Goal: Transaction & Acquisition: Purchase product/service

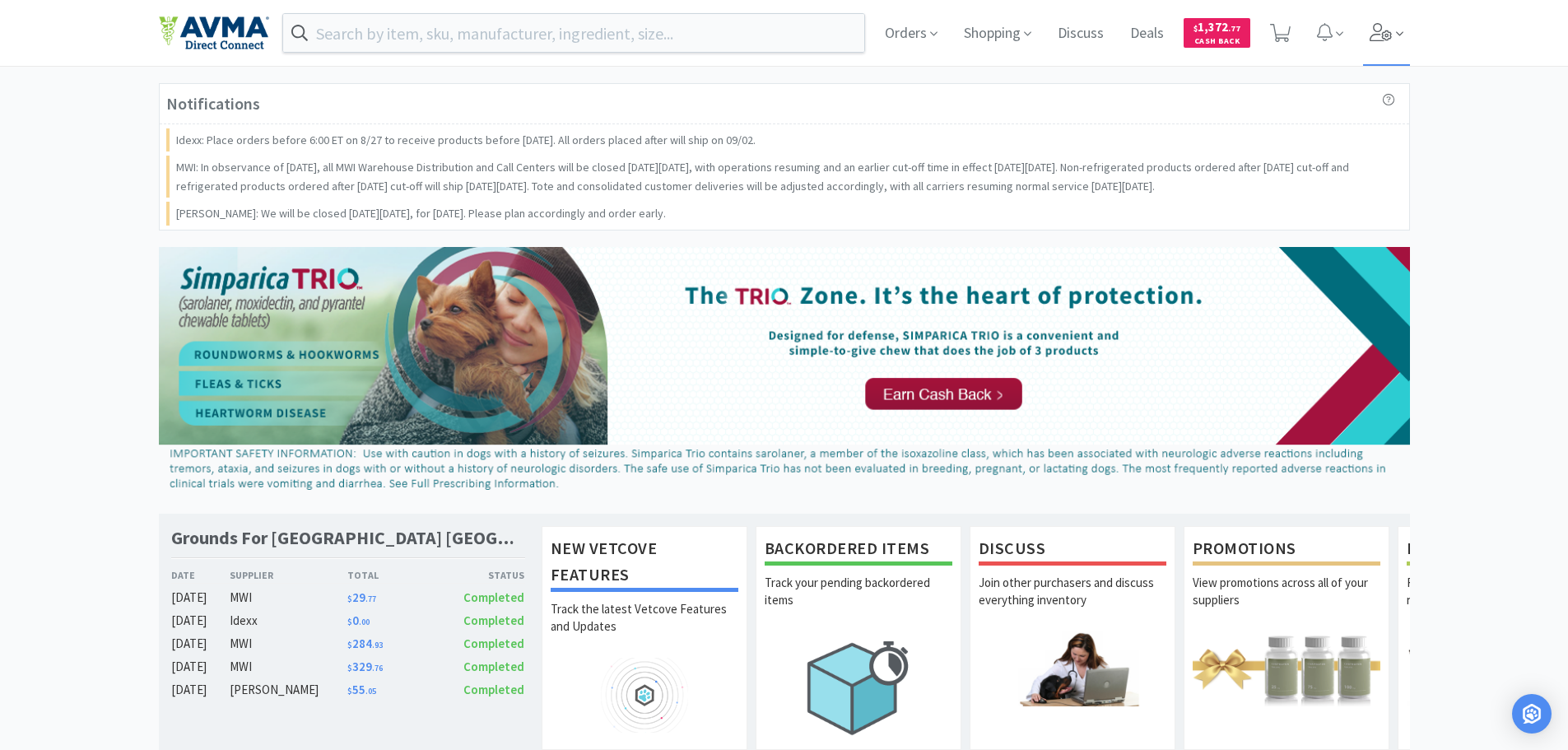
click at [1402, 43] on span at bounding box center [1386, 32] width 47 height 66
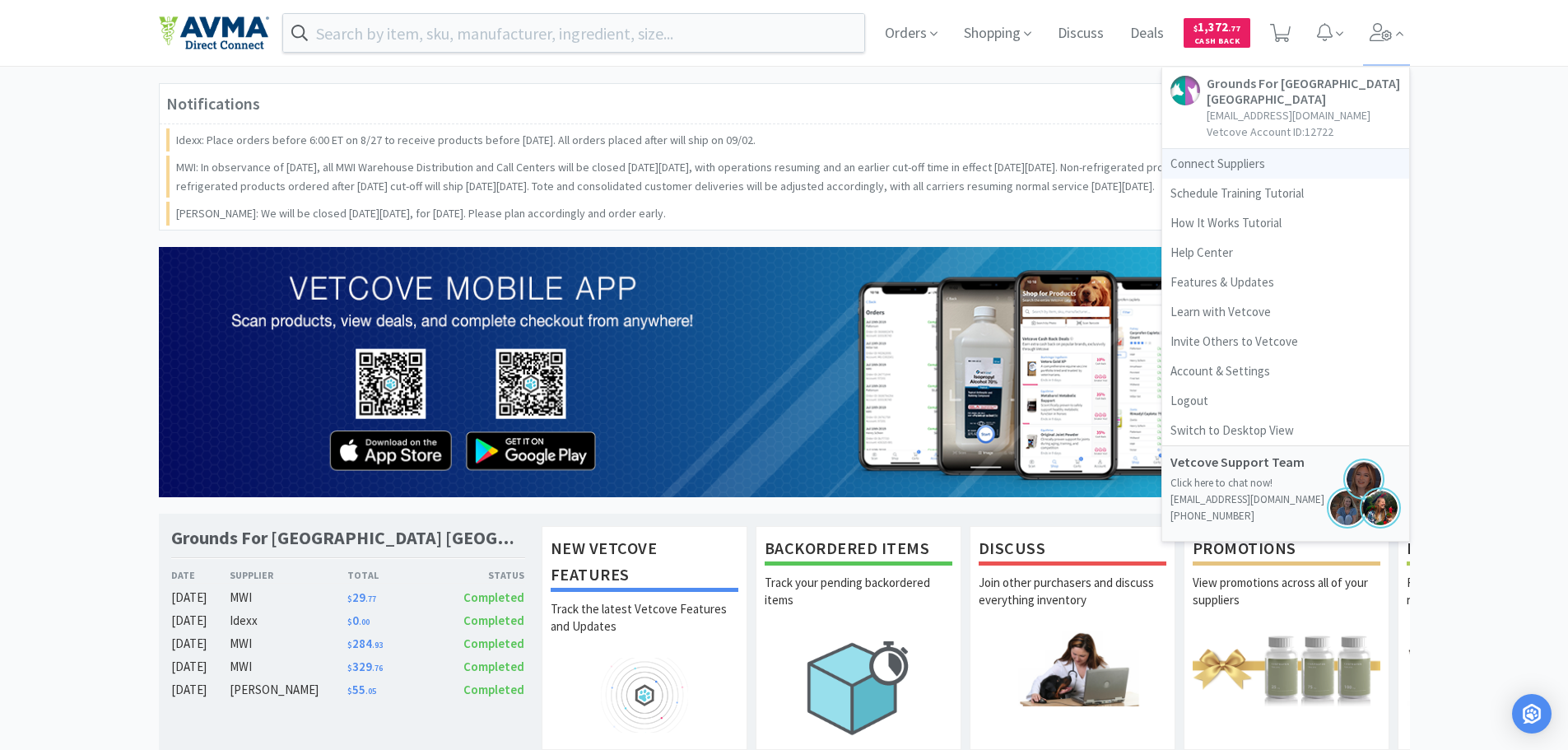
click at [1205, 154] on link "Connect Suppliers" at bounding box center [1285, 164] width 247 height 29
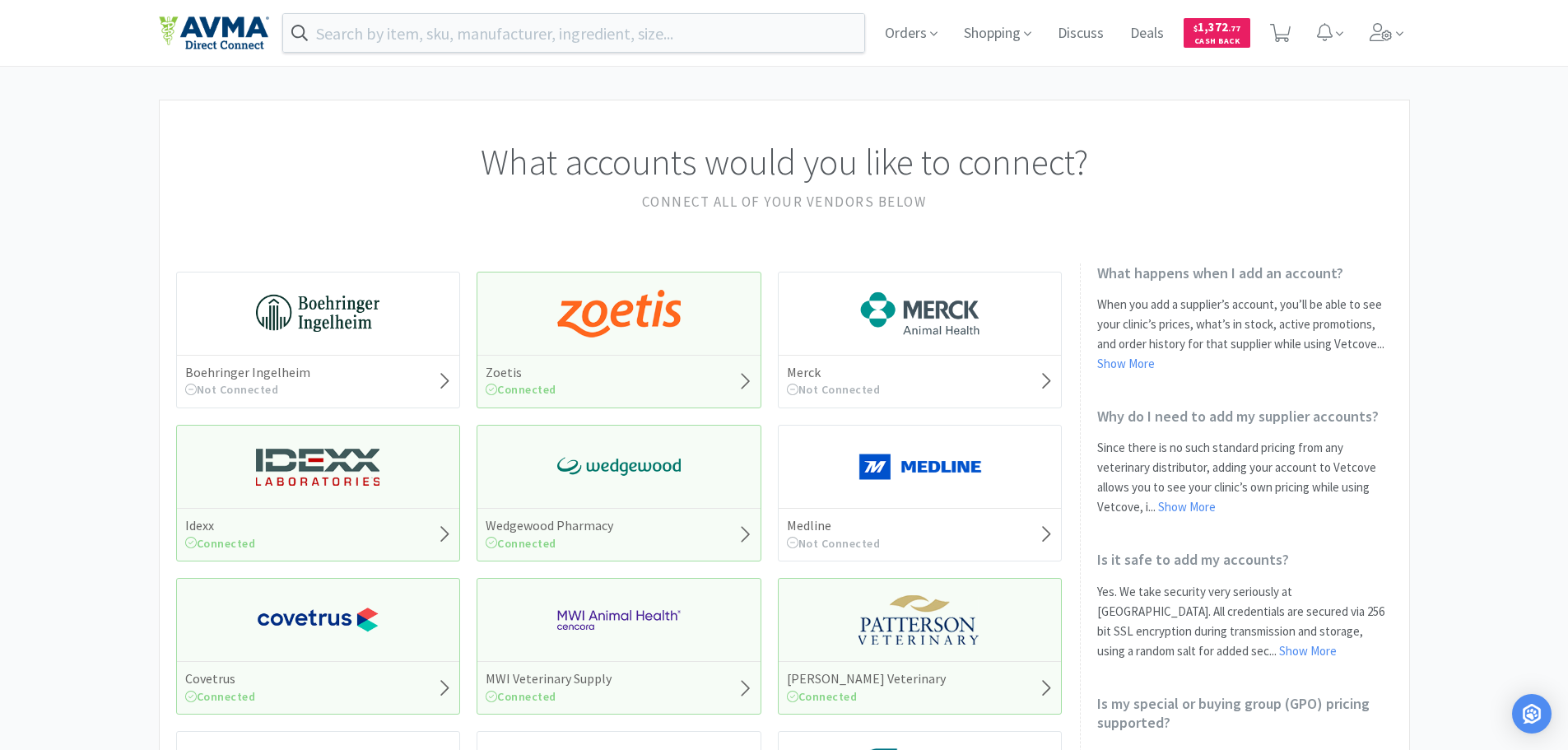
click at [589, 303] on img at bounding box center [619, 314] width 124 height 49
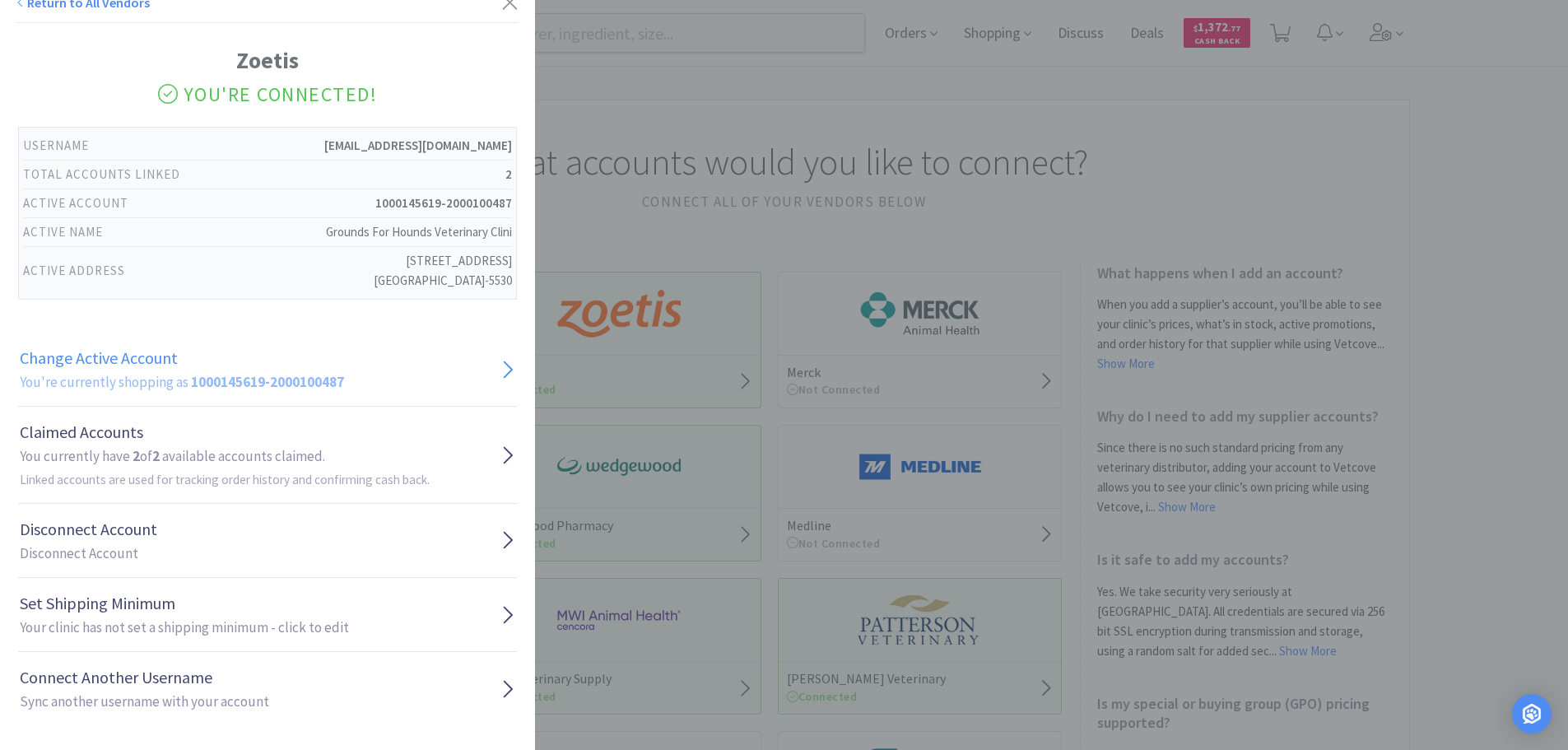
scroll to position [24, 0]
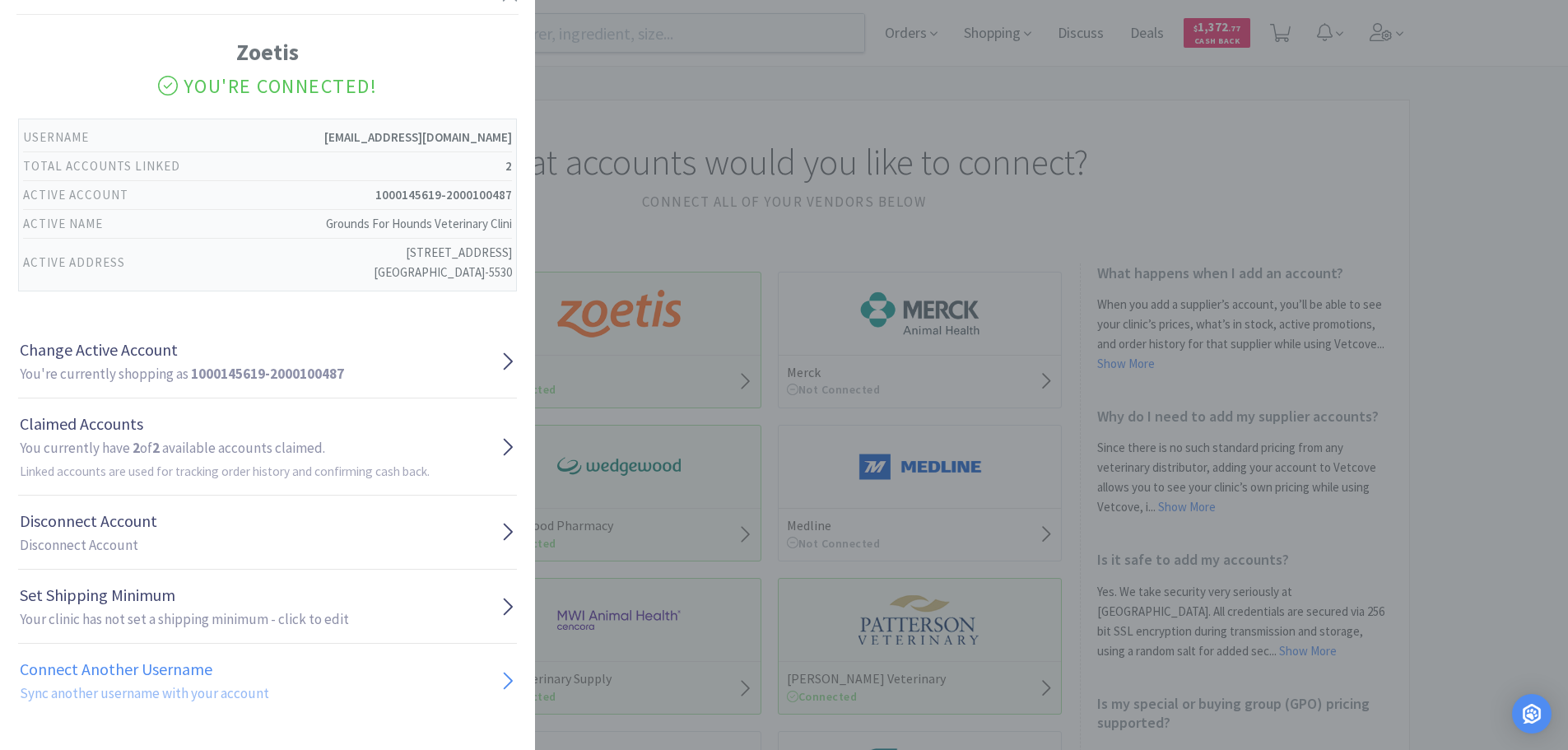
click at [248, 681] on h1 "Connect Another Username" at bounding box center [145, 668] width 250 height 27
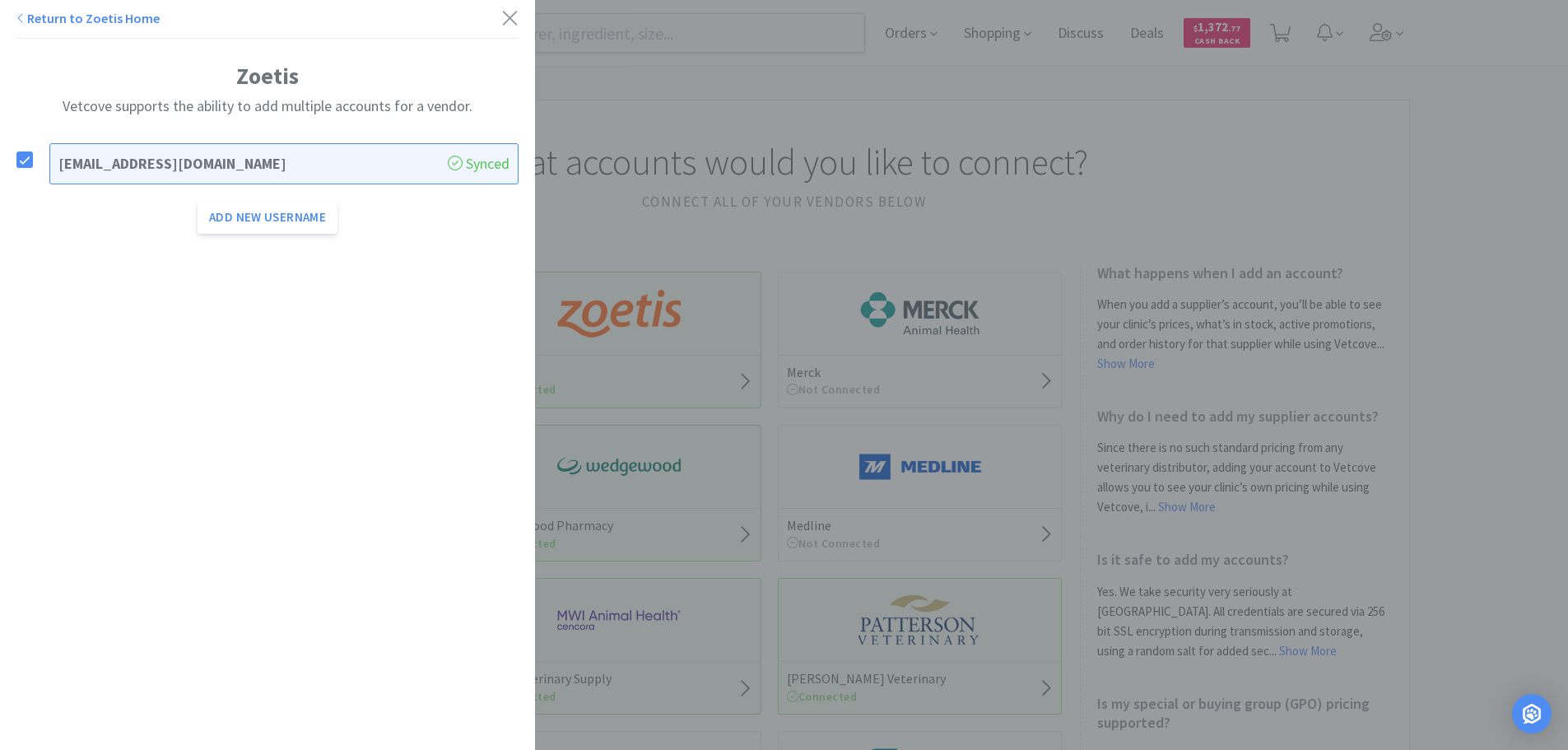
click at [35, 11] on link "Return to Zoetis Home" at bounding box center [88, 18] width 144 height 17
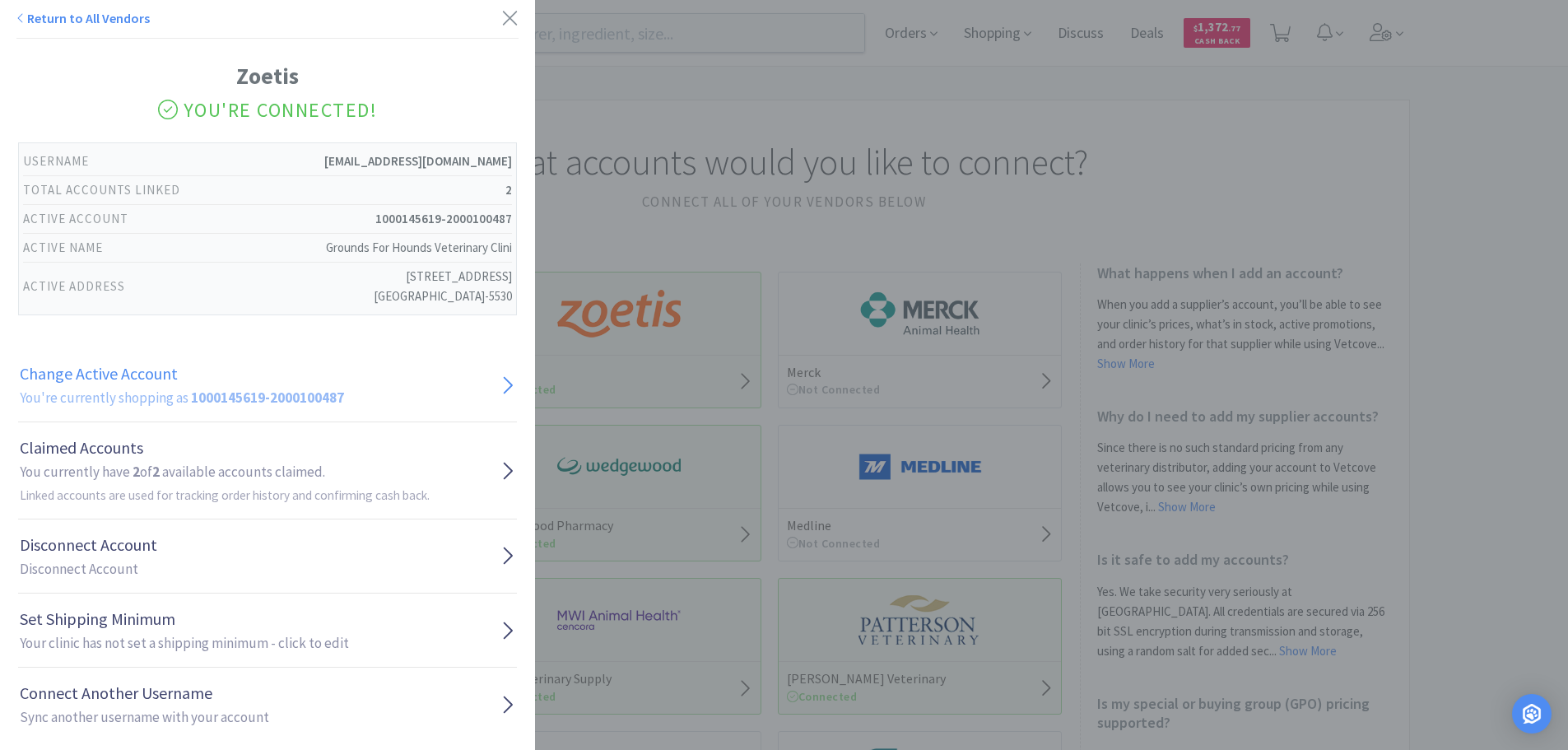
click at [261, 393] on strong "1000145619-2000100487" at bounding box center [267, 397] width 153 height 18
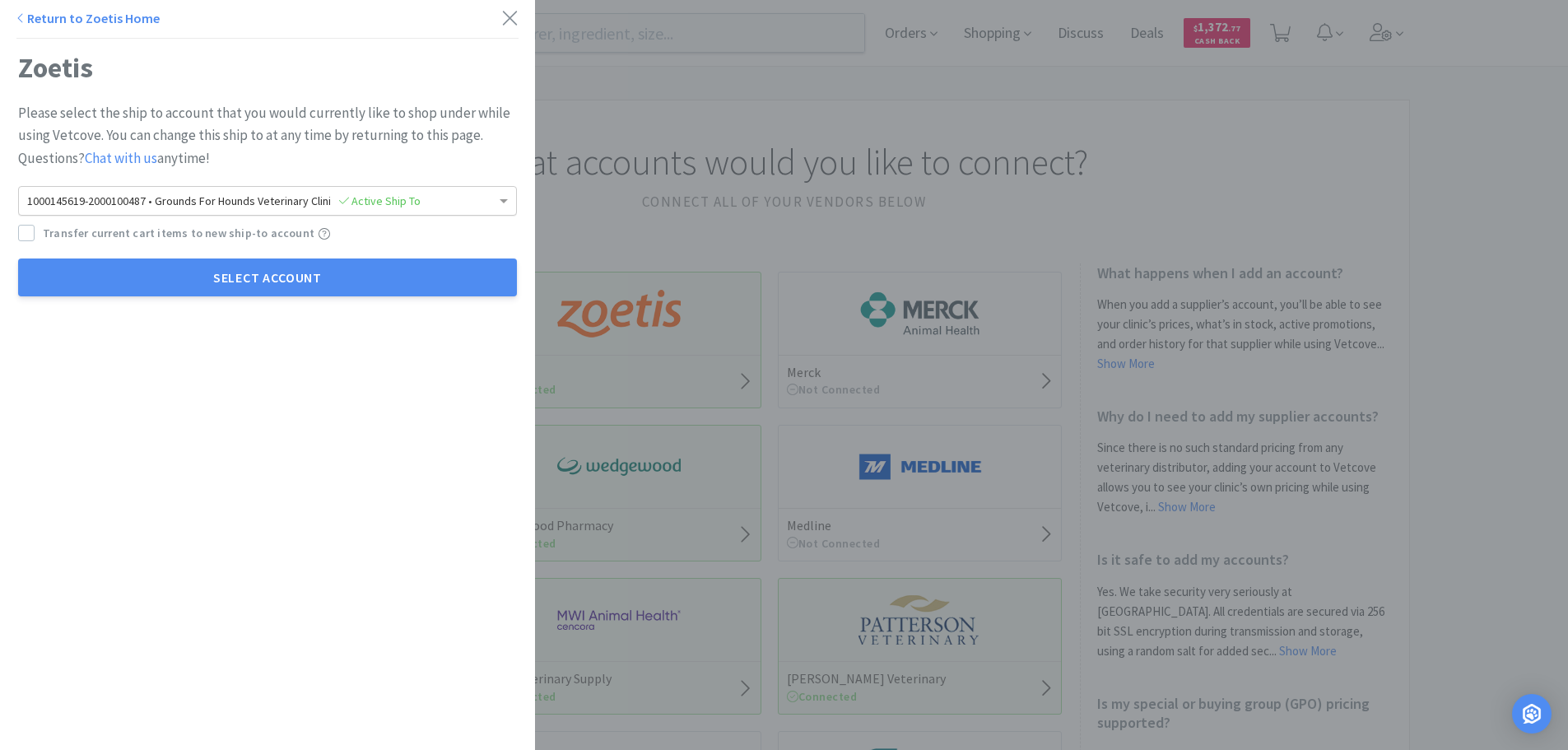
click at [200, 201] on span "1000145619-2000100487 • Grounds For Hounds Veterinary Clini Active Ship To" at bounding box center [224, 201] width 393 height 15
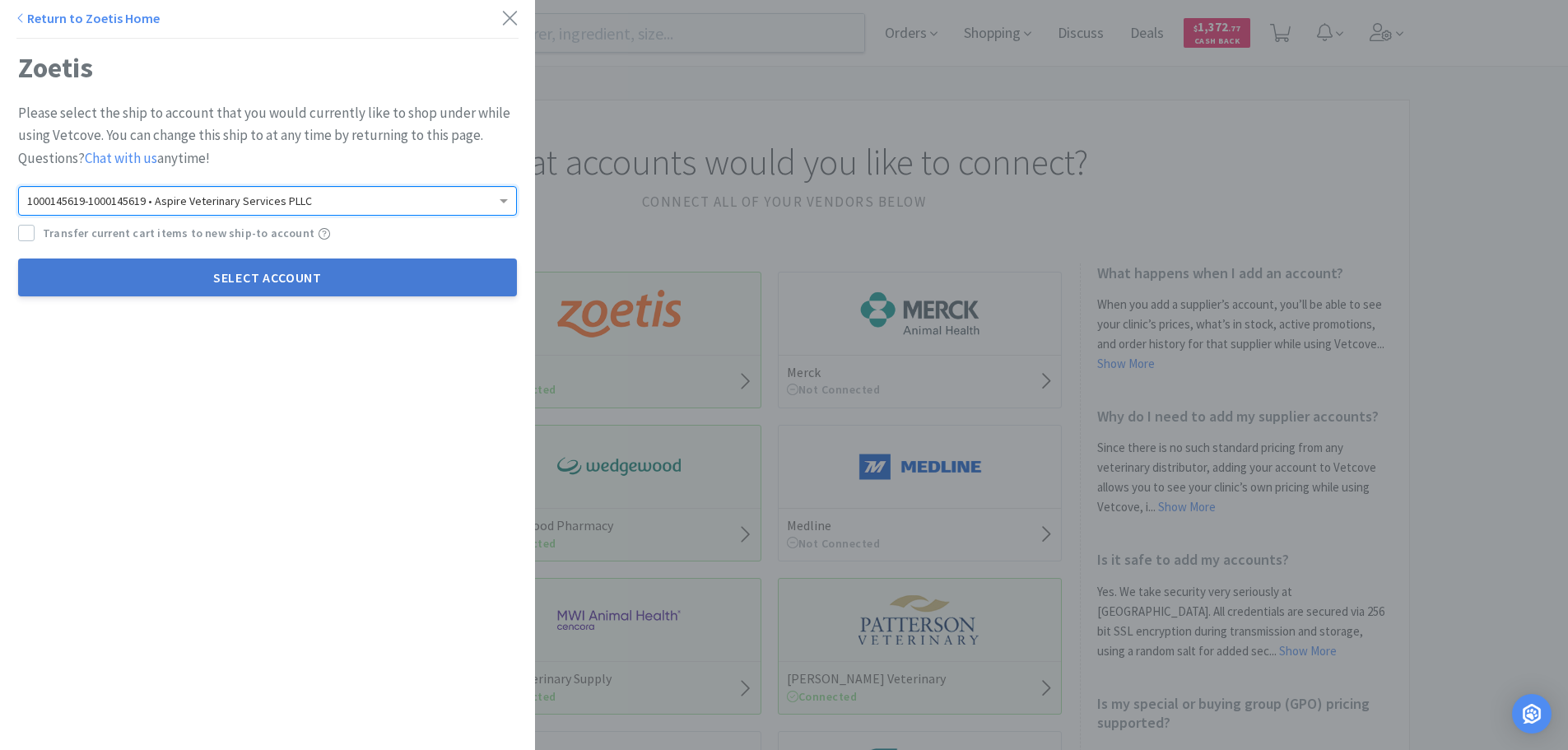
click at [246, 275] on button "Select Account" at bounding box center [266, 277] width 498 height 38
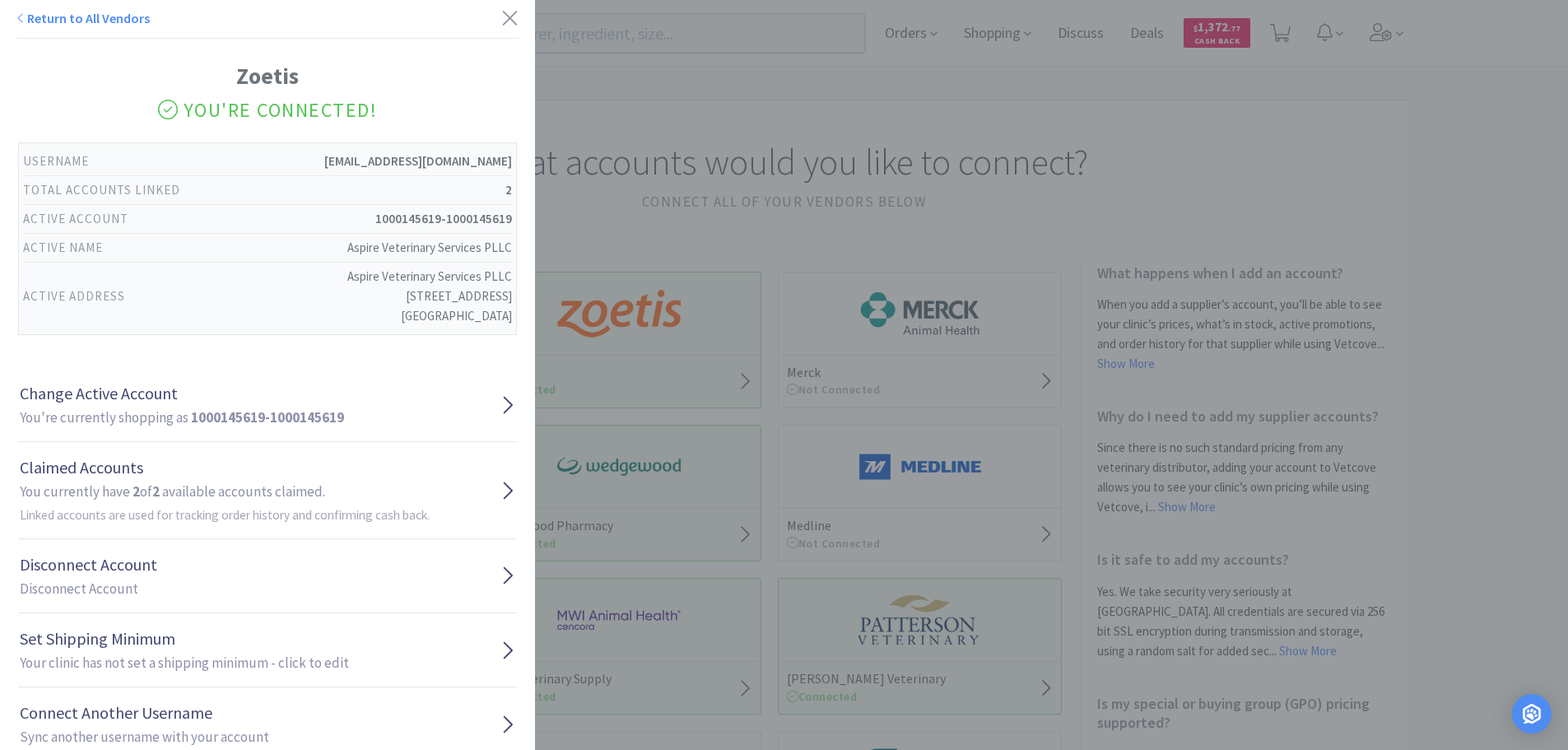
click at [635, 197] on div "Return to All Vendors Zoetis You're Connected! Username [EMAIL_ADDRESS][DOMAIN_…" at bounding box center [784, 375] width 1568 height 750
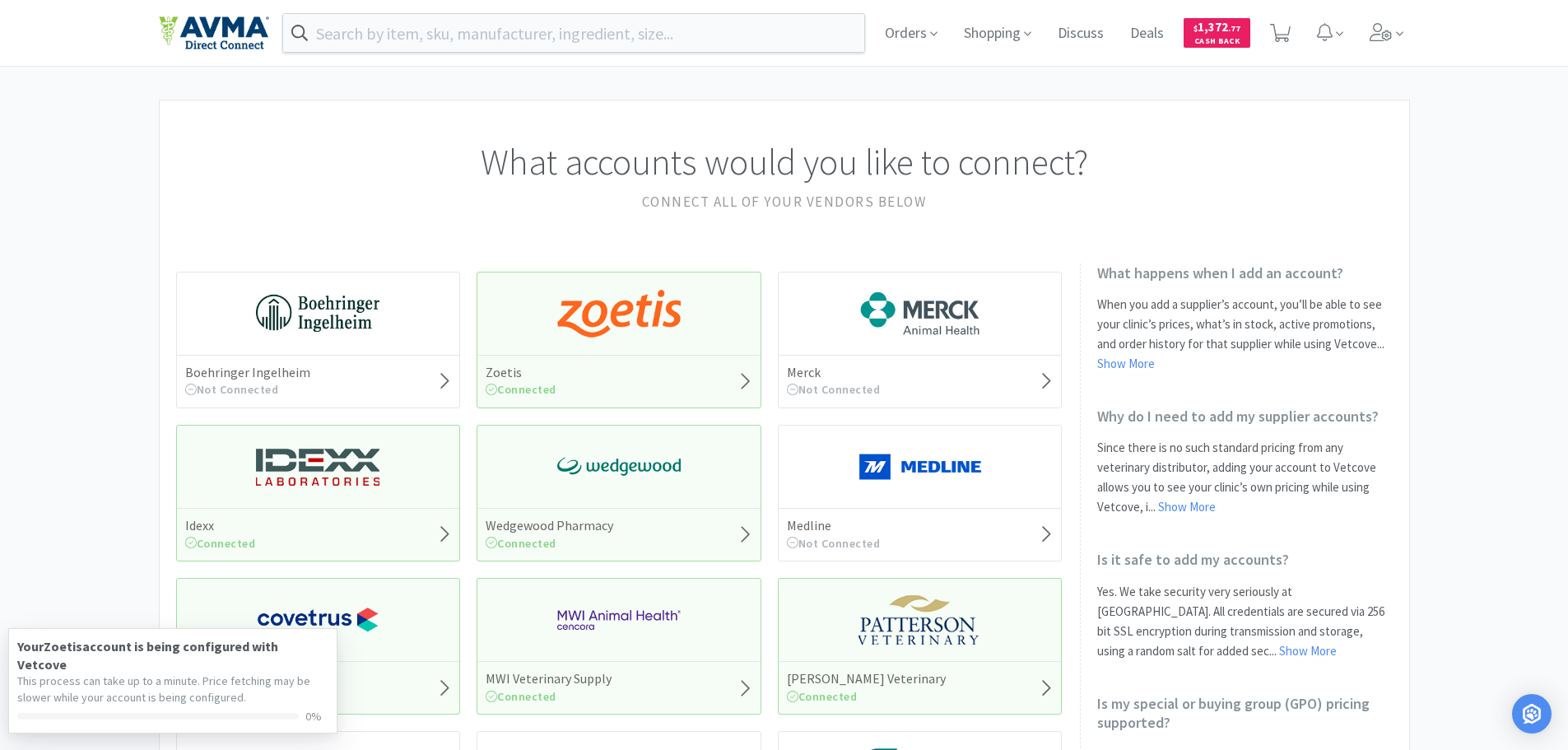
click at [302, 511] on div "Idexx Connected" at bounding box center [319, 535] width 283 height 53
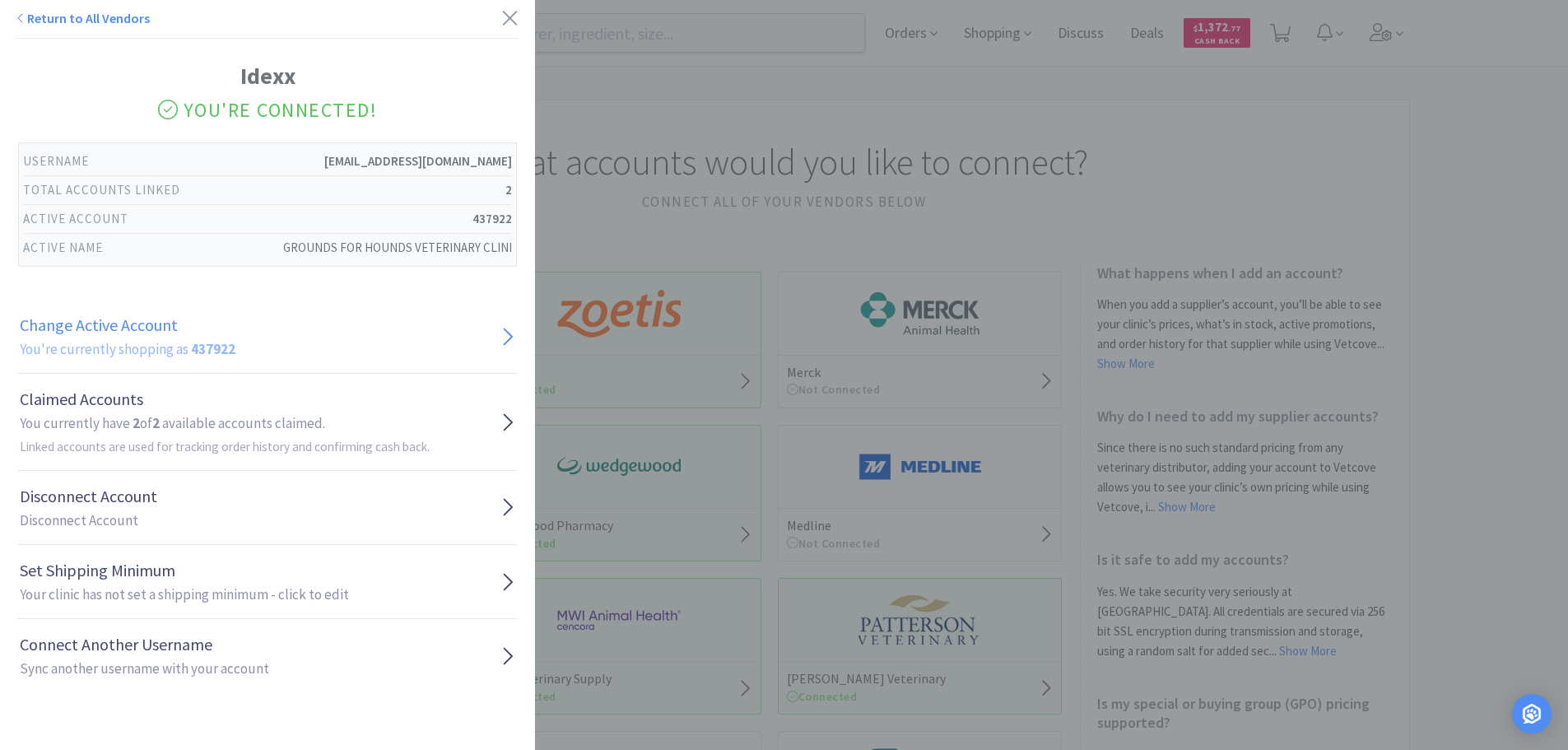
click at [236, 334] on link "Change Active Account You're currently shopping as 437922" at bounding box center [266, 336] width 498 height 74
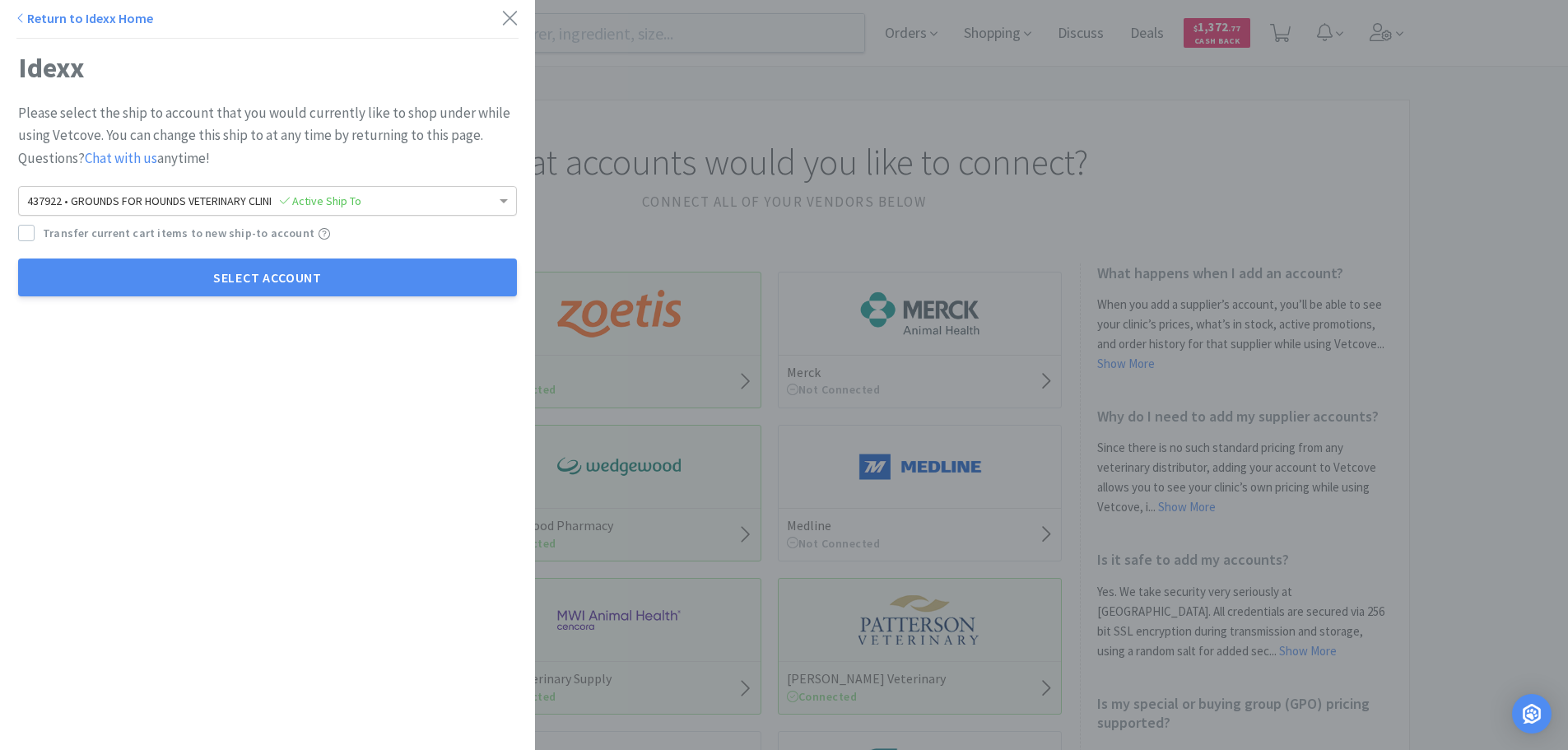
click at [89, 202] on span "437922 • GROUNDS FOR HOUNDS VETERINARY CLINI Active Ship To" at bounding box center [195, 201] width 334 height 15
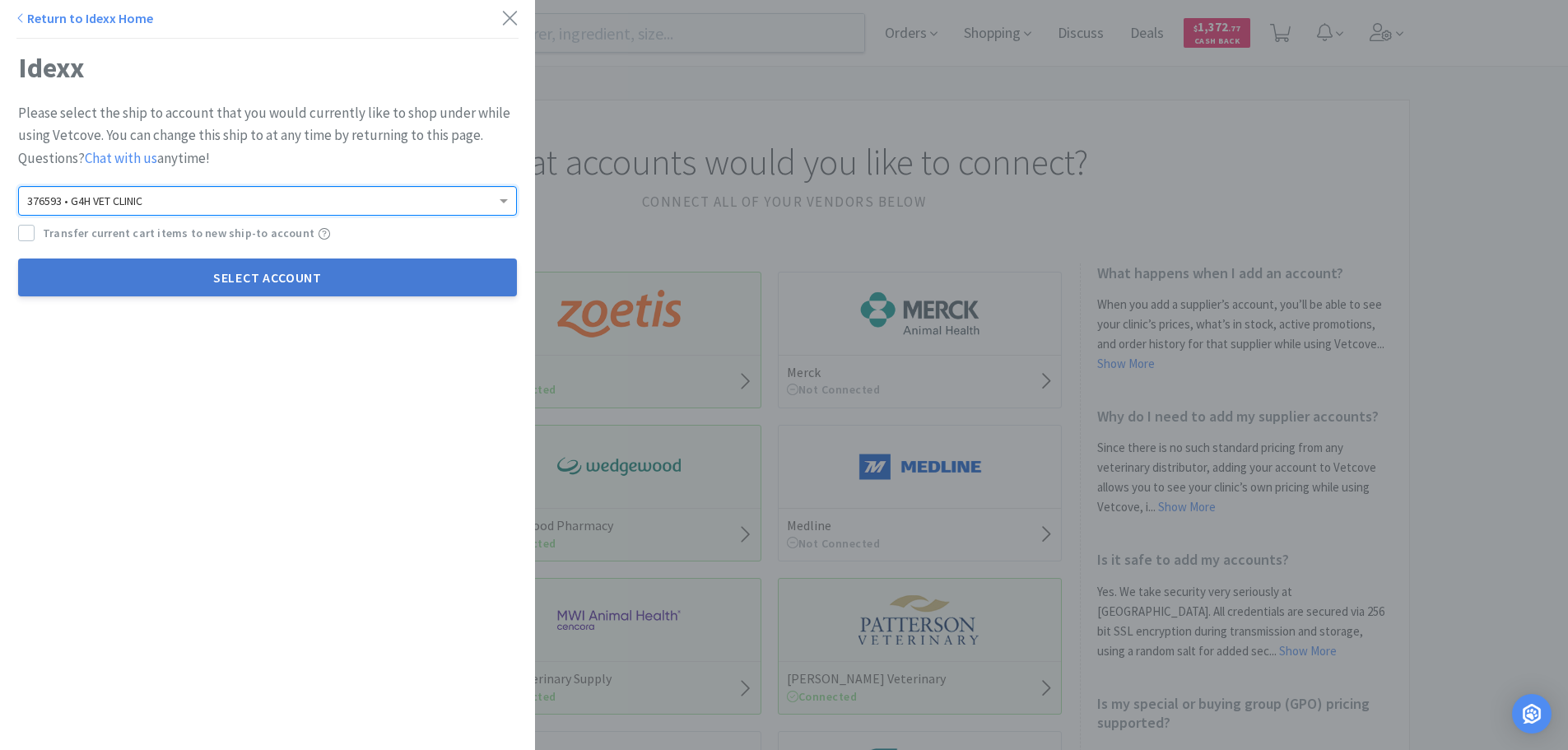
click at [159, 275] on button "Select Account" at bounding box center [266, 277] width 498 height 38
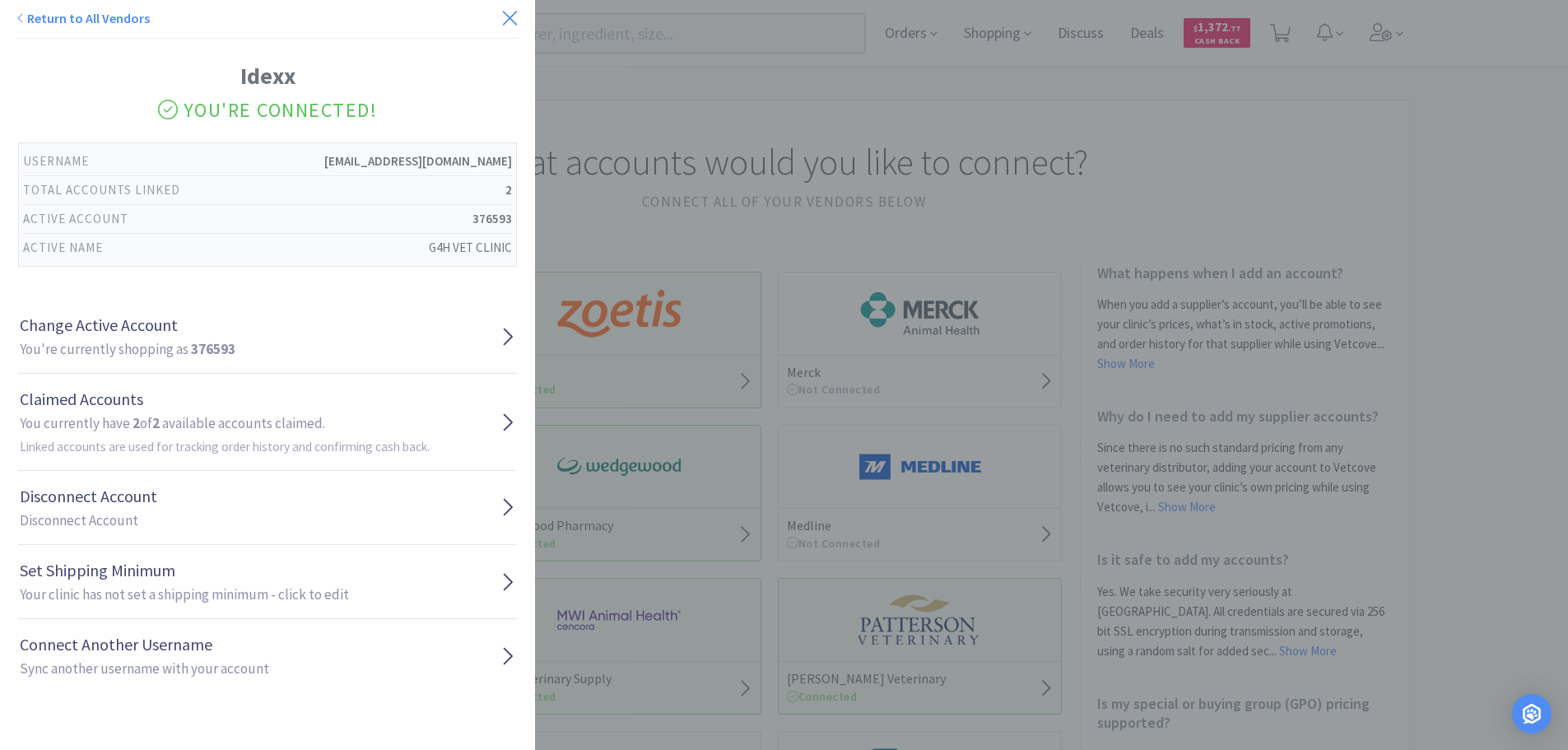
click at [503, 23] on icon at bounding box center [510, 18] width 18 height 23
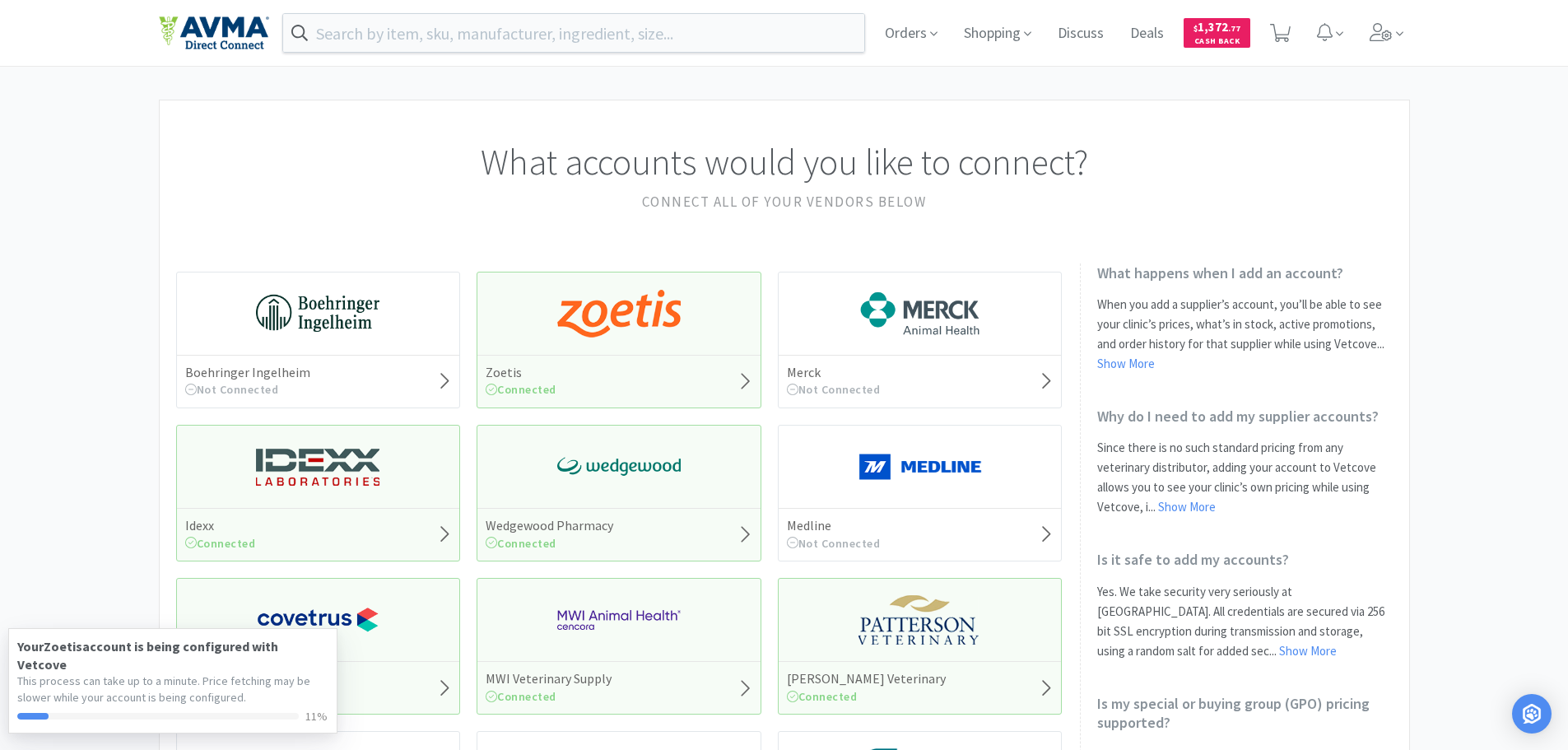
click at [575, 489] on img at bounding box center [619, 467] width 124 height 49
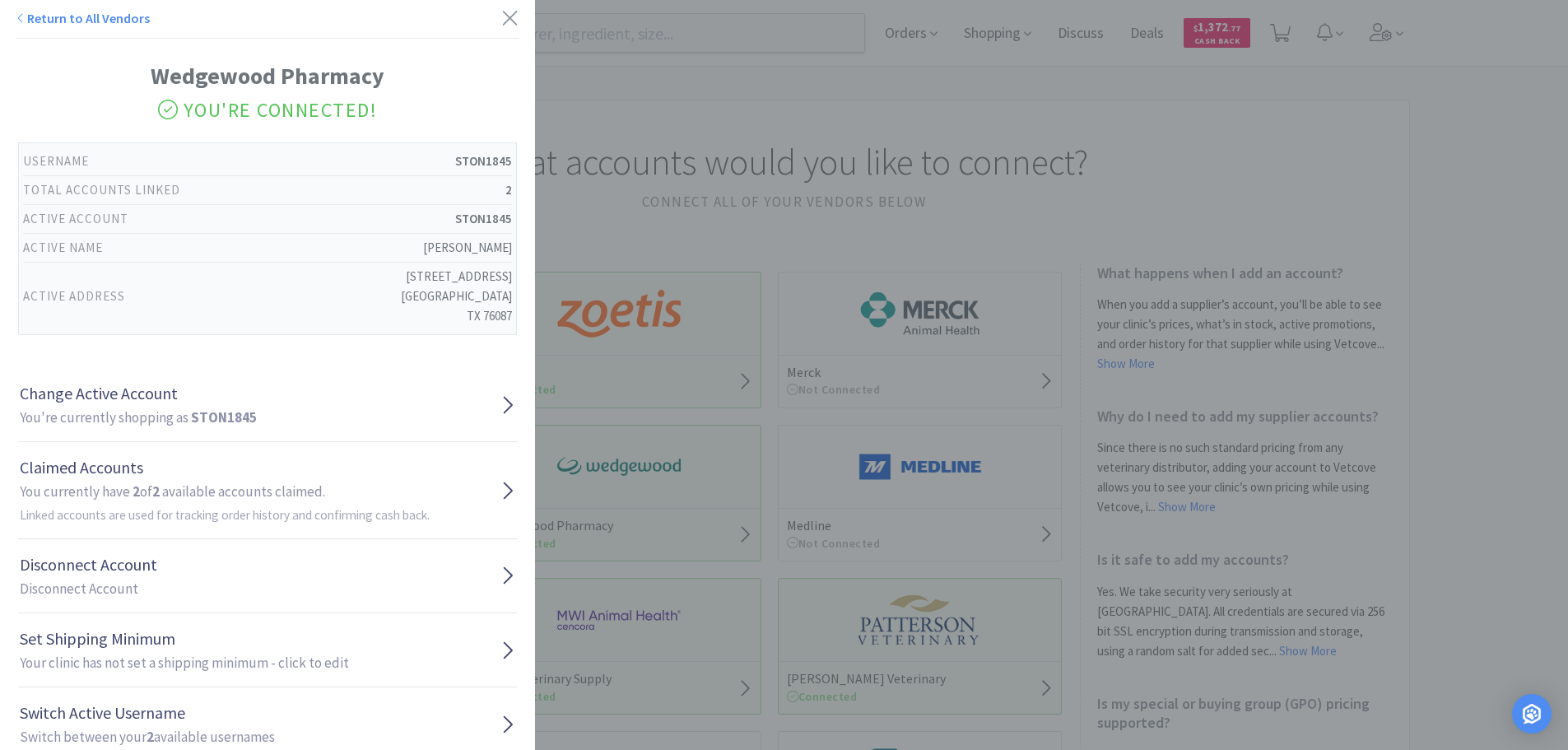
click at [614, 164] on div "Return to All Vendors Wedgewood Pharmacy You're Connected! Username STON1845 To…" at bounding box center [784, 375] width 1568 height 750
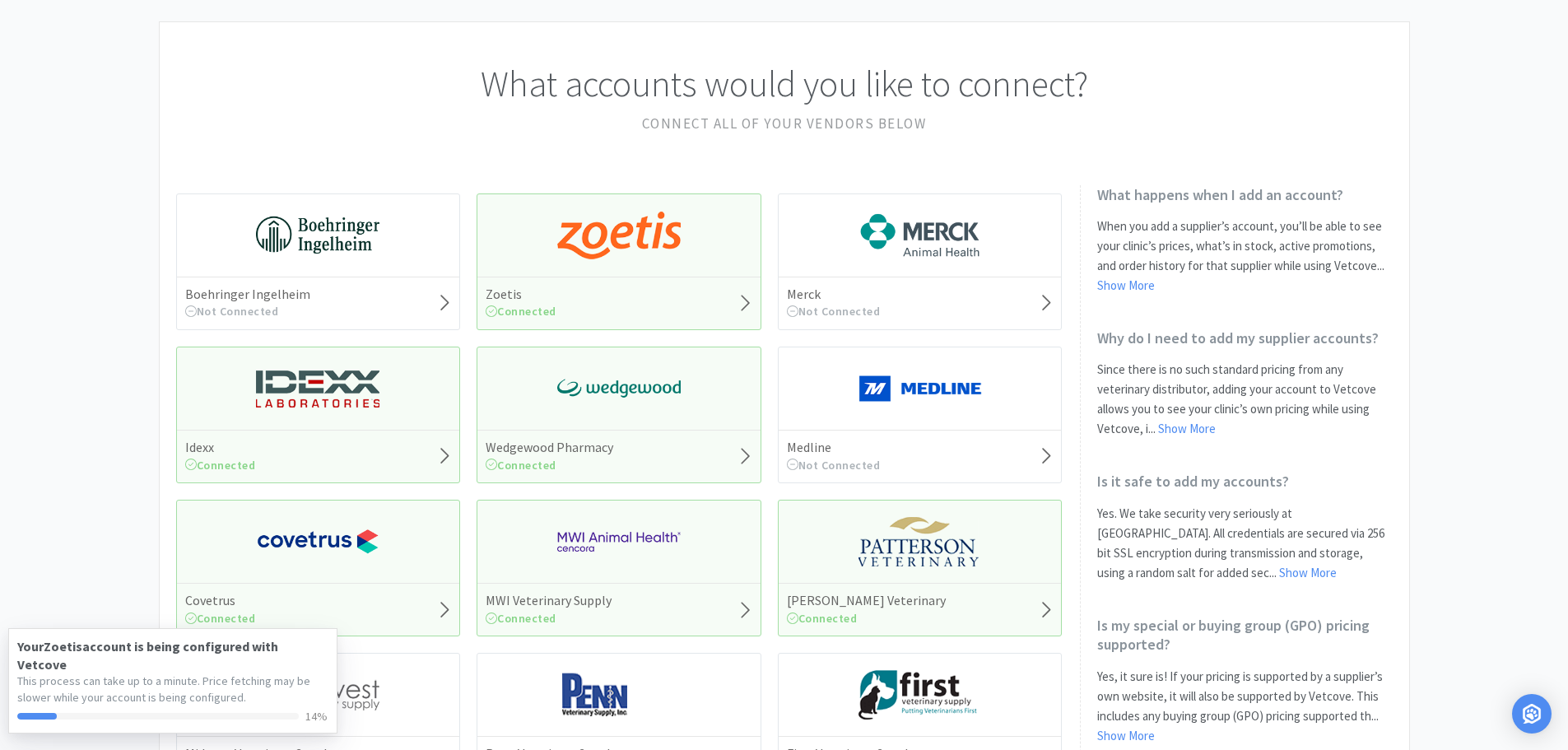
scroll to position [83, 0]
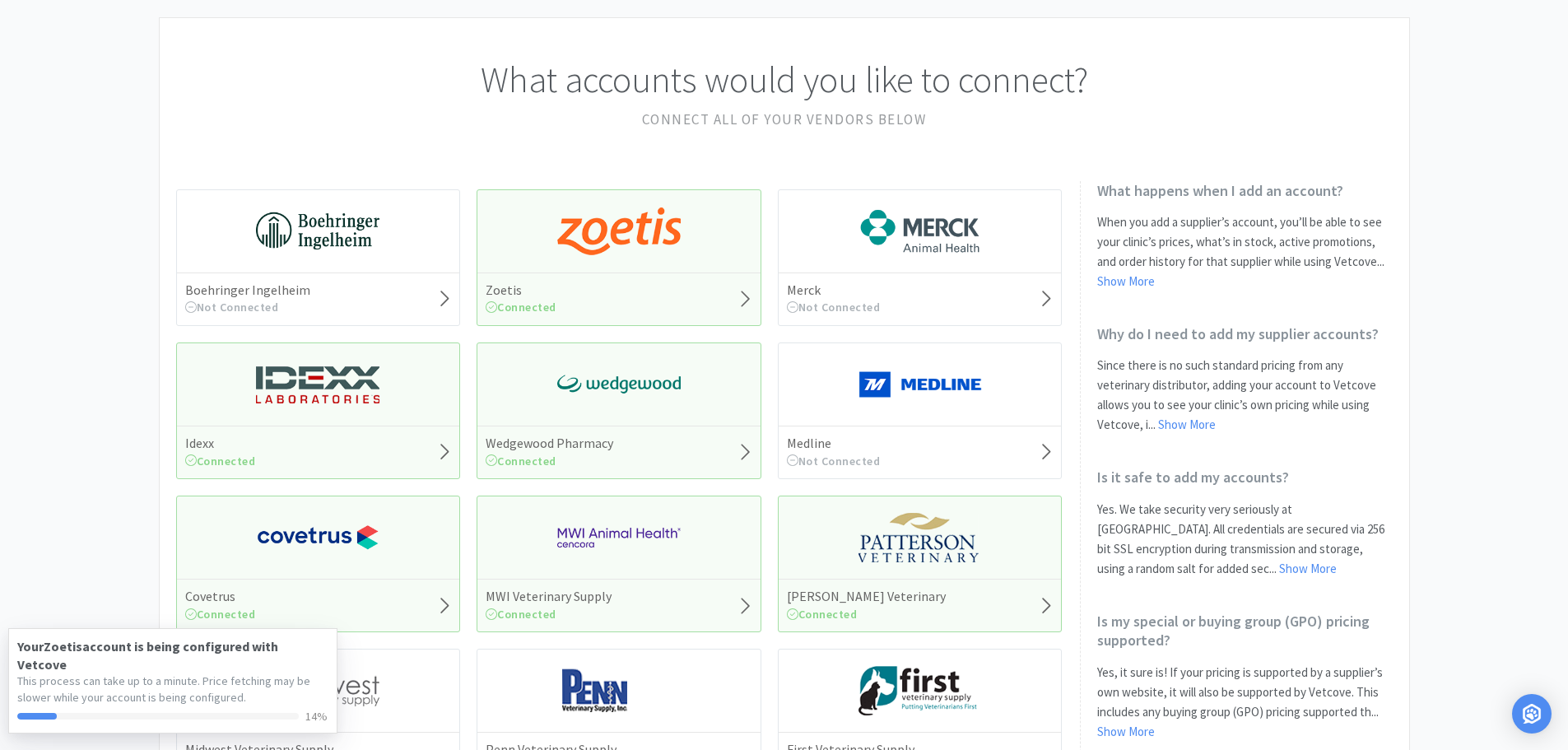
click at [327, 555] on img at bounding box center [318, 538] width 124 height 49
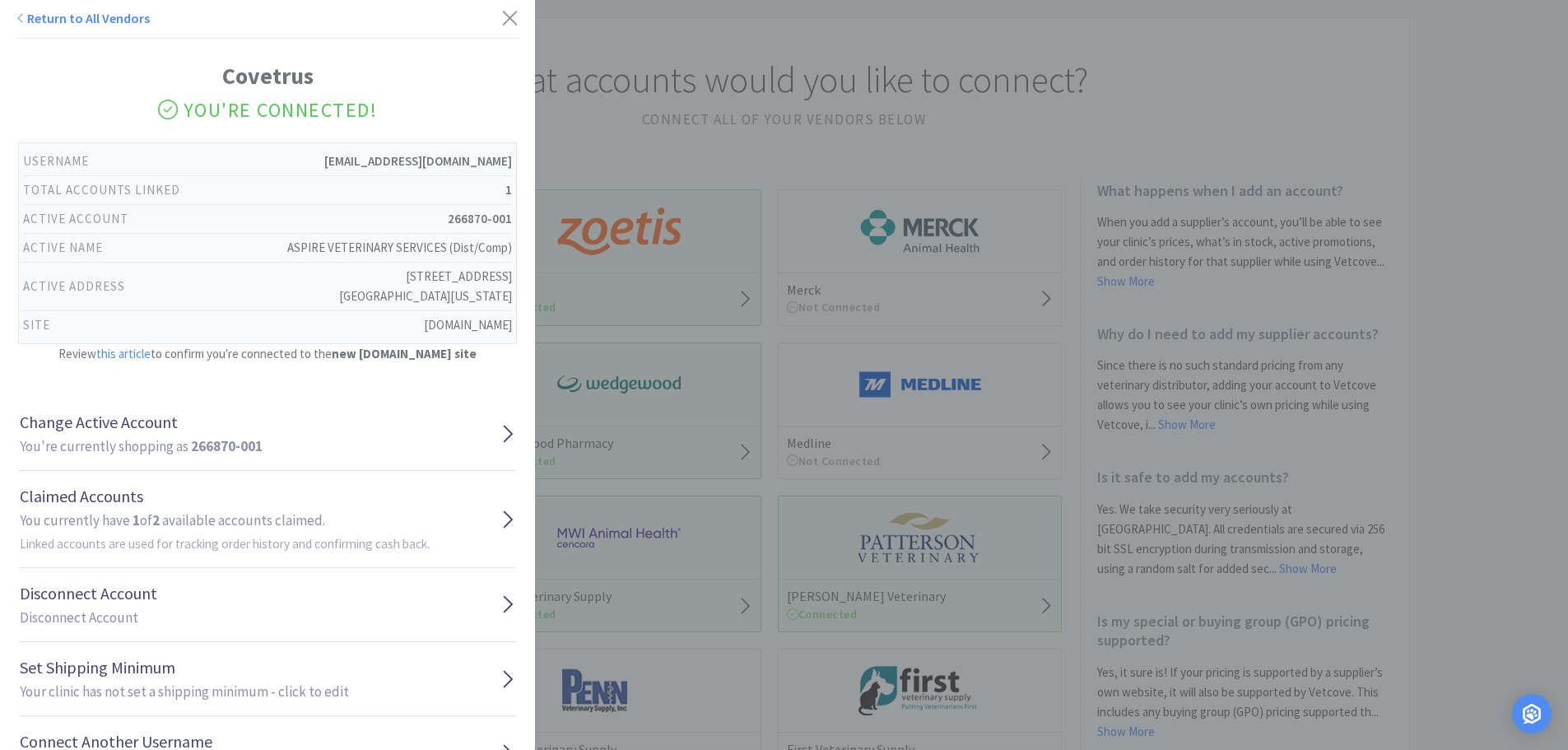
click at [664, 108] on div "Return to All Vendors Covetrus You're Connected! Username [EMAIL_ADDRESS][DOMAI…" at bounding box center [784, 375] width 1568 height 750
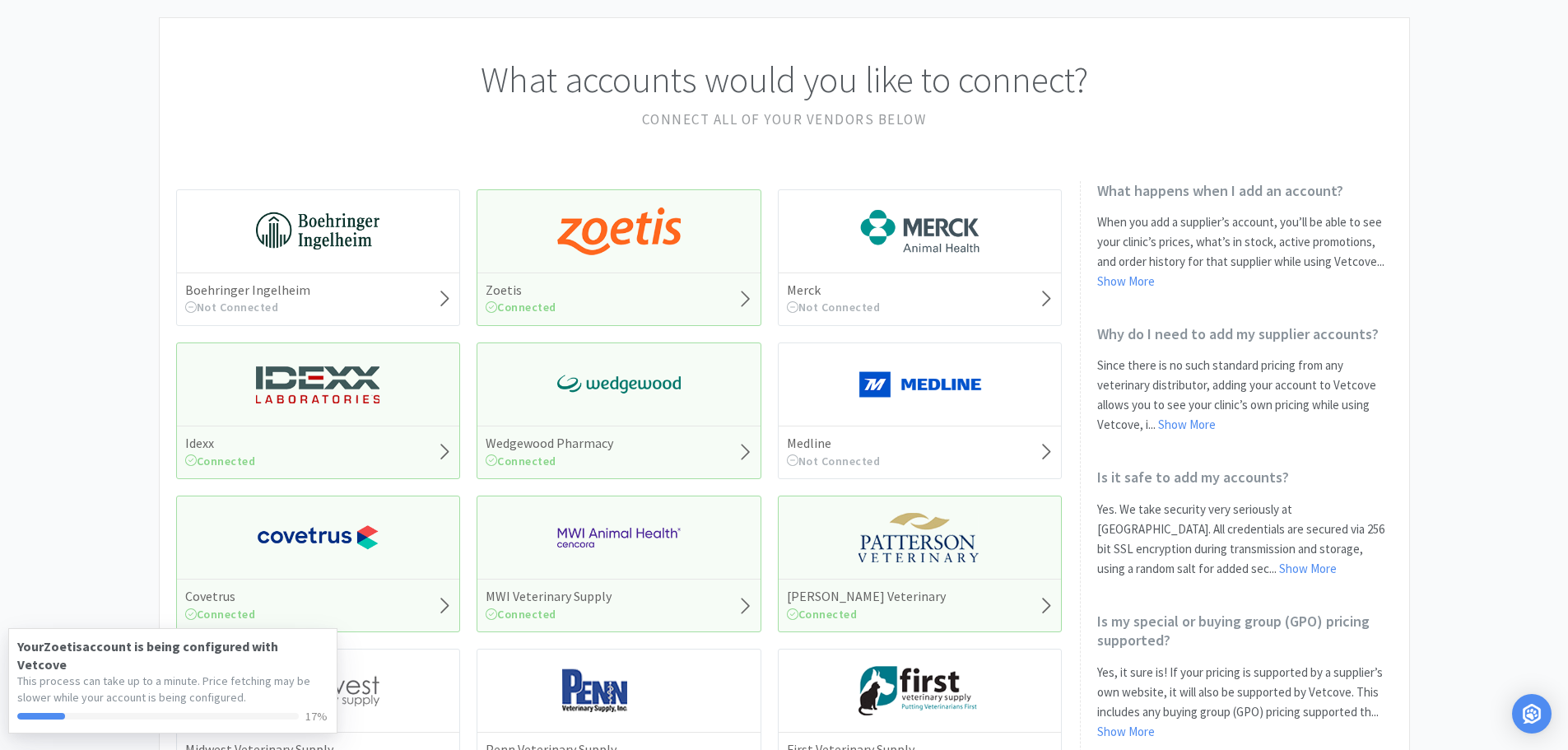
click at [610, 548] on img at bounding box center [619, 538] width 124 height 49
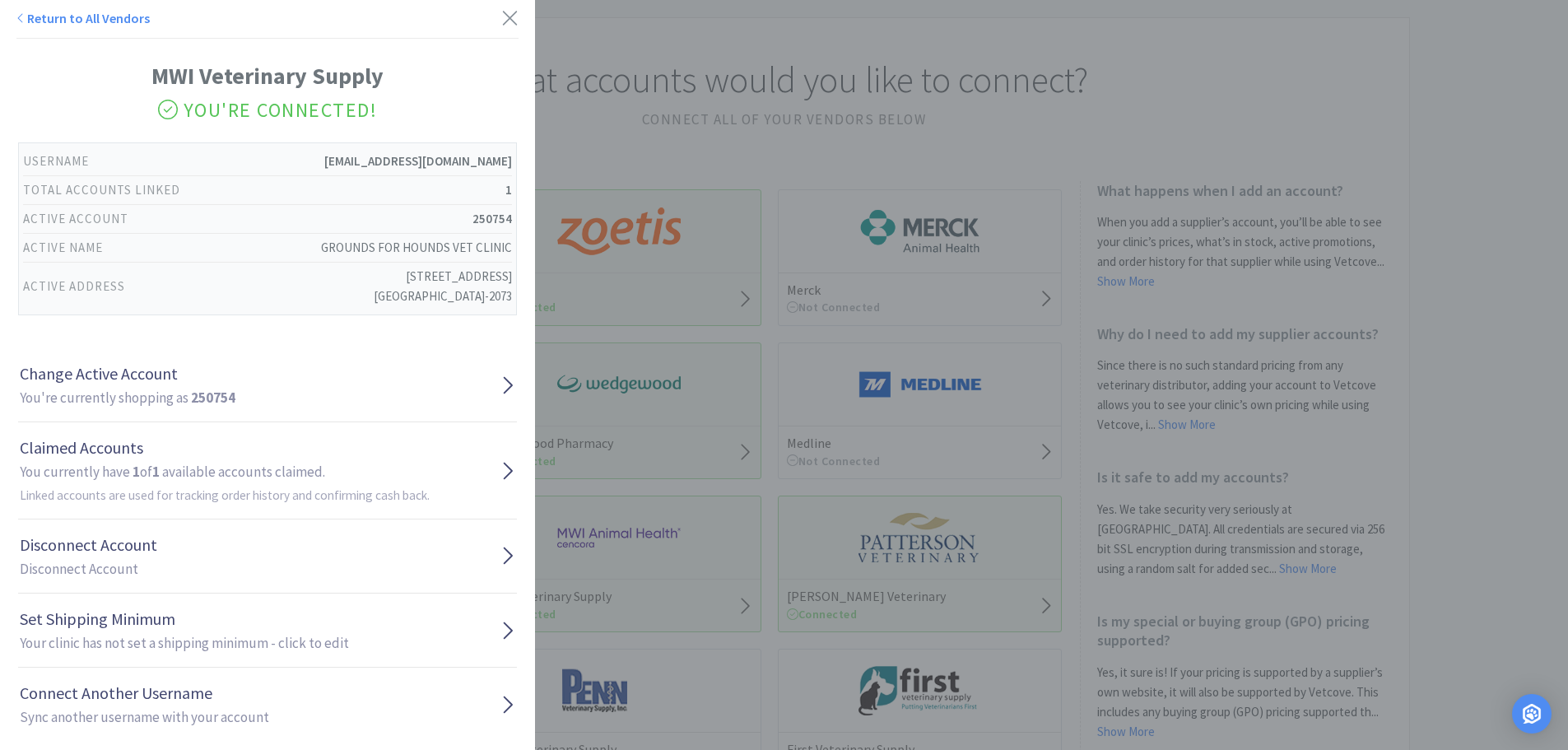
click at [729, 73] on div "Return to All Vendors MWI Veterinary Supply You're Connected! Username [EMAIL_A…" at bounding box center [784, 375] width 1568 height 750
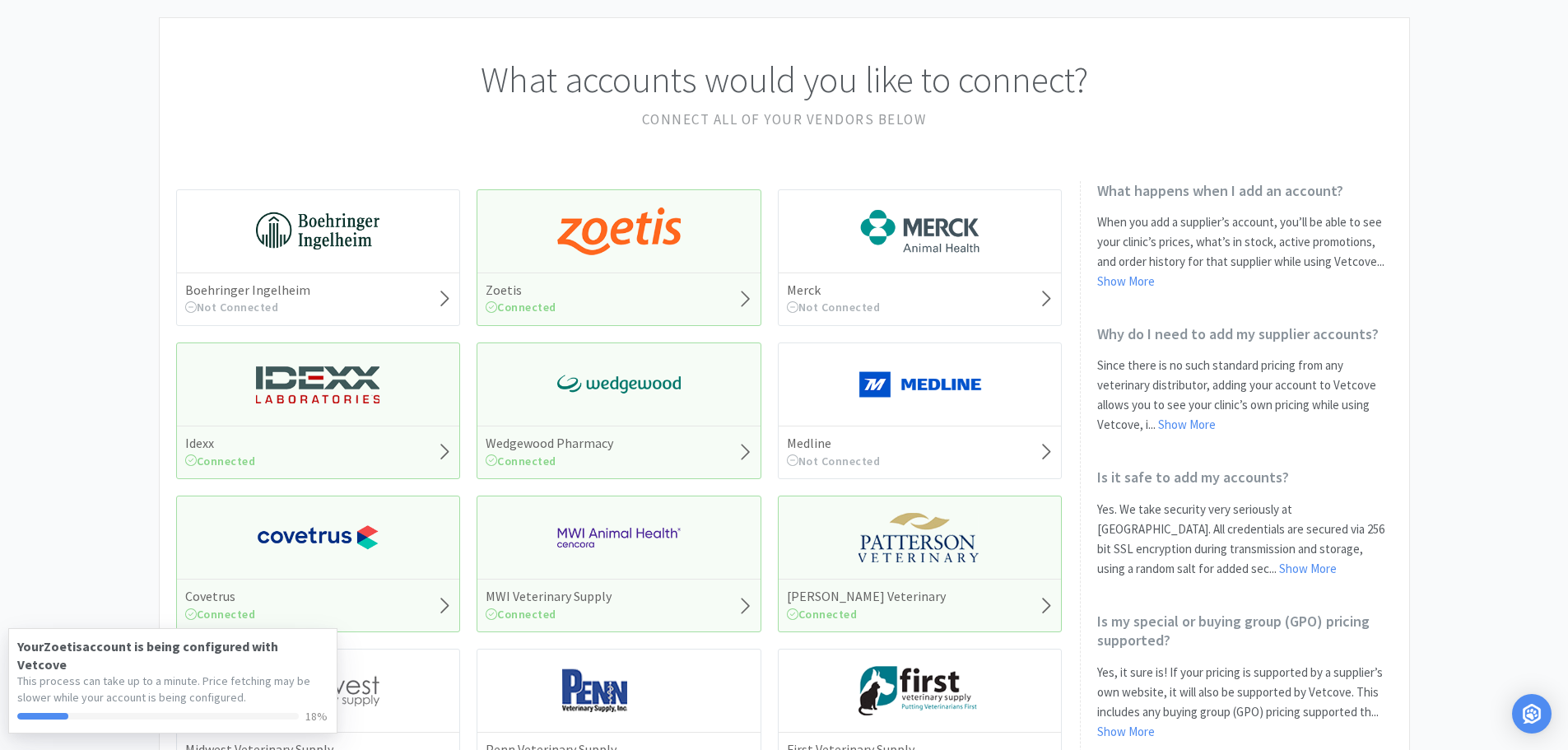
click at [916, 539] on img at bounding box center [920, 538] width 124 height 49
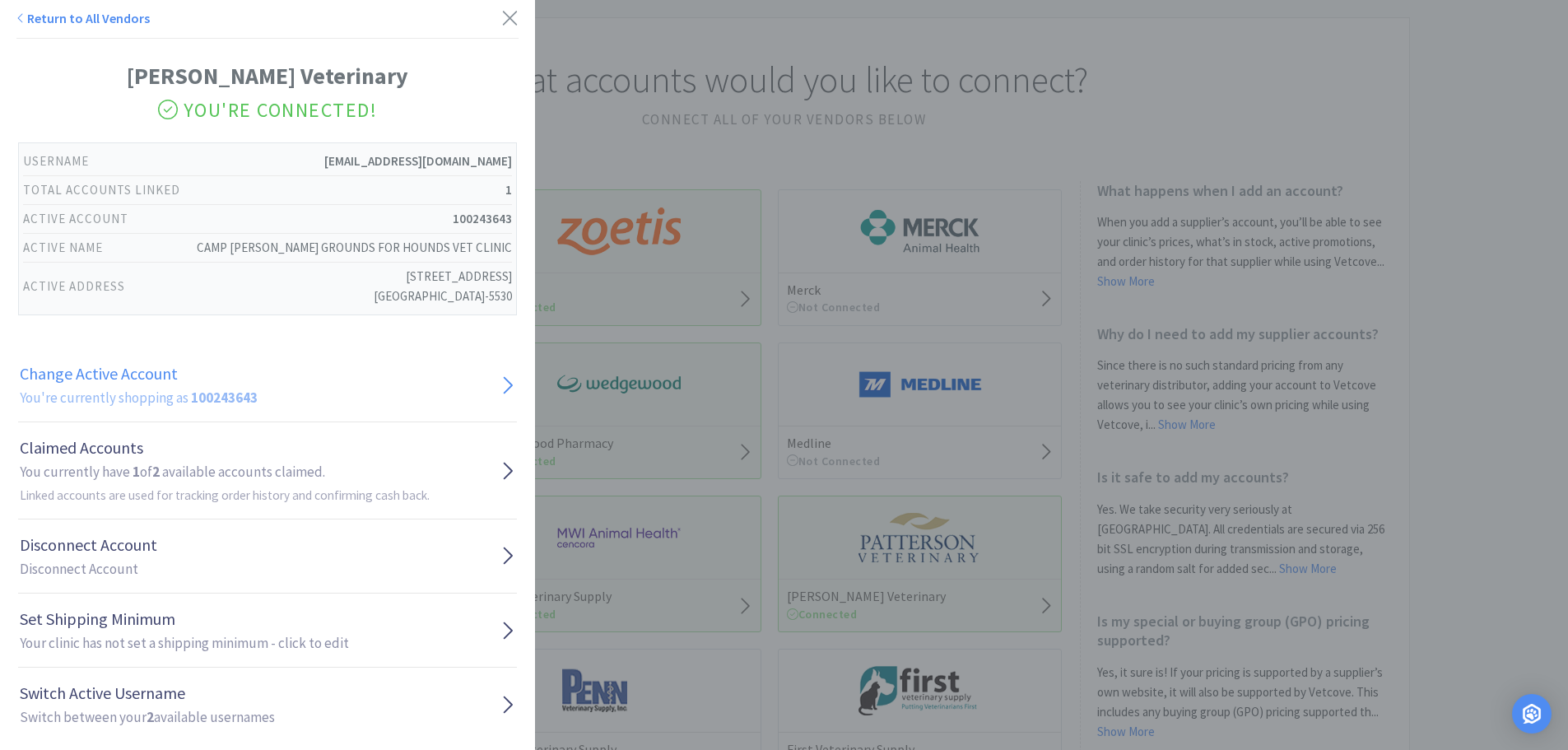
click at [309, 396] on link "Change Active Account You're currently shopping as 100243643" at bounding box center [266, 384] width 498 height 74
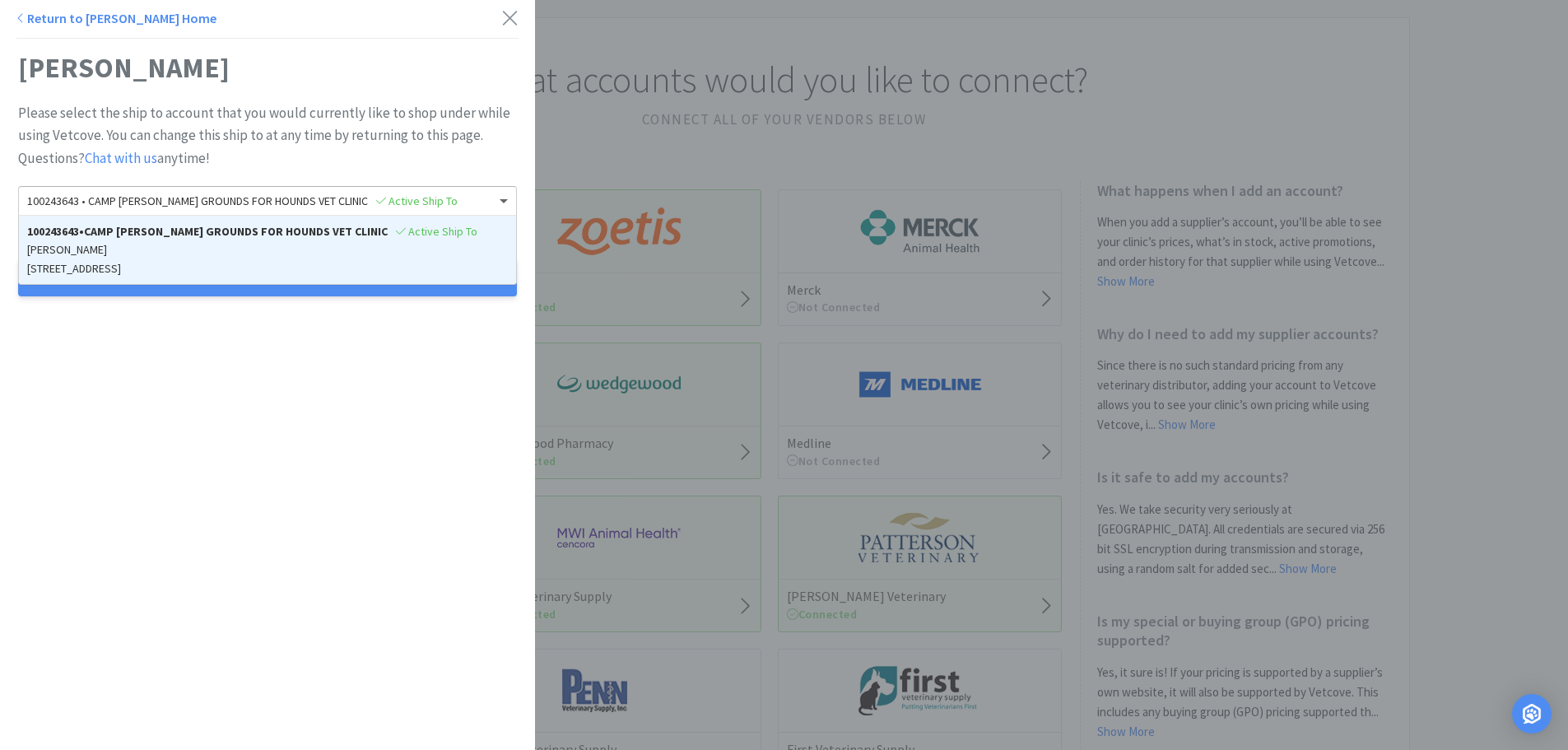
click at [164, 207] on span "100243643 • [GEOGRAPHIC_DATA] FOR HOUNDS VET CLINIC Active Ship To" at bounding box center [243, 201] width 431 height 15
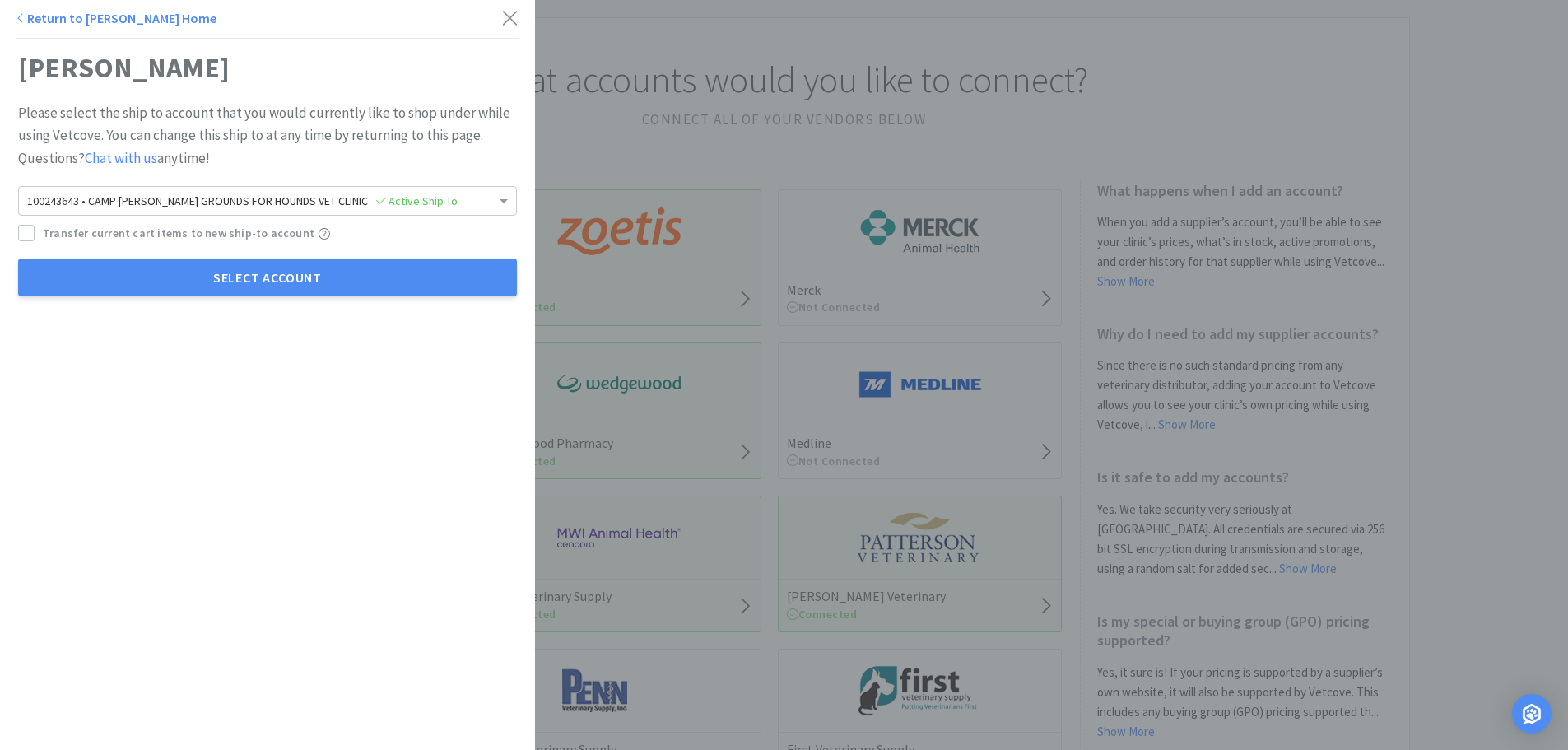
click at [56, 8] on div "Return to [PERSON_NAME] Home" at bounding box center [267, 19] width 535 height 38
click at [58, 23] on link "Return to [PERSON_NAME] Home" at bounding box center [116, 18] width 200 height 17
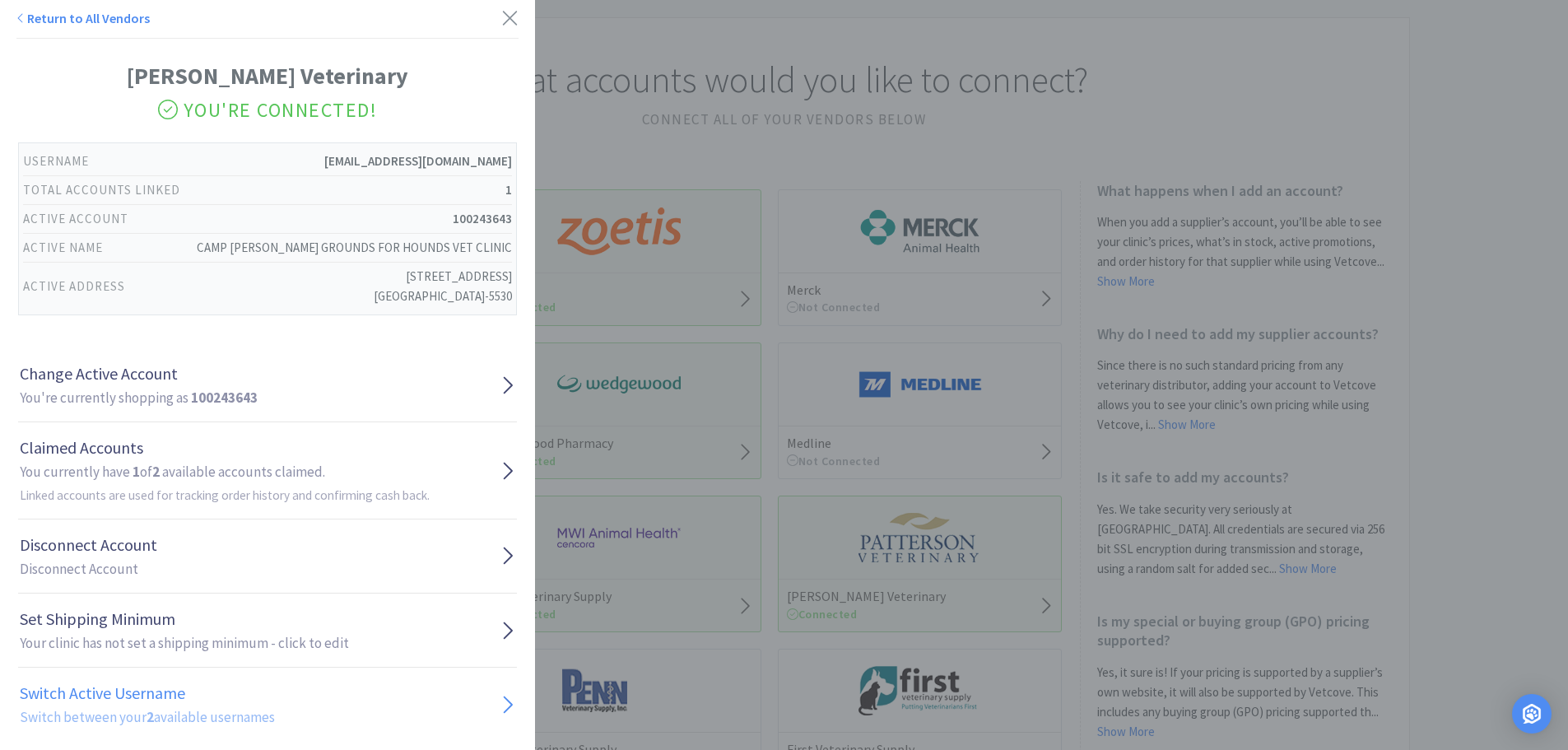
click at [169, 711] on h2 "Switch between your 2 available usernames" at bounding box center [147, 717] width 256 height 23
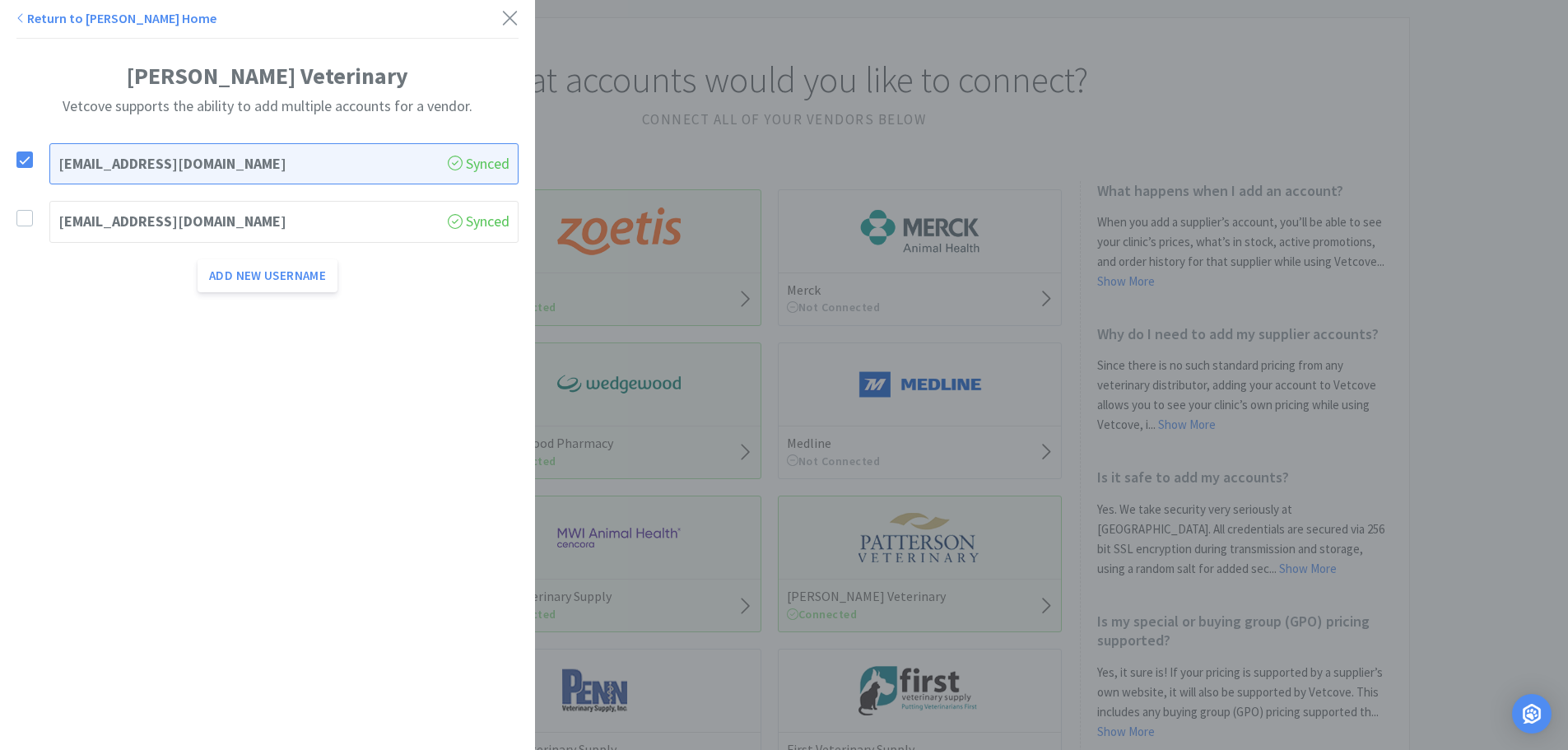
click at [130, 225] on h1 "[EMAIL_ADDRESS][DOMAIN_NAME]" at bounding box center [253, 221] width 389 height 24
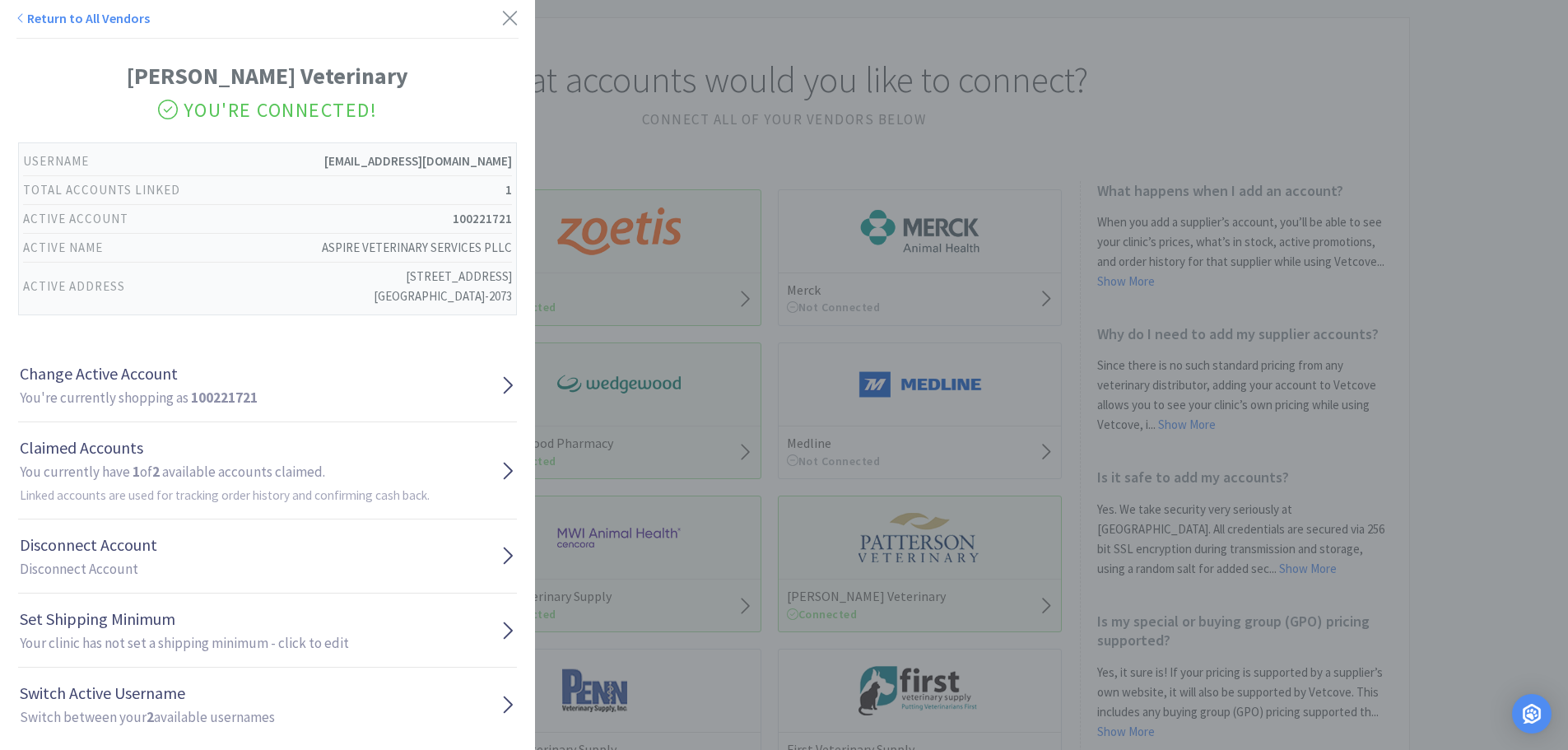
click at [826, 200] on div "Return to All Vendors [PERSON_NAME] Veterinary You're Connected! Username [EMAI…" at bounding box center [784, 375] width 1568 height 750
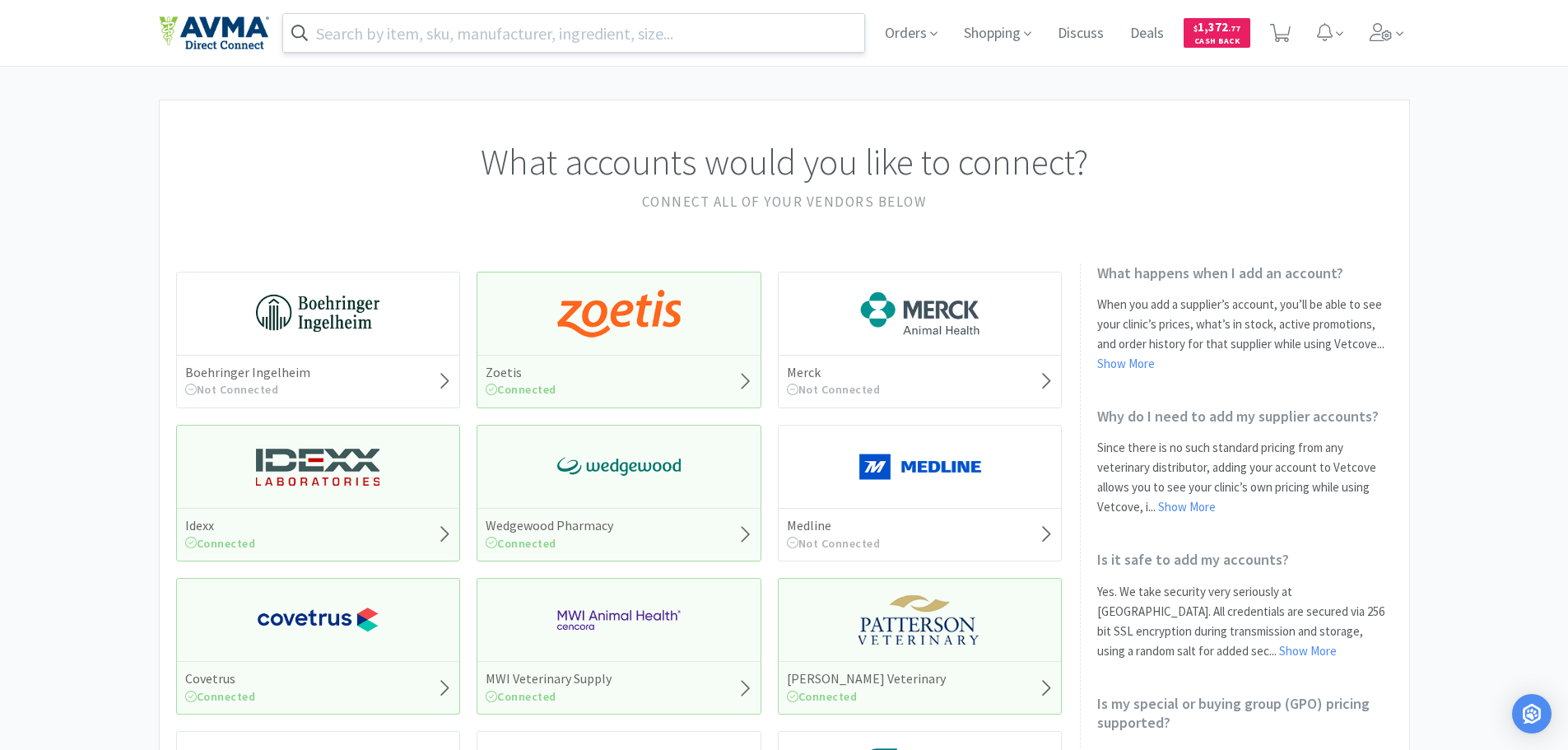
click at [493, 25] on input "text" at bounding box center [574, 32] width 582 height 38
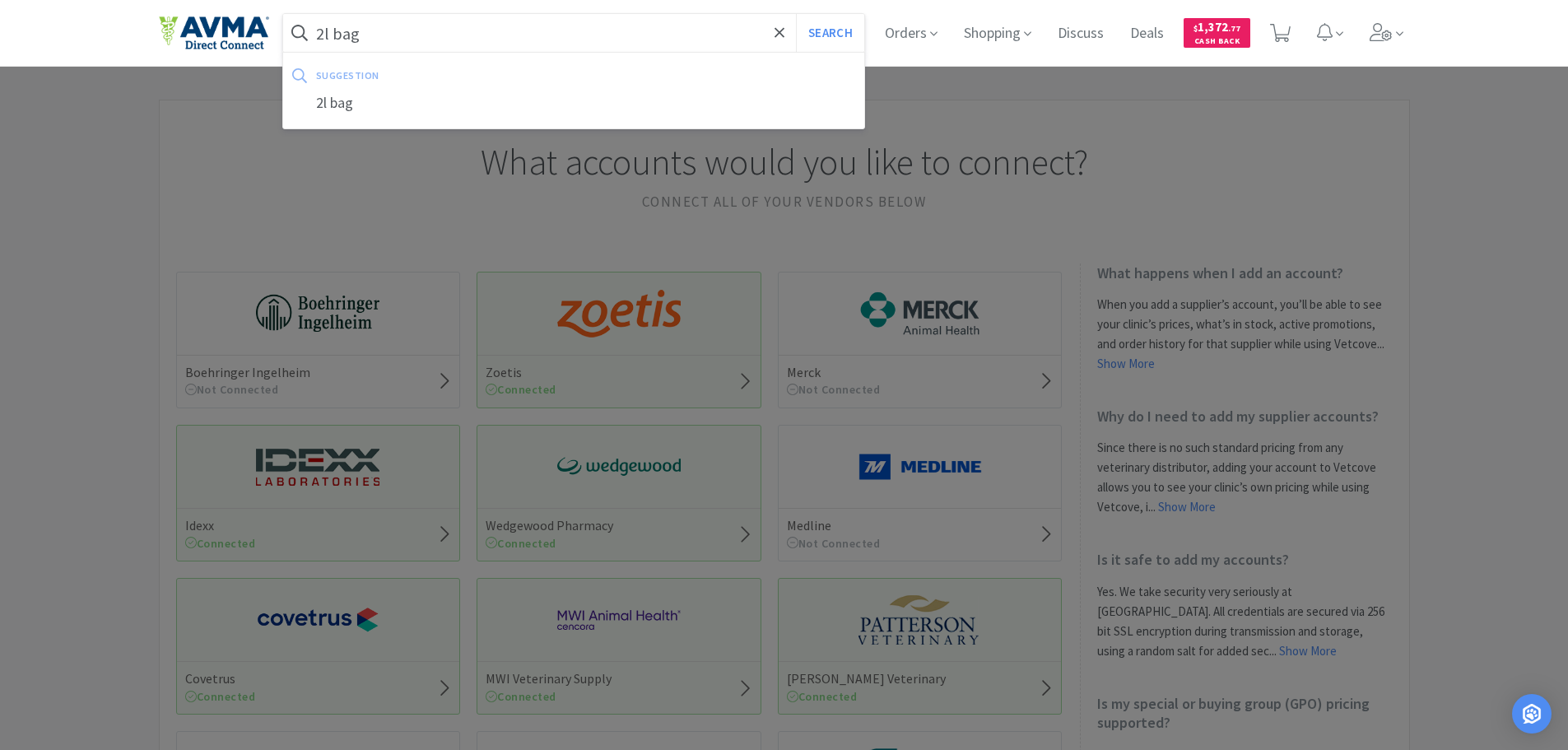
type input "2l bag"
click at [795, 14] on button "Search" at bounding box center [829, 32] width 68 height 38
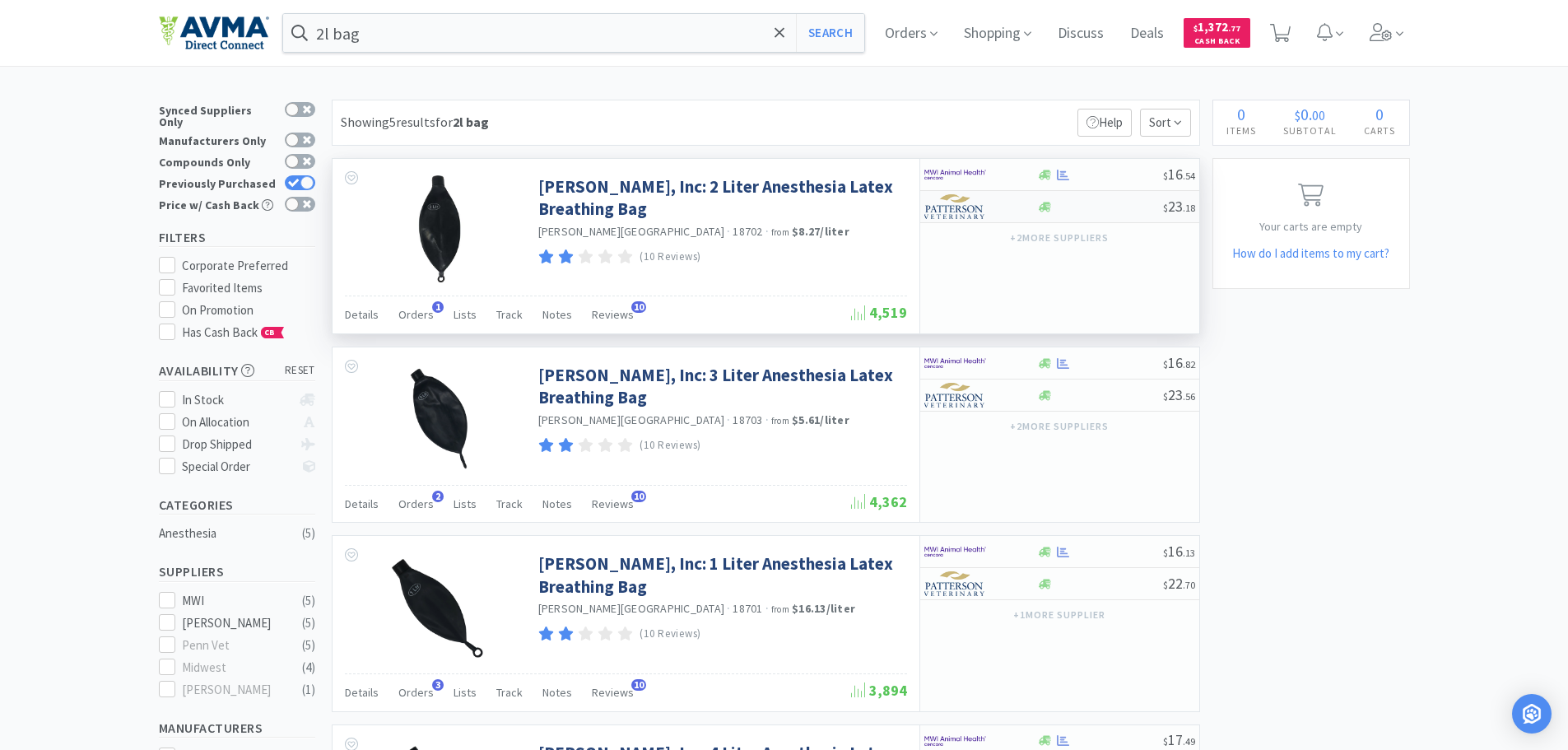
click at [951, 212] on img at bounding box center [955, 206] width 62 height 25
select select "1"
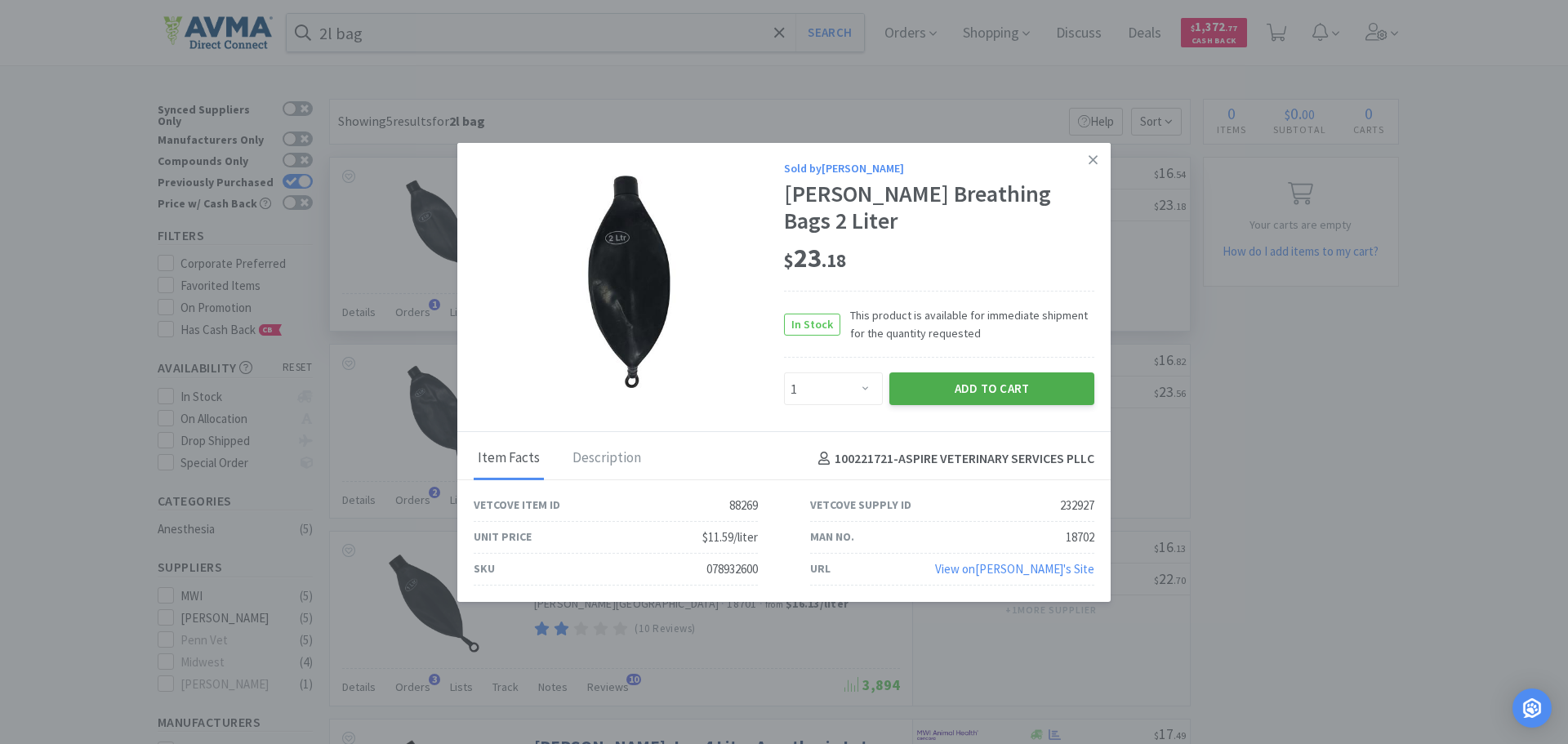
click at [950, 373] on button "Add to Cart" at bounding box center [992, 388] width 205 height 32
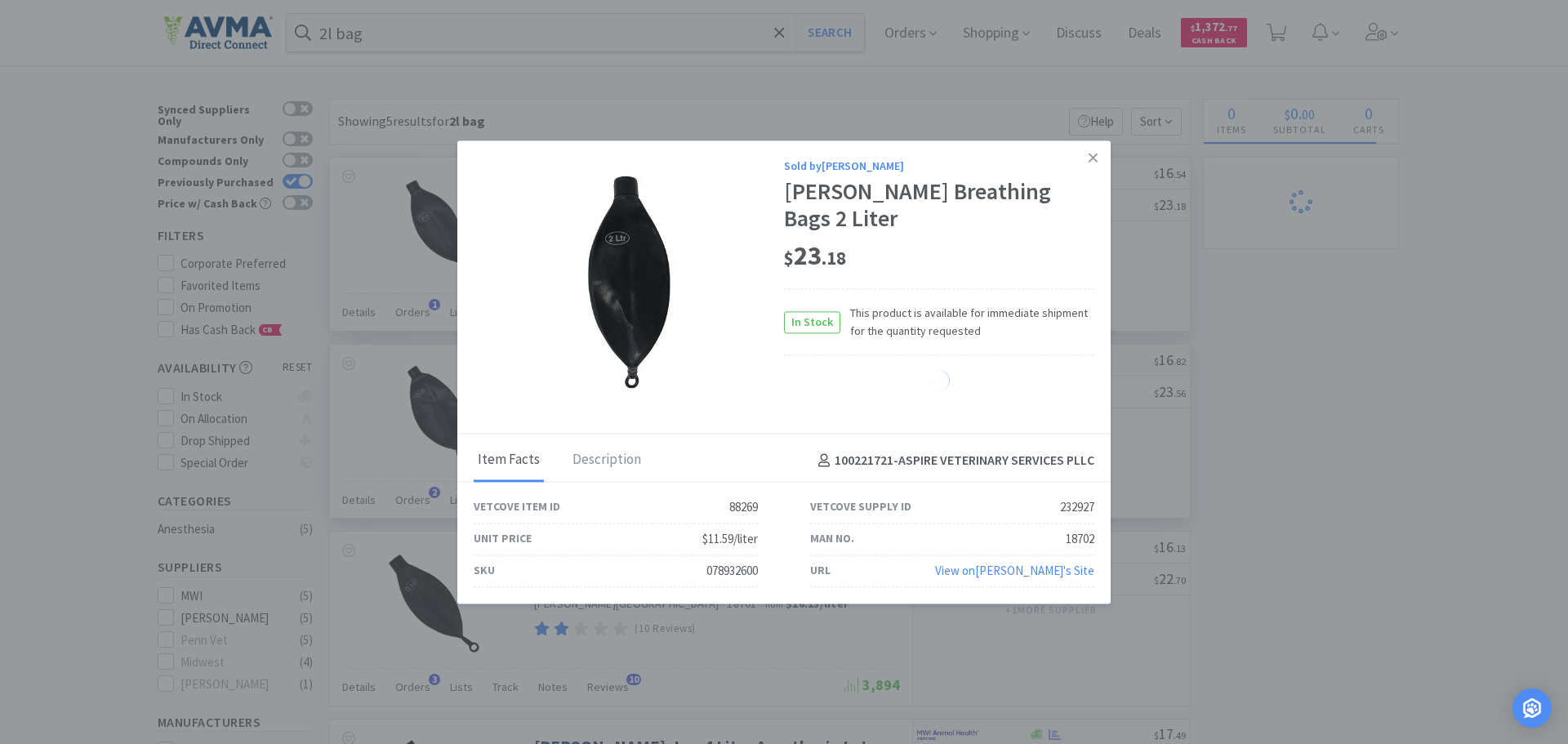
select select "1"
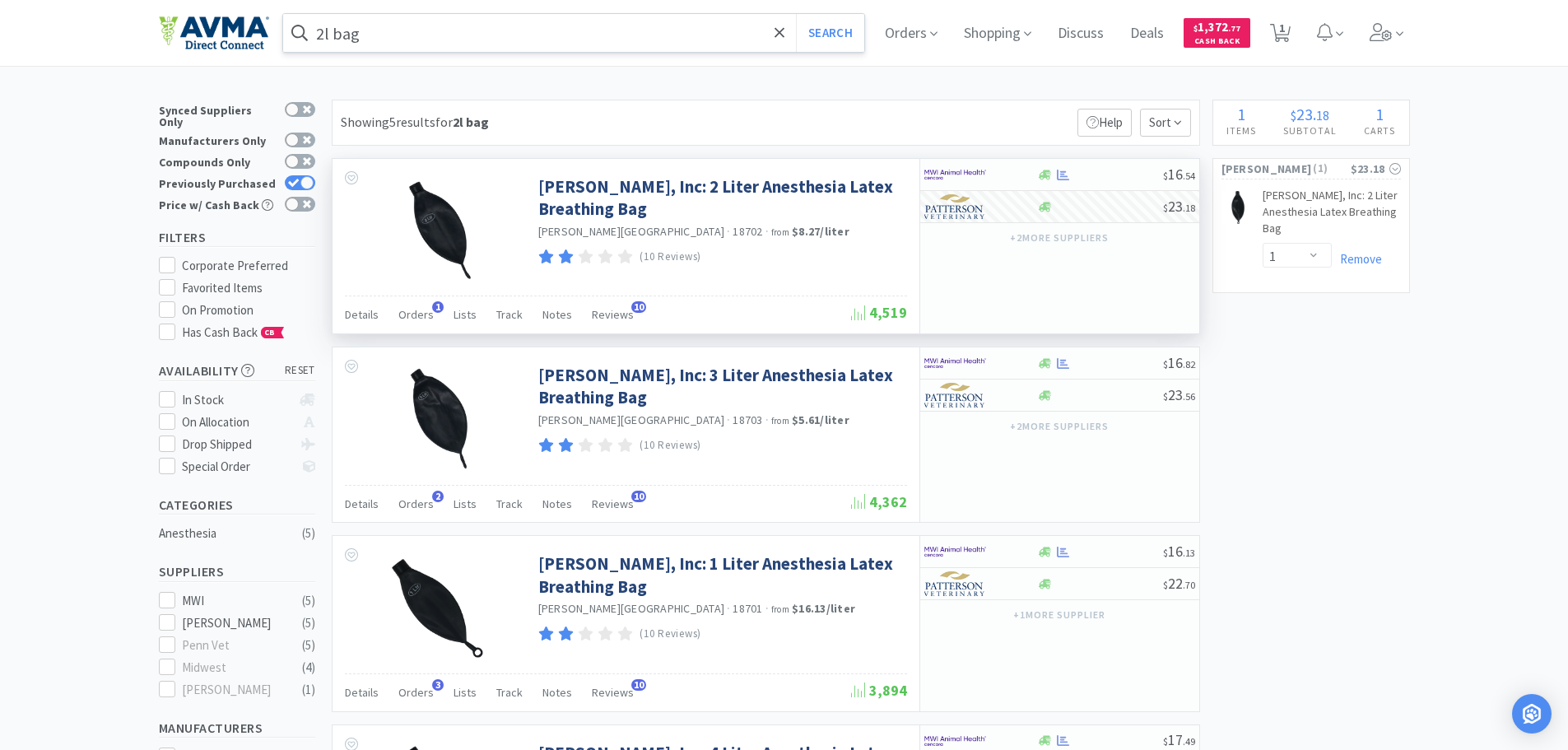
click at [412, 42] on input "2l bag" at bounding box center [574, 32] width 582 height 38
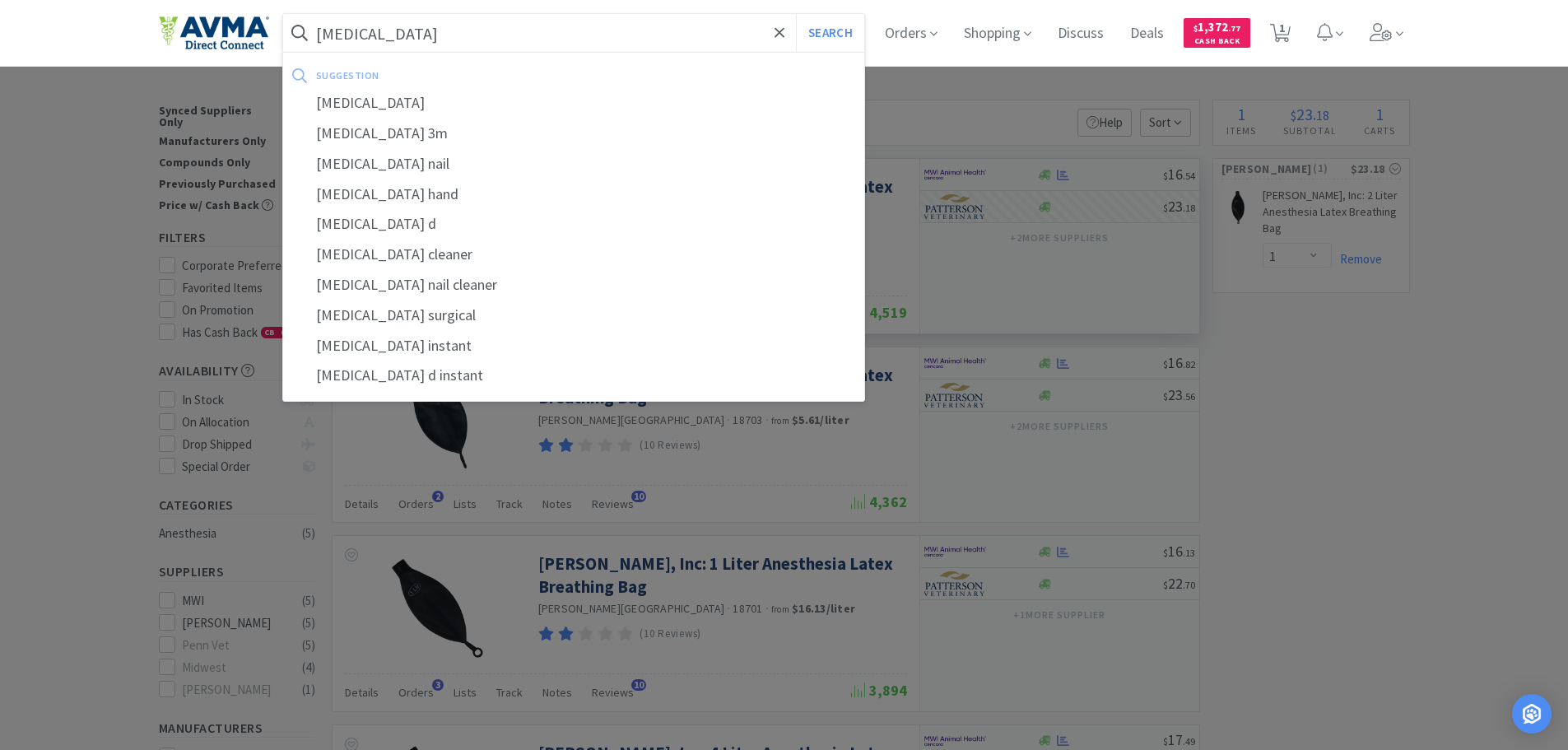
type input "[MEDICAL_DATA]"
click at [795, 14] on button "Search" at bounding box center [829, 32] width 68 height 38
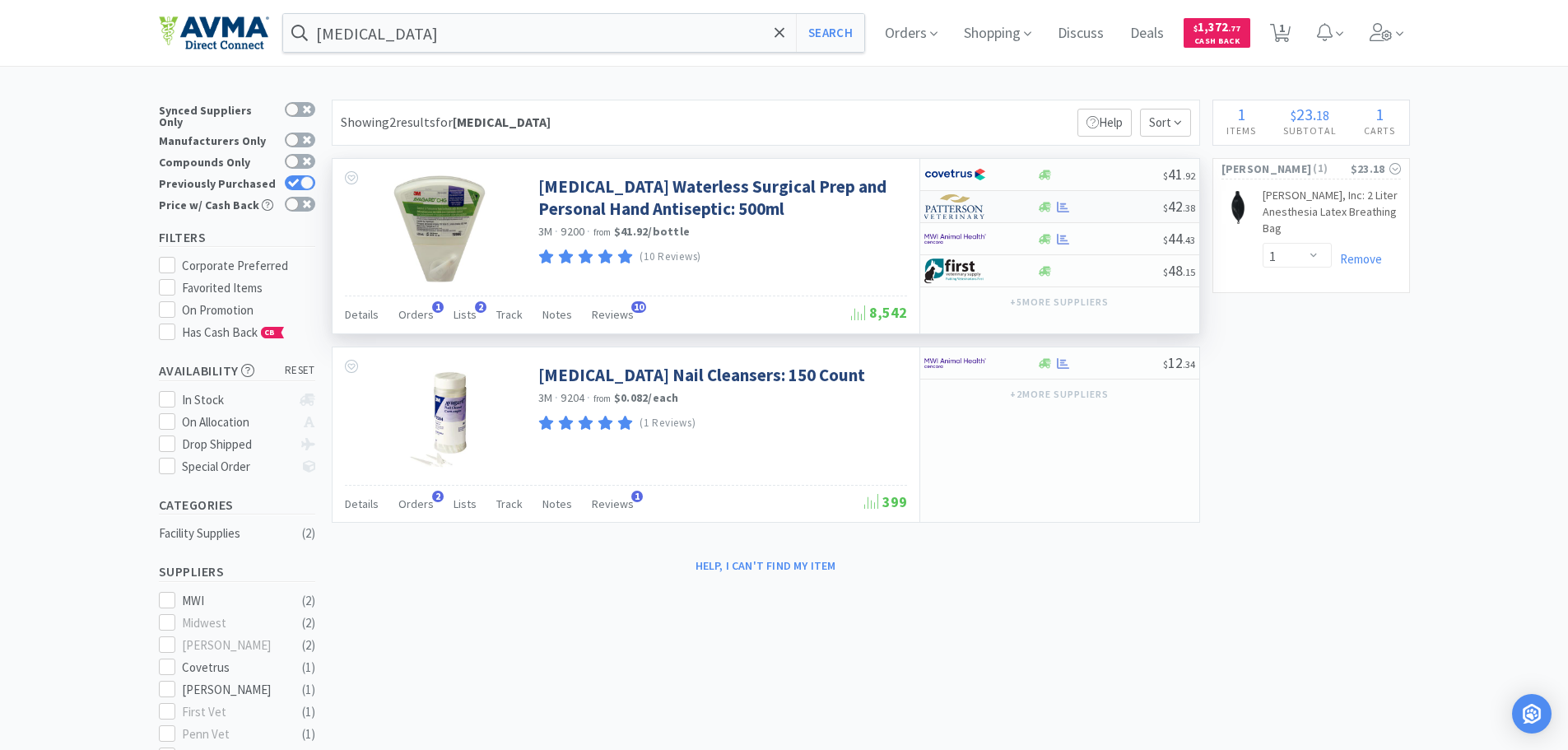
click at [1008, 209] on div at bounding box center [969, 206] width 90 height 28
select select "1"
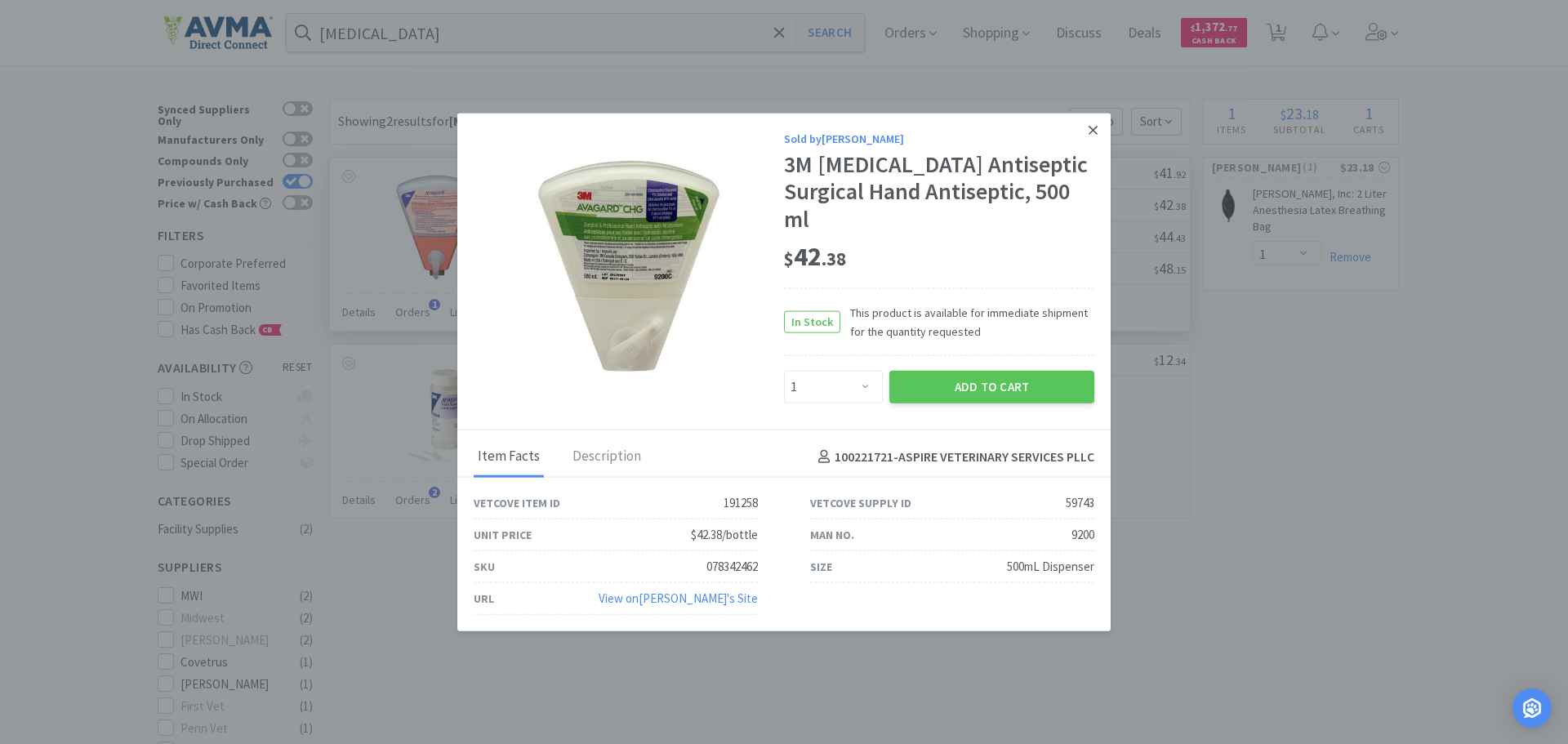
click at [1093, 135] on icon at bounding box center [1093, 130] width 9 height 9
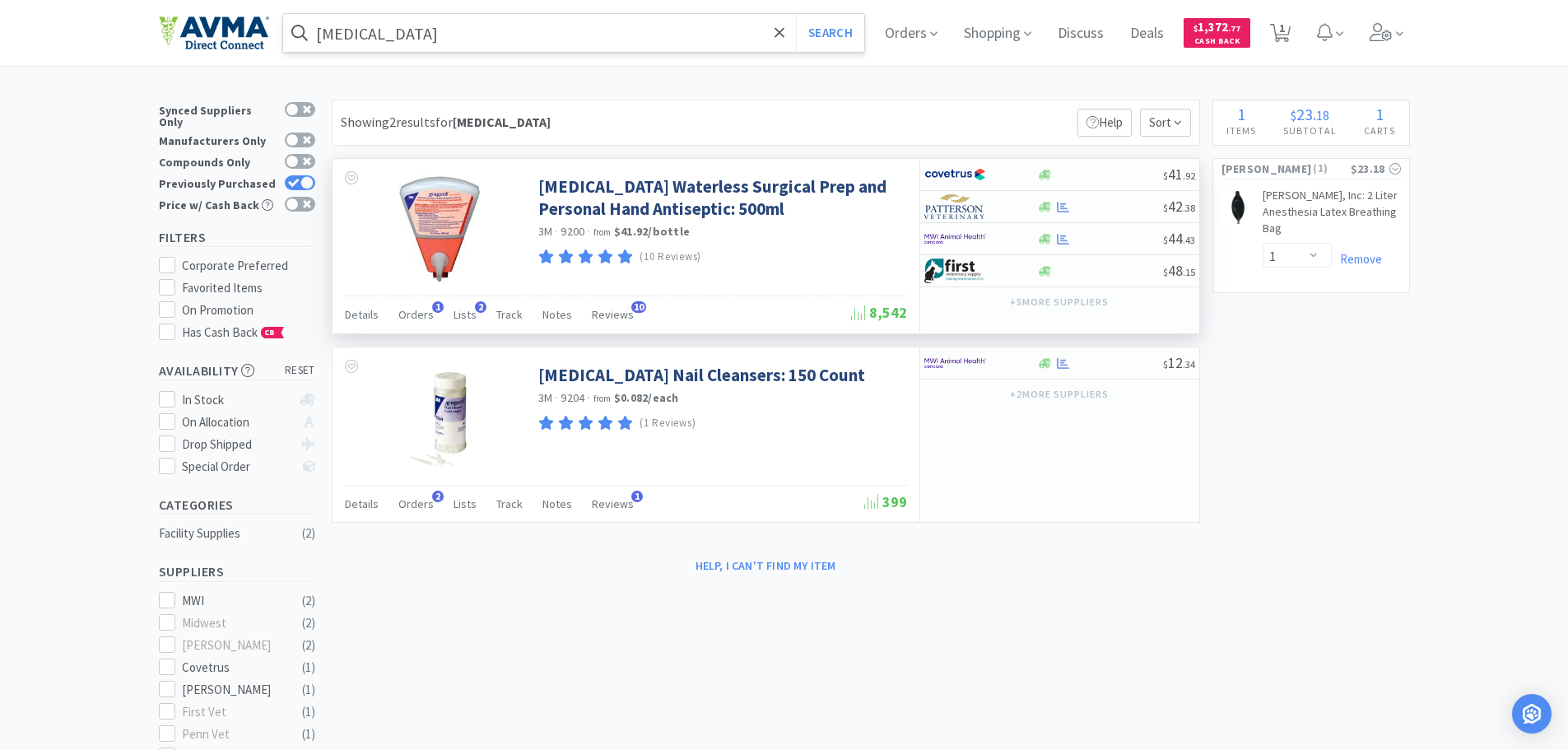
click at [419, 35] on input "[MEDICAL_DATA]" at bounding box center [574, 32] width 582 height 38
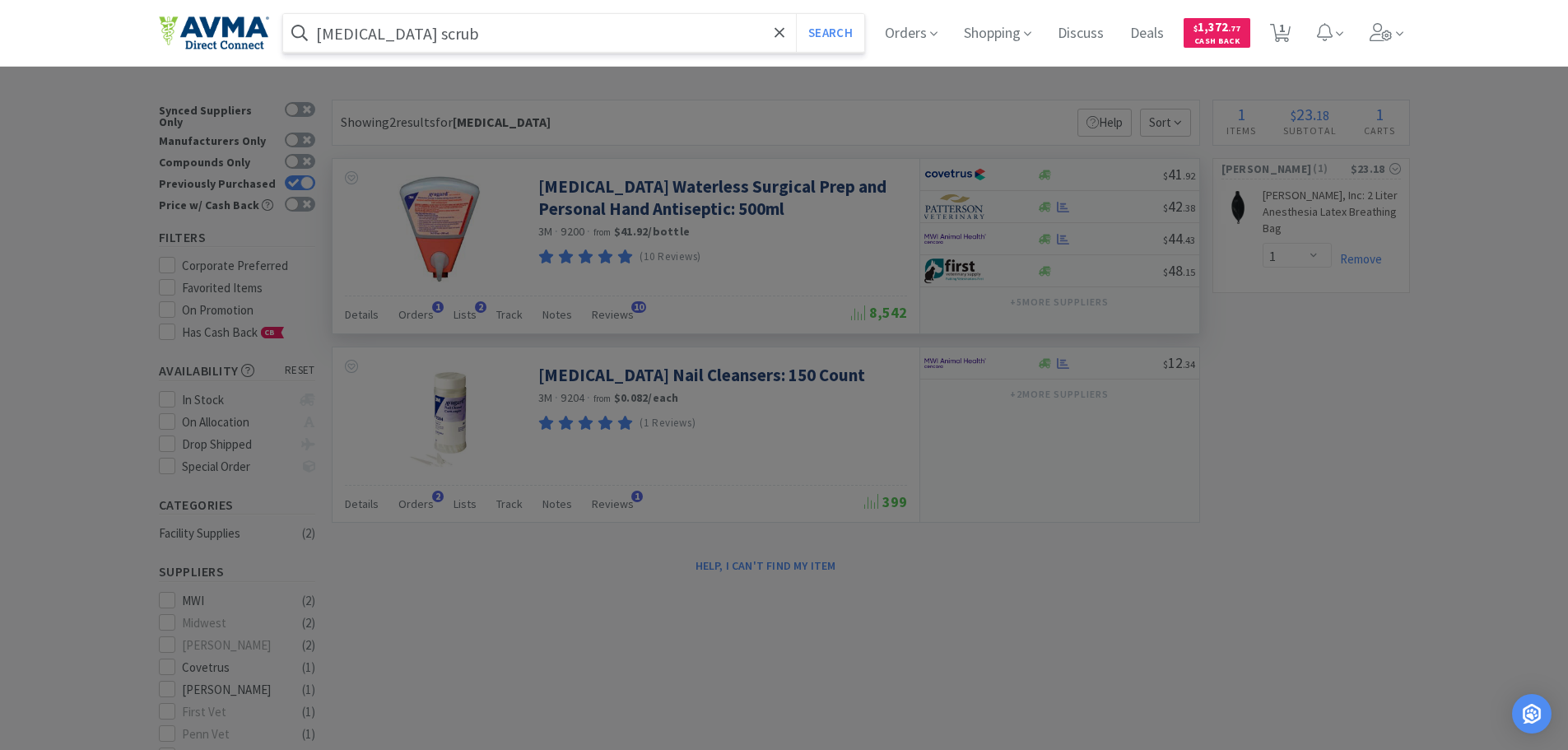
type input "[MEDICAL_DATA] scrub"
click at [795, 14] on button "Search" at bounding box center [829, 32] width 68 height 38
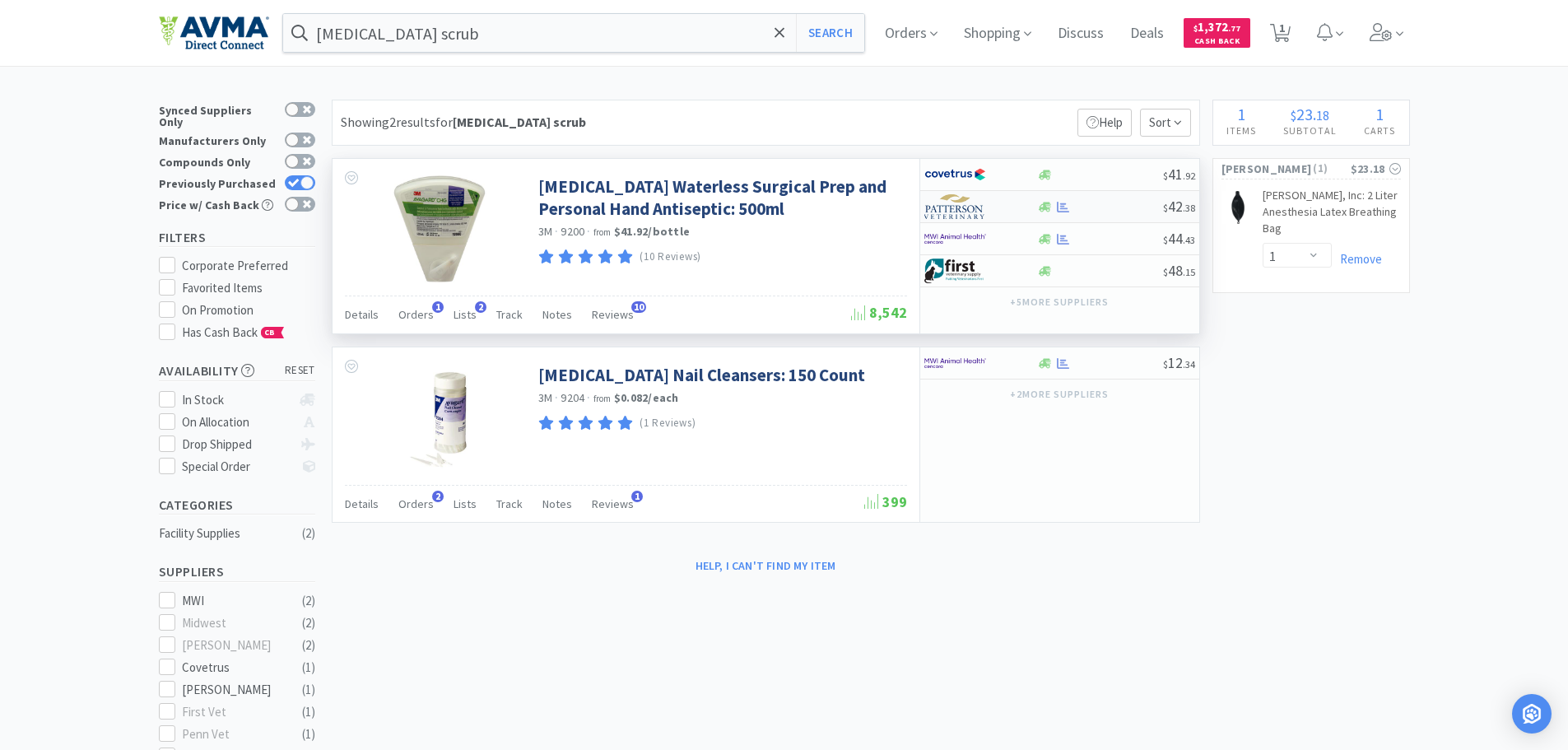
click at [961, 210] on img at bounding box center [955, 206] width 62 height 25
select select "1"
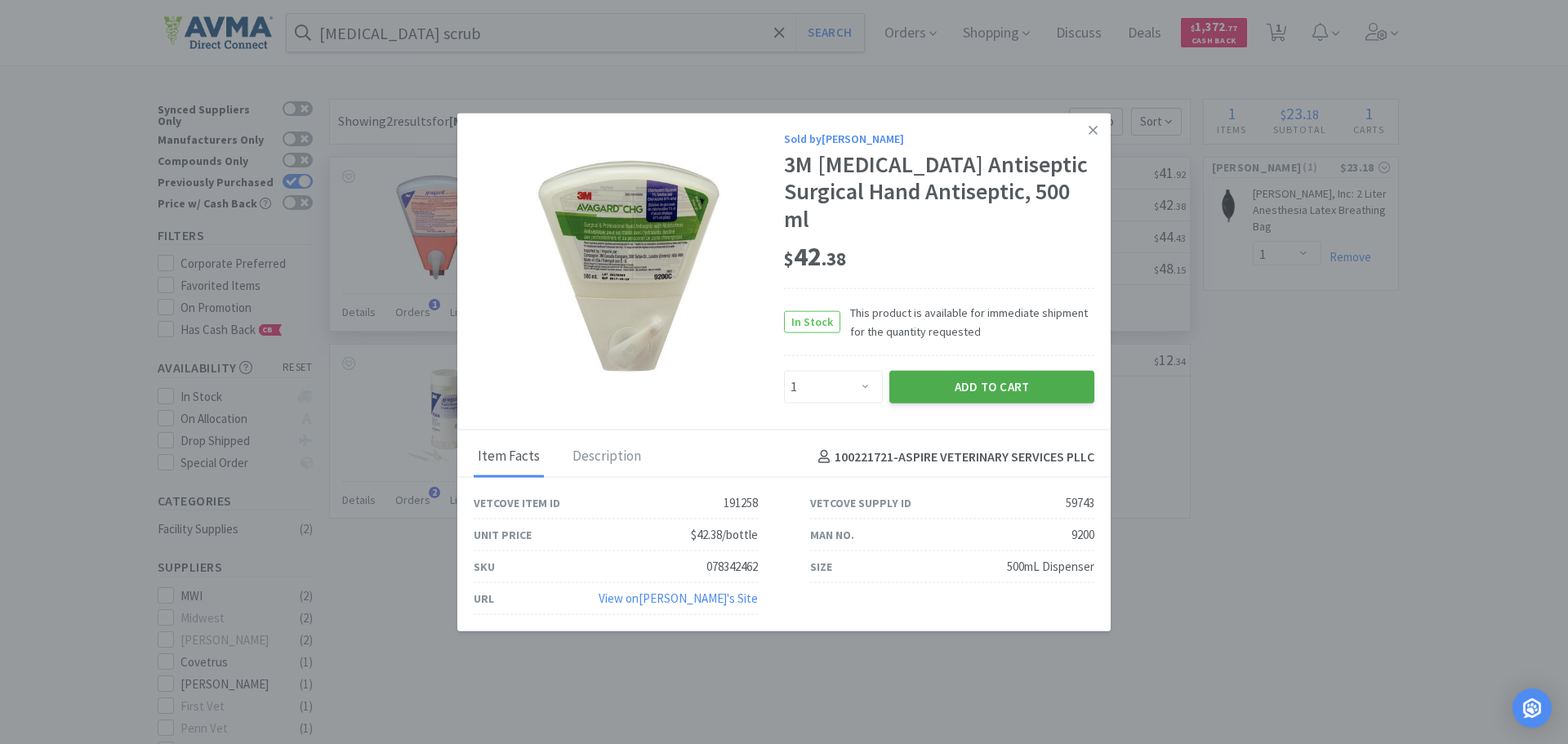
click at [936, 377] on button "Add to Cart" at bounding box center [992, 386] width 205 height 32
select select "1"
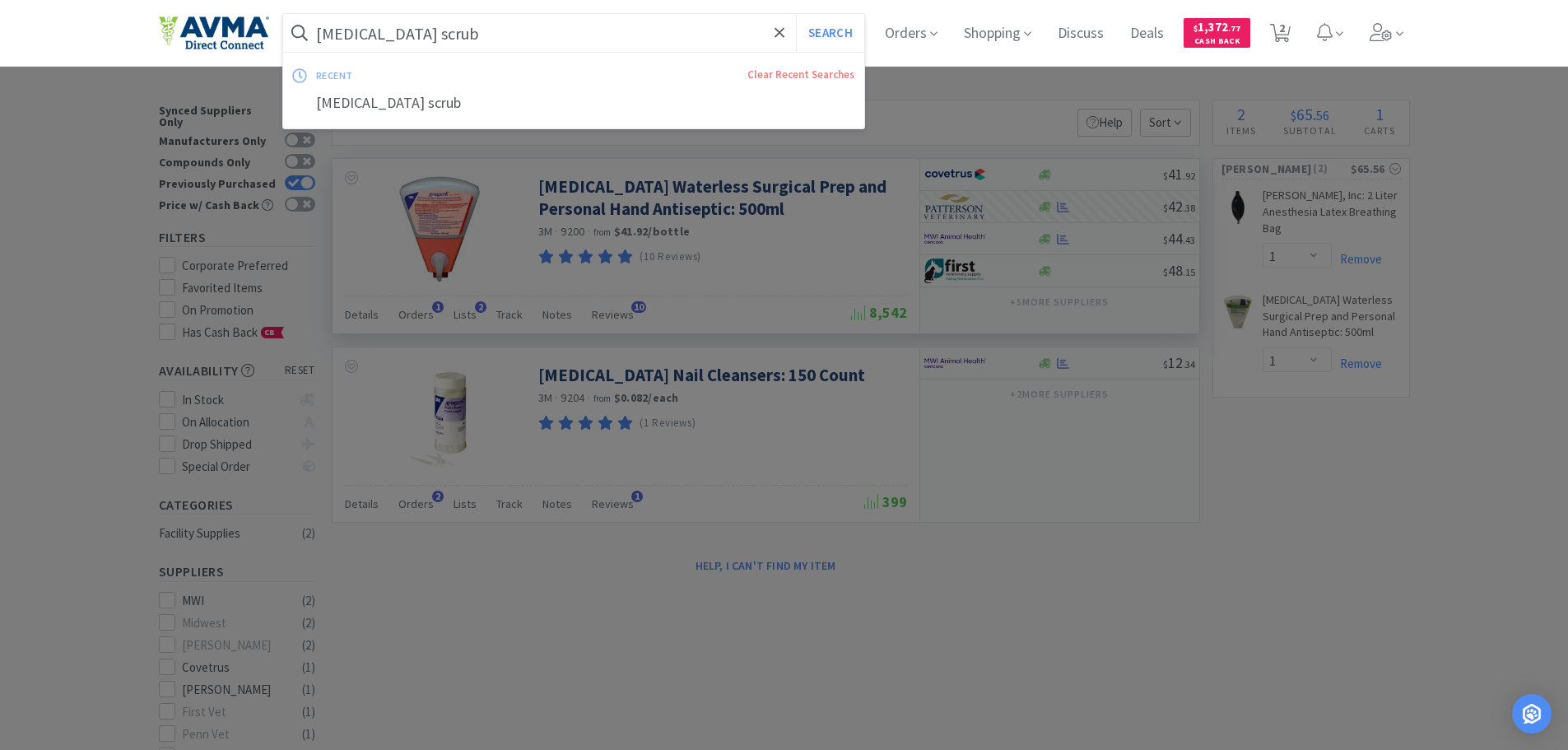
click at [543, 45] on input "[MEDICAL_DATA] scrub" at bounding box center [574, 32] width 582 height 38
type input "16 dram"
click at [795, 14] on button "Search" at bounding box center [829, 32] width 68 height 38
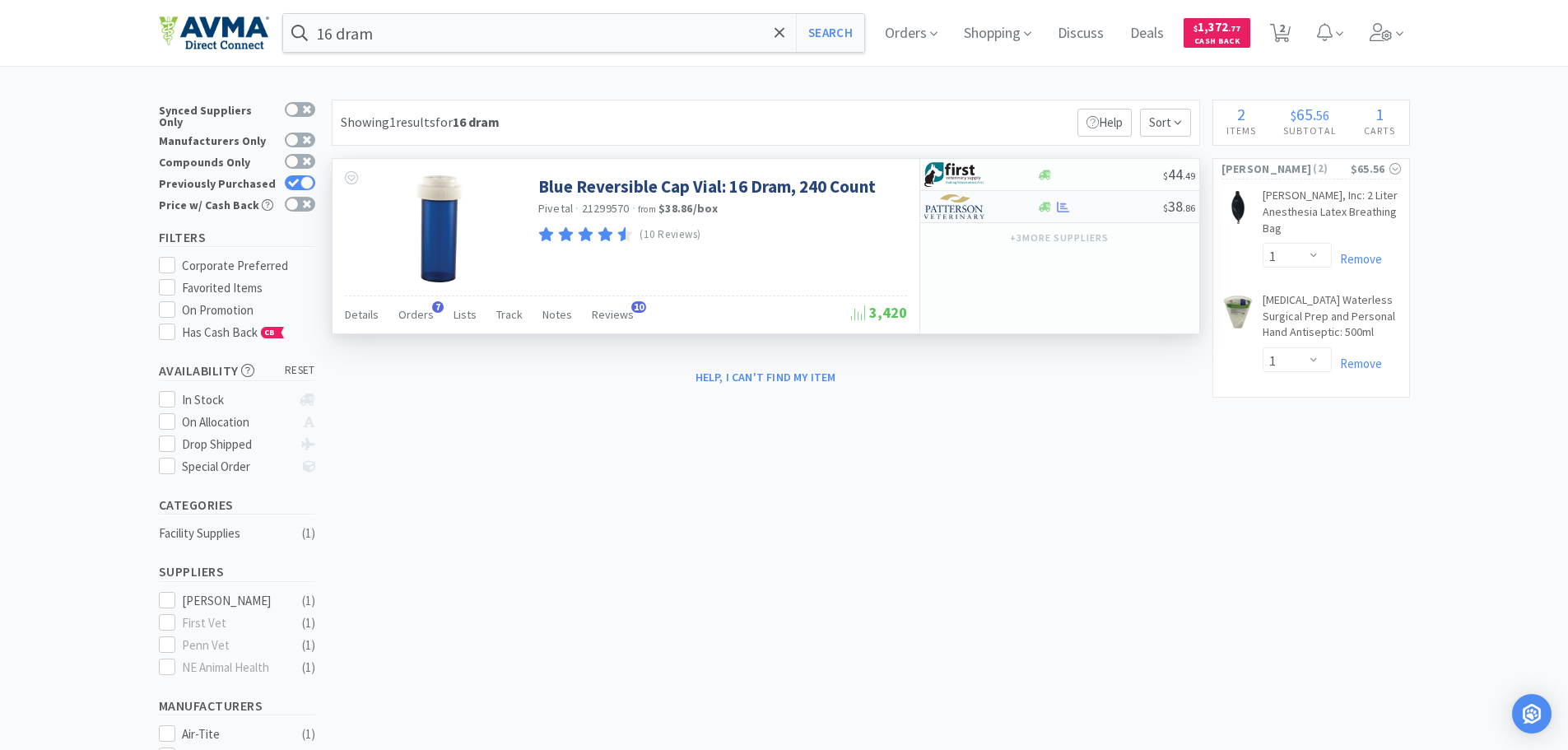
click at [959, 214] on img at bounding box center [955, 206] width 62 height 25
select select "1"
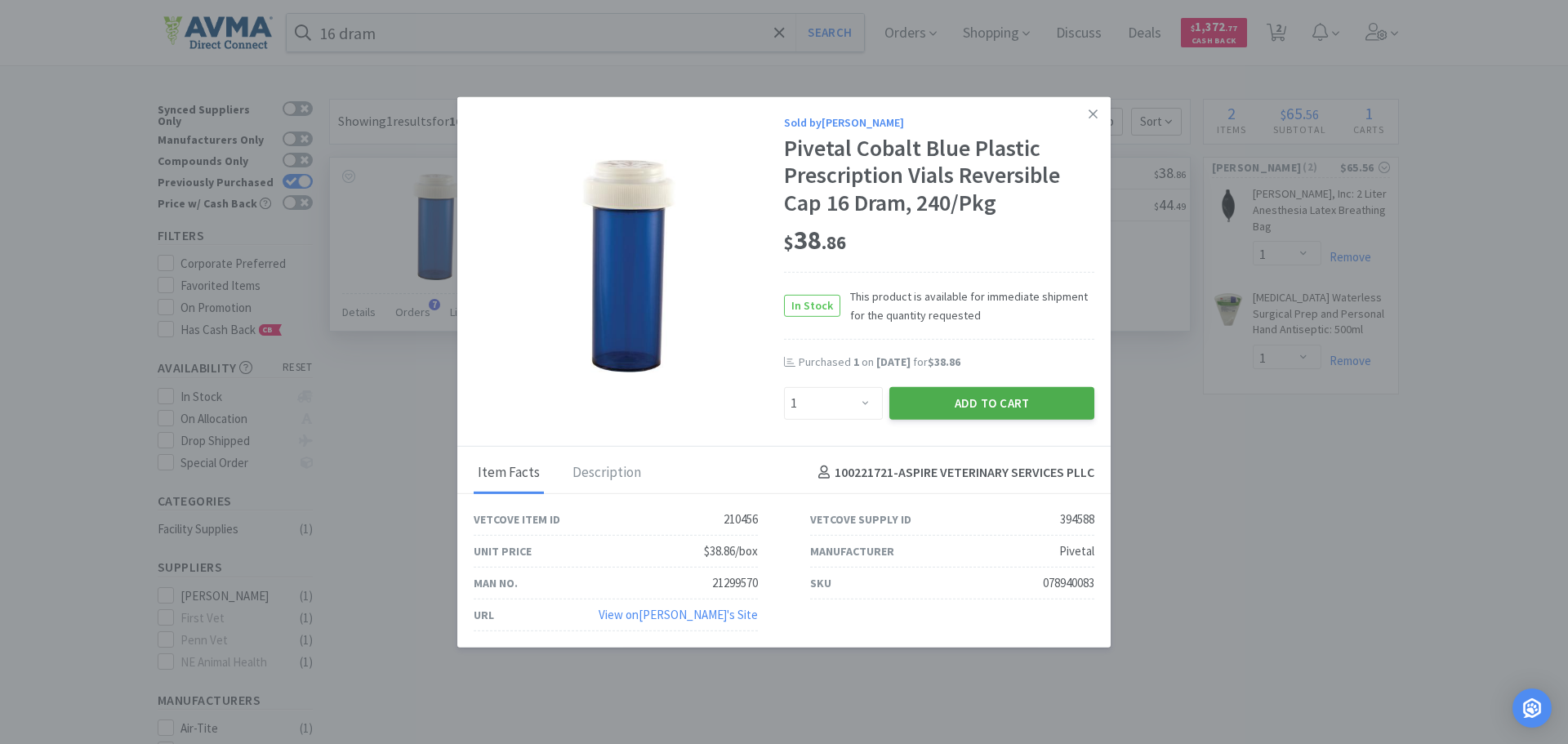
click at [944, 407] on button "Add to Cart" at bounding box center [992, 402] width 205 height 32
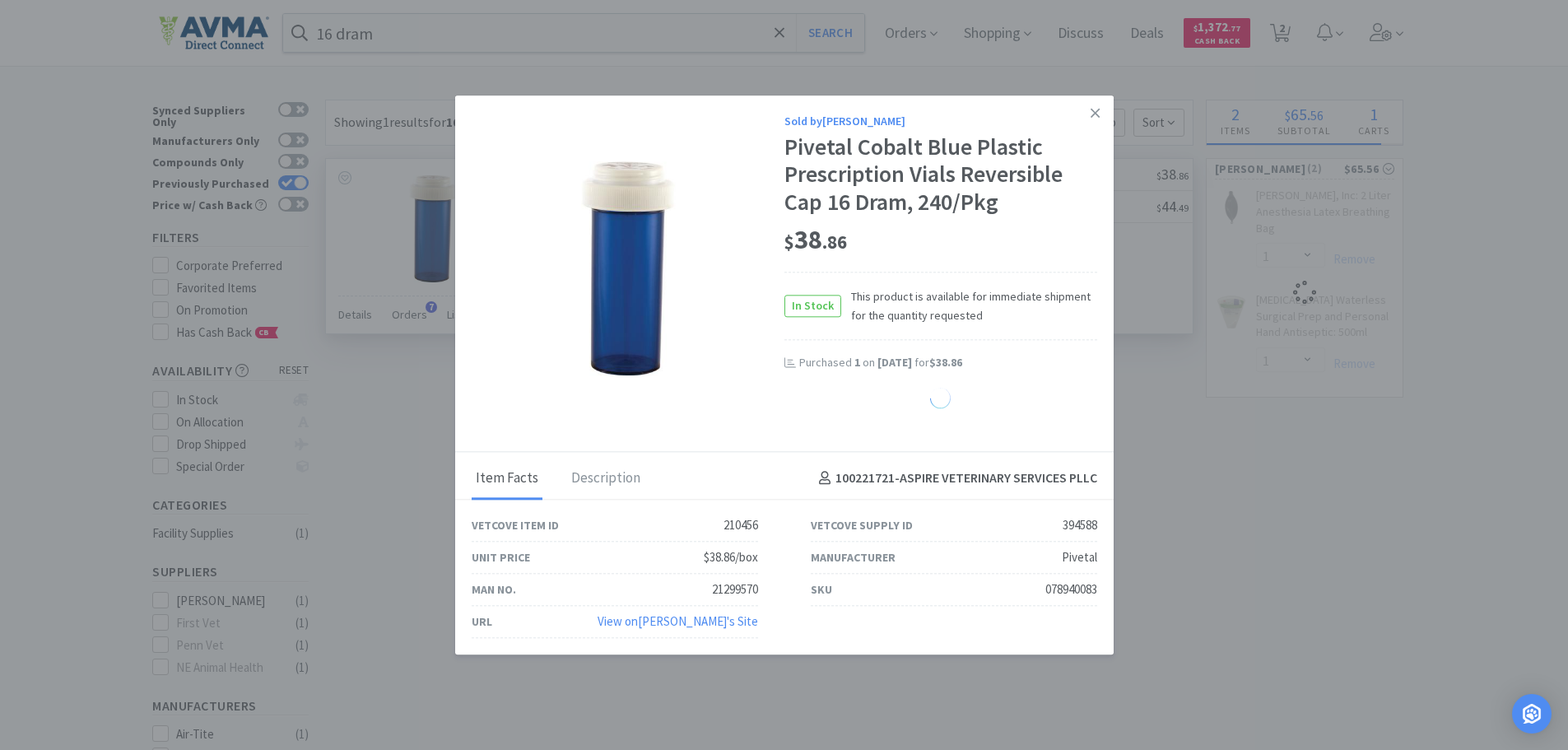
select select "1"
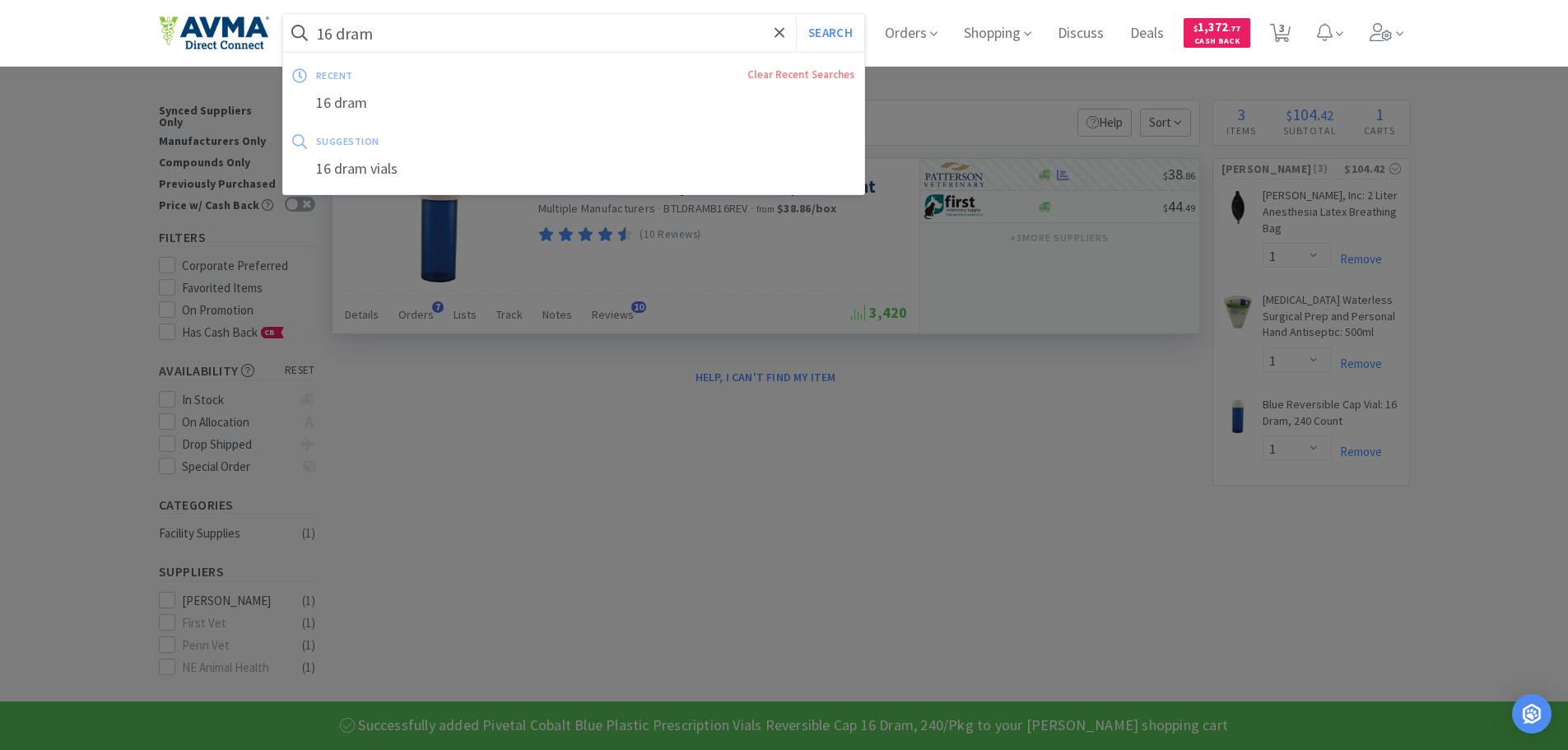
click at [417, 47] on input "16 dram" at bounding box center [574, 32] width 582 height 38
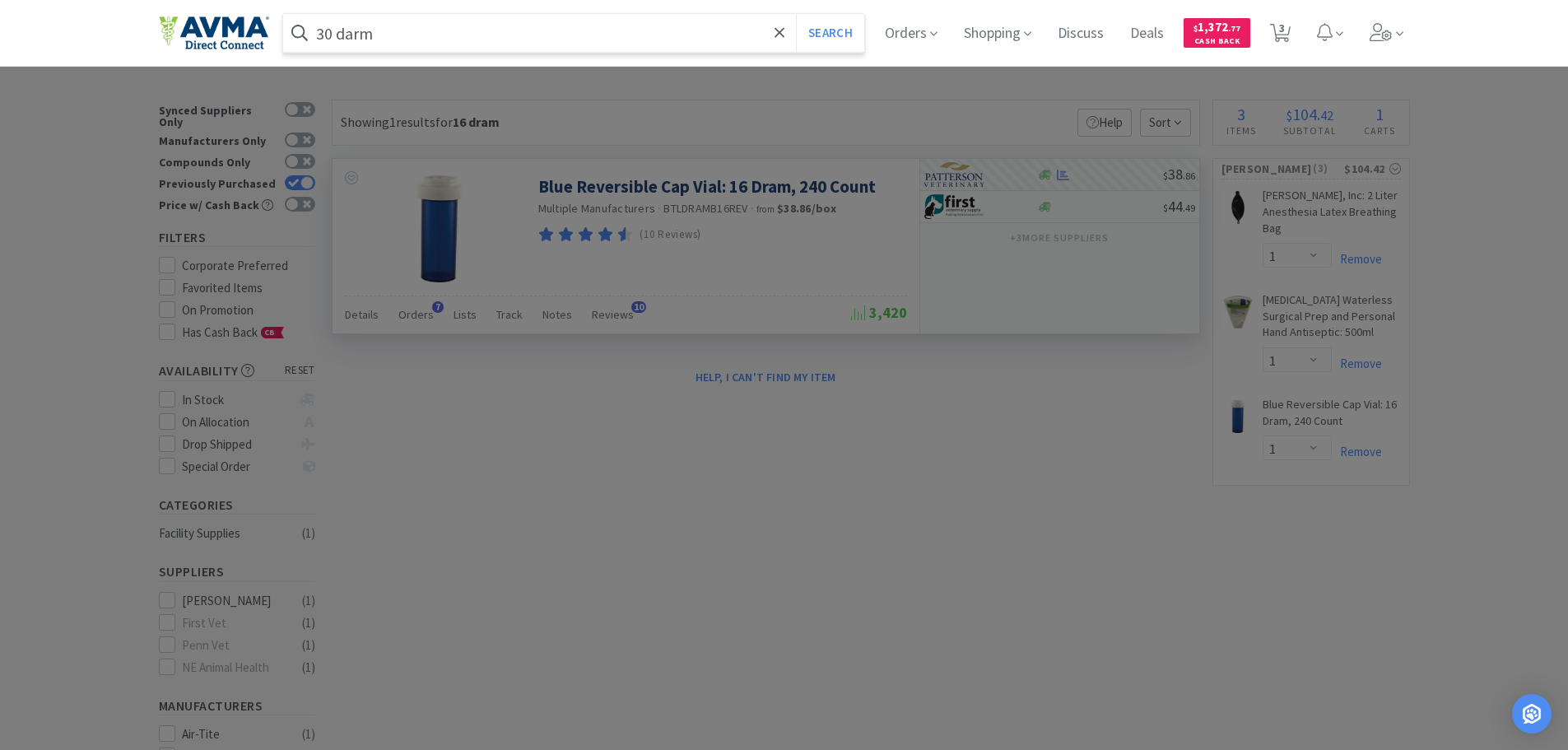
click at [795, 14] on button "Search" at bounding box center [829, 32] width 68 height 38
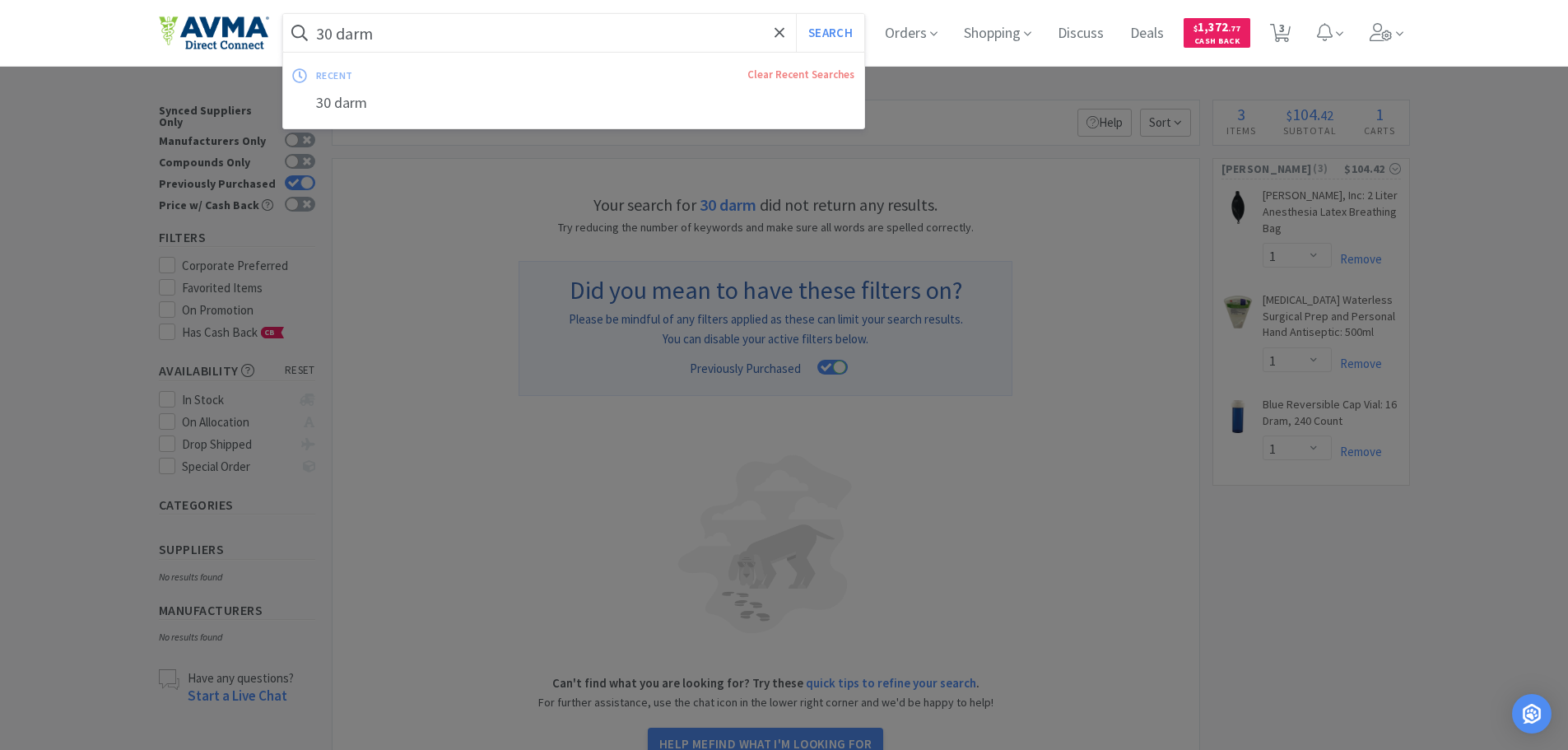
click at [412, 35] on input "30 darm" at bounding box center [574, 32] width 582 height 38
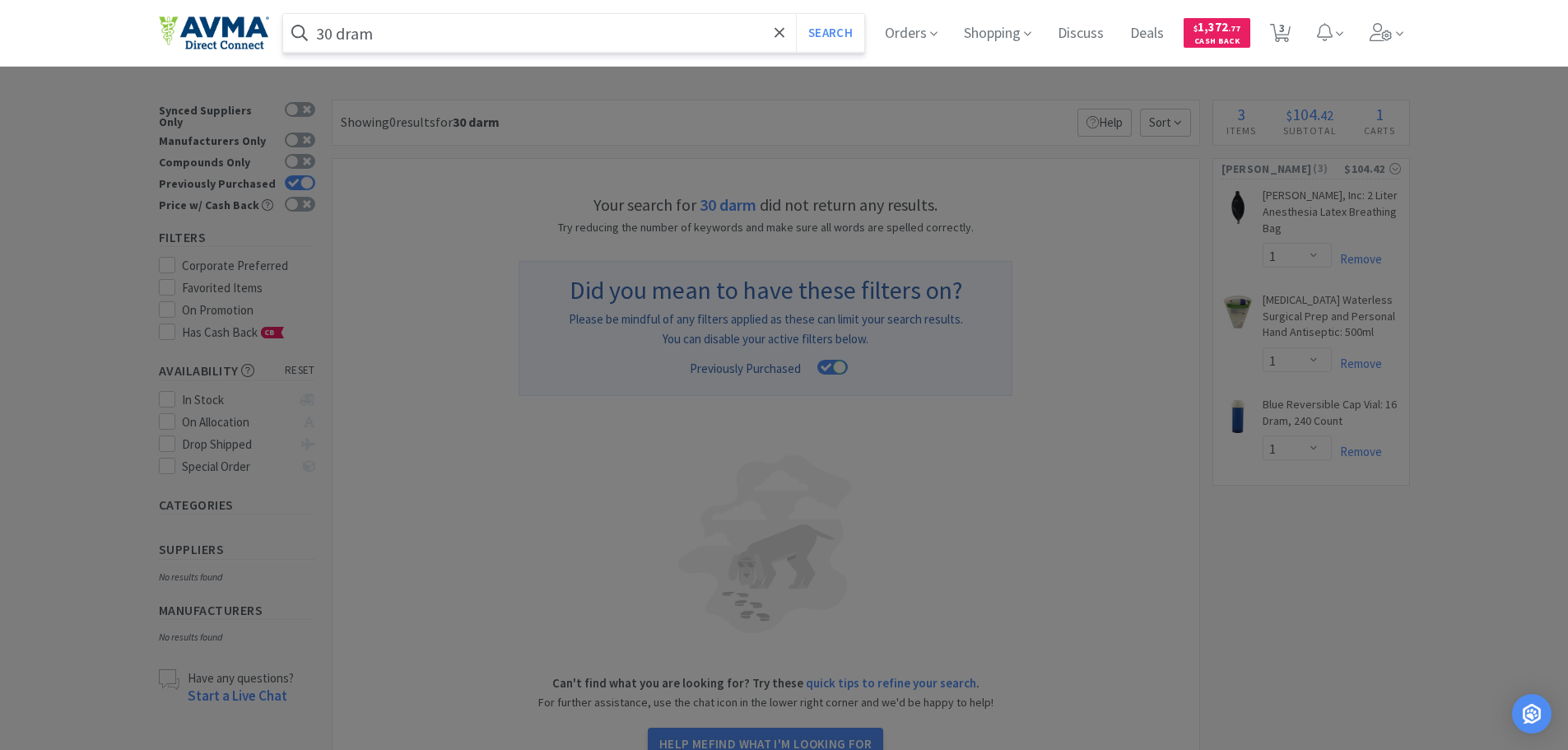
type input "30 dram"
click at [795, 14] on button "Search" at bounding box center [829, 32] width 68 height 38
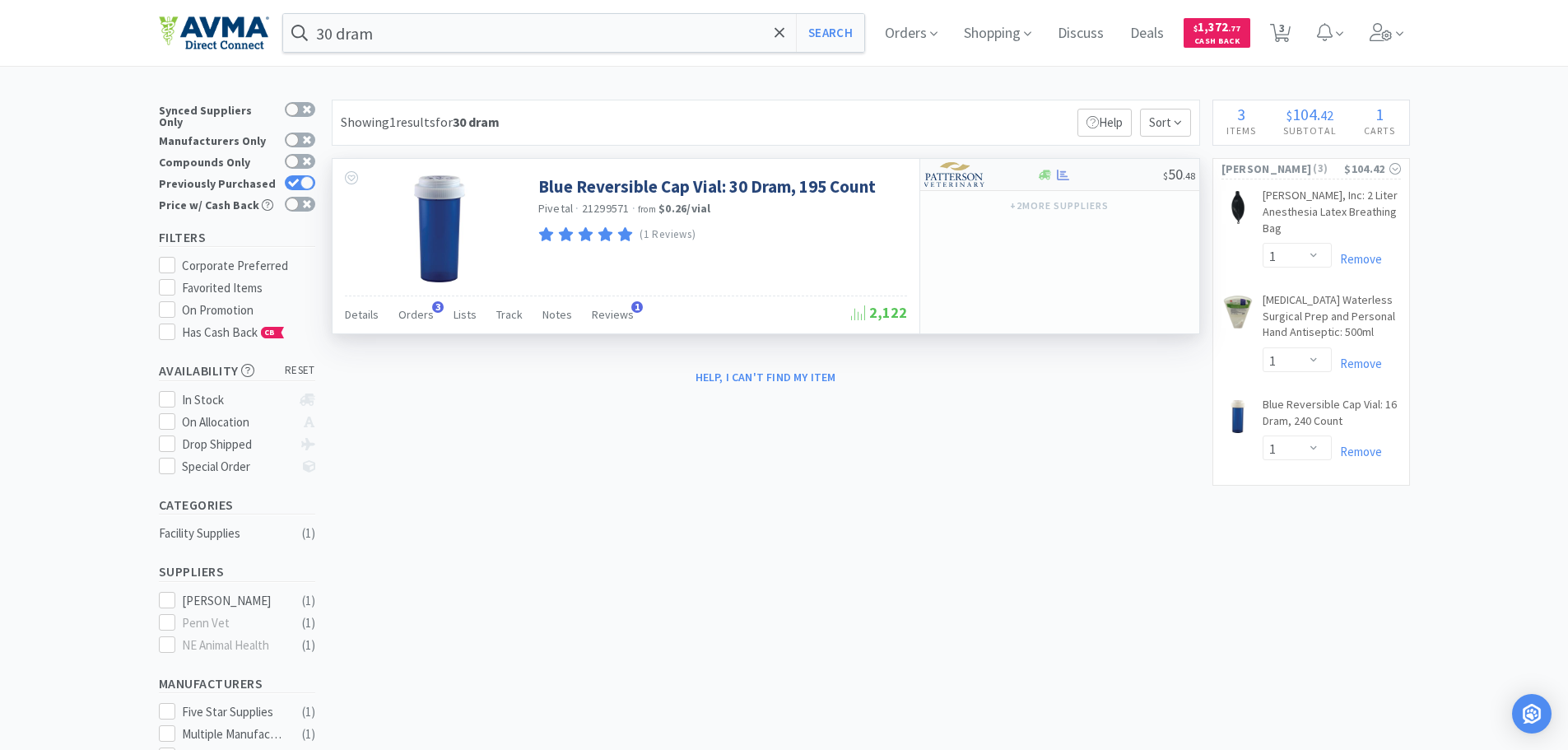
click at [982, 173] on img at bounding box center [955, 174] width 62 height 25
select select "1"
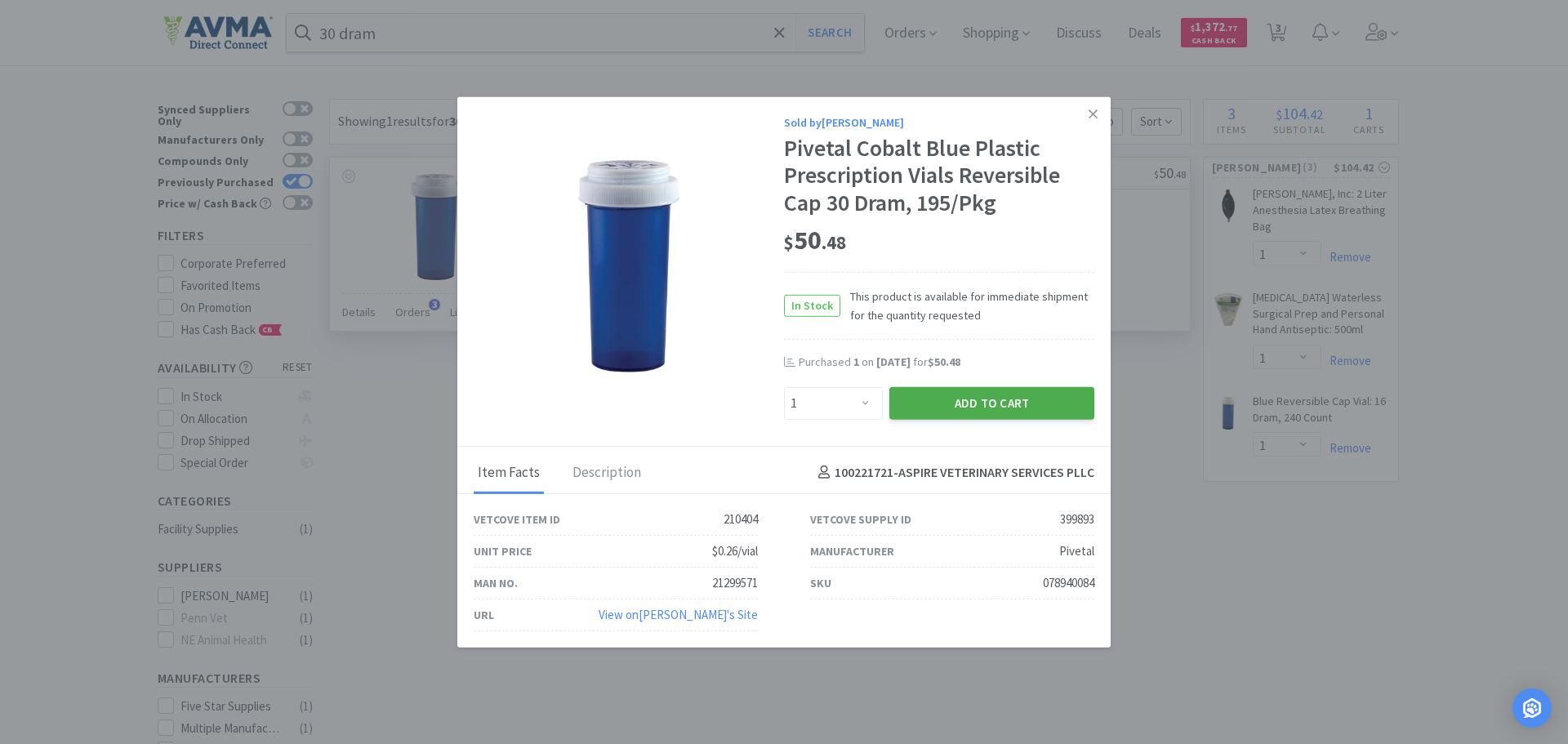
click at [919, 399] on button "Add to Cart" at bounding box center [992, 402] width 205 height 32
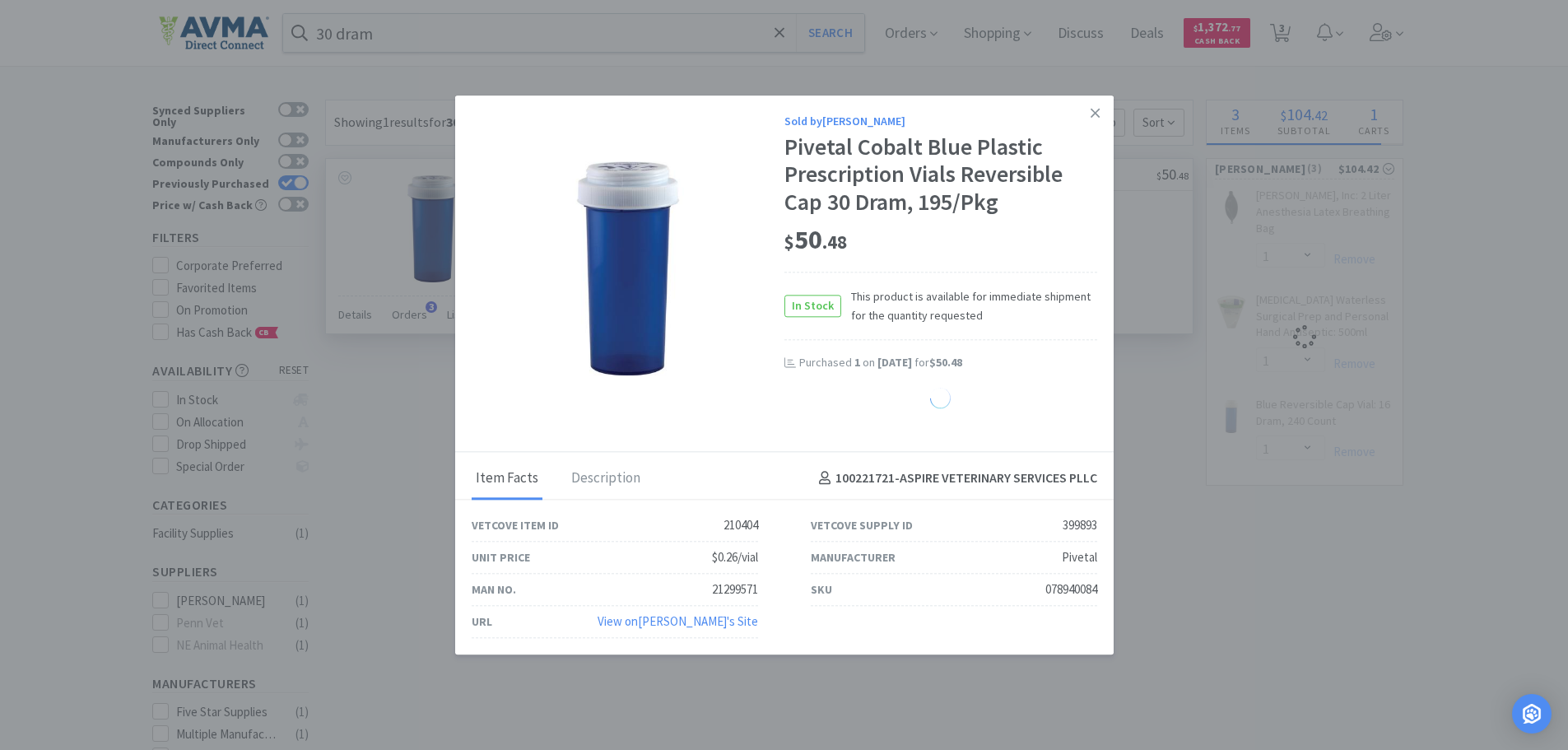
select select "1"
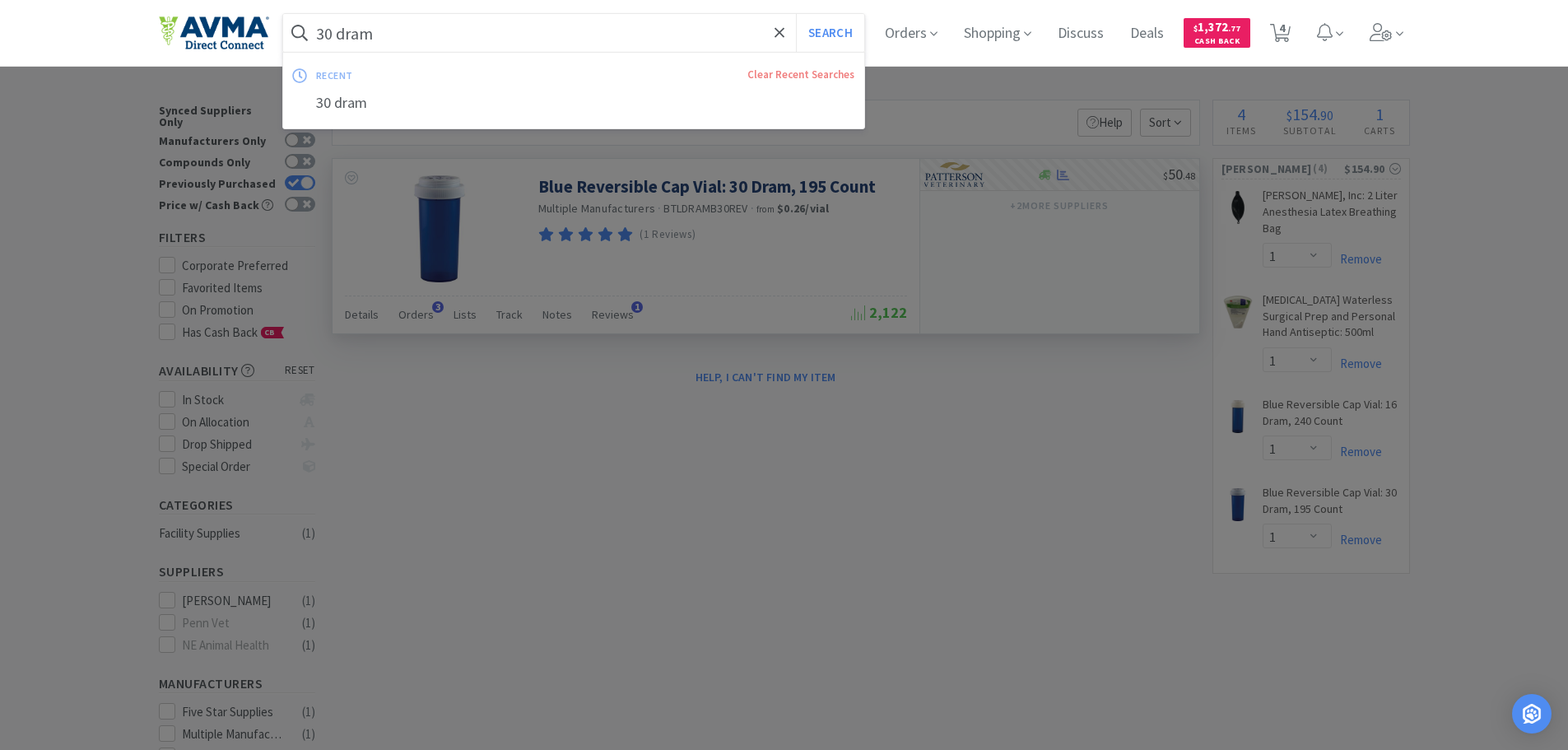
click at [527, 33] on input "30 dram" at bounding box center [574, 32] width 582 height 38
type input "22g needles"
click at [795, 14] on button "Search" at bounding box center [829, 32] width 68 height 38
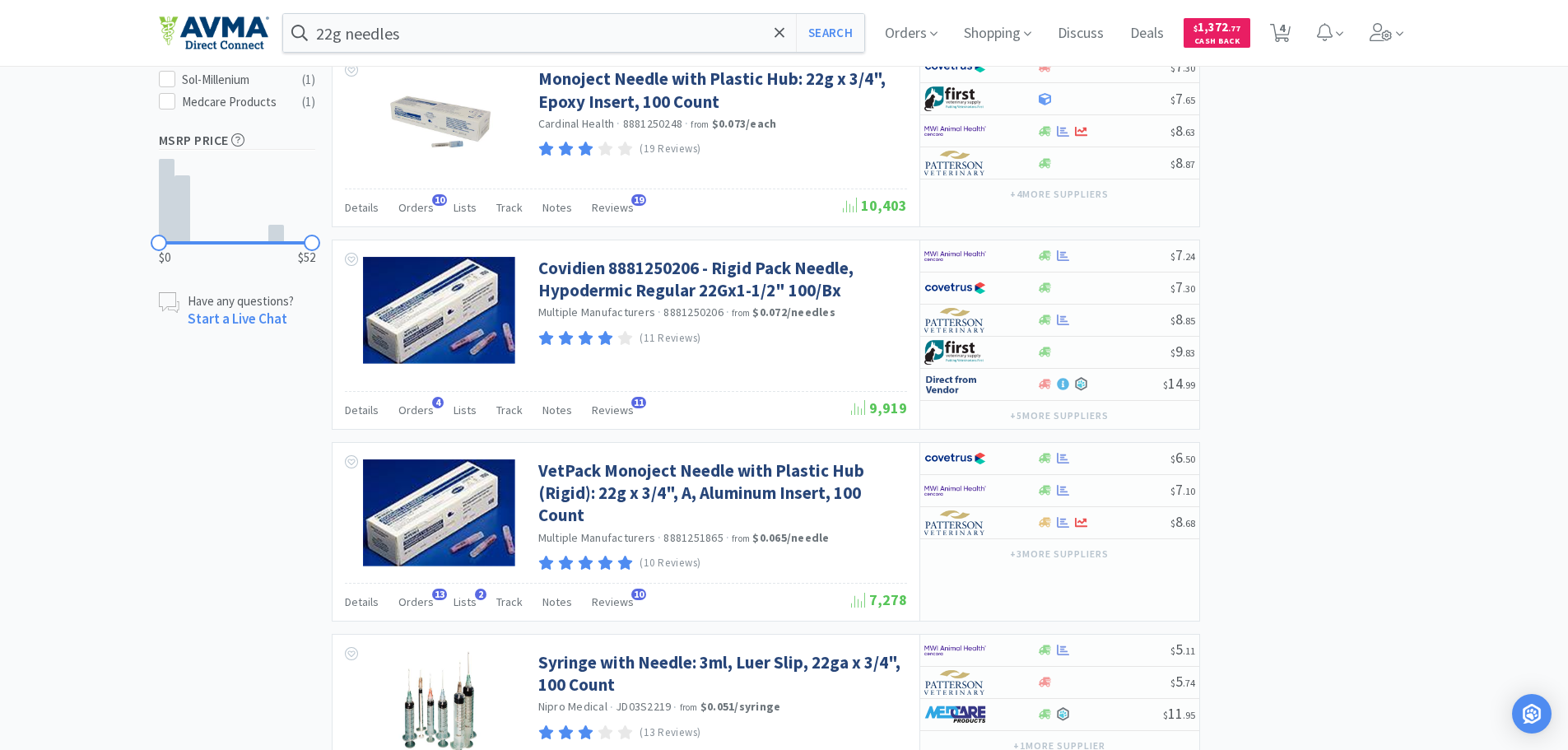
scroll to position [1069, 0]
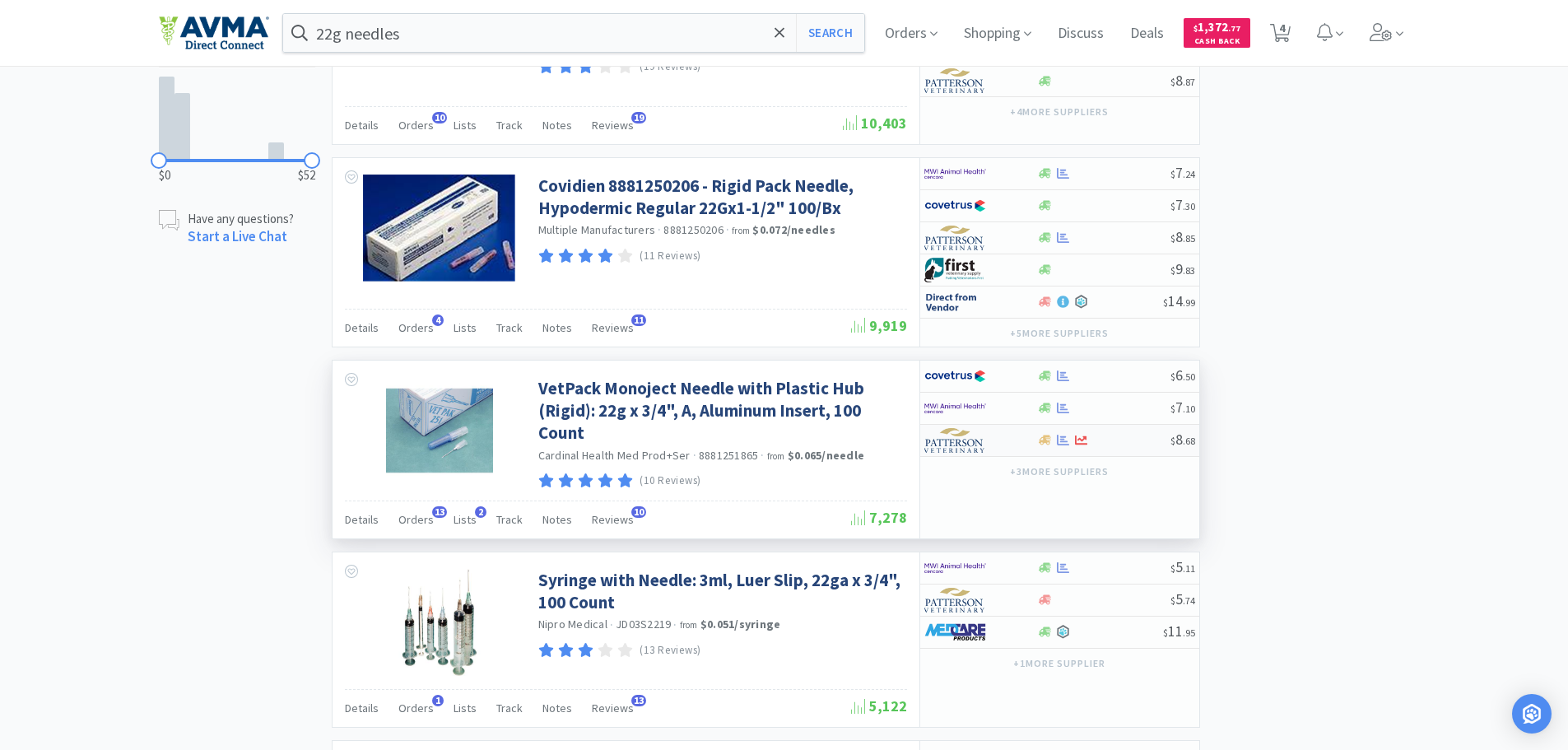
click at [1010, 437] on div at bounding box center [969, 440] width 90 height 28
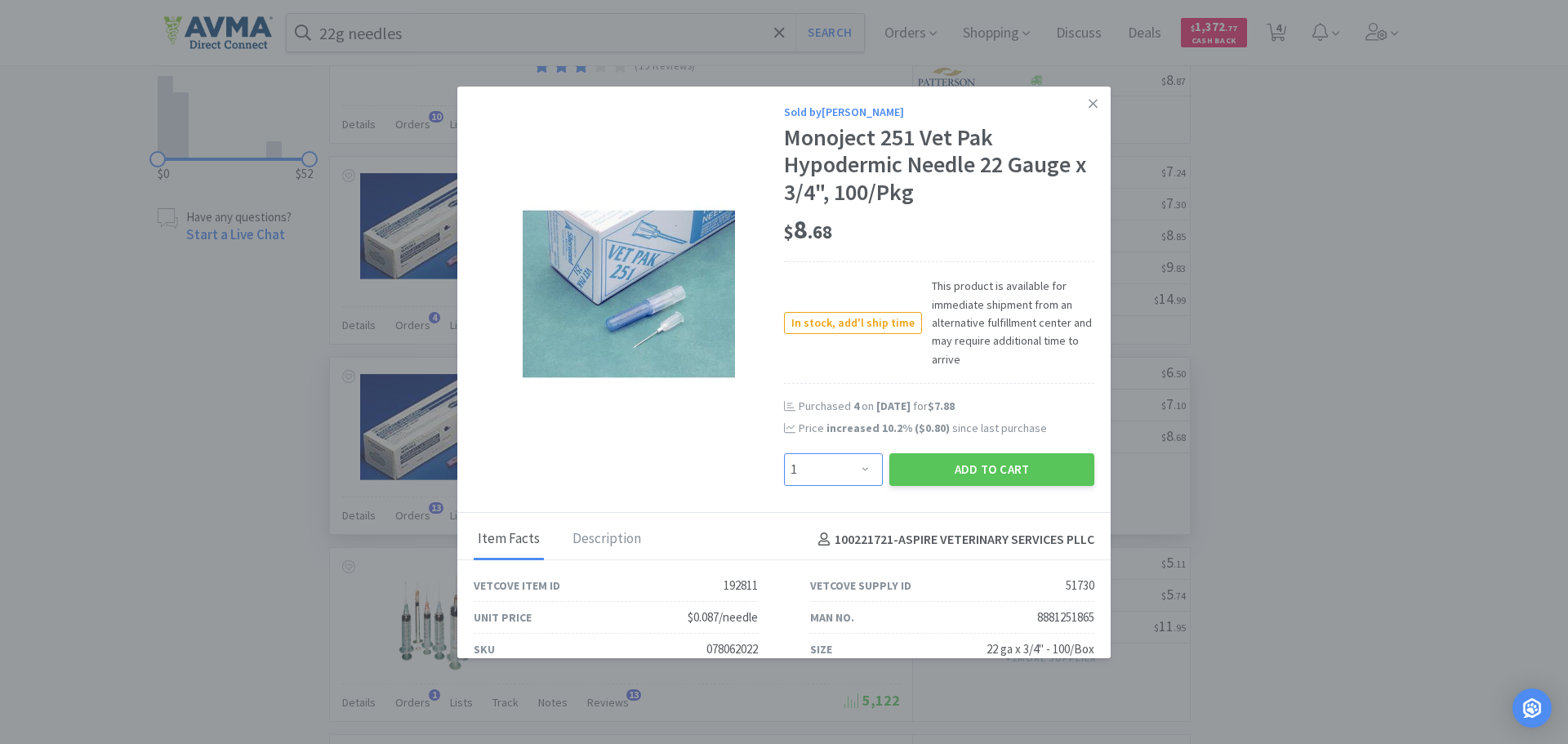
click at [870, 463] on select "Enter Quantity 1 2 3 4 5 6 7 8 9 10 11 12 13 14 15 16 17 18 19 20 Enter Quantity" at bounding box center [833, 469] width 99 height 32
select select "4"
click at [784, 453] on select "Enter Quantity 1 2 3 4 5 6 7 8 9 10 11 12 13 14 15 16 17 18 19 20 Enter Quantity" at bounding box center [833, 469] width 99 height 32
click at [931, 462] on button "Add to Cart" at bounding box center [992, 469] width 205 height 32
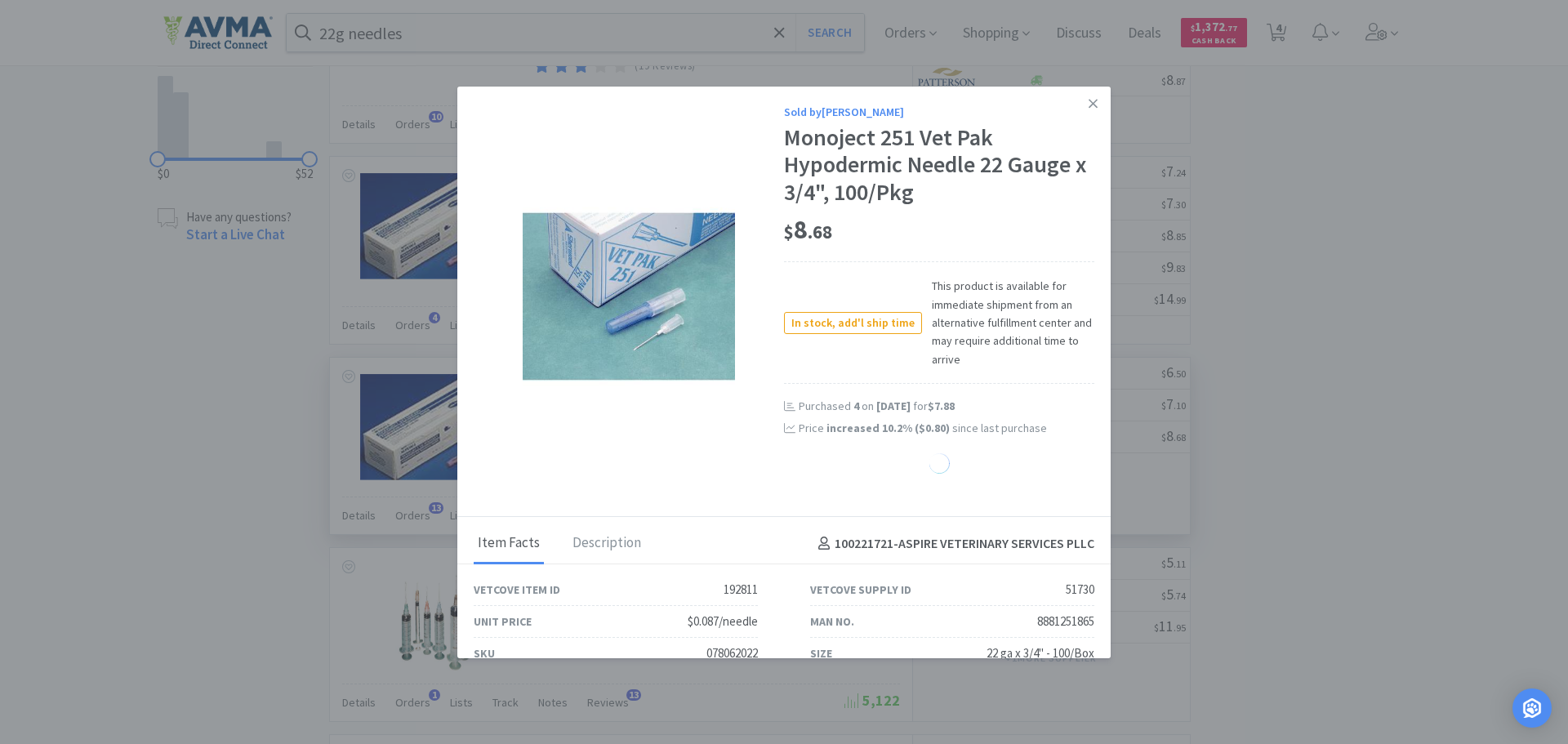
select select "4"
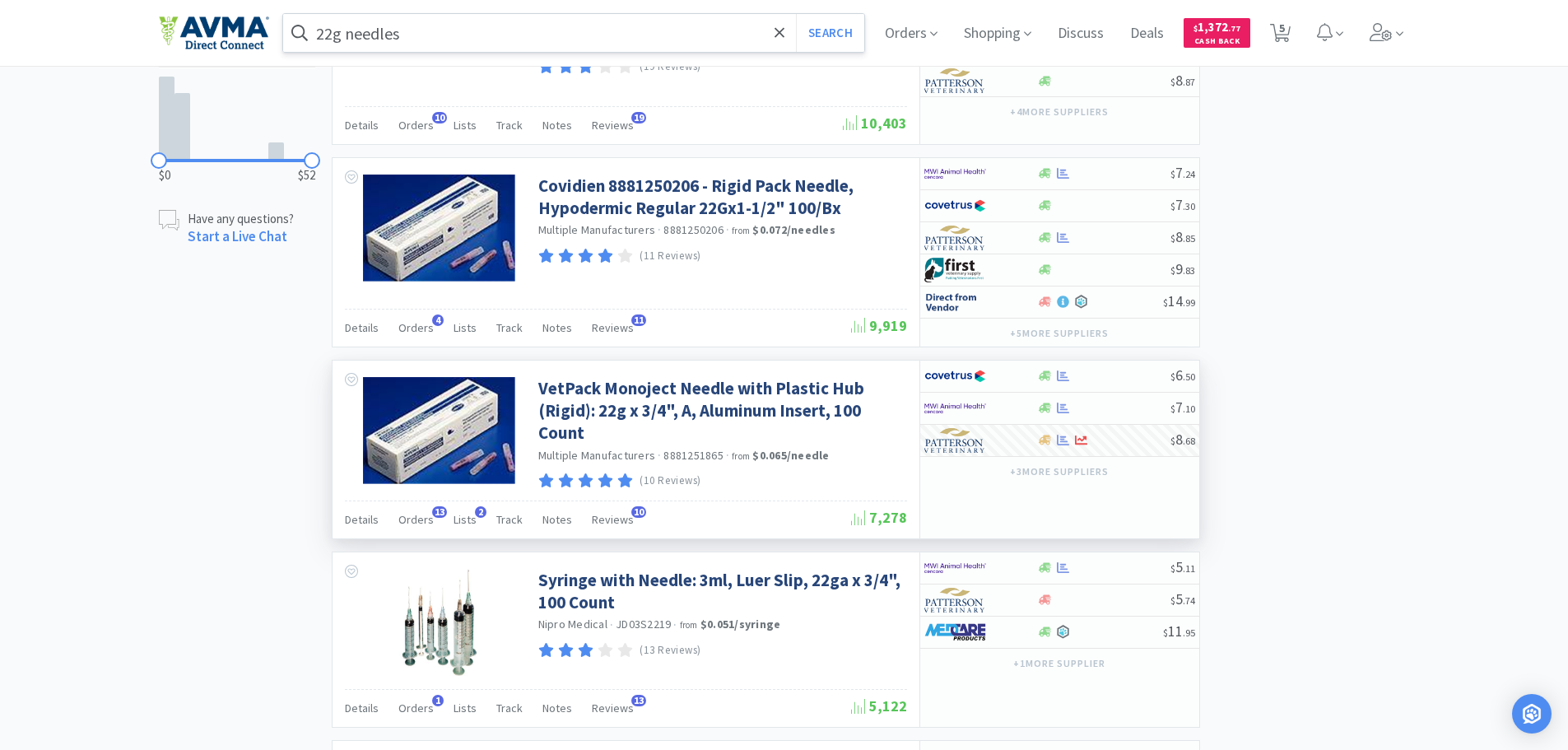
click at [605, 37] on input "22g needles" at bounding box center [574, 32] width 582 height 38
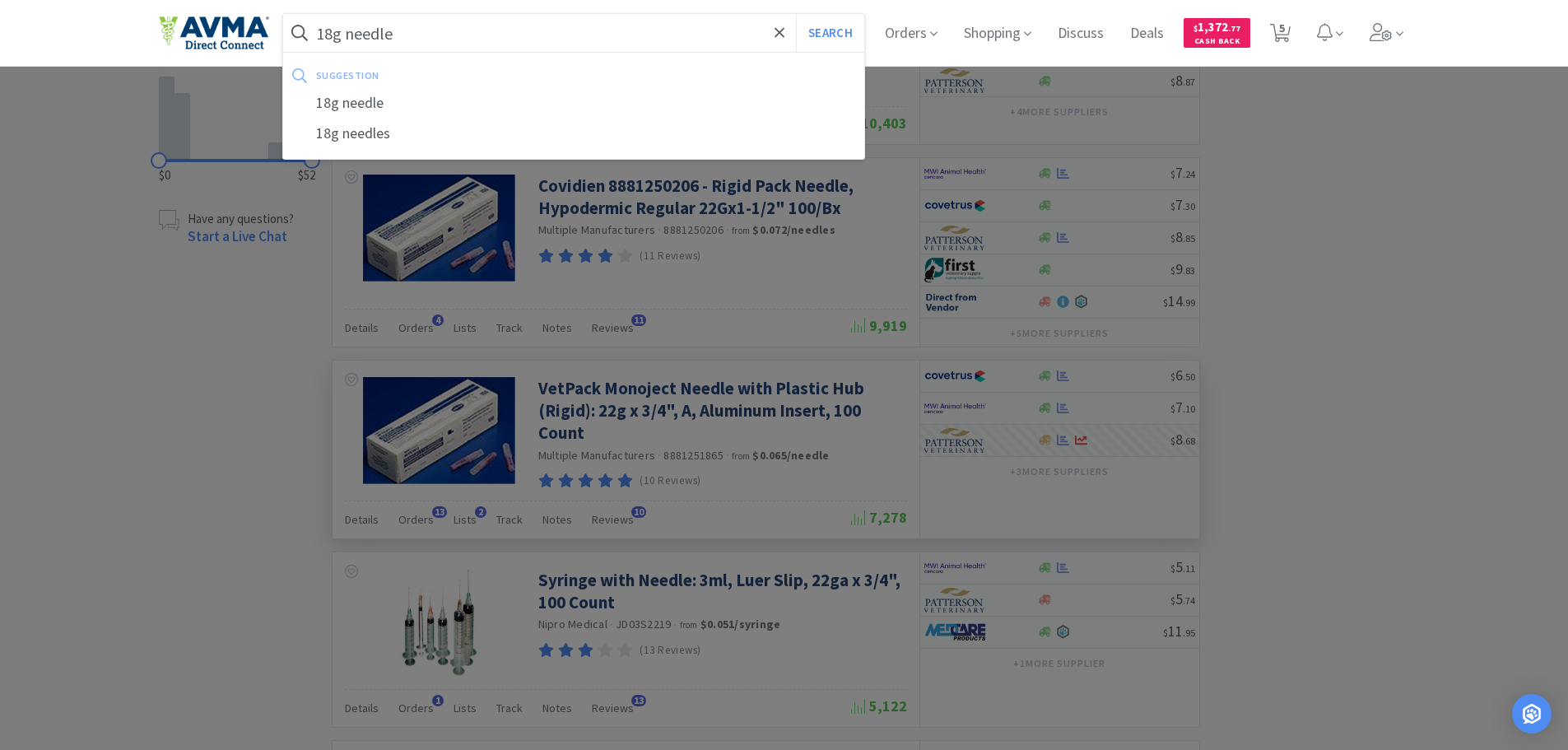
type input "18g needle"
click at [795, 14] on button "Search" at bounding box center [829, 32] width 68 height 38
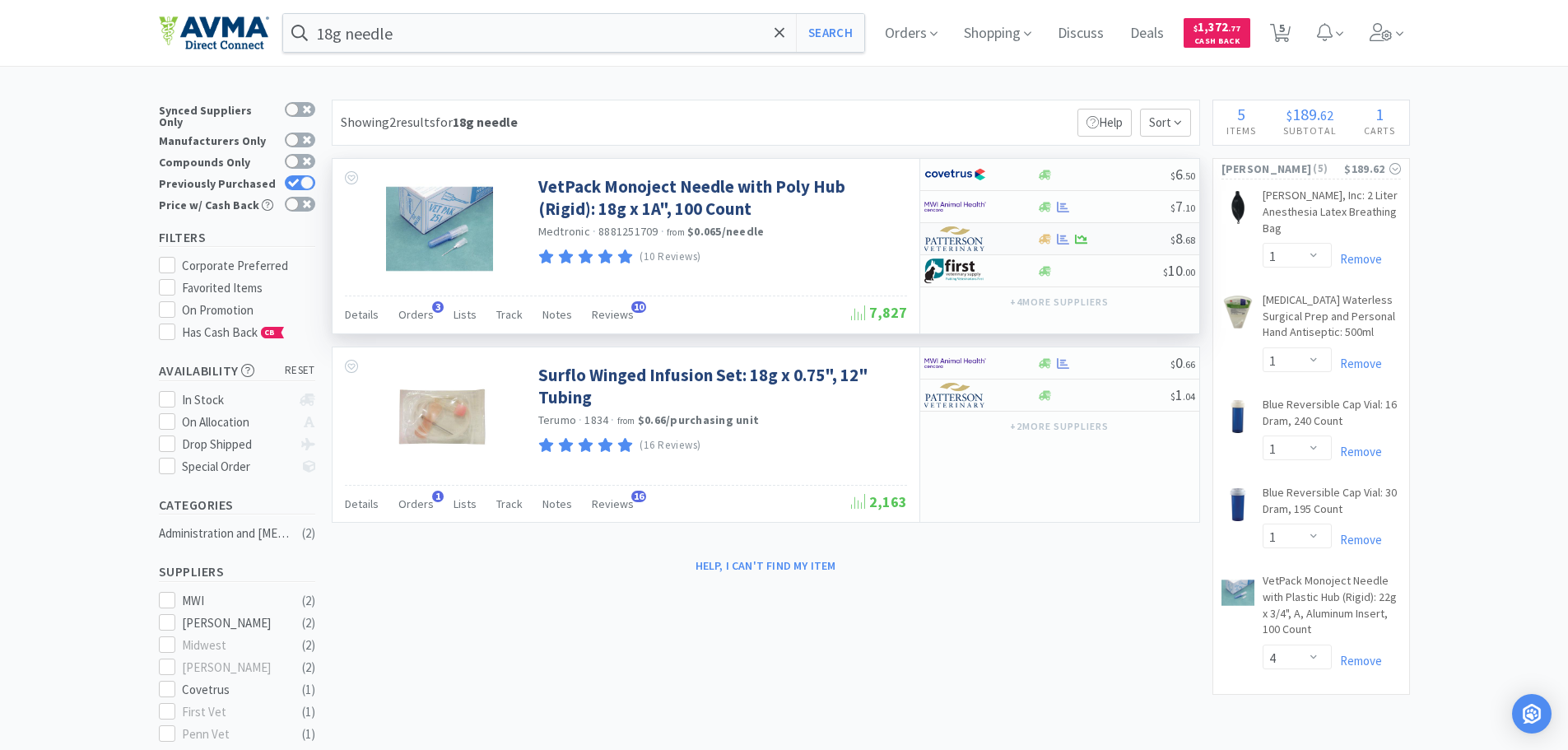
click at [1089, 237] on div at bounding box center [1081, 239] width 17 height 13
select select "1"
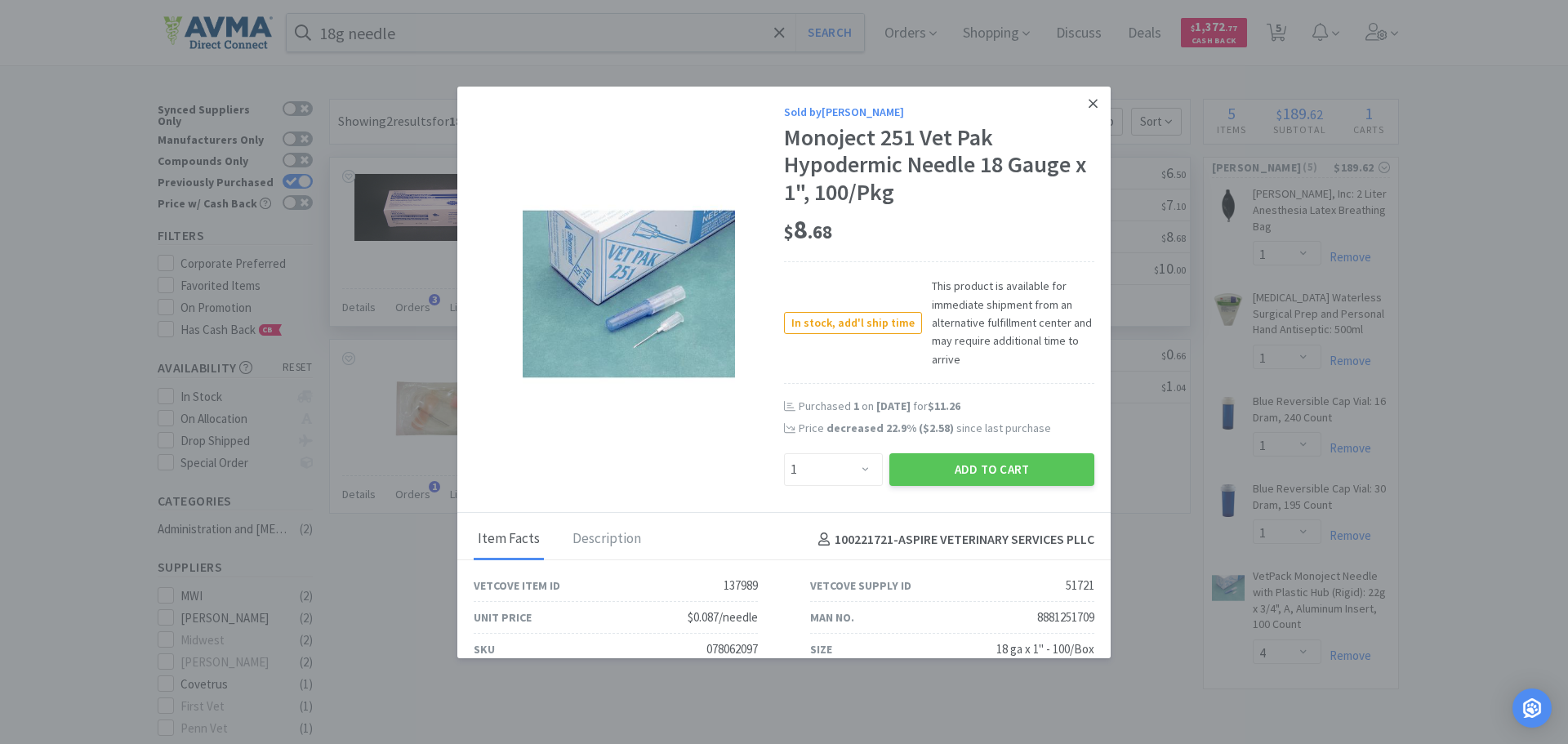
click at [1089, 104] on icon at bounding box center [1093, 102] width 9 height 9
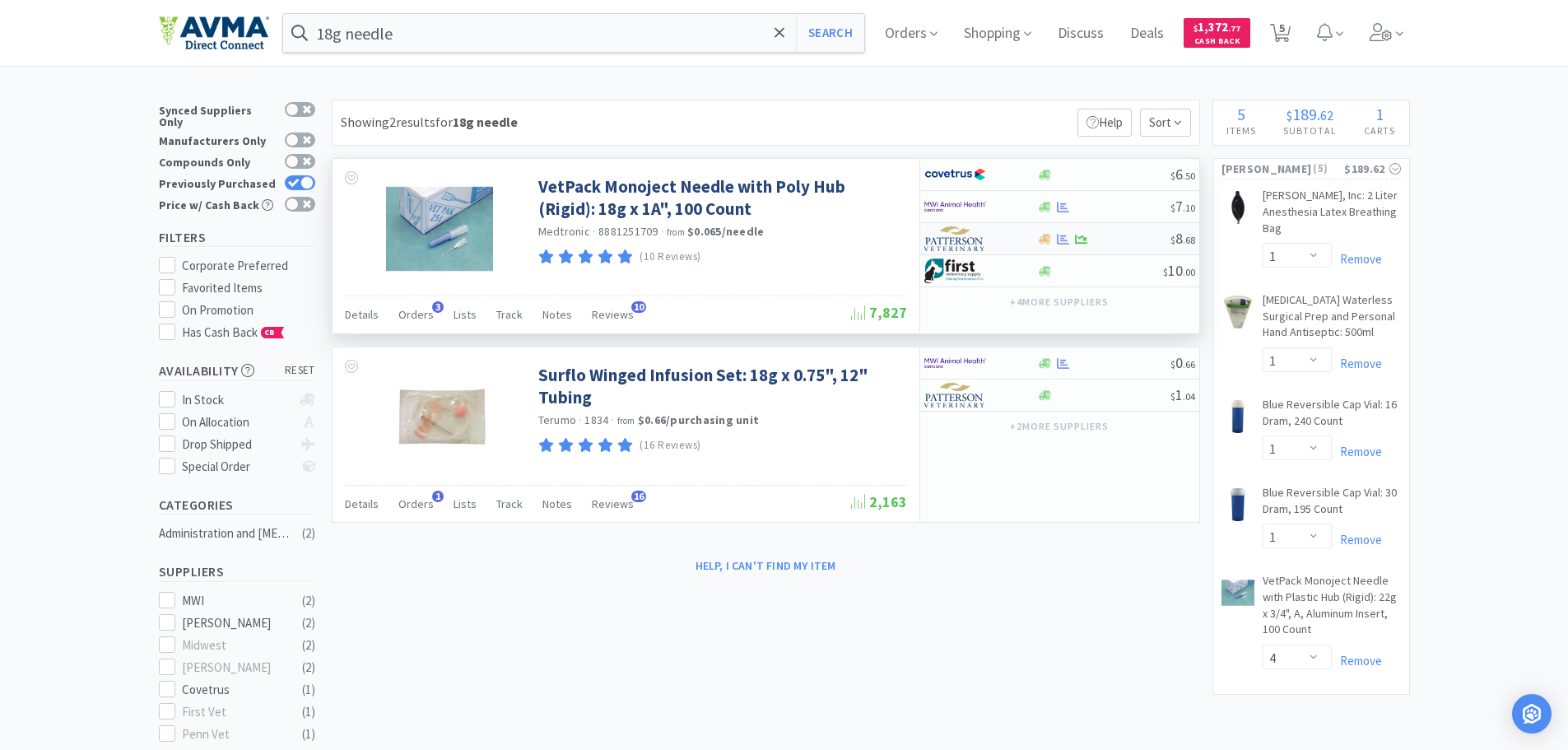
click at [935, 245] on img at bounding box center [955, 238] width 62 height 25
select select "1"
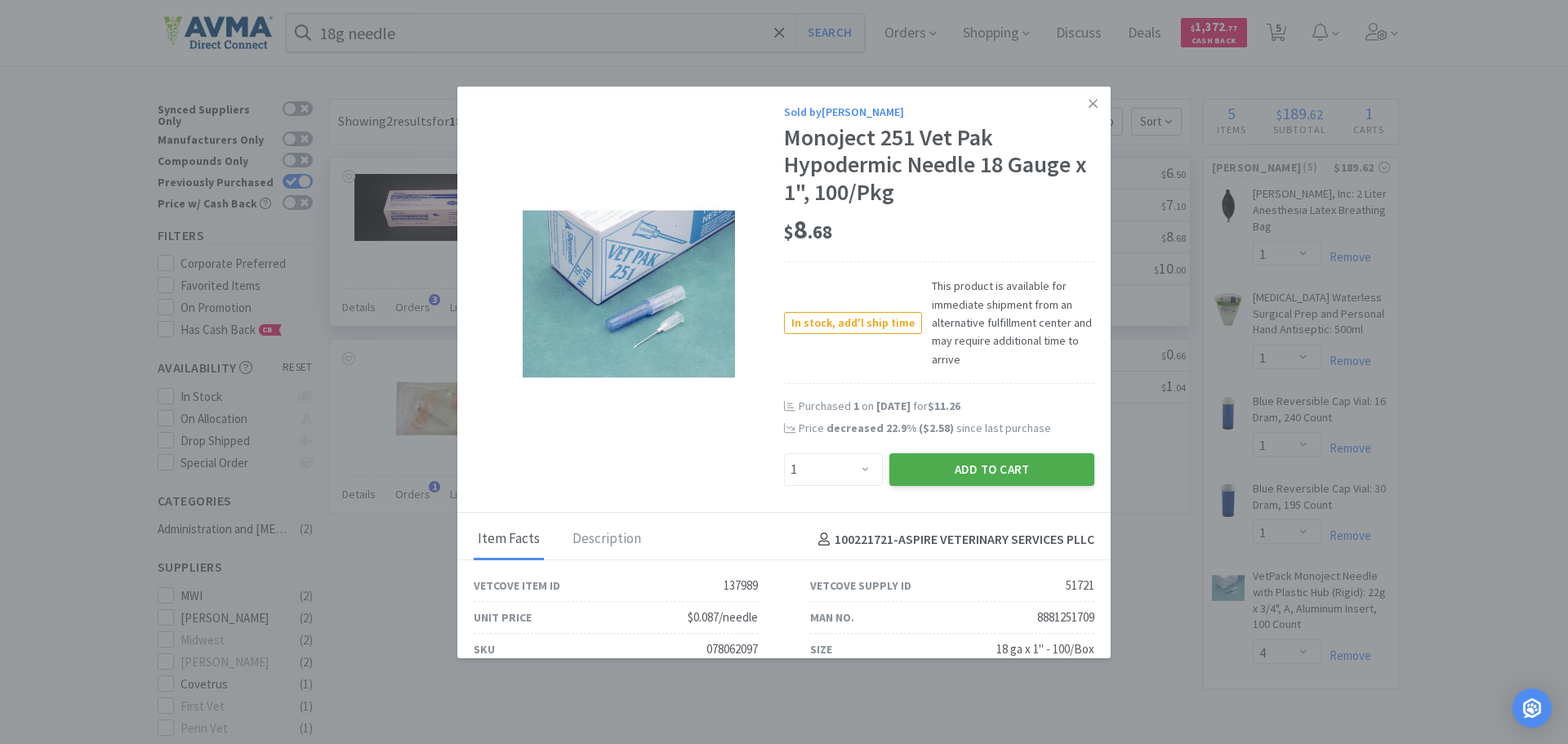
click at [937, 474] on button "Add to Cart" at bounding box center [992, 469] width 205 height 32
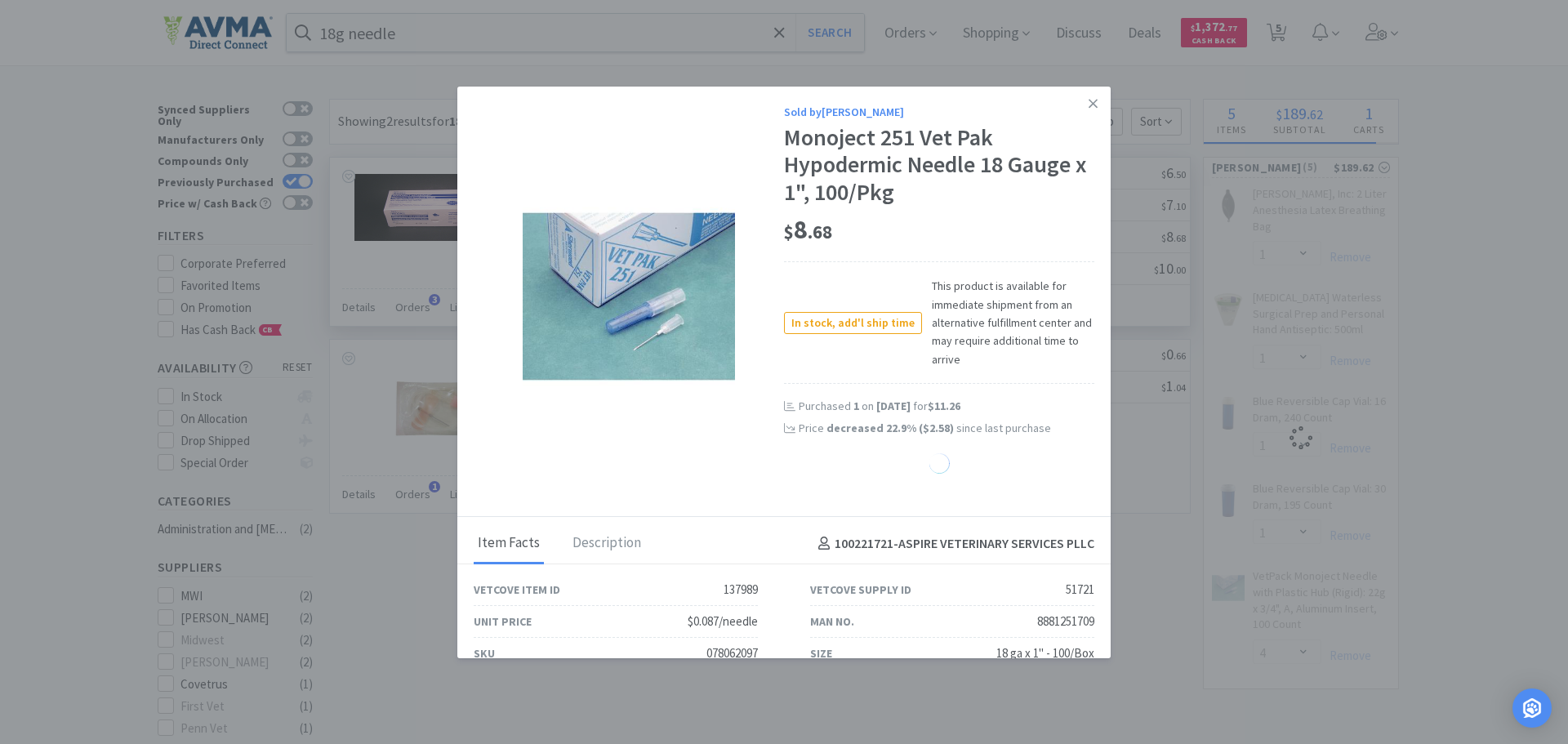
select select "1"
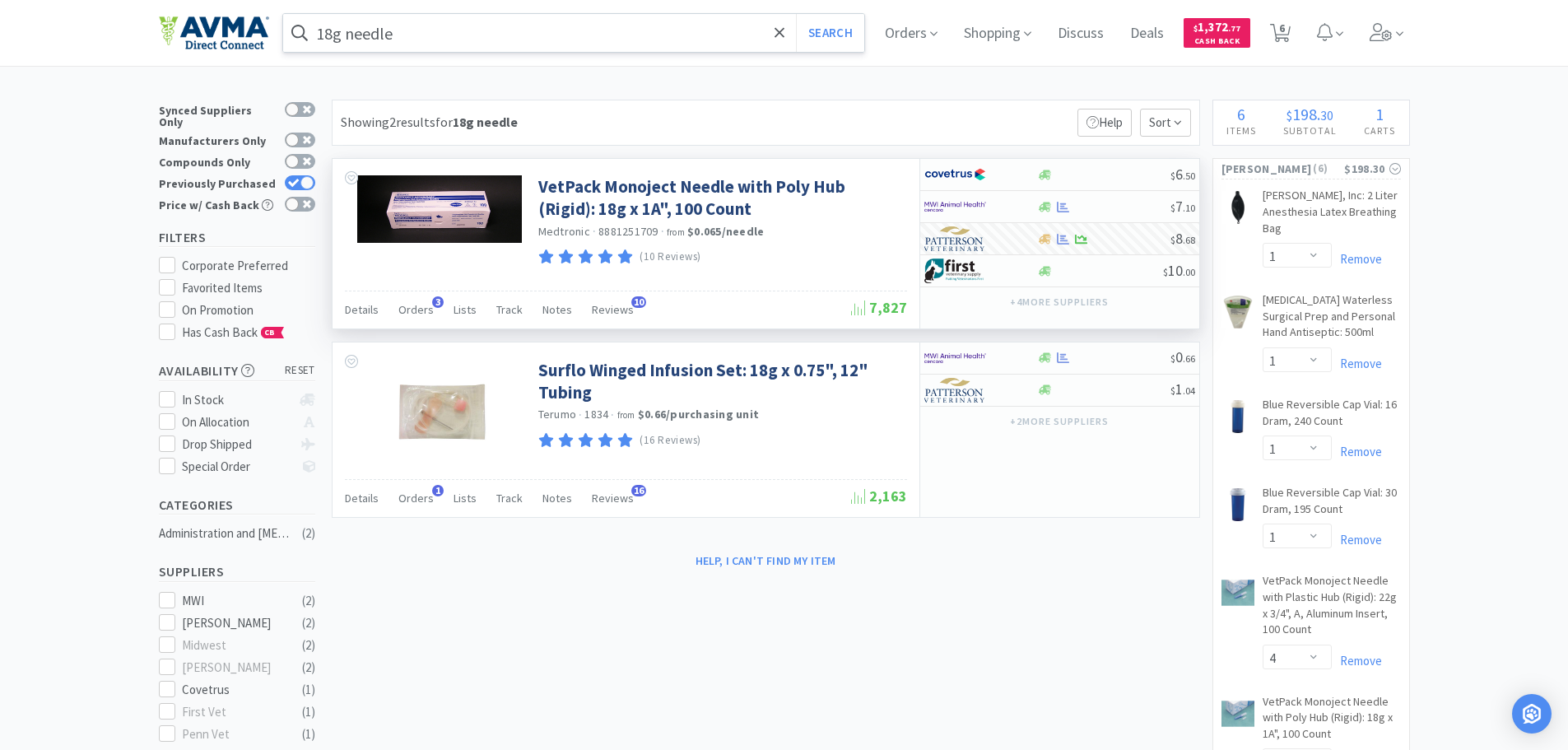
click at [536, 48] on input "18g needle" at bounding box center [574, 32] width 582 height 38
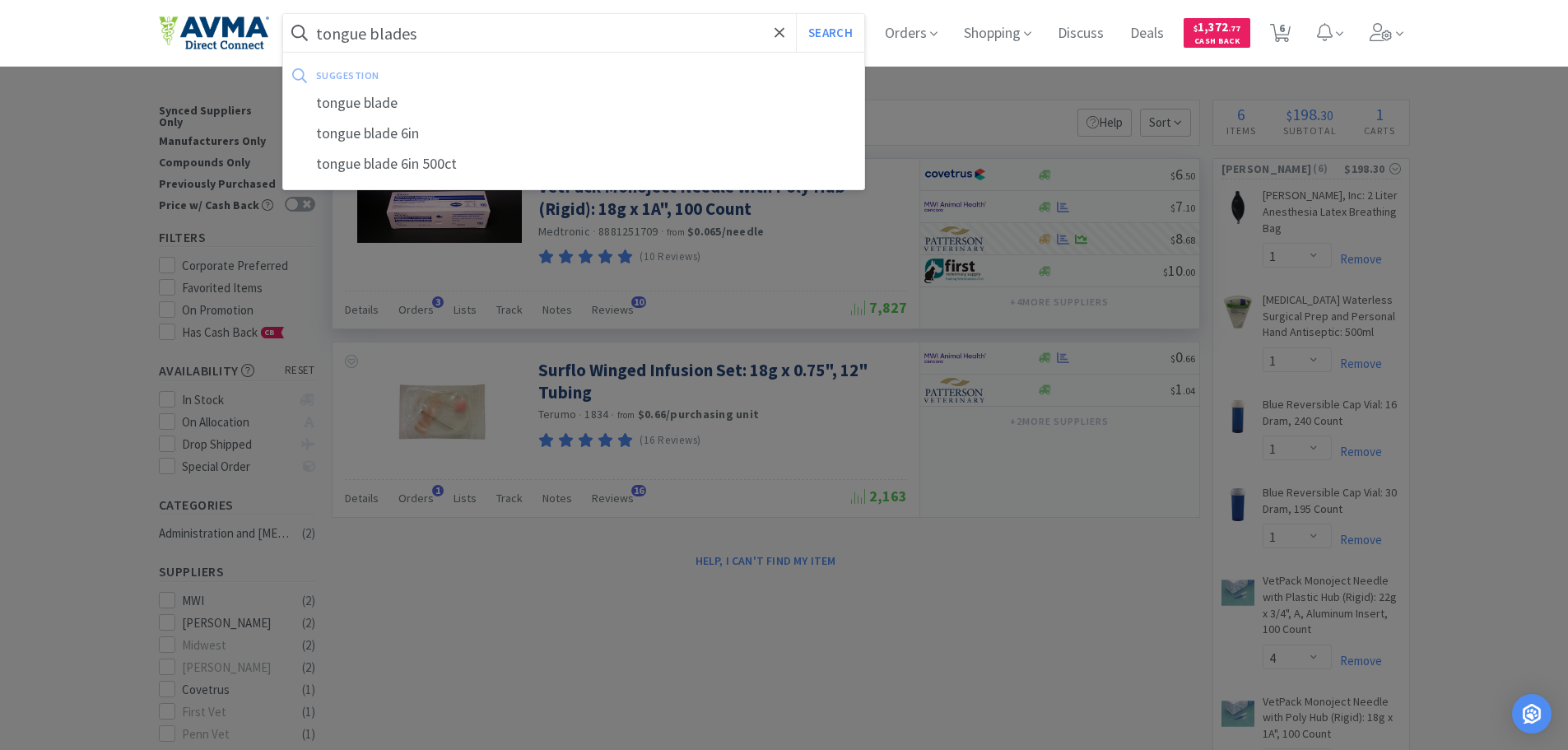
type input "tongue blades"
click at [795, 14] on button "Search" at bounding box center [829, 32] width 68 height 38
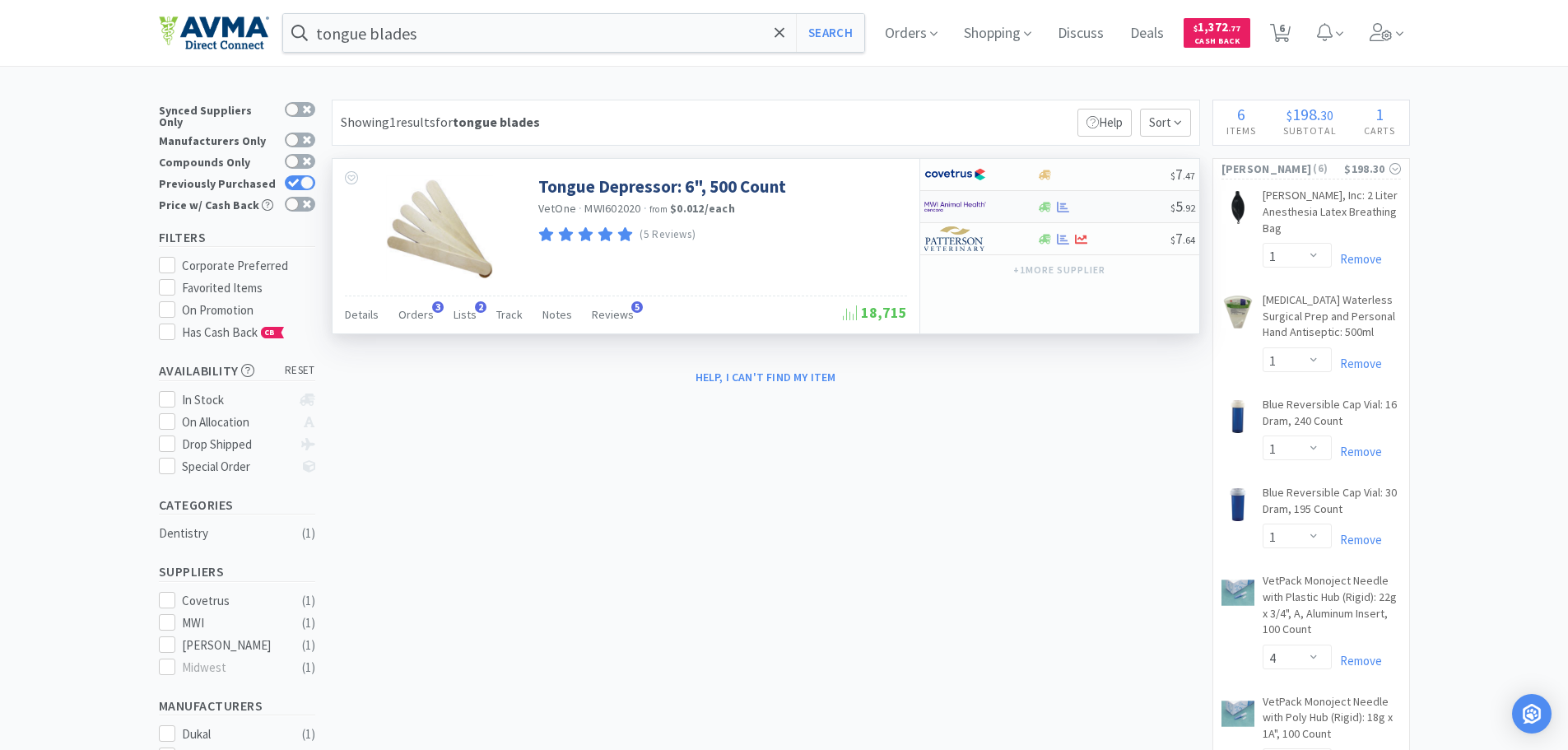
click at [958, 200] on img at bounding box center [955, 206] width 62 height 25
select select "1"
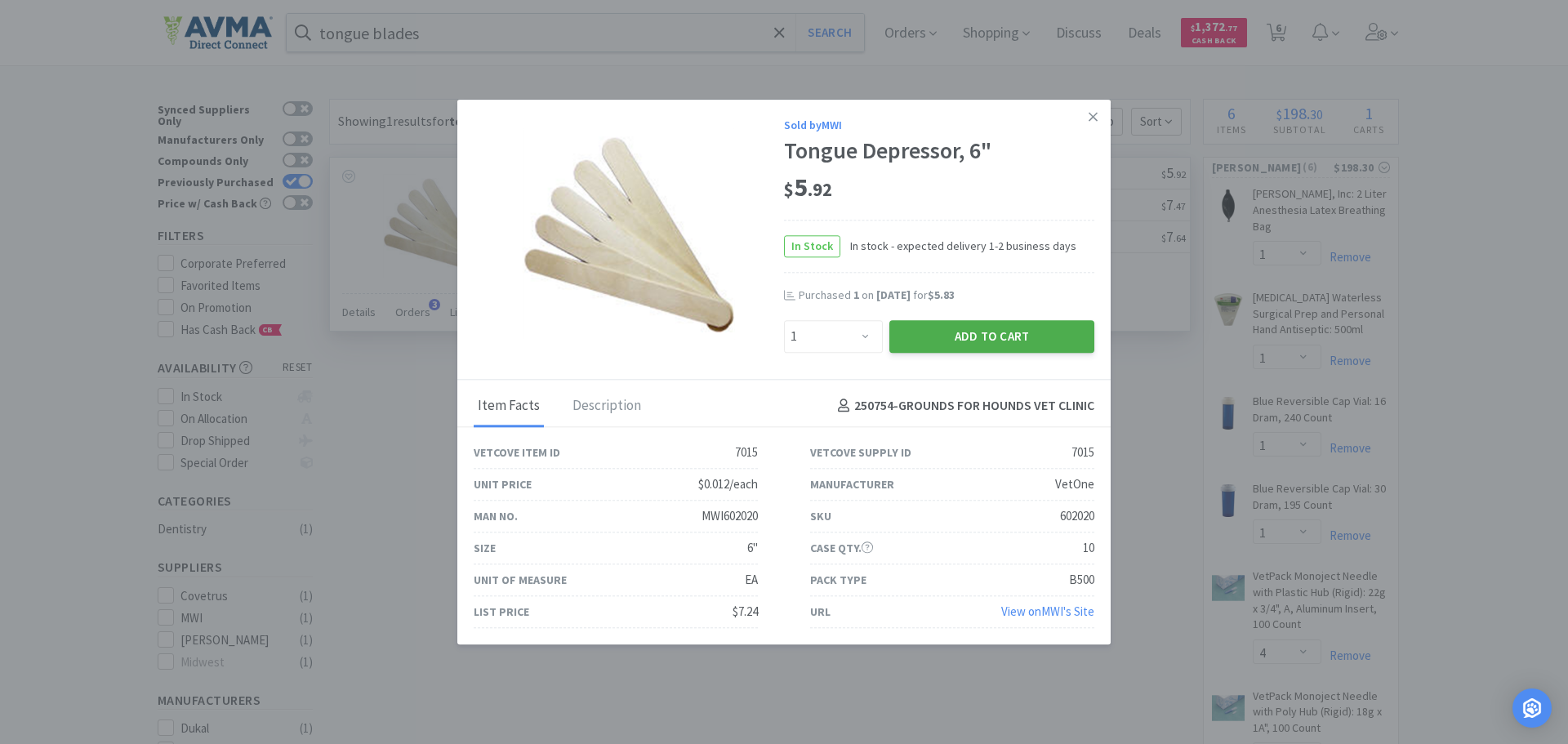
click at [938, 334] on button "Add to Cart" at bounding box center [992, 335] width 205 height 32
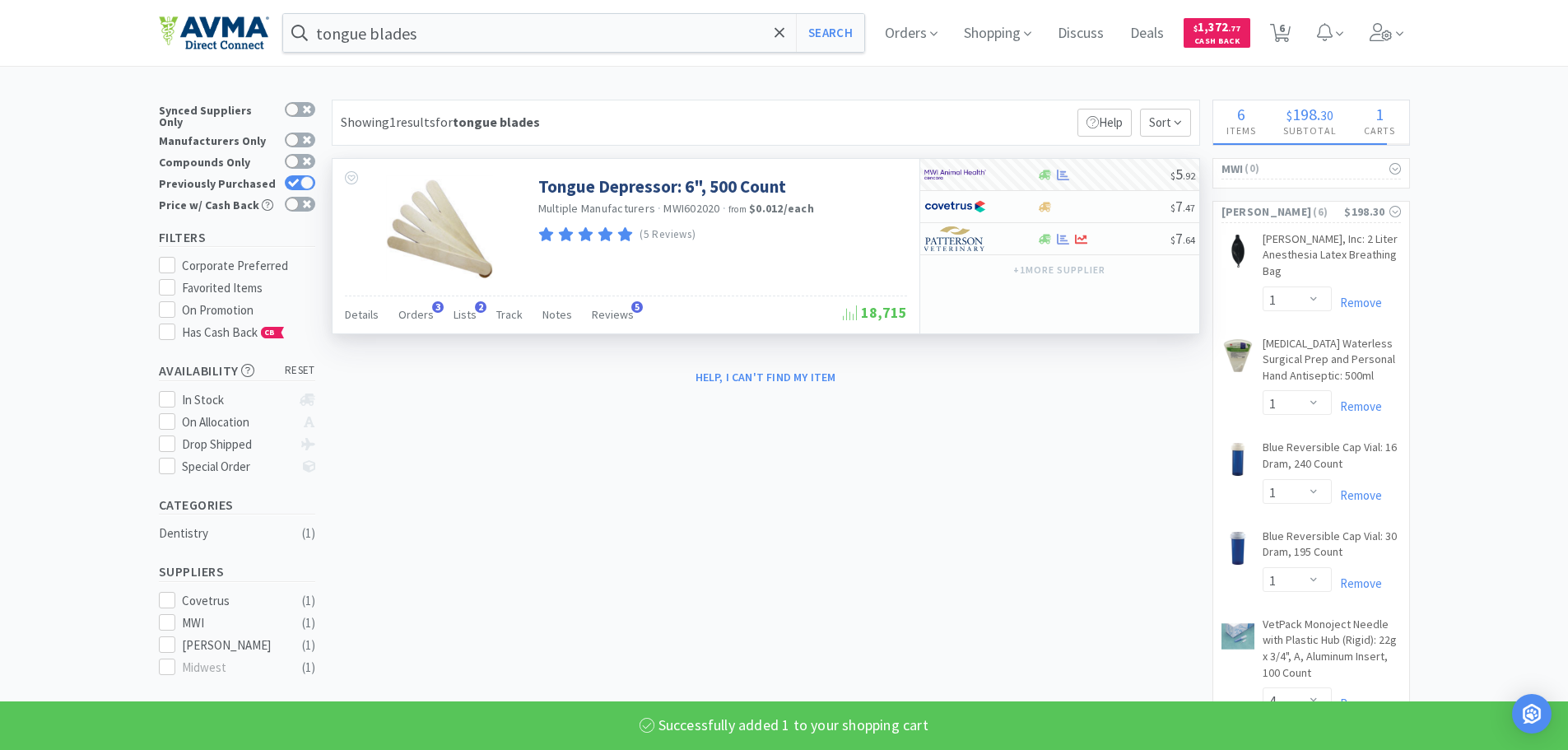
select select "1"
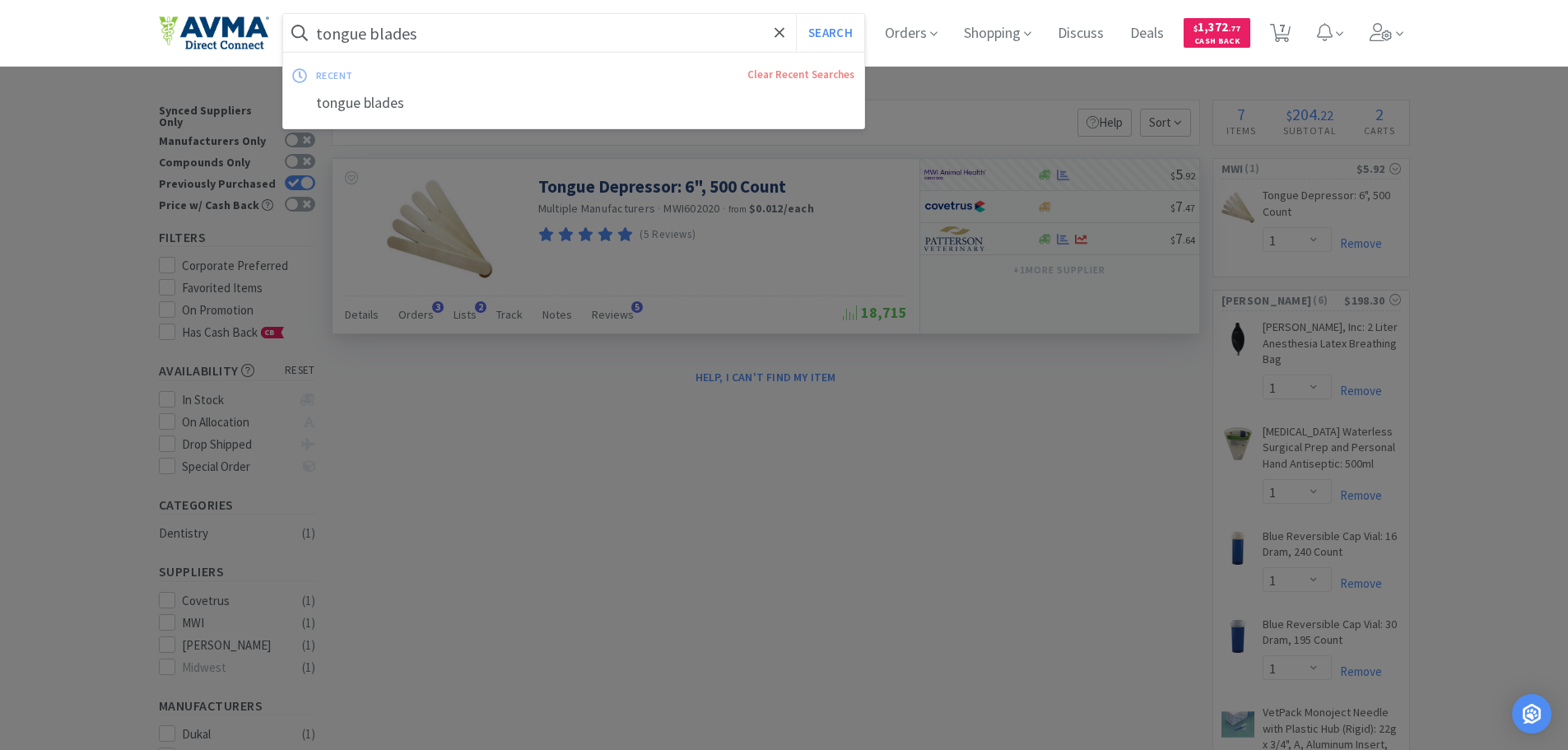
click at [525, 41] on input "tongue blades" at bounding box center [574, 32] width 582 height 38
click at [795, 14] on button "Search" at bounding box center [829, 32] width 68 height 38
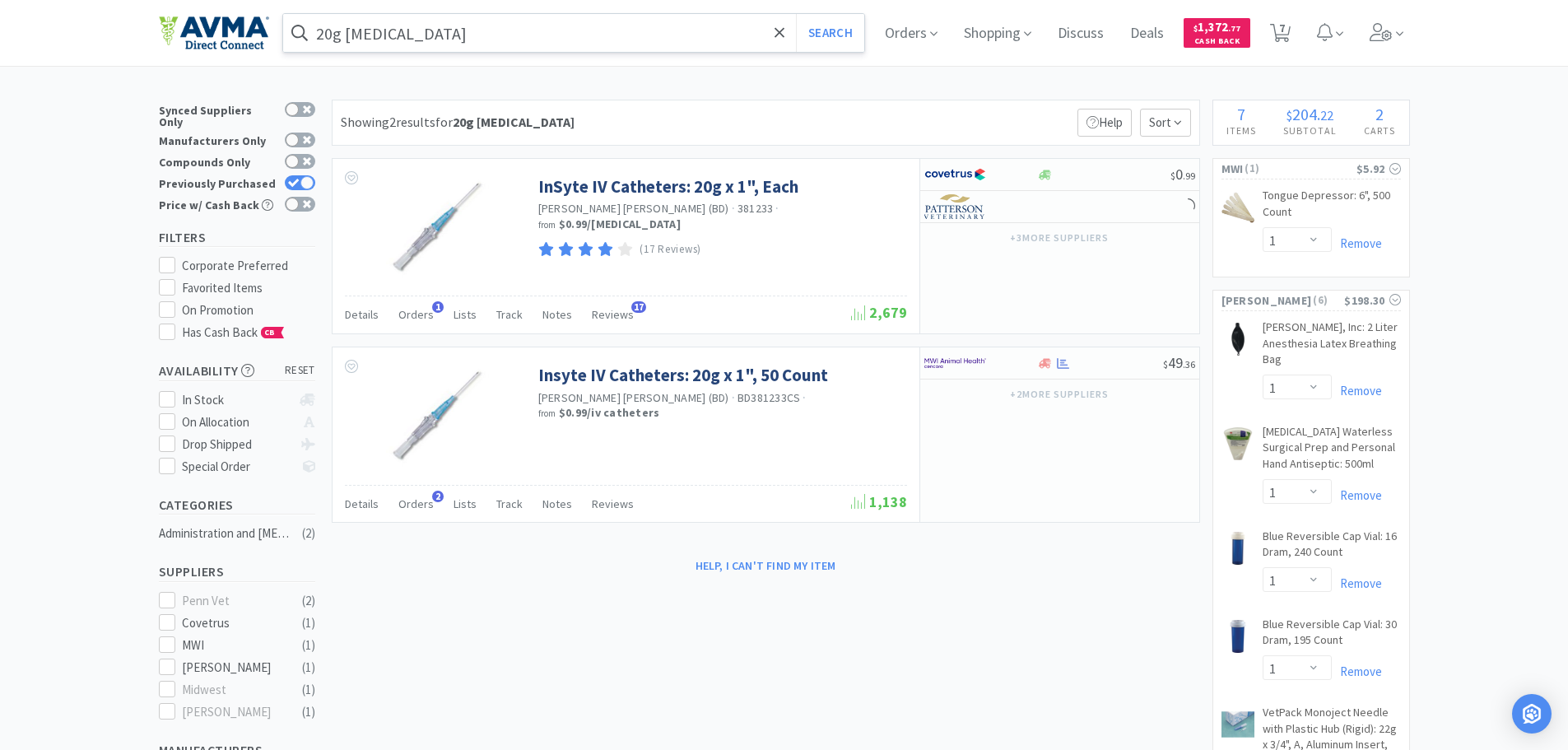
click at [336, 23] on input "20g [MEDICAL_DATA]" at bounding box center [574, 32] width 582 height 38
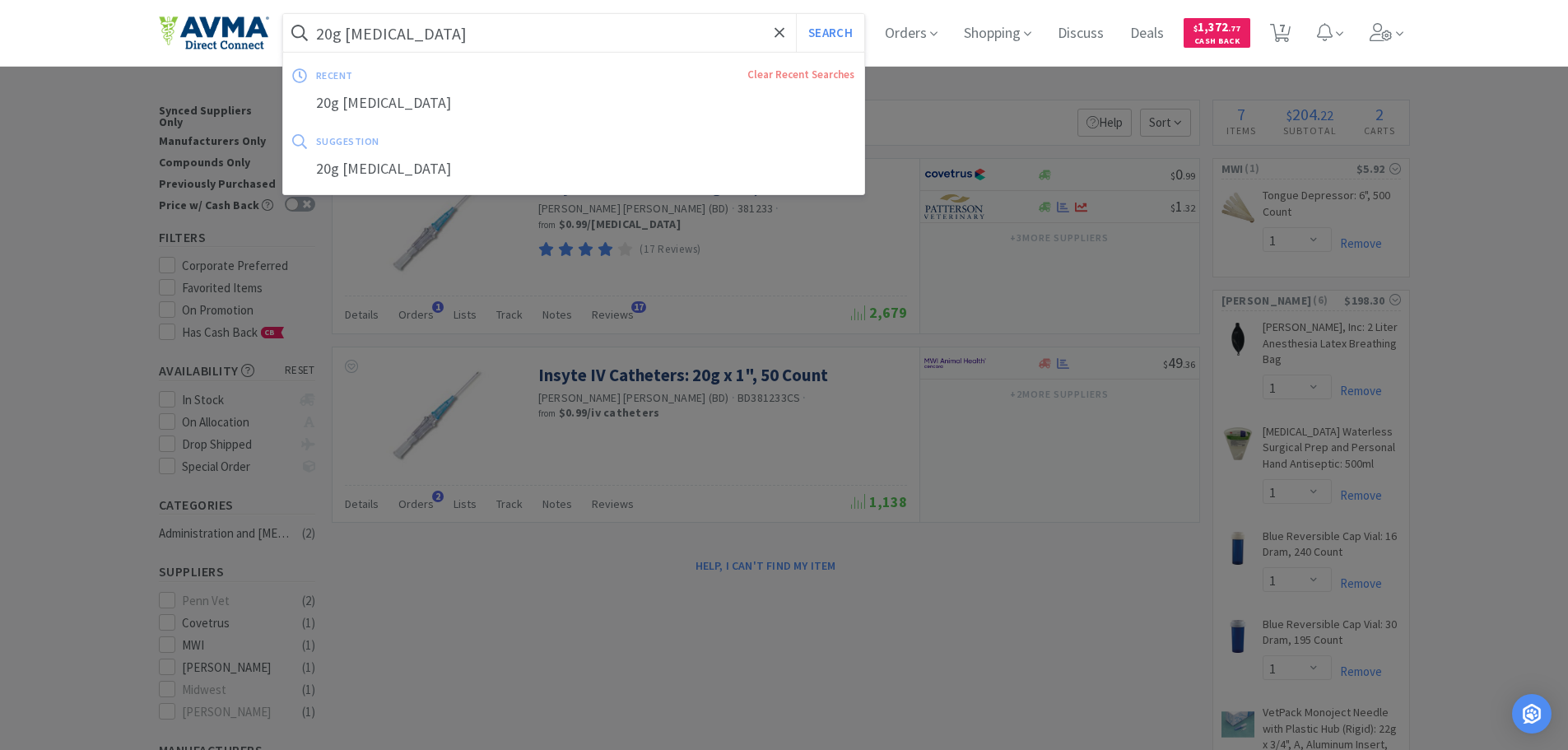
click at [334, 32] on input "20g [MEDICAL_DATA]" at bounding box center [574, 32] width 582 height 38
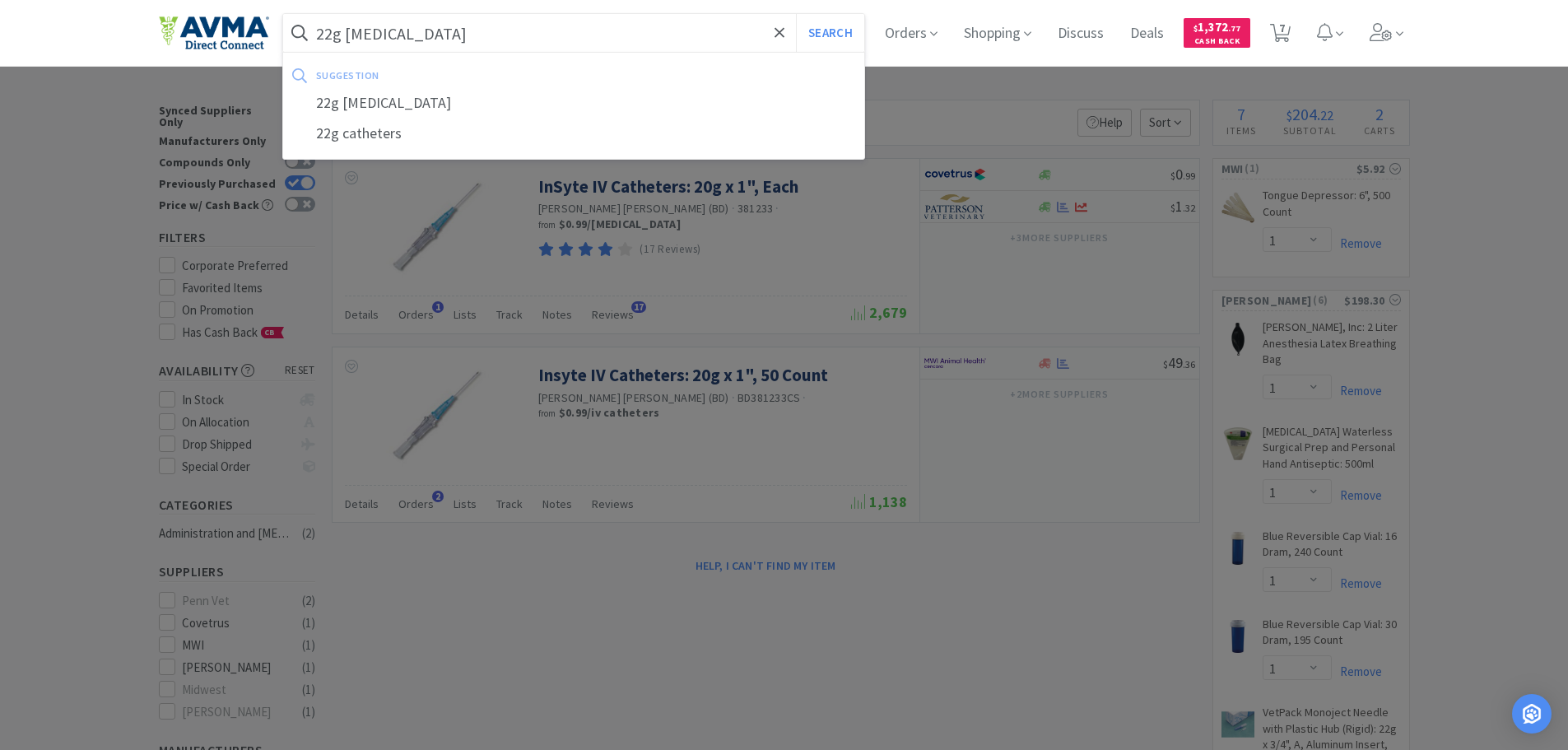
type input "22g [MEDICAL_DATA]"
click at [795, 14] on button "Search" at bounding box center [829, 32] width 68 height 38
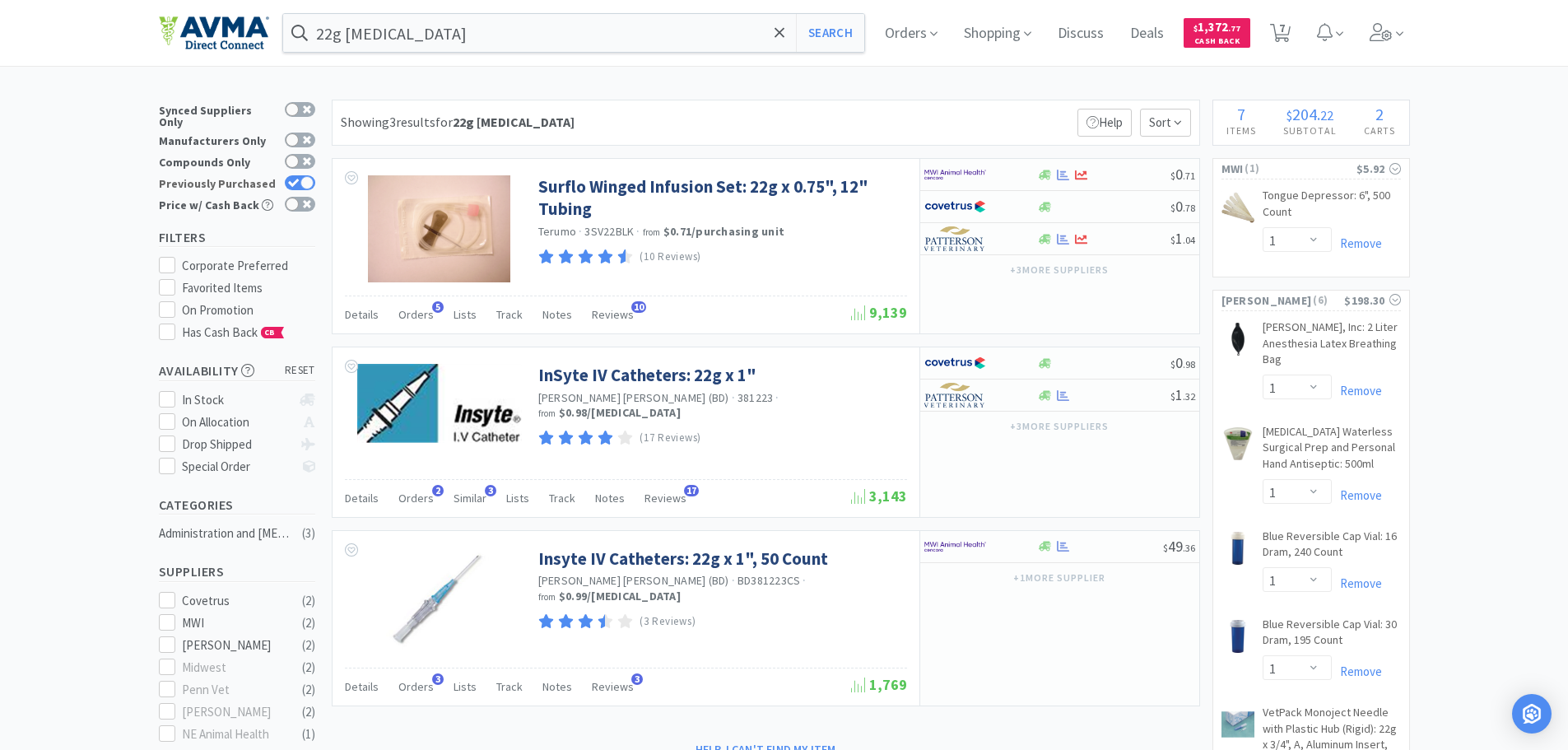
click at [306, 176] on div at bounding box center [307, 182] width 13 height 13
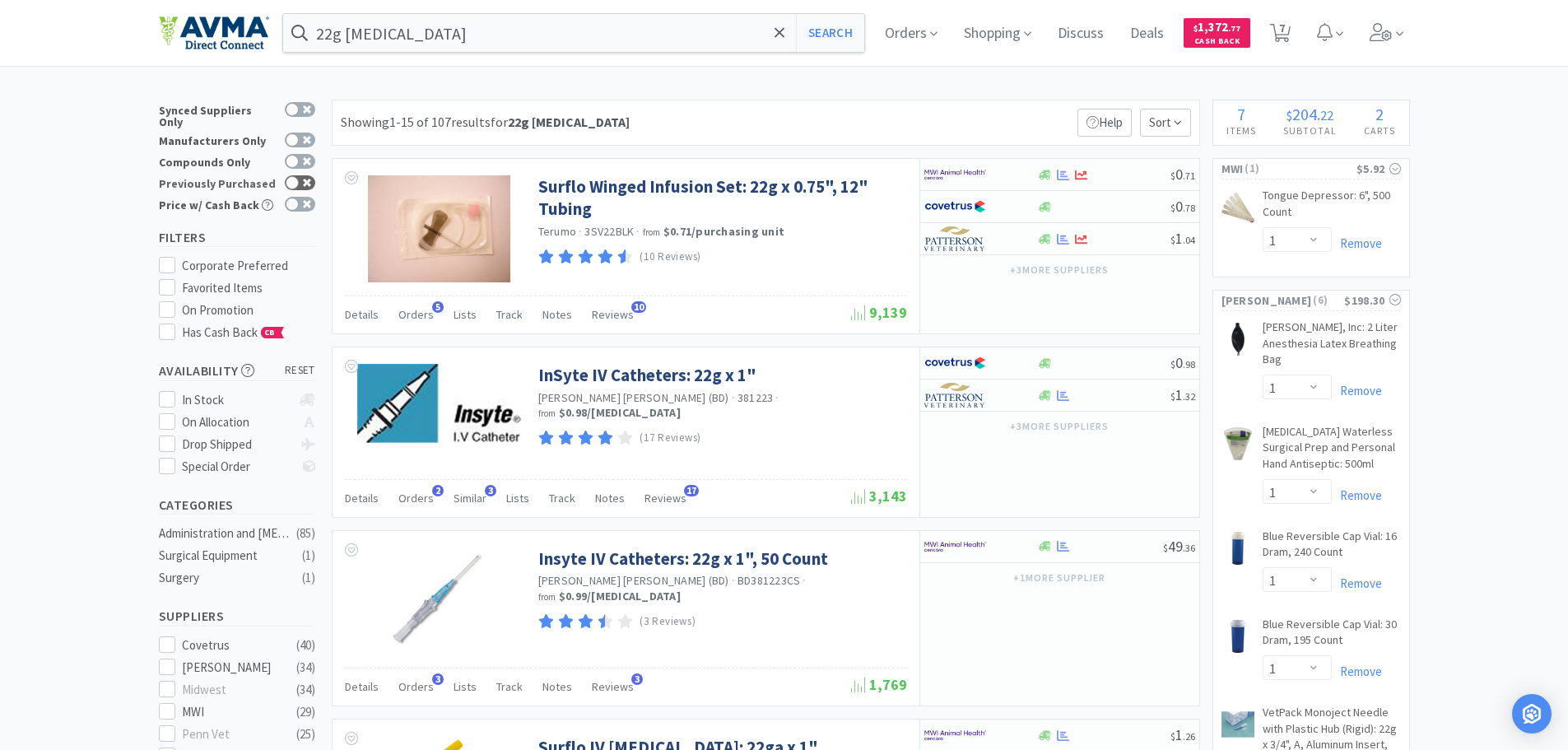
click at [295, 179] on div at bounding box center [291, 182] width 13 height 13
checkbox input "true"
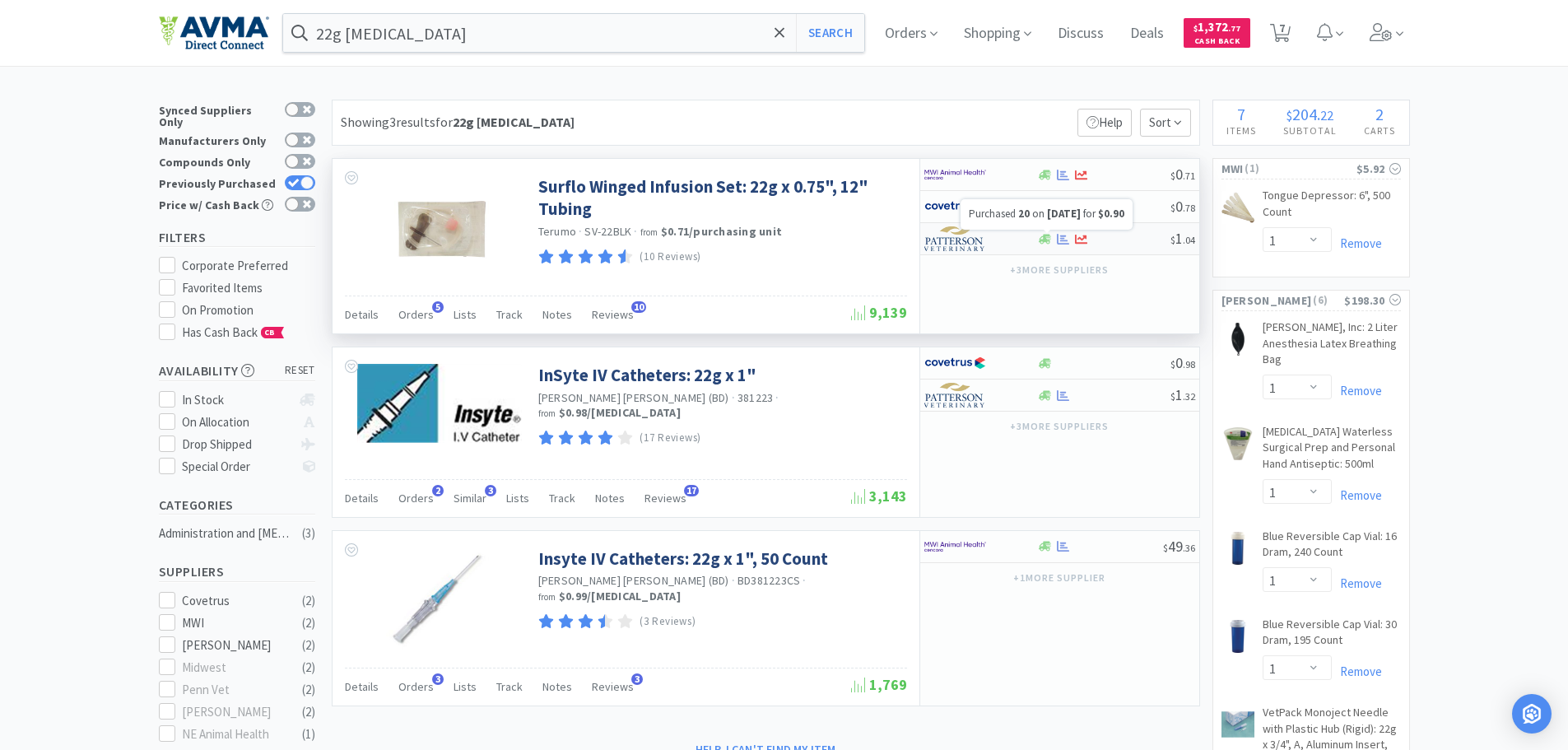
click at [1059, 245] on icon at bounding box center [1063, 239] width 13 height 13
select select "1"
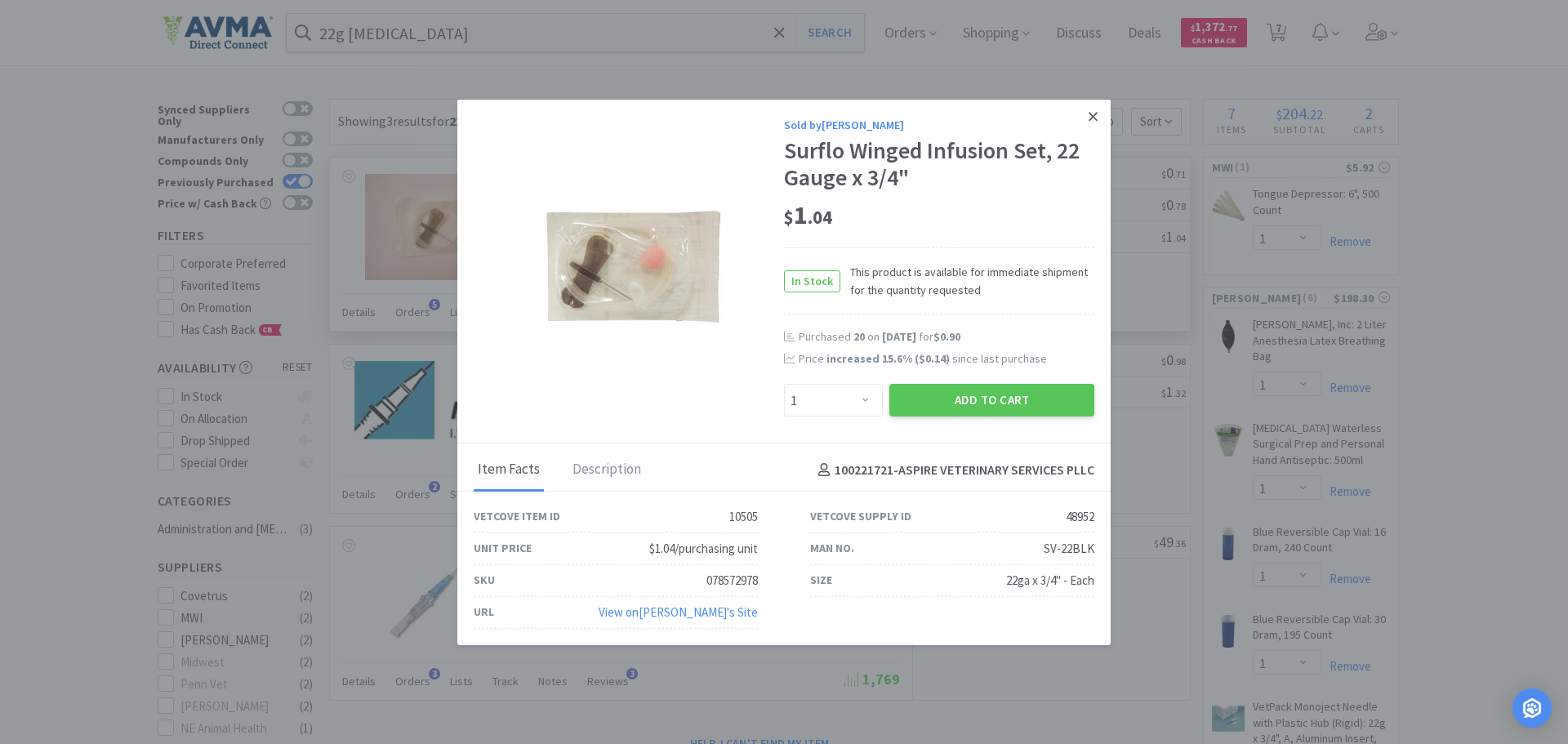
click at [1087, 118] on link at bounding box center [1093, 116] width 28 height 35
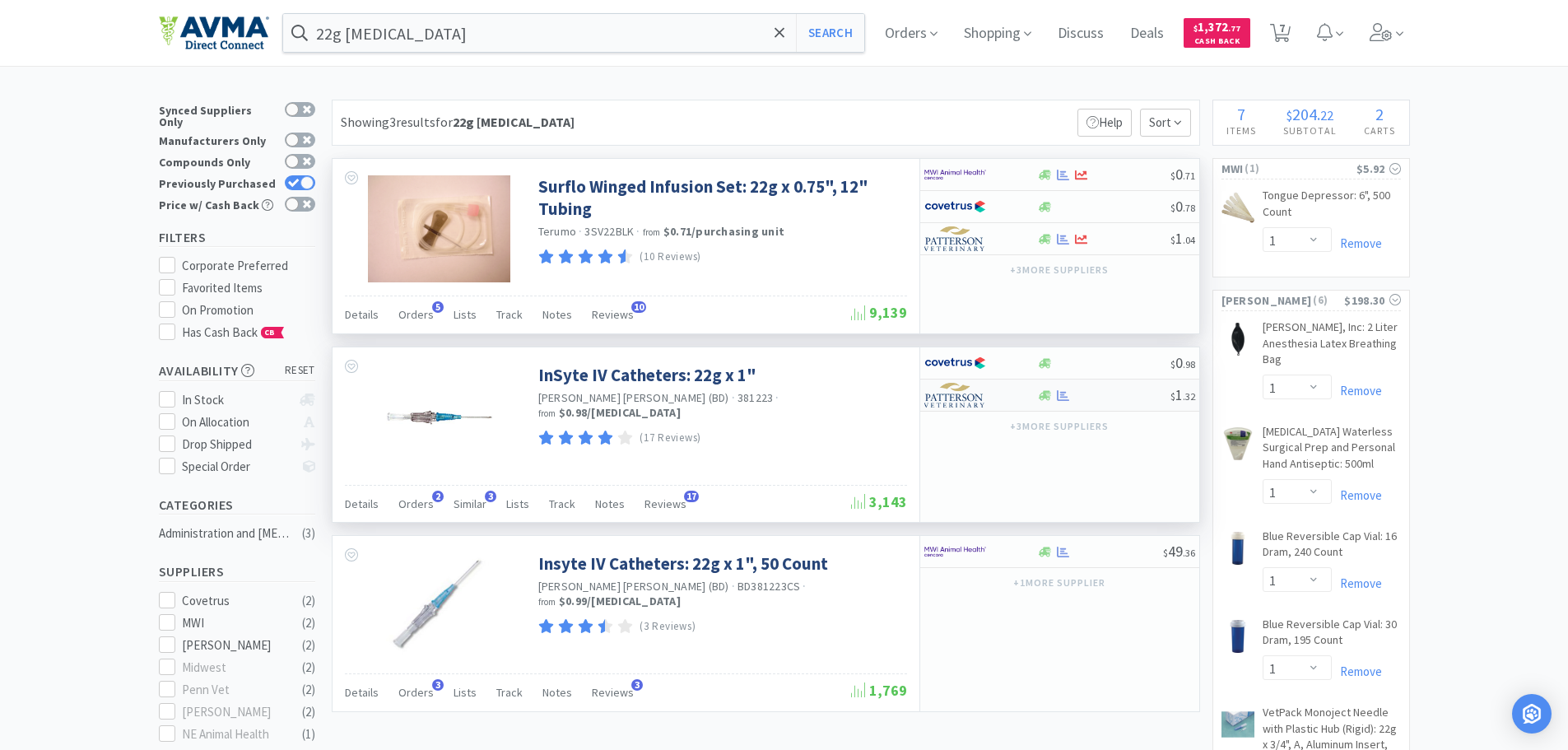
click at [985, 398] on img at bounding box center [955, 394] width 62 height 25
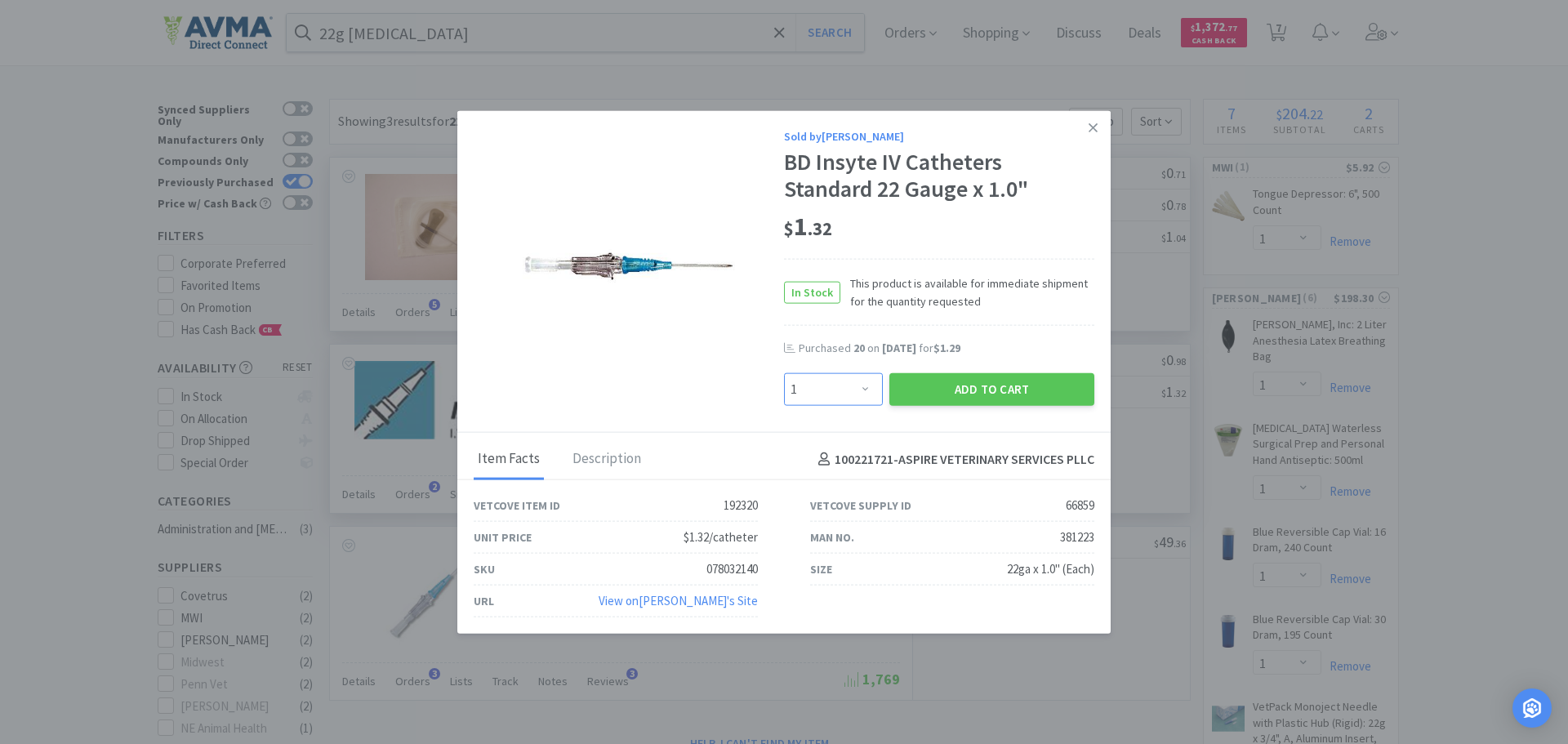
click at [838, 390] on select "Enter Quantity 1 2 3 4 5 6 7 8 9 10 11 12 13 14 15 16 17 18 19 20 Enter Quantity" at bounding box center [833, 389] width 99 height 32
click at [827, 383] on select "Enter Quantity 1 2 3 4 5 6 7 8 9 10 11 12 13 14 15 16 17 18 19 20 Enter Quantity" at bounding box center [833, 389] width 99 height 32
select select "20"
click at [784, 373] on select "Enter Quantity 1 2 3 4 5 6 7 8 9 10 11 12 13 14 15 16 17 18 19 20 Enter Quantity" at bounding box center [833, 389] width 99 height 32
click at [985, 384] on button "Add to Cart" at bounding box center [992, 389] width 205 height 32
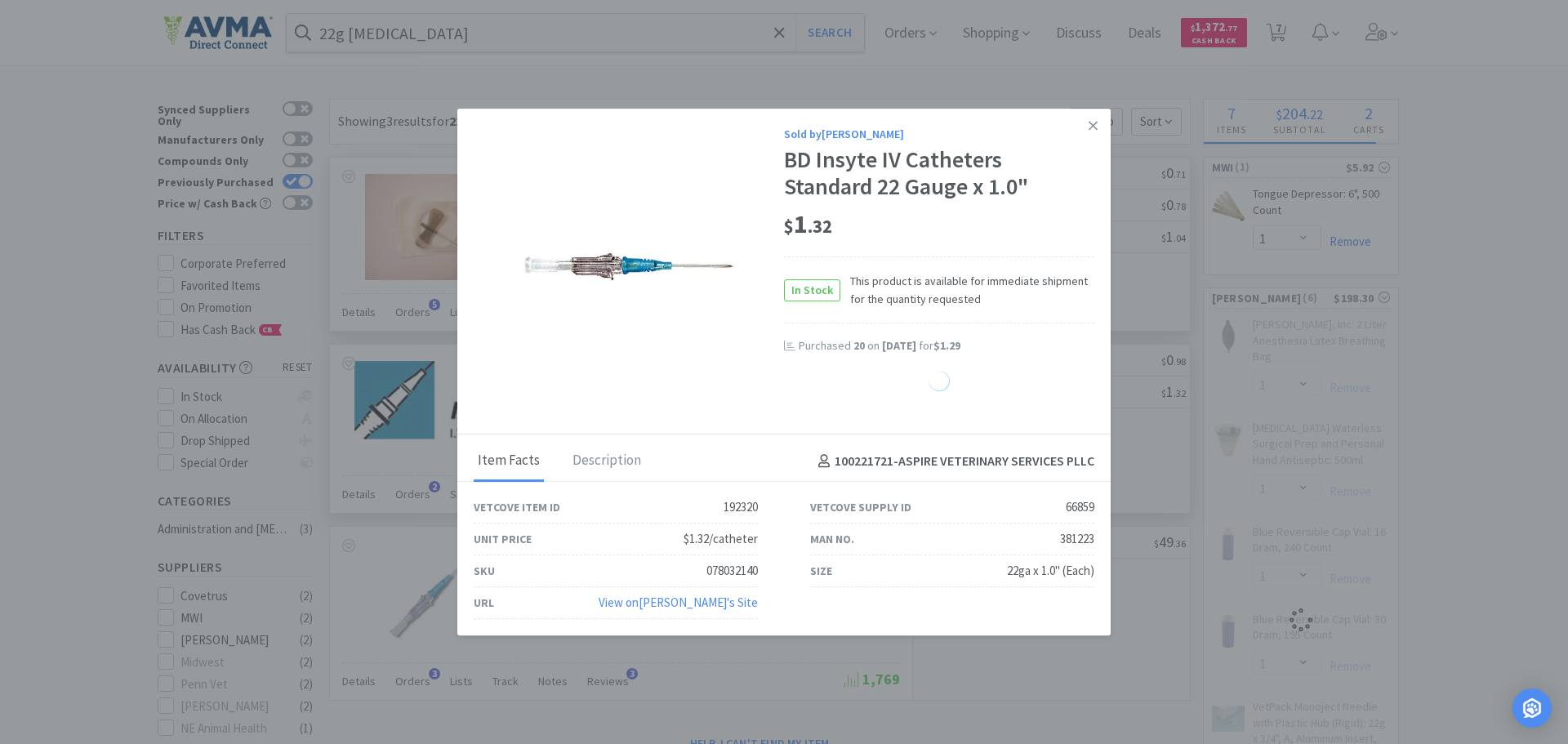
select select "20"
select select "4"
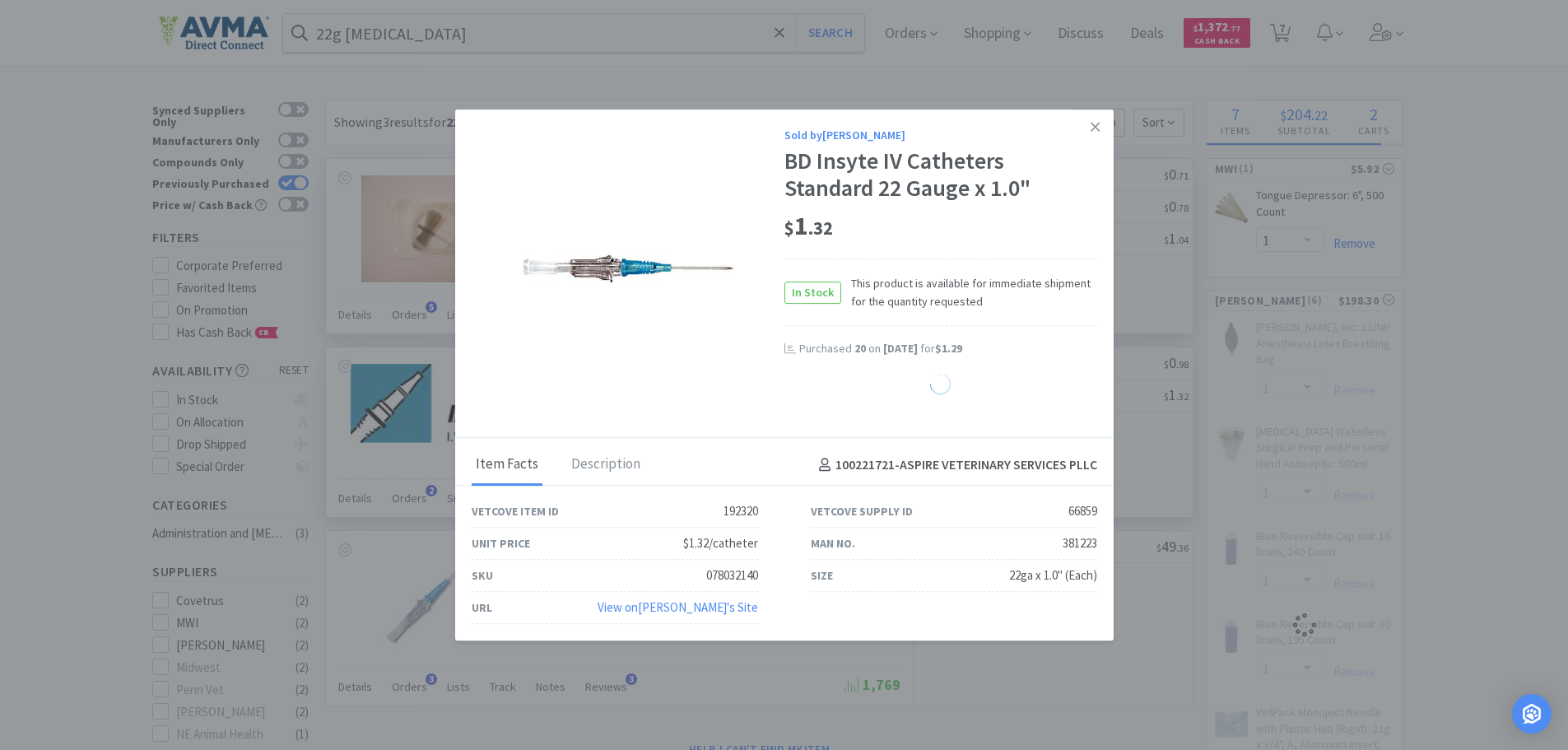
select select "1"
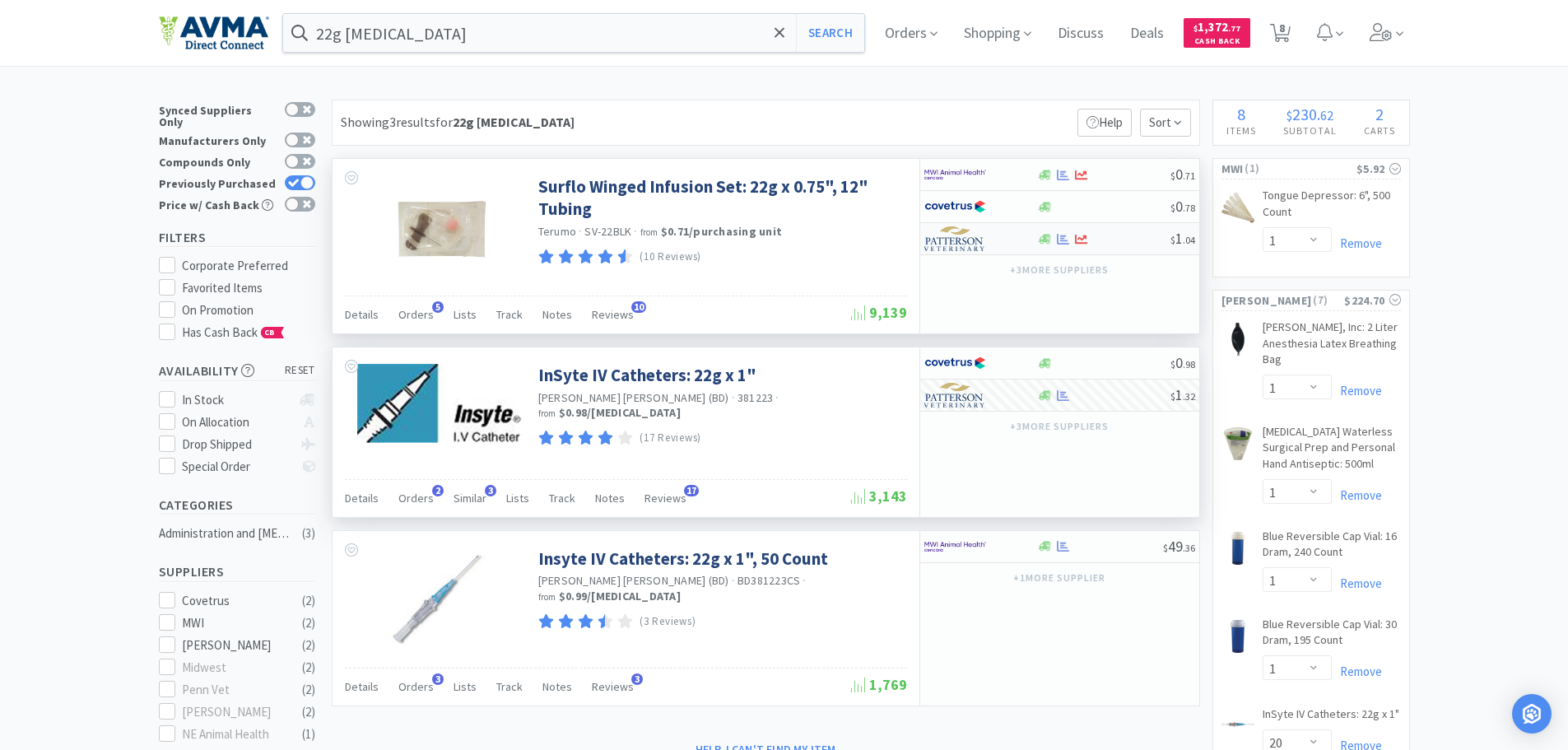
click at [955, 239] on img at bounding box center [955, 238] width 62 height 25
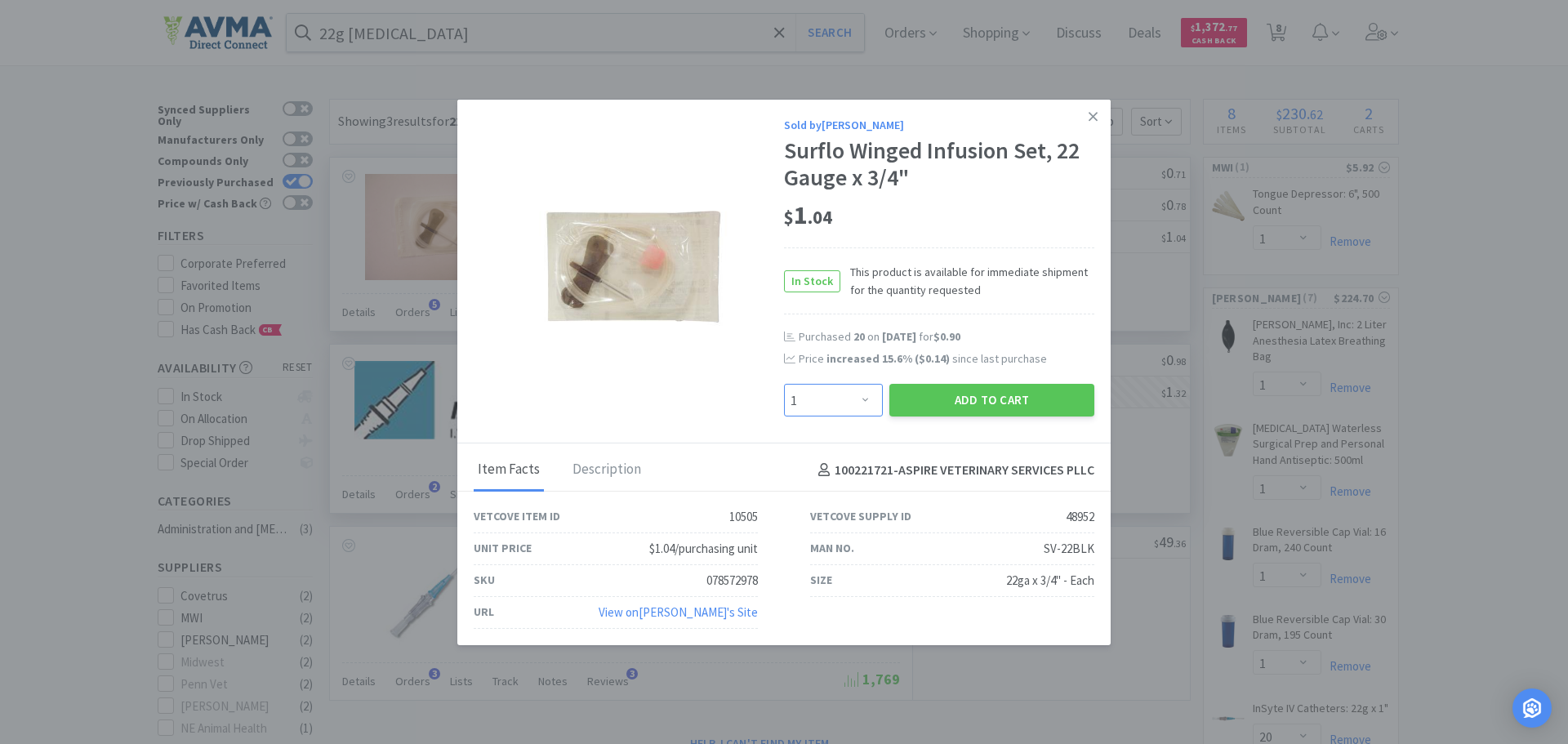
click at [875, 414] on select "Enter Quantity 1 2 3 4 5 6 7 8 9 10 11 12 13 14 15 16 17 18 19 20 Enter Quantity" at bounding box center [833, 399] width 99 height 32
select select "20"
click at [784, 383] on select "Enter Quantity 1 2 3 4 5 6 7 8 9 10 11 12 13 14 15 16 17 18 19 20 Enter Quantity" at bounding box center [833, 399] width 99 height 32
click at [1027, 409] on button "Add to Cart" at bounding box center [992, 399] width 205 height 32
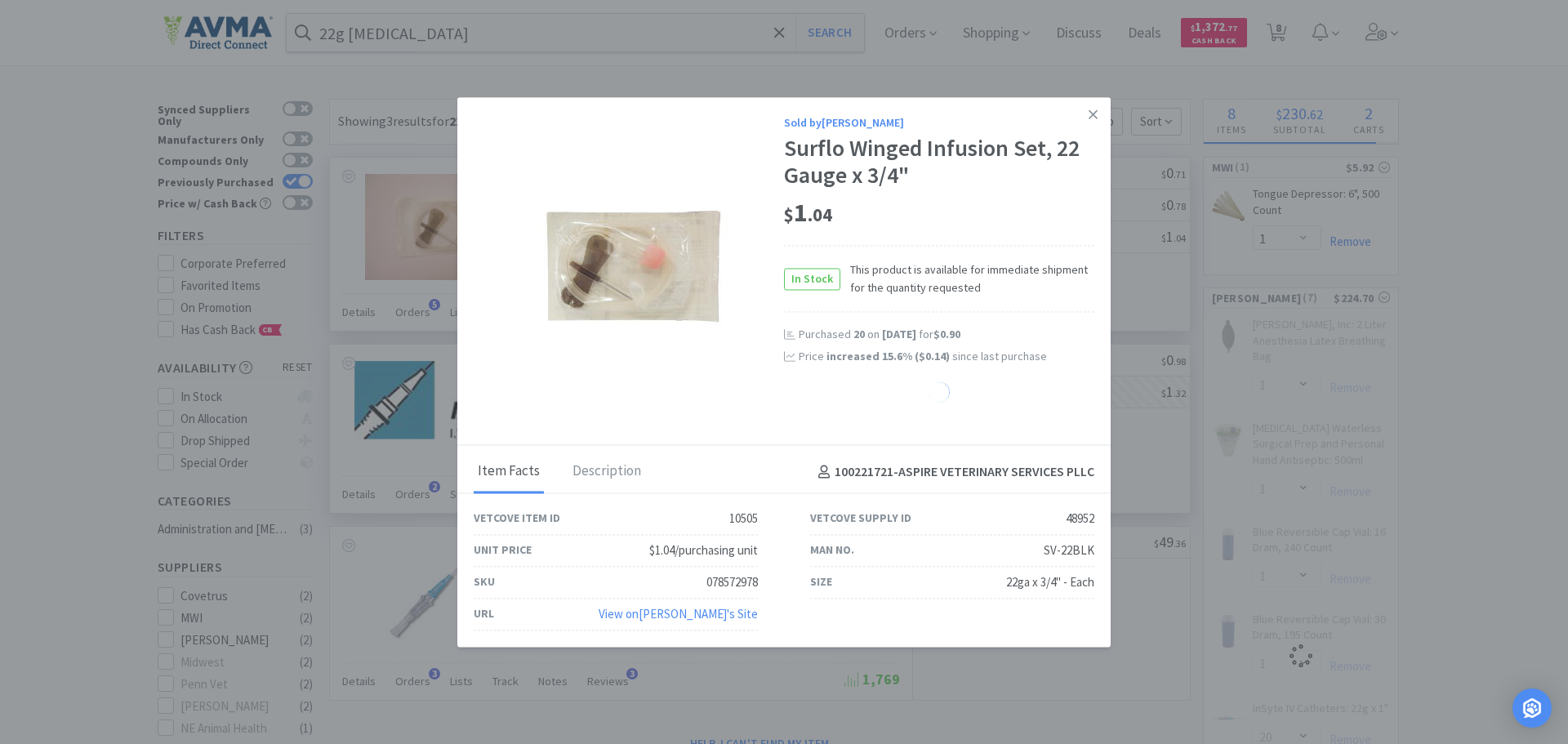
select select "20"
select select "4"
select select "1"
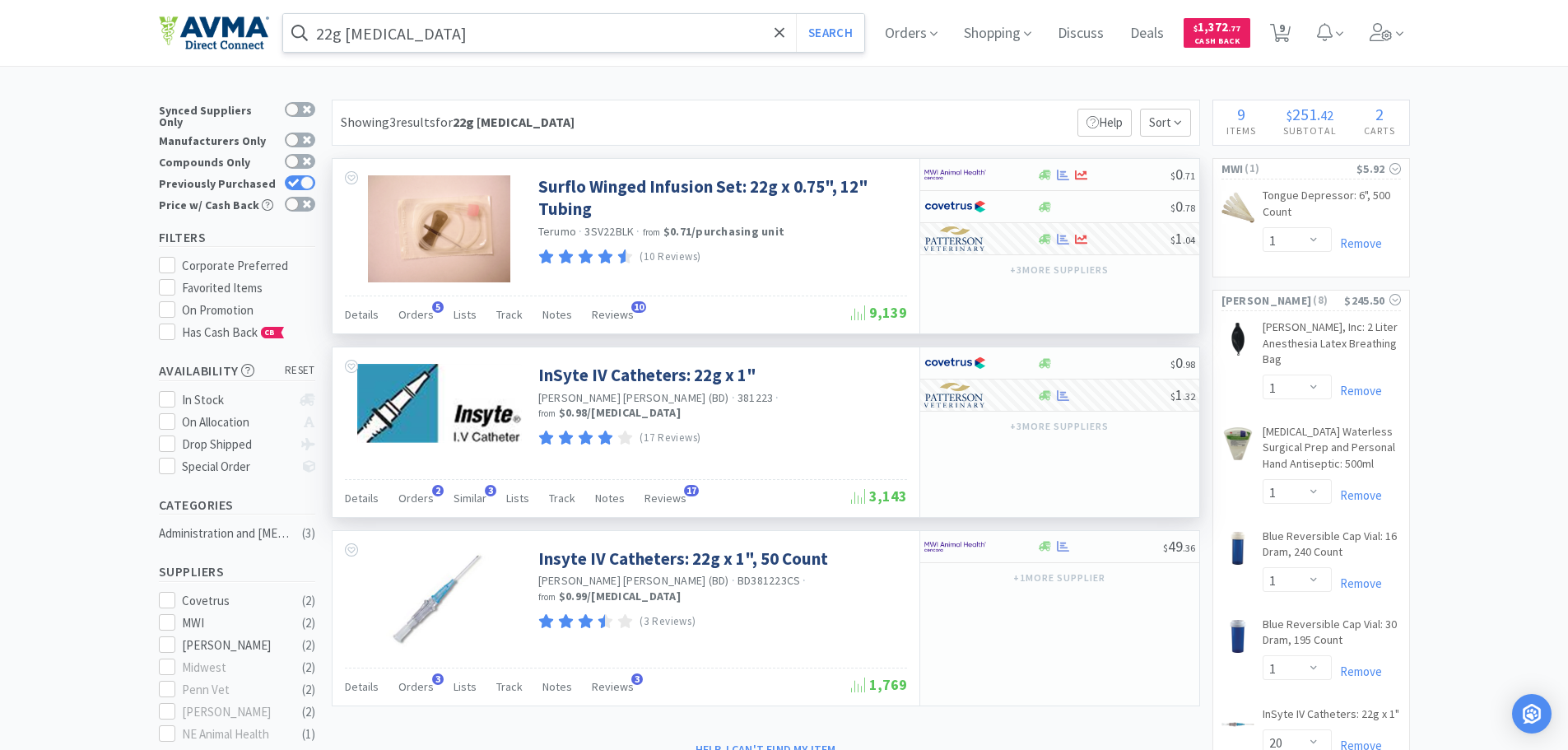
click at [436, 19] on input "22g [MEDICAL_DATA]" at bounding box center [574, 32] width 582 height 38
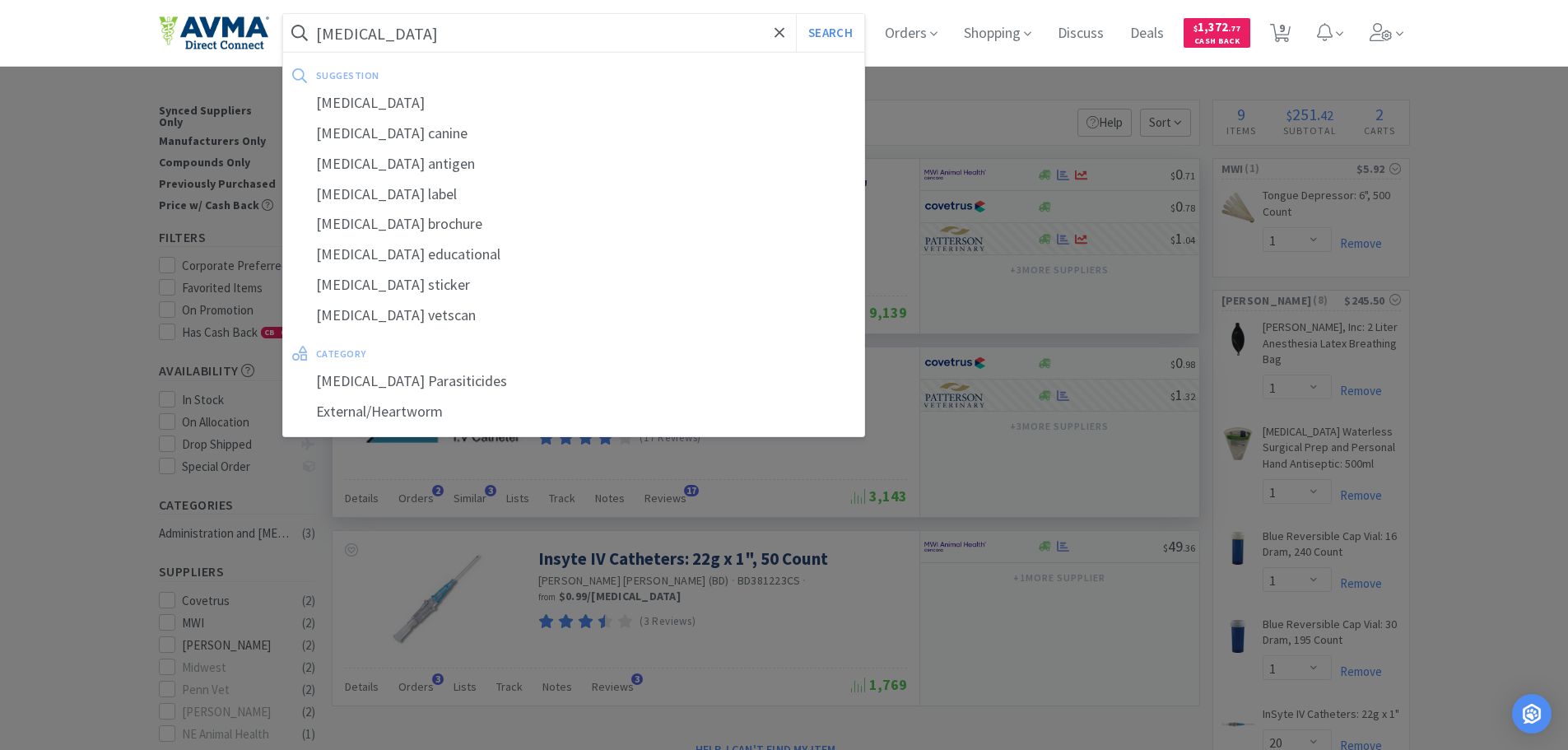
click at [795, 14] on button "Search" at bounding box center [829, 32] width 68 height 38
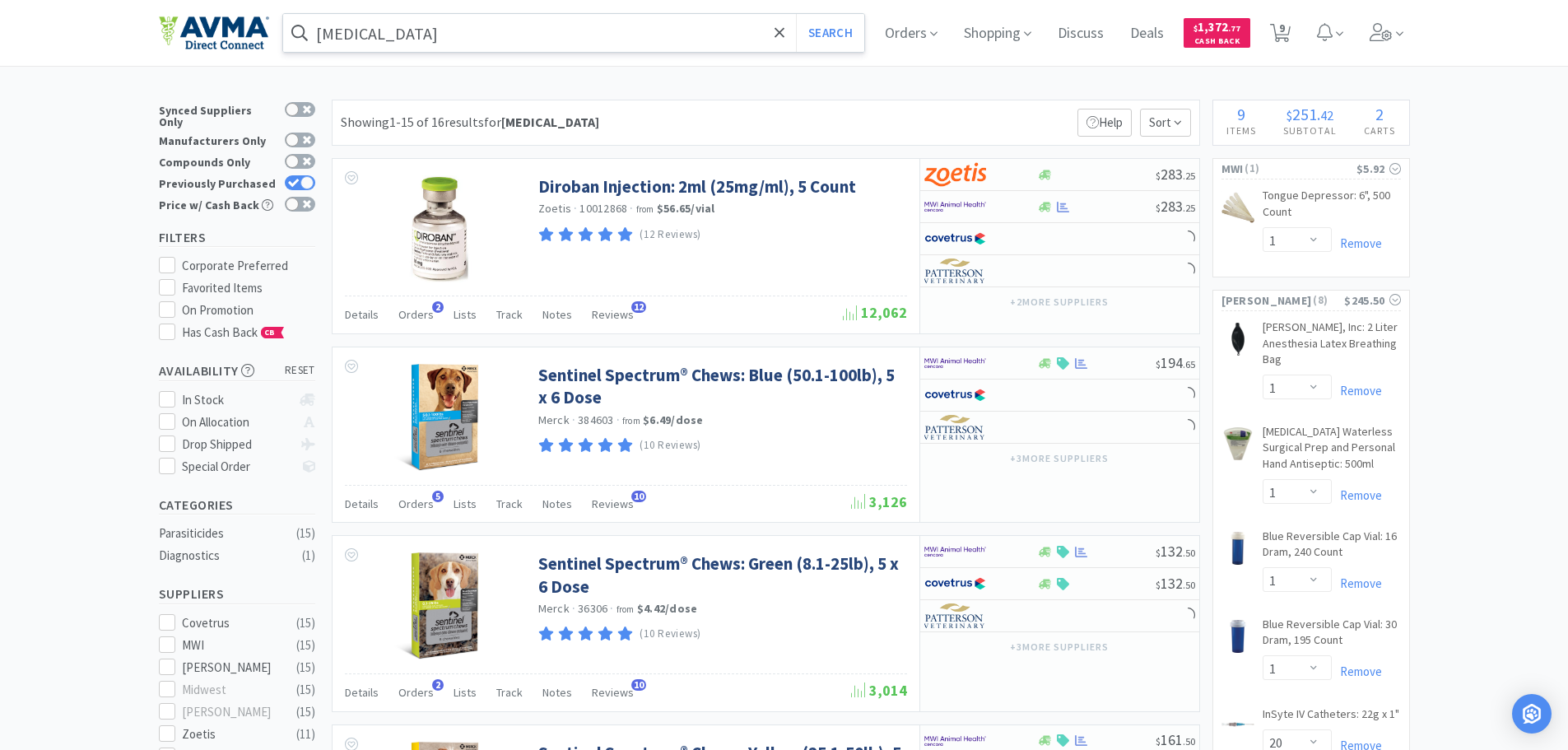
click at [451, 31] on input "[MEDICAL_DATA]" at bounding box center [574, 32] width 582 height 38
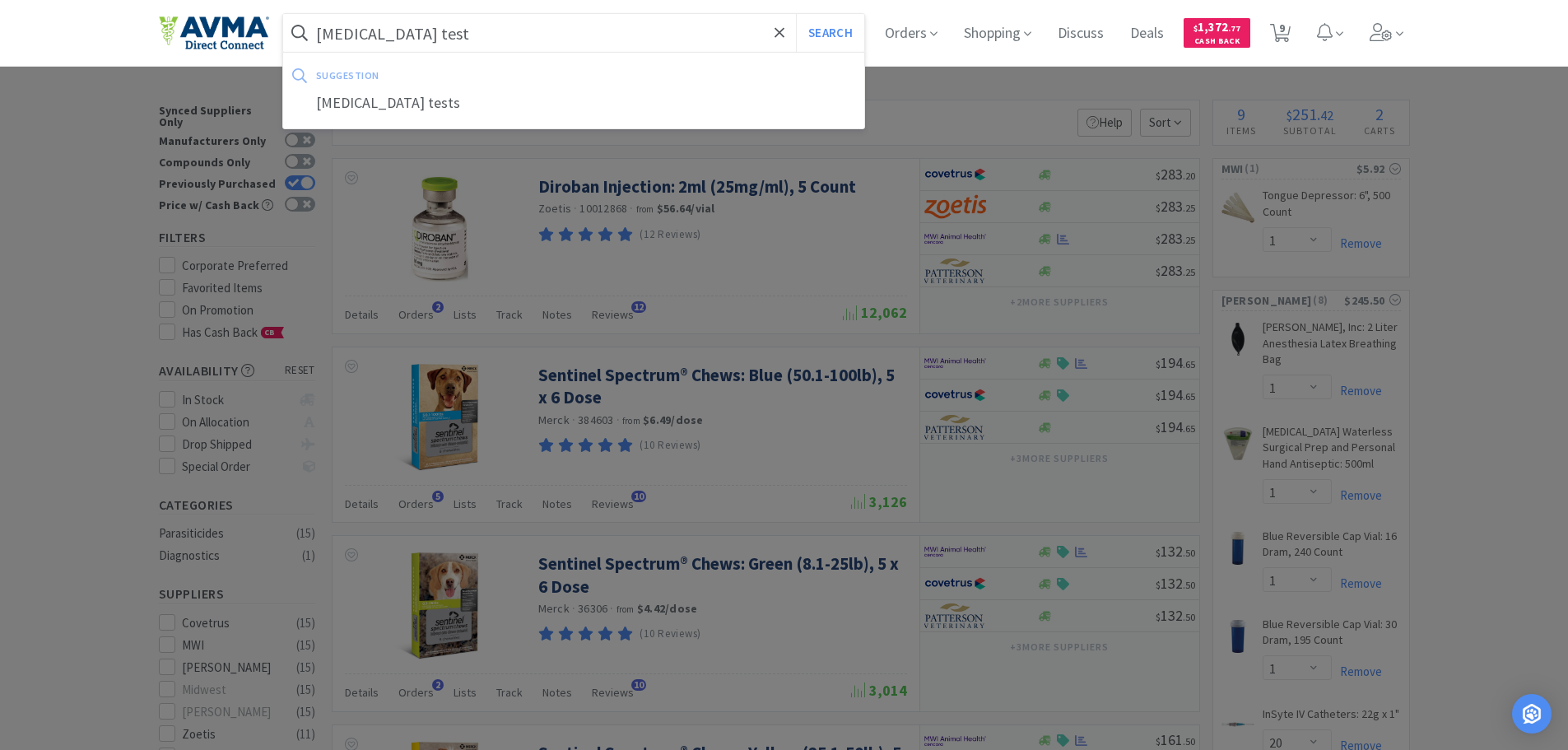
type input "[MEDICAL_DATA] test"
click at [795, 14] on button "Search" at bounding box center [829, 32] width 68 height 38
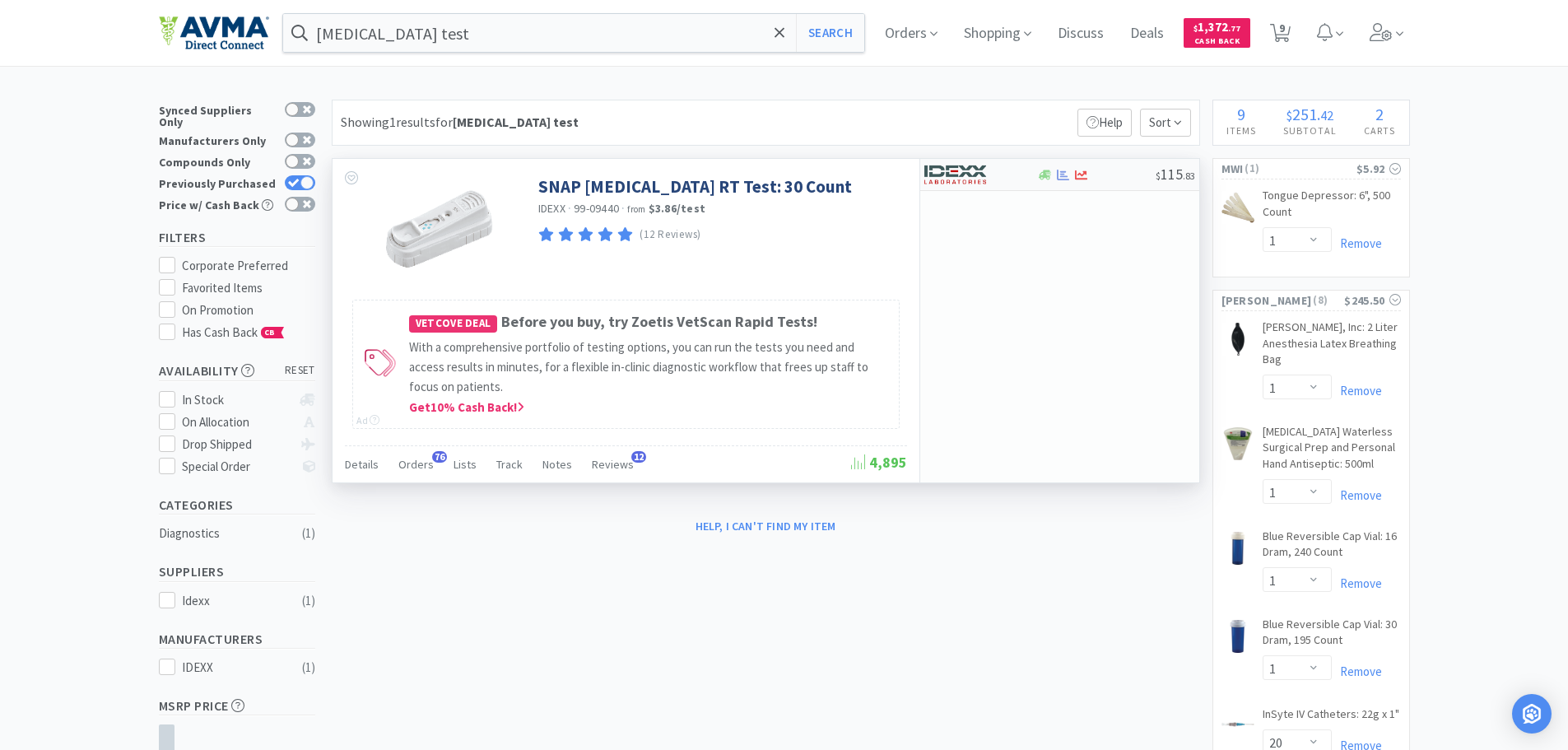
click at [998, 177] on div at bounding box center [969, 174] width 90 height 28
select select "1"
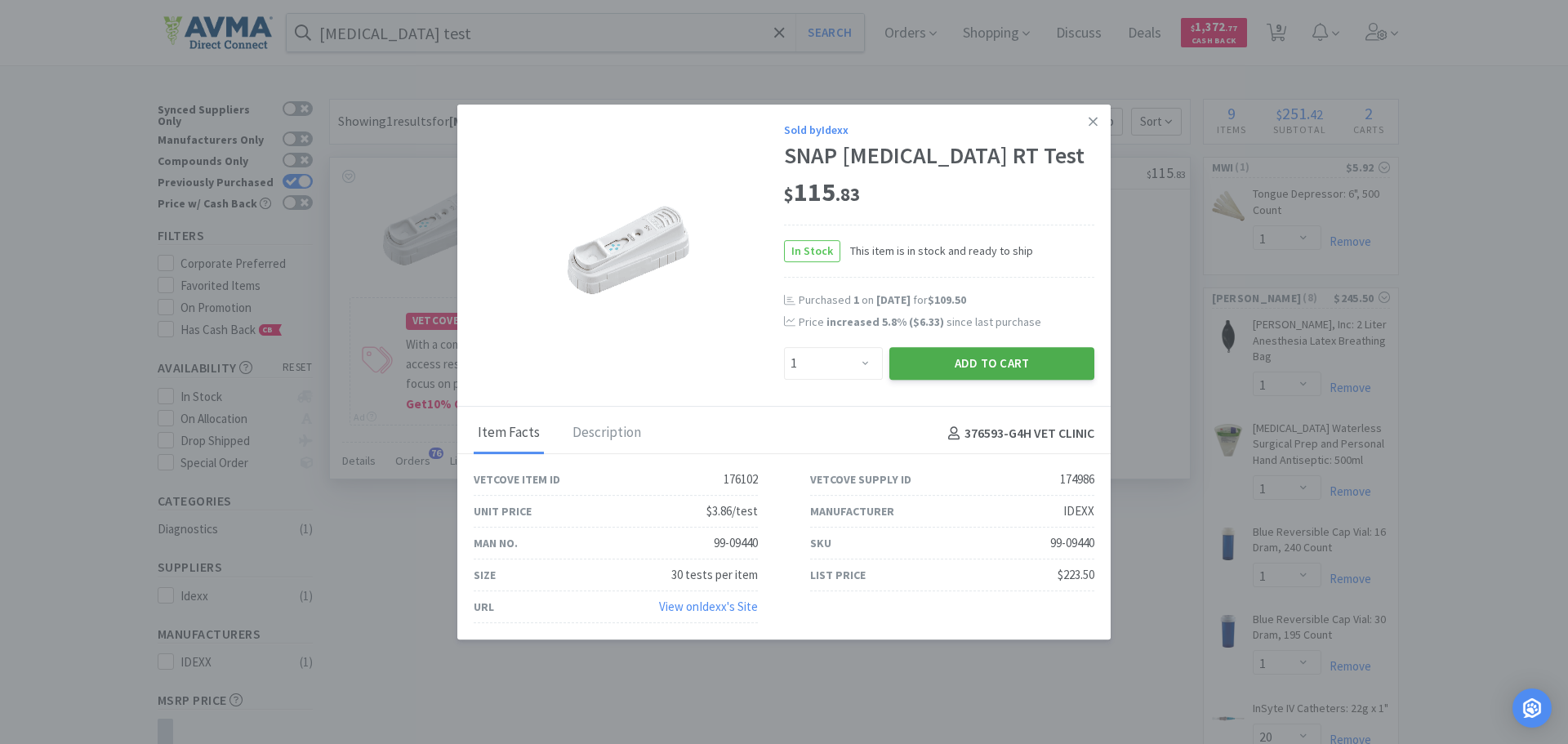
click at [950, 358] on button "Add to Cart" at bounding box center [992, 363] width 205 height 32
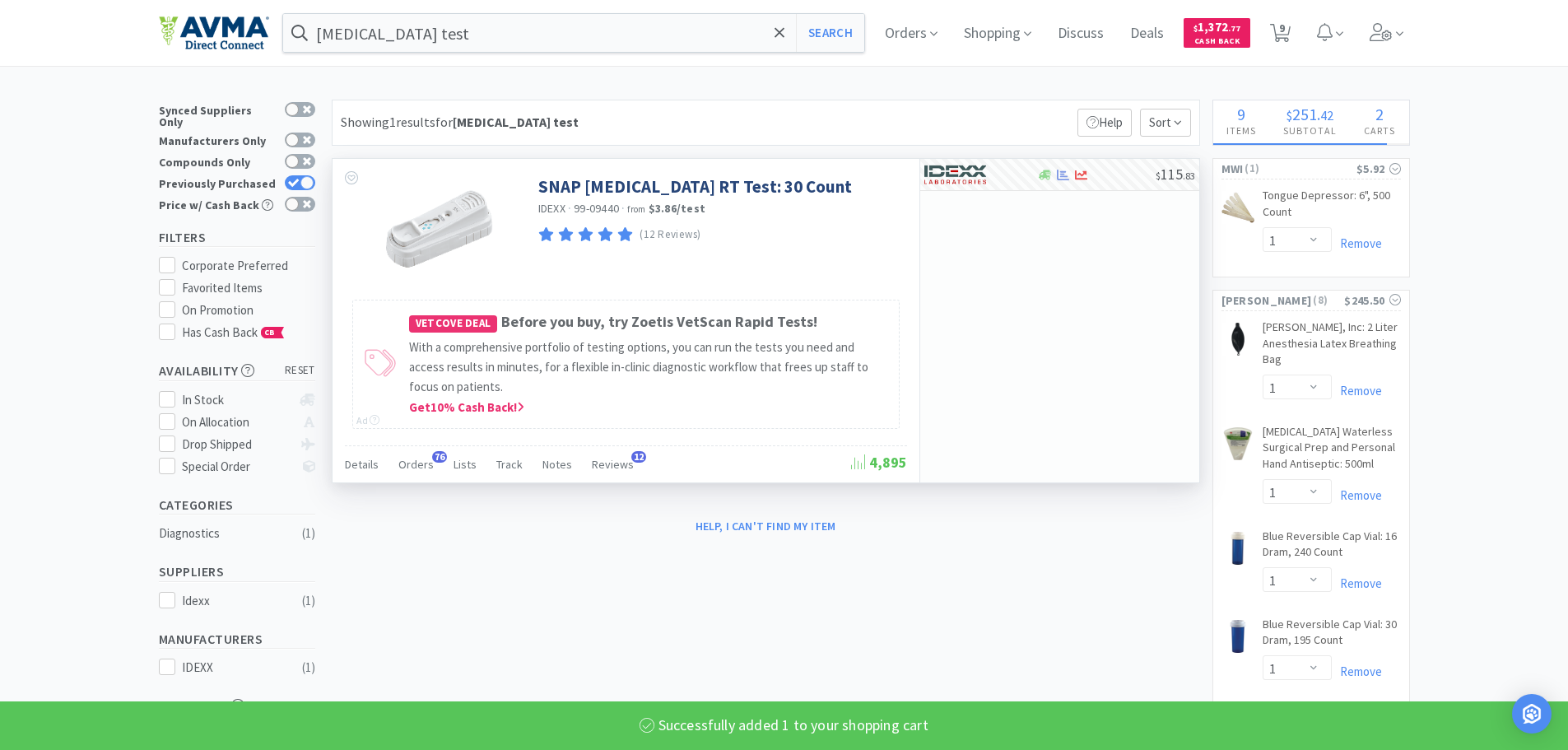
select select "1"
click at [601, 10] on div "[MEDICAL_DATA] test Search Orders Shopping Discuss Discuss Deals Deals $ 1,372 …" at bounding box center [784, 32] width 1250 height 66
click at [600, 18] on input "[MEDICAL_DATA] test" at bounding box center [574, 32] width 582 height 38
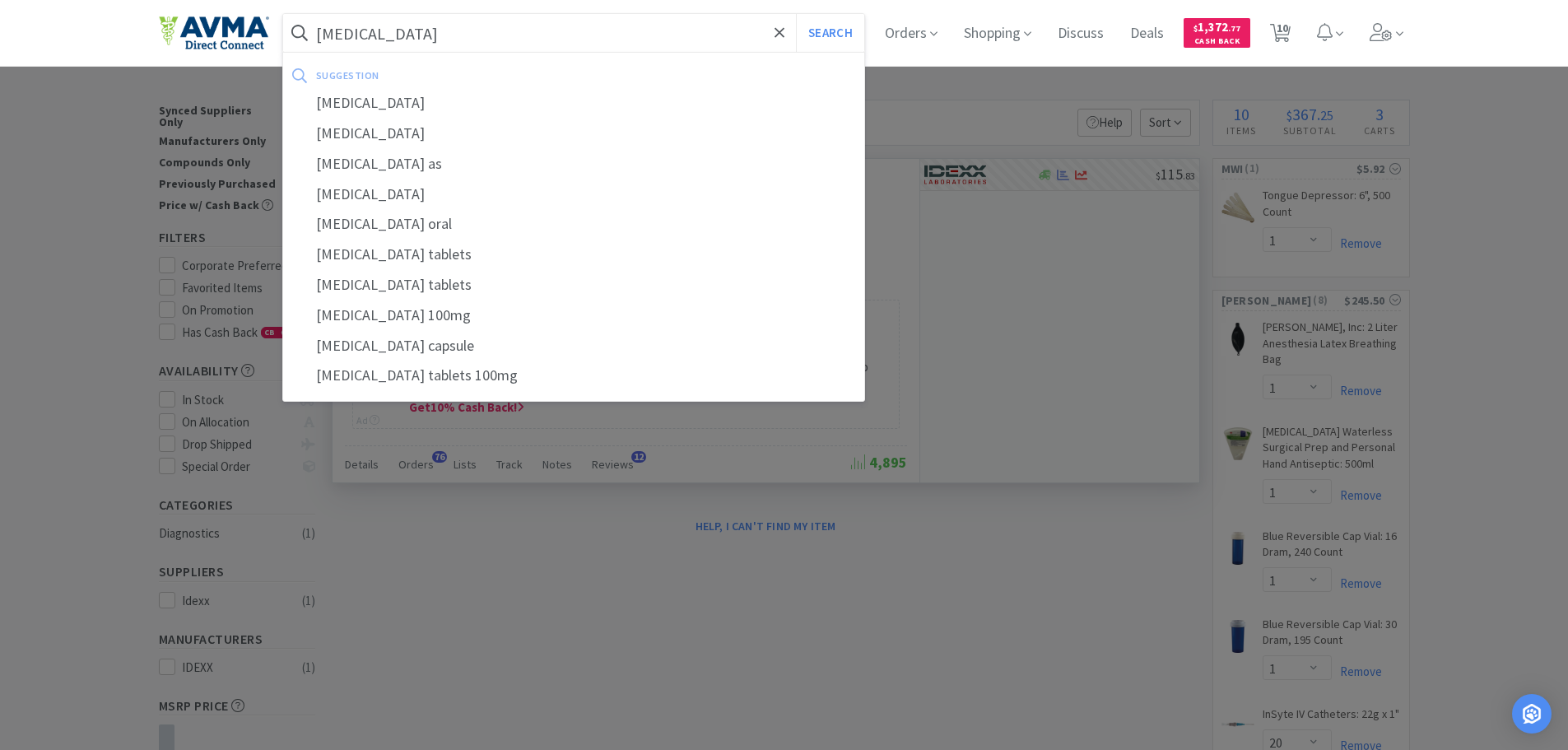
type input "[MEDICAL_DATA]"
click at [795, 14] on button "Search" at bounding box center [829, 32] width 68 height 38
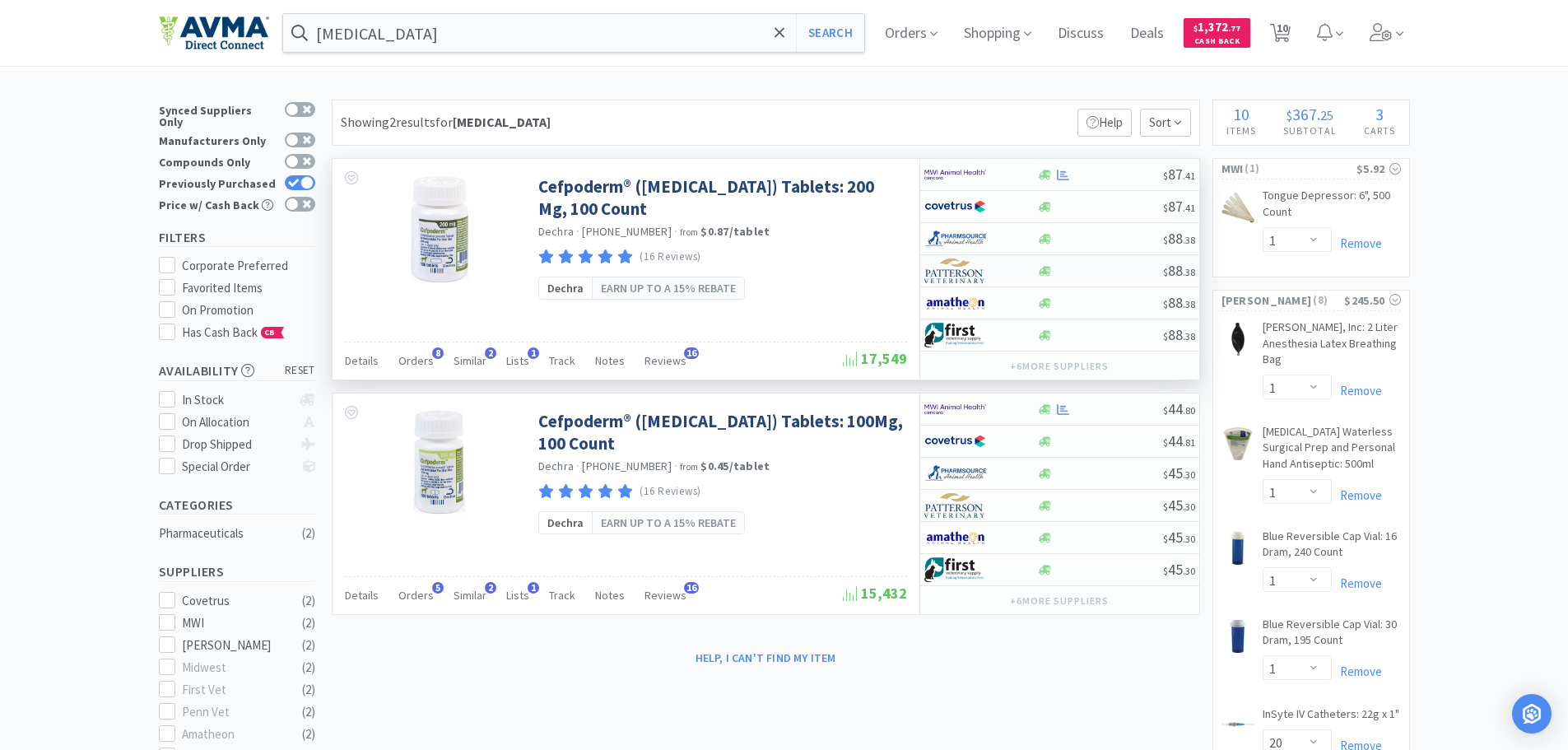
click at [966, 275] on img at bounding box center [955, 270] width 62 height 25
select select "1"
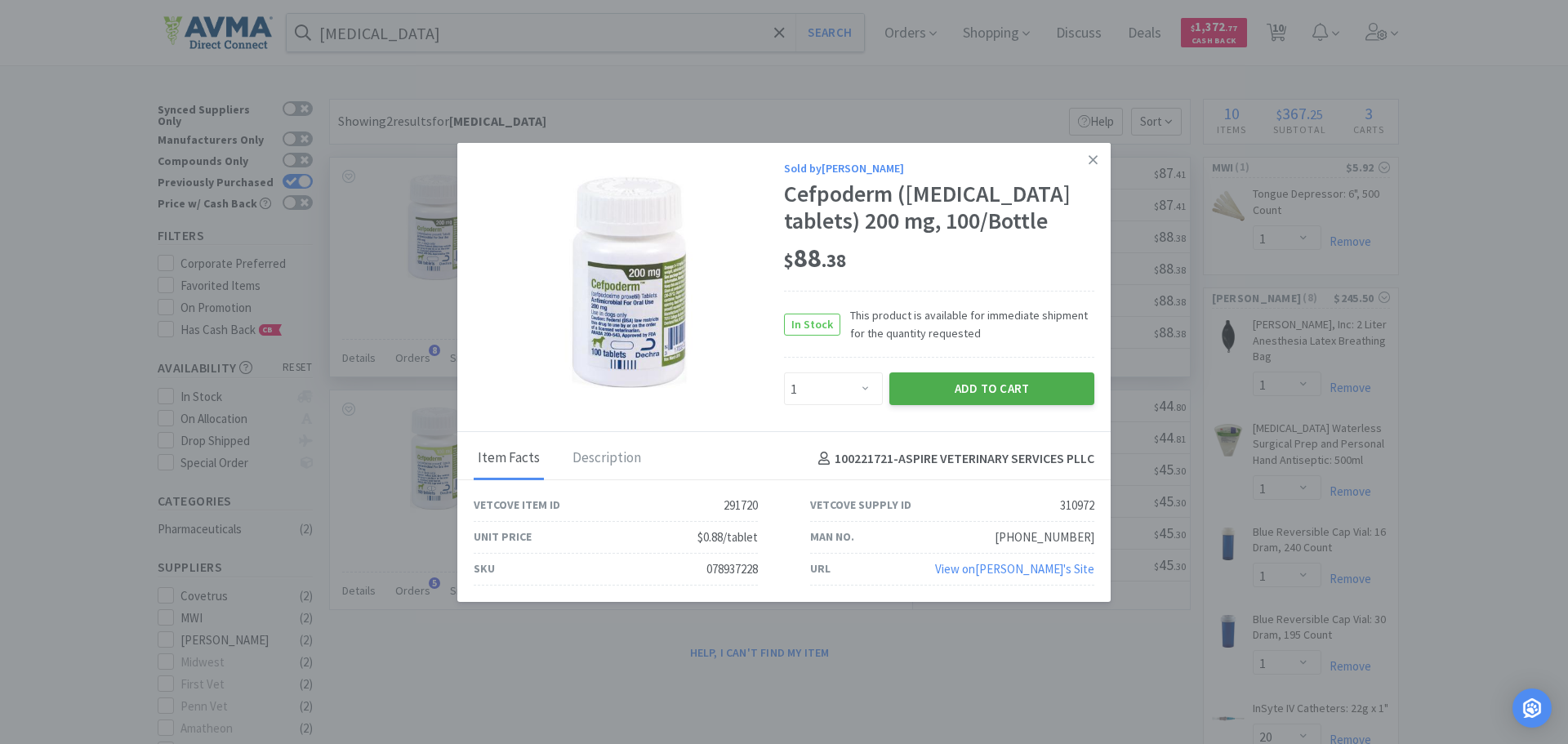
click at [954, 394] on button "Add to Cart" at bounding box center [992, 388] width 205 height 32
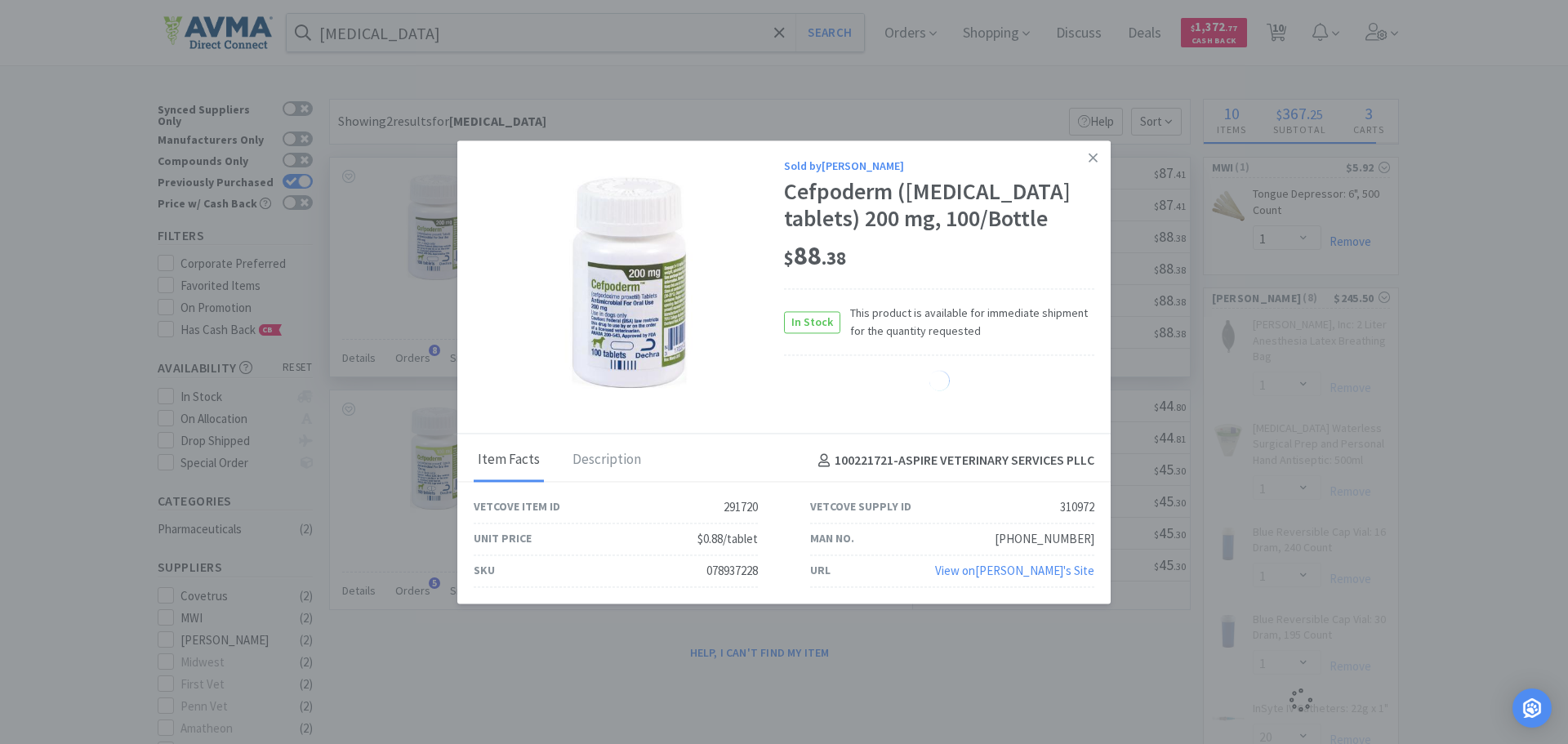
select select "1"
select select "20"
select select "4"
select select "1"
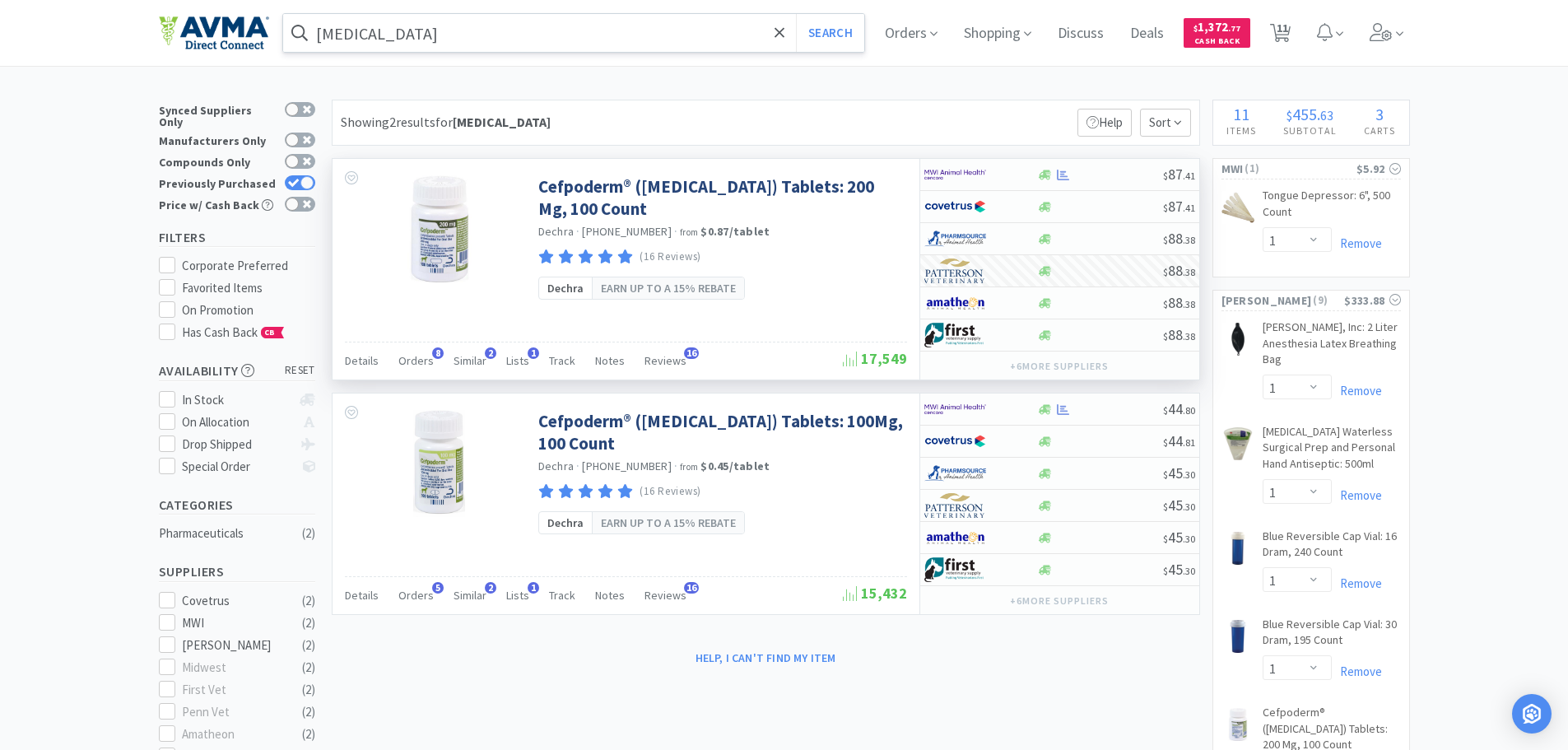
click at [416, 44] on input "[MEDICAL_DATA]" at bounding box center [574, 32] width 582 height 38
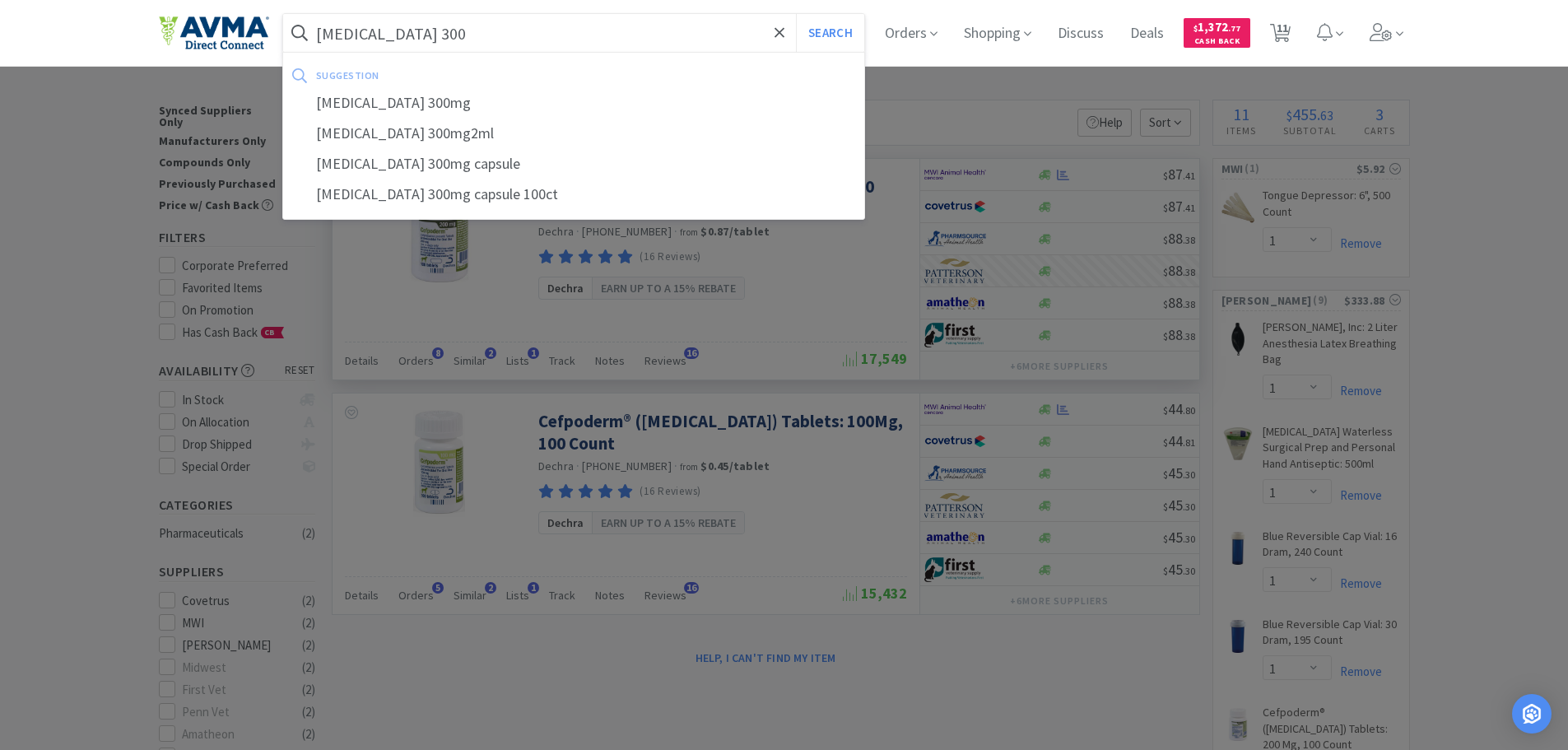
type input "[MEDICAL_DATA] 300"
click at [795, 14] on button "Search" at bounding box center [829, 32] width 68 height 38
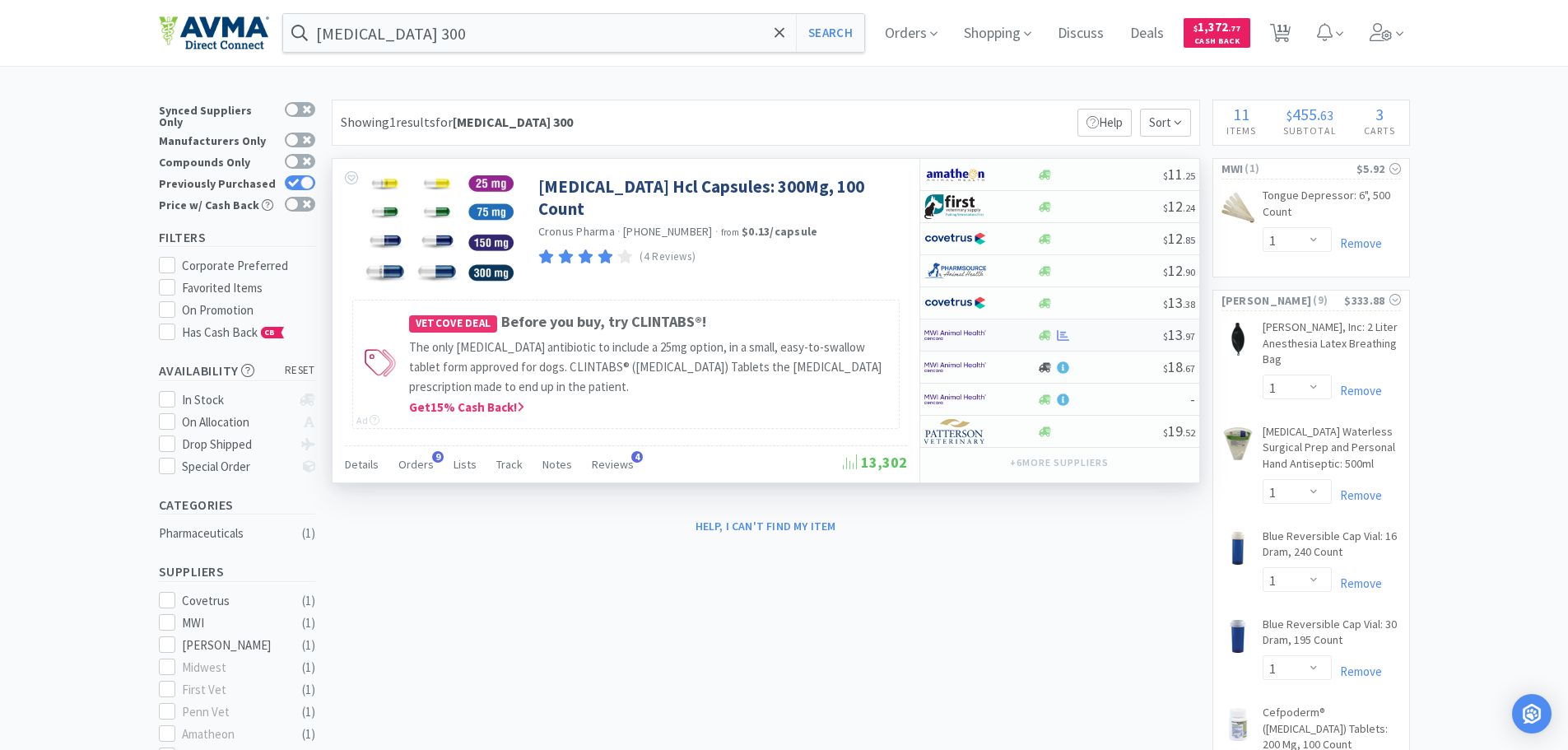
click at [961, 335] on img at bounding box center [955, 334] width 62 height 25
select select "1"
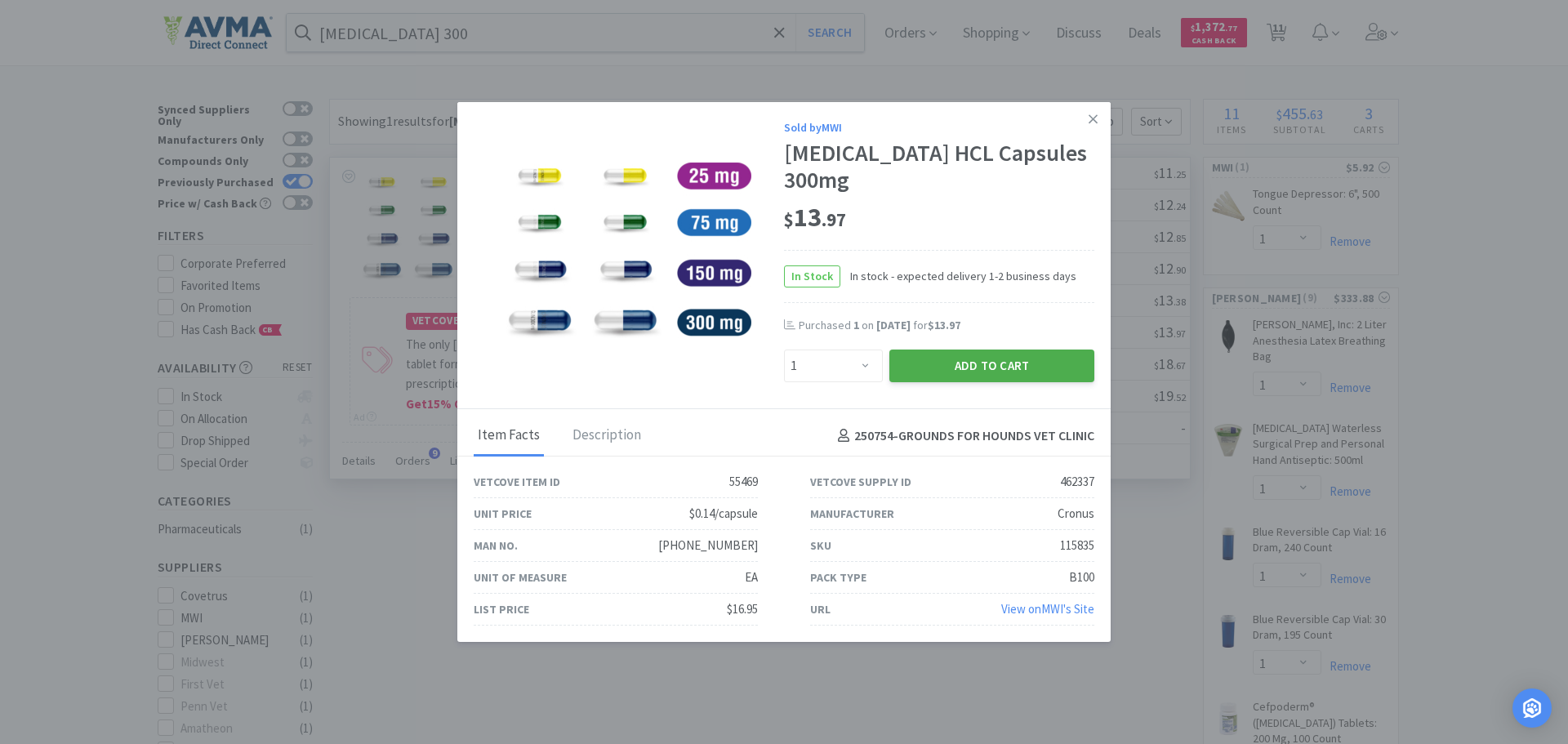
click at [962, 366] on button "Add to Cart" at bounding box center [992, 365] width 205 height 32
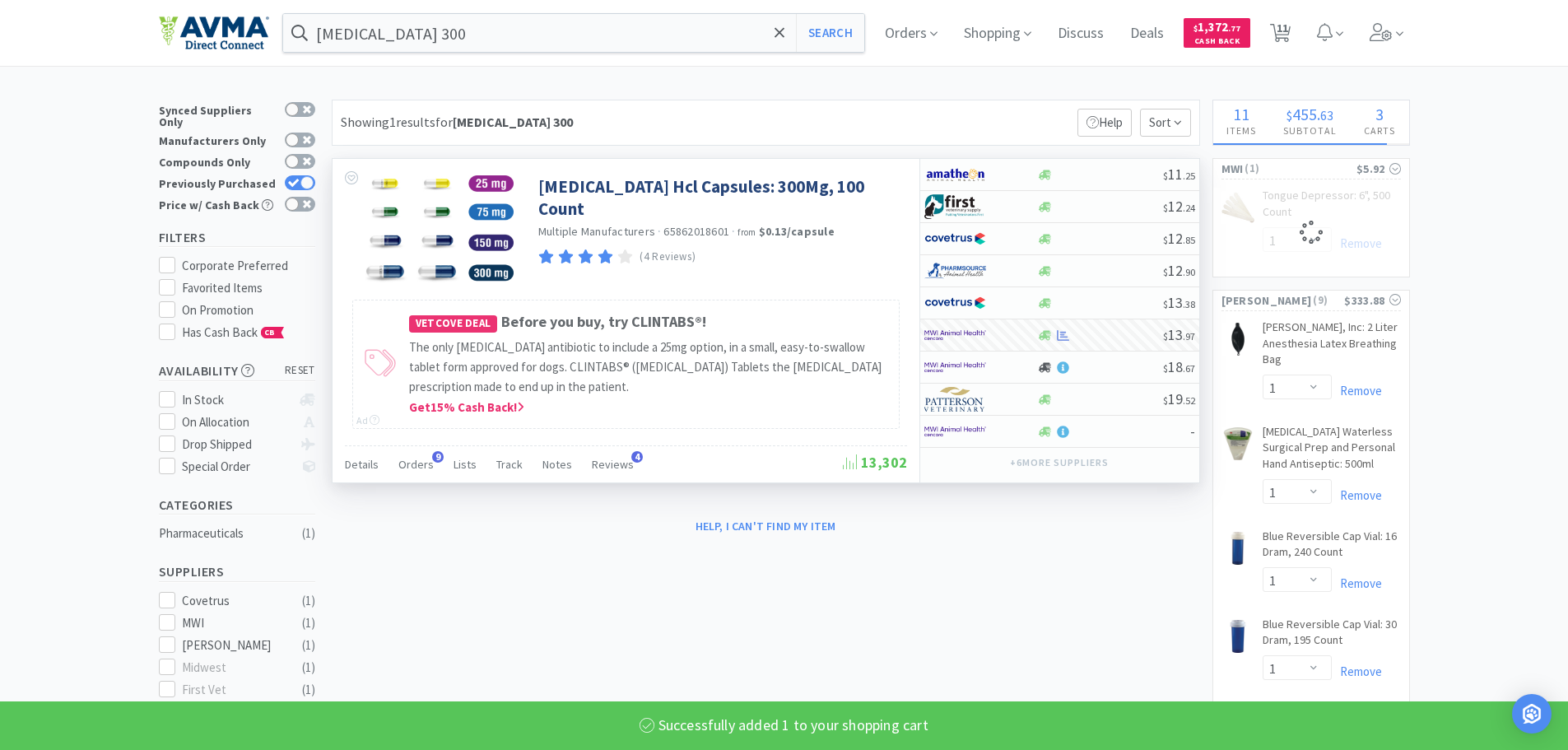
select select "1"
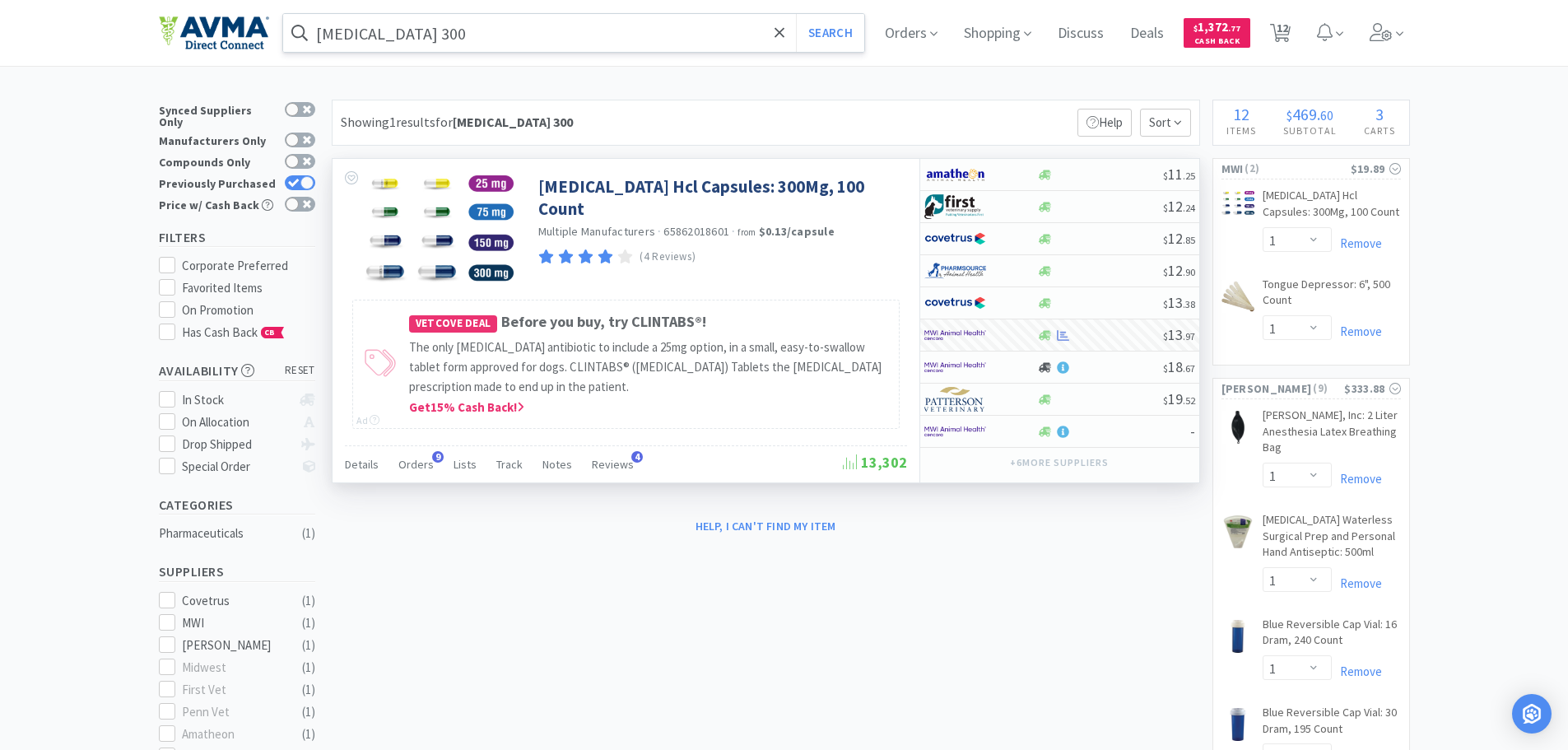
click at [511, 44] on input "[MEDICAL_DATA] 300" at bounding box center [574, 32] width 582 height 38
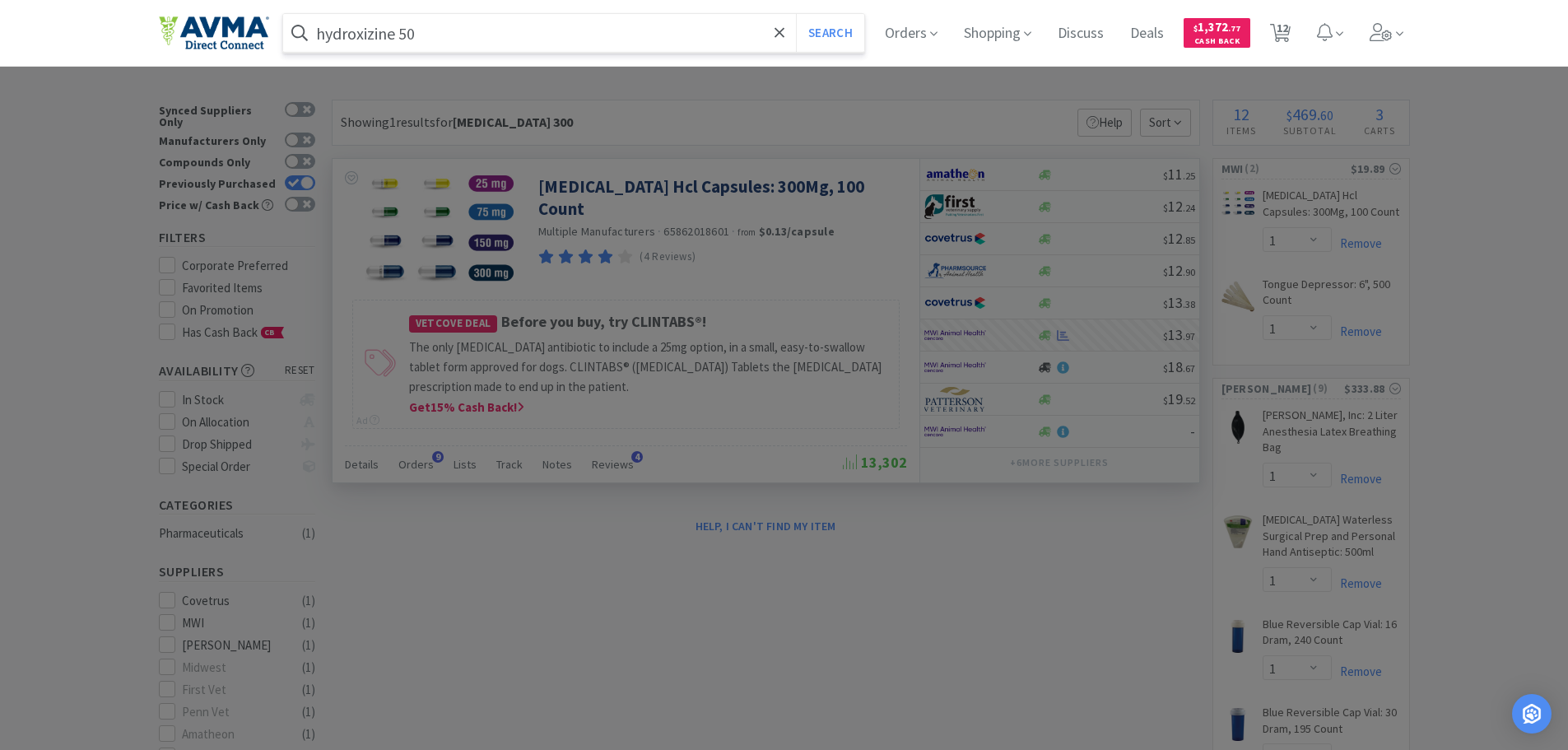
type input "hydroxizine 50"
click at [795, 14] on button "Search" at bounding box center [829, 32] width 68 height 38
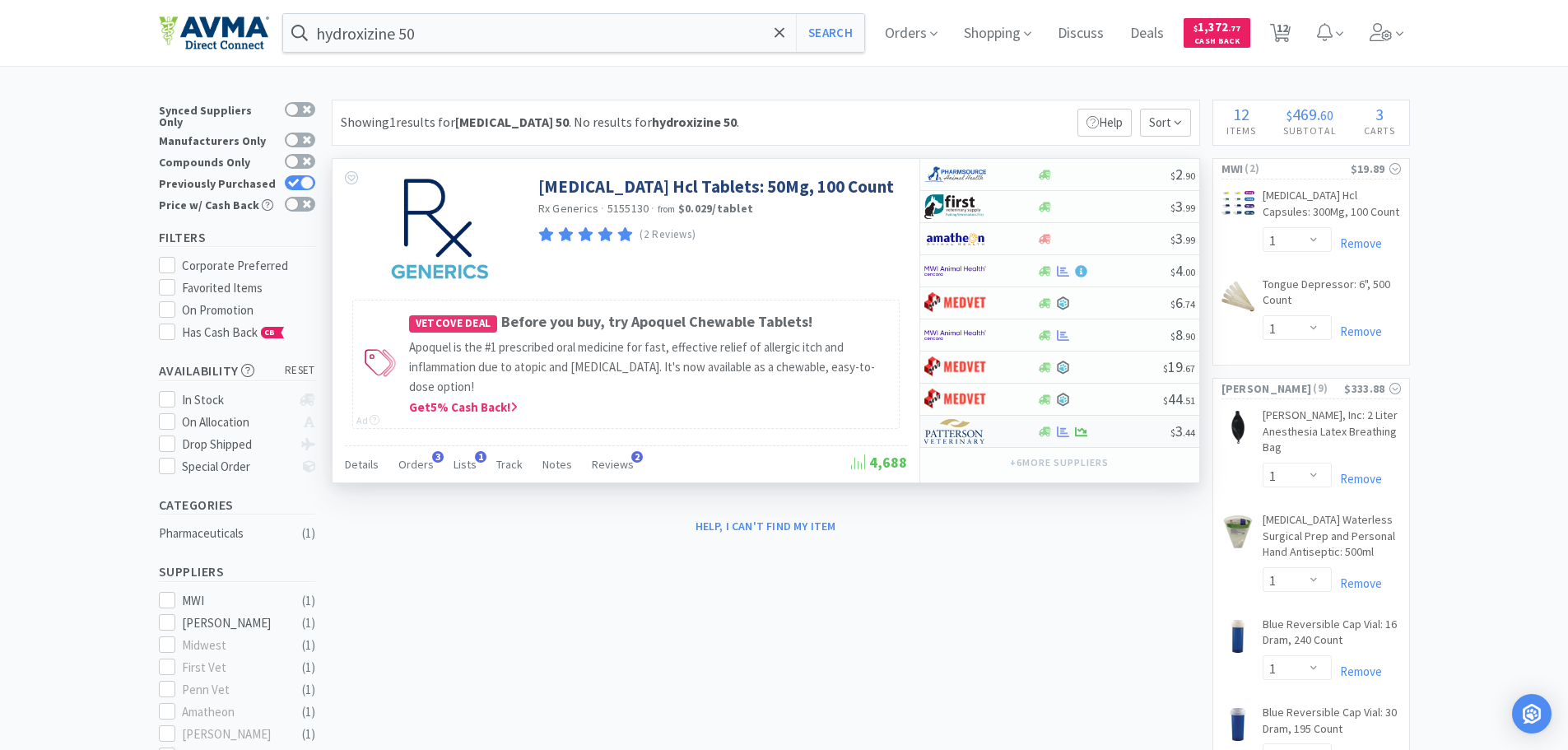
click at [957, 443] on div at bounding box center [969, 431] width 90 height 28
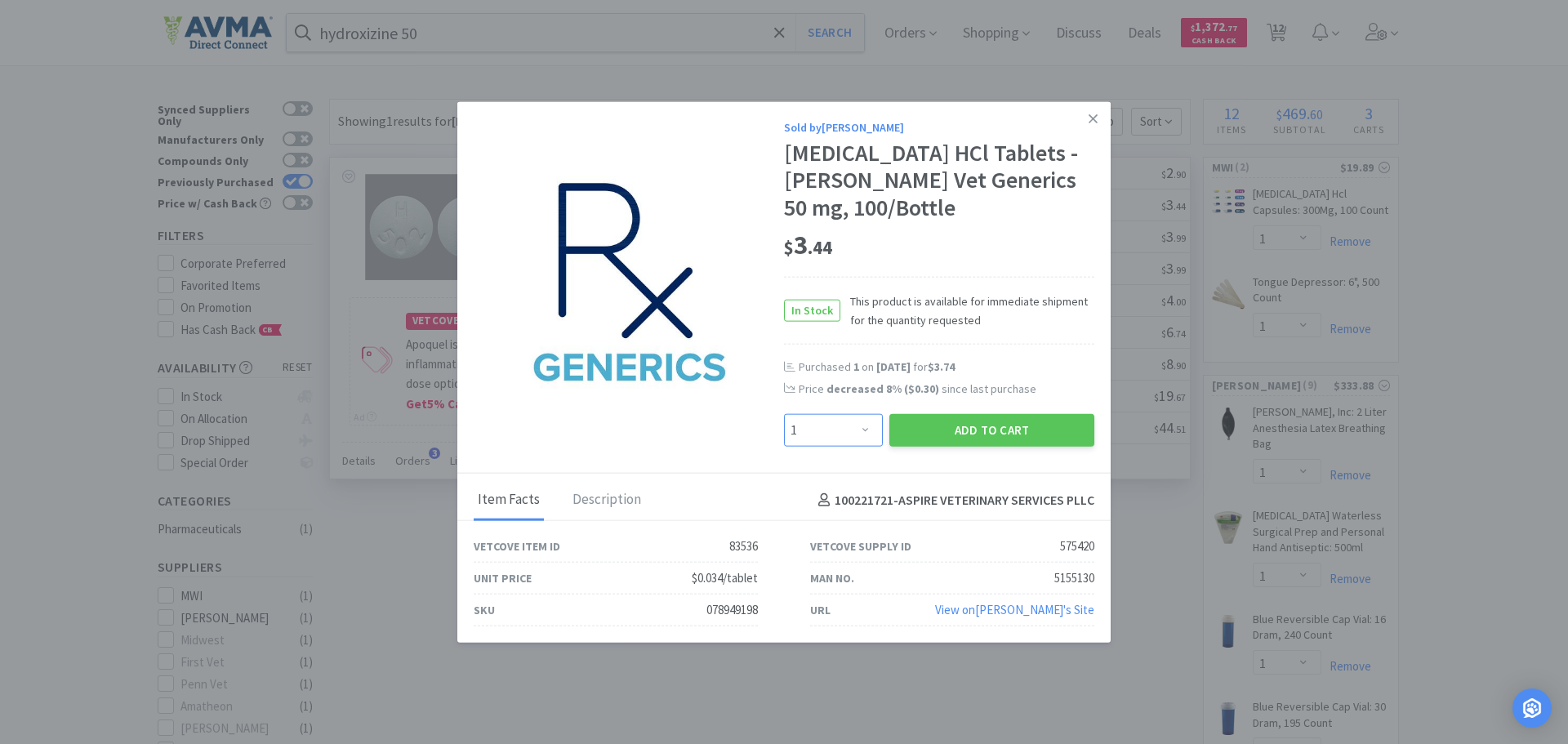
click at [858, 428] on select "Enter Quantity 1 2 3 4 5 6 7 8 9 10 11 12 13 14 15 16 17 18 19 20 Enter Quantity" at bounding box center [833, 429] width 99 height 32
select select "2"
click at [784, 413] on select "Enter Quantity 1 2 3 4 5 6 7 8 9 10 11 12 13 14 15 16 17 18 19 20 Enter Quantity" at bounding box center [833, 429] width 99 height 32
click at [974, 434] on button "Add to Cart" at bounding box center [992, 429] width 205 height 32
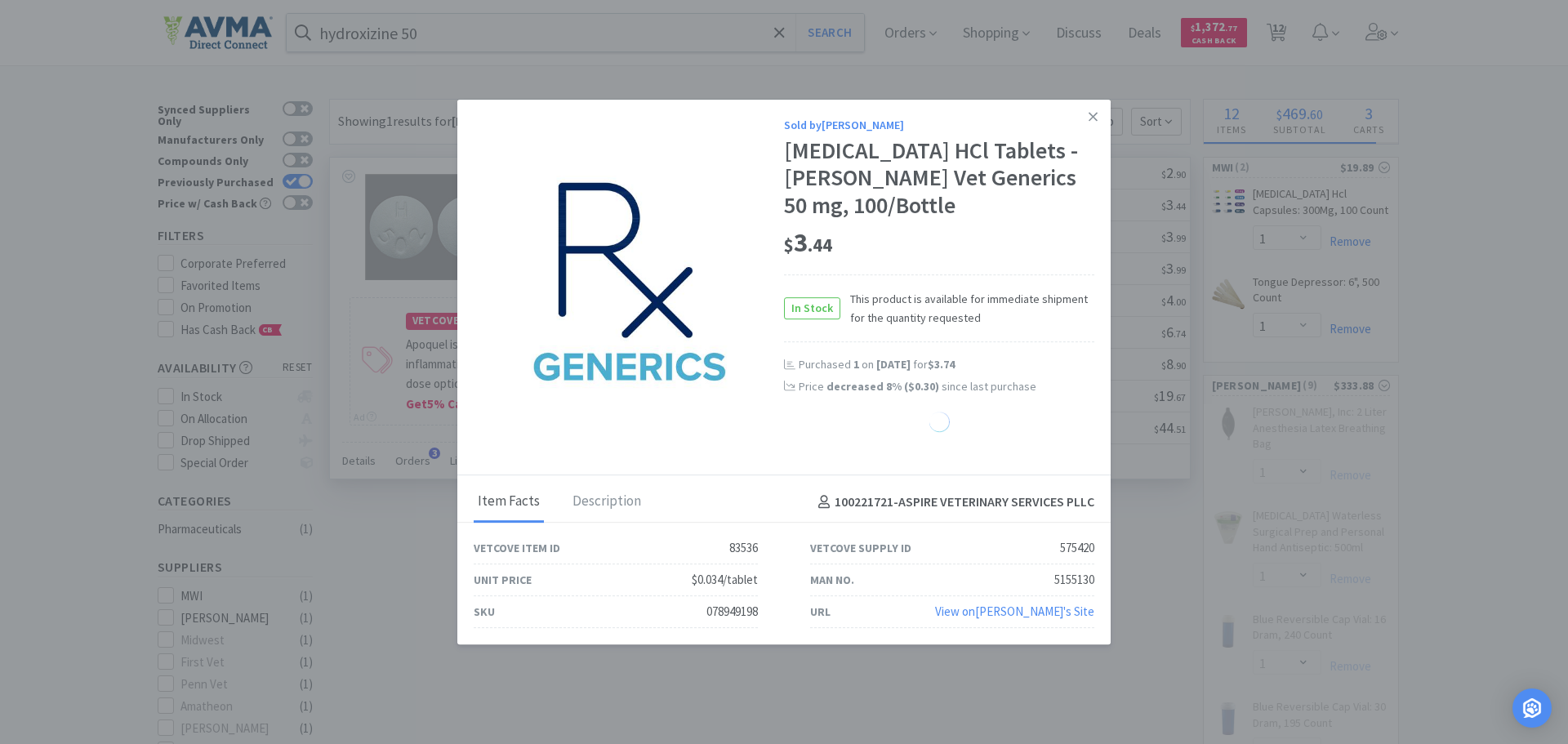
select select "2"
select select "20"
select select "4"
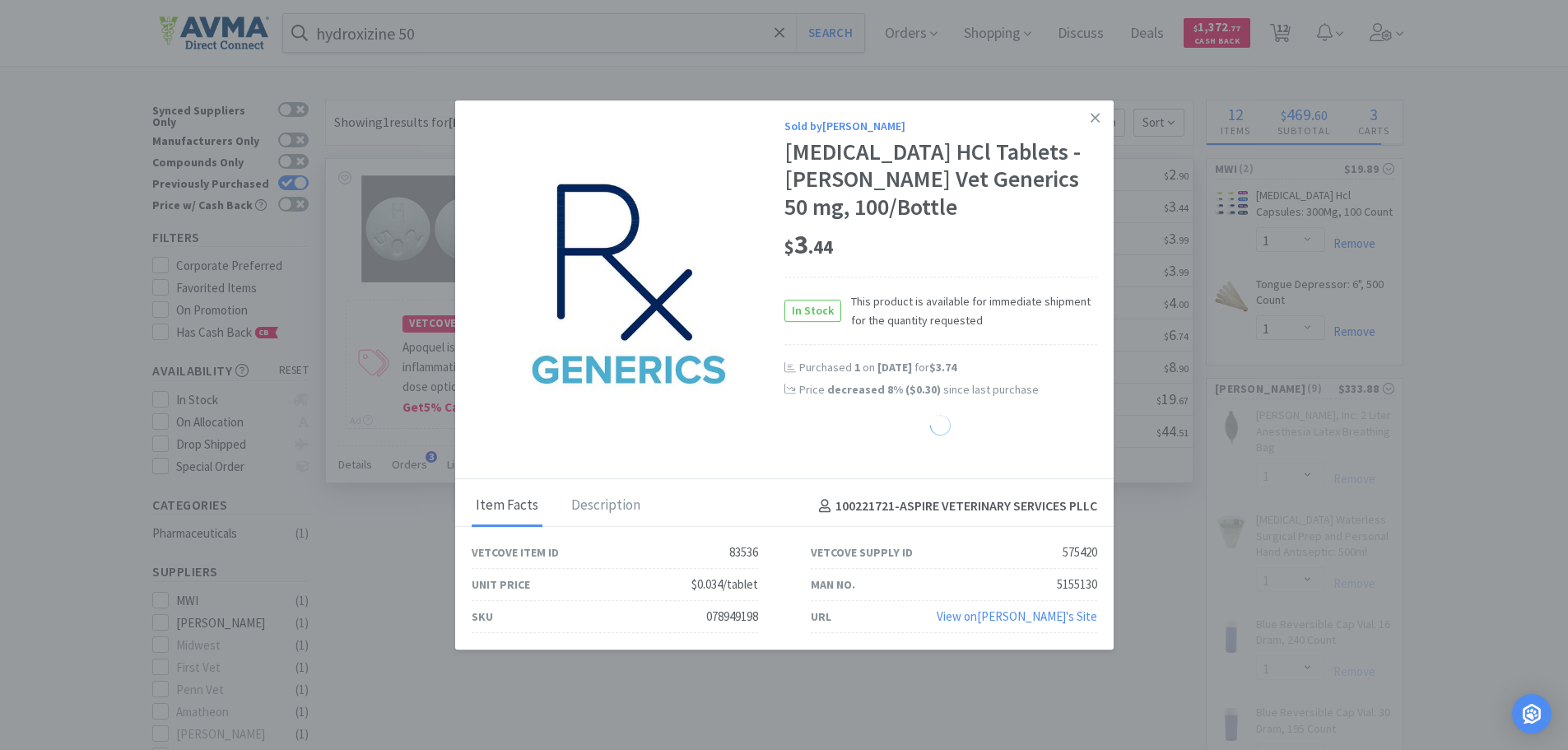
select select "1"
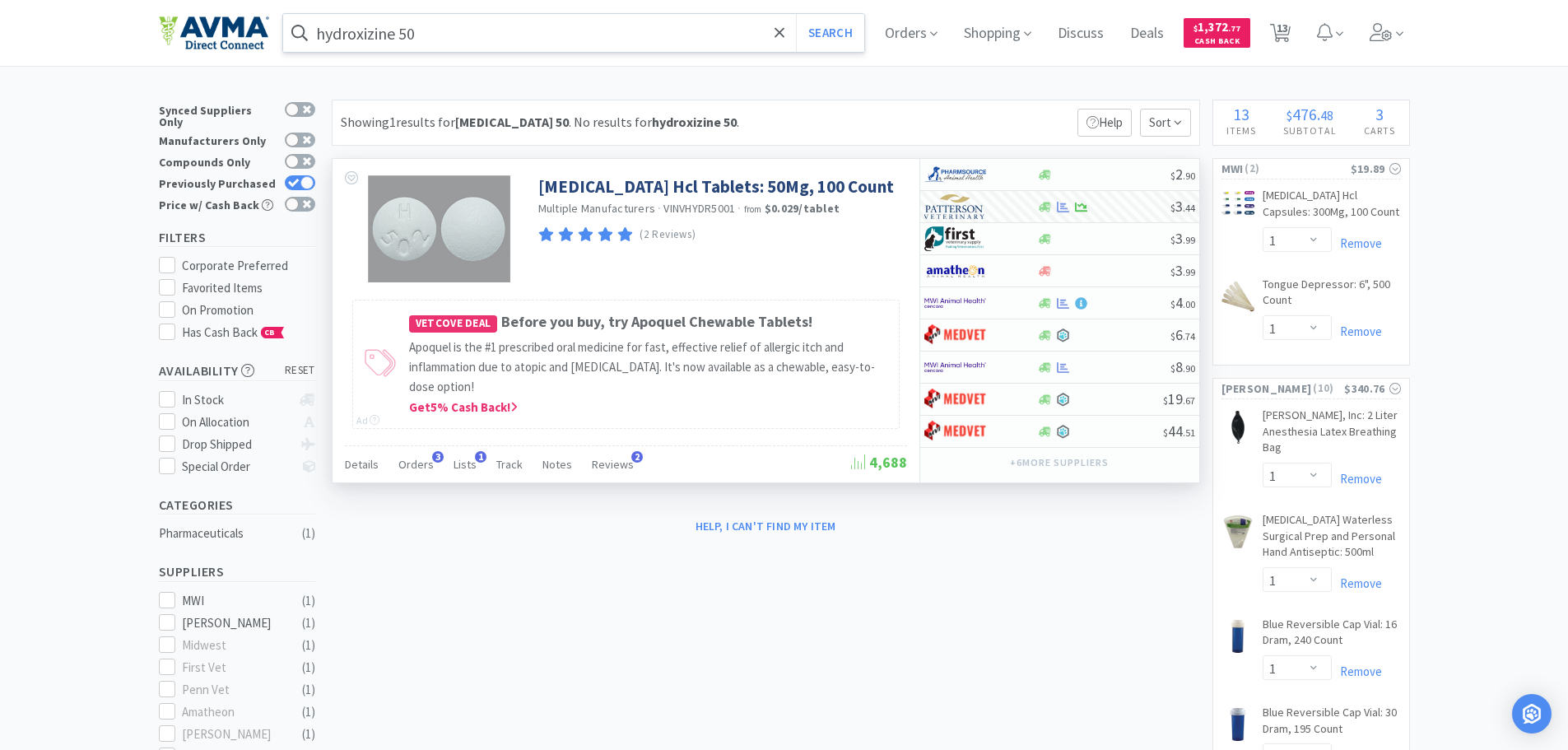
click at [508, 32] on input "hydroxizine 50" at bounding box center [574, 32] width 582 height 38
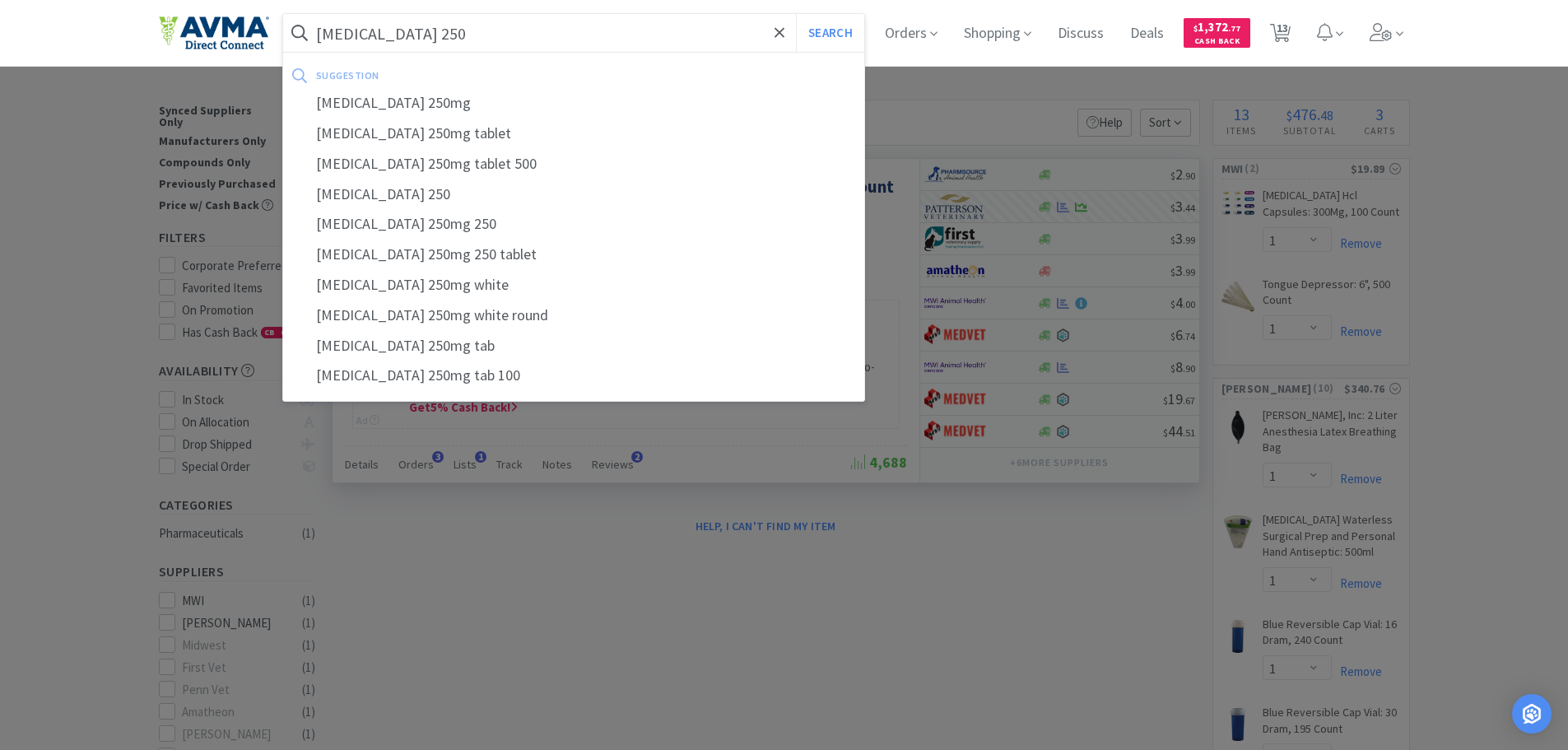
type input "[MEDICAL_DATA] 250"
click at [795, 14] on button "Search" at bounding box center [829, 32] width 68 height 38
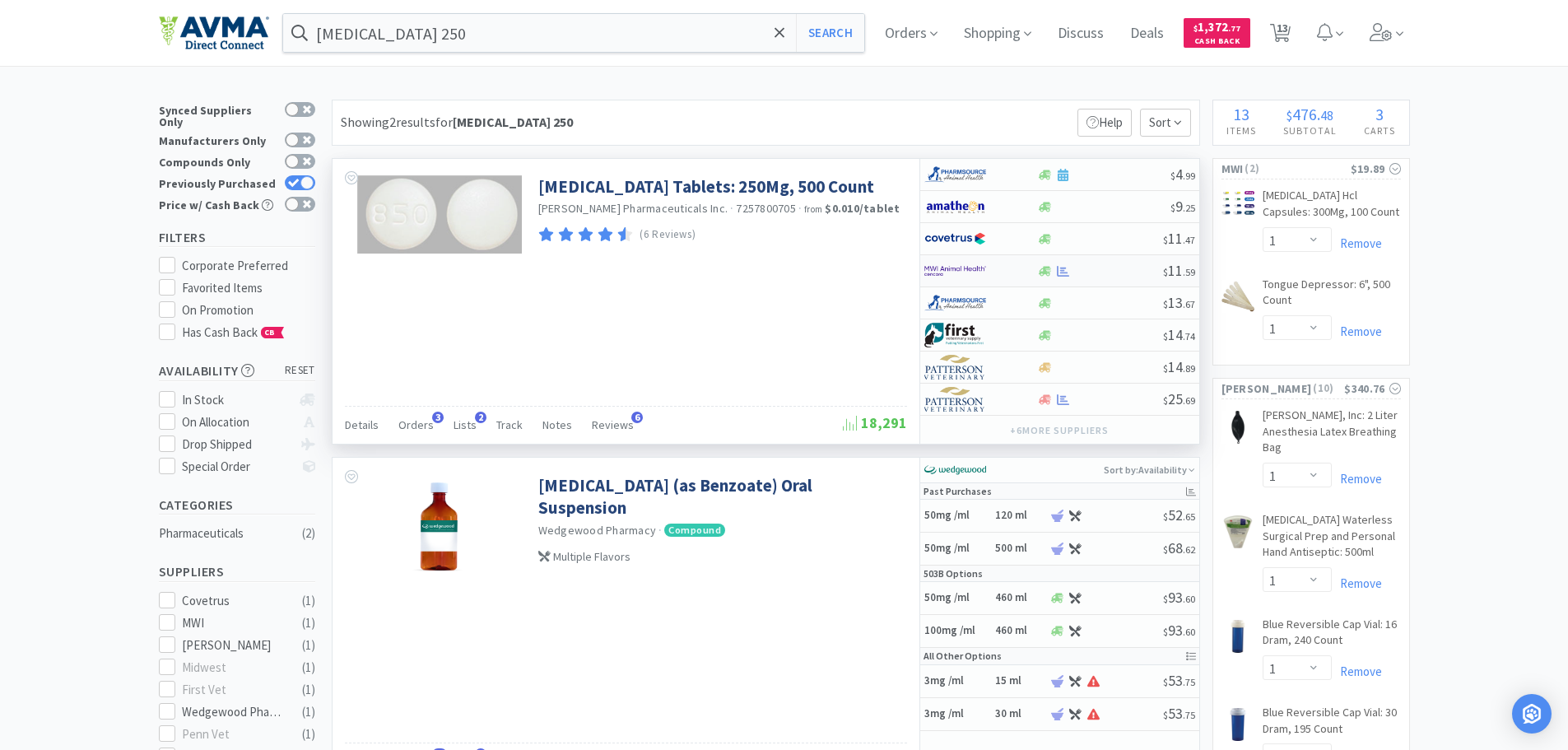
click at [970, 275] on img at bounding box center [955, 270] width 62 height 25
select select "1"
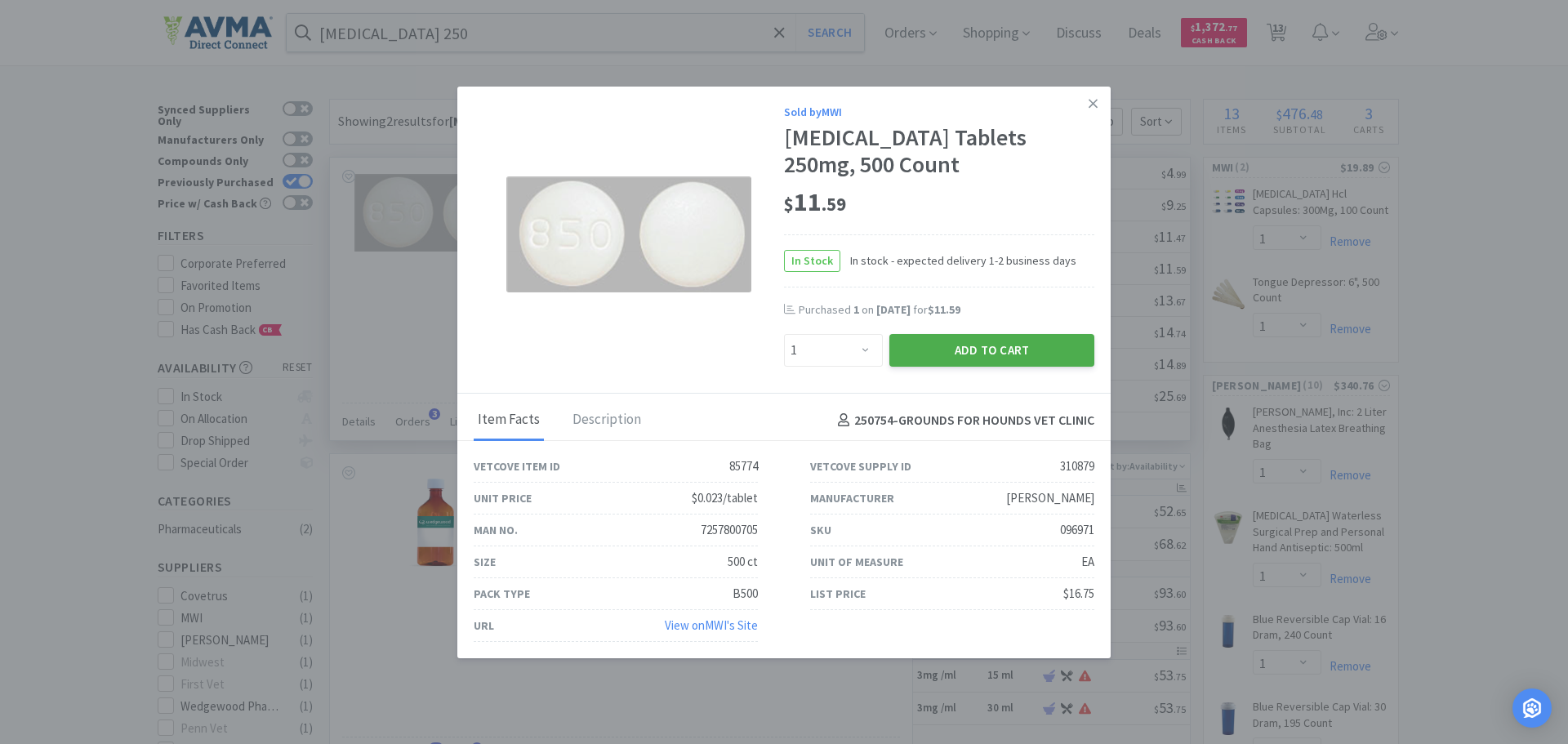
click at [952, 342] on button "Add to Cart" at bounding box center [992, 349] width 205 height 32
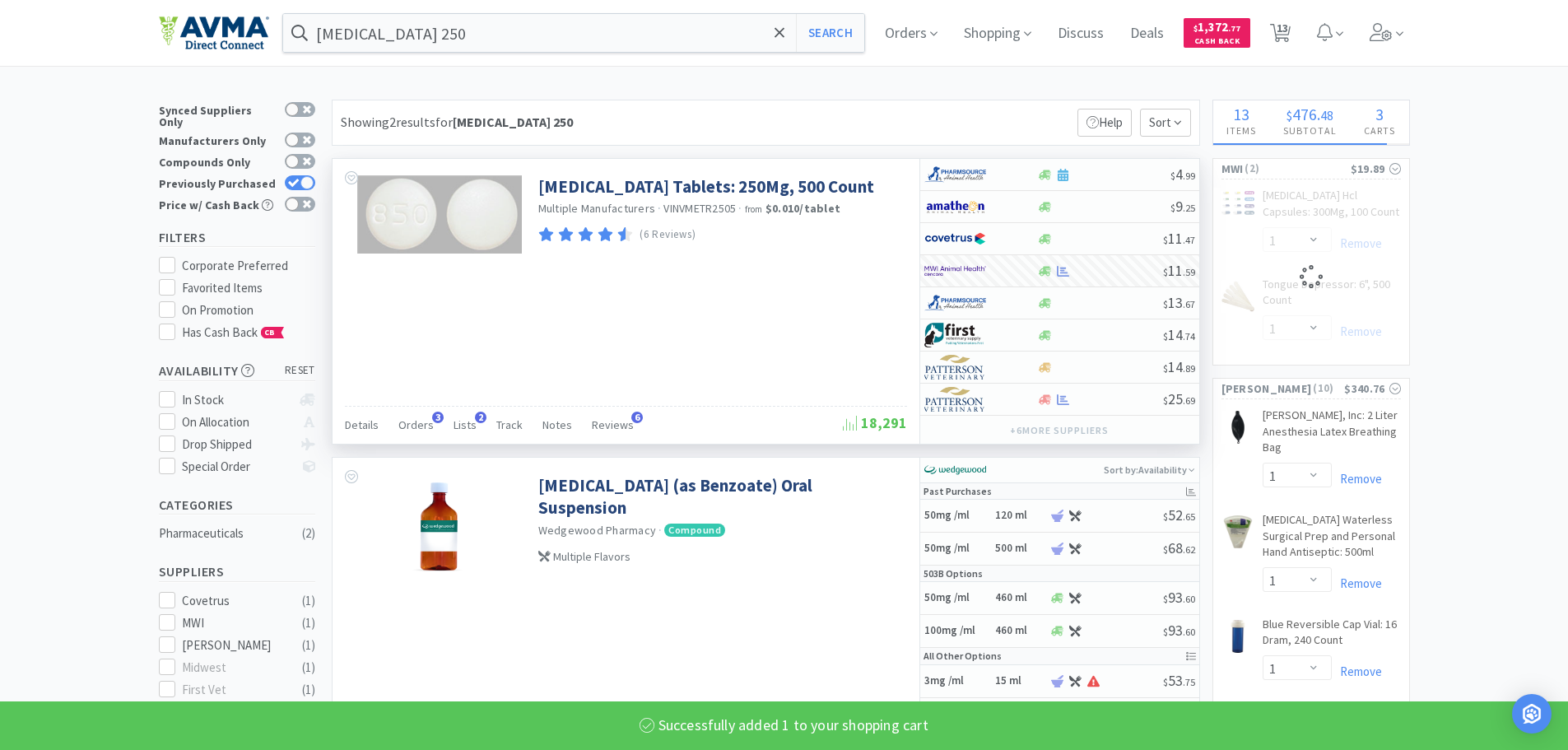
select select "1"
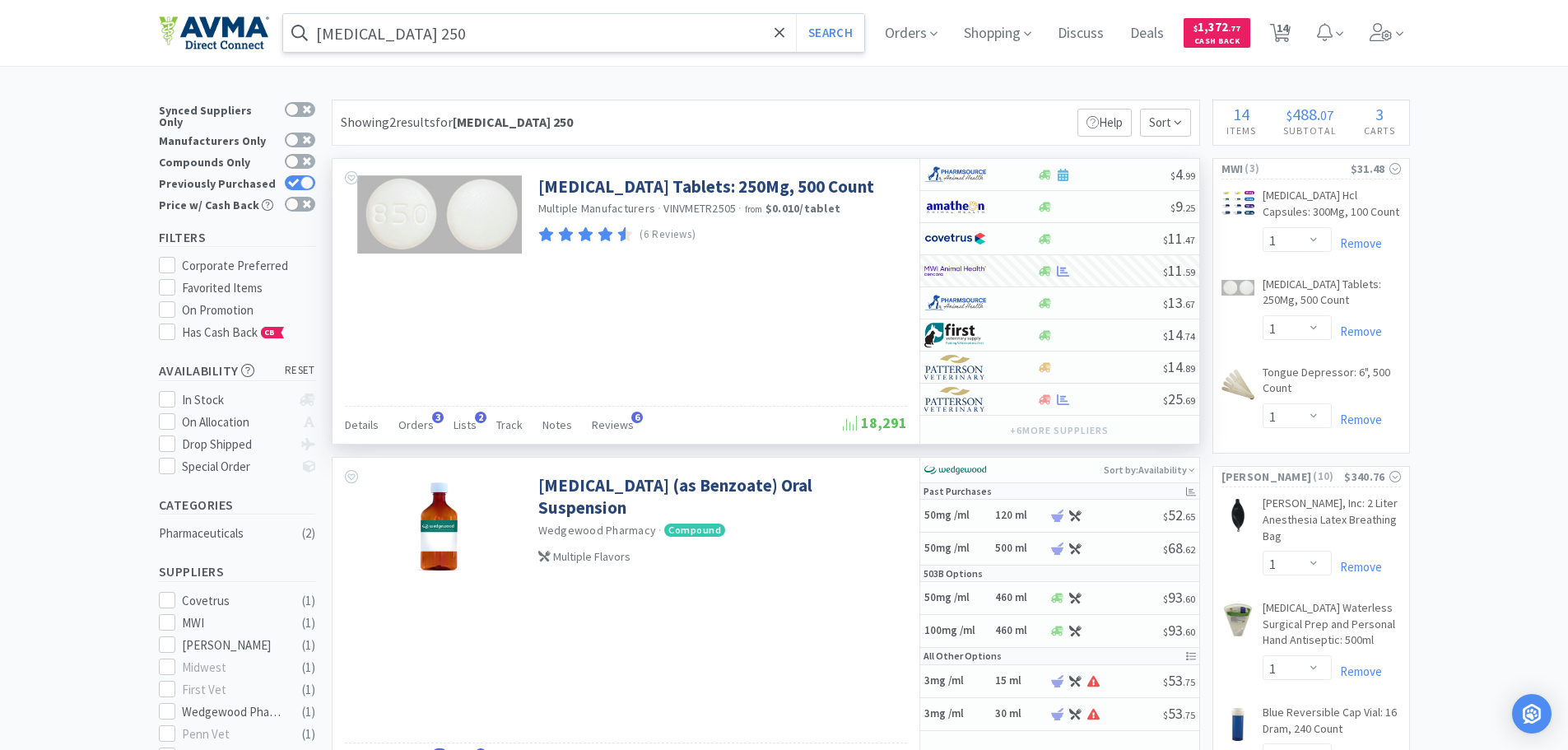
drag, startPoint x: 621, startPoint y: 52, endPoint x: 610, endPoint y: 29, distance: 25.5
click at [621, 52] on div "[MEDICAL_DATA] 250 Search" at bounding box center [574, 32] width 584 height 39
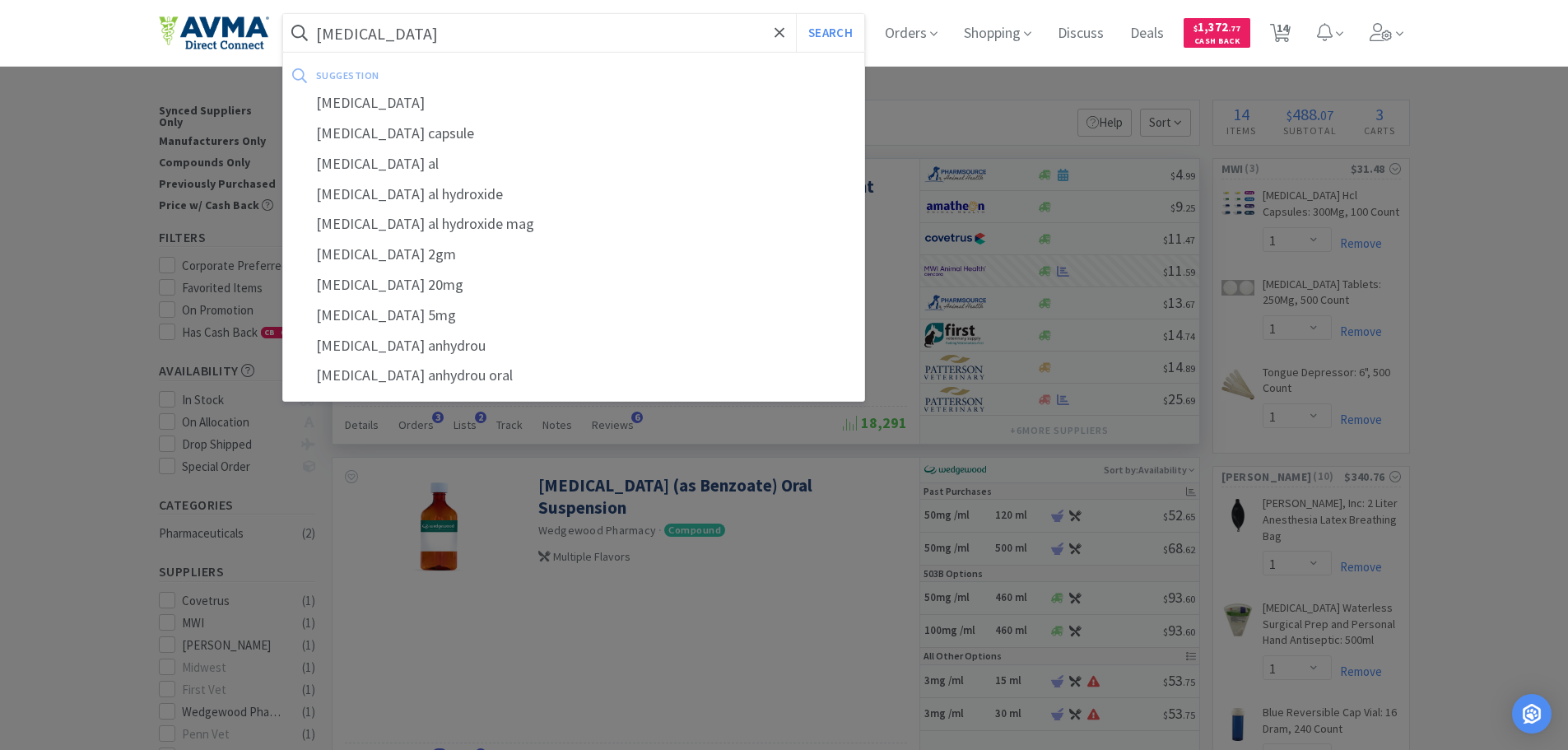
click at [795, 14] on button "Search" at bounding box center [829, 32] width 68 height 38
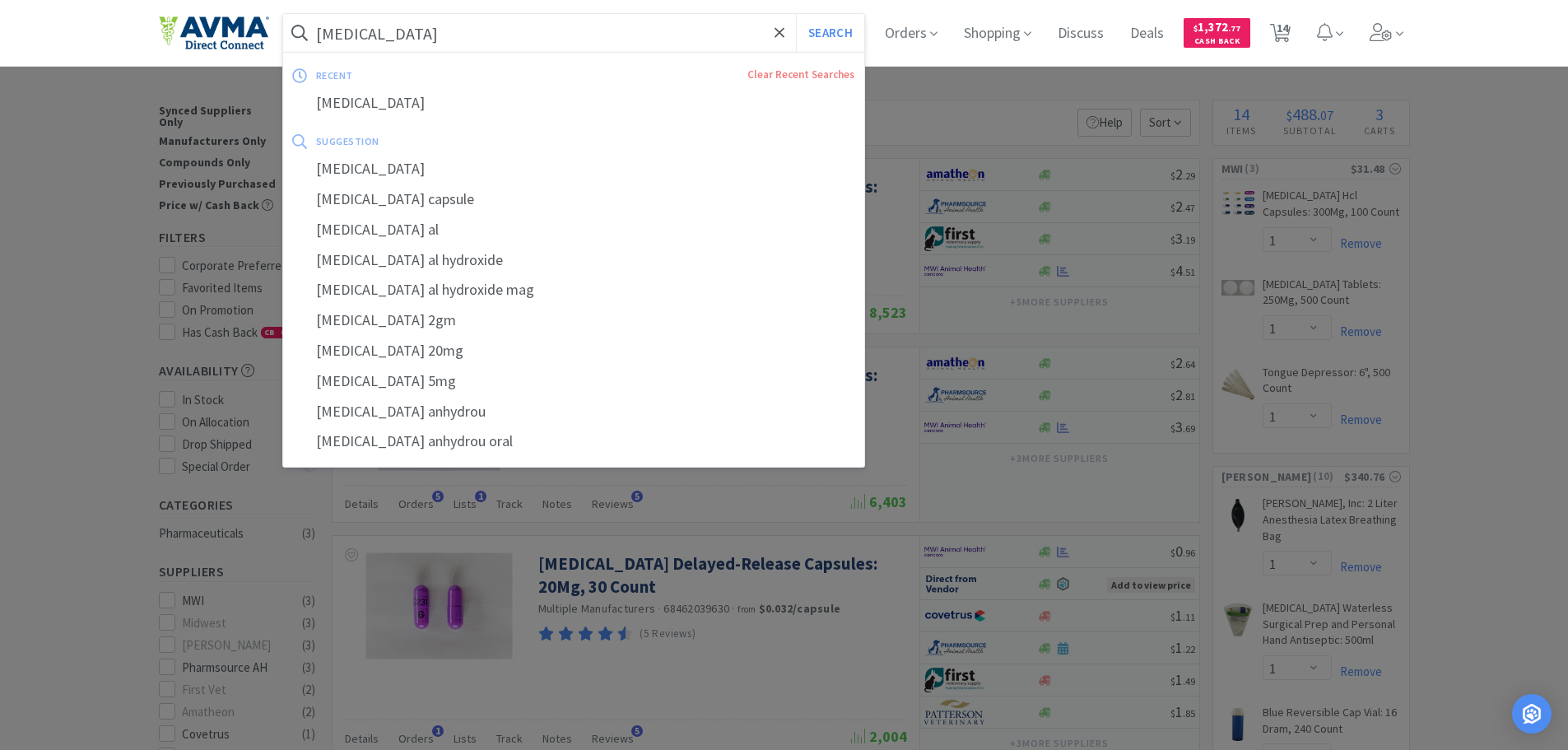
click at [474, 29] on input "[MEDICAL_DATA]" at bounding box center [574, 32] width 582 height 38
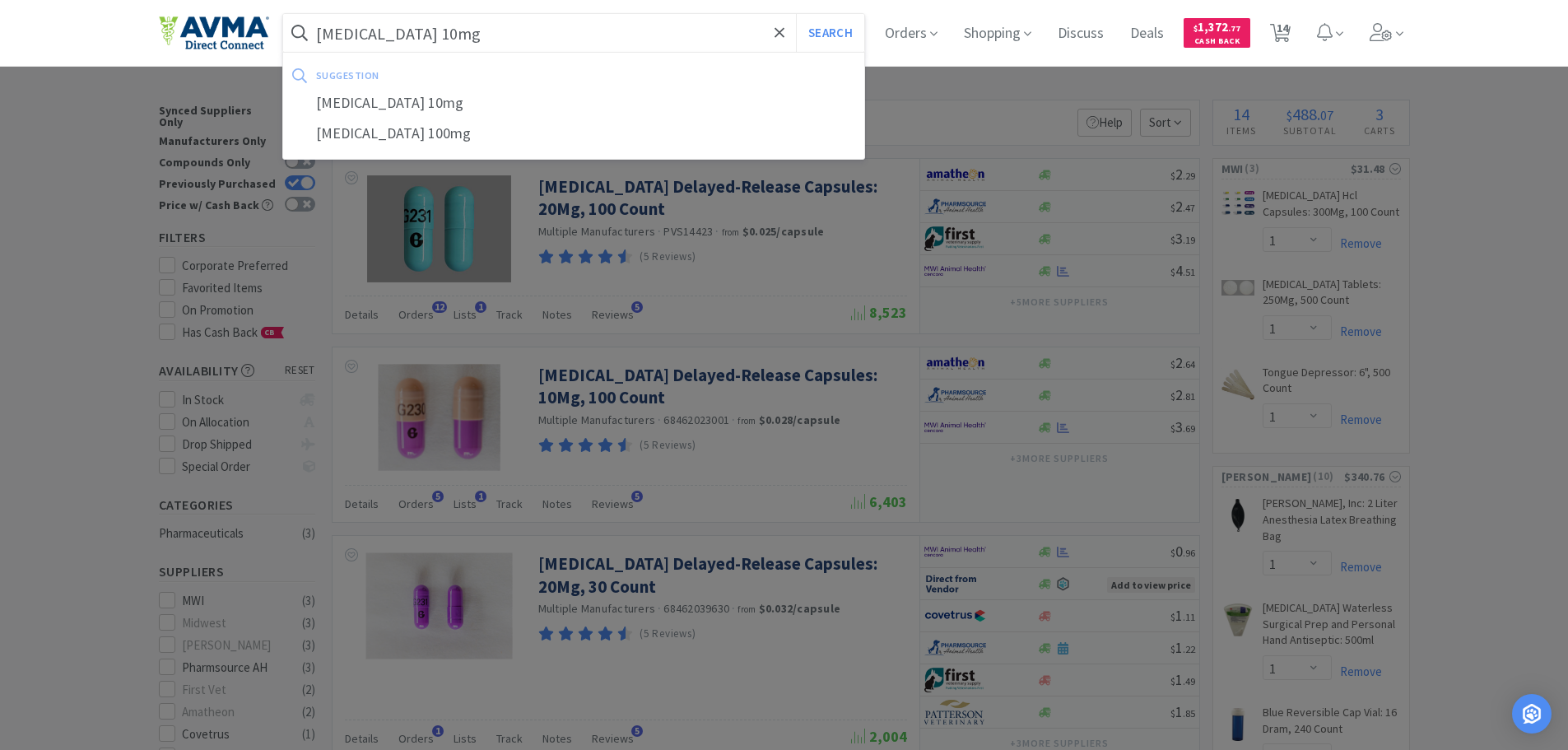
type input "[MEDICAL_DATA] 10mg"
click at [795, 14] on button "Search" at bounding box center [829, 32] width 68 height 38
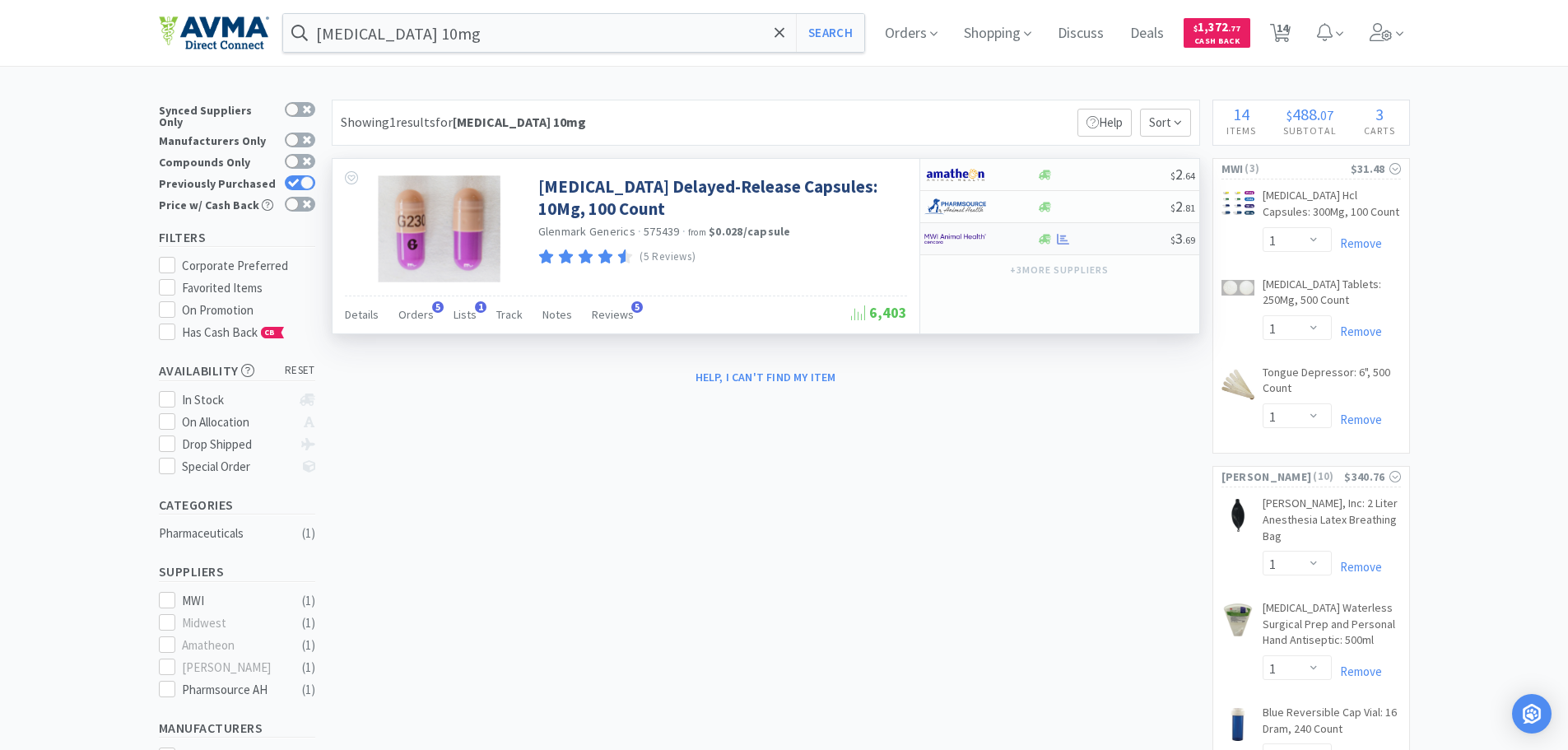
click at [945, 233] on img at bounding box center [955, 238] width 62 height 25
select select "1"
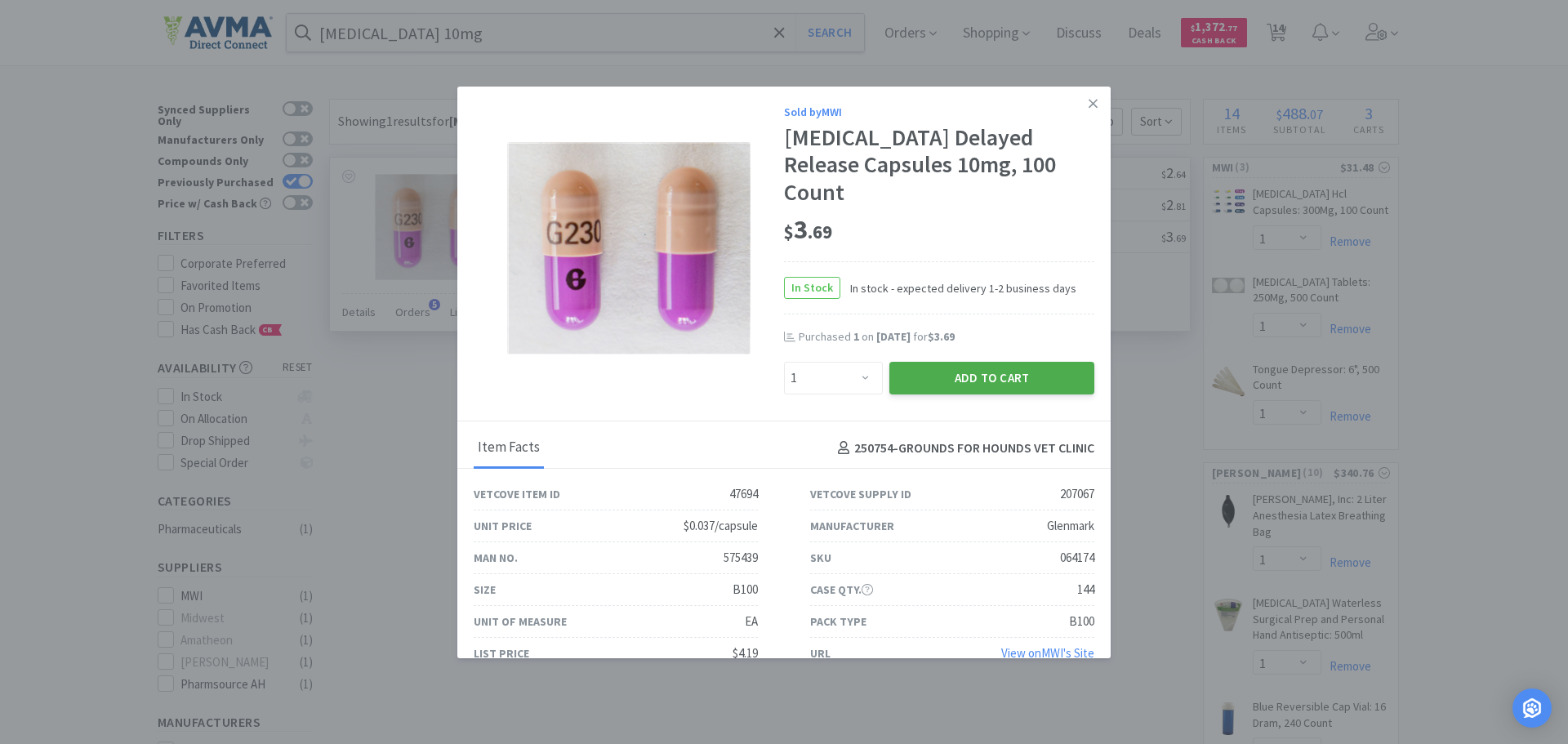
click at [925, 362] on button "Add to Cart" at bounding box center [992, 377] width 205 height 32
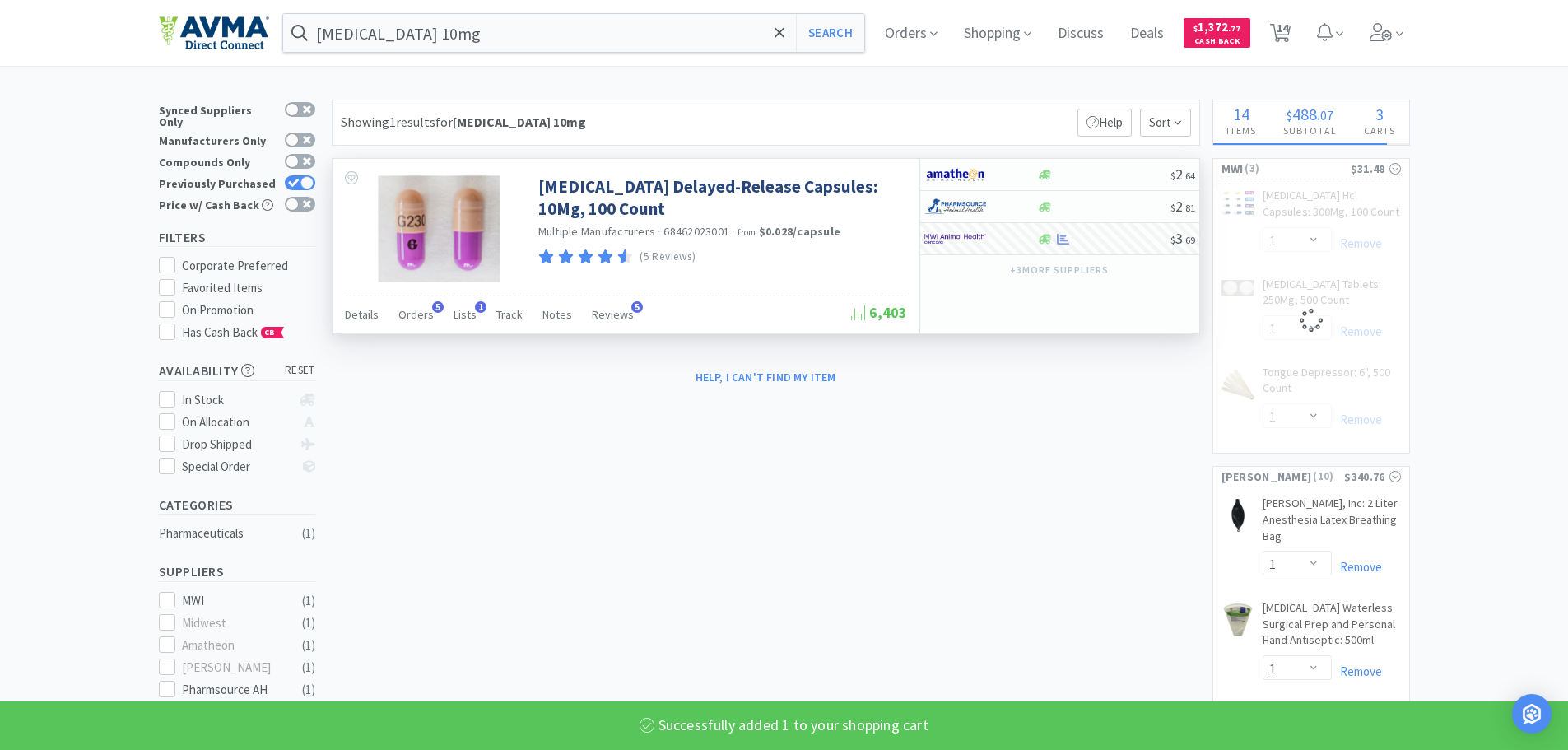
select select "1"
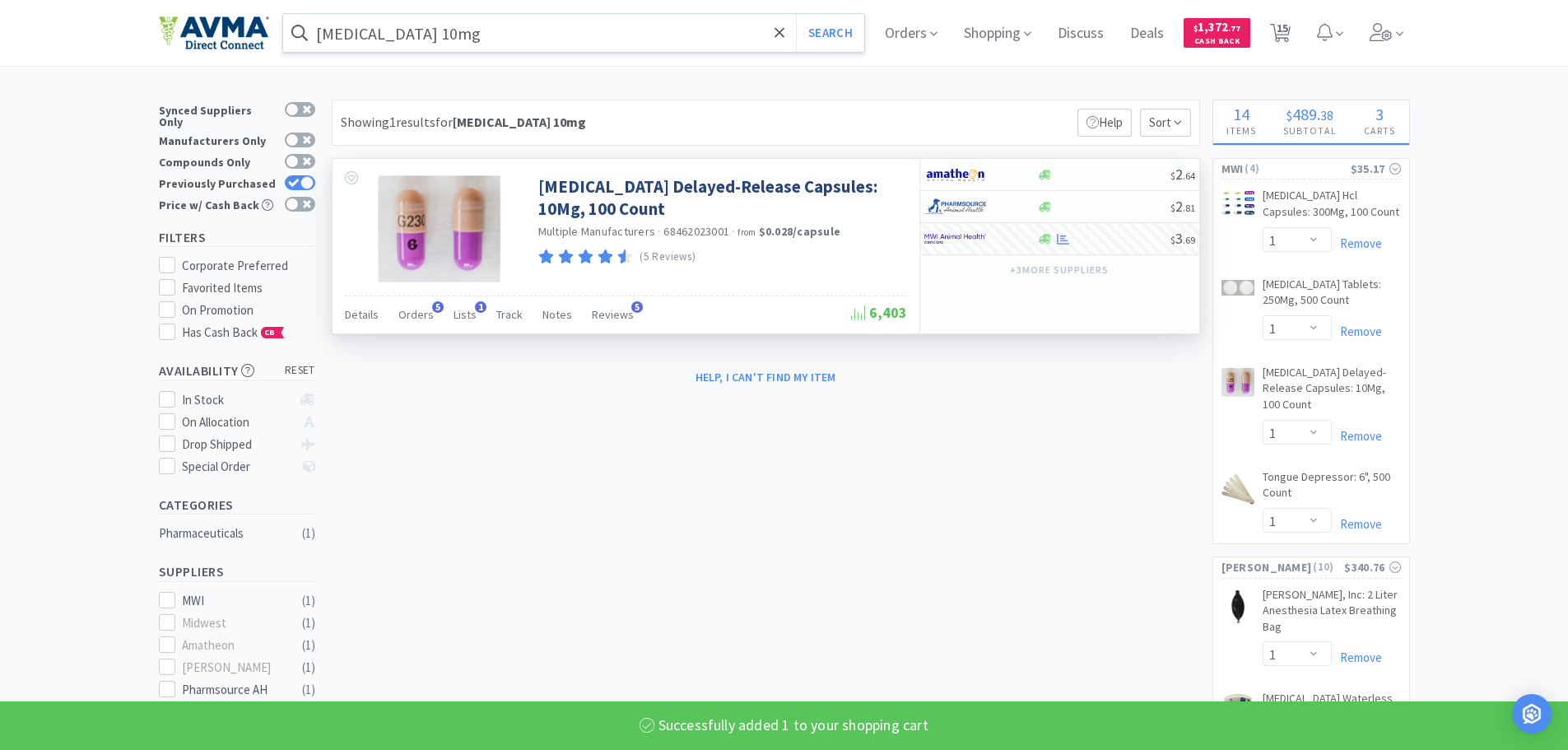
click at [599, 27] on input "[MEDICAL_DATA] 10mg" at bounding box center [574, 32] width 582 height 38
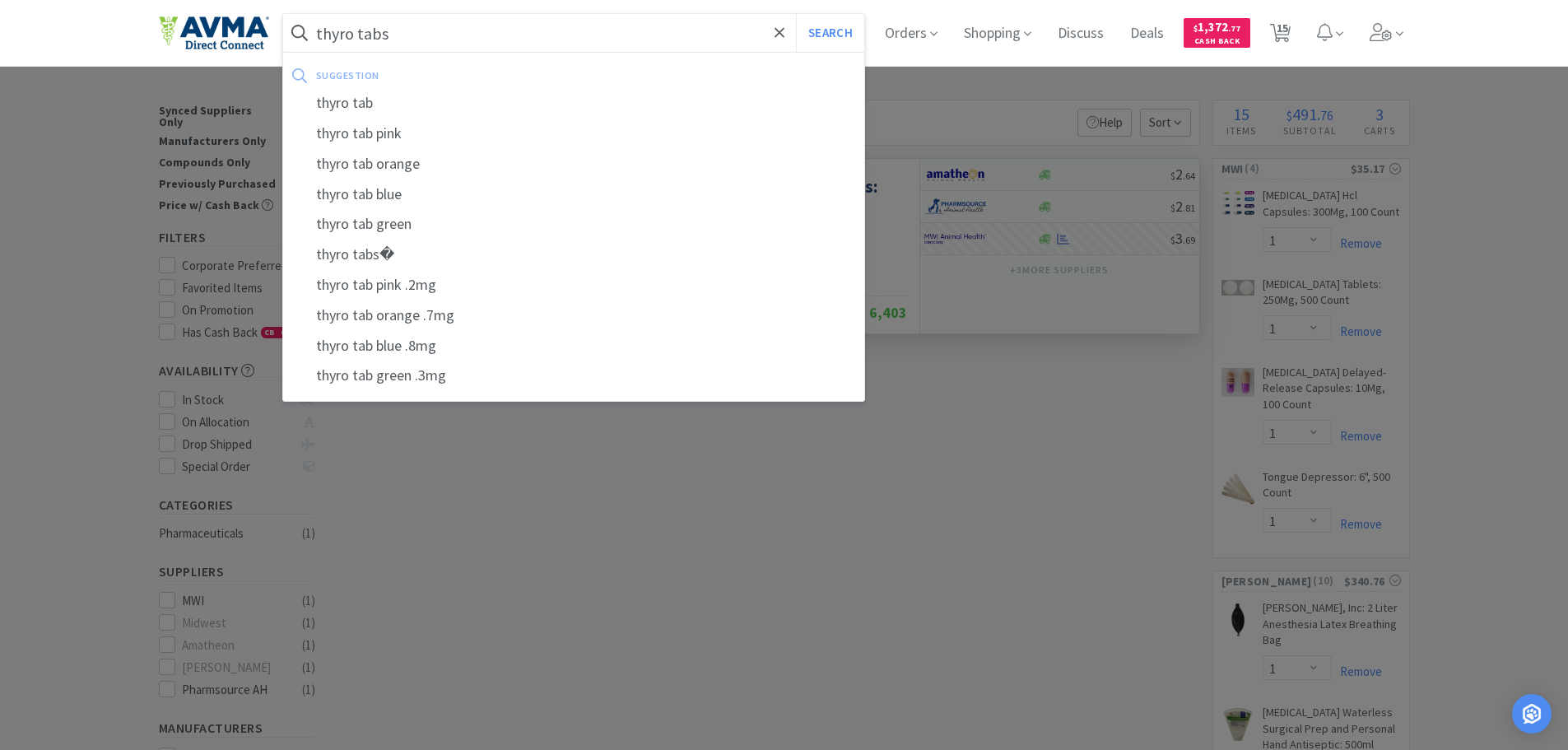
type input "thyro tabs"
click at [795, 14] on button "Search" at bounding box center [829, 32] width 68 height 38
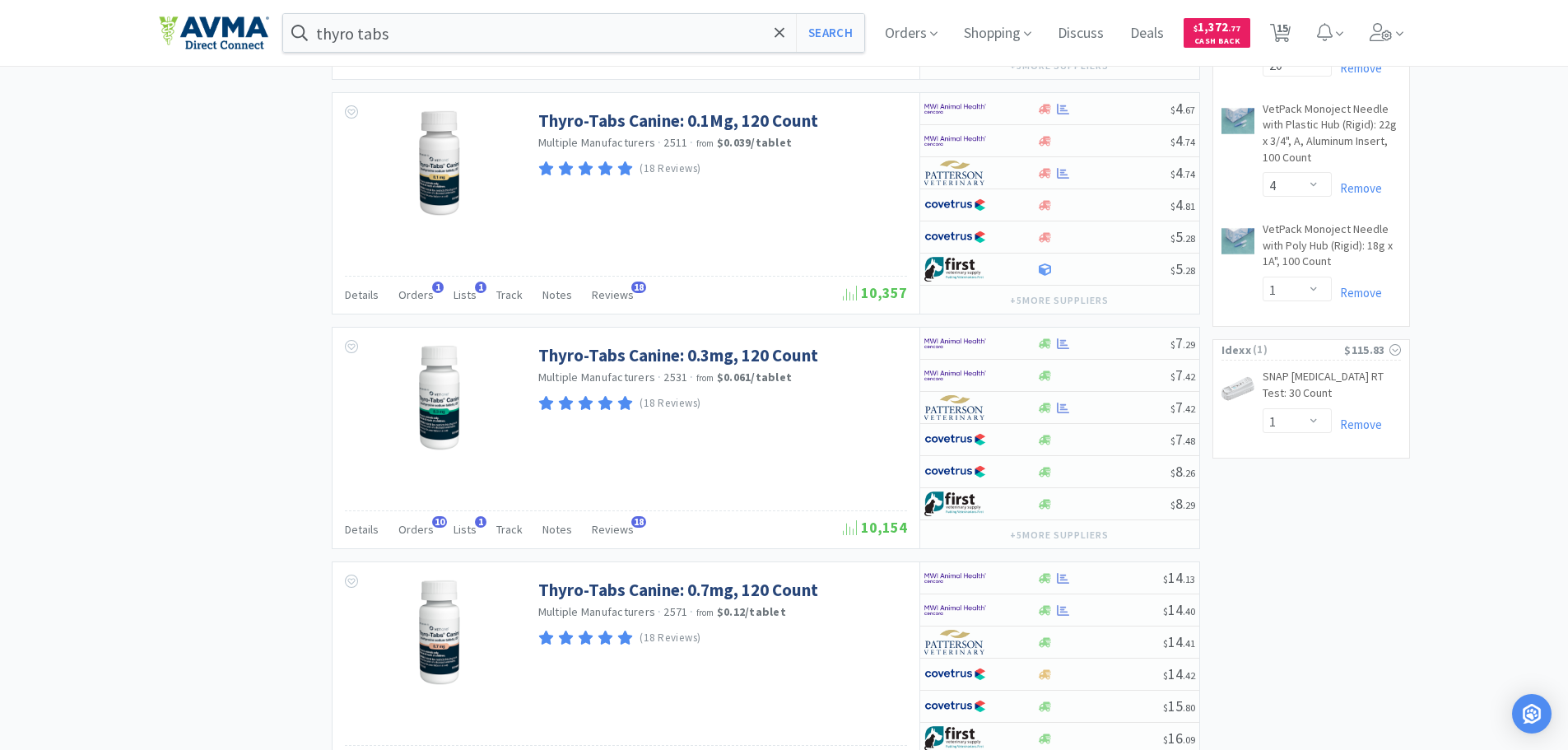
scroll to position [1235, 0]
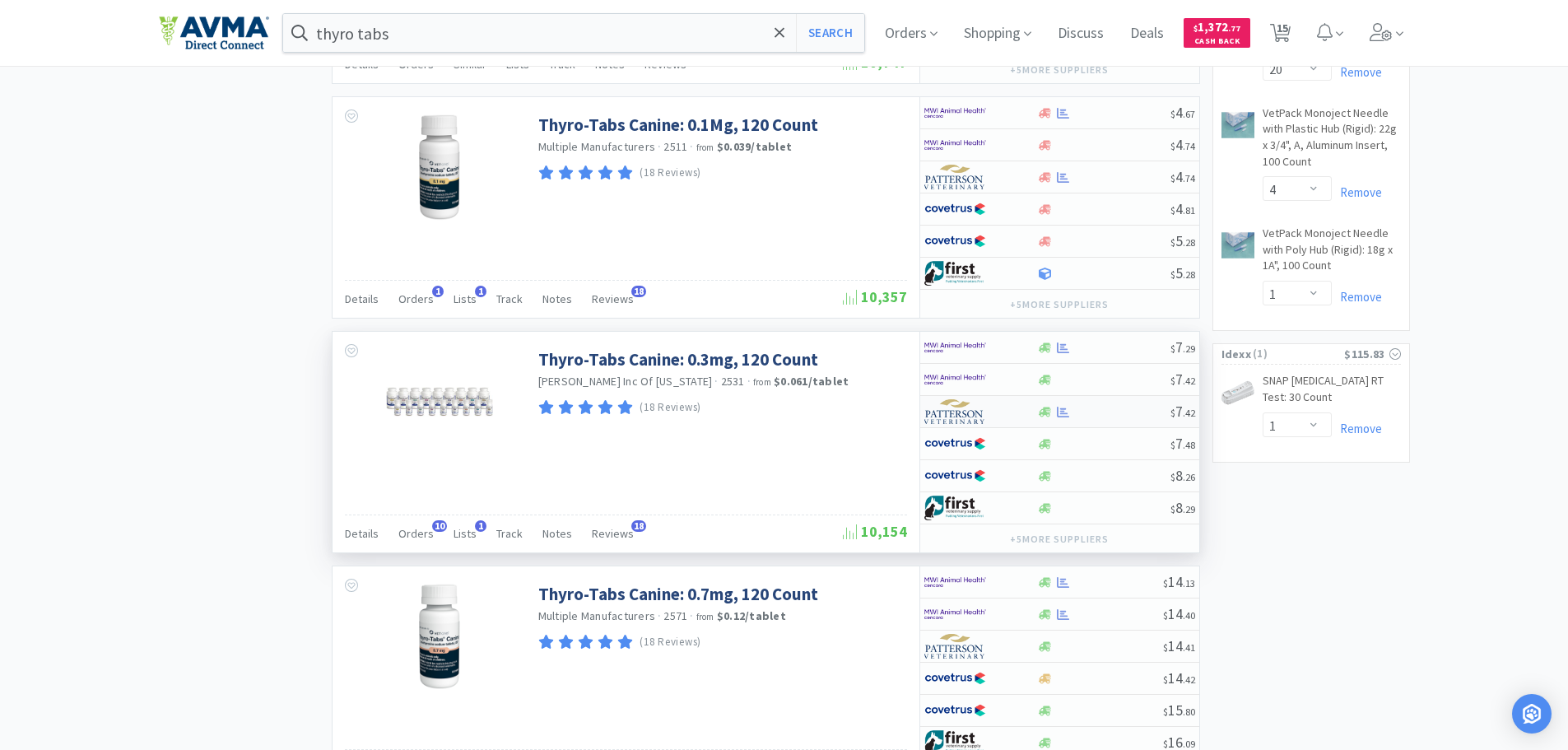
click at [958, 417] on img at bounding box center [955, 411] width 62 height 25
select select "1"
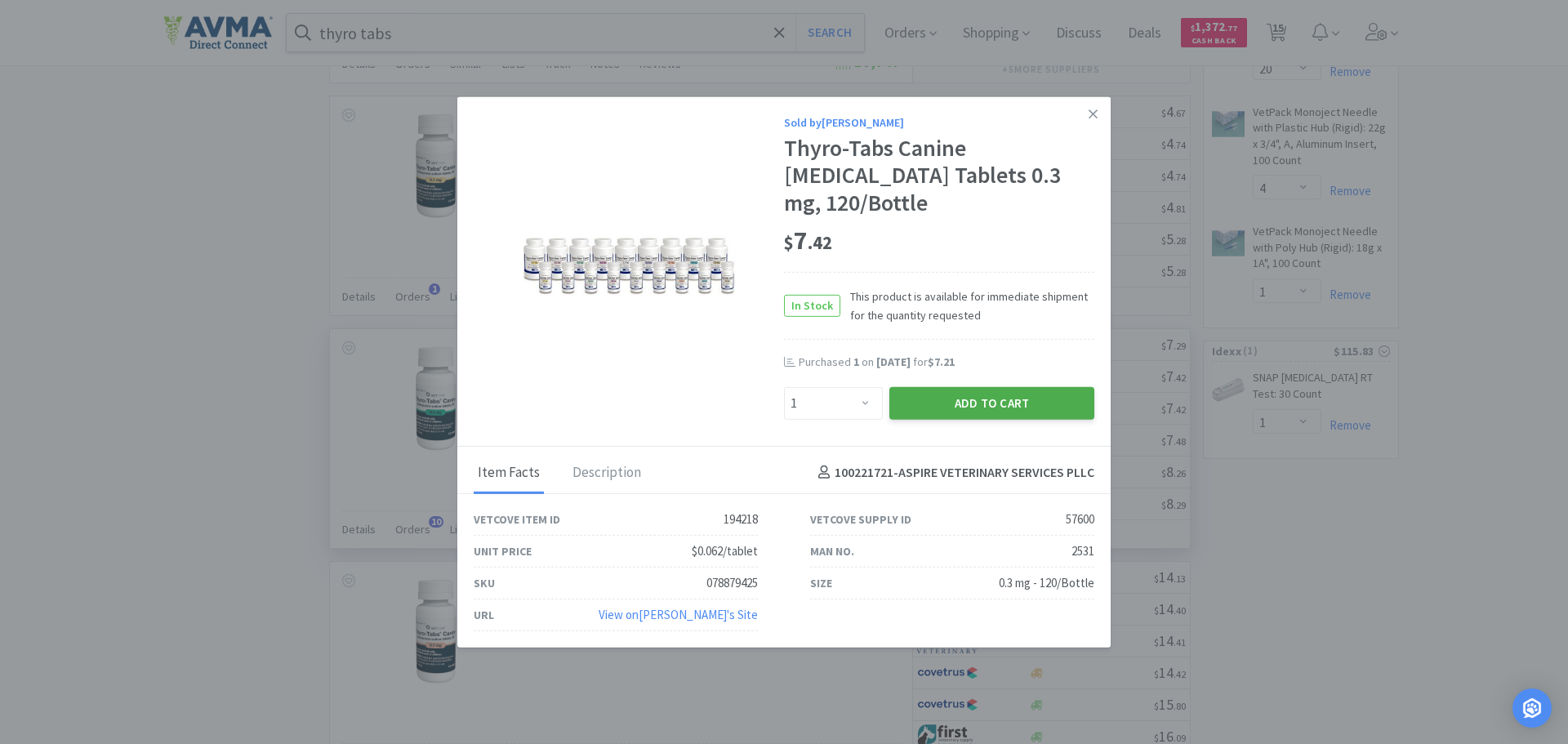
click at [933, 399] on button "Add to Cart" at bounding box center [992, 402] width 205 height 32
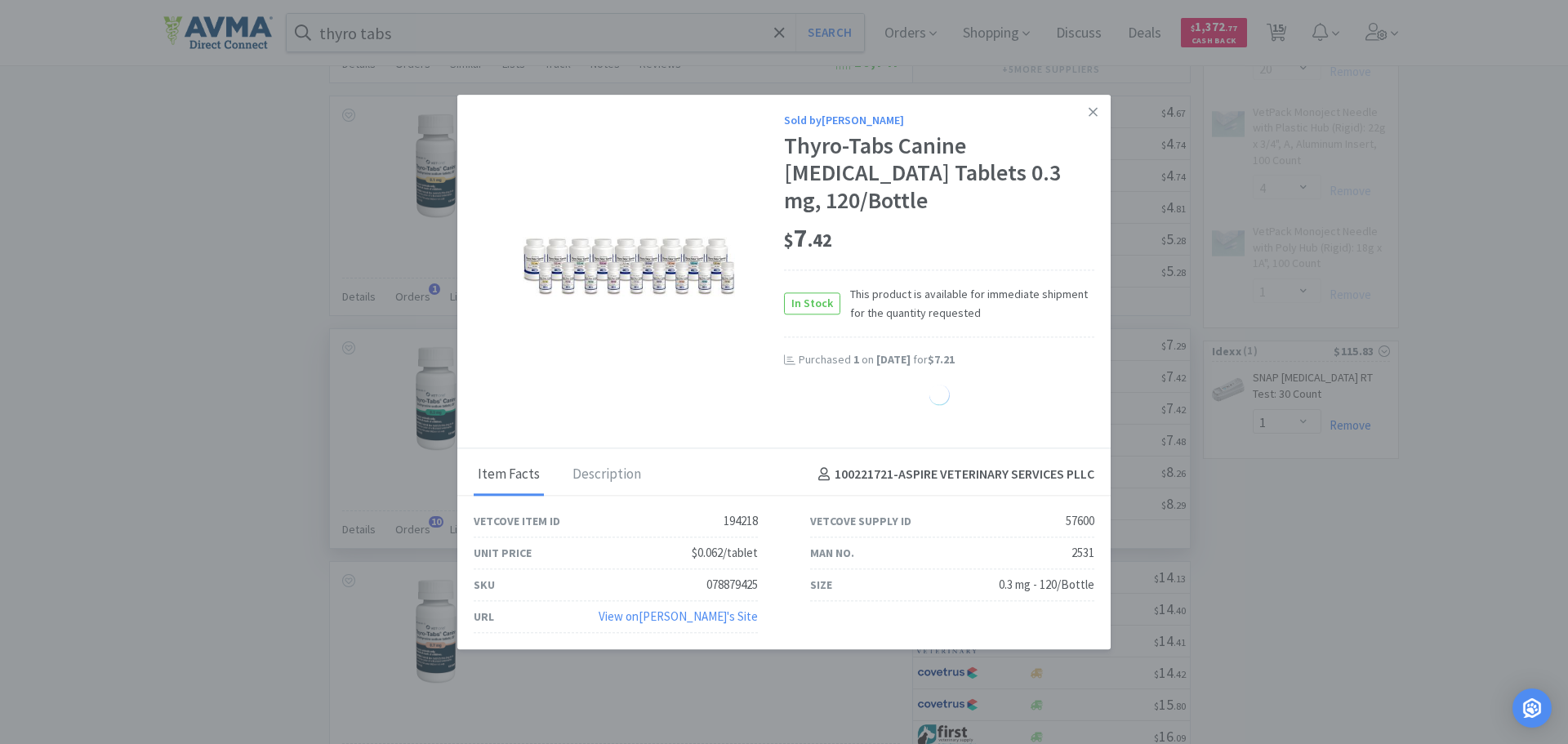
select select "1"
select select "4"
select select "1"
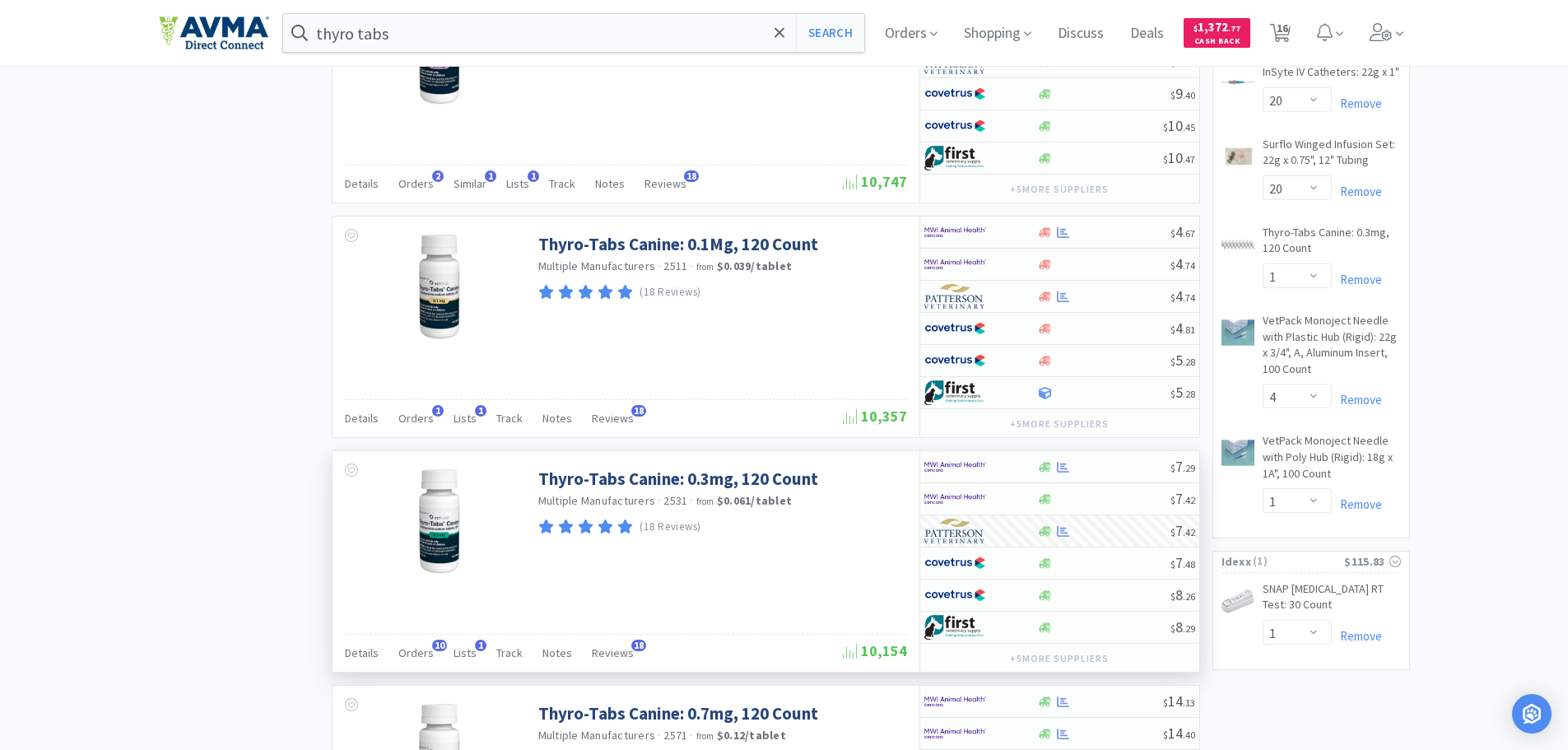
scroll to position [1152, 0]
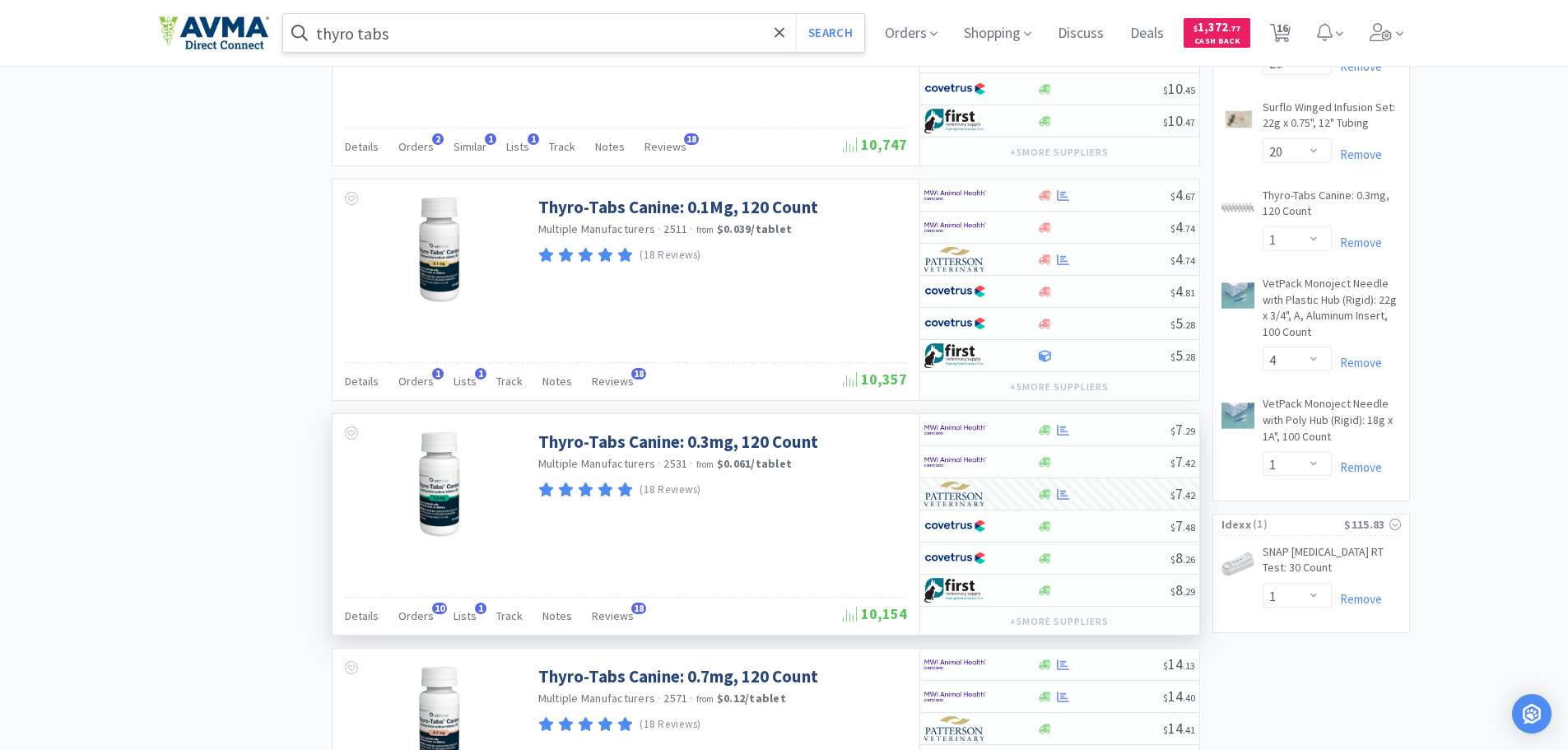
click at [428, 38] on input "thyro tabs" at bounding box center [574, 32] width 582 height 38
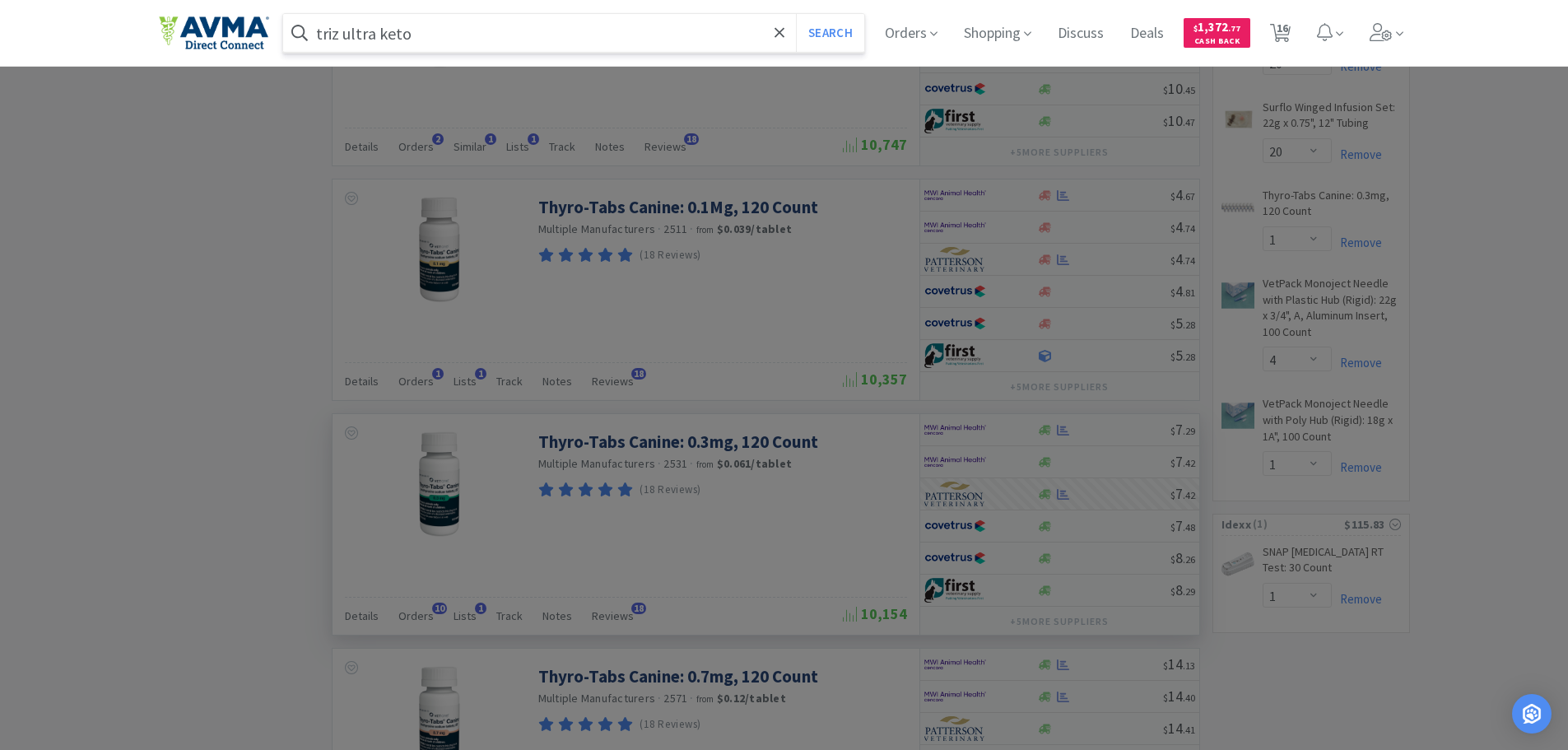
type input "triz ultra keto"
click at [795, 14] on button "Search" at bounding box center [829, 32] width 68 height 38
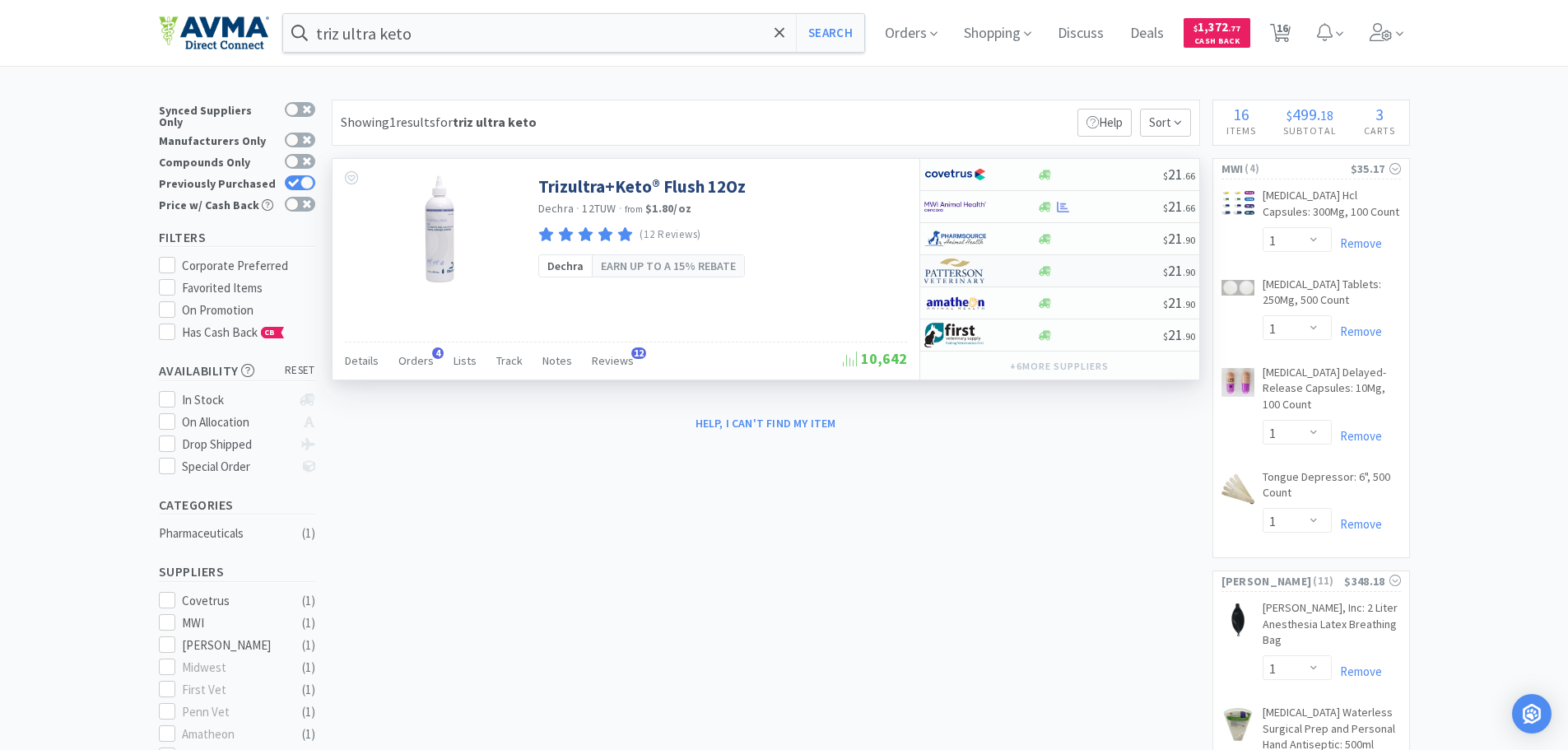
click at [956, 267] on img at bounding box center [955, 270] width 62 height 25
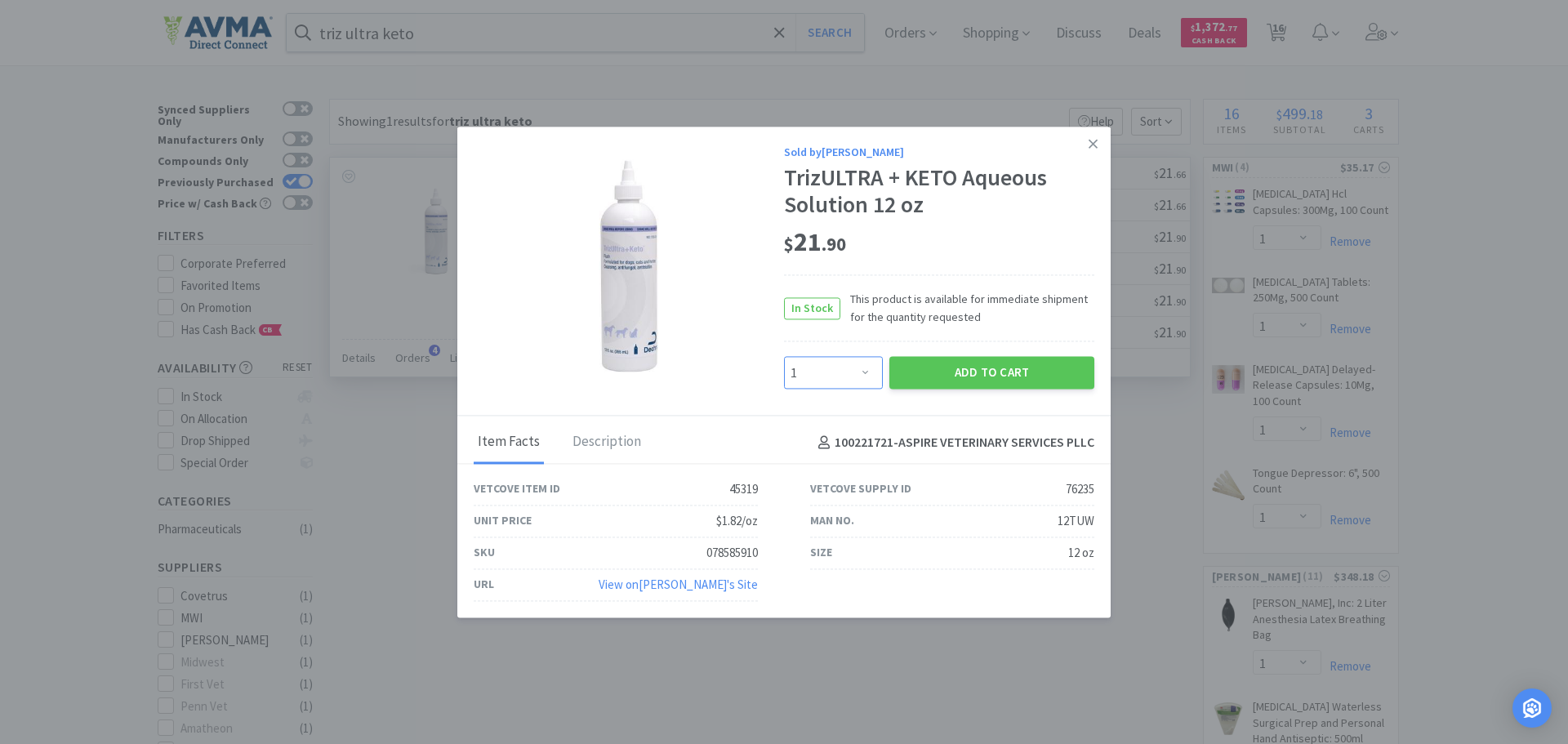
click at [859, 374] on select "Enter Quantity 1 2 3 4 5 6 7 8 9 10 11 12 13 14 15 16 17 18 19 20 Enter Quantity" at bounding box center [833, 372] width 99 height 32
click at [784, 357] on select "Enter Quantity 1 2 3 4 5 6 7 8 9 10 11 12 13 14 15 16 17 18 19 20 Enter Quantity" at bounding box center [833, 372] width 99 height 32
drag, startPoint x: 829, startPoint y: 381, endPoint x: 831, endPoint y: 360, distance: 21.1
click at [829, 381] on select "Enter Quantity 1 2 3 4 5 6 7 8 9 10 11 12 13 14 15 16 17 18 19 20 Enter Quantity" at bounding box center [833, 372] width 99 height 32
select select "10"
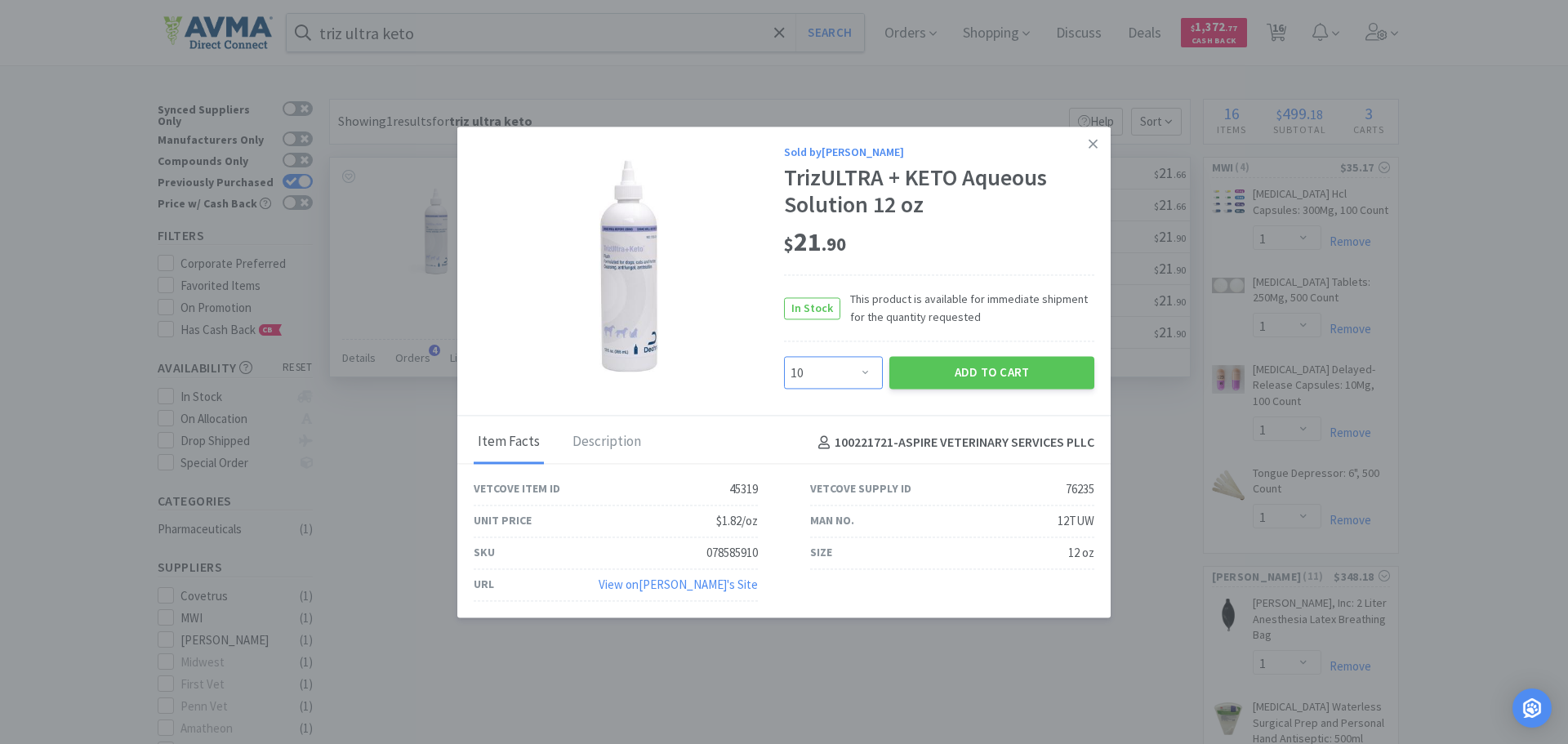
click at [784, 357] on select "Enter Quantity 1 2 3 4 5 6 7 8 9 10 11 12 13 14 15 16 17 18 19 20 Enter Quantity" at bounding box center [833, 372] width 99 height 32
click at [970, 369] on button "Add to Cart" at bounding box center [992, 372] width 205 height 32
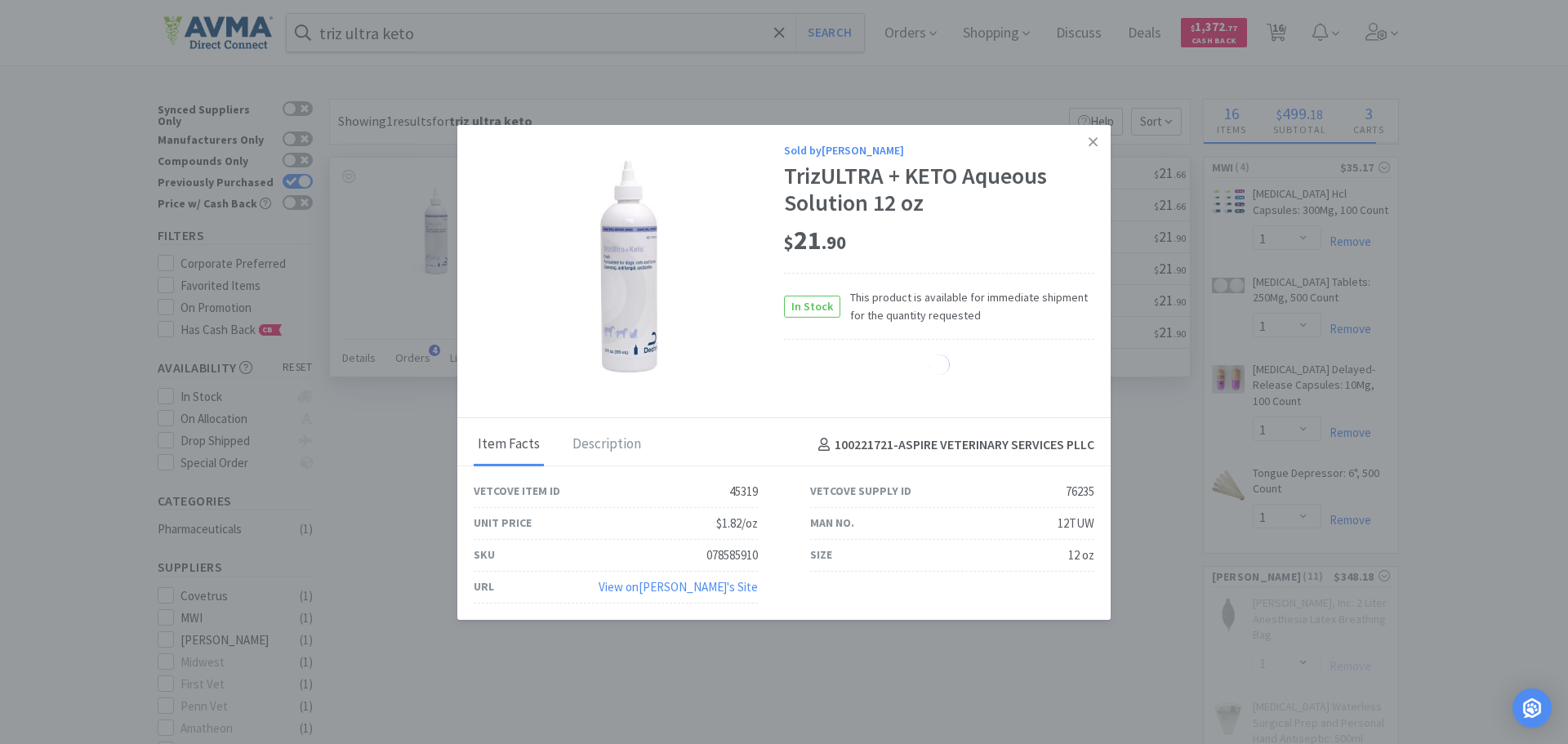
select select "10"
select select "4"
select select "1"
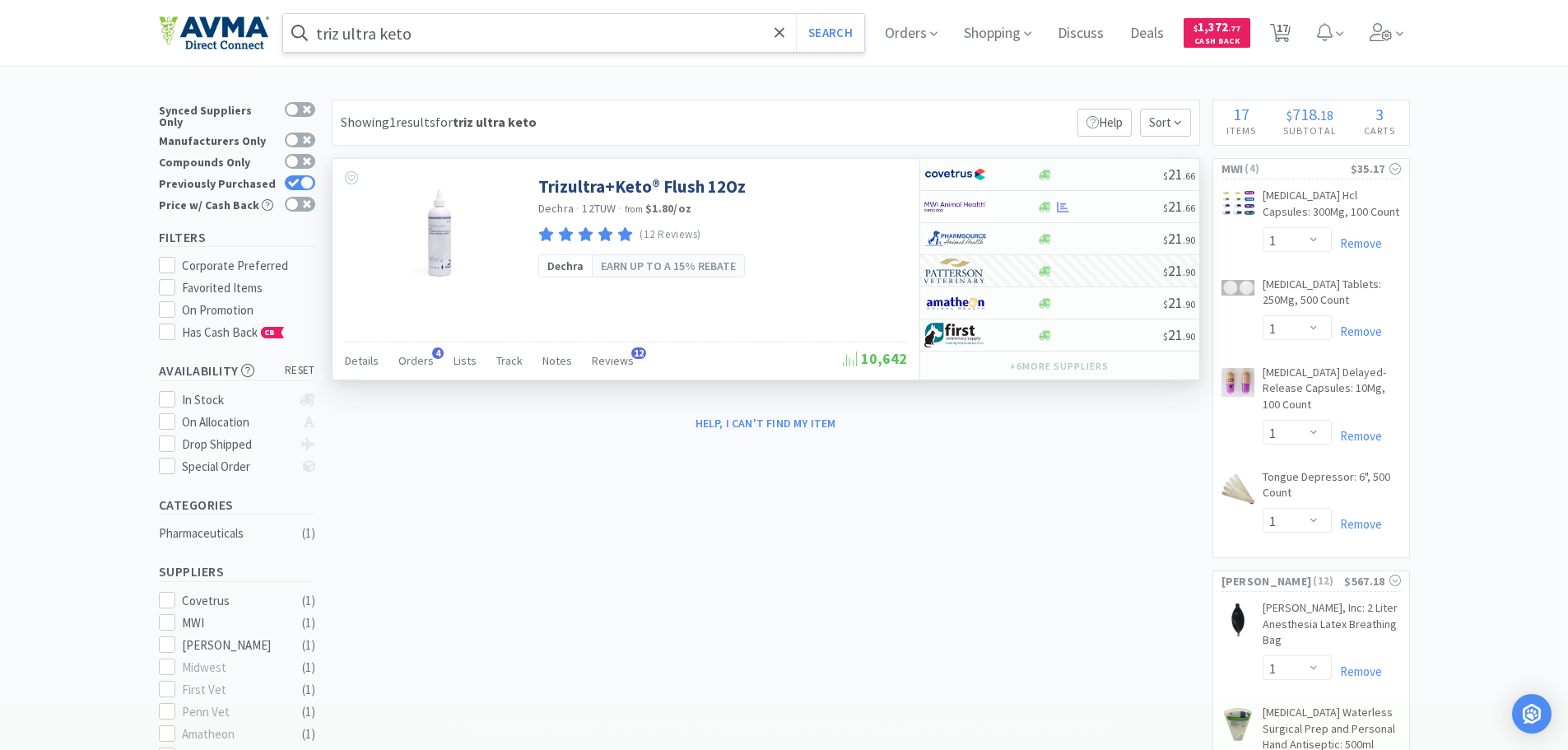
click at [582, 32] on input "triz ultra keto" at bounding box center [574, 32] width 582 height 38
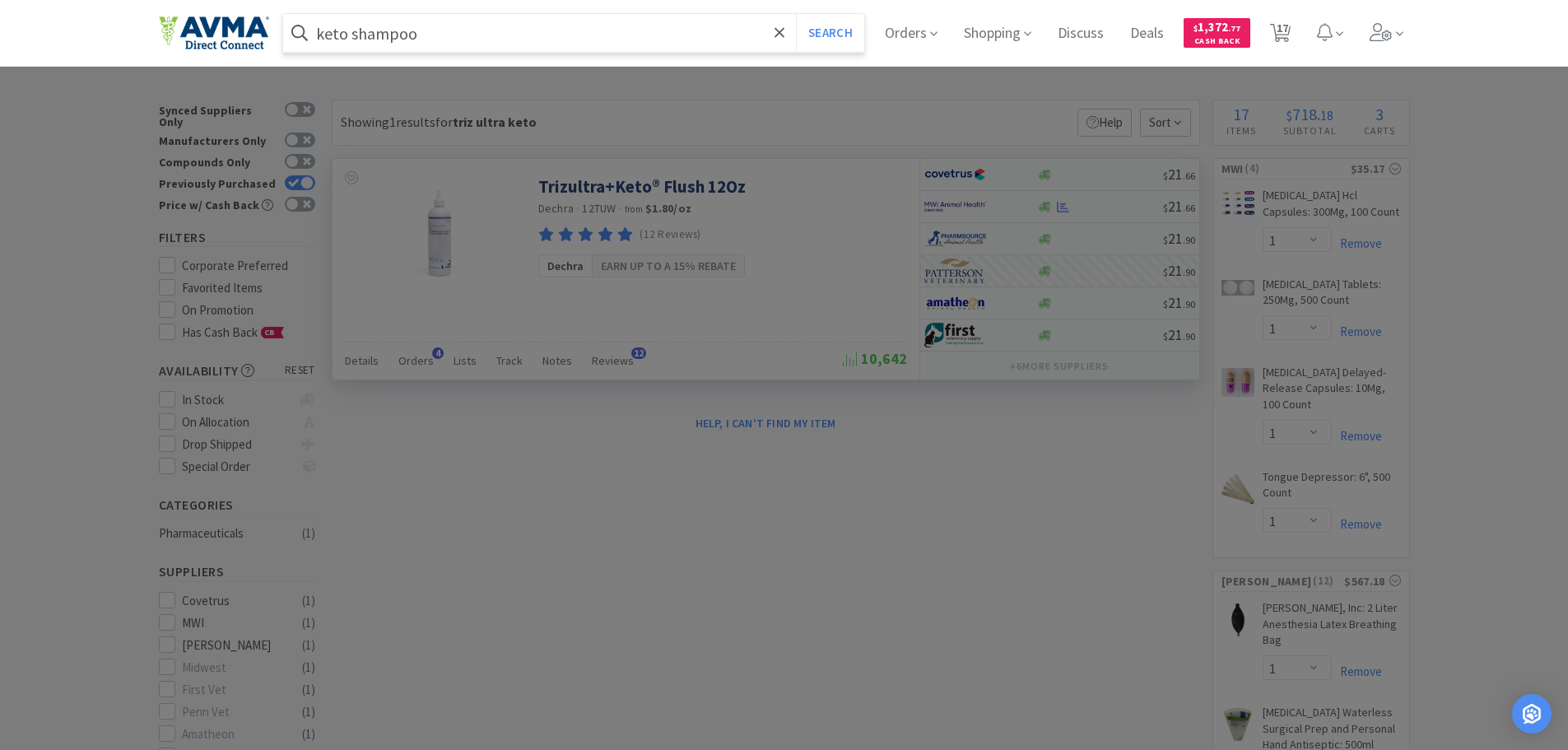
type input "keto shampoo"
click at [795, 14] on button "Search" at bounding box center [829, 32] width 68 height 38
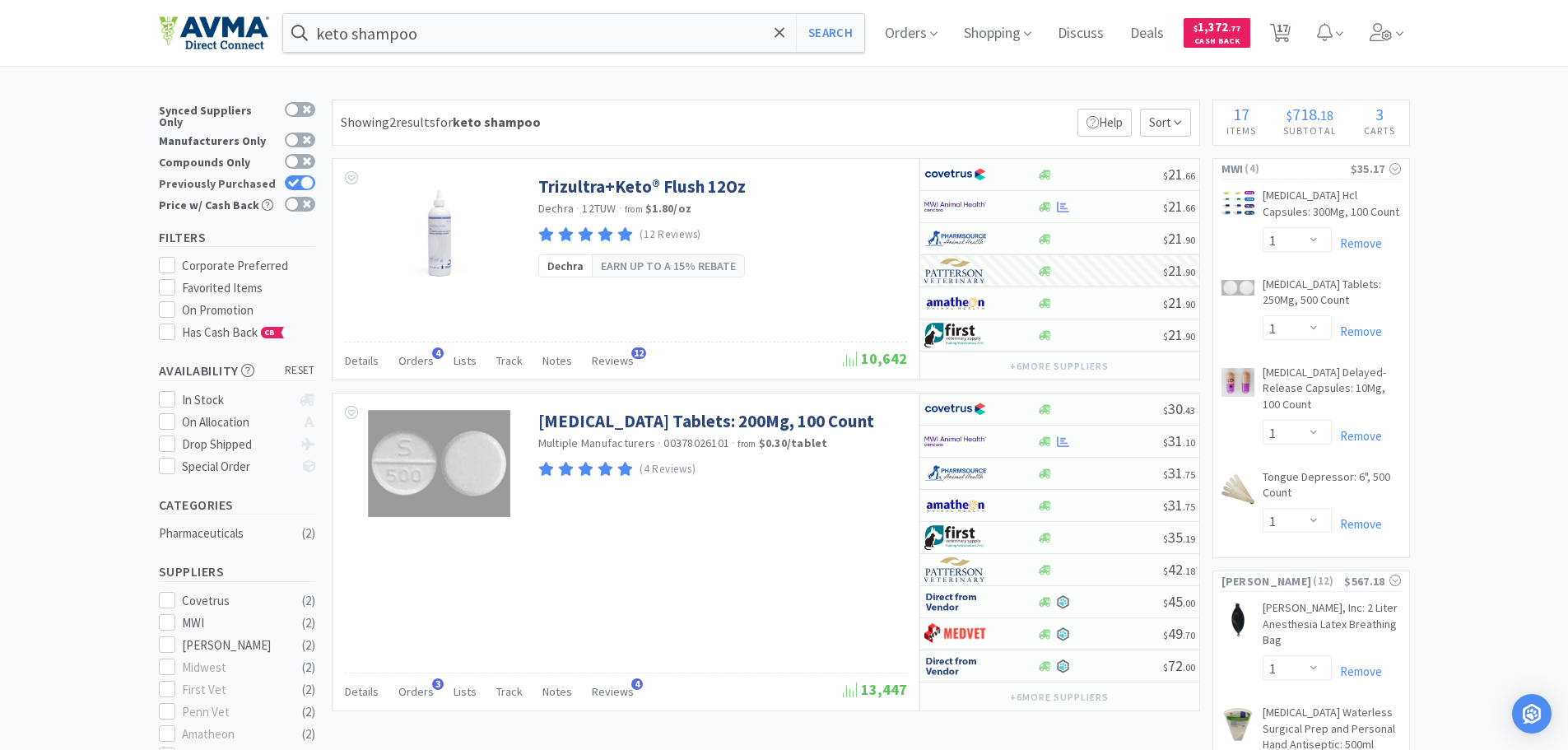
click at [306, 179] on div at bounding box center [307, 182] width 13 height 13
checkbox input "false"
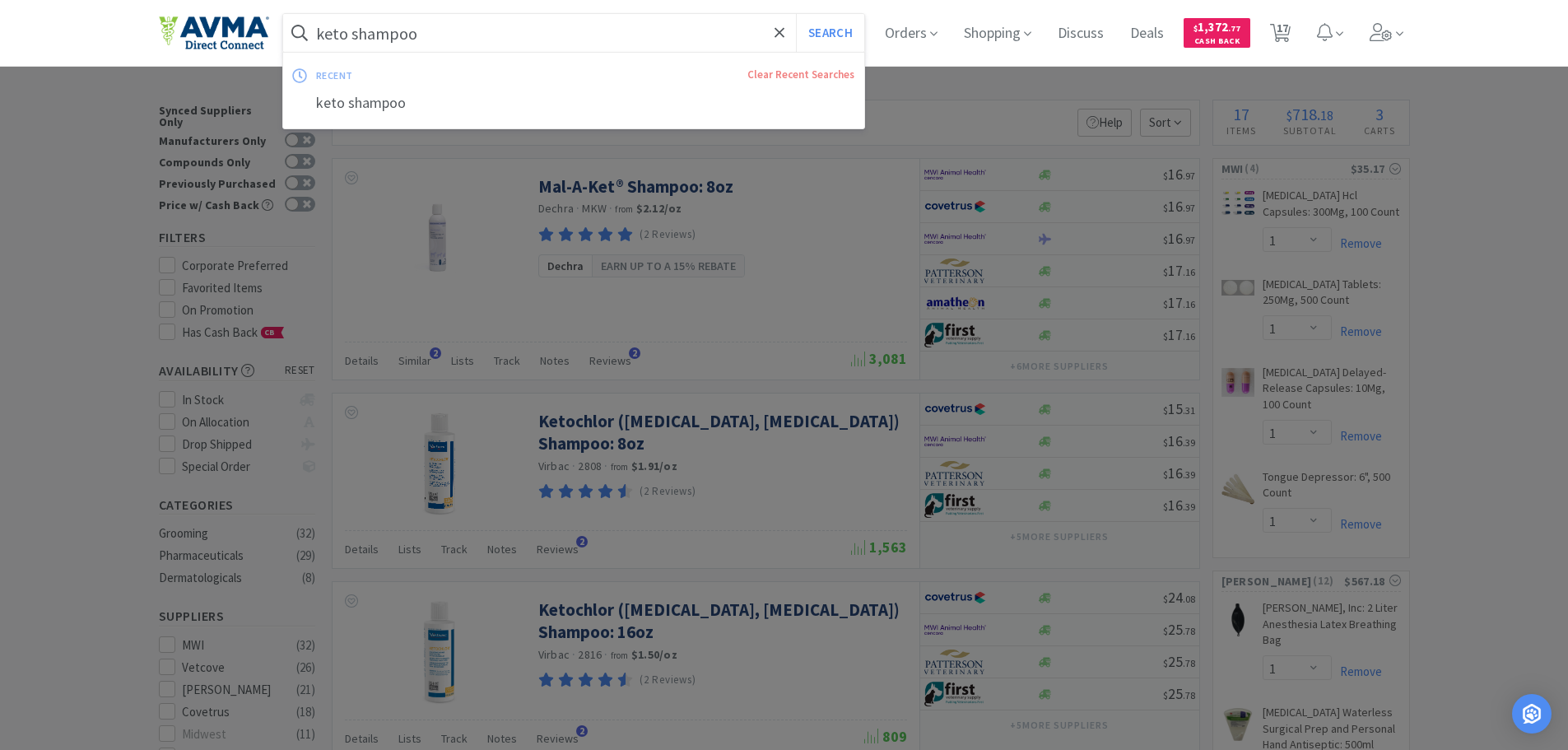
click at [543, 31] on input "keto shampoo" at bounding box center [574, 32] width 582 height 38
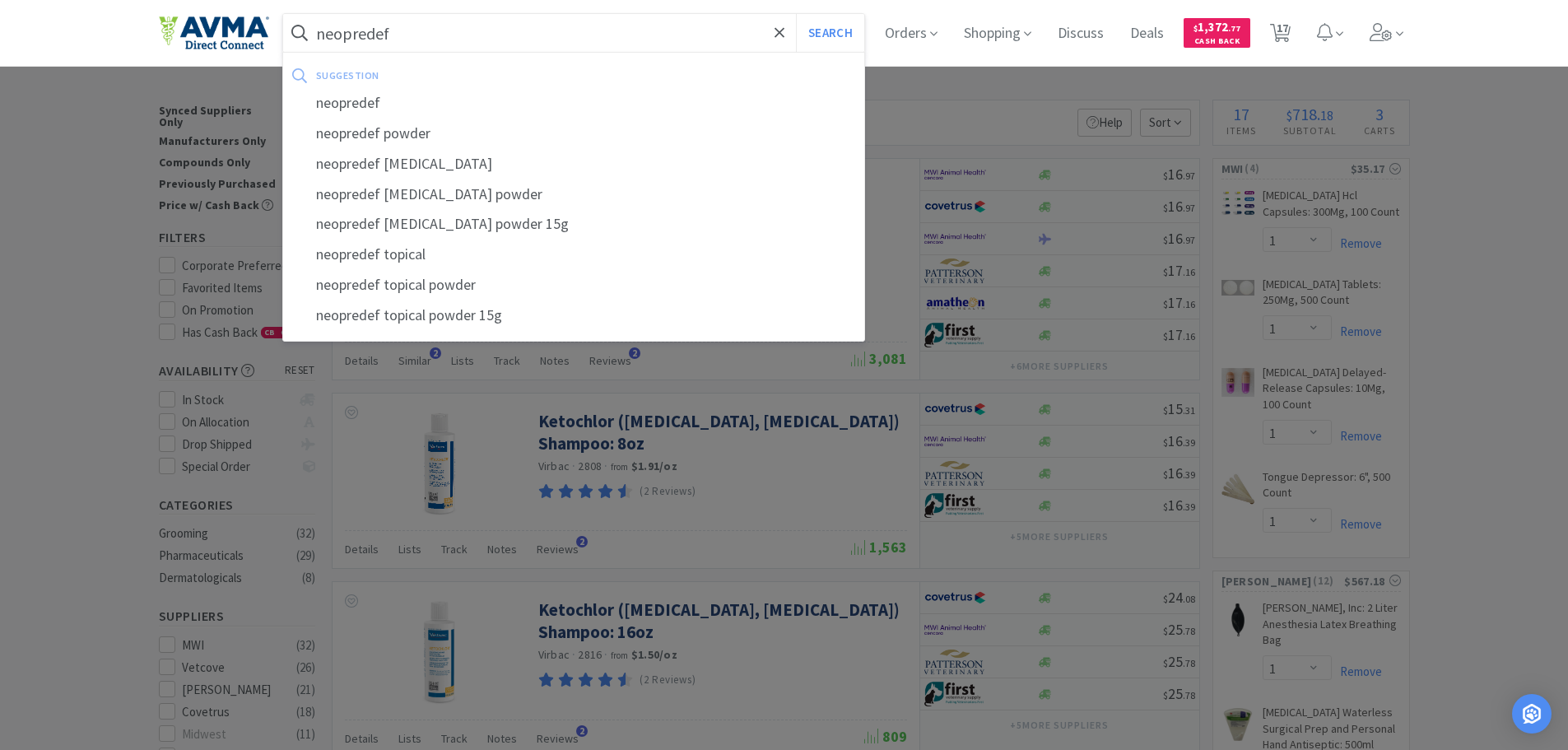
type input "neopredef"
click at [795, 14] on button "Search" at bounding box center [829, 32] width 68 height 38
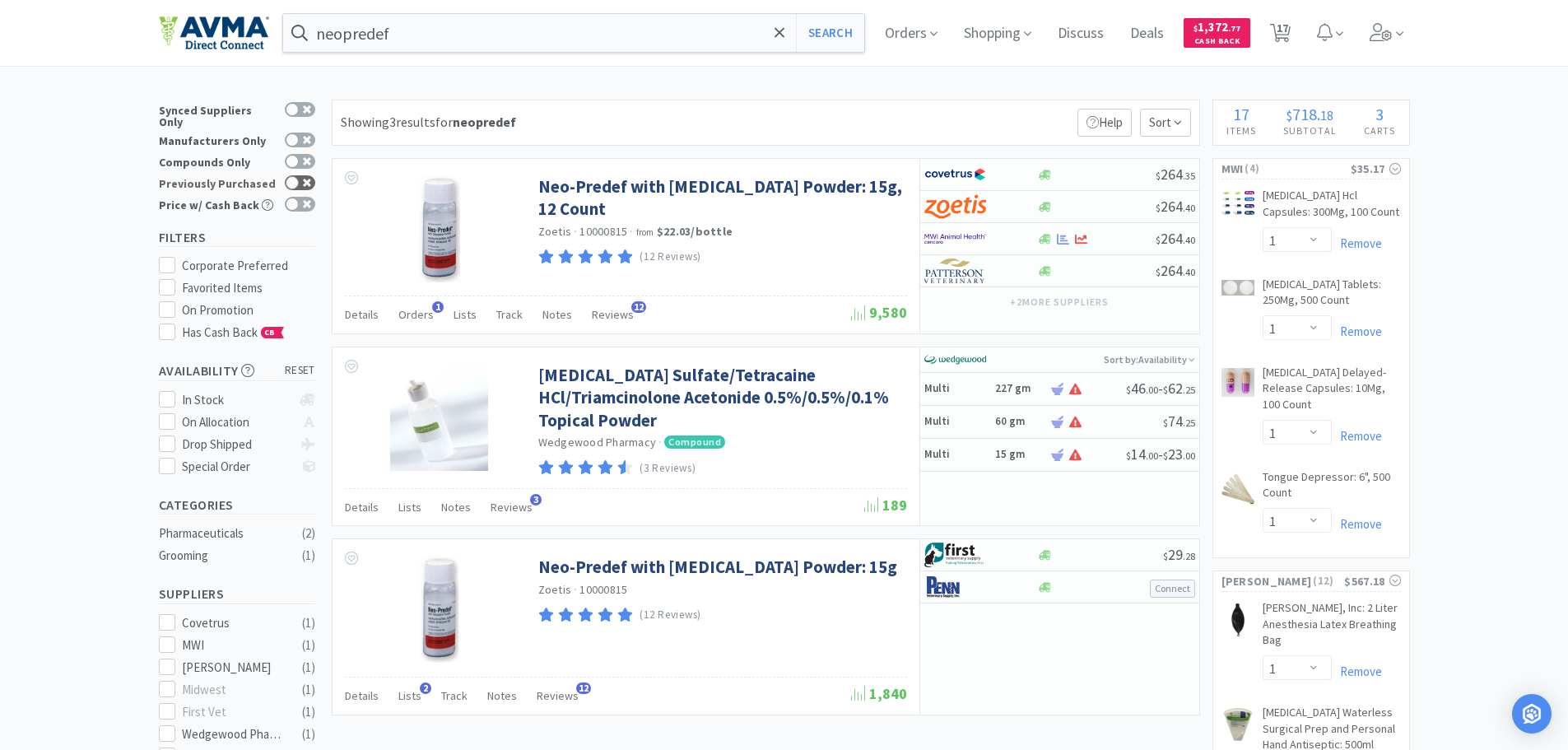
click at [298, 176] on div at bounding box center [291, 182] width 13 height 13
checkbox input "true"
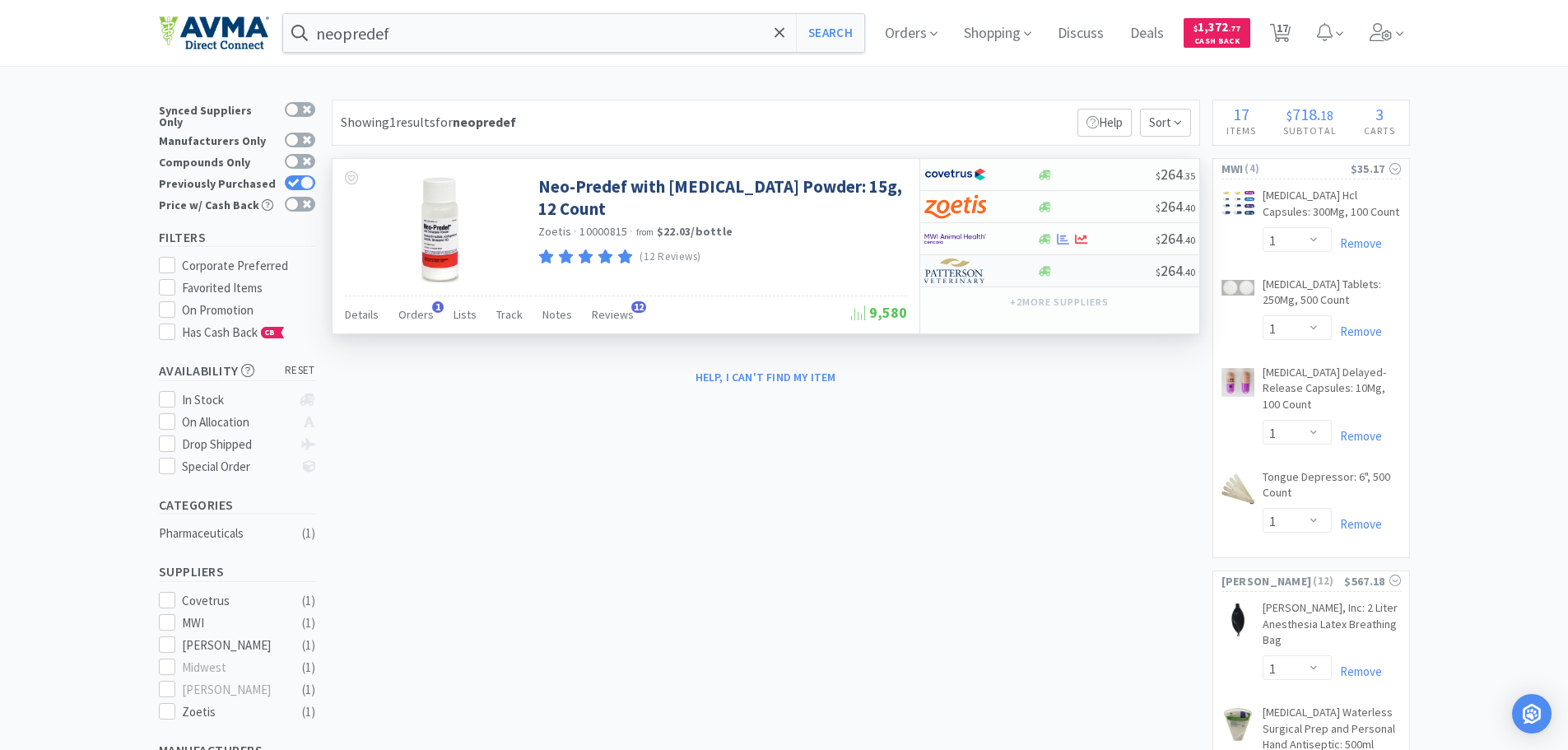
click at [982, 270] on img at bounding box center [955, 270] width 62 height 25
select select "1"
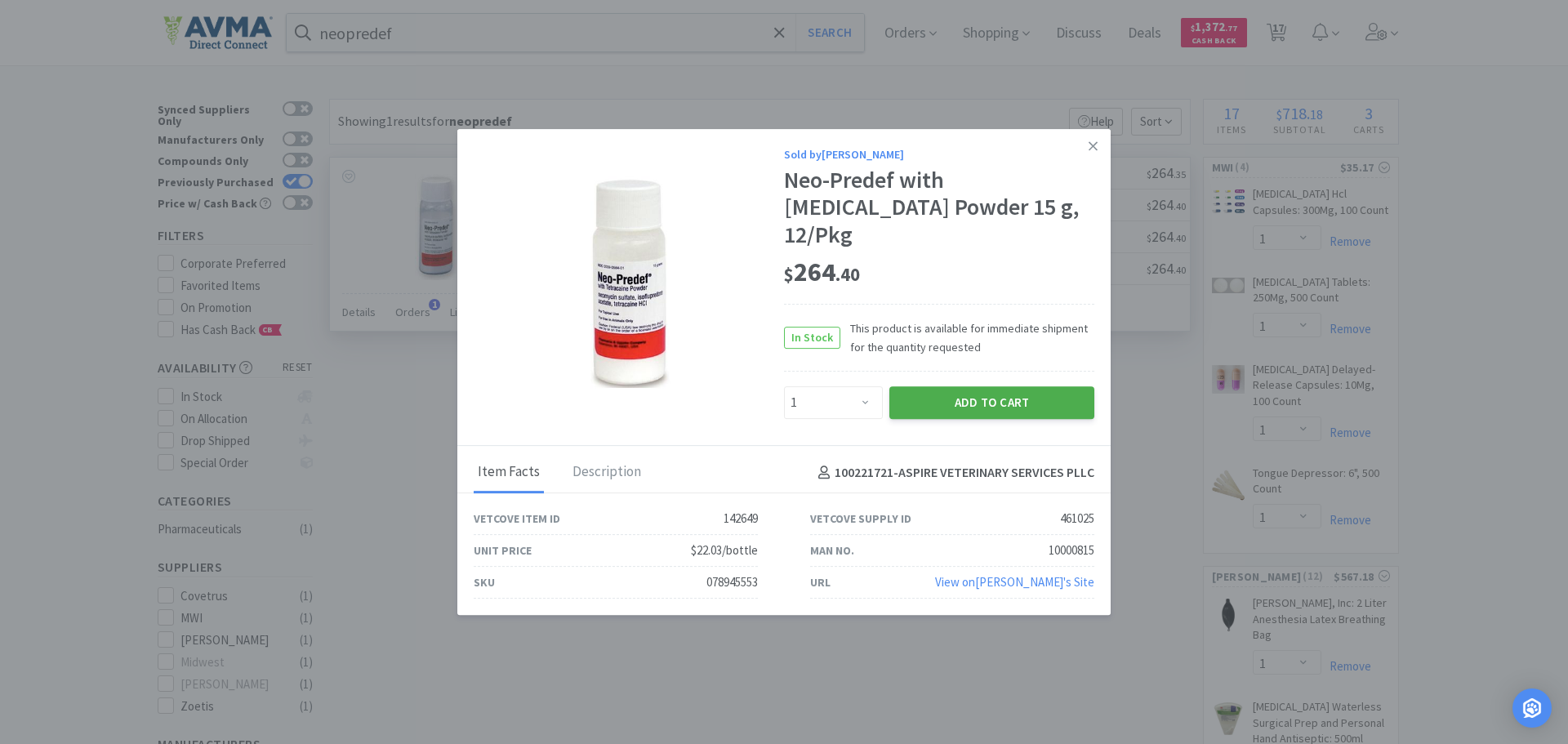
click at [967, 399] on button "Add to Cart" at bounding box center [992, 402] width 205 height 32
select select "1"
select select "20"
select select "1"
select select "10"
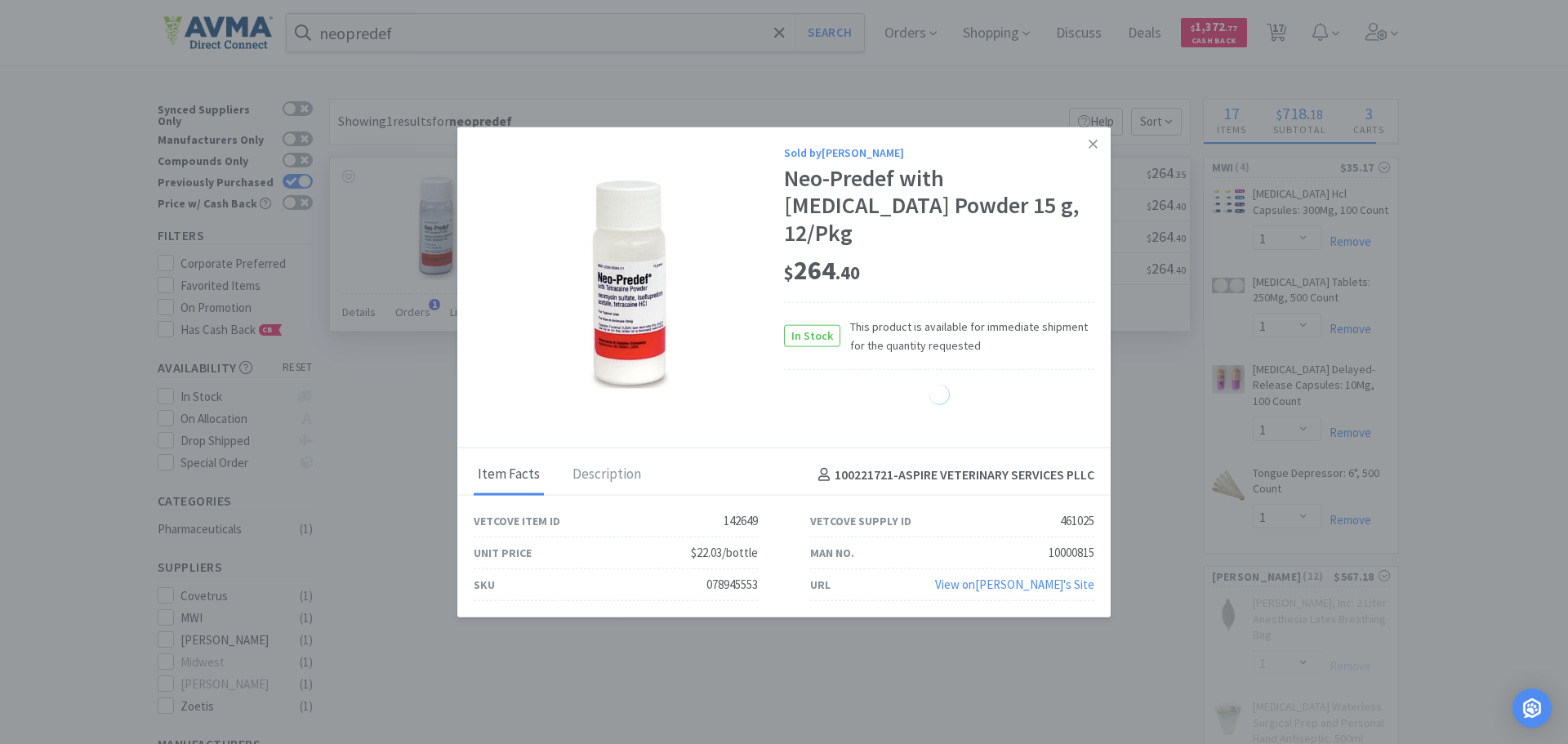
select select "4"
select select "1"
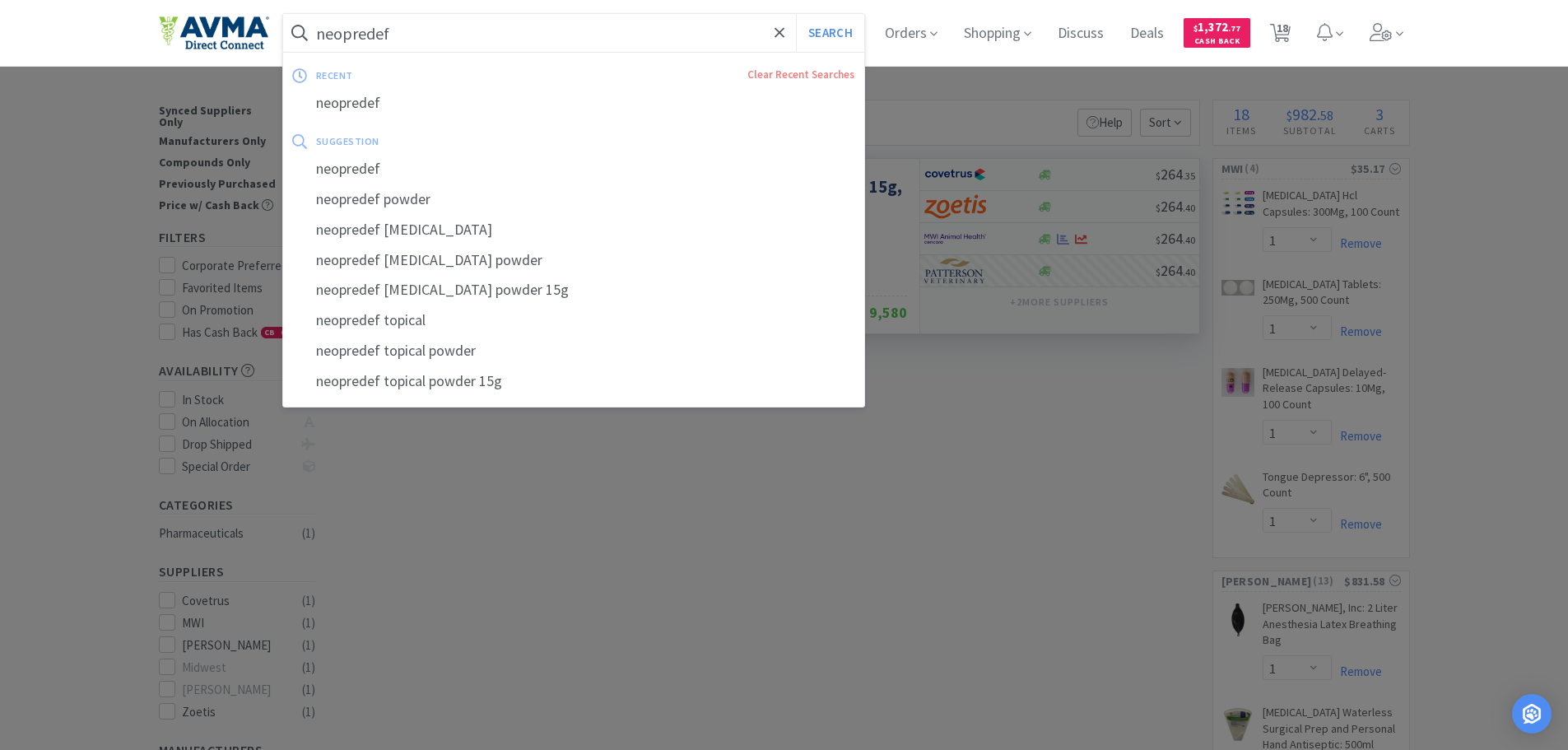
click at [424, 31] on input "neopredef" at bounding box center [574, 32] width 582 height 38
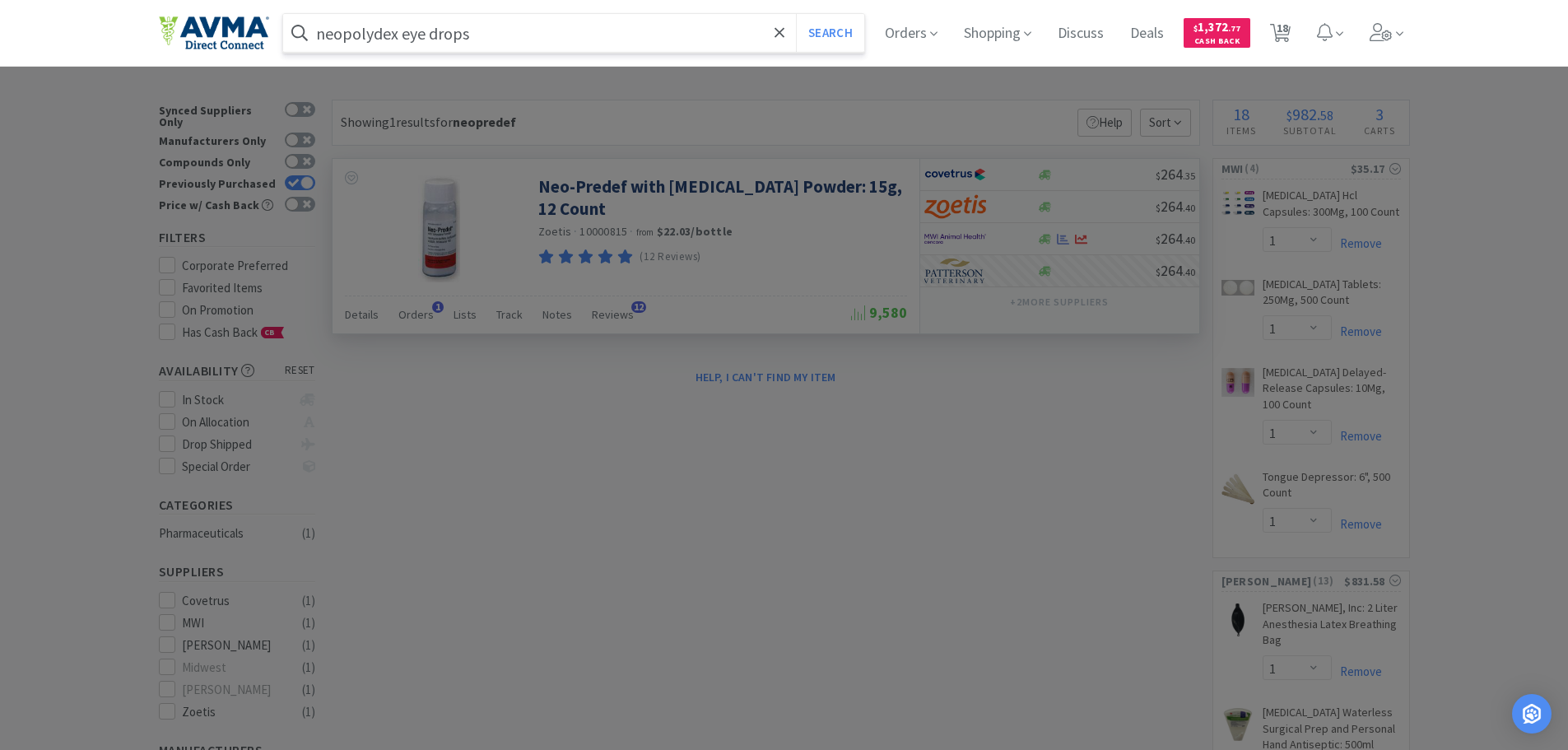
type input "neopolydex eye drops"
click at [795, 14] on button "Search" at bounding box center [829, 32] width 68 height 38
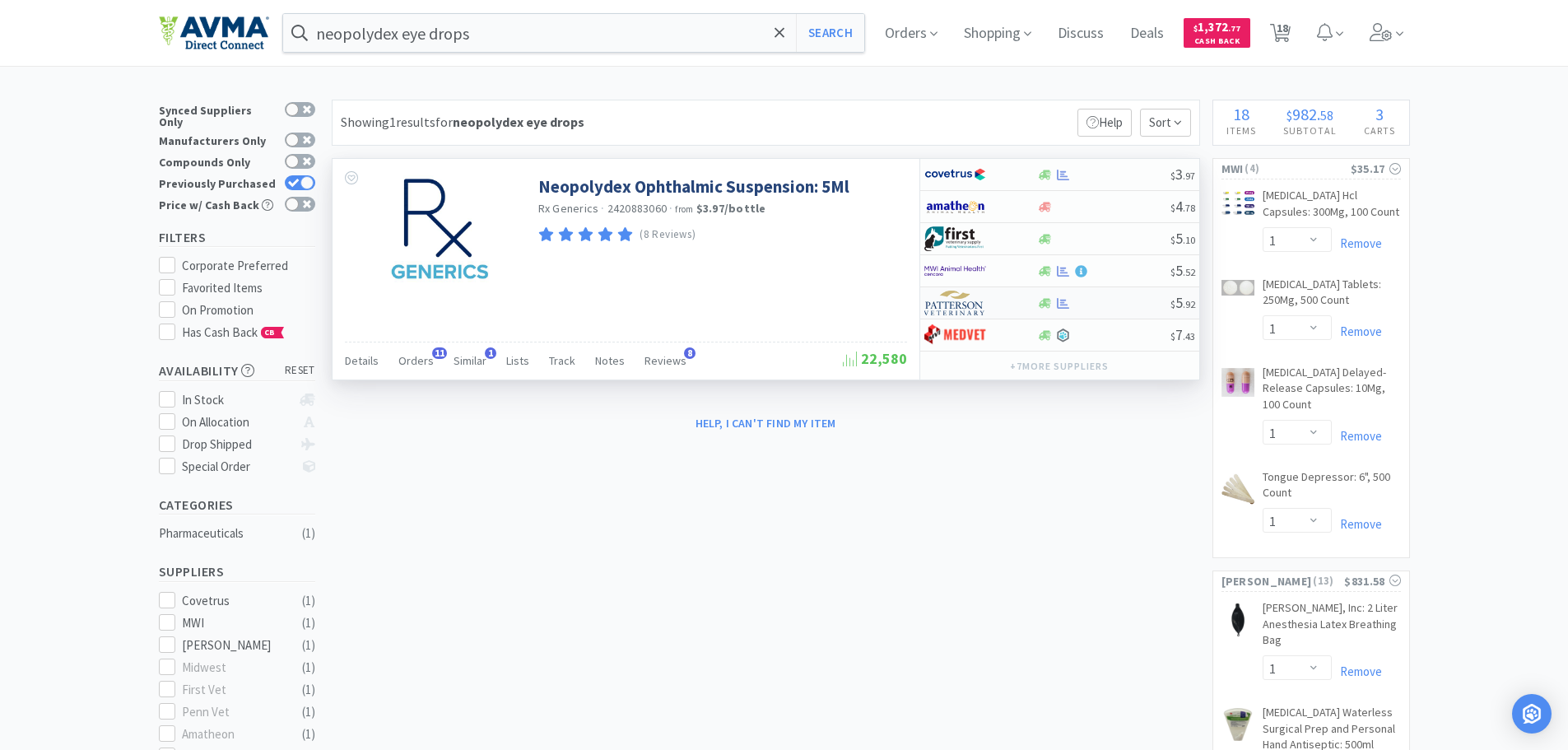
click at [953, 307] on img at bounding box center [955, 303] width 62 height 25
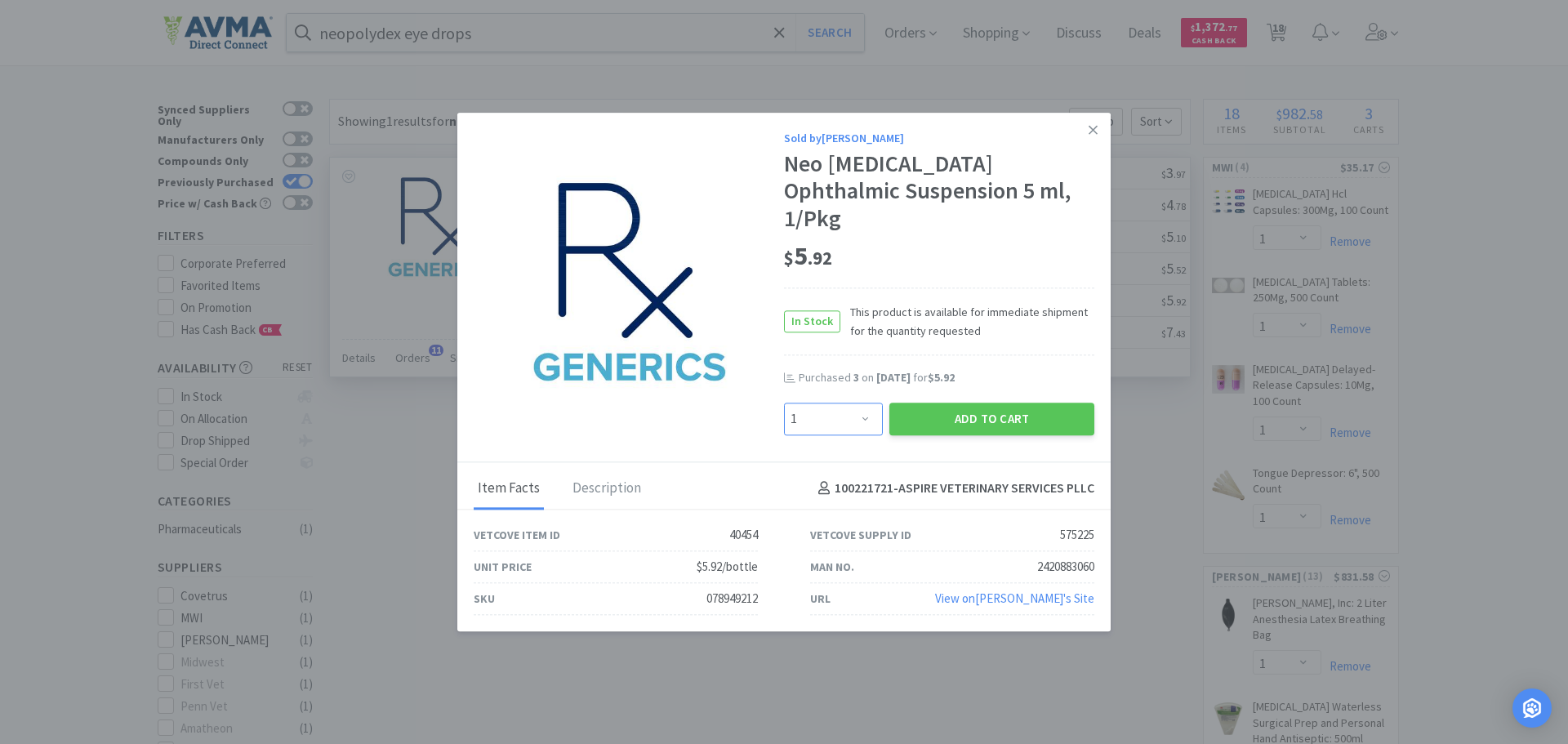
click at [861, 421] on select "Enter Quantity 1 2 3 4 5 6 7 8 9 10 11 12 13 14 15 16 17 18 19 20 Enter Quantity" at bounding box center [833, 418] width 99 height 32
select select "5"
click at [784, 403] on select "Enter Quantity 1 2 3 4 5 6 7 8 9 10 11 12 13 14 15 16 17 18 19 20 Enter Quantity" at bounding box center [833, 418] width 99 height 32
click at [969, 406] on button "Add to Cart" at bounding box center [992, 418] width 205 height 32
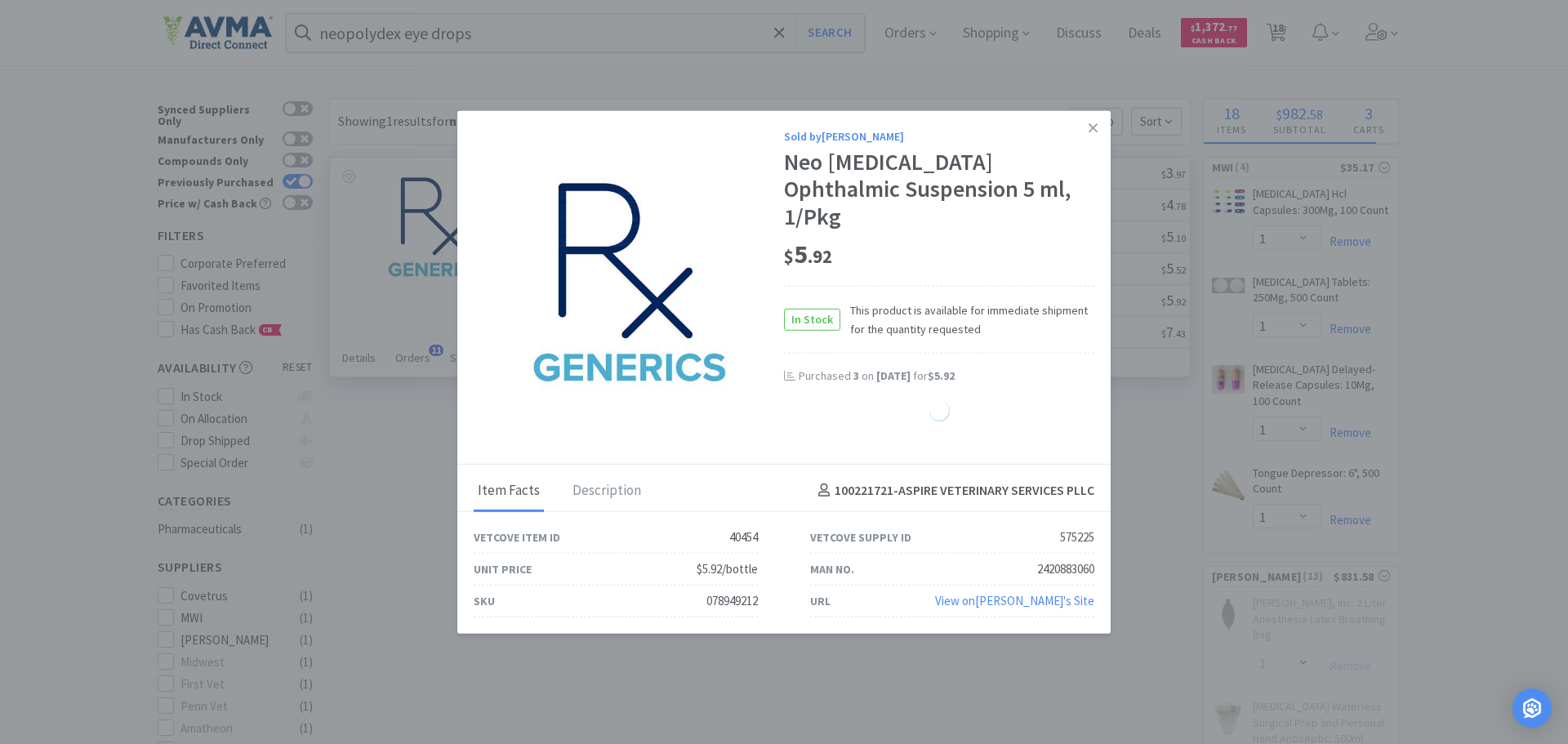
select select "5"
select select "20"
select select "1"
select select "10"
select select "4"
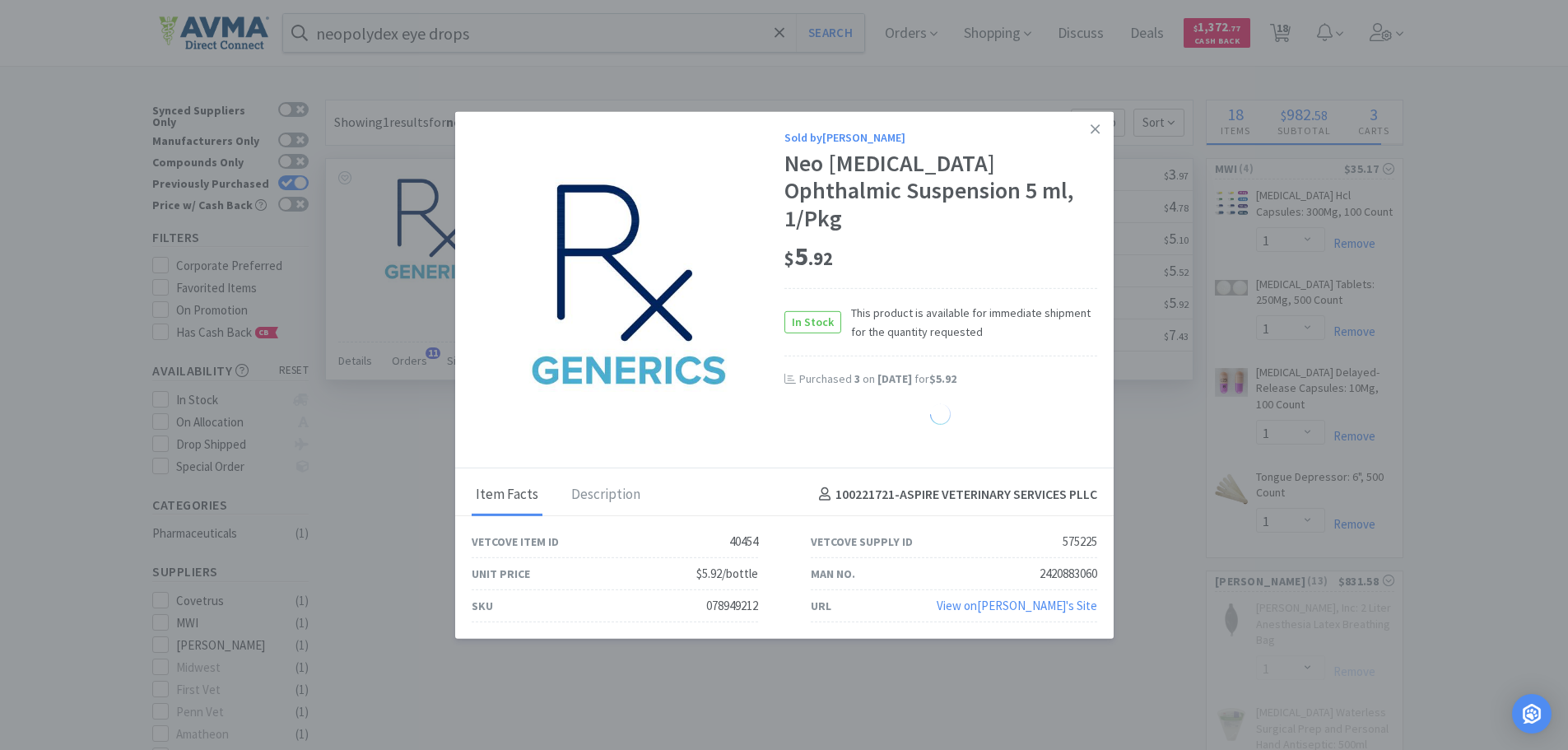
select select "1"
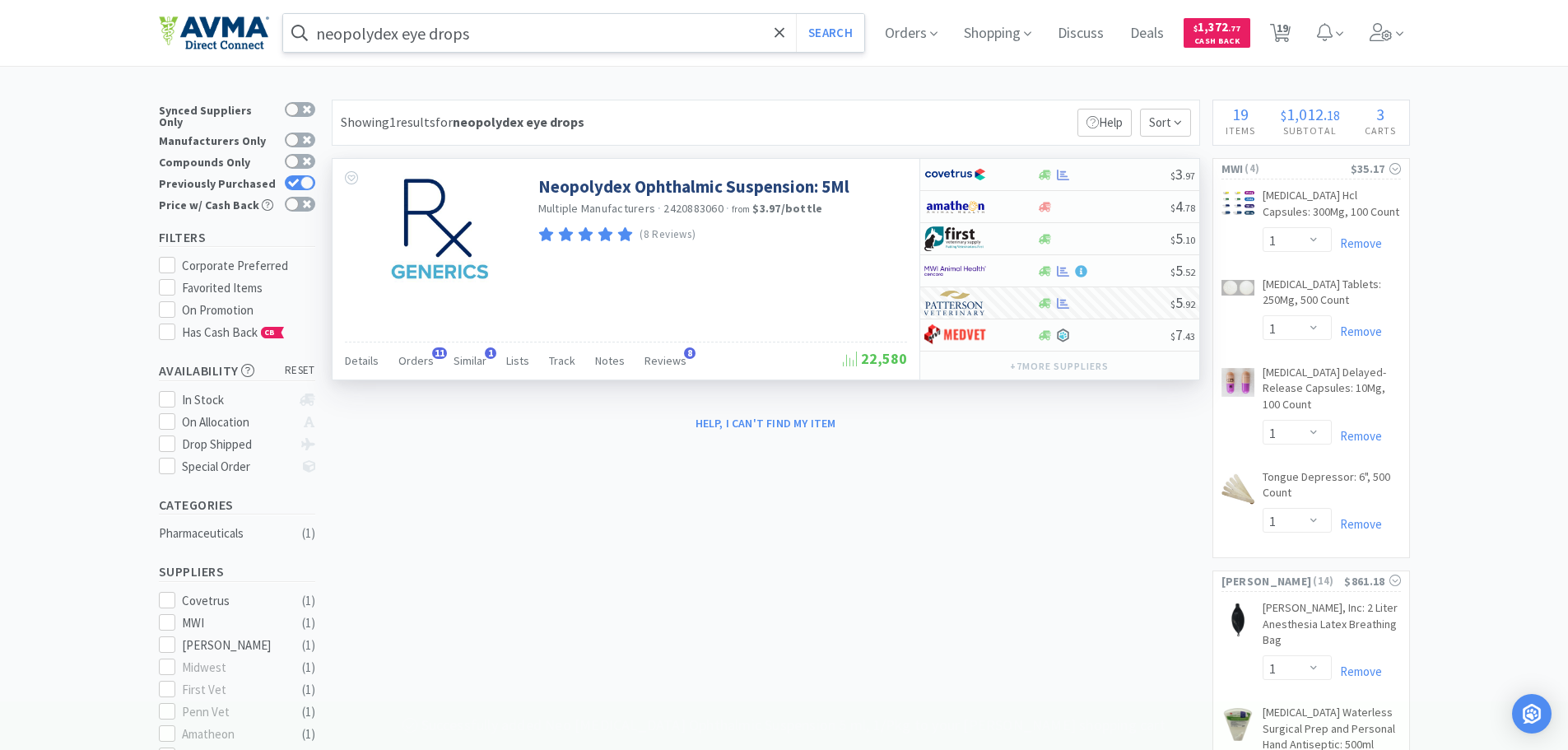
click at [530, 25] on input "neopolydex eye drops" at bounding box center [574, 32] width 582 height 38
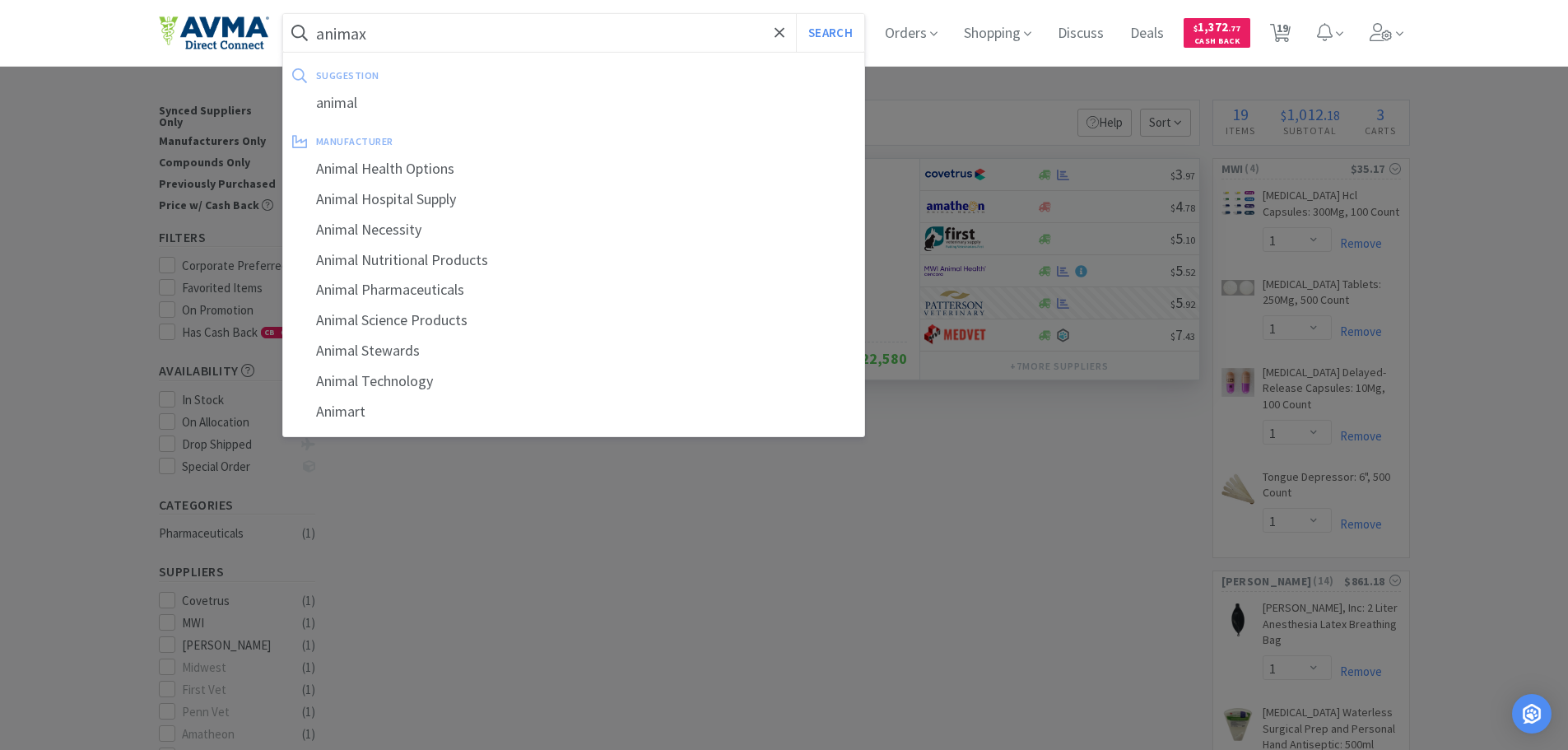
click at [795, 14] on button "Search" at bounding box center [829, 32] width 68 height 38
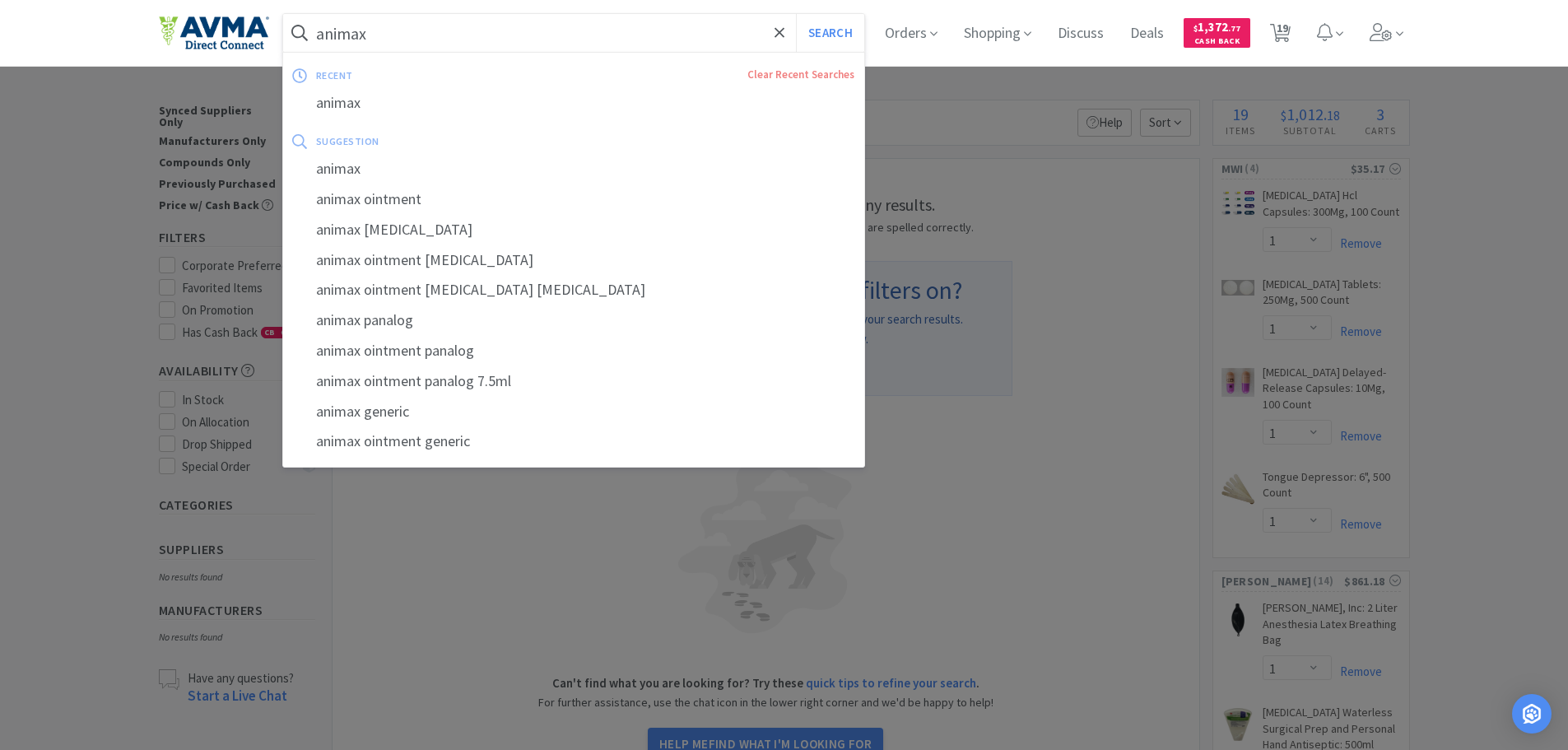
click at [524, 27] on input "animax" at bounding box center [574, 32] width 582 height 38
click at [363, 202] on div "animax ointment" at bounding box center [574, 200] width 582 height 30
type input "animax ointment"
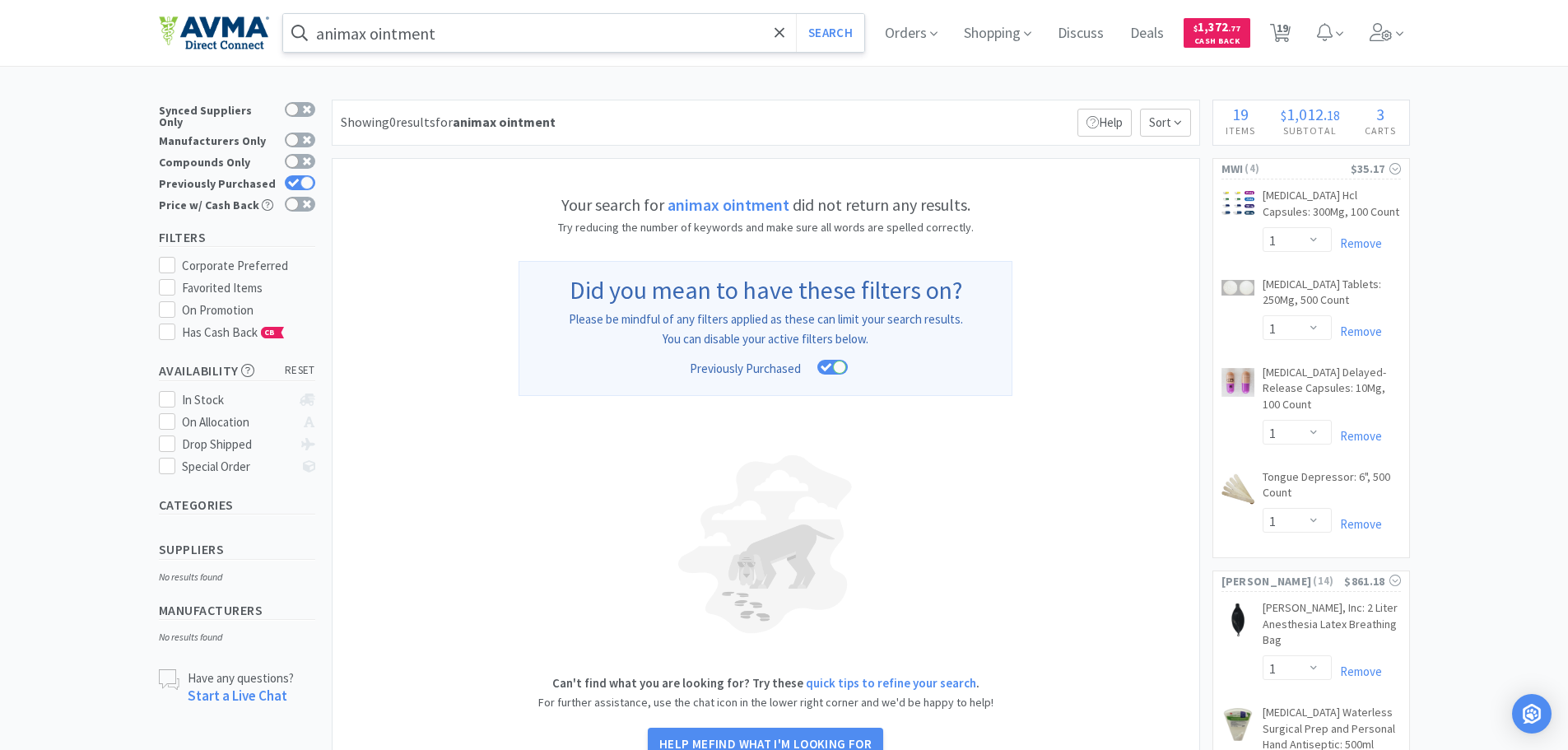
click at [306, 184] on div "Previously Purchased" at bounding box center [237, 184] width 156 height 22
click at [306, 179] on div at bounding box center [307, 182] width 13 height 13
checkbox input "false"
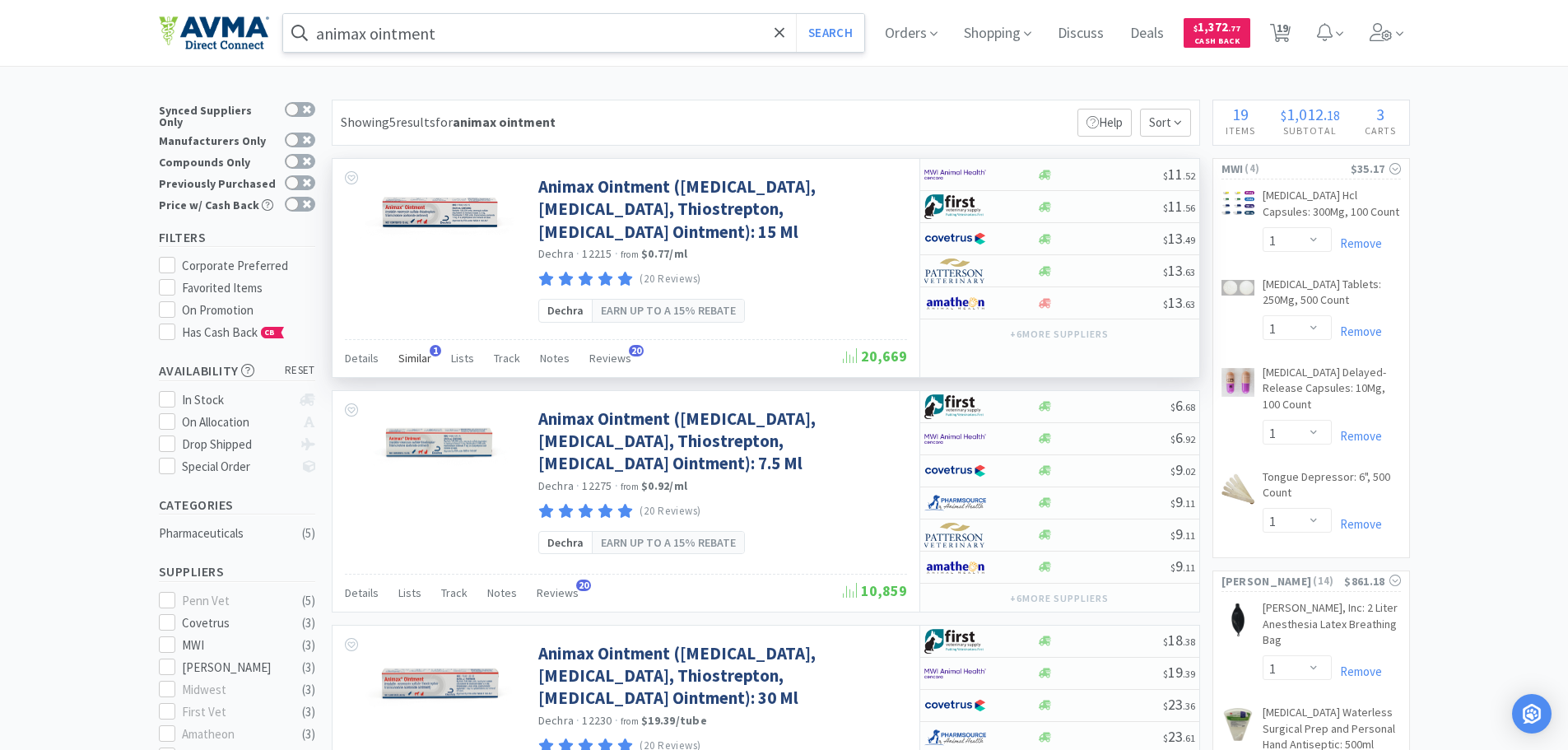
click at [414, 362] on span "Similar" at bounding box center [414, 358] width 32 height 15
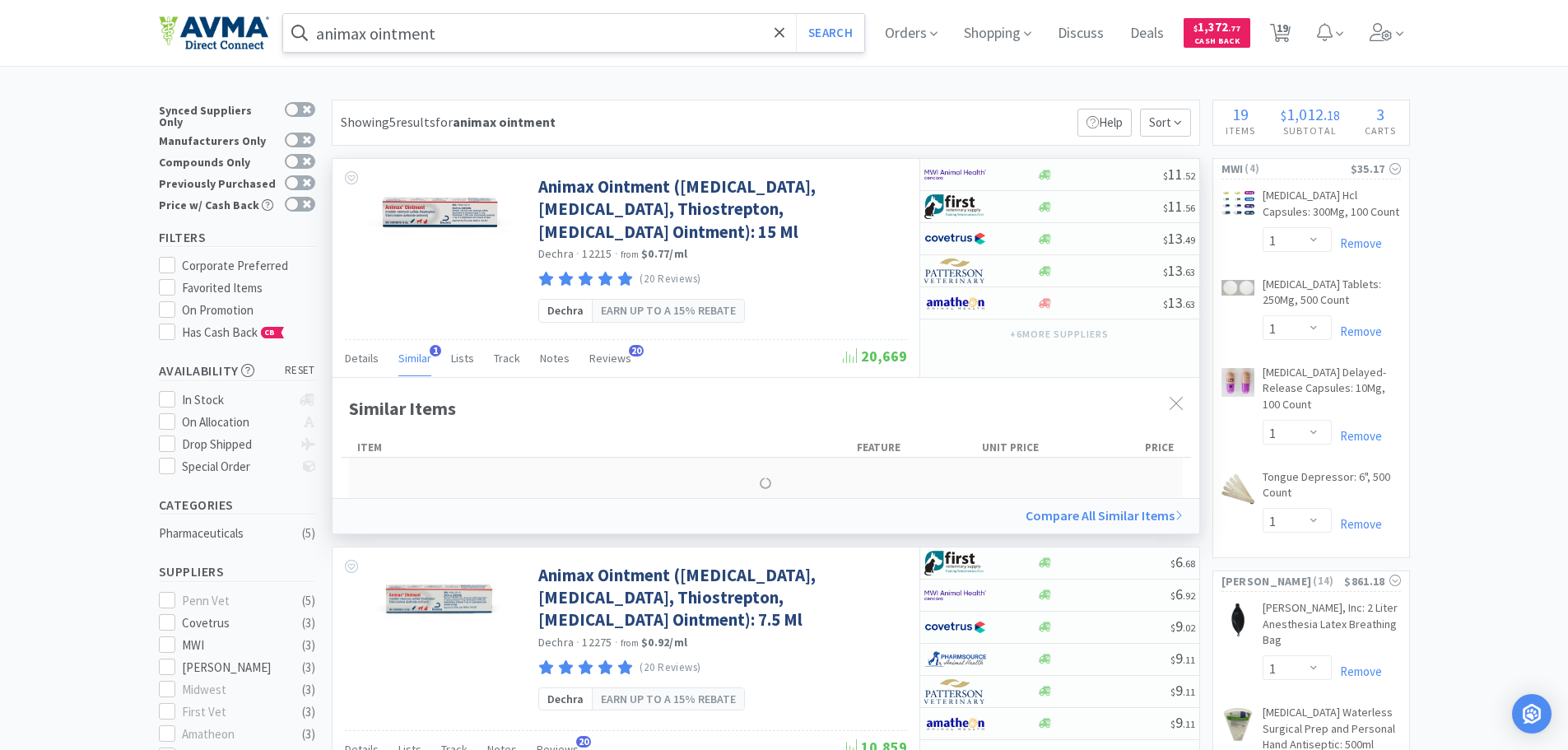
click at [414, 359] on span "Similar" at bounding box center [414, 358] width 32 height 15
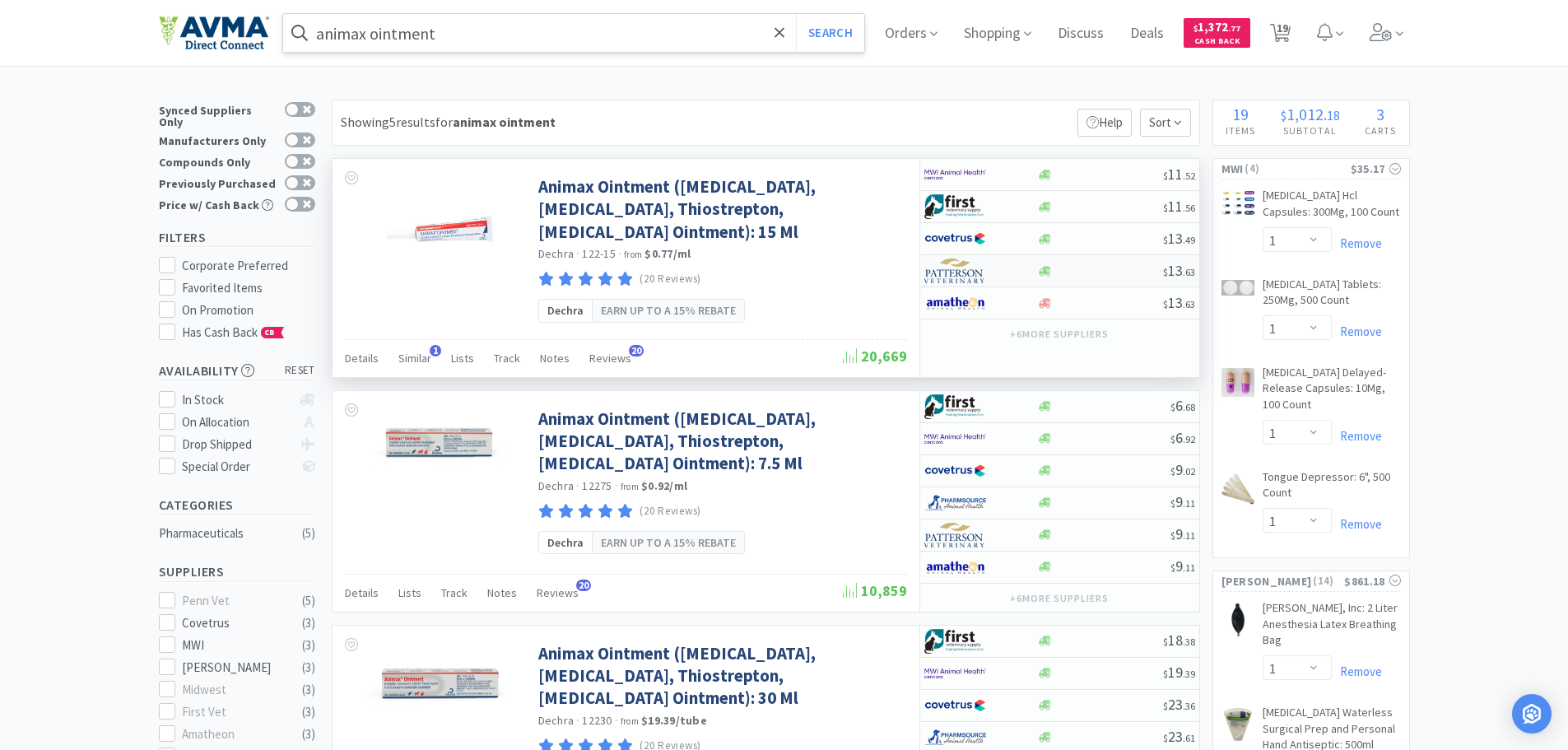
click at [977, 270] on img at bounding box center [955, 270] width 62 height 25
select select "1"
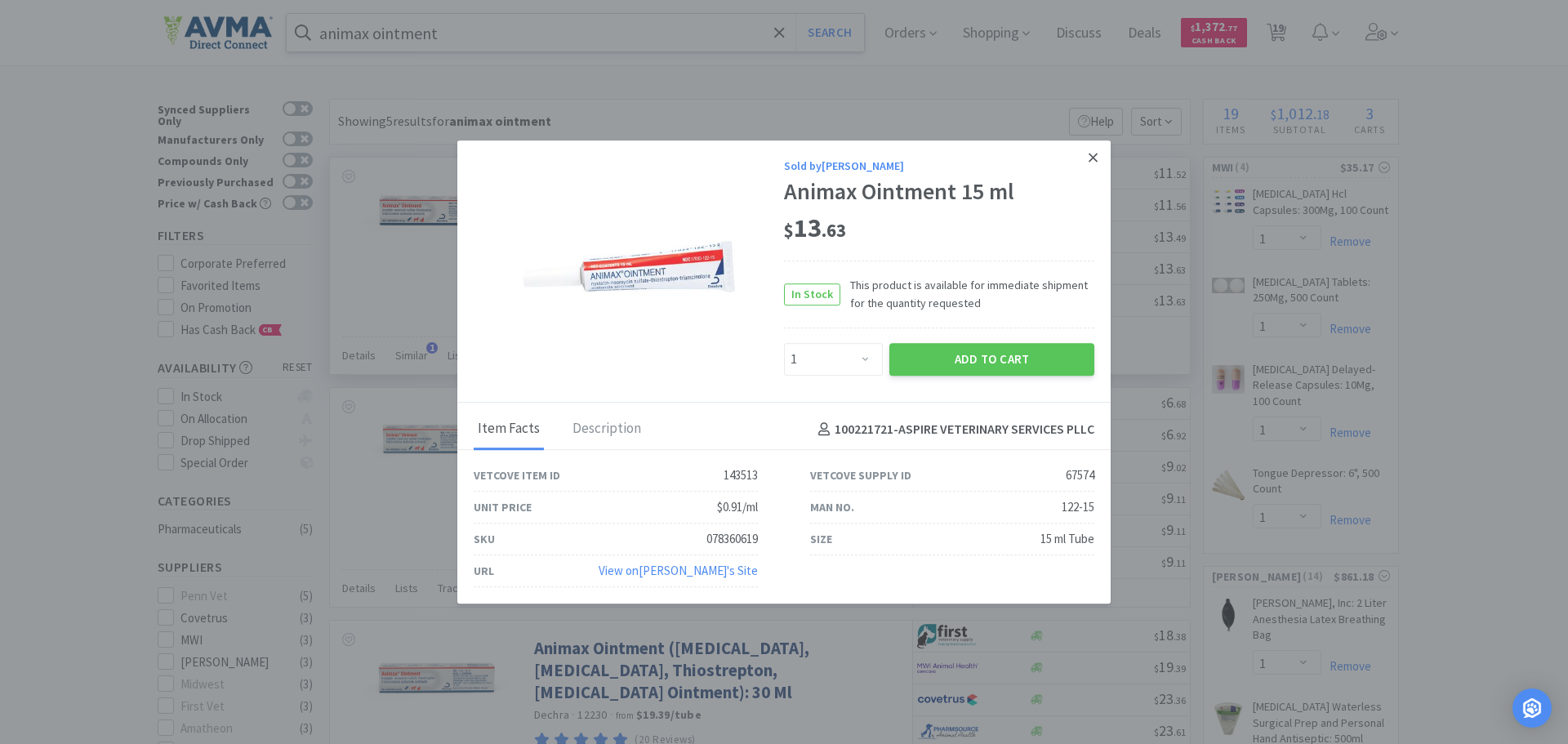
click at [1099, 154] on link at bounding box center [1093, 158] width 28 height 35
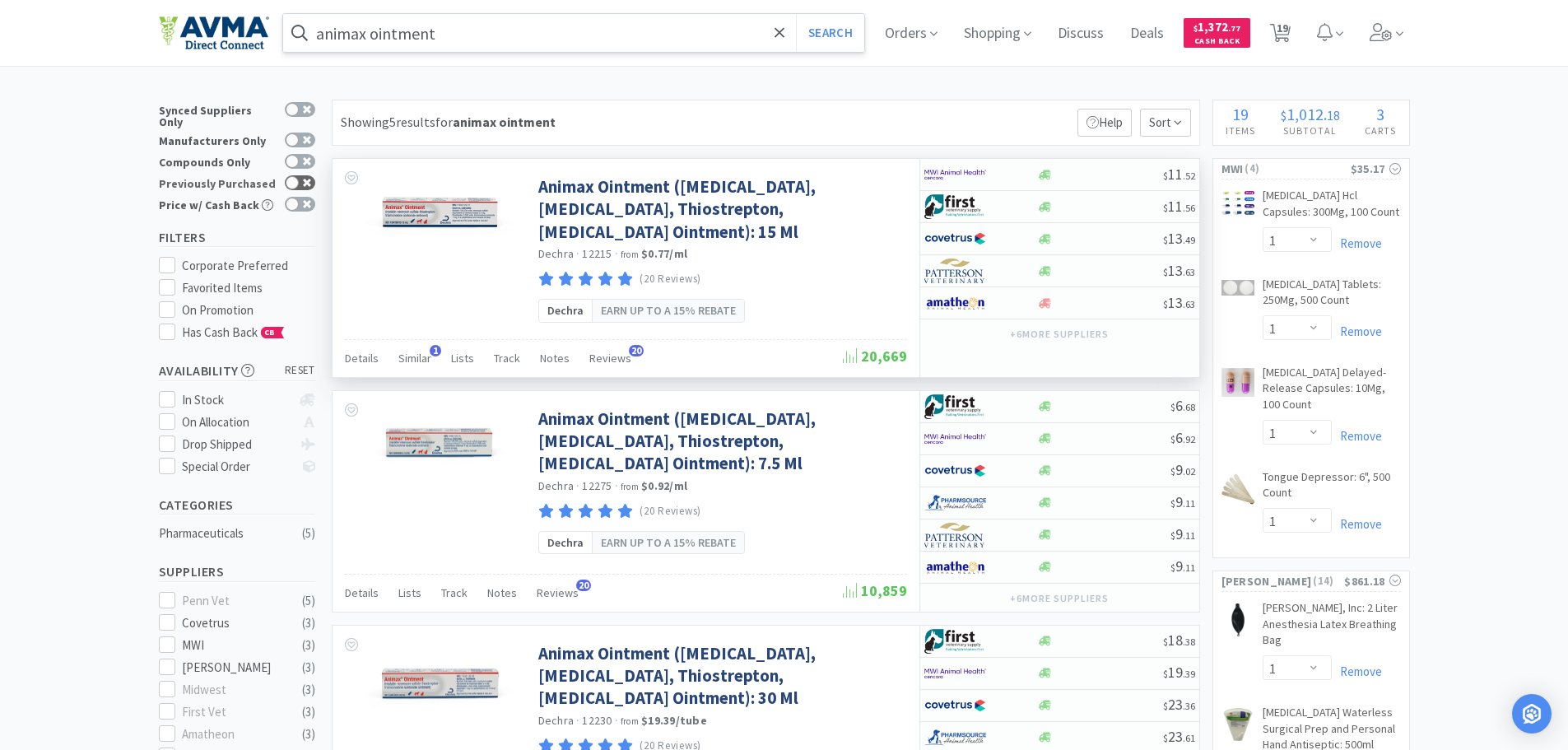
click at [294, 176] on div at bounding box center [291, 182] width 13 height 13
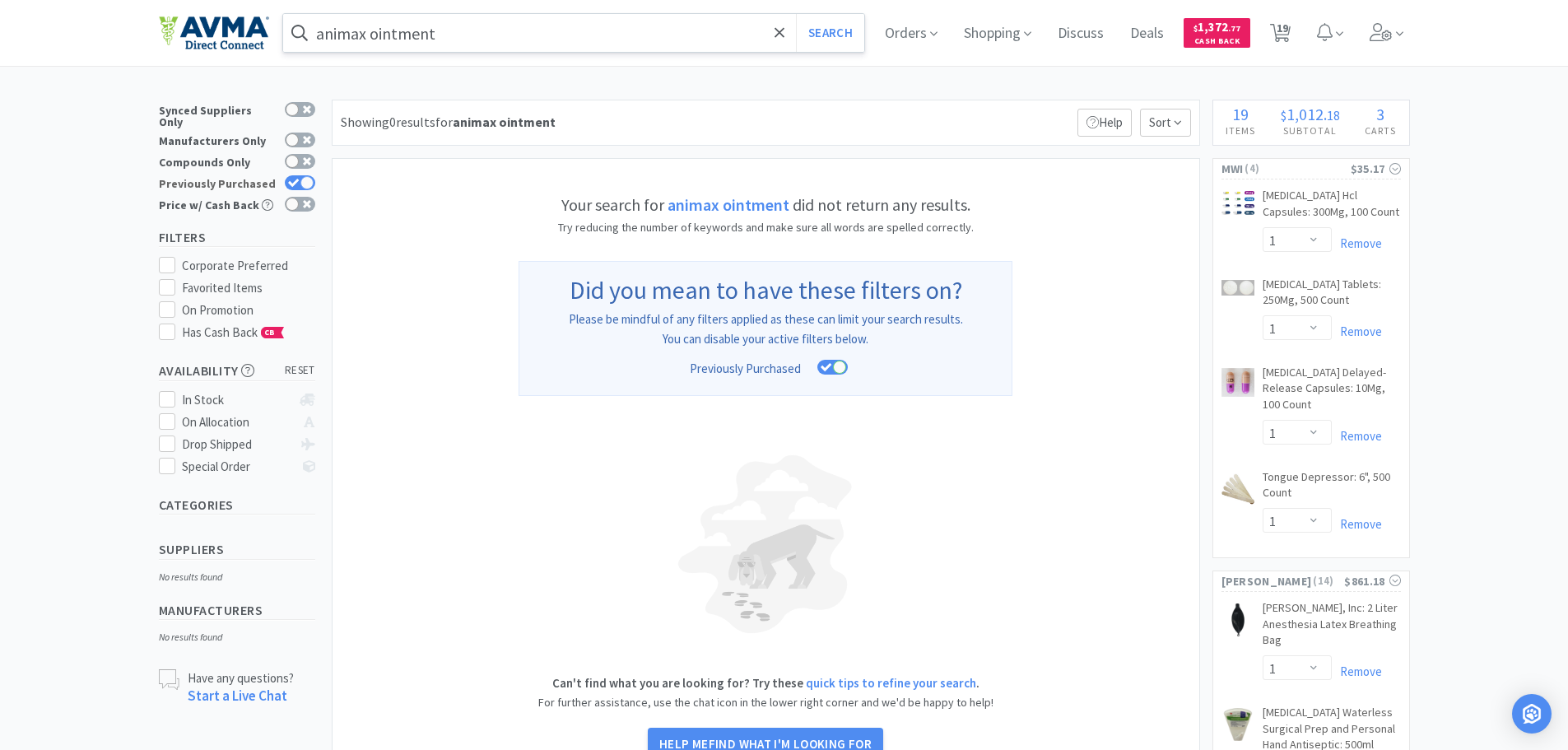
click at [294, 179] on icon at bounding box center [293, 183] width 11 height 8
checkbox input "false"
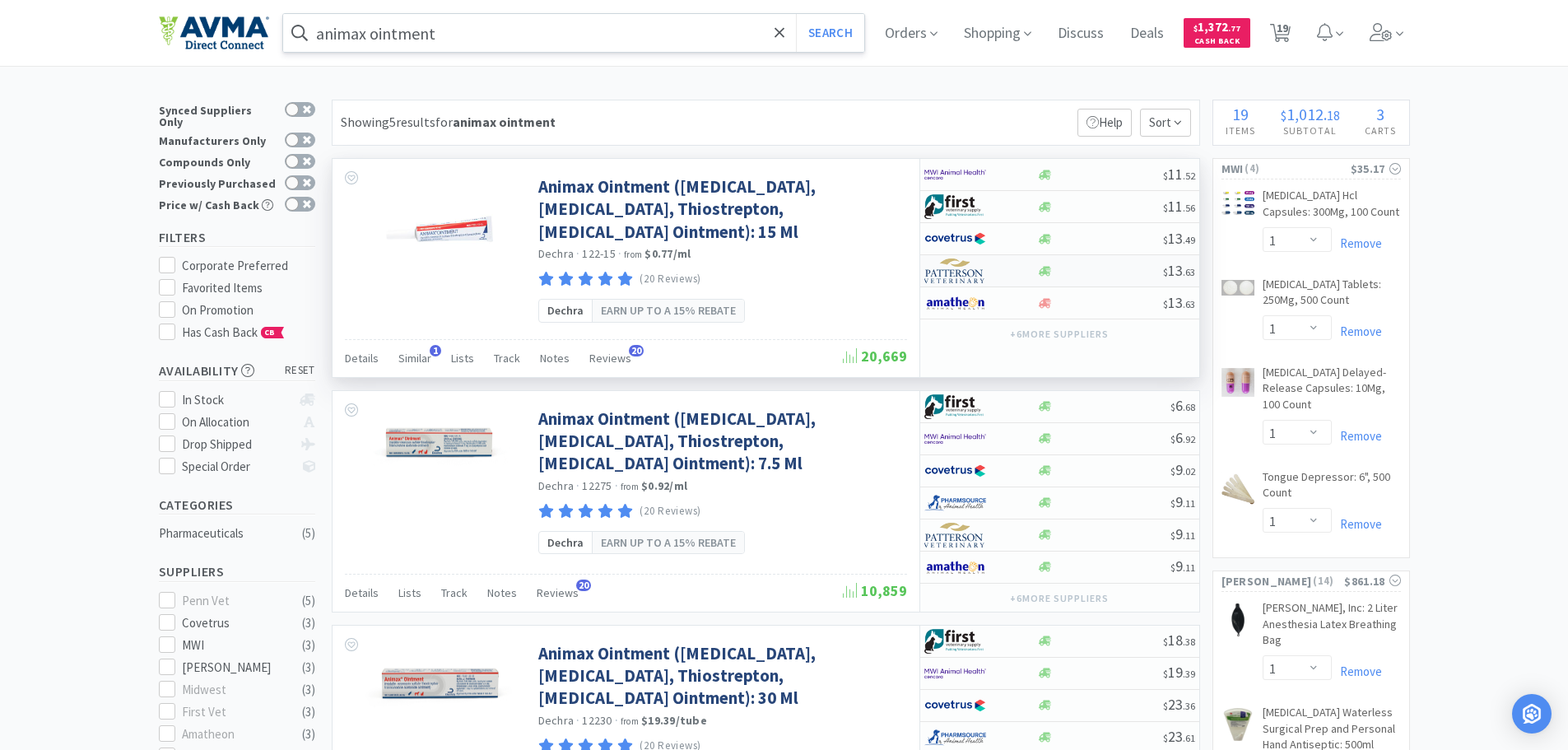
click at [955, 280] on img at bounding box center [955, 270] width 62 height 25
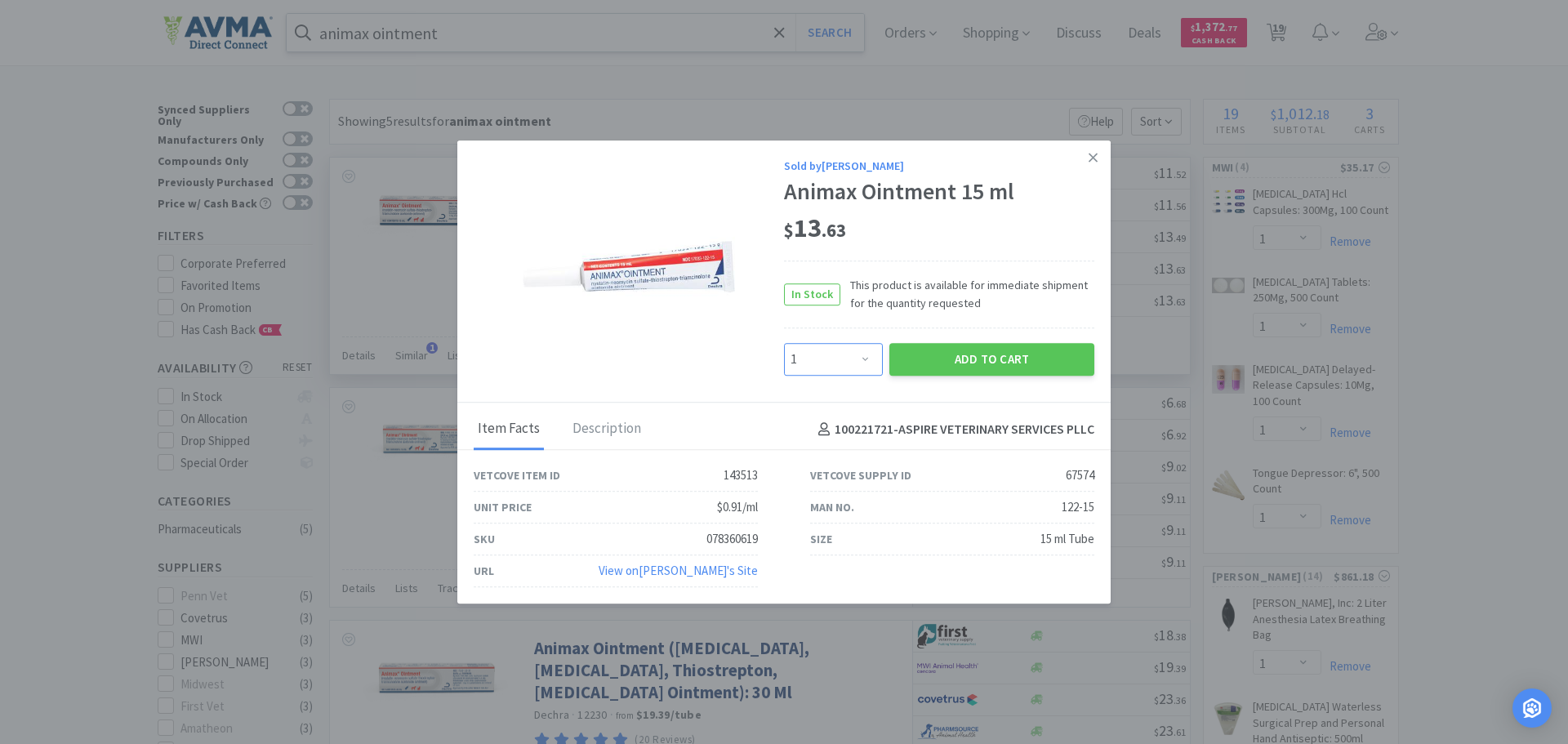
click at [835, 350] on select "Enter Quantity 1 2 3 4 5 6 7 8 9 10 11 12 13 14 15 16 17 18 19 20 Enter Quantity" at bounding box center [833, 359] width 99 height 32
select select "10"
click at [784, 343] on select "Enter Quantity 1 2 3 4 5 6 7 8 9 10 11 12 13 14 15 16 17 18 19 20 Enter Quantity" at bounding box center [833, 359] width 99 height 32
click at [970, 360] on button "Add to Cart" at bounding box center [992, 359] width 205 height 32
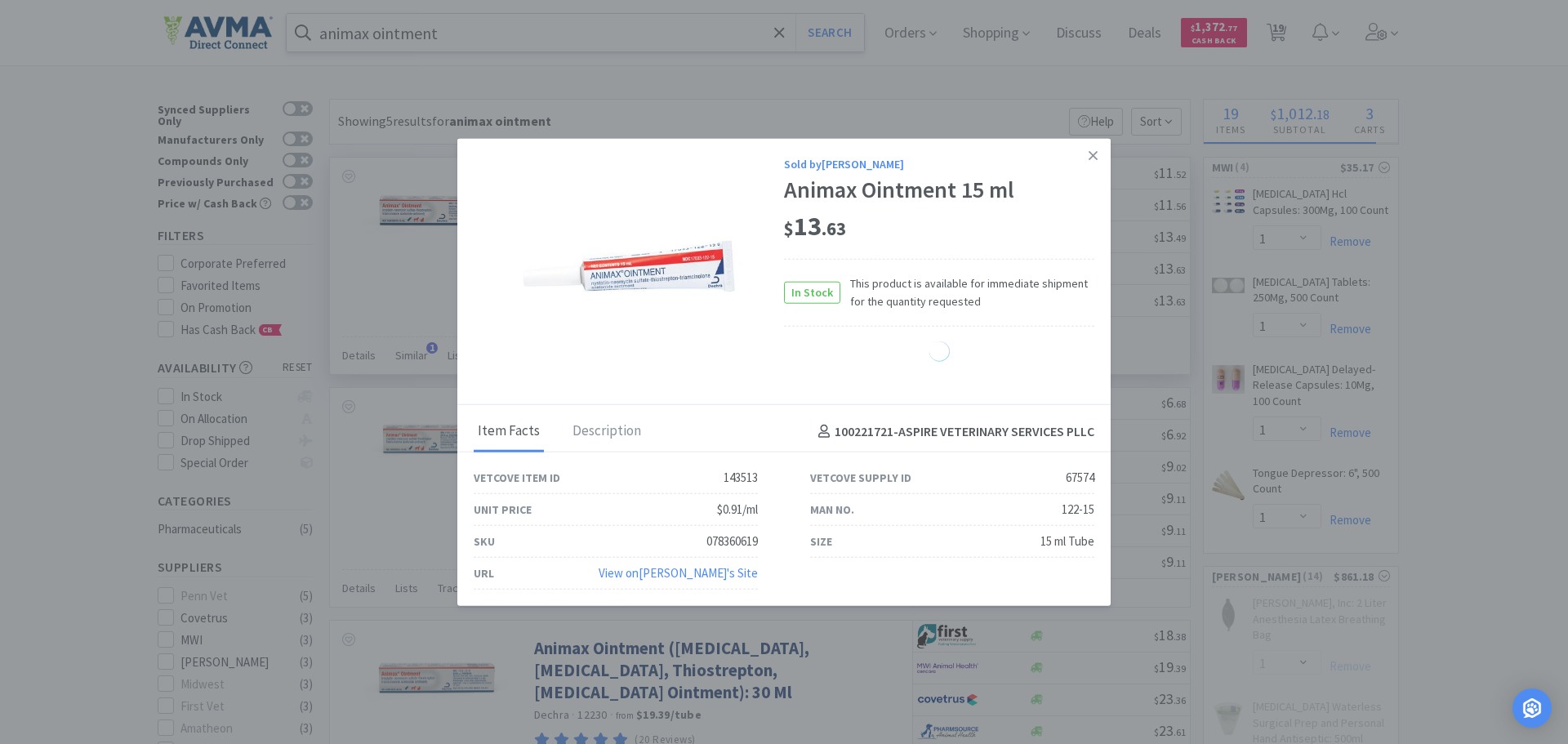
select select "10"
select select "1"
select select "2"
select select "20"
select select "1"
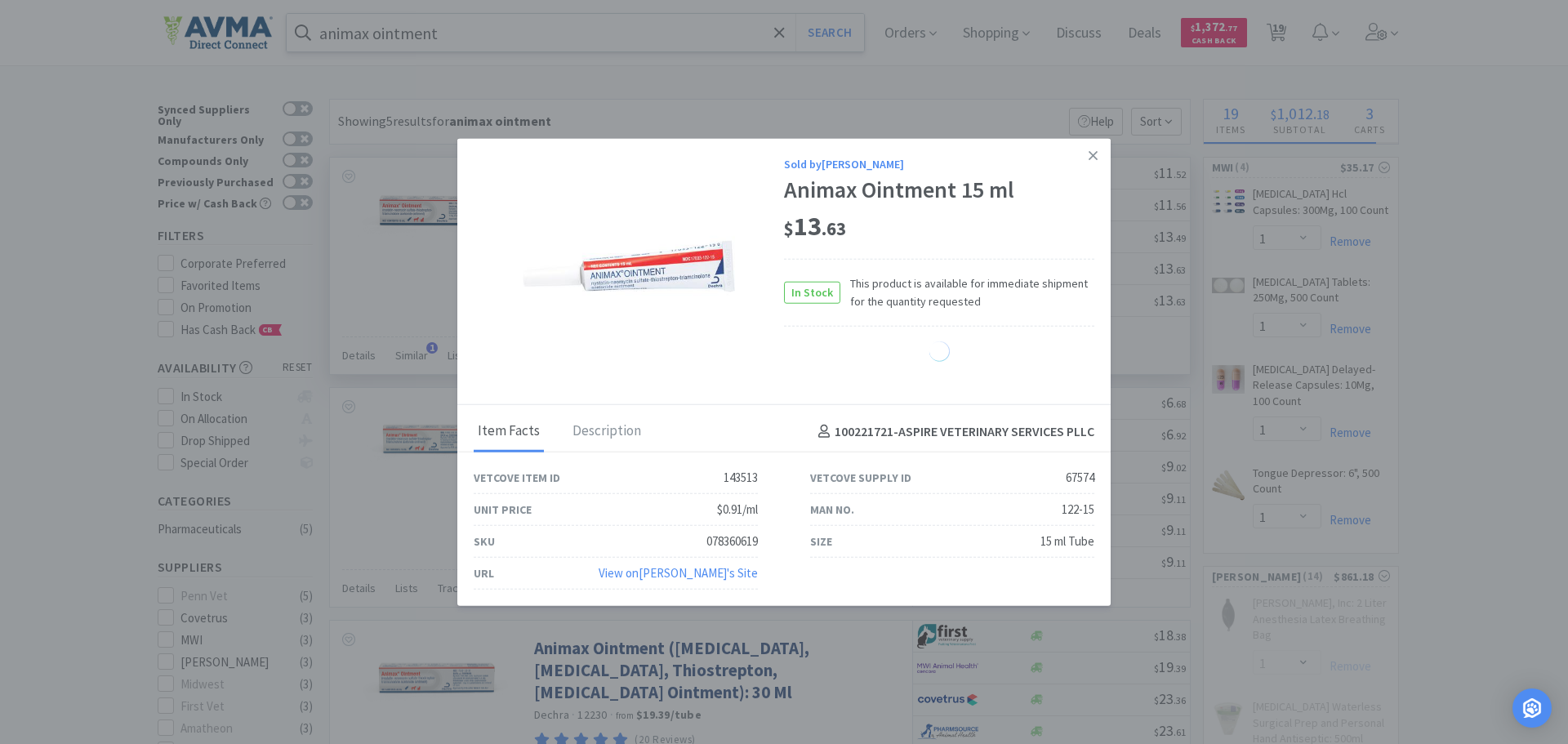
select select "5"
select select "20"
select select "1"
select select "10"
select select "4"
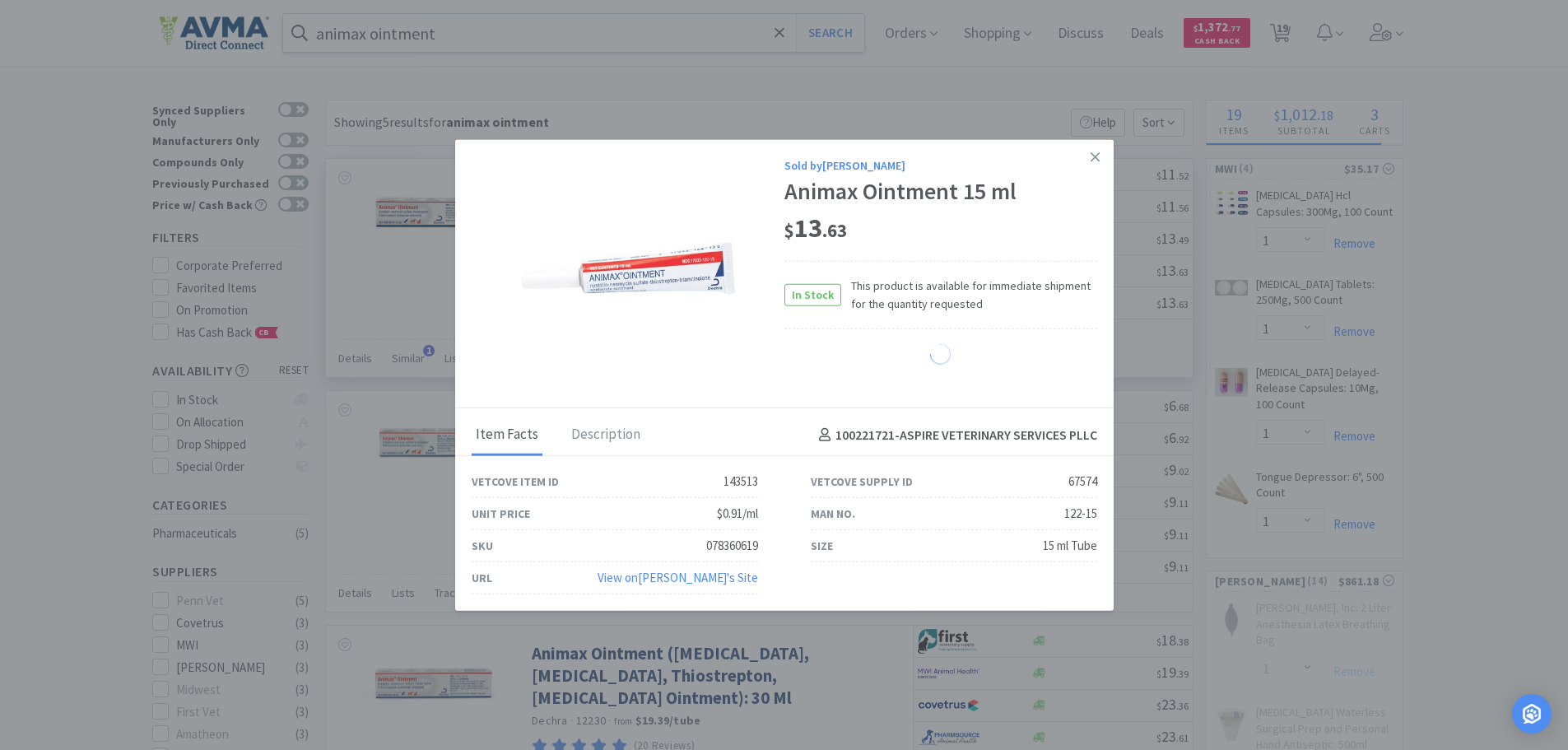
select select "1"
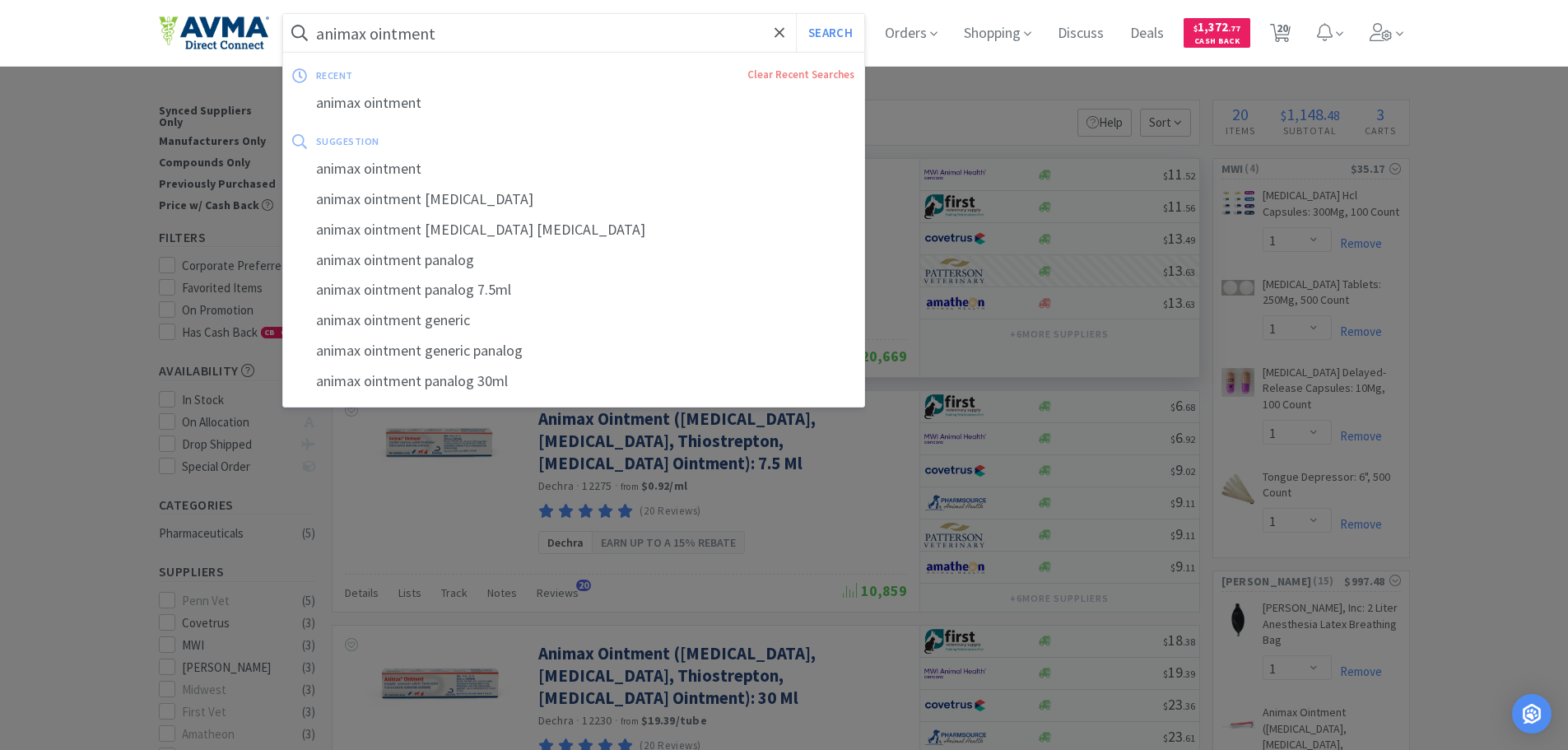
click at [598, 33] on input "animax ointment" at bounding box center [574, 32] width 582 height 38
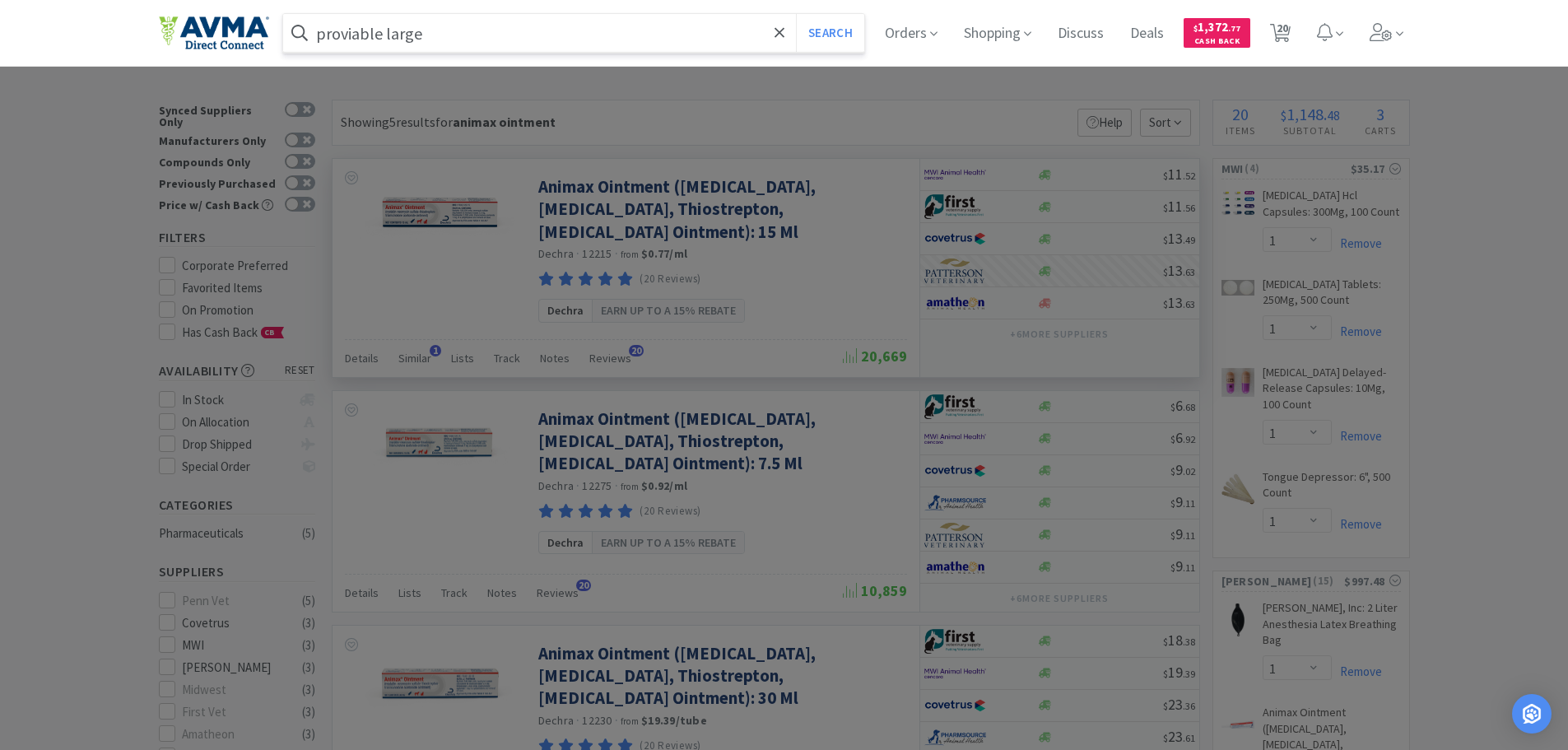
type input "proviable large"
click at [795, 14] on button "Search" at bounding box center [829, 32] width 68 height 38
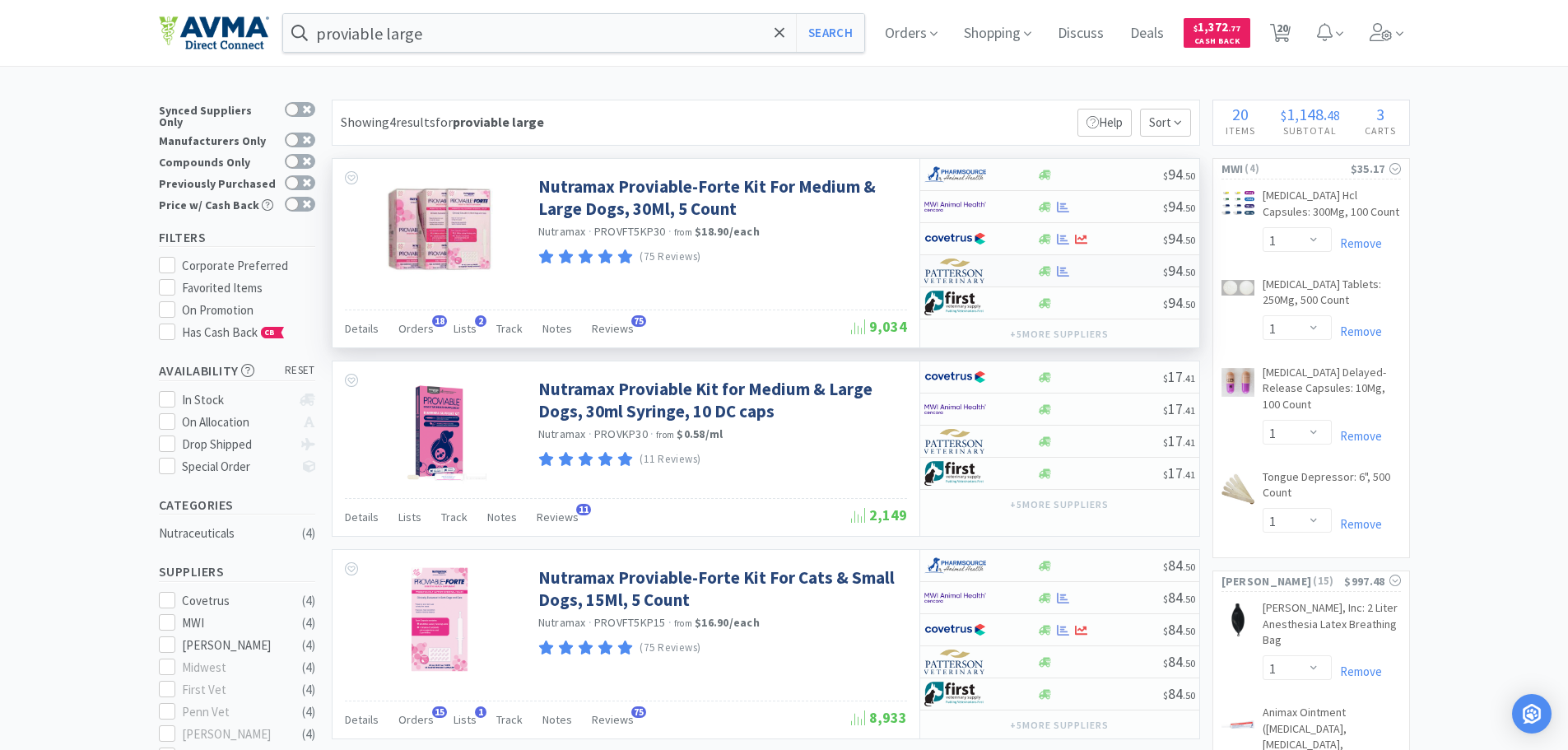
click at [951, 272] on img at bounding box center [955, 270] width 62 height 25
select select "1"
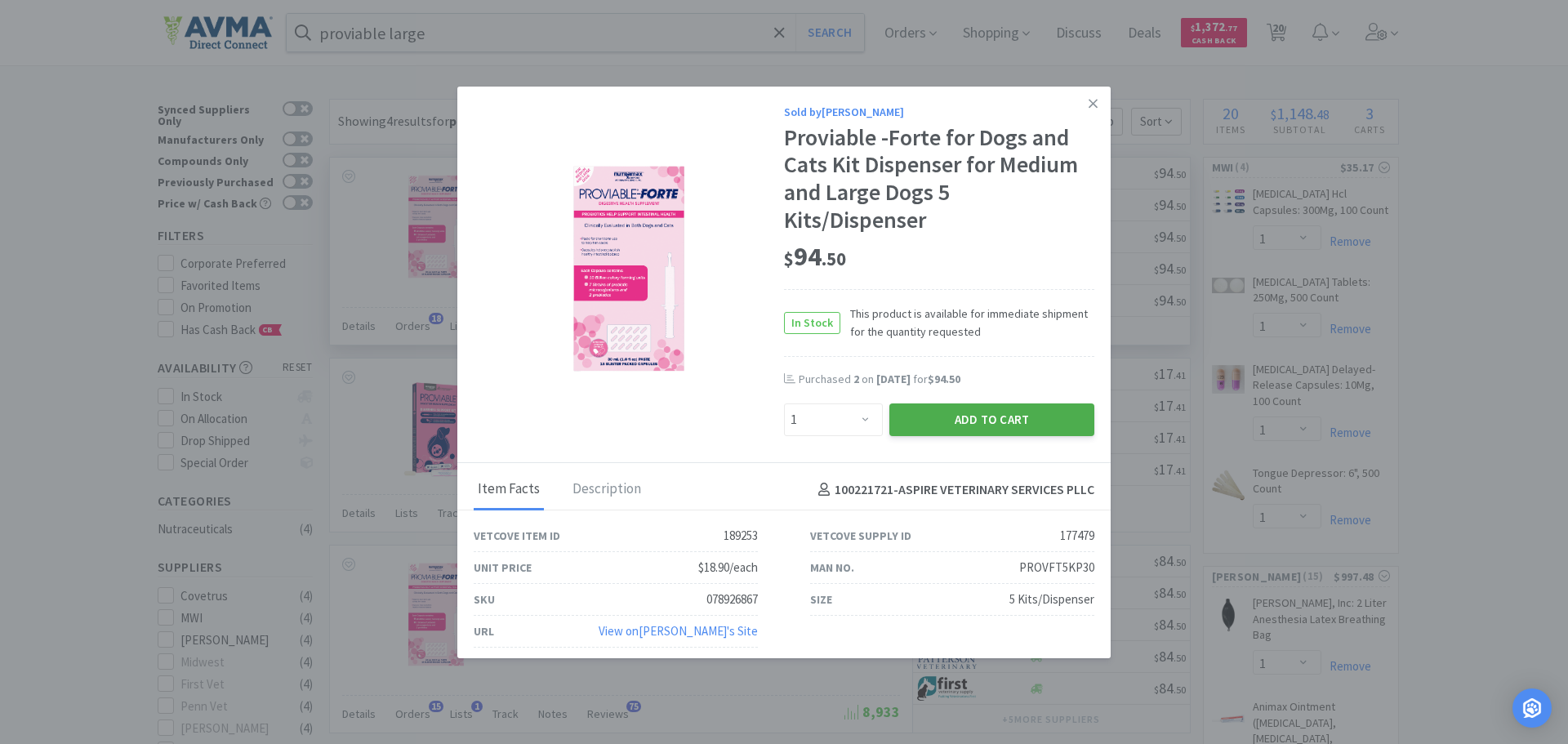
click at [936, 425] on button "Add to Cart" at bounding box center [992, 419] width 205 height 32
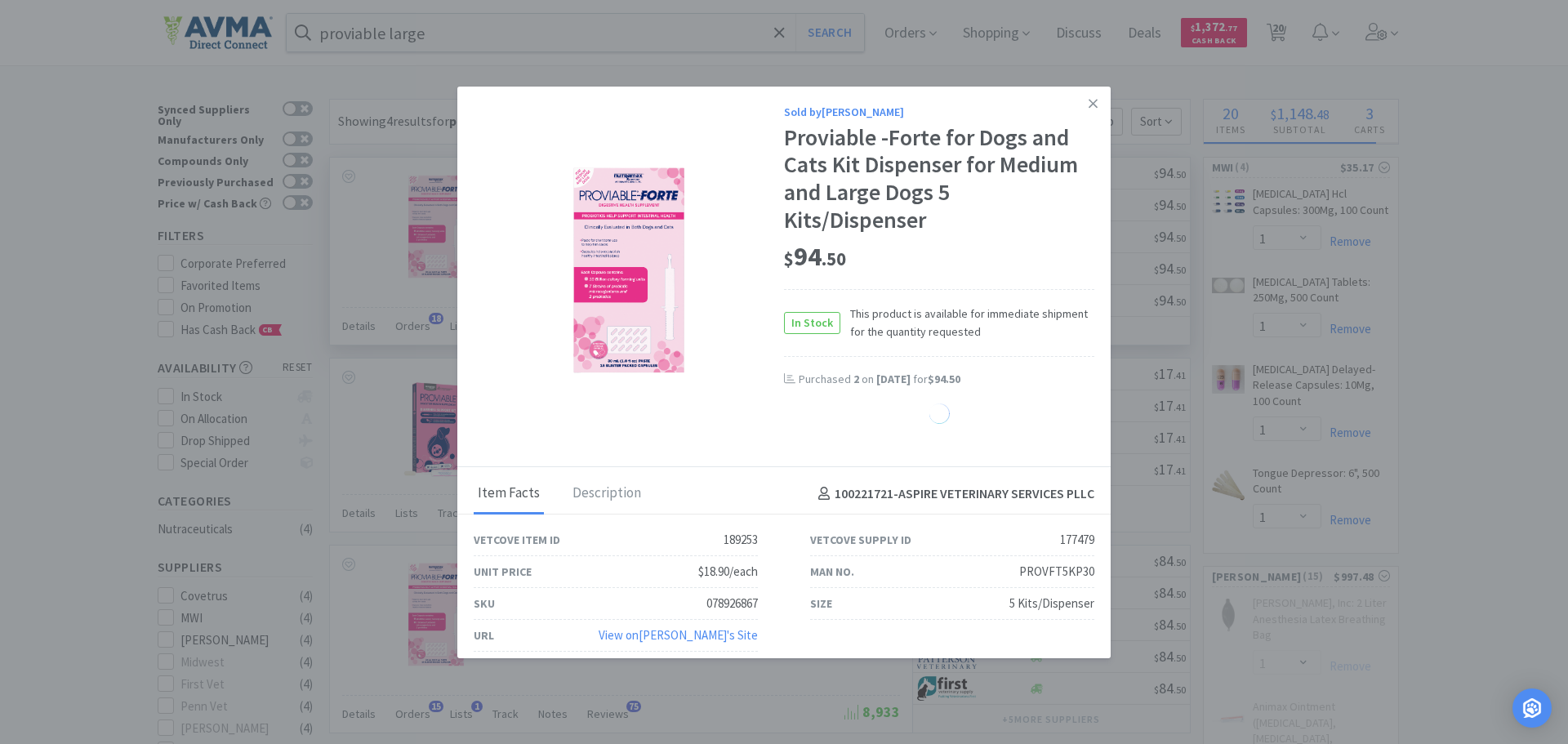
select select "1"
select select "20"
select select "1"
select select "10"
select select "4"
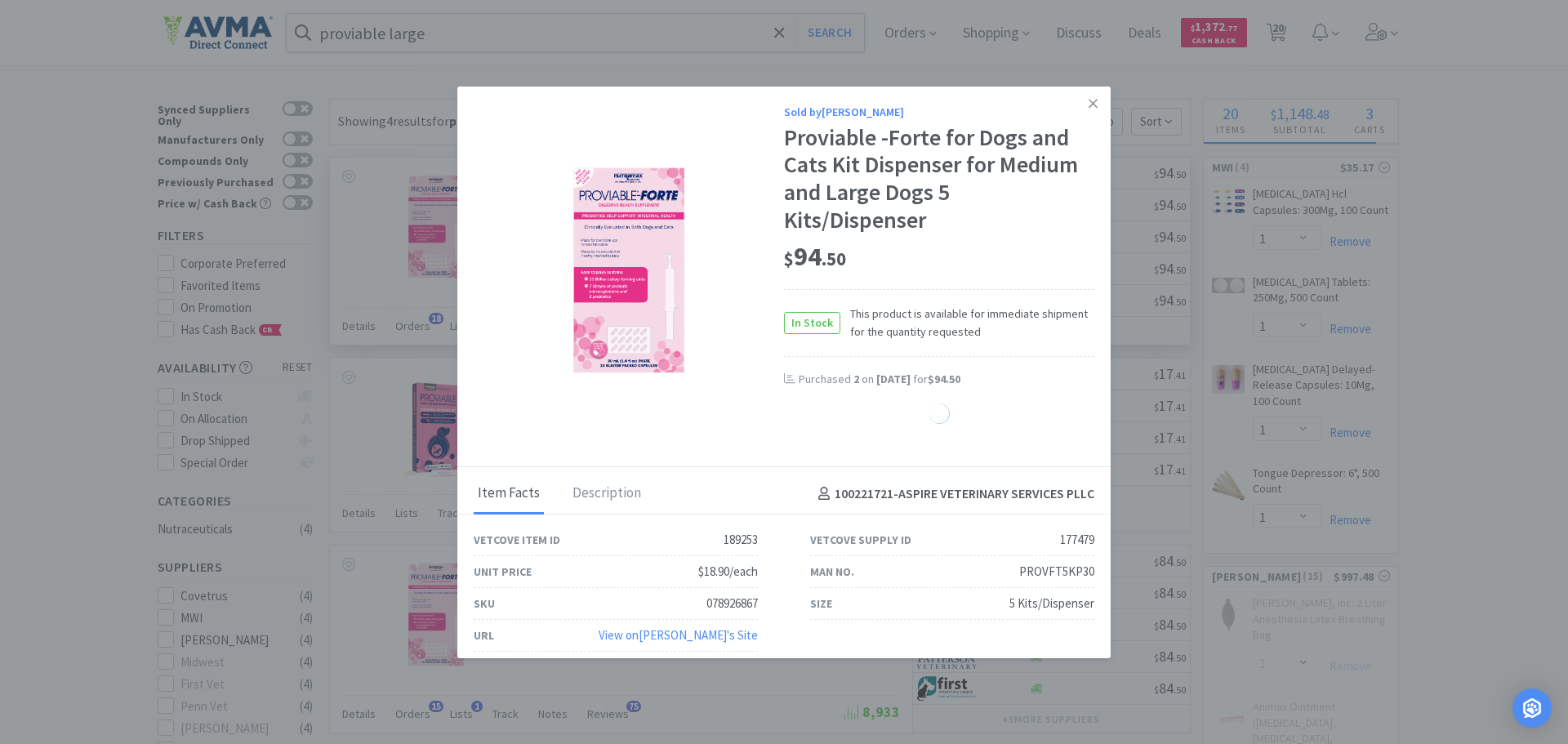
select select "1"
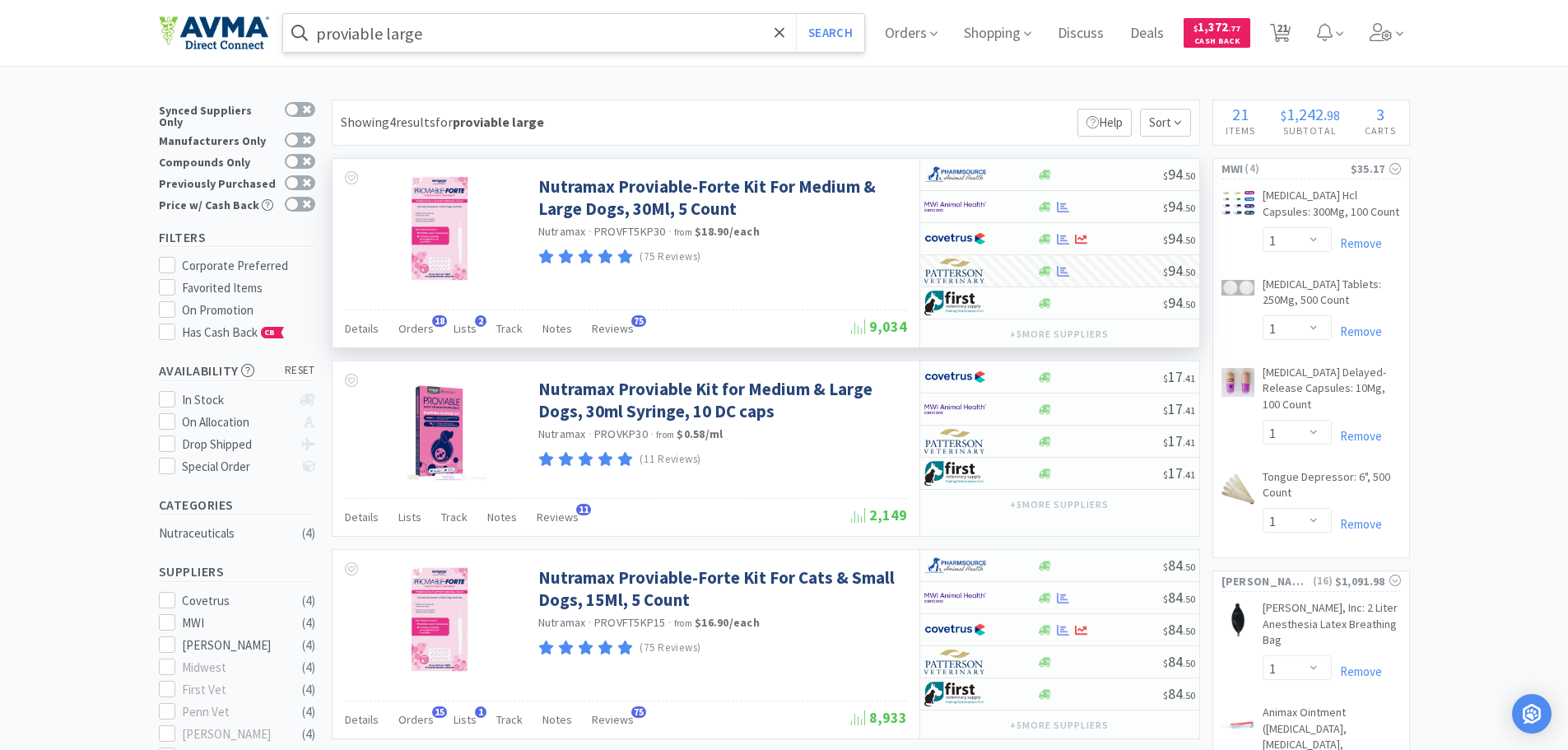
click at [452, 28] on input "proviable large" at bounding box center [574, 32] width 582 height 38
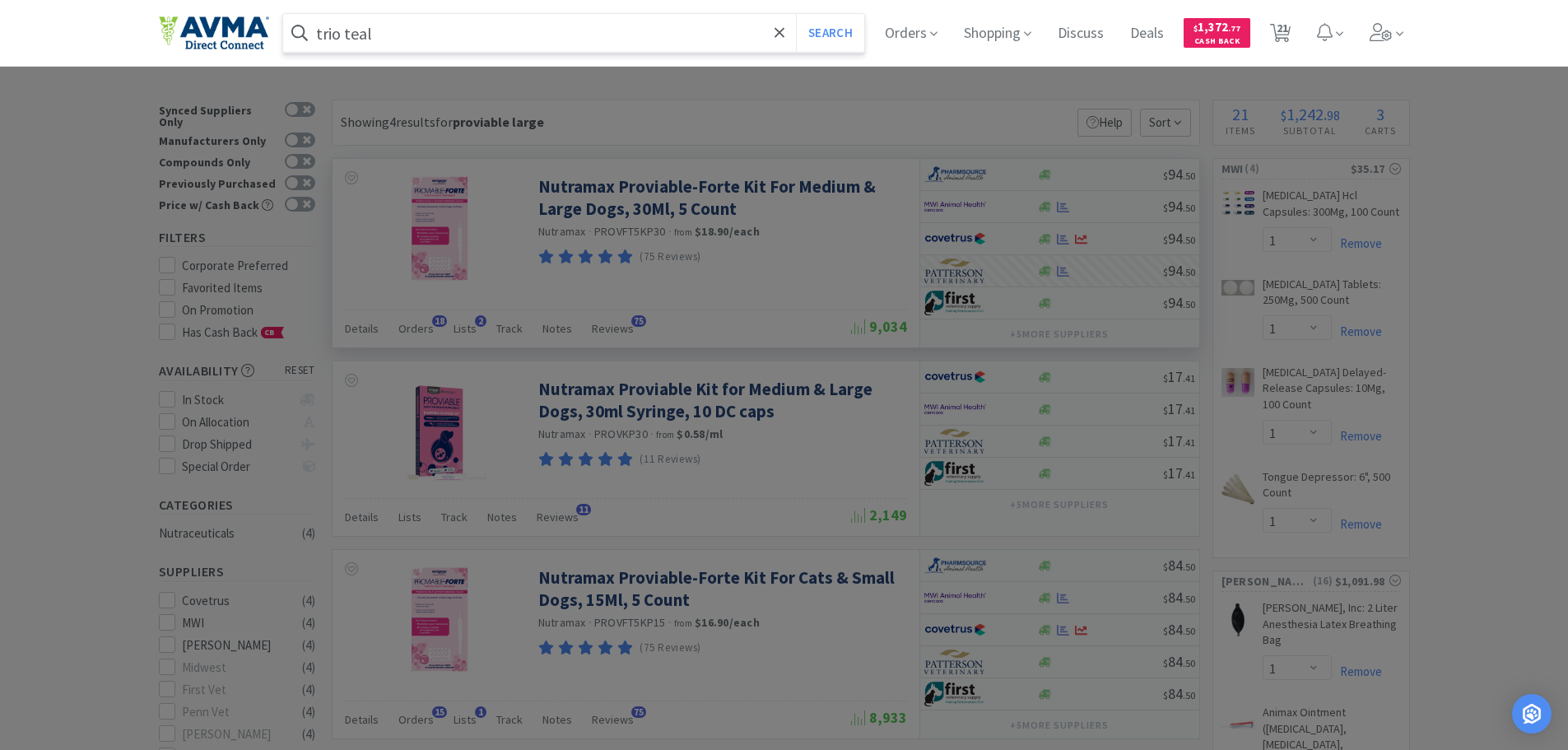
type input "trio teal"
click at [795, 14] on button "Search" at bounding box center [829, 32] width 68 height 38
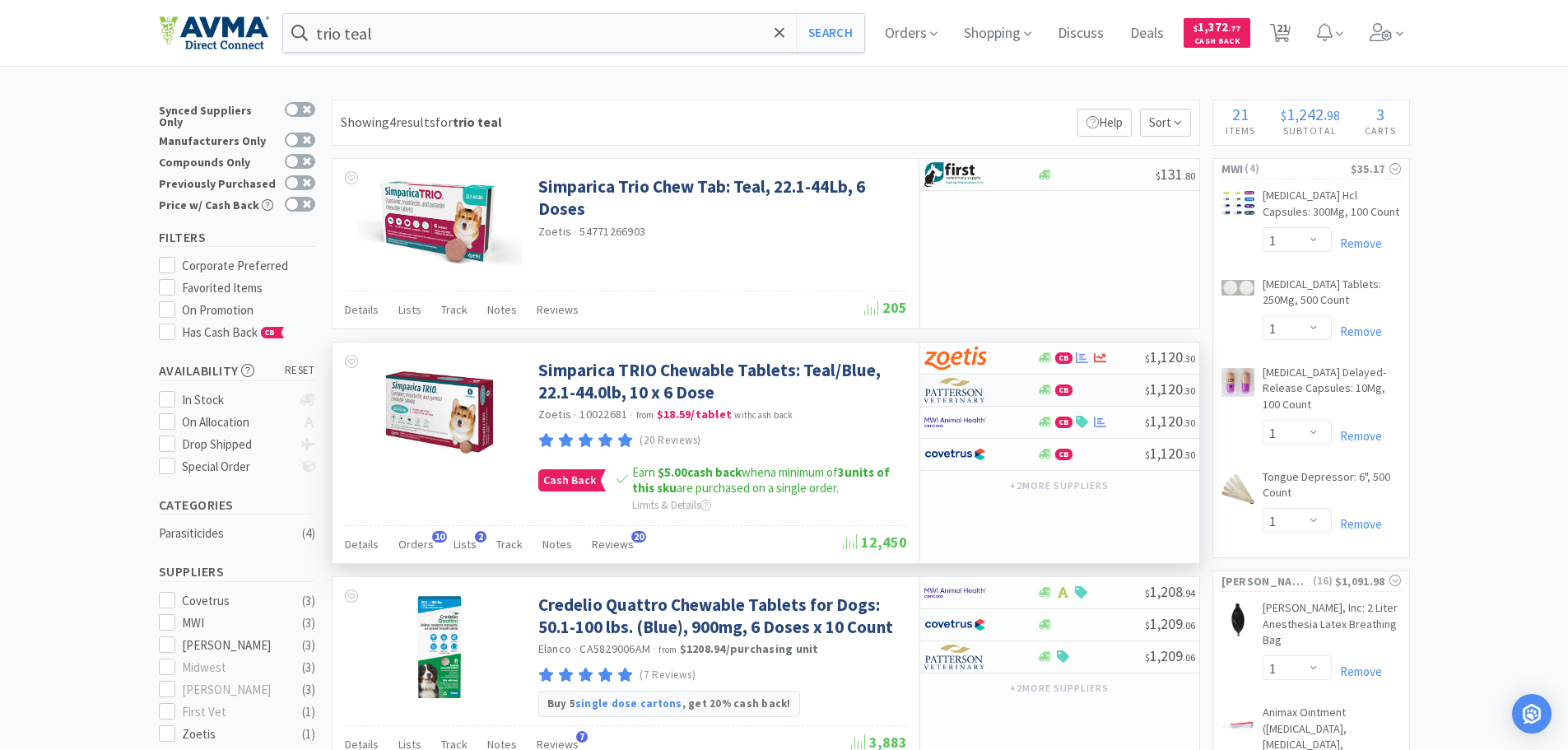
click at [946, 397] on img at bounding box center [955, 389] width 62 height 25
select select "2"
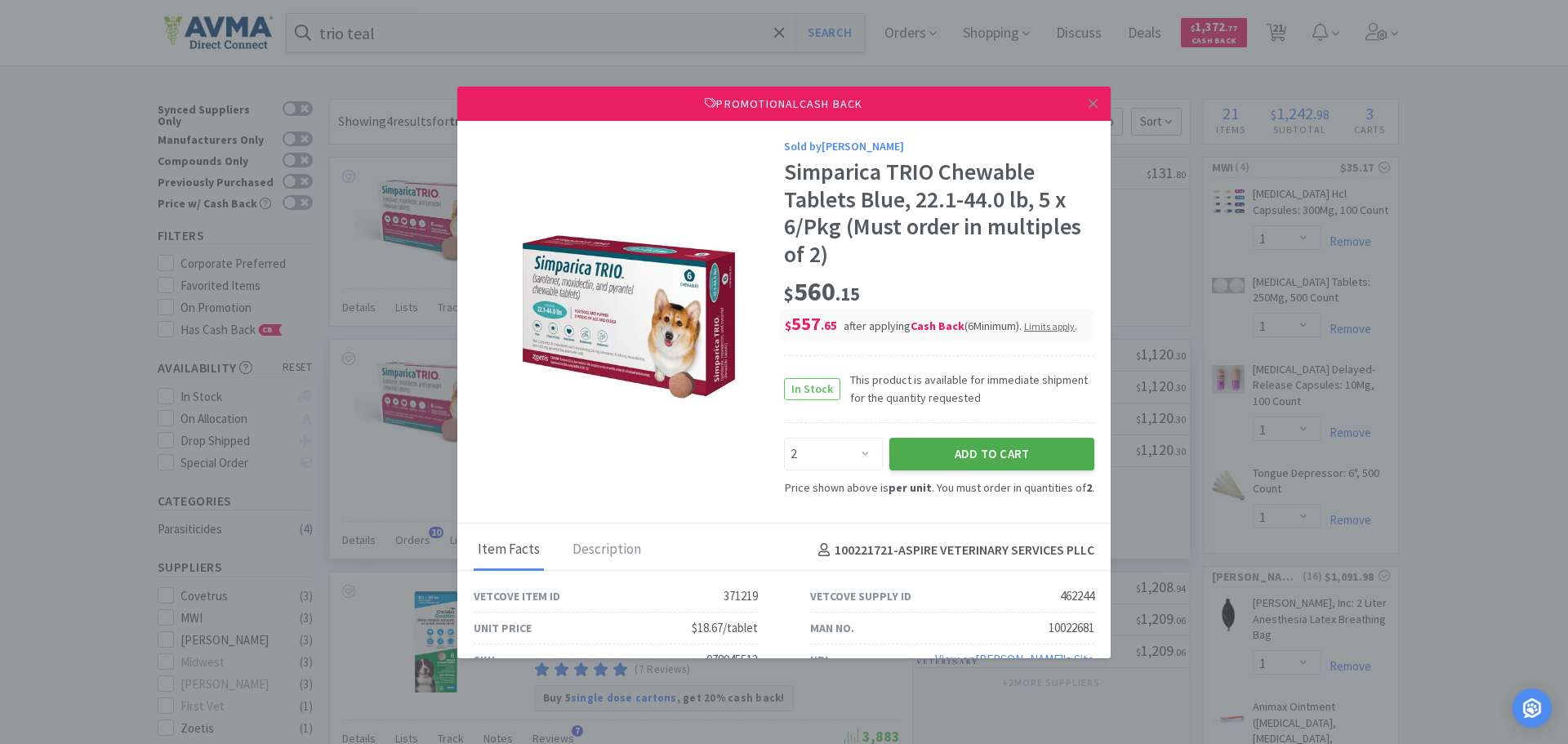
click at [893, 461] on button "Add to Cart" at bounding box center [992, 453] width 205 height 32
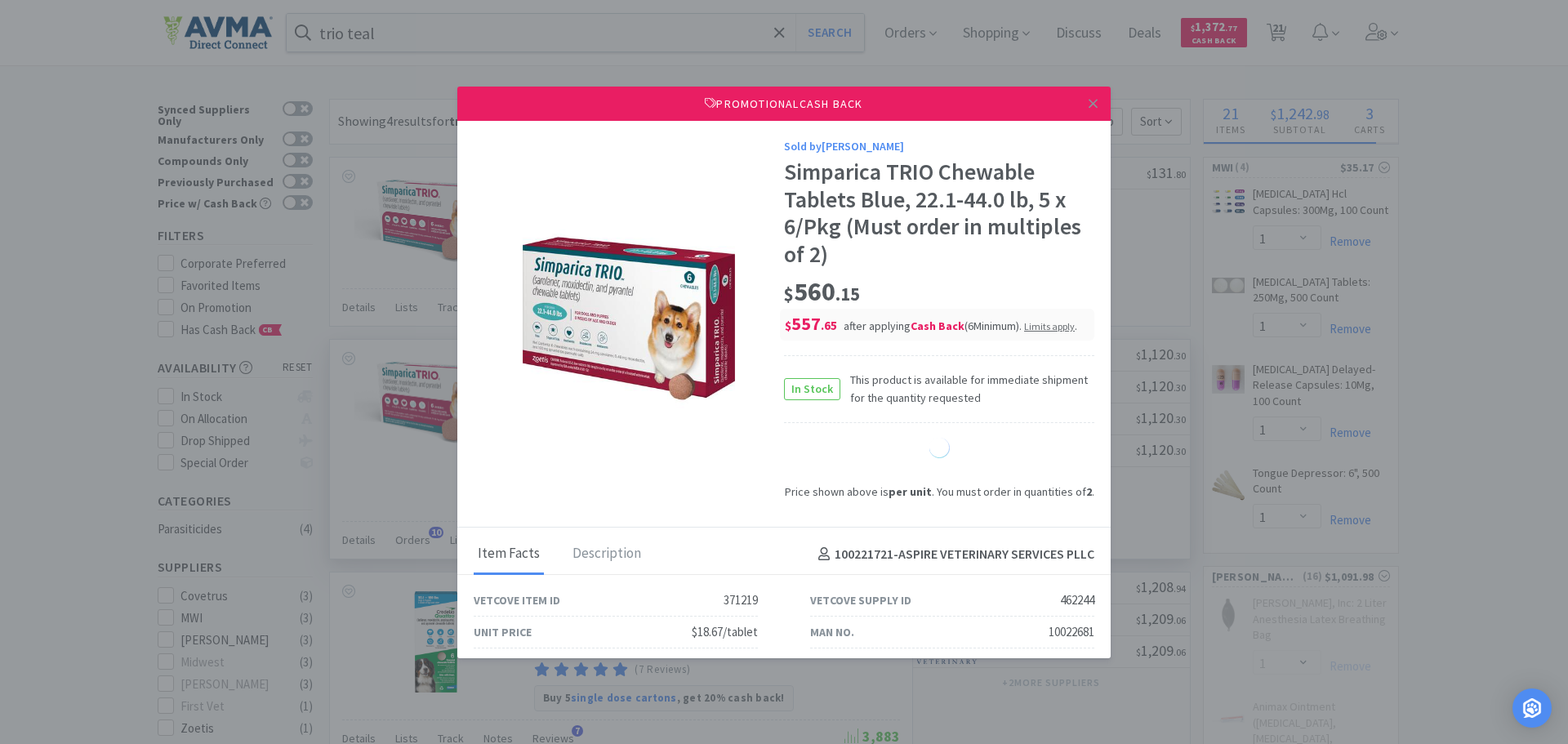
select select "2"
select select "20"
select select "1"
select select "10"
select select "4"
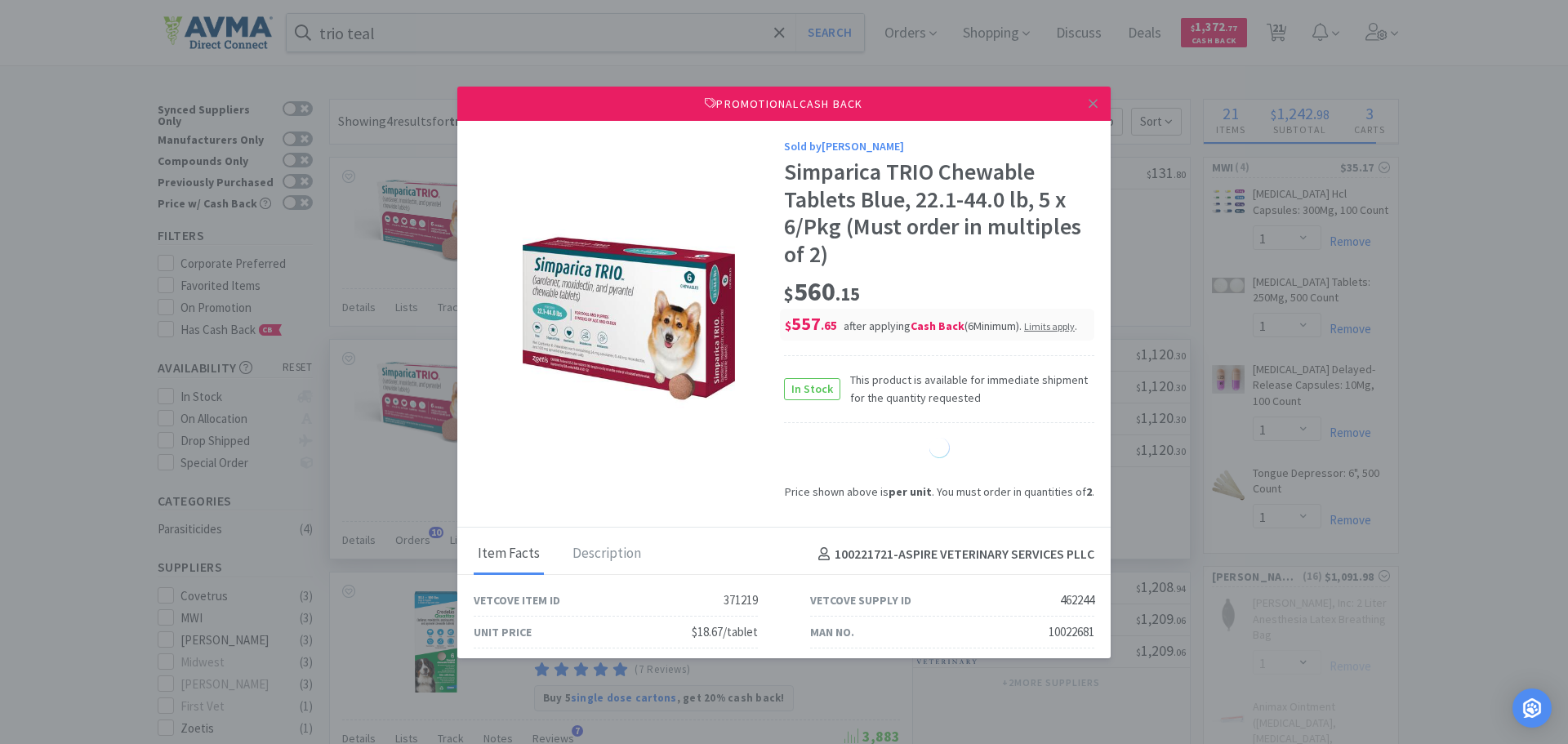
select select "1"
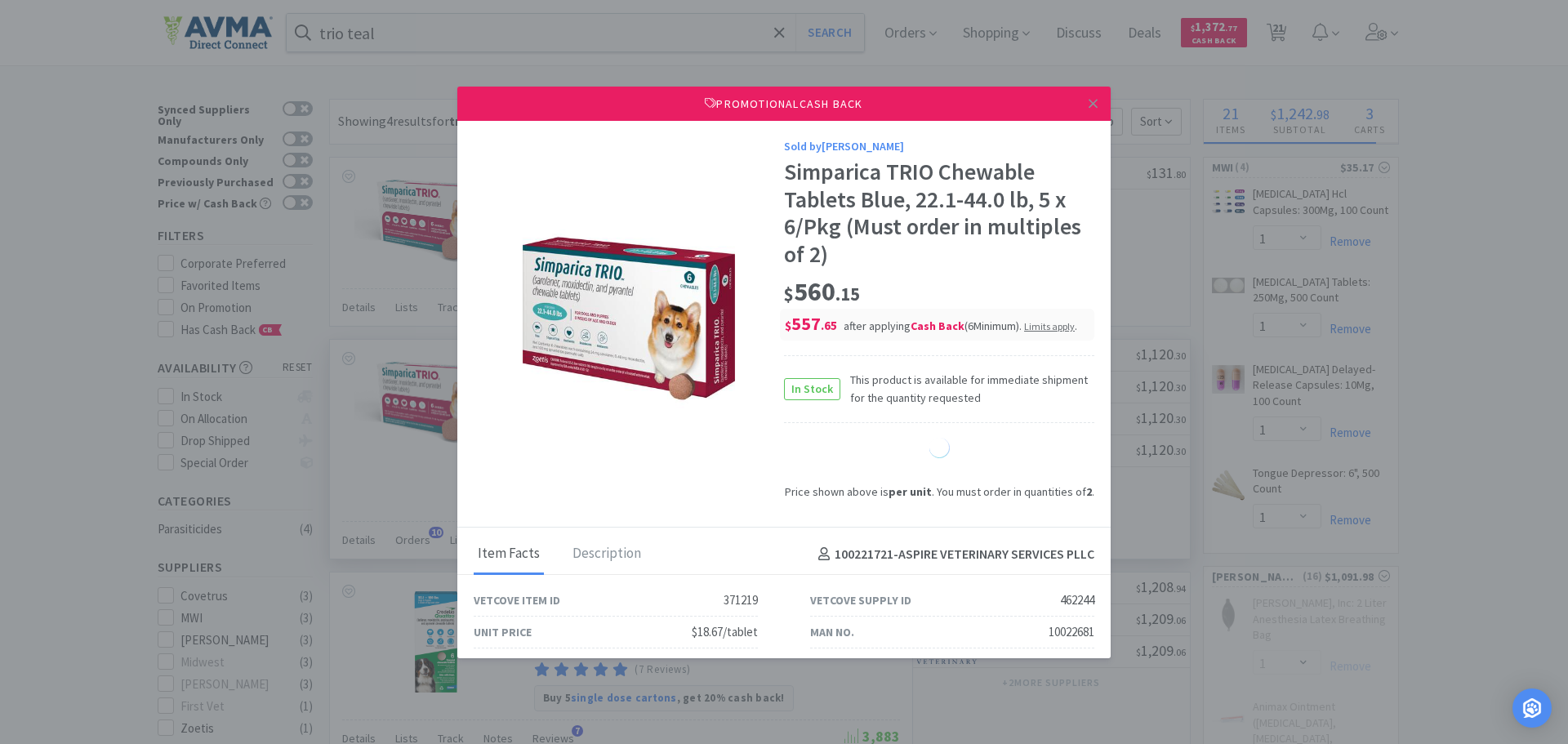
select select "1"
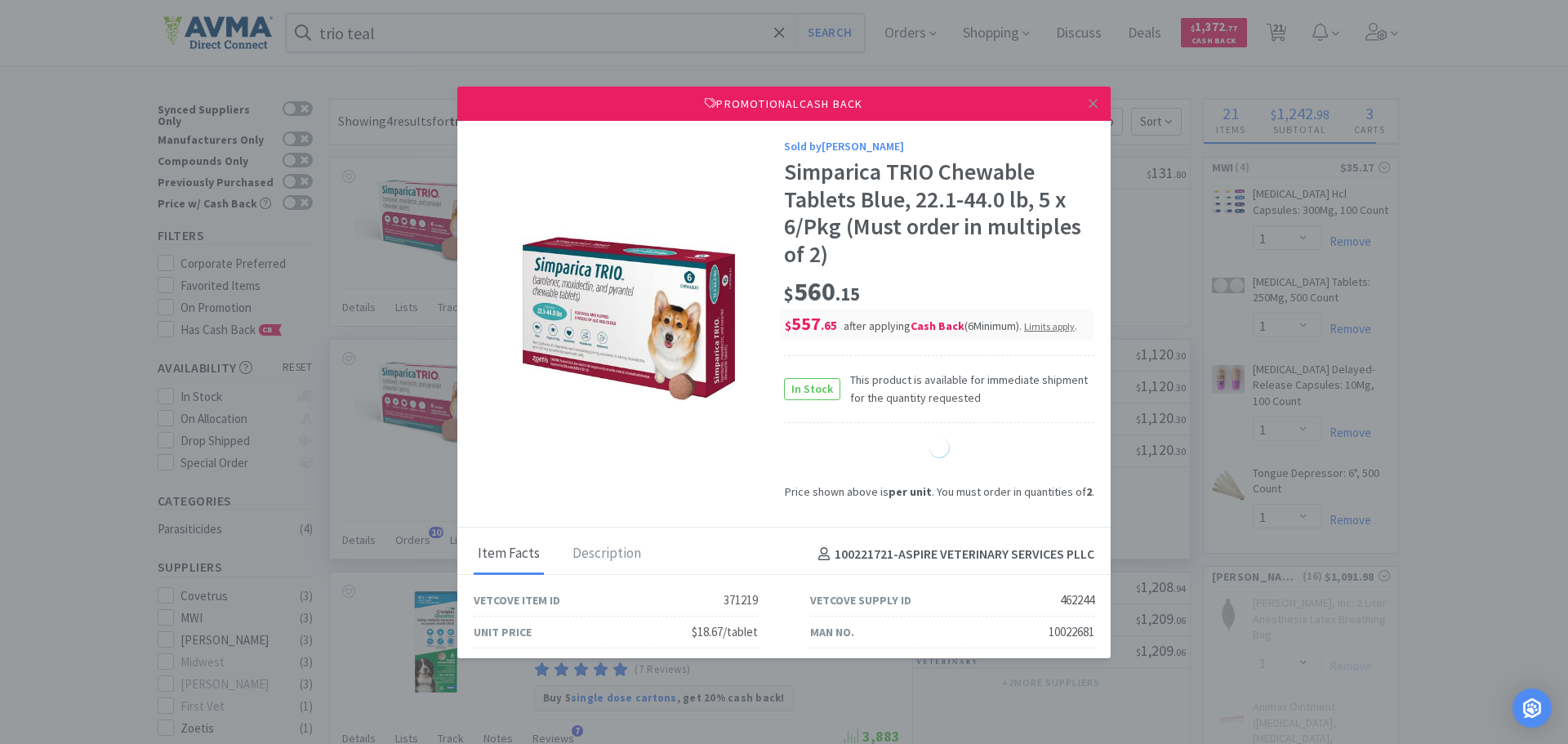
select select "1"
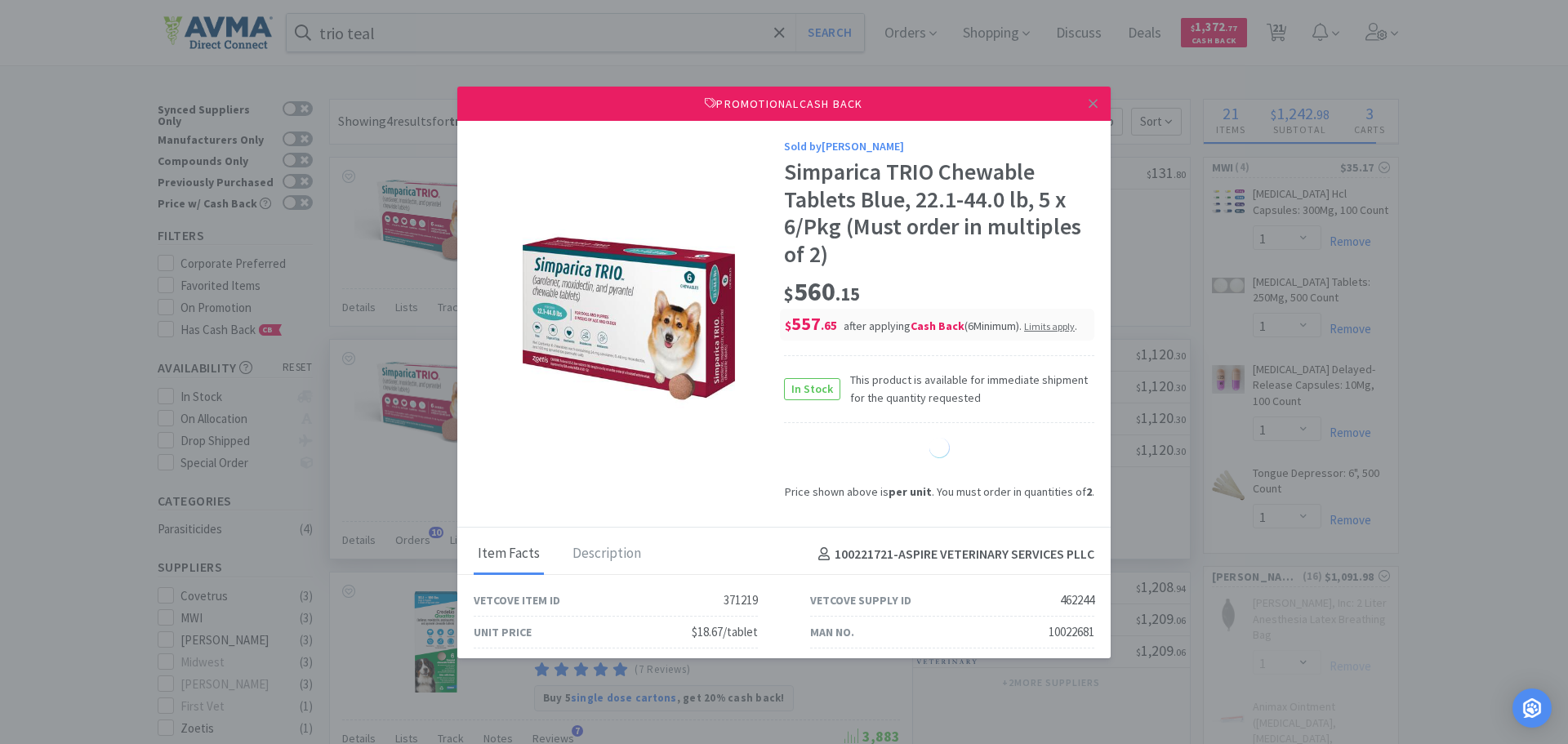
select select "1"
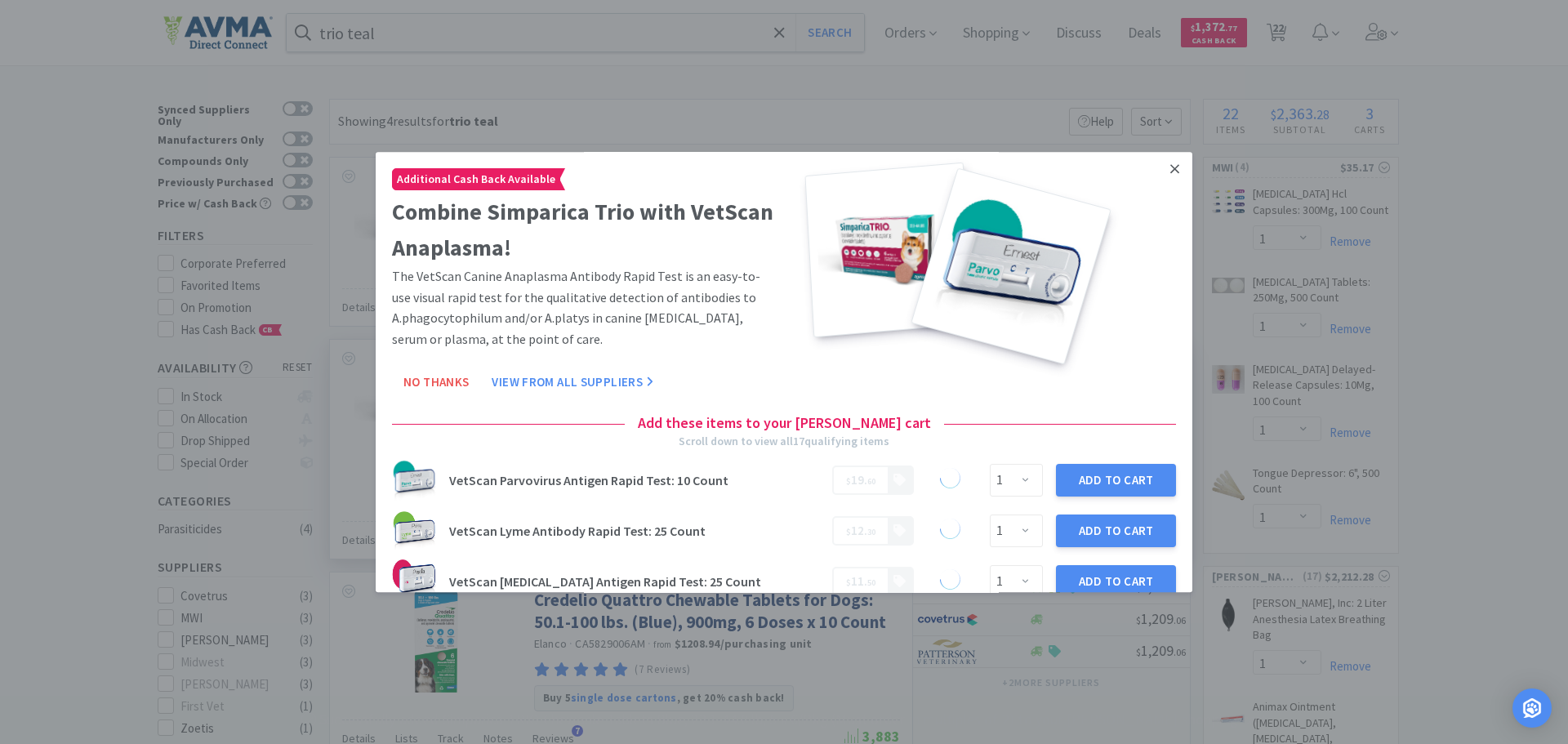
click at [1169, 171] on link at bounding box center [1175, 170] width 28 height 35
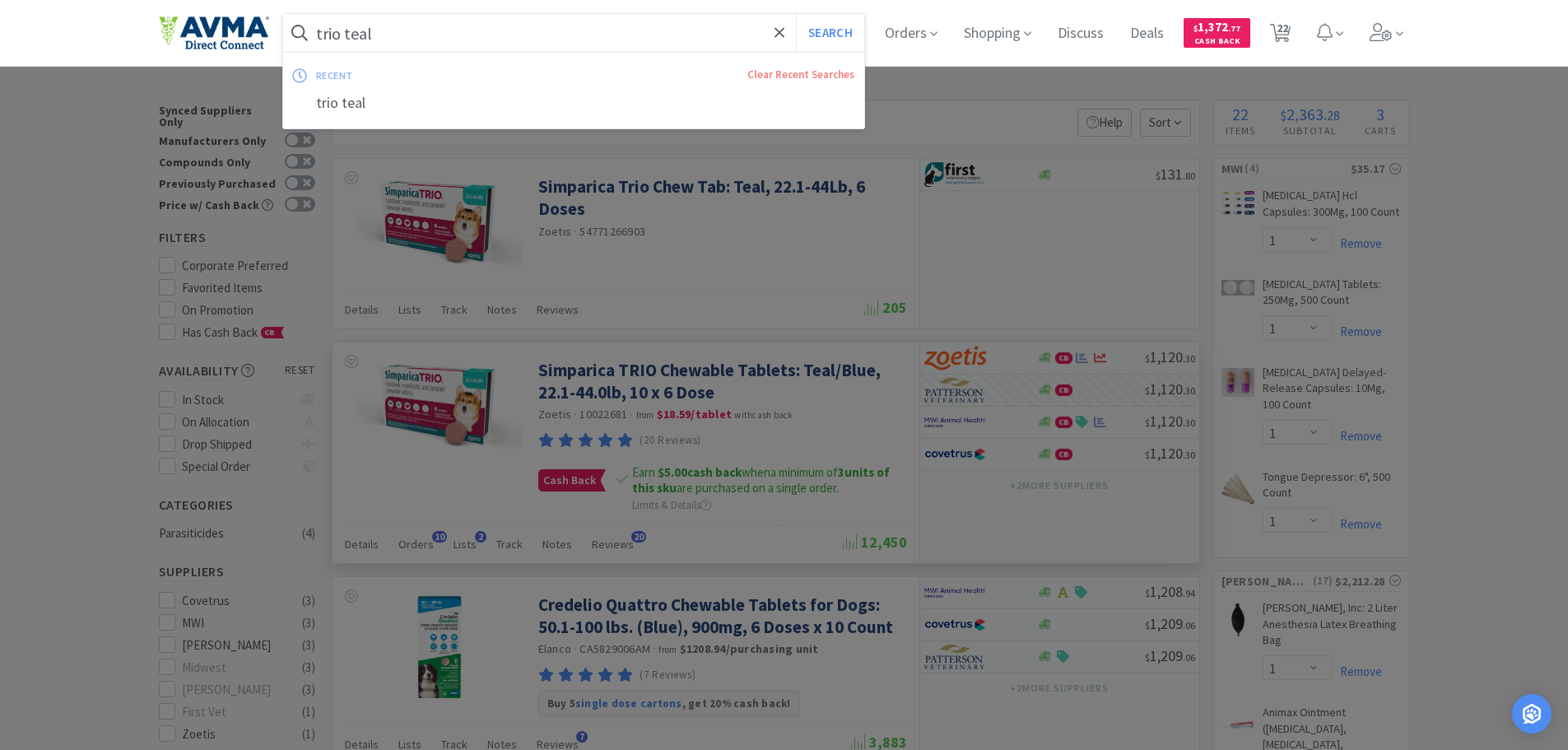
click at [422, 30] on input "trio teal" at bounding box center [574, 32] width 582 height 38
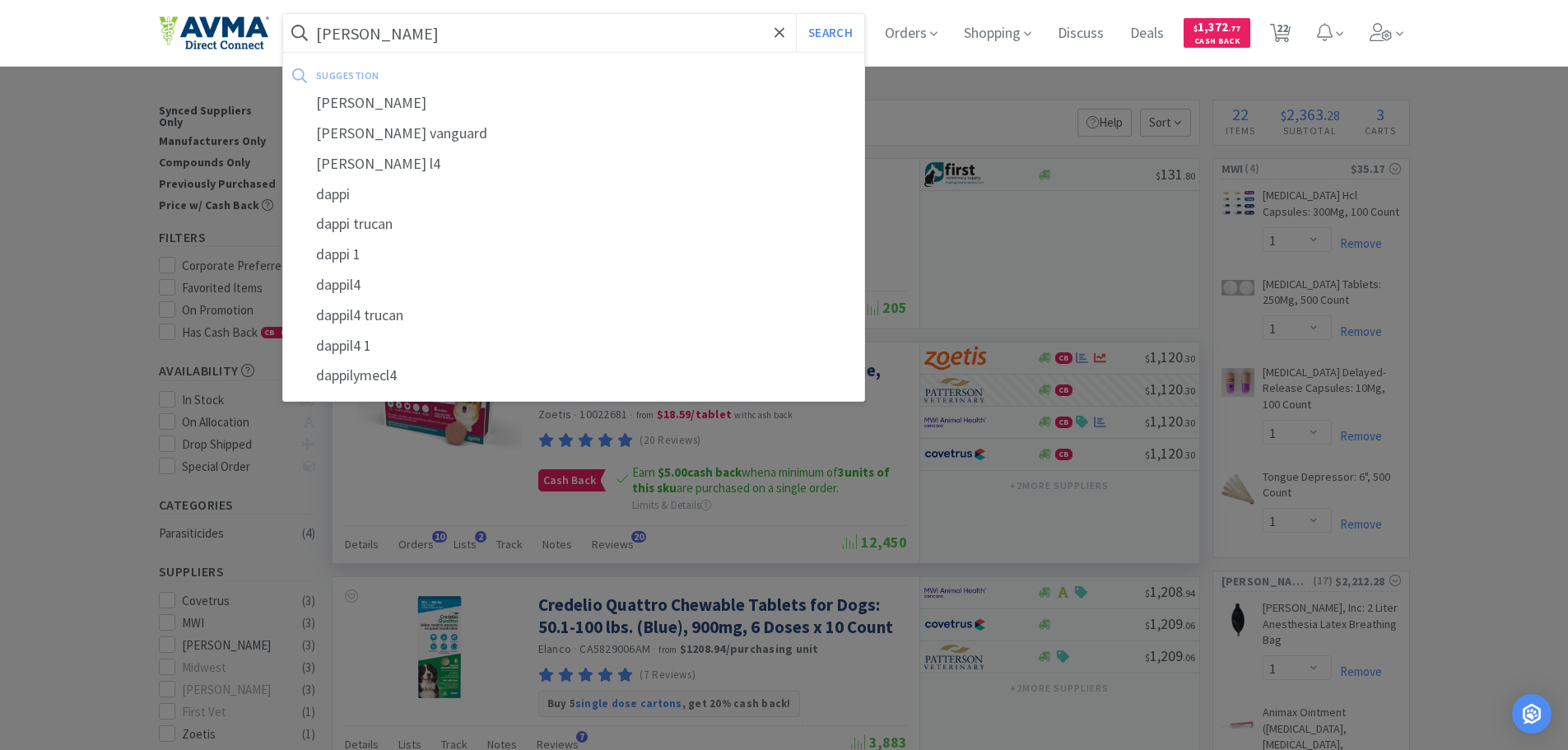
type input "[PERSON_NAME]"
click at [795, 14] on button "Search" at bounding box center [829, 32] width 68 height 38
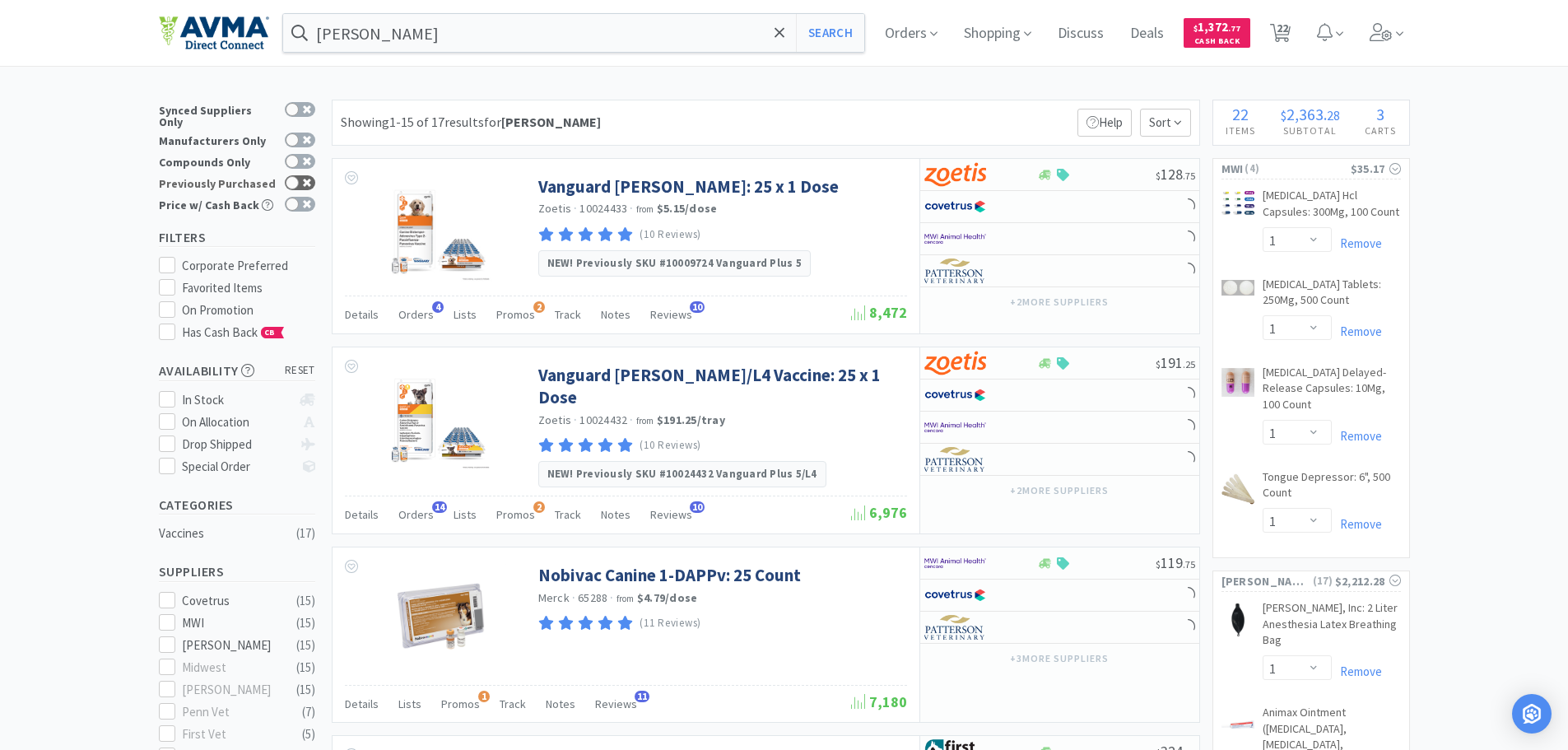
click at [288, 176] on div at bounding box center [291, 182] width 13 height 13
checkbox input "true"
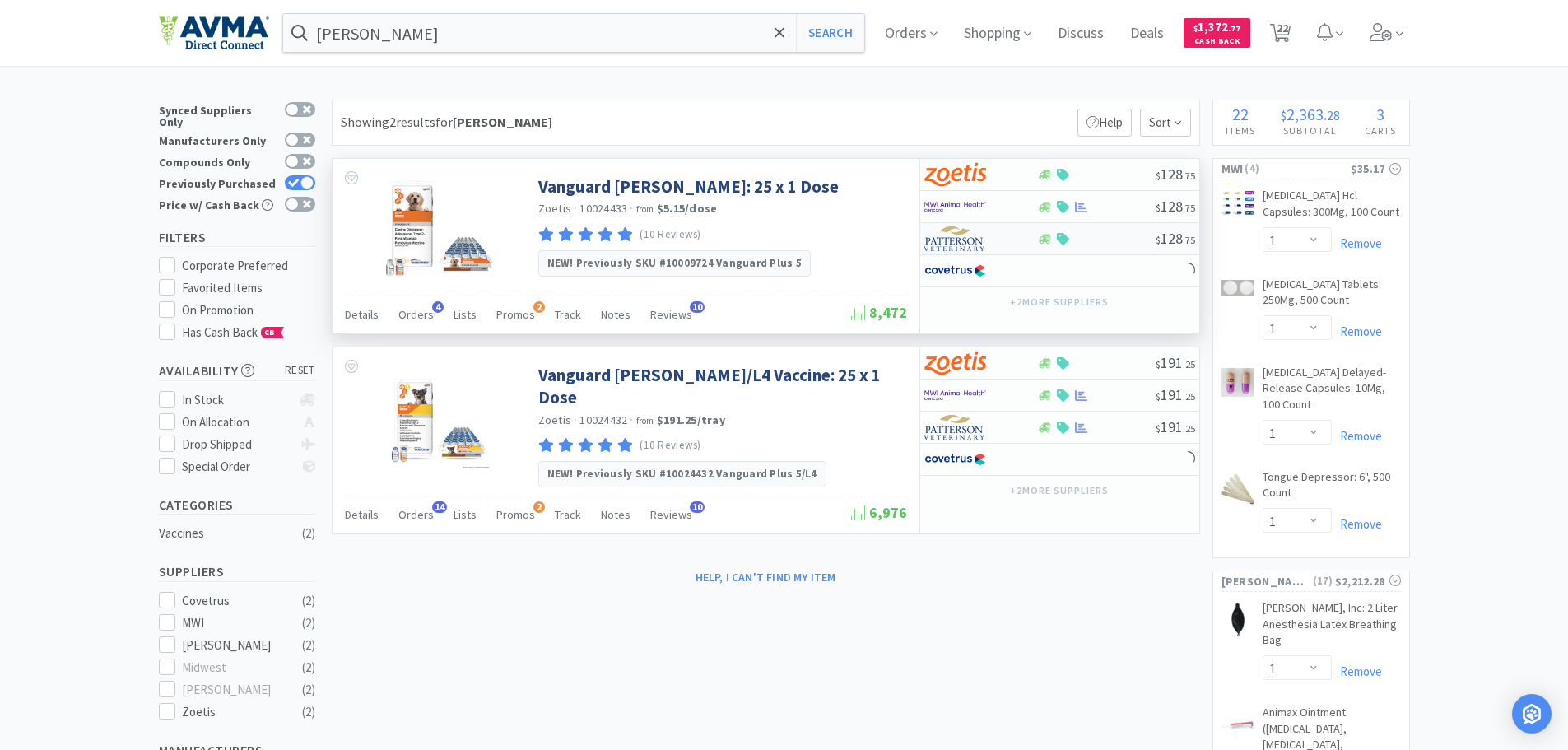
click at [970, 239] on img at bounding box center [955, 238] width 62 height 25
select select "1"
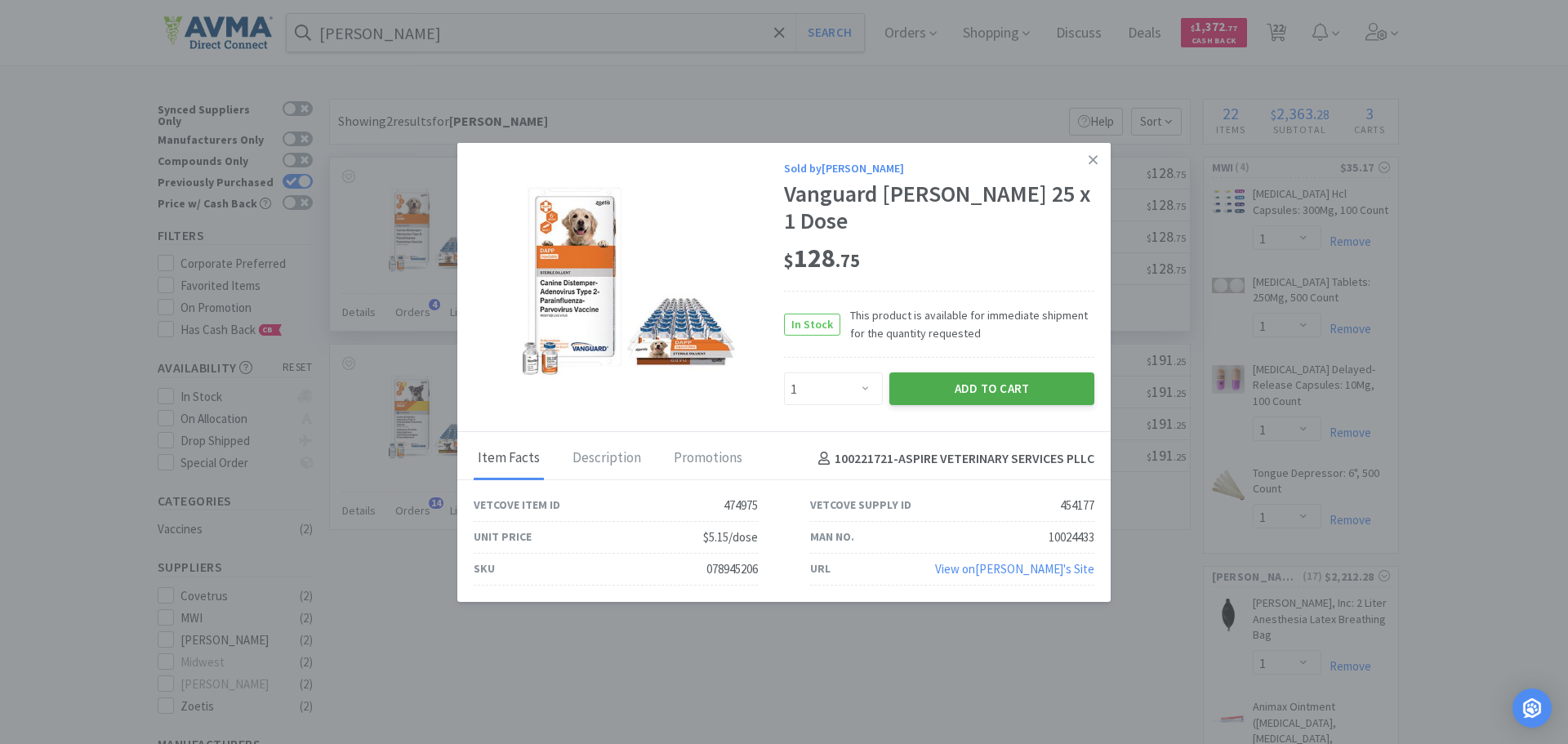
click at [920, 372] on button "Add to Cart" at bounding box center [992, 388] width 205 height 32
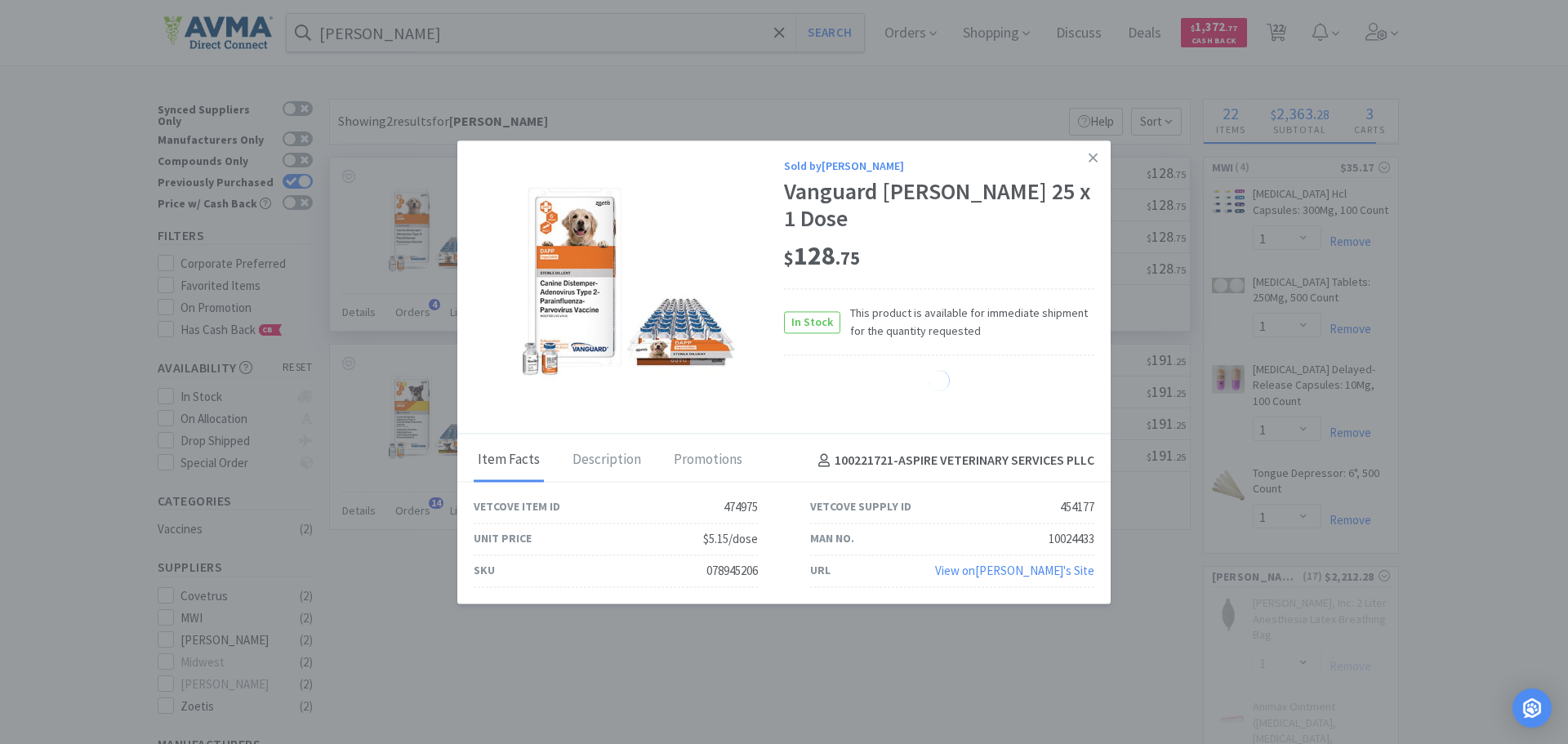
select select "1"
select select "4"
select select "1"
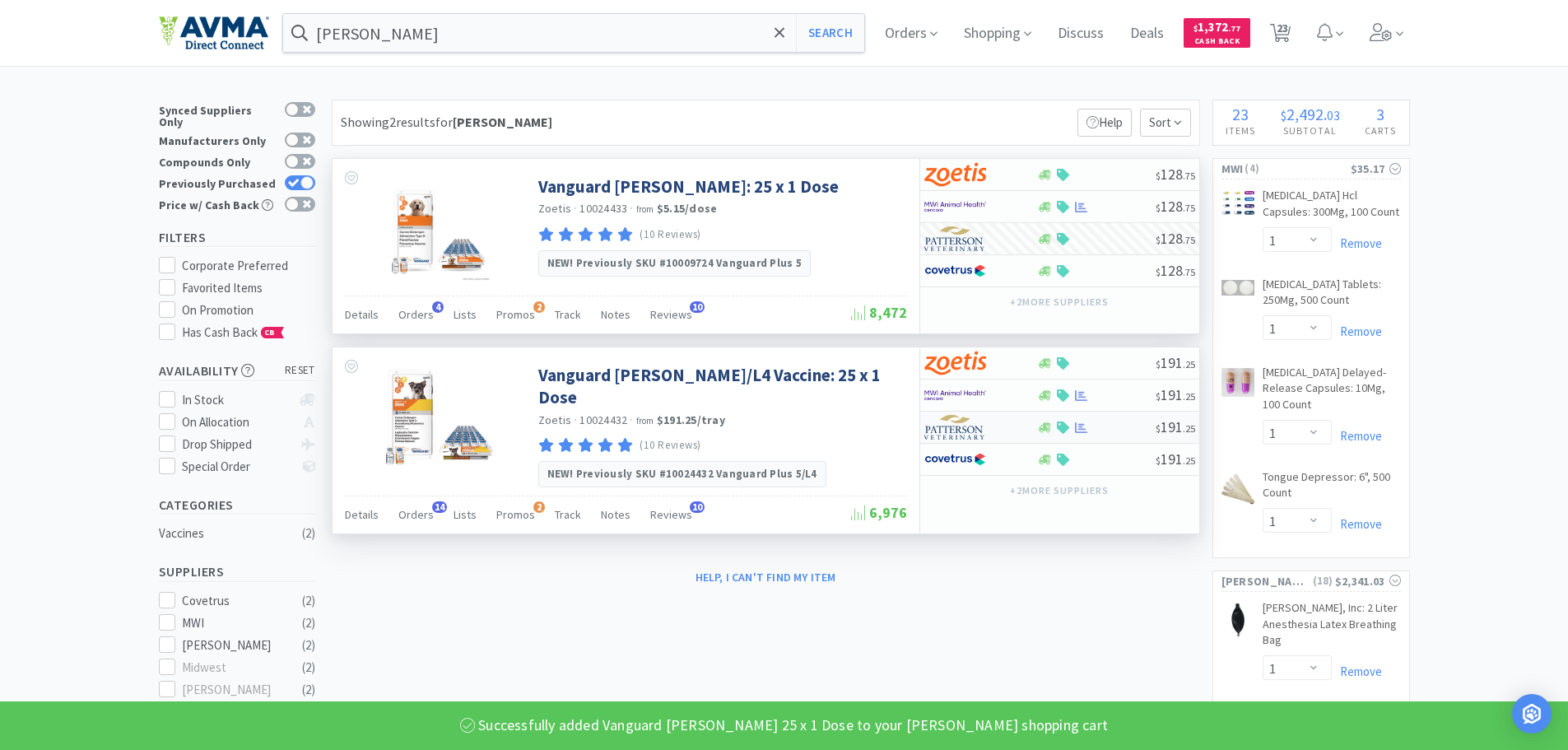
click at [946, 426] on img at bounding box center [955, 427] width 62 height 25
select select "1"
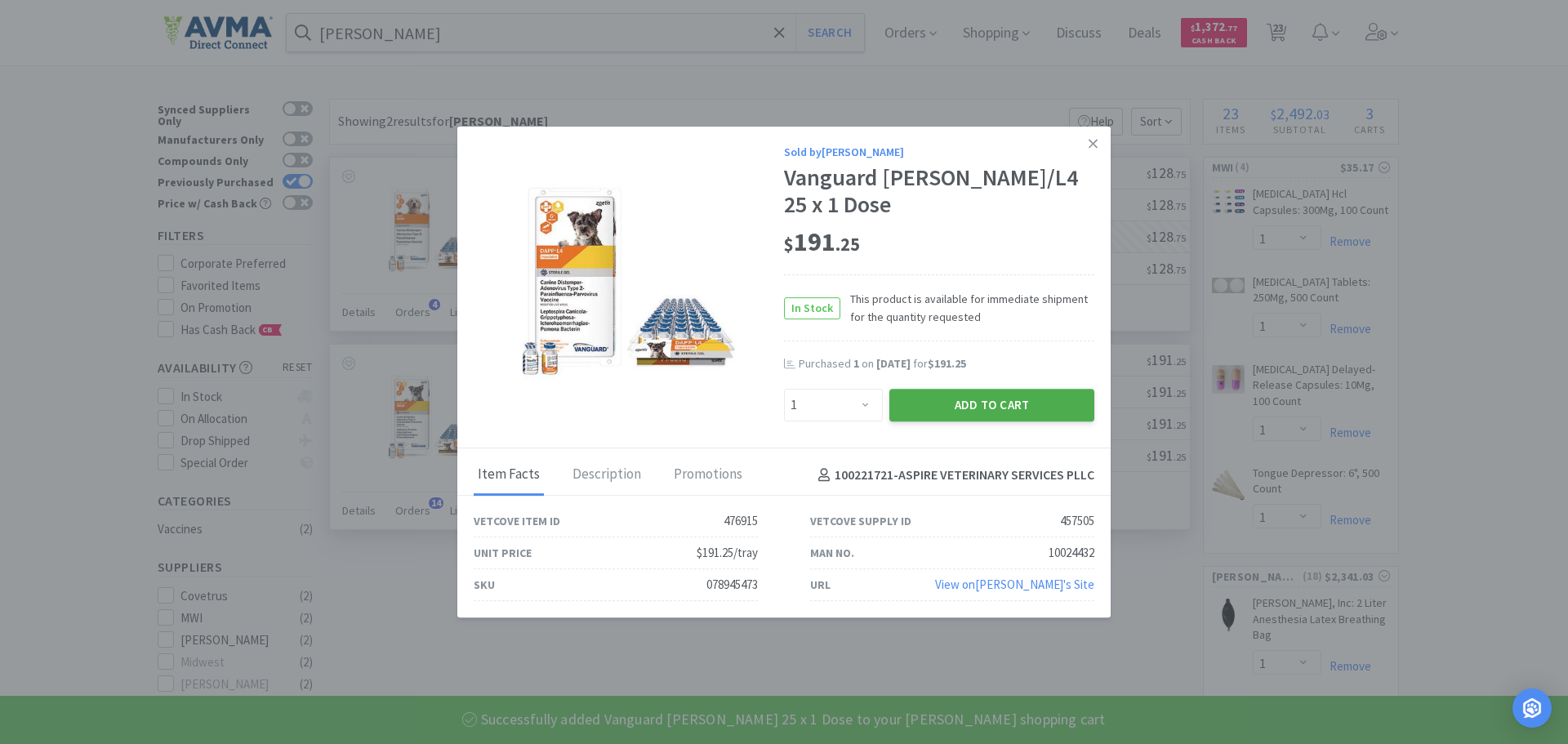
click at [945, 393] on button "Add to Cart" at bounding box center [992, 404] width 205 height 32
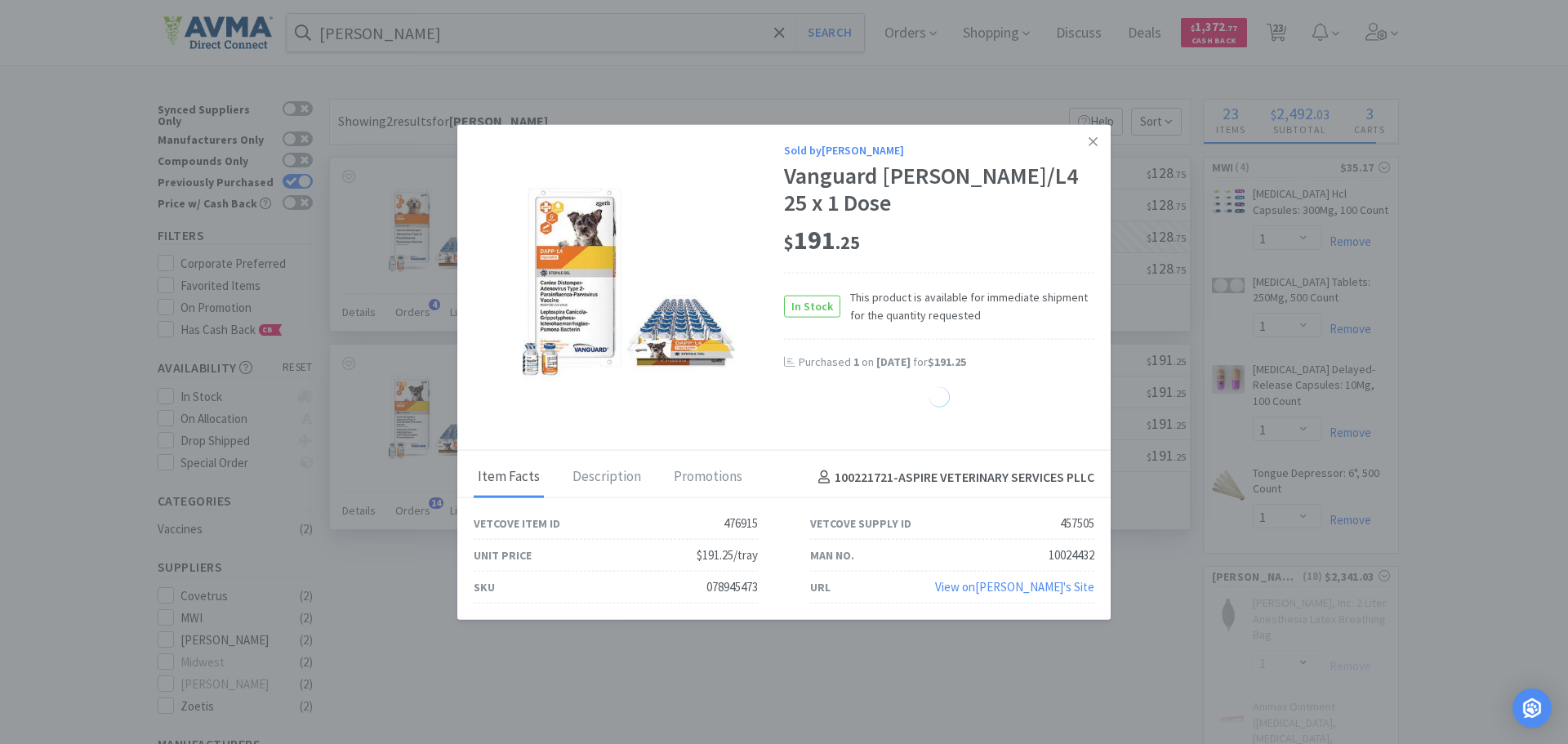
select select "1"
select select "4"
select select "1"
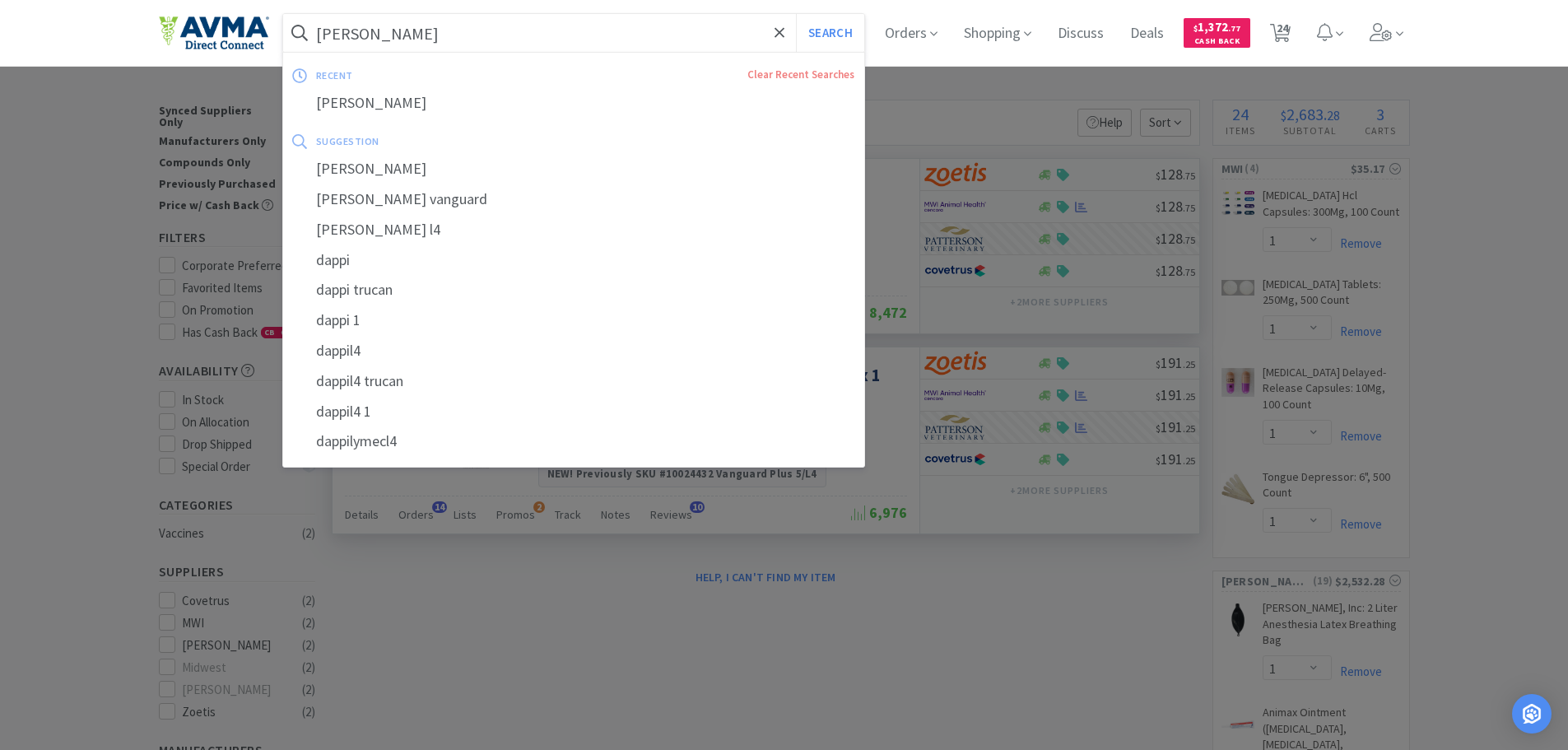
click at [391, 17] on input "[PERSON_NAME]" at bounding box center [574, 32] width 582 height 38
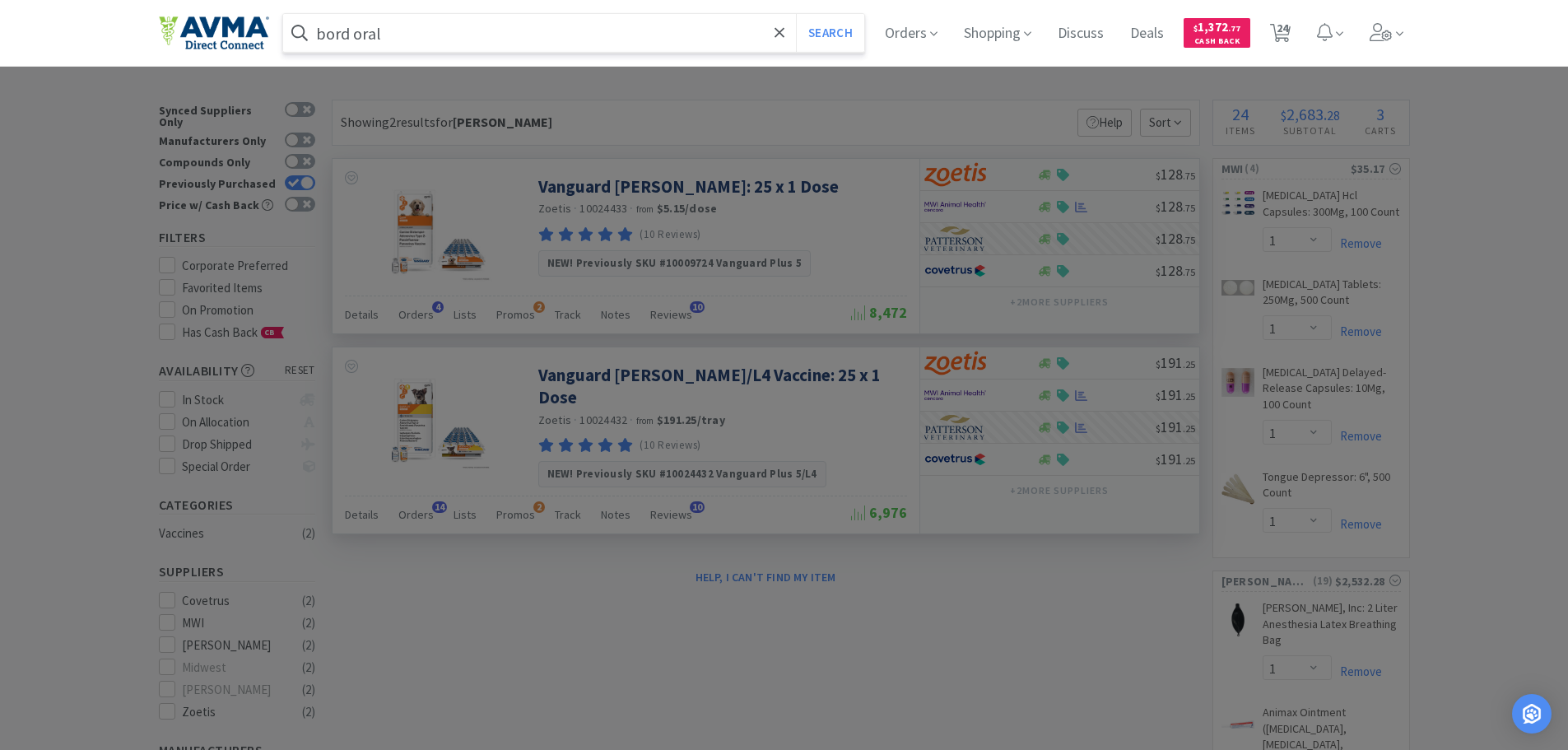
type input "bord oral"
click at [795, 14] on button "Search" at bounding box center [829, 32] width 68 height 38
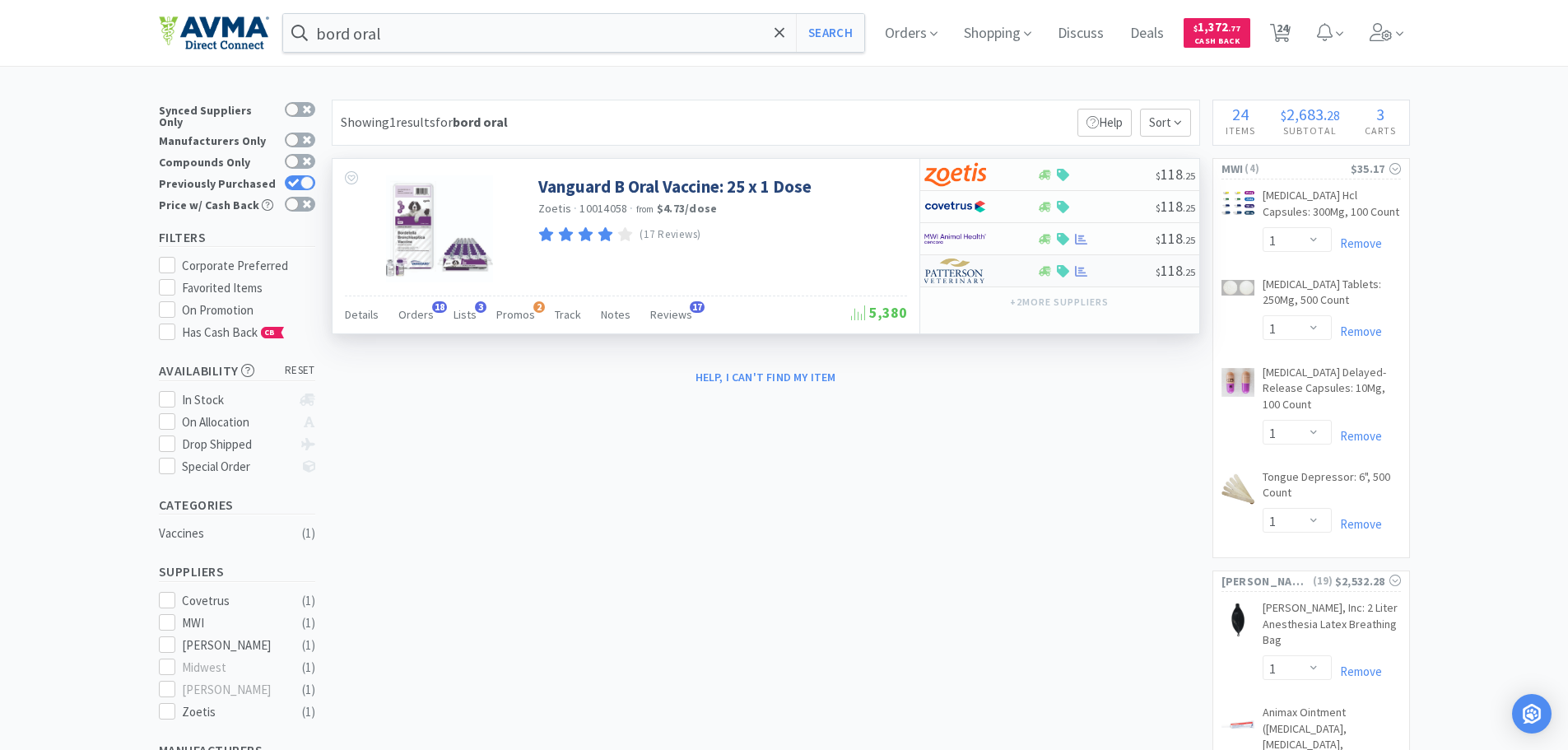
click at [964, 276] on img at bounding box center [955, 270] width 62 height 25
select select "1"
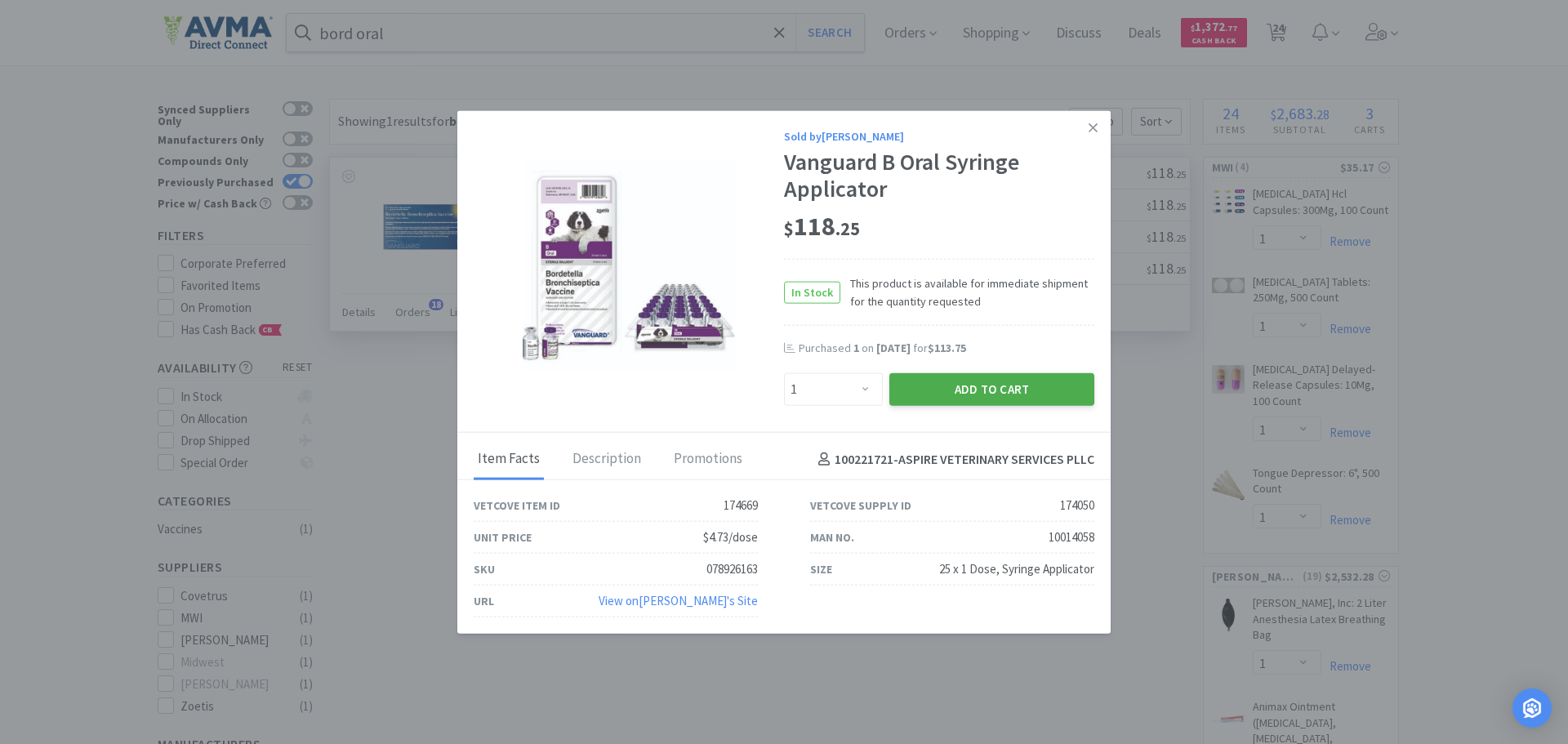
click at [940, 388] on button "Add to Cart" at bounding box center [992, 389] width 205 height 32
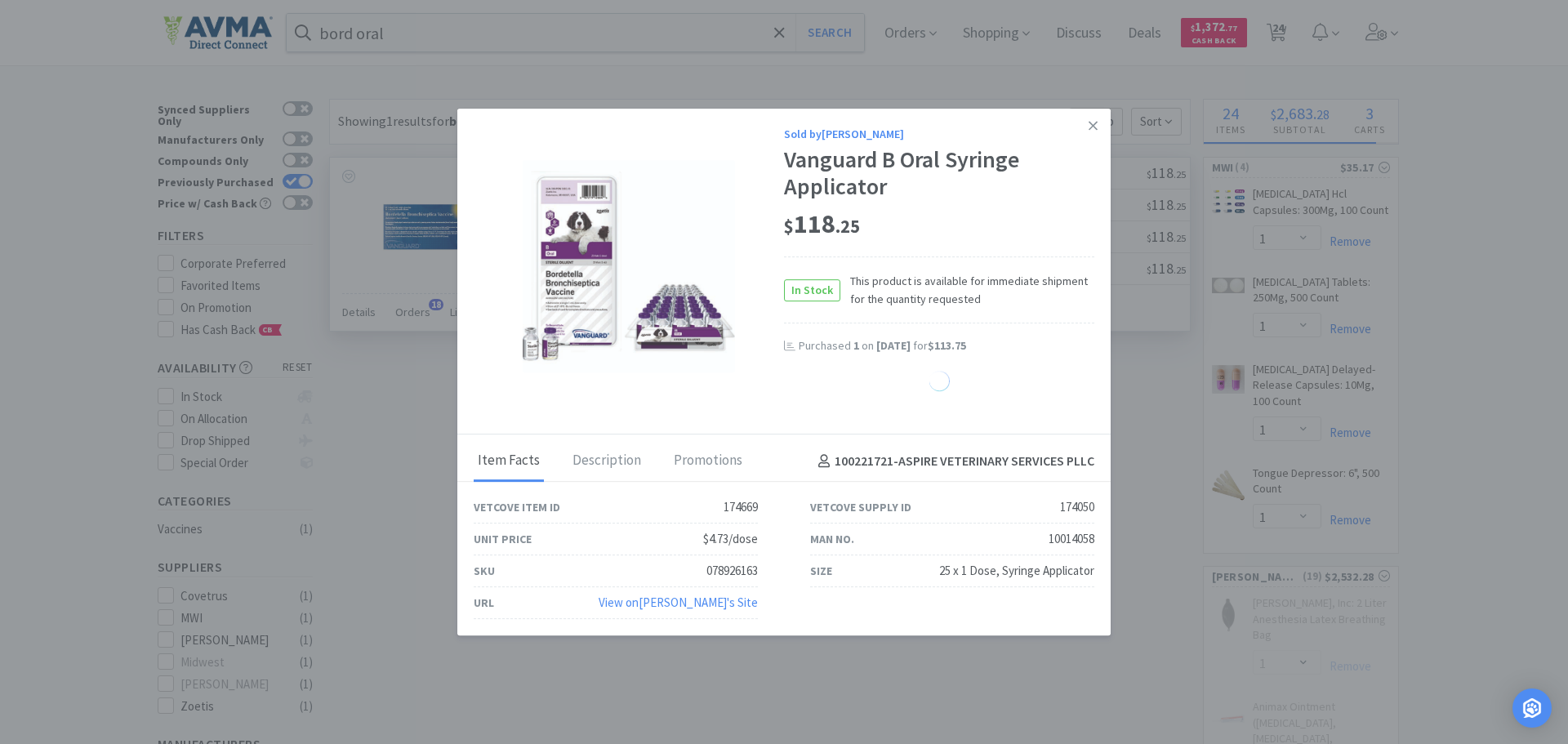
select select "1"
select select "4"
select select "1"
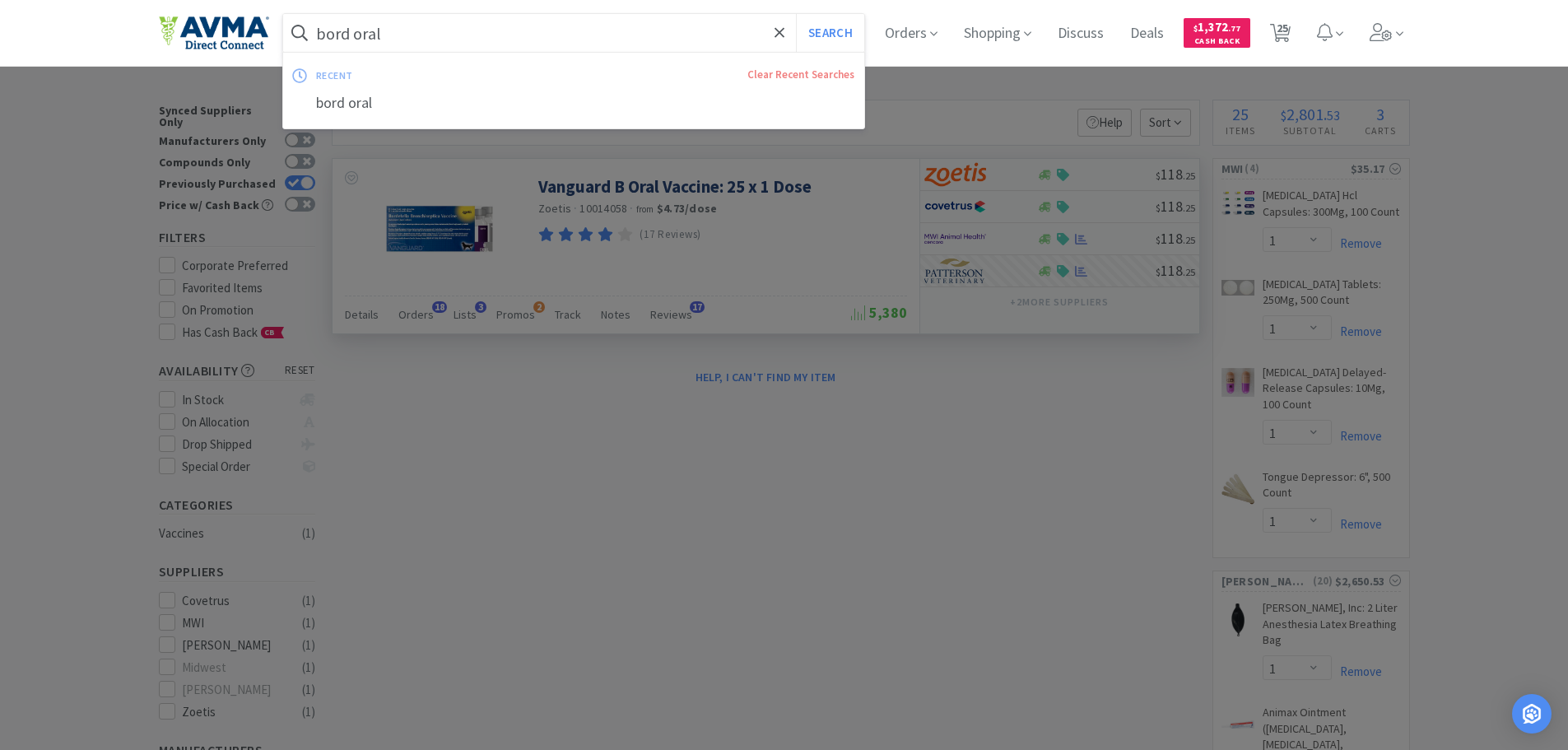
click at [498, 31] on input "bord oral" at bounding box center [574, 32] width 582 height 38
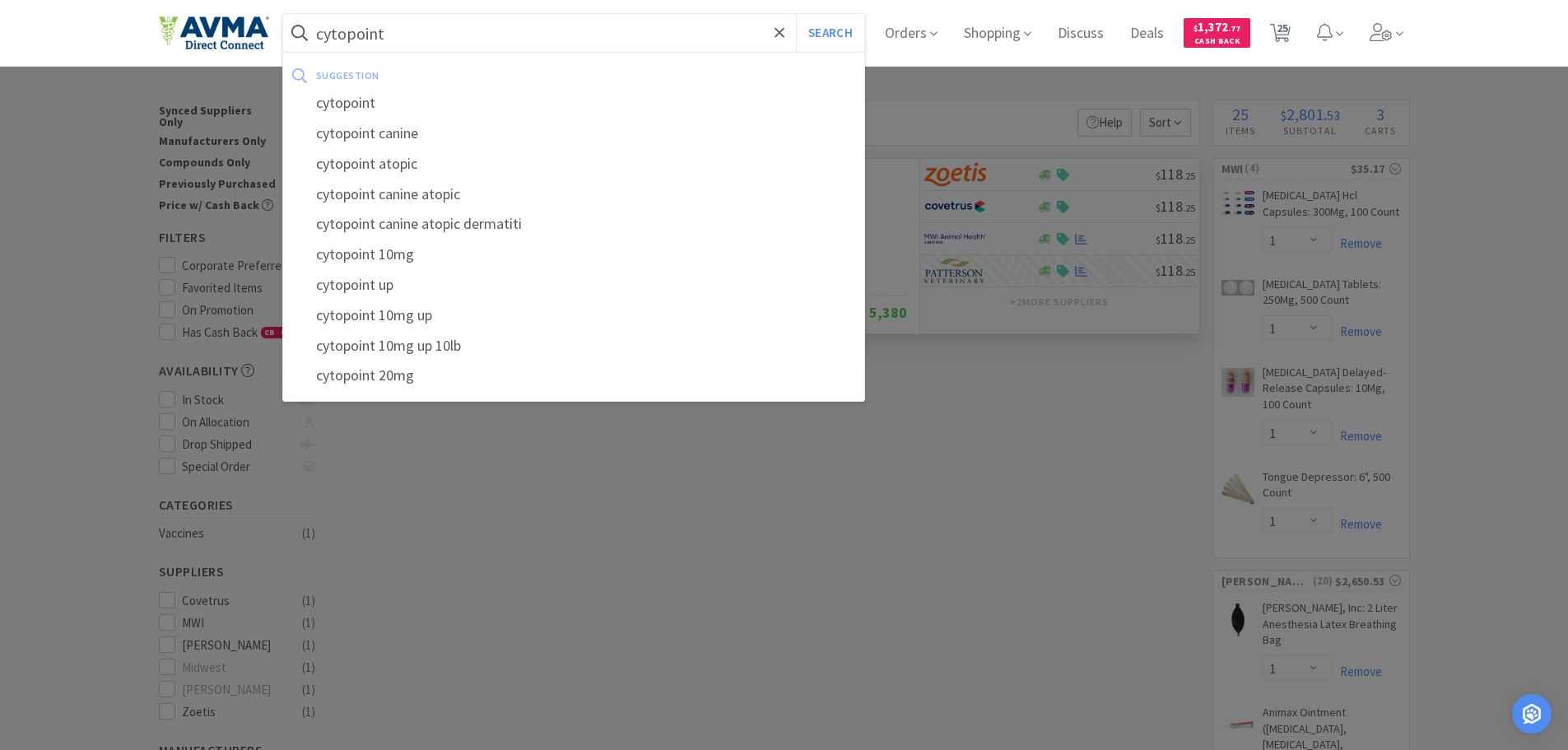
type input "cytopoint"
click at [795, 14] on button "Search" at bounding box center [829, 32] width 68 height 38
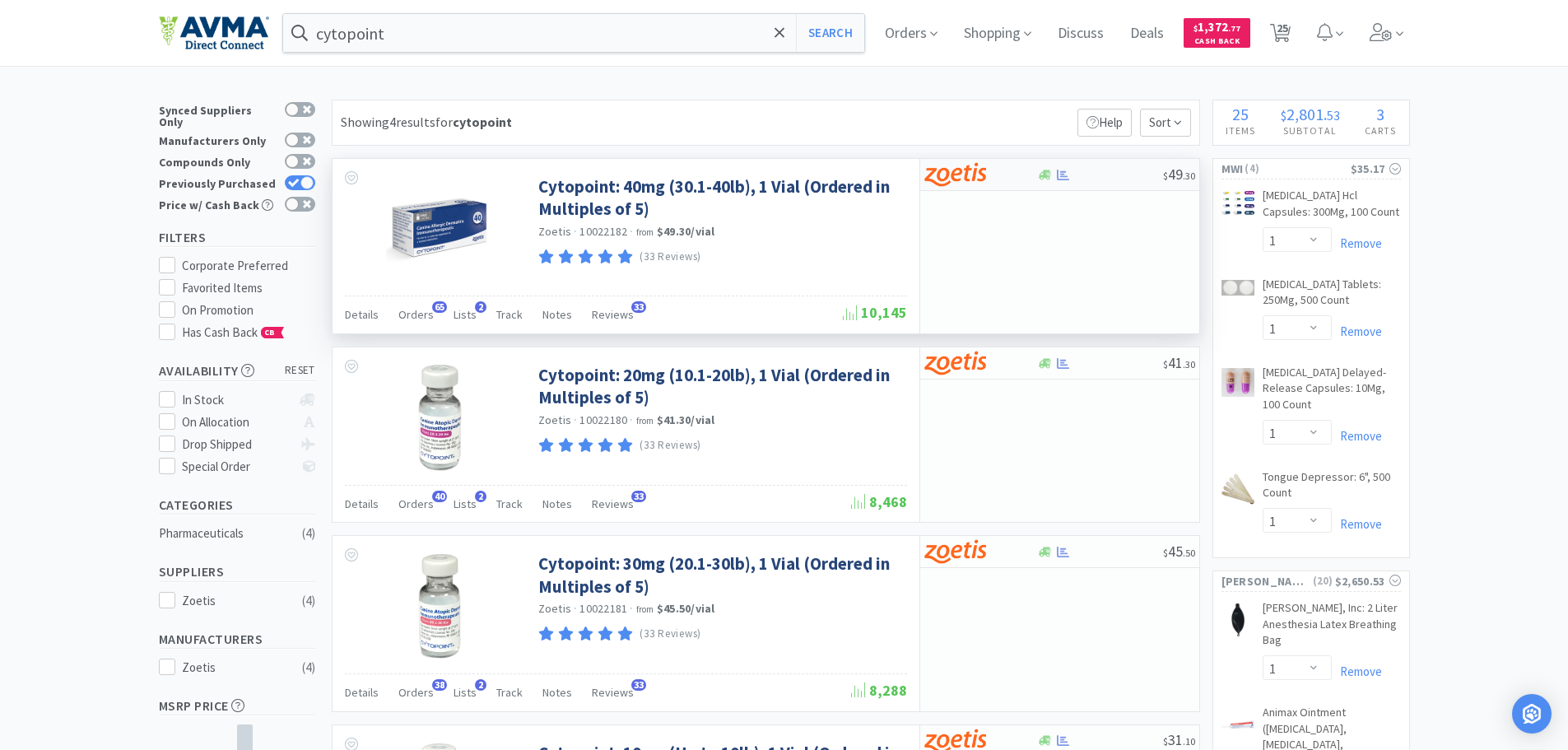
click at [977, 169] on img at bounding box center [955, 174] width 62 height 25
select select "5"
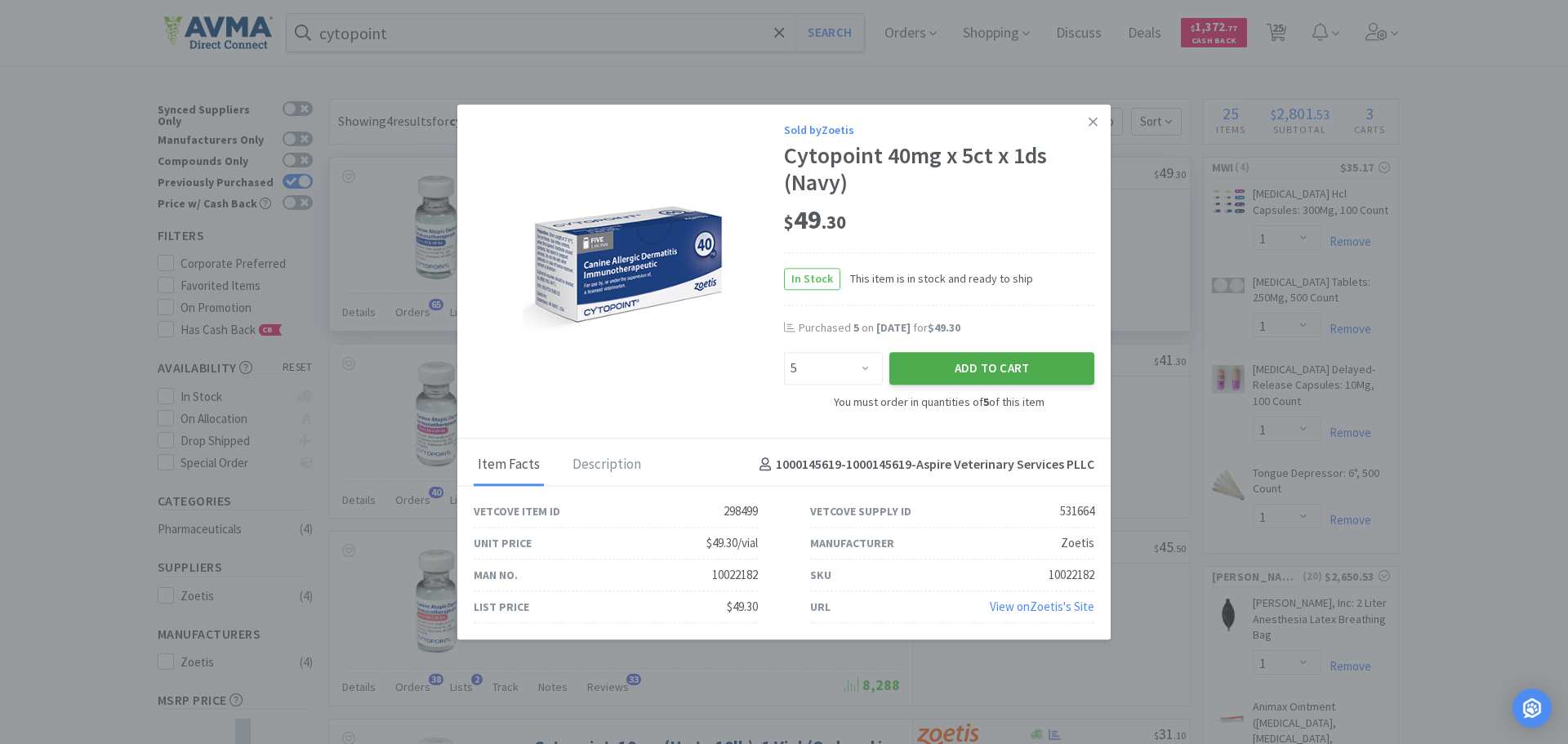
click at [954, 372] on button "Add to Cart" at bounding box center [992, 369] width 205 height 32
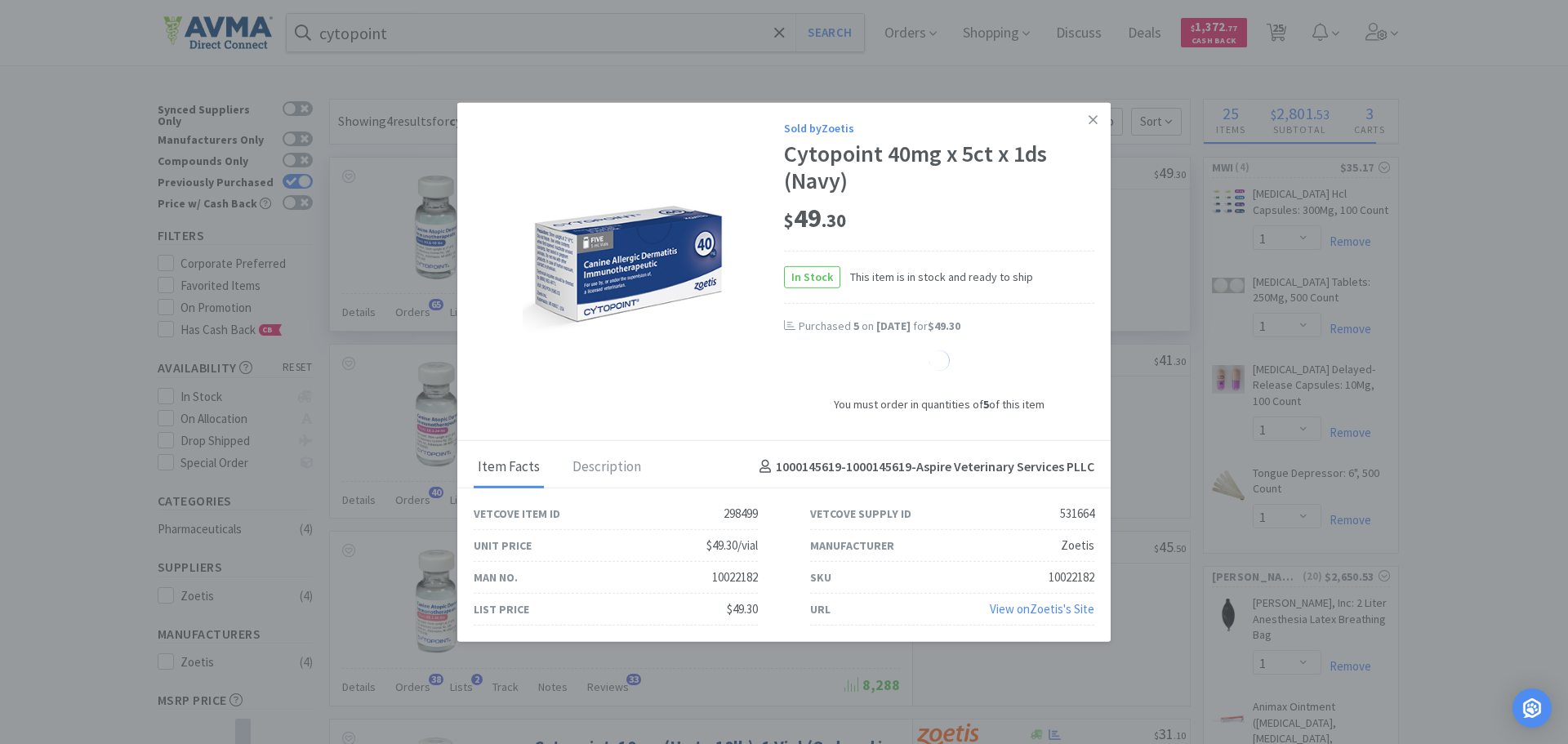
select select "5"
select select "1"
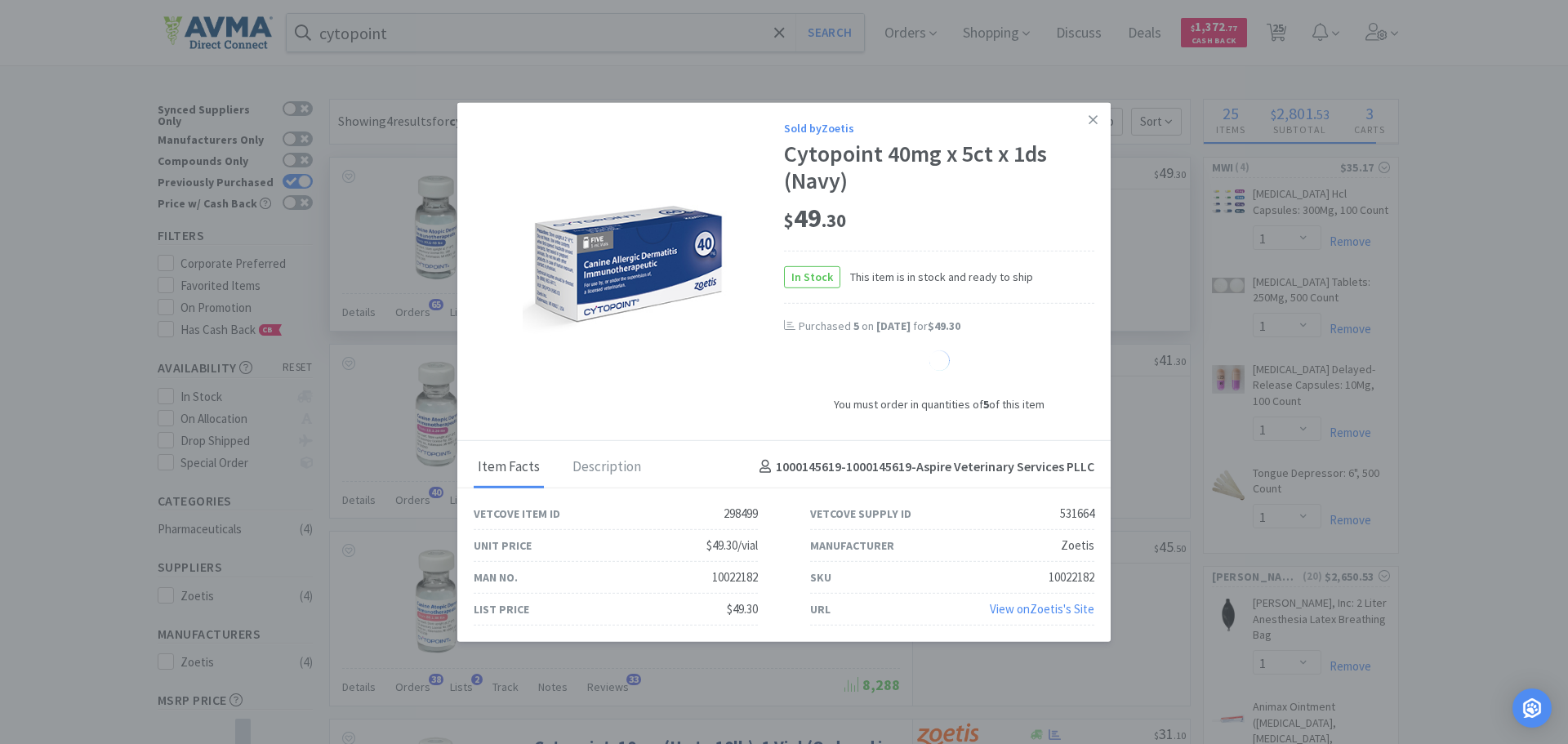
select select "1"
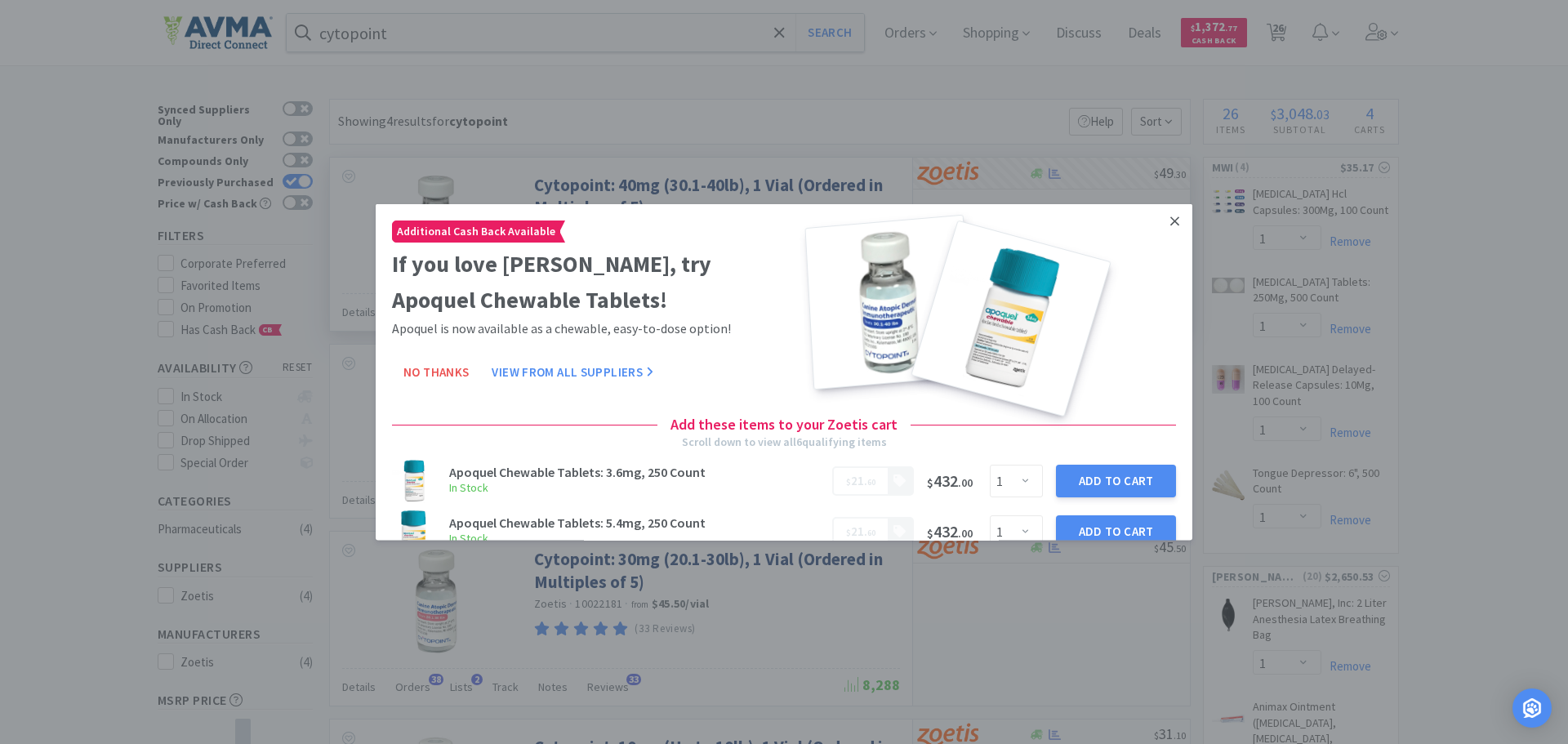
click at [1171, 220] on icon at bounding box center [1175, 219] width 9 height 15
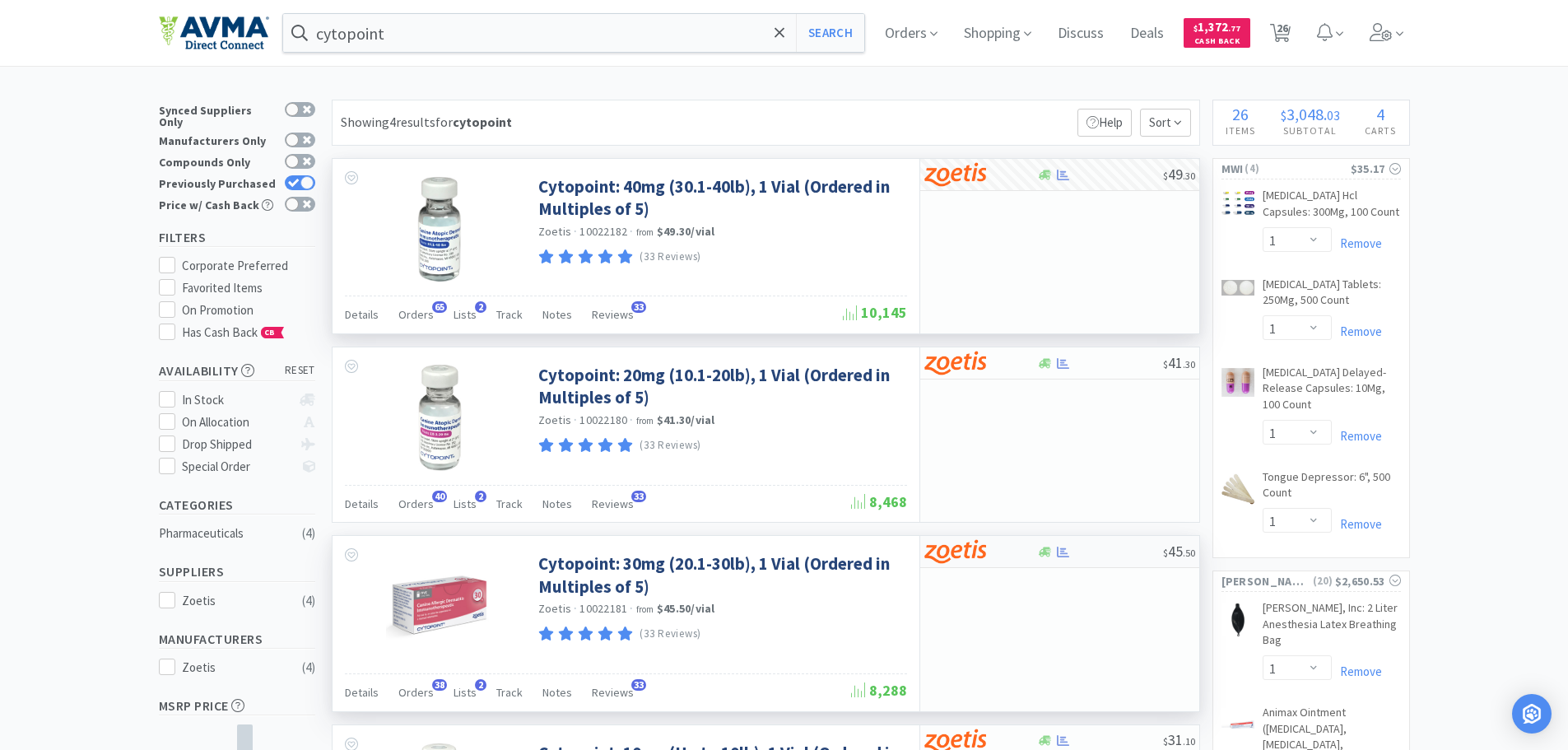
click at [983, 555] on img at bounding box center [955, 550] width 62 height 25
select select "5"
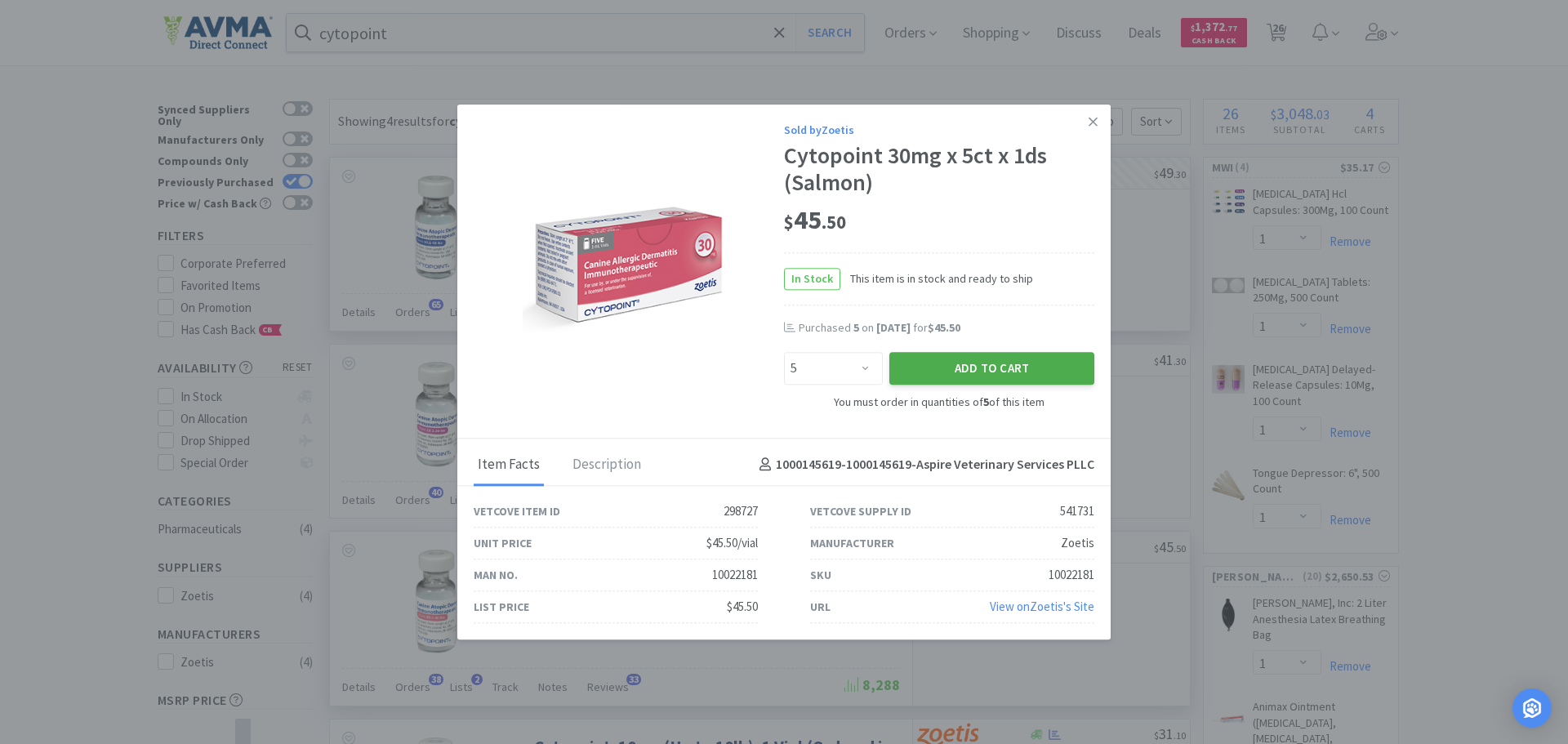
click at [948, 353] on button "Add to Cart" at bounding box center [992, 369] width 205 height 32
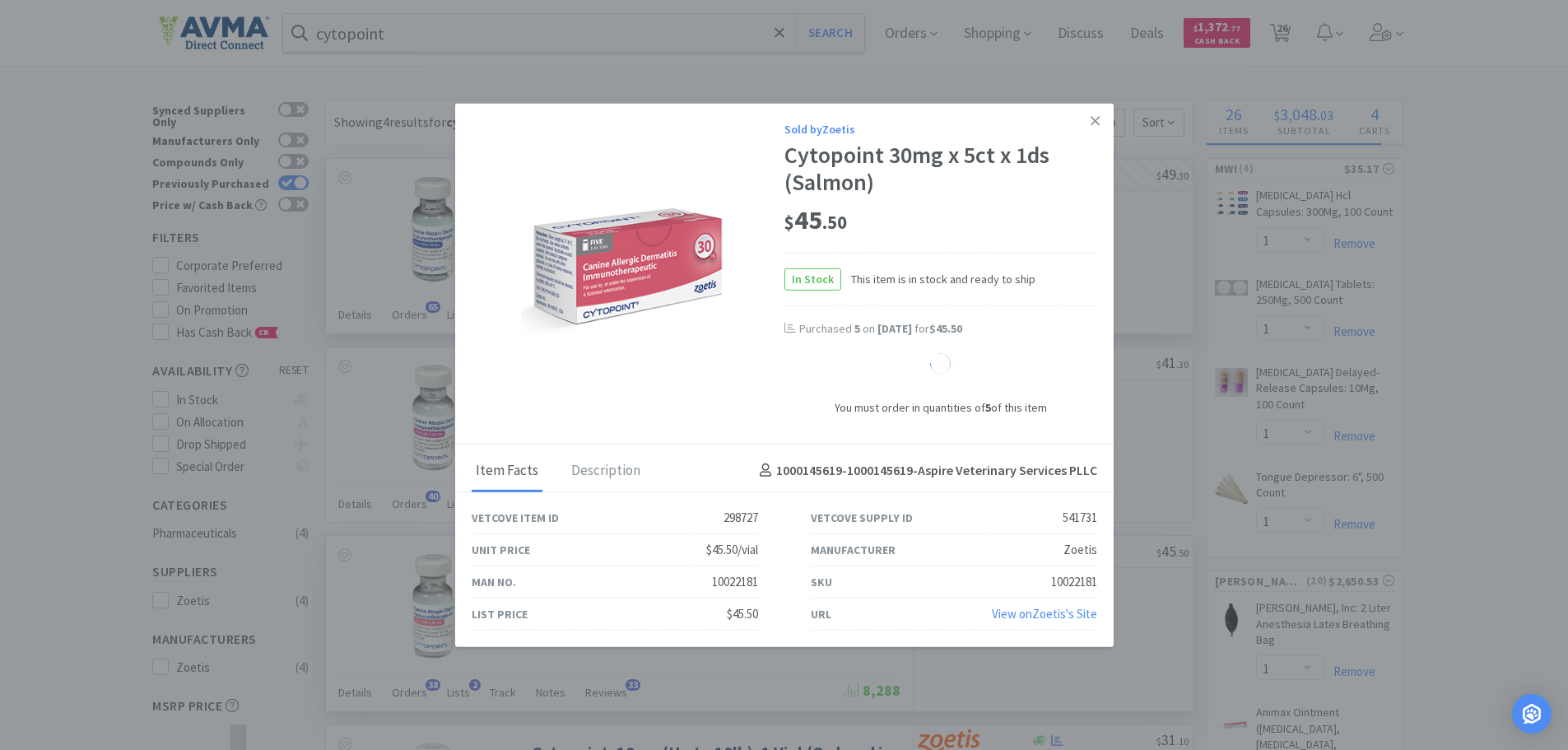
select select "5"
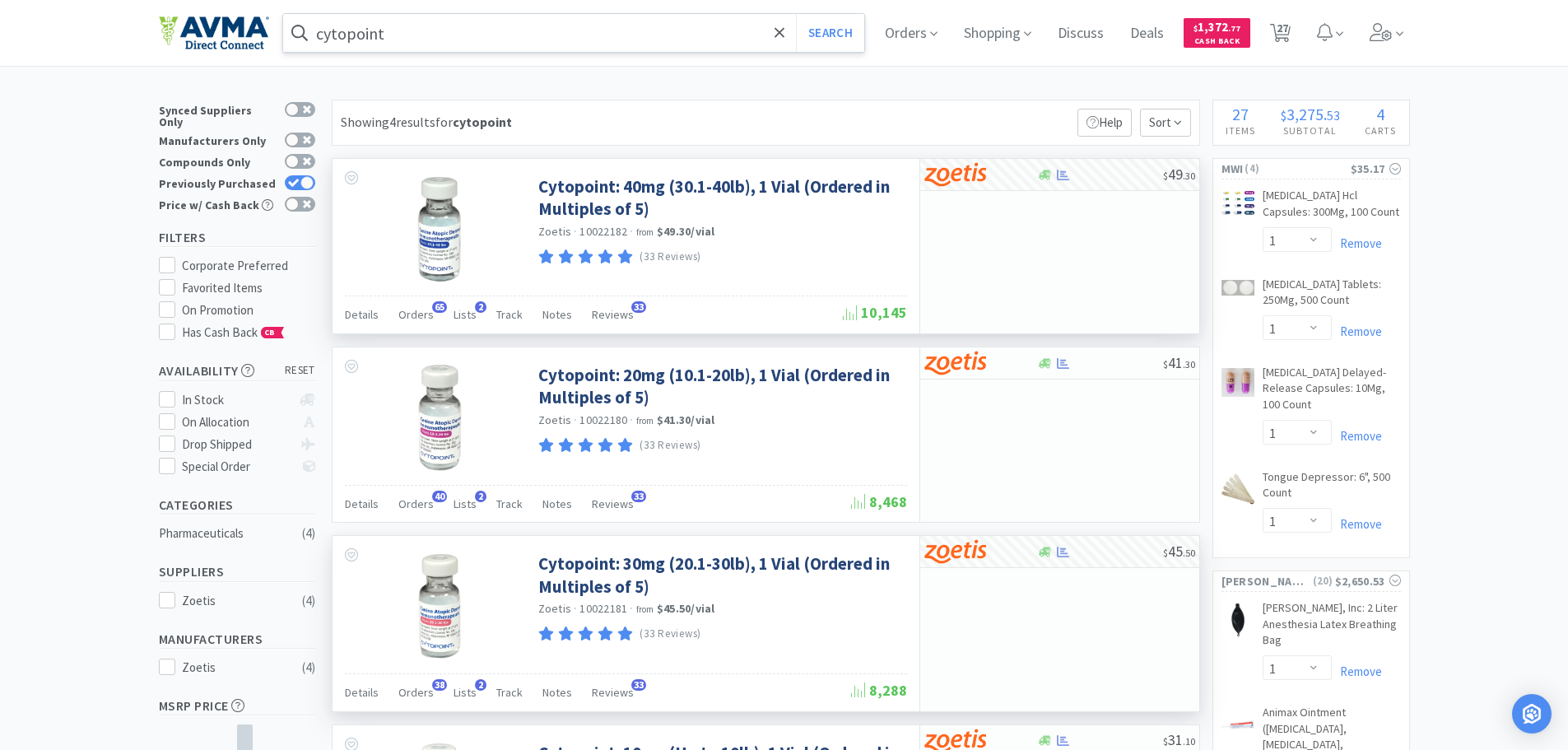
click at [595, 32] on input "cytopoint" at bounding box center [574, 32] width 582 height 38
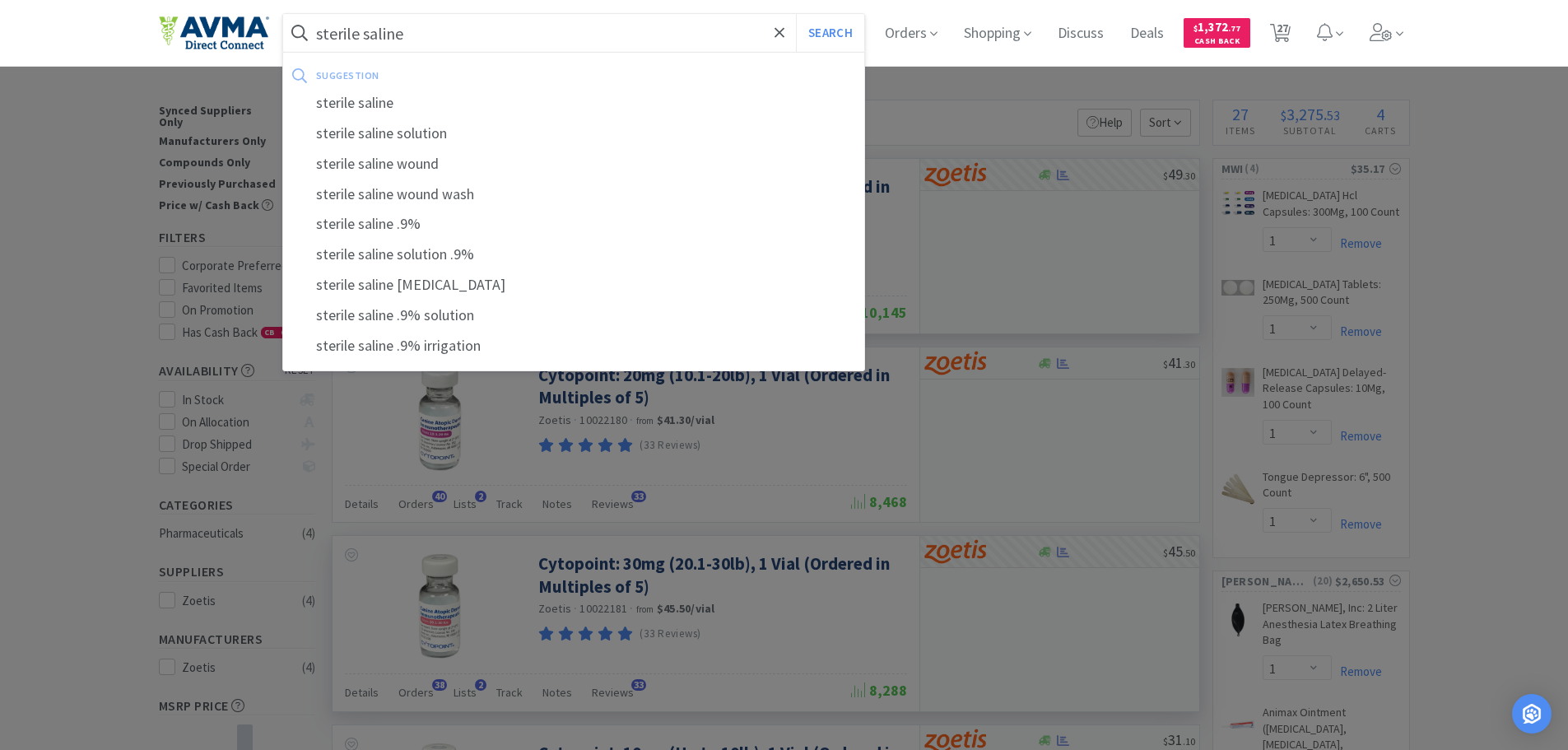
type input "sterile saline"
click at [795, 14] on button "Search" at bounding box center [829, 32] width 68 height 38
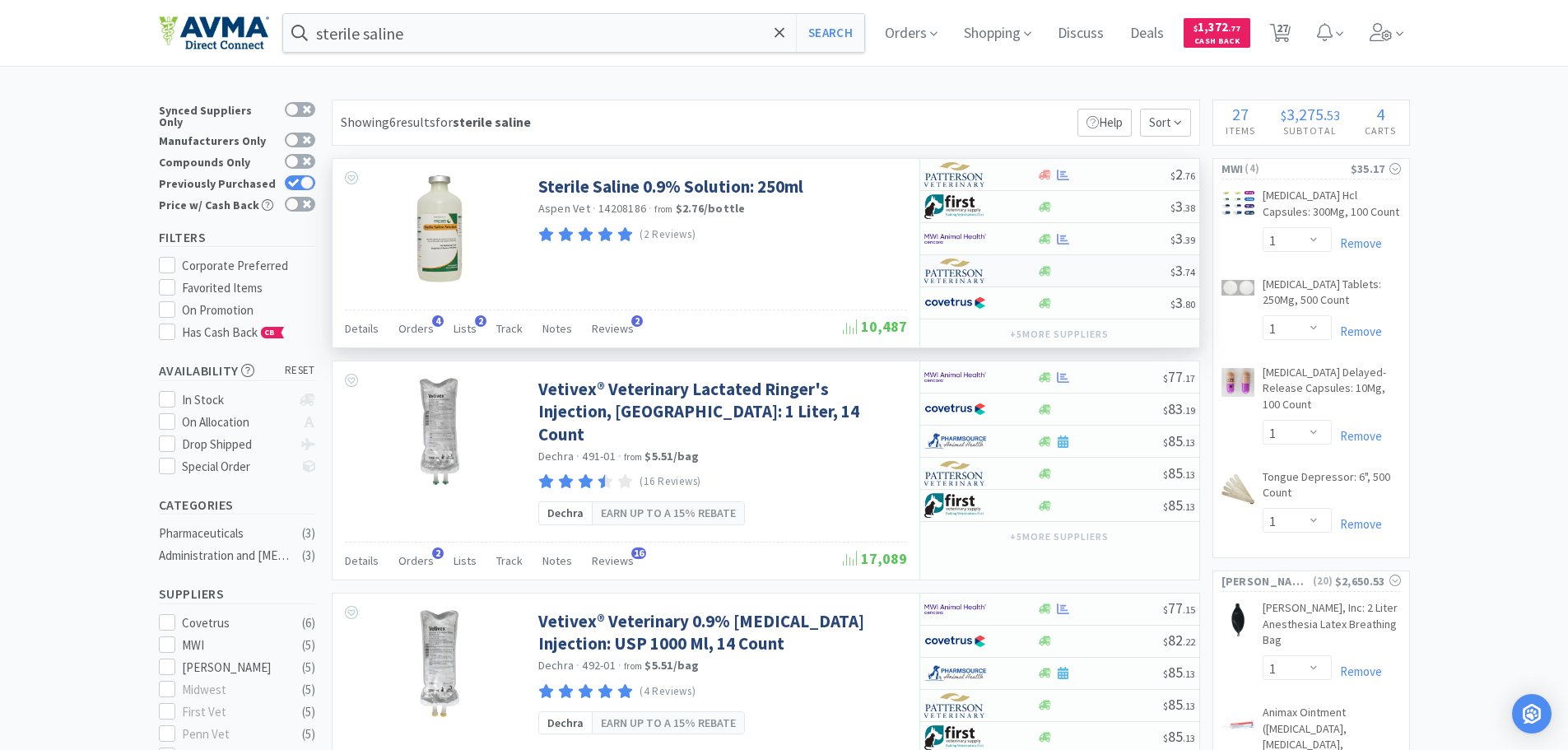
click at [962, 267] on img at bounding box center [955, 270] width 62 height 25
select select "1"
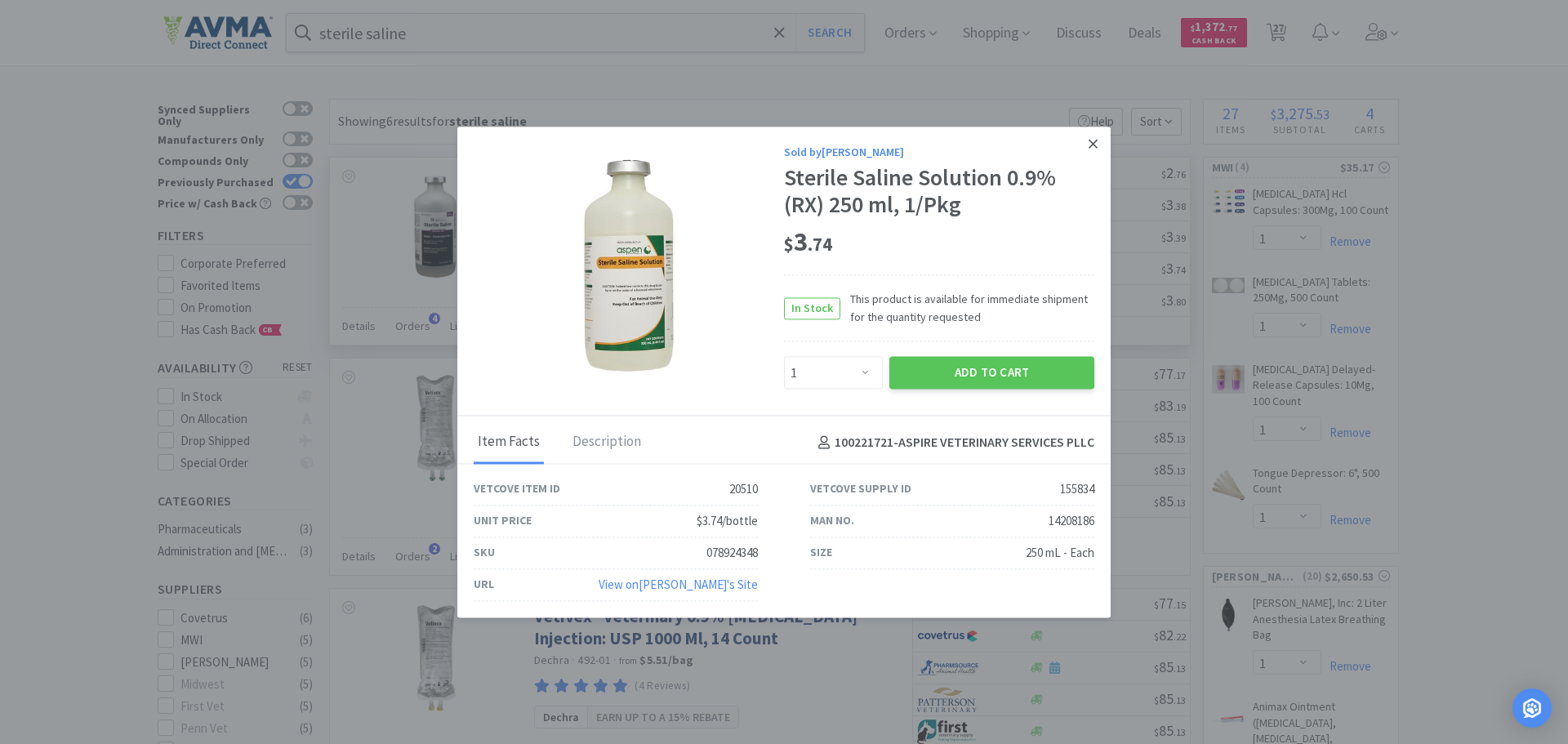
click at [1096, 138] on icon at bounding box center [1093, 143] width 9 height 15
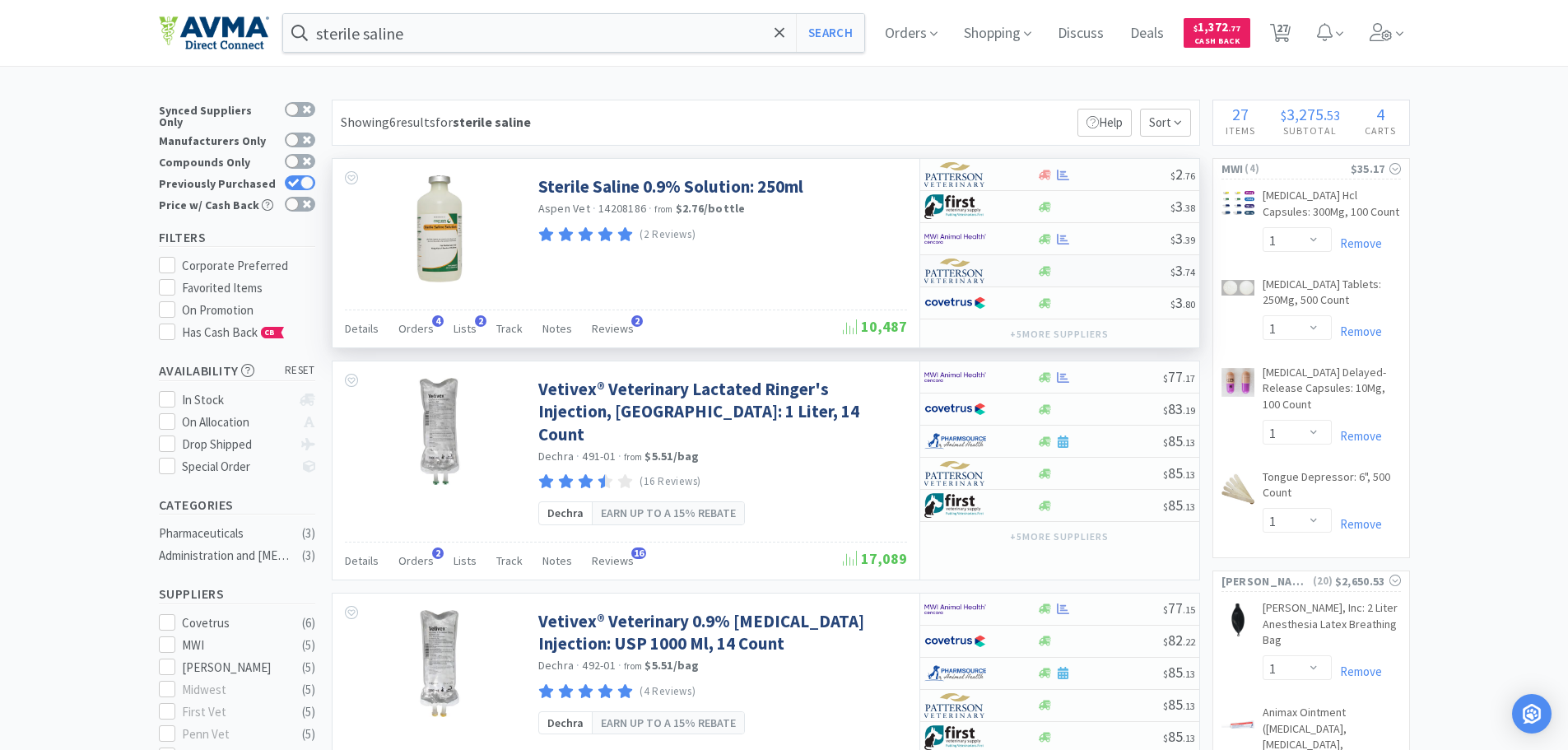
click at [972, 274] on img at bounding box center [955, 270] width 62 height 25
select select "1"
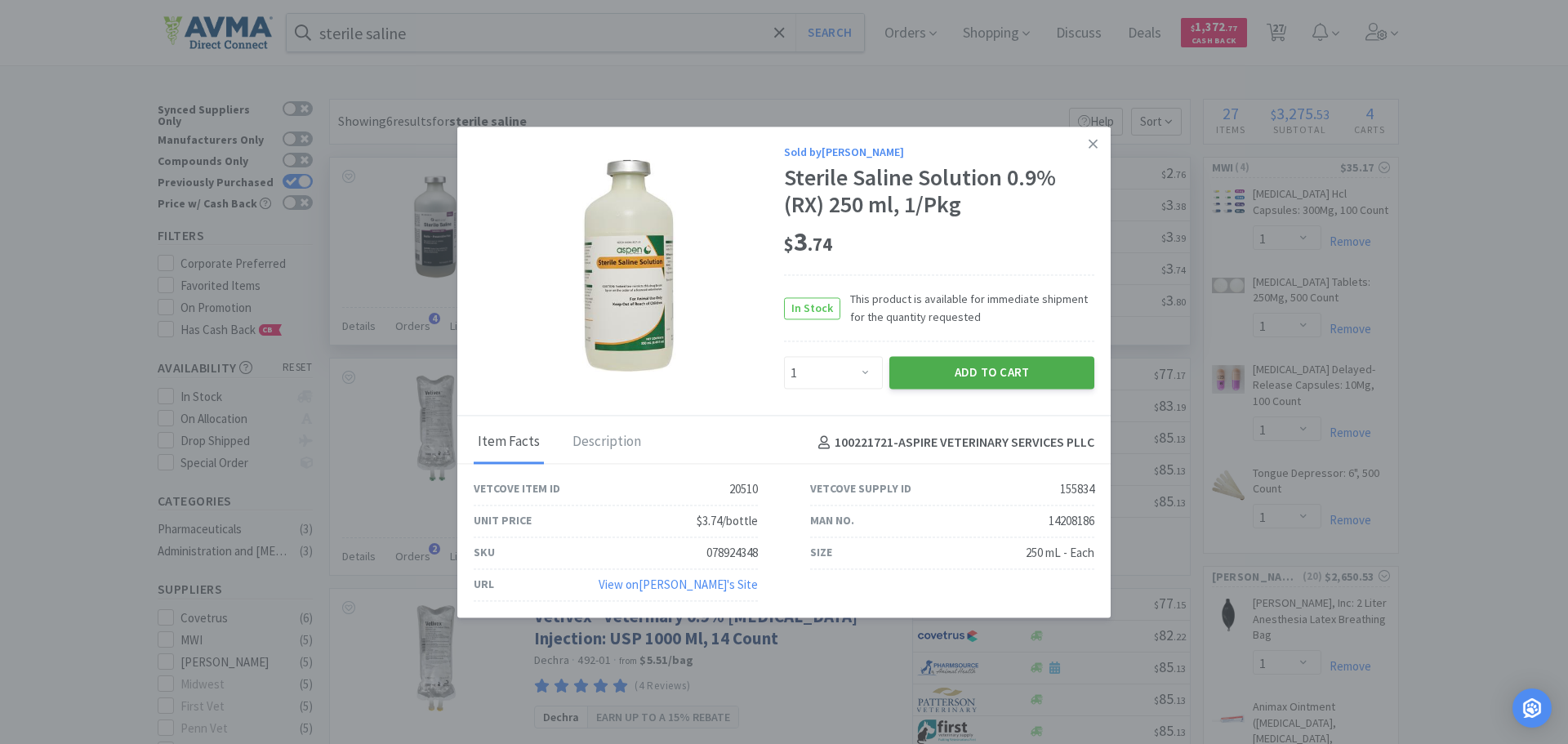
click at [931, 368] on button "Add to Cart" at bounding box center [992, 372] width 205 height 32
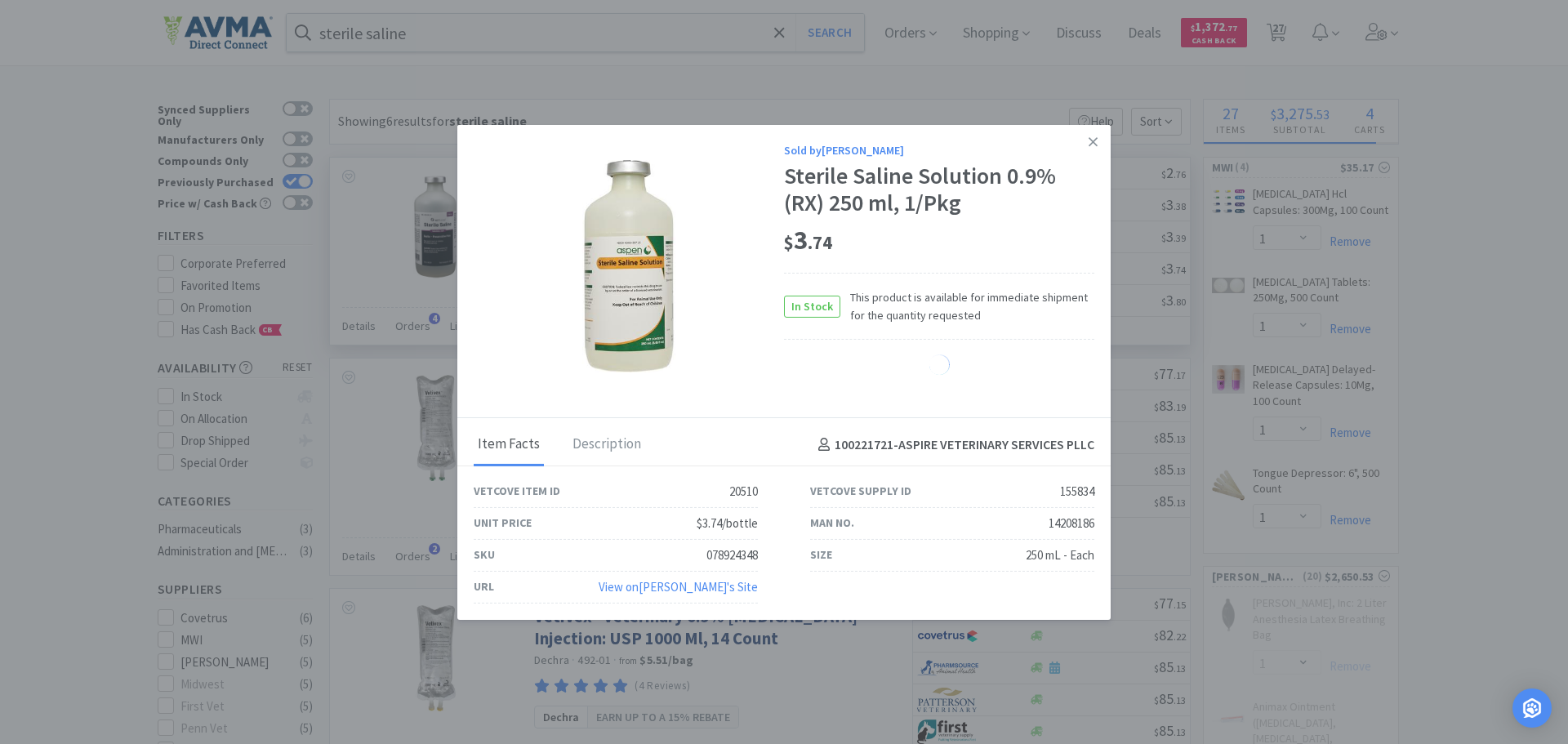
select select "1"
select select "20"
select select "1"
select select "10"
select select "1"
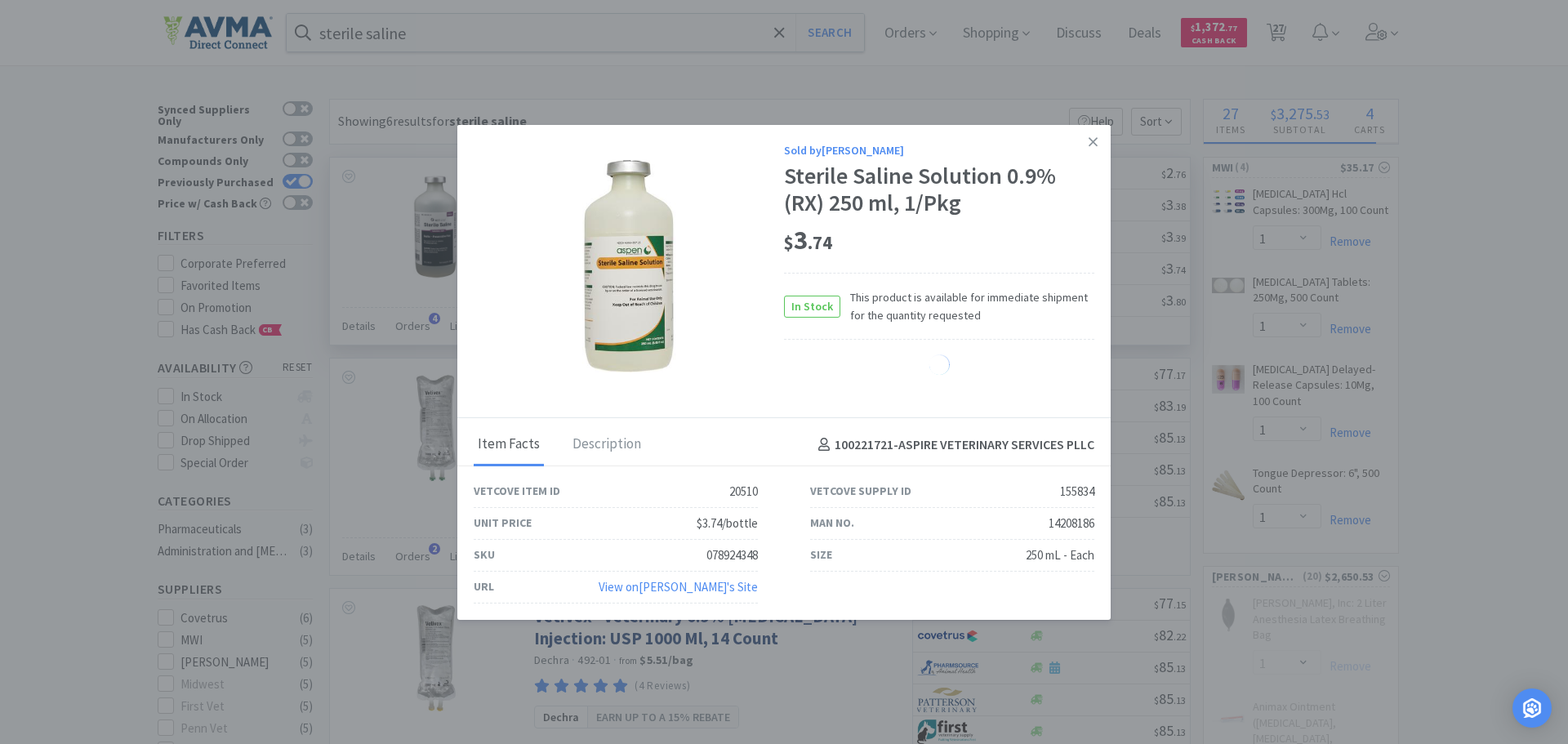
select select "4"
select select "1"
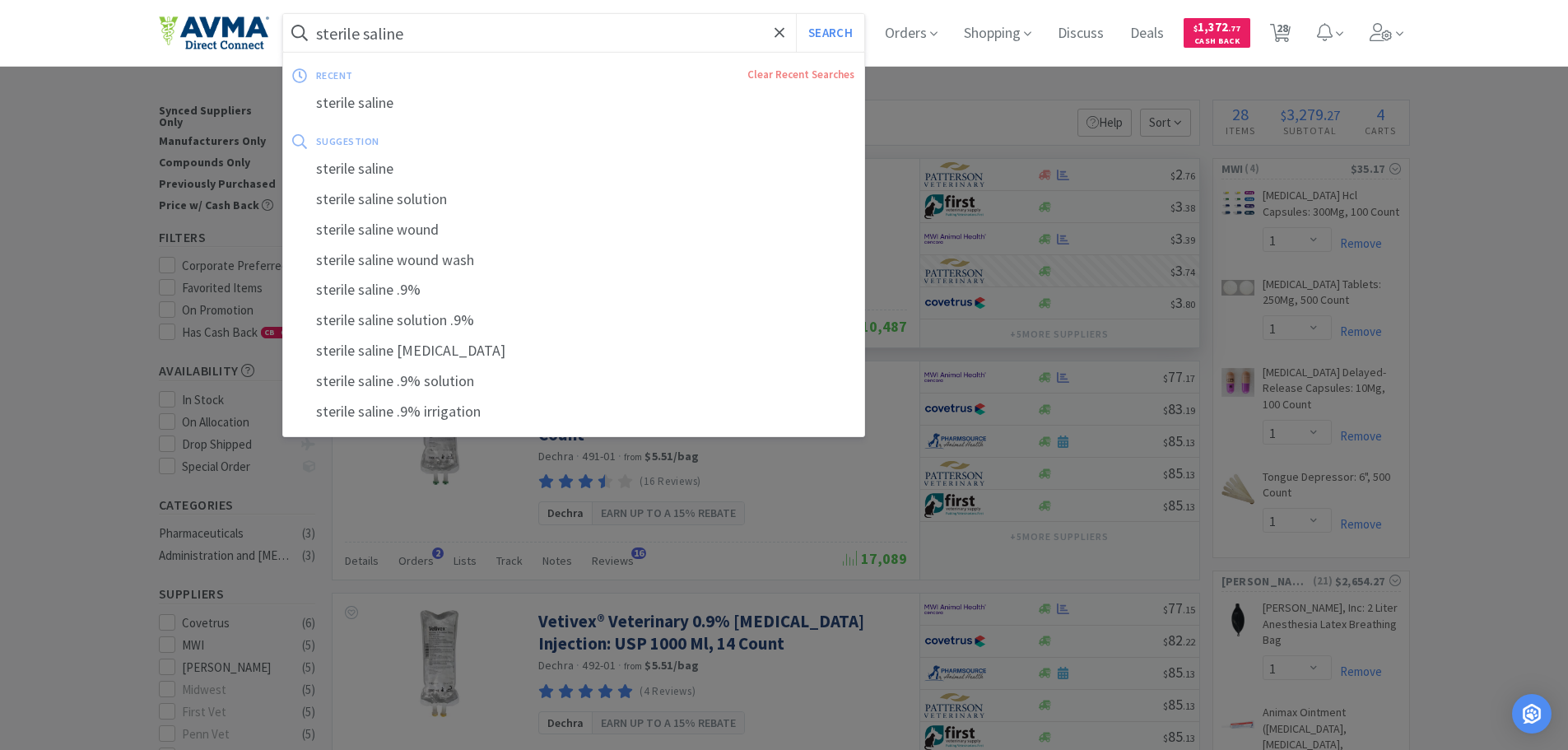
click at [472, 29] on input "sterile saline" at bounding box center [574, 32] width 582 height 38
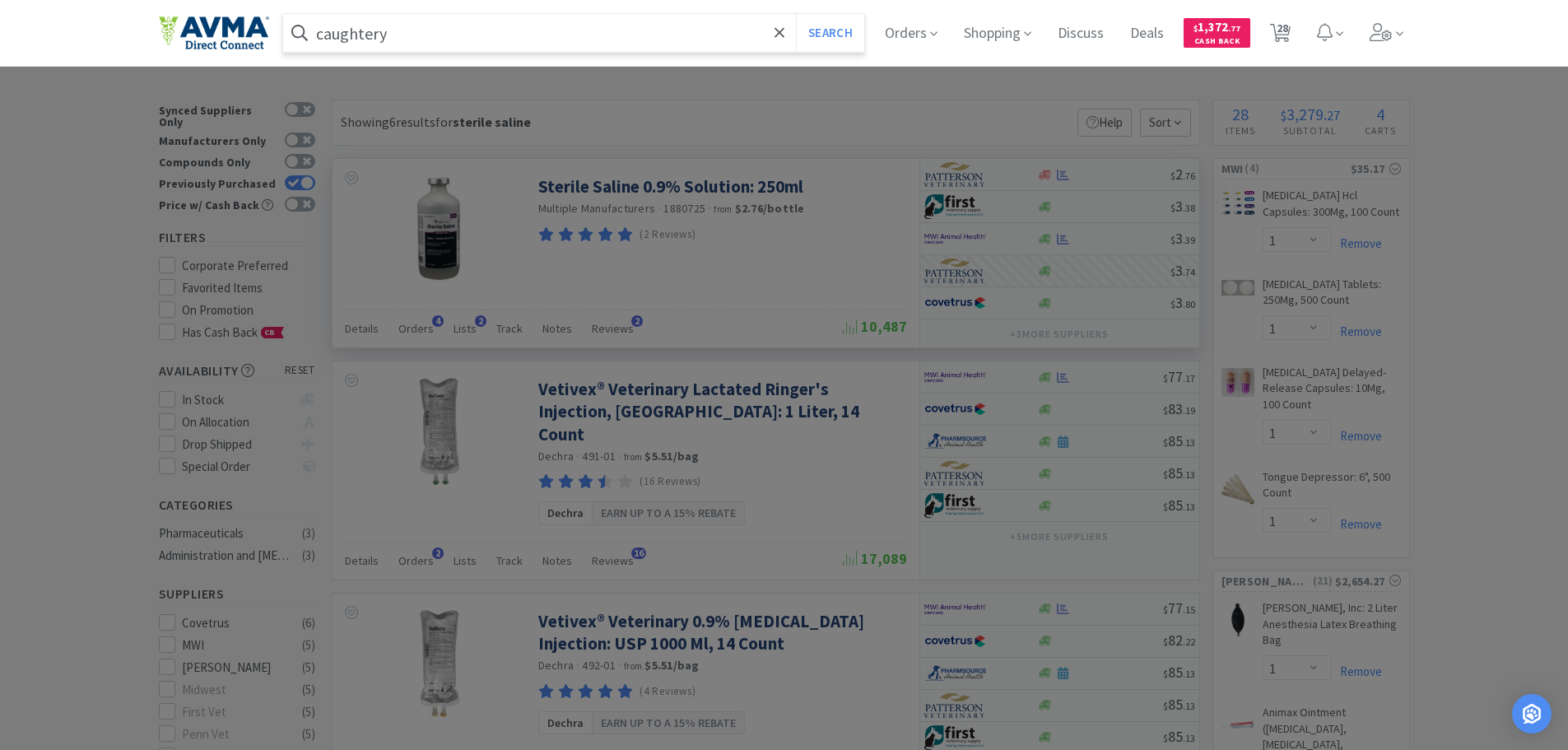
click at [795, 14] on button "Search" at bounding box center [829, 32] width 68 height 38
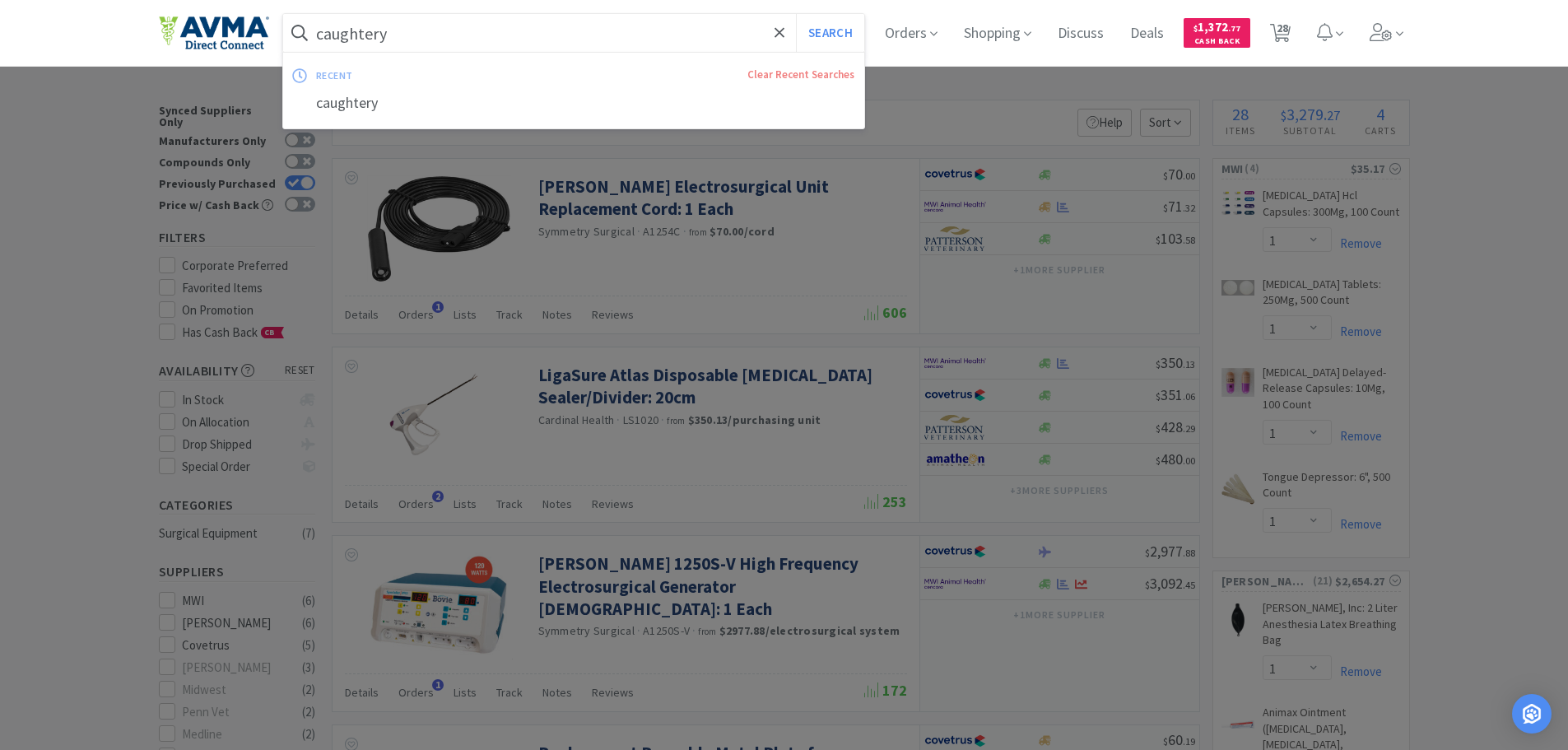
click at [475, 45] on input "caughtery" at bounding box center [574, 32] width 582 height 38
type input "button switch"
click at [795, 14] on button "Search" at bounding box center [829, 32] width 68 height 38
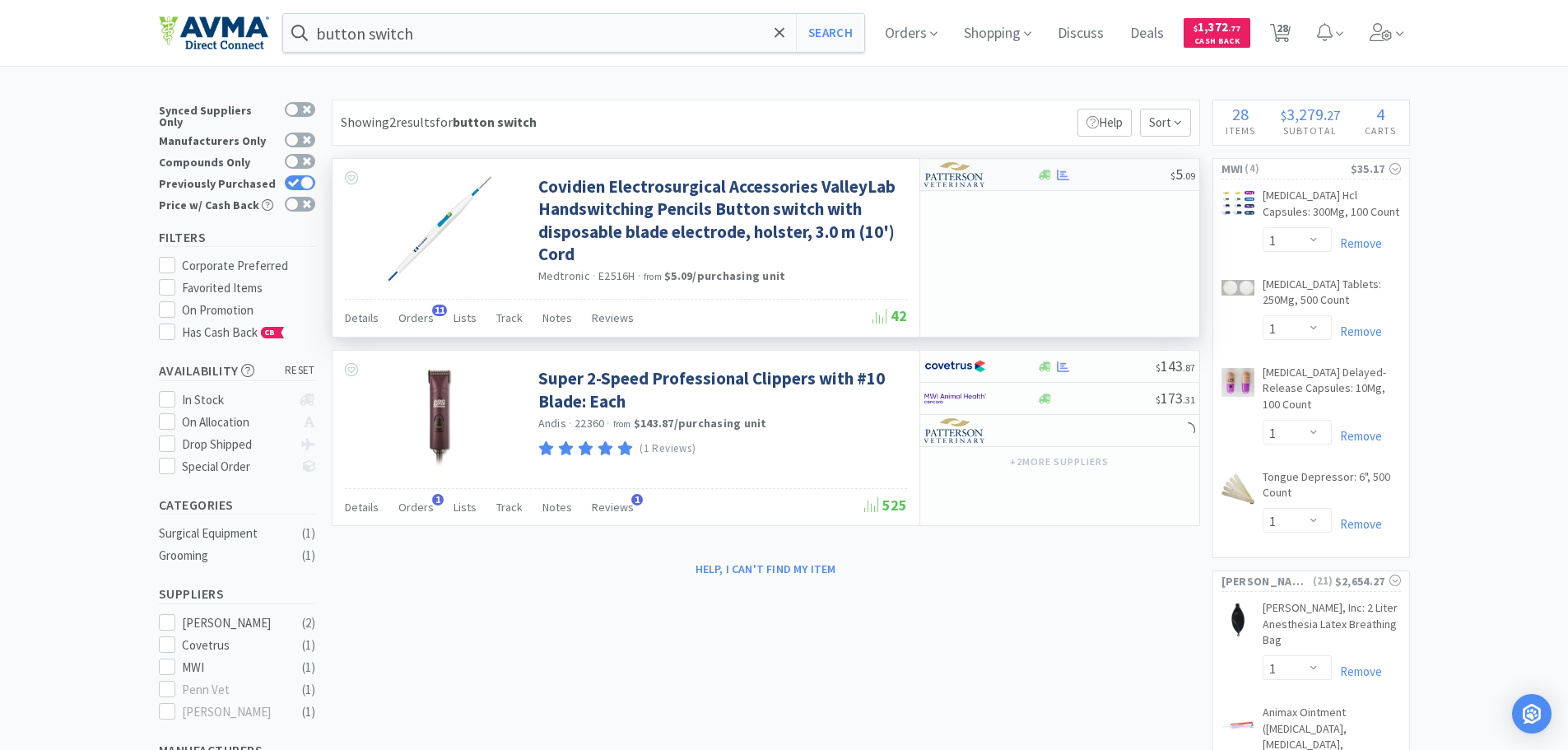
click at [963, 180] on img at bounding box center [955, 174] width 62 height 25
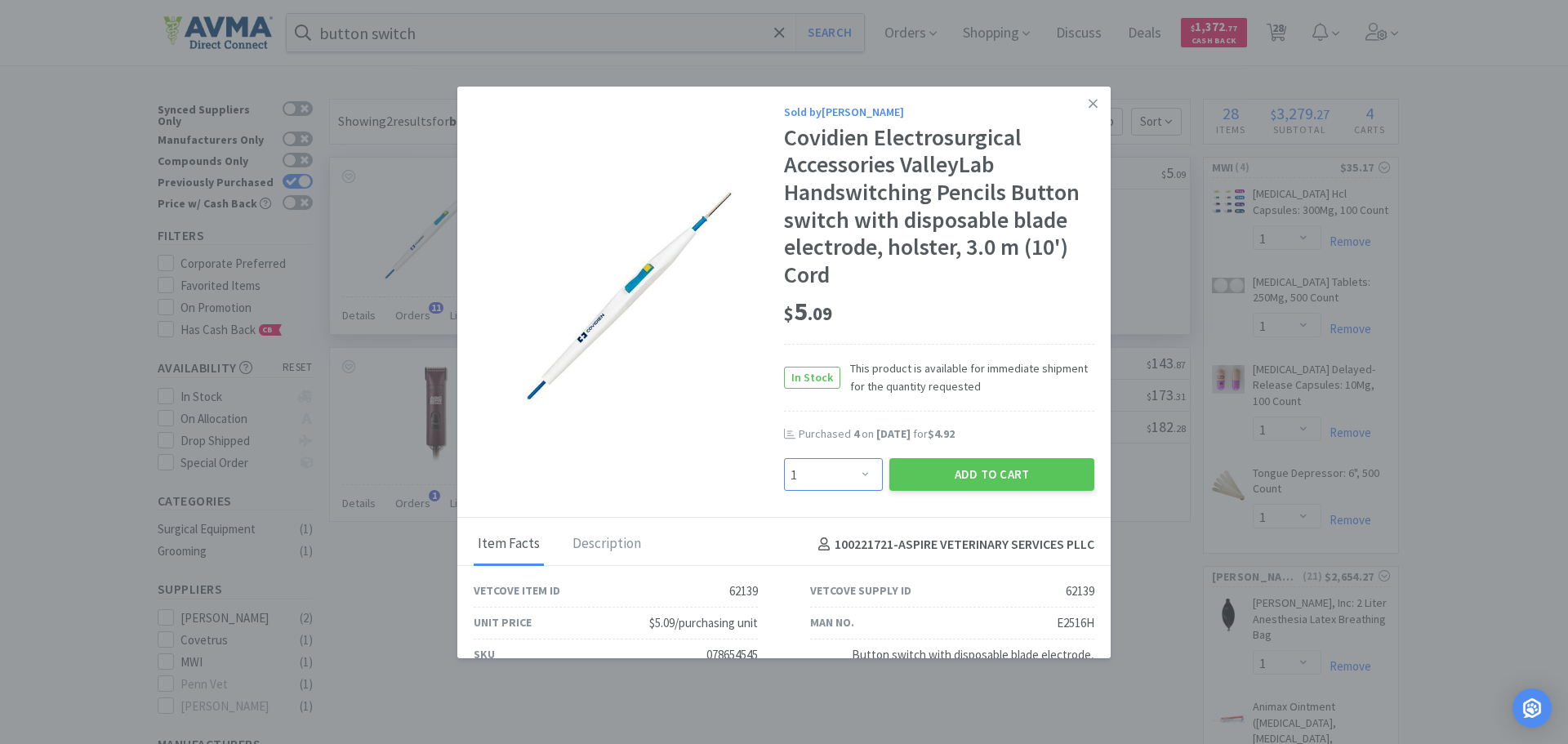
click at [853, 474] on select "Enter Quantity 1 2 3 4 5 6 7 8 9 10 11 12 13 14 15 16 17 18 19 20 Enter Quantity" at bounding box center [833, 474] width 99 height 32
select select "4"
click at [784, 458] on select "Enter Quantity 1 2 3 4 5 6 7 8 9 10 11 12 13 14 15 16 17 18 19 20 Enter Quantity" at bounding box center [833, 474] width 99 height 32
click at [968, 466] on button "Add to Cart" at bounding box center [992, 474] width 205 height 32
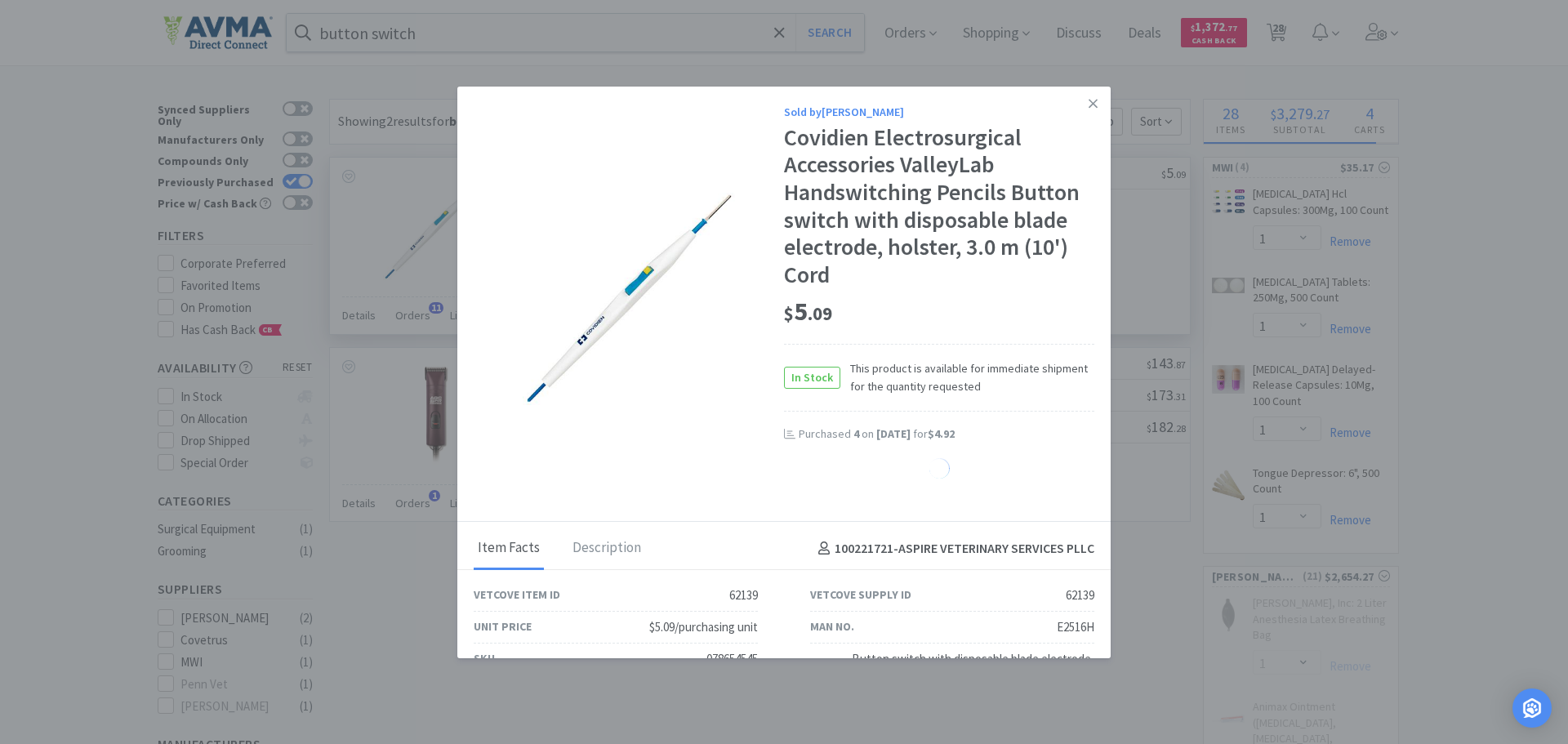
select select "4"
select select "2"
select select "20"
select select "1"
select select "5"
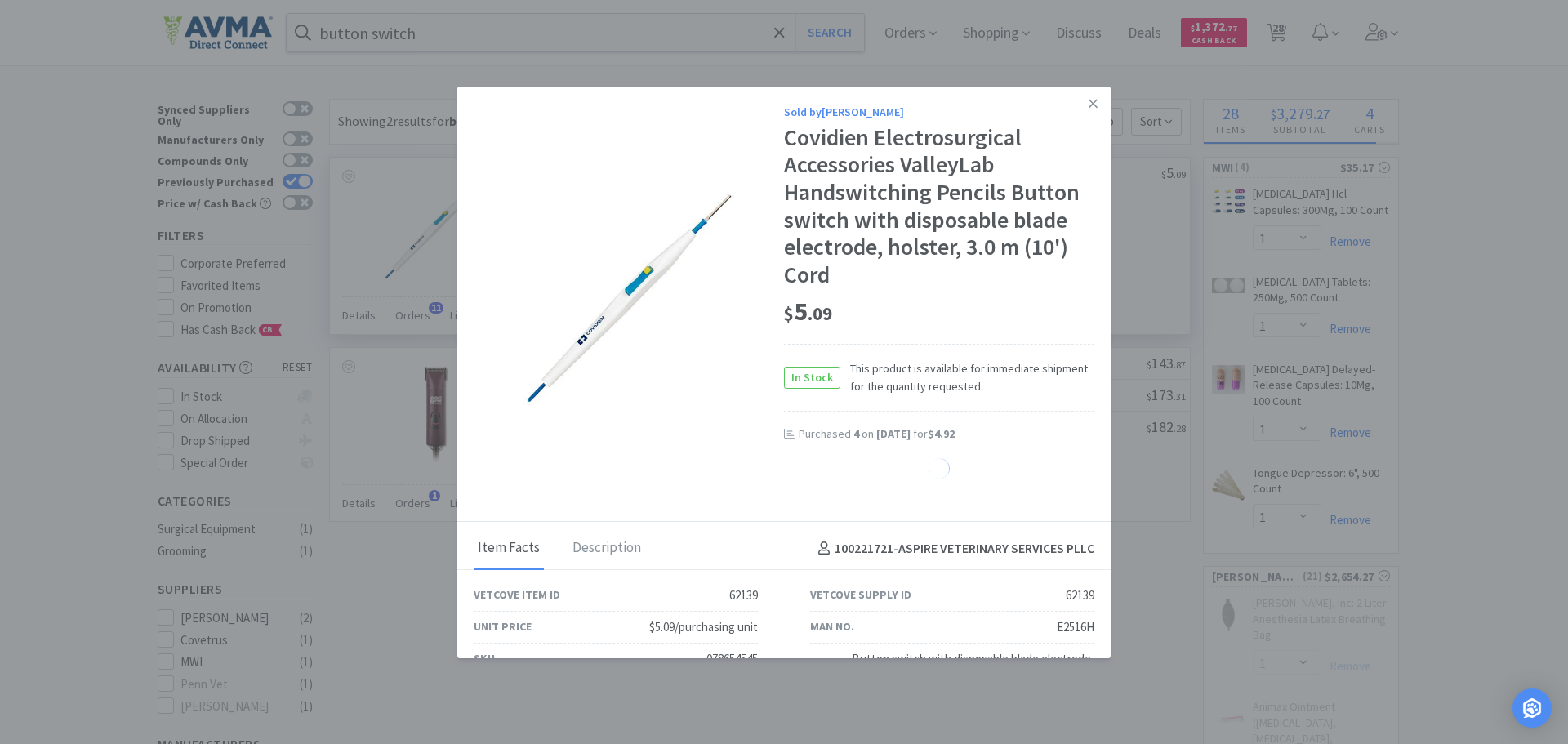
select select "2"
select select "1"
select select "20"
select select "1"
select select "10"
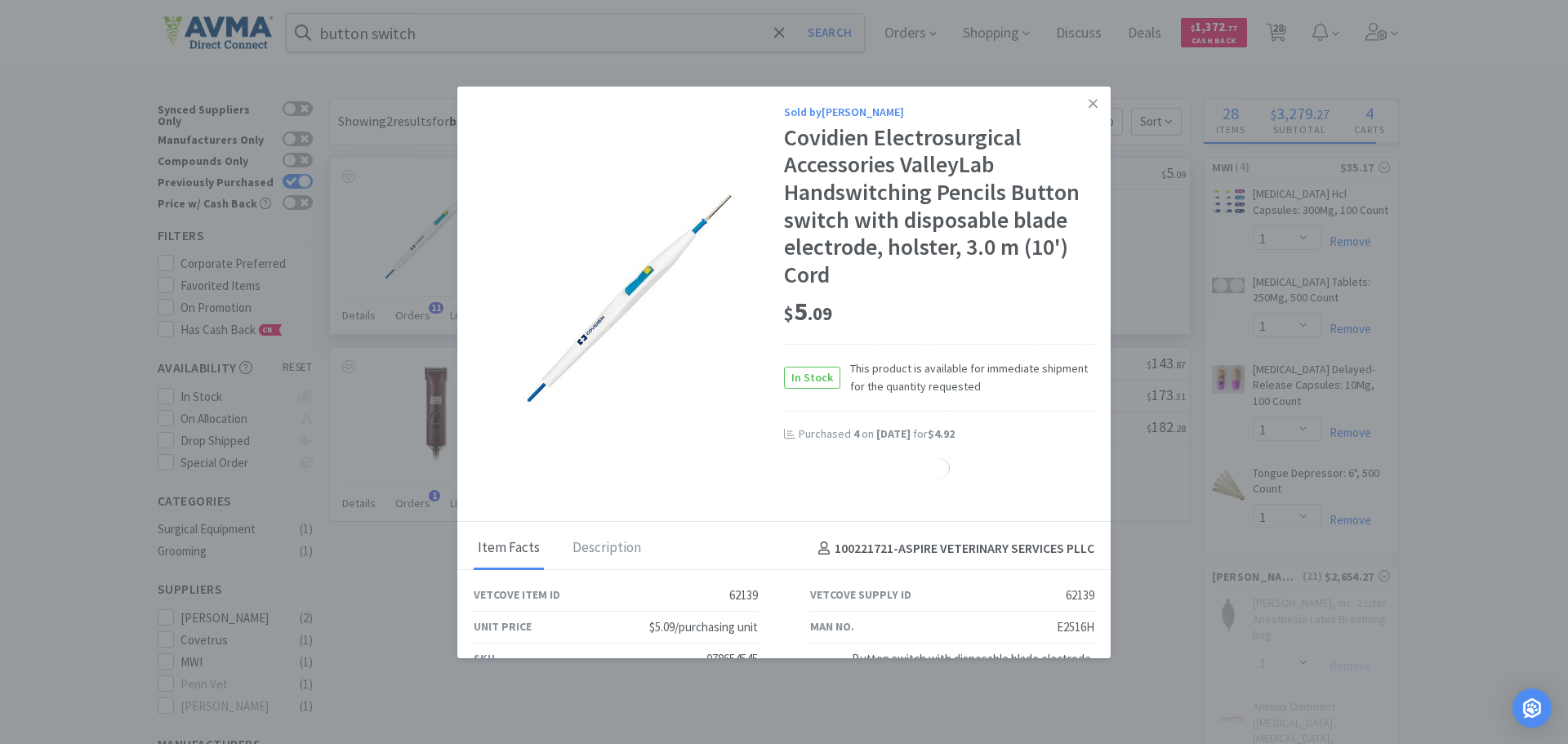
select select "1"
select select "4"
select select "1"
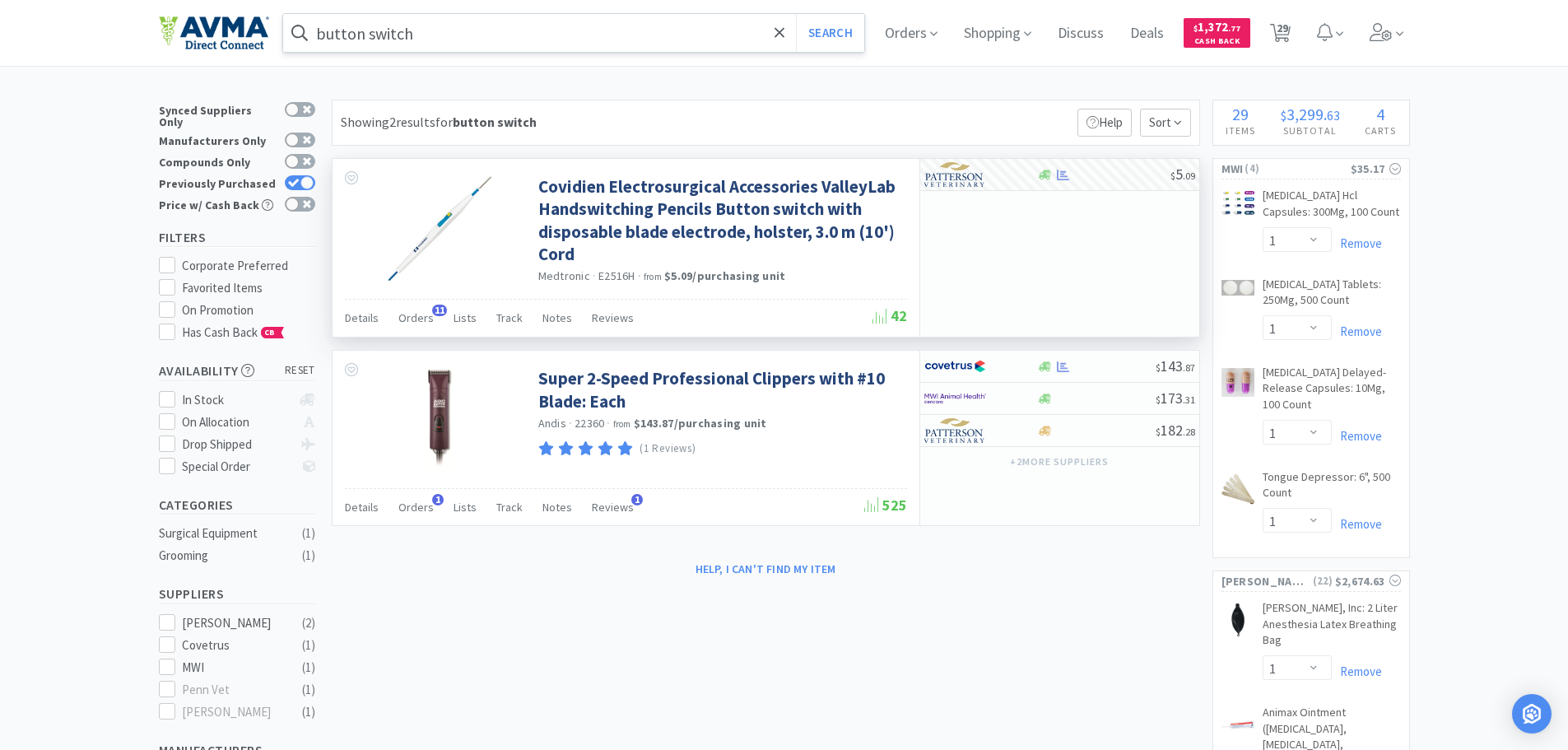
click at [610, 35] on input "button switch" at bounding box center [574, 32] width 582 height 38
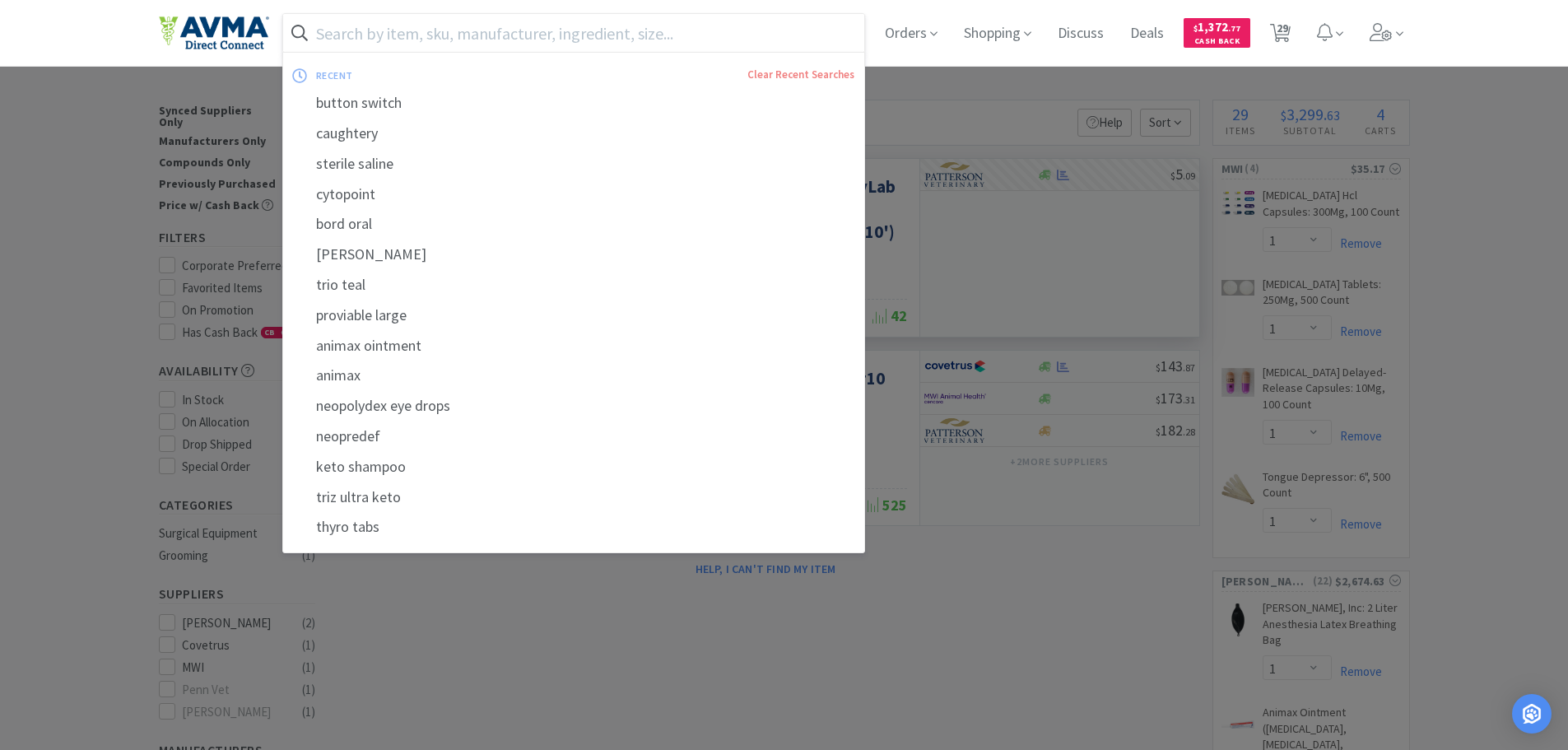
paste input "Smart QC for Catalyst"
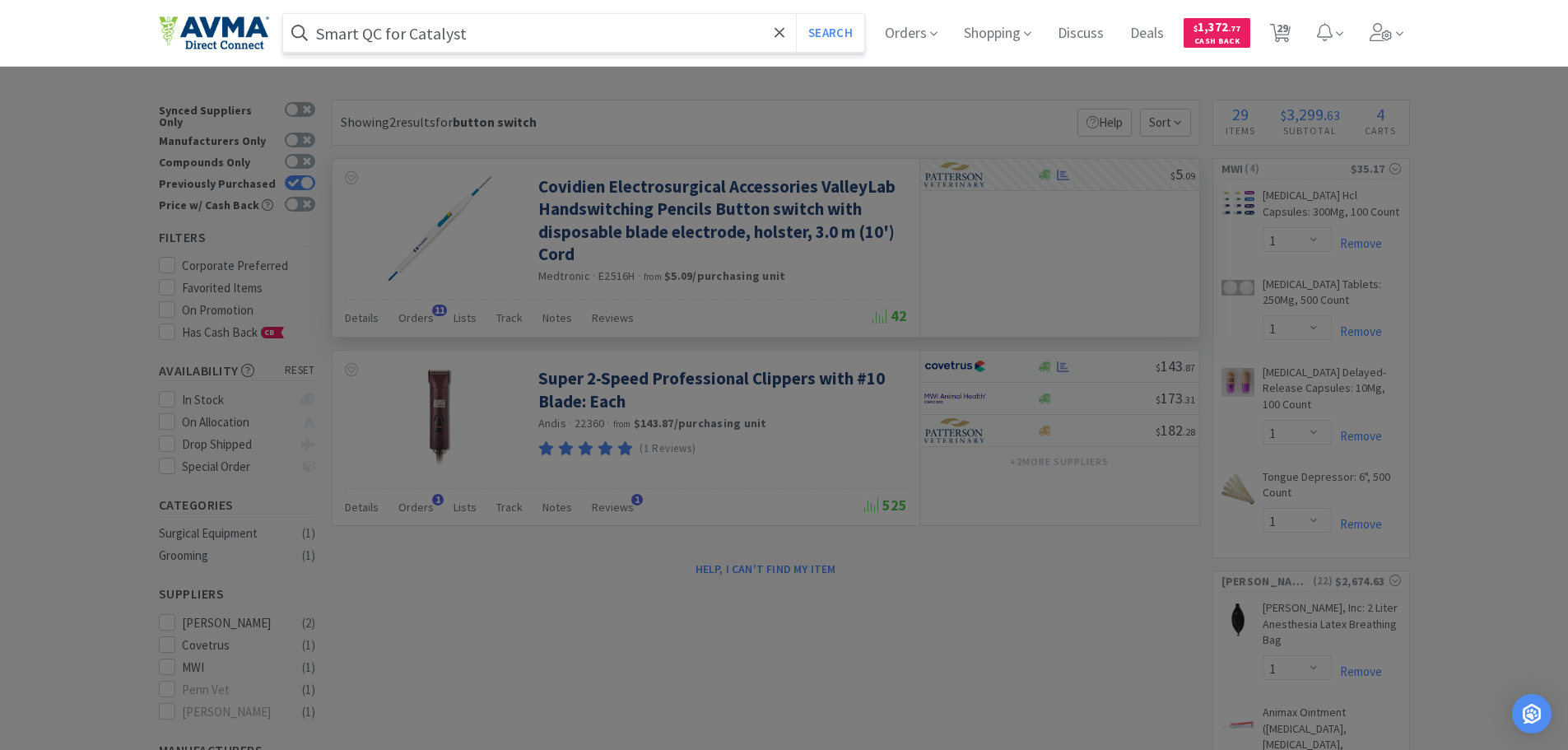
type input "Smart QC for Catalyst"
click at [795, 14] on button "Search" at bounding box center [829, 32] width 68 height 38
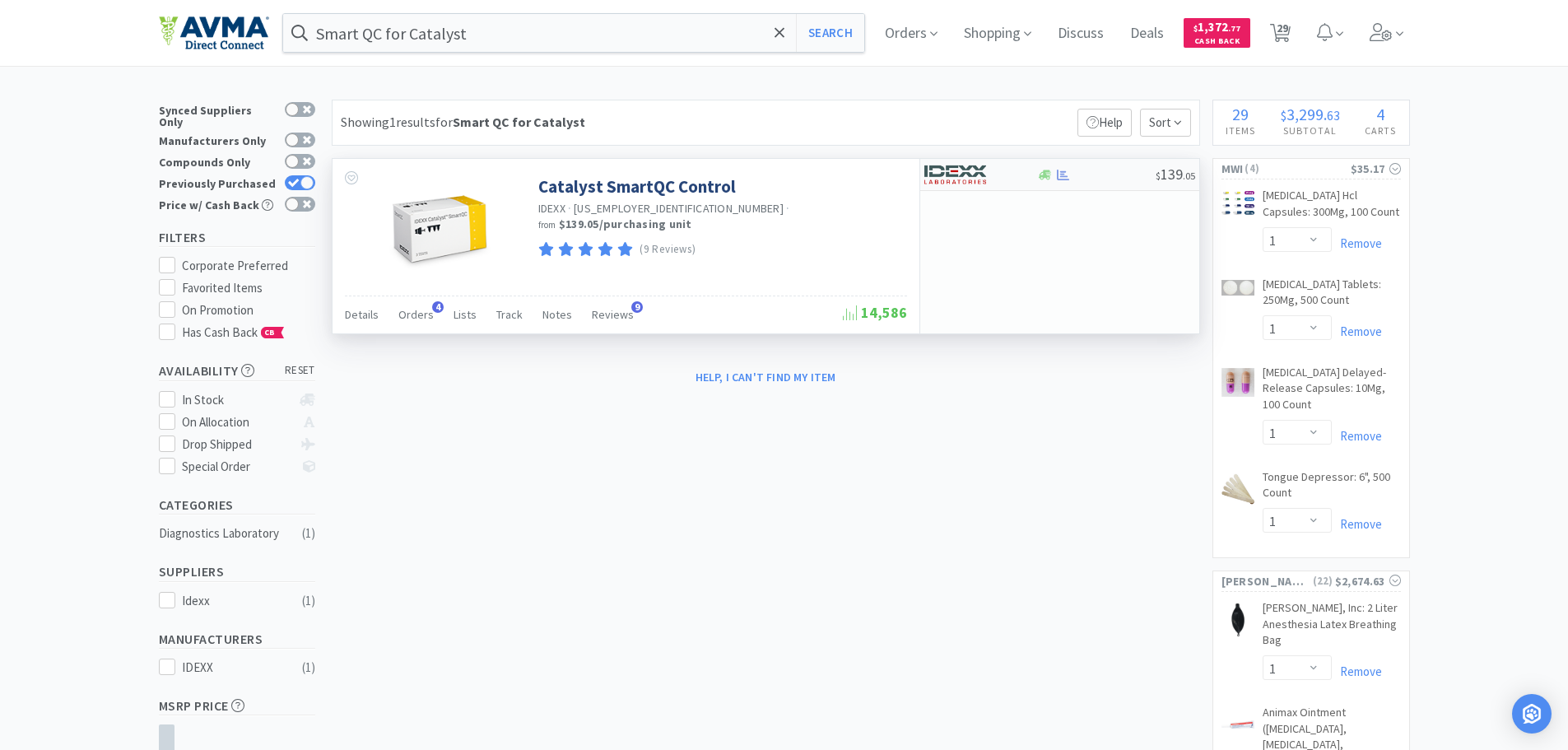
click at [952, 180] on img at bounding box center [955, 174] width 62 height 25
select select "1"
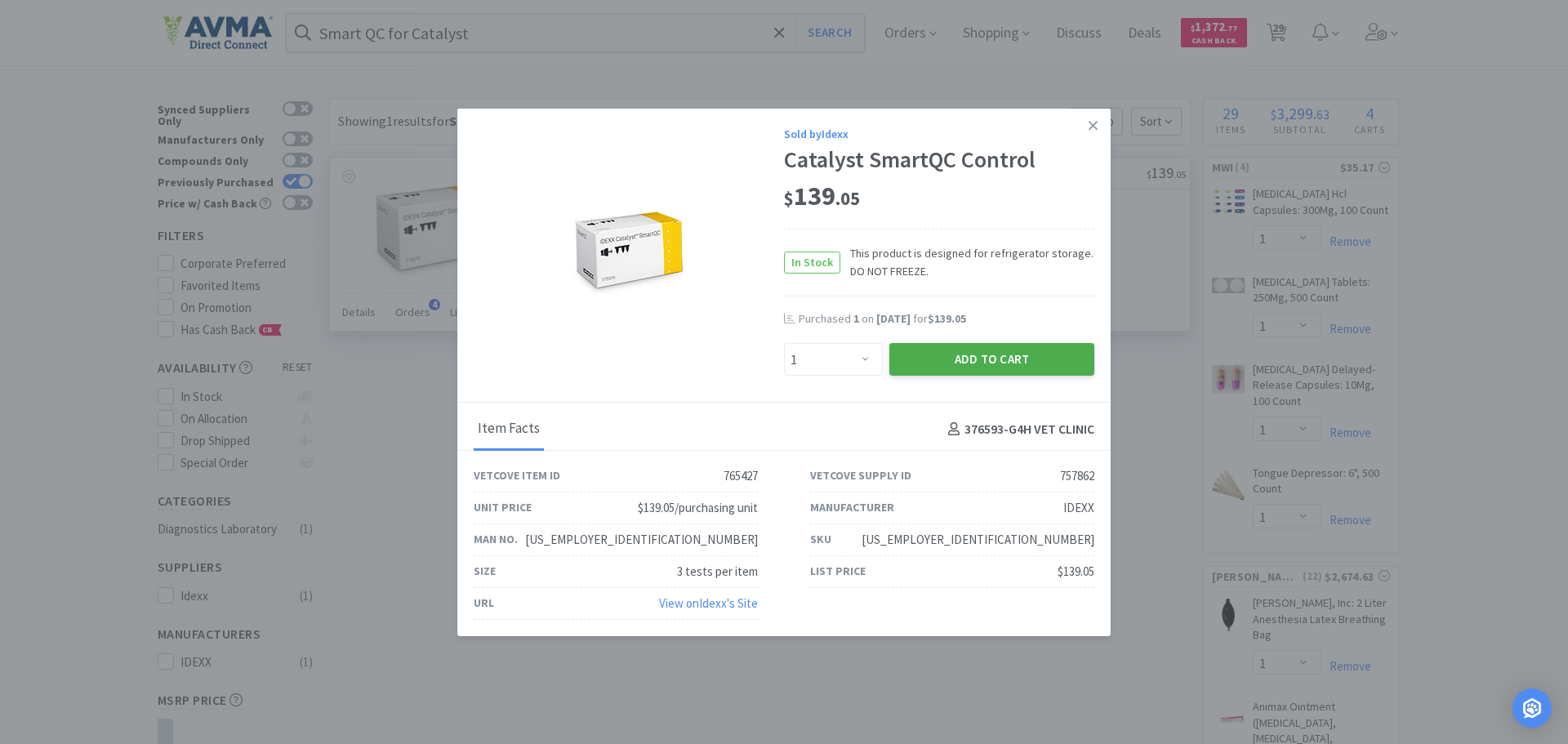
click at [934, 368] on button "Add to Cart" at bounding box center [992, 359] width 205 height 32
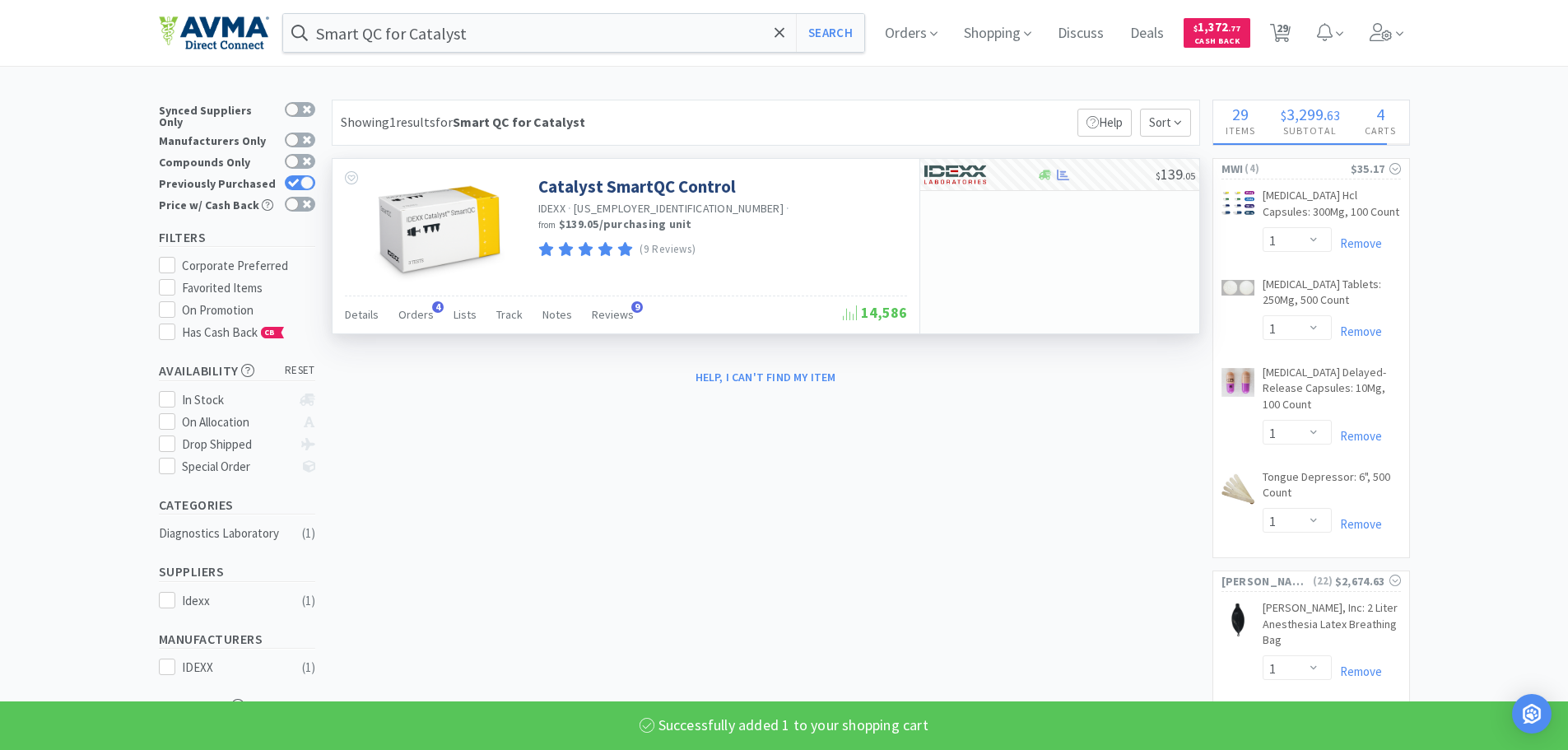
select select "1"
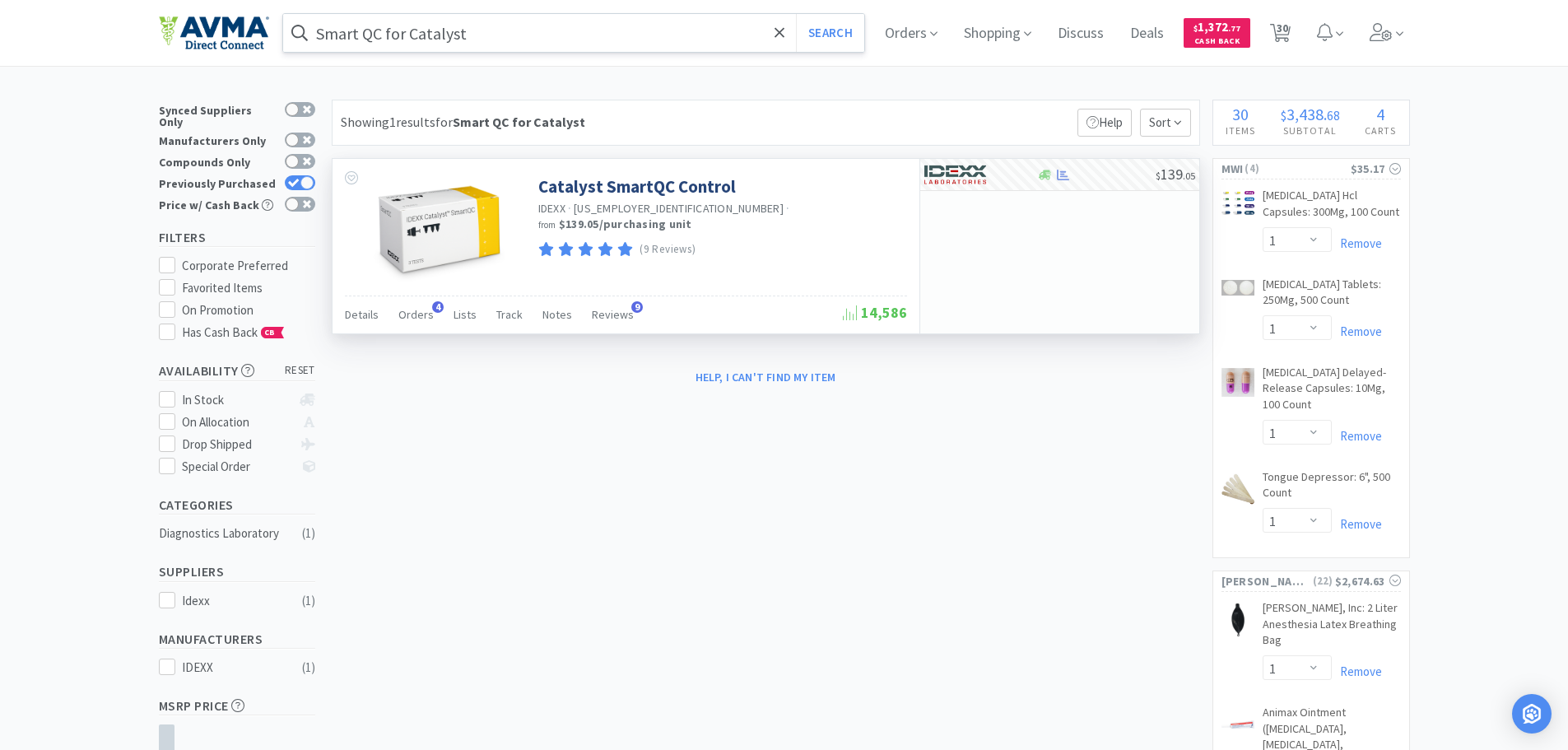
click at [561, 32] on input "Smart QC for Catalyst" at bounding box center [574, 32] width 582 height 38
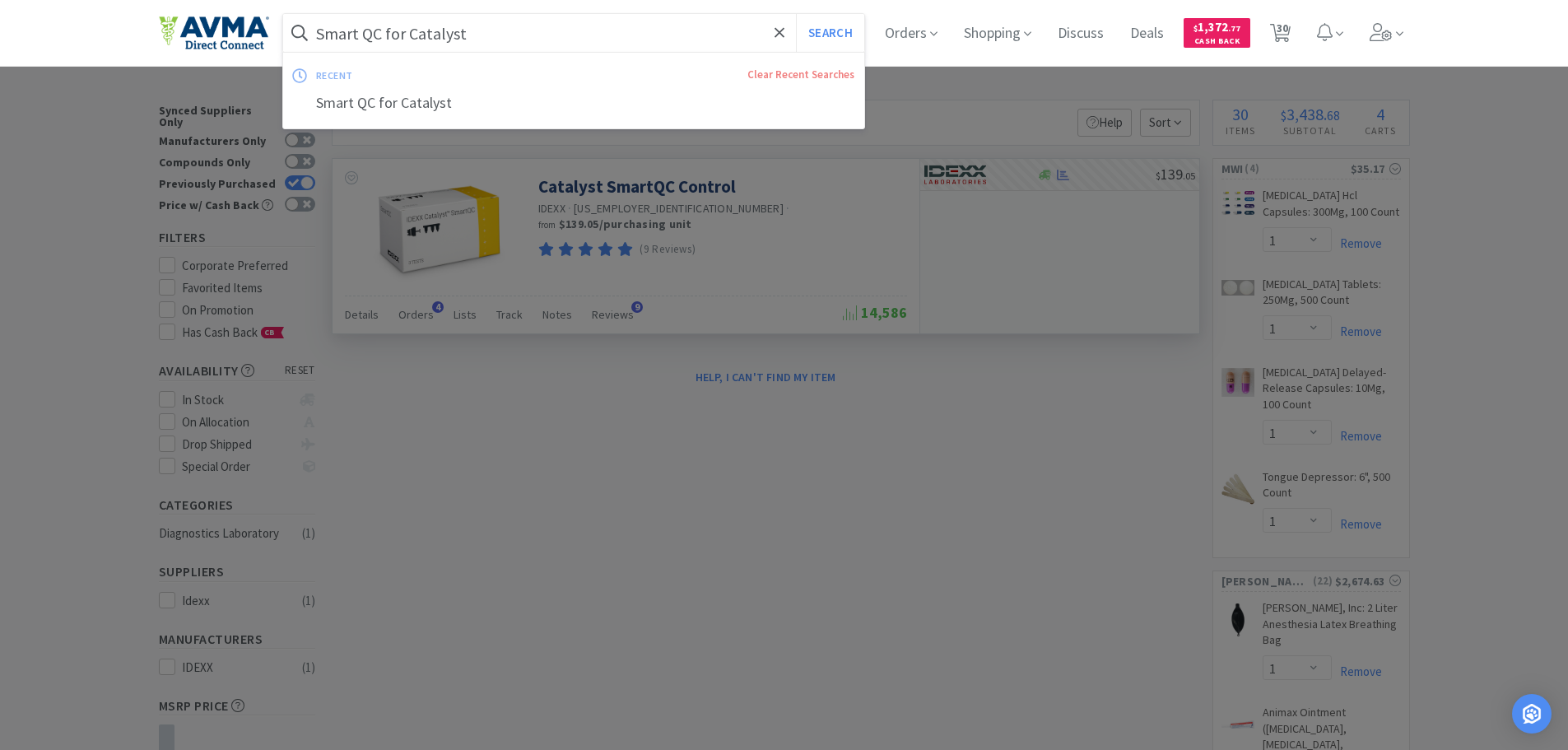
type input "t"
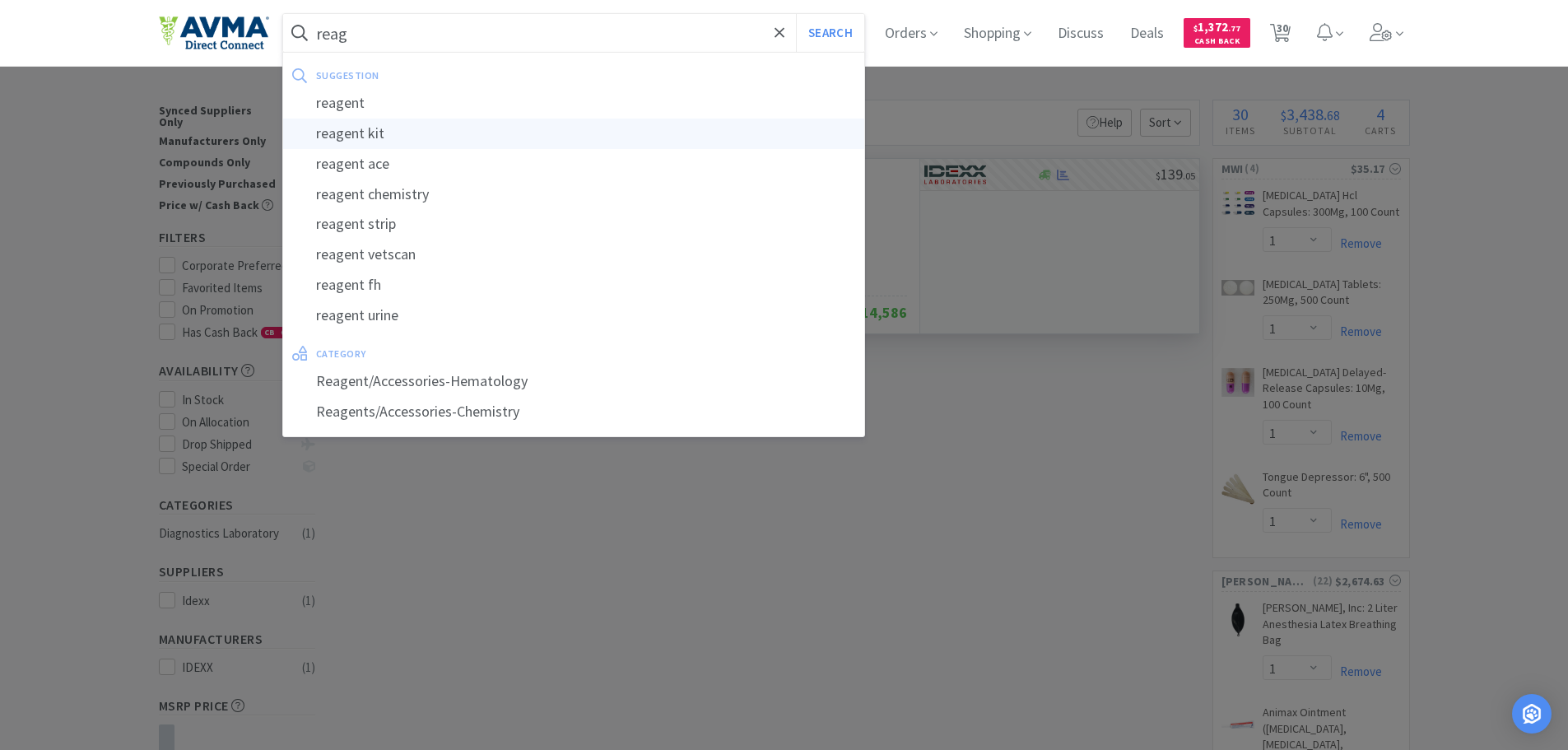
type input "reagent kit"
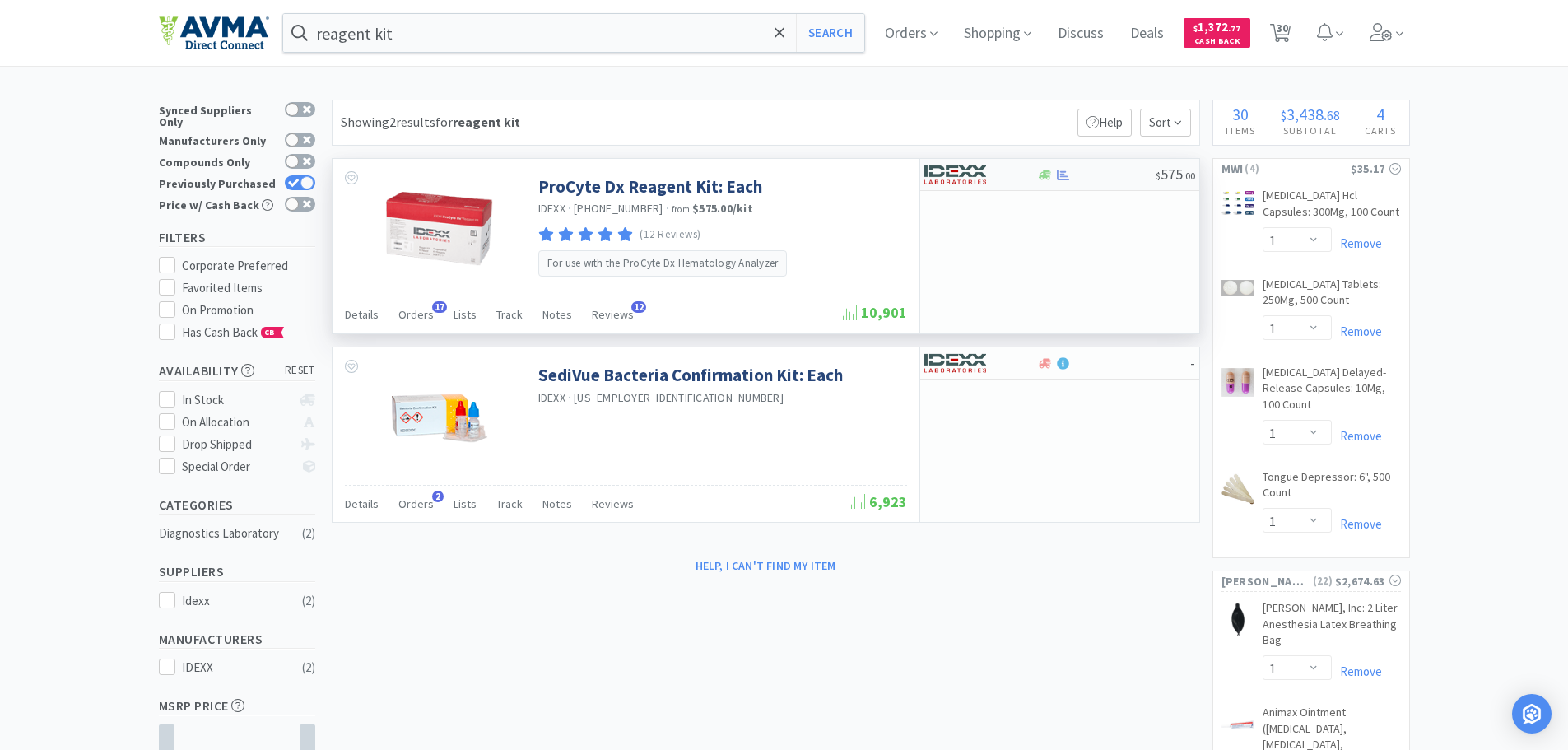
click at [967, 181] on img at bounding box center [955, 174] width 62 height 25
select select "1"
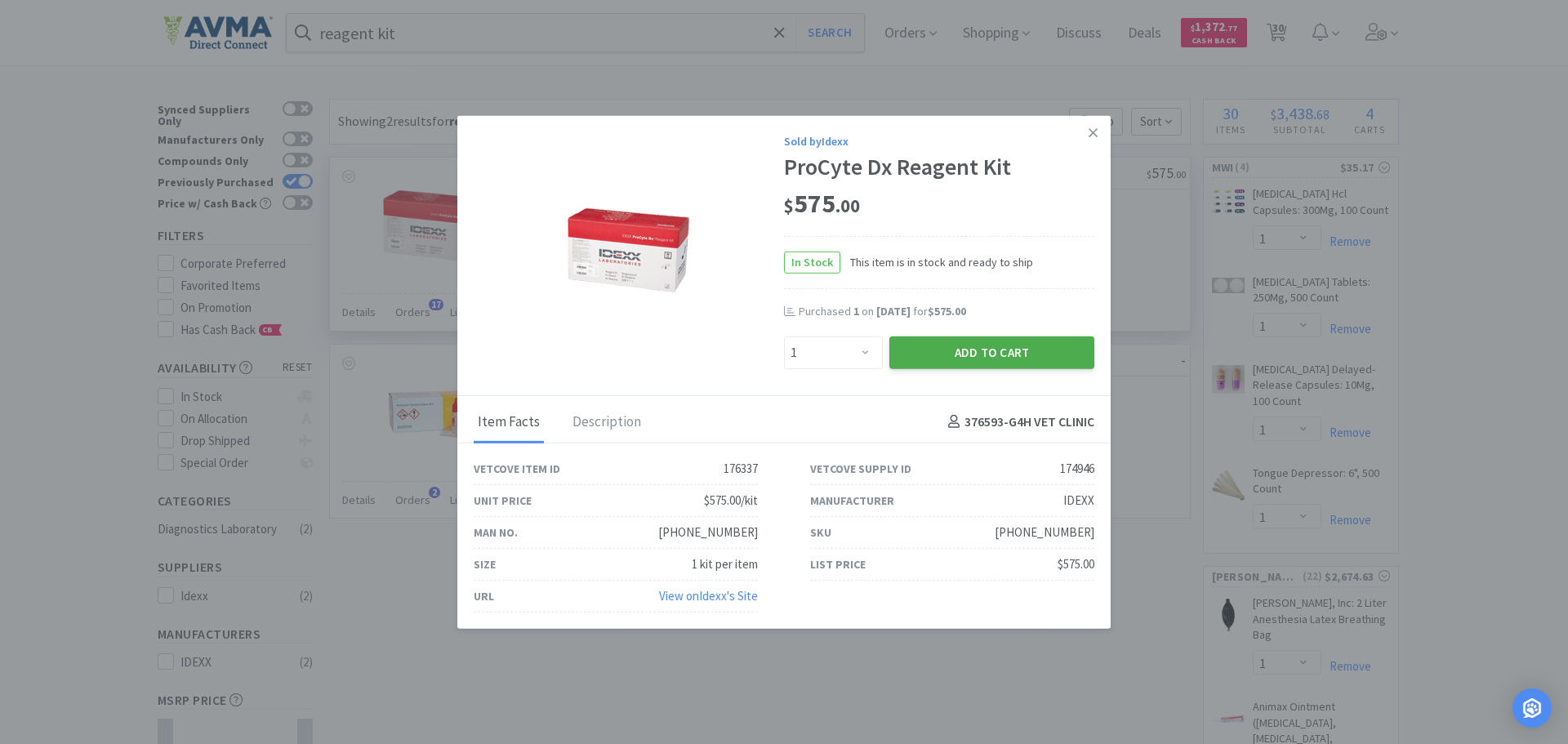
click at [948, 347] on button "Add to Cart" at bounding box center [992, 351] width 205 height 32
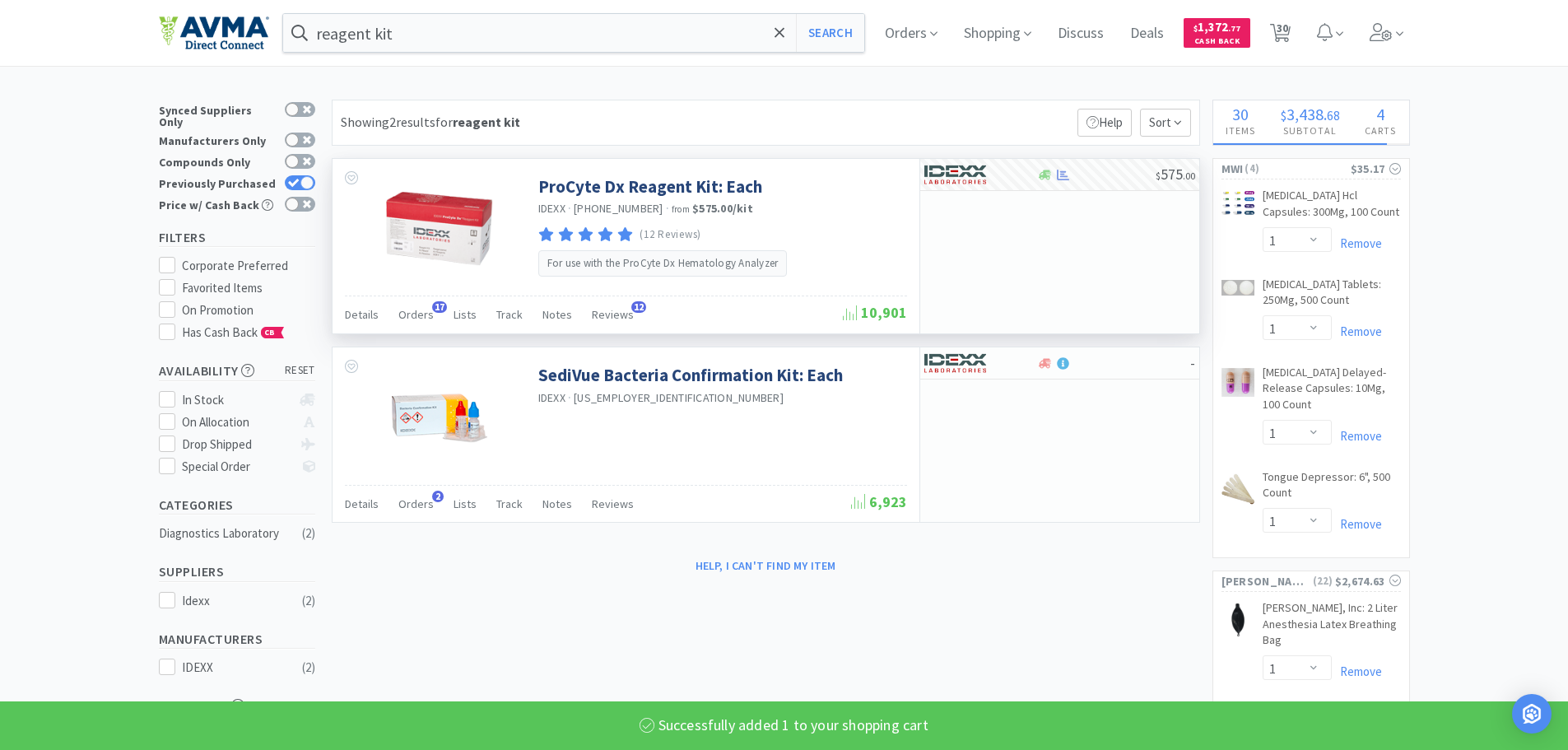
select select "1"
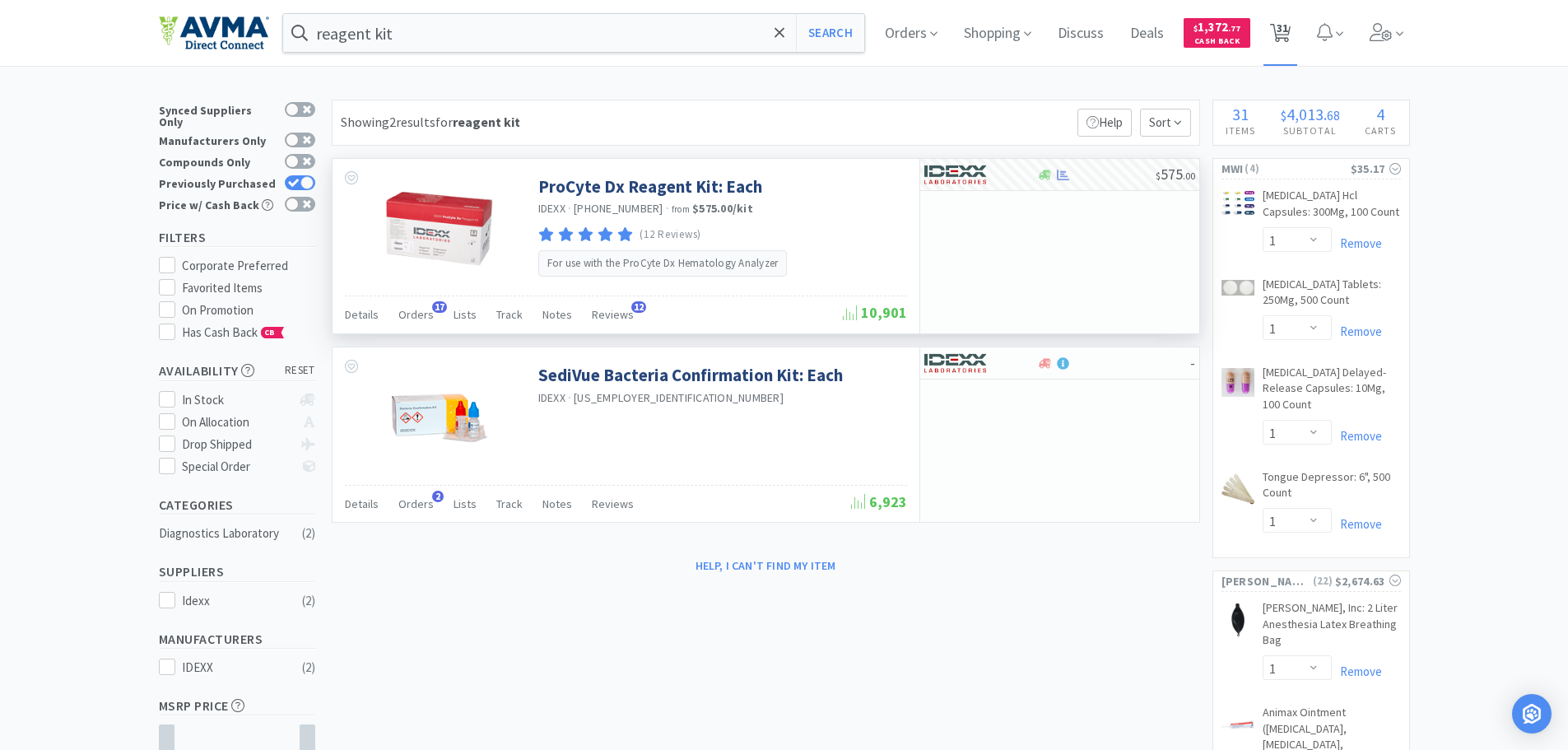
click at [1288, 38] on span "31" at bounding box center [1282, 28] width 12 height 66
select select "5"
select select "1"
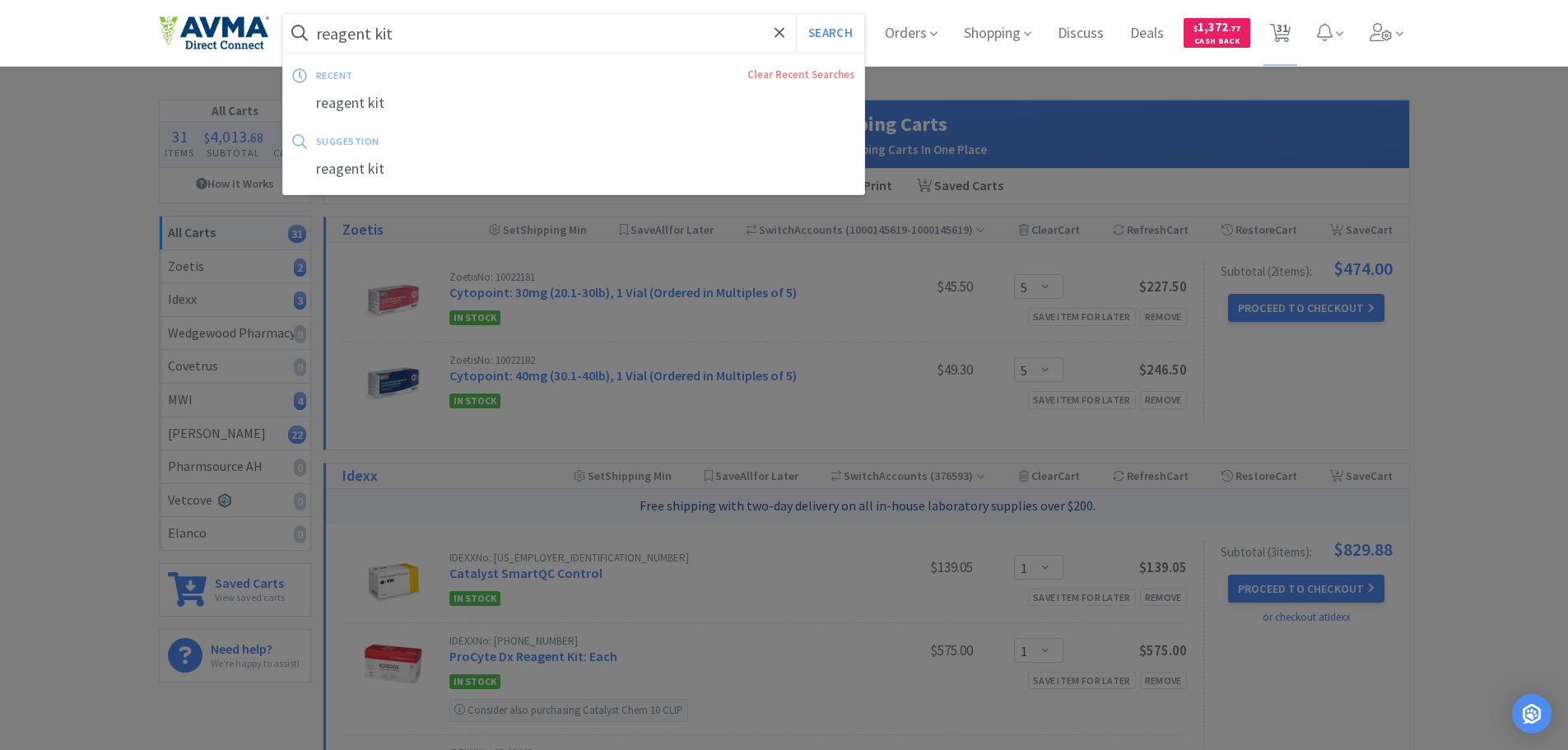
click at [489, 38] on input "reagent kit" at bounding box center [574, 32] width 582 height 38
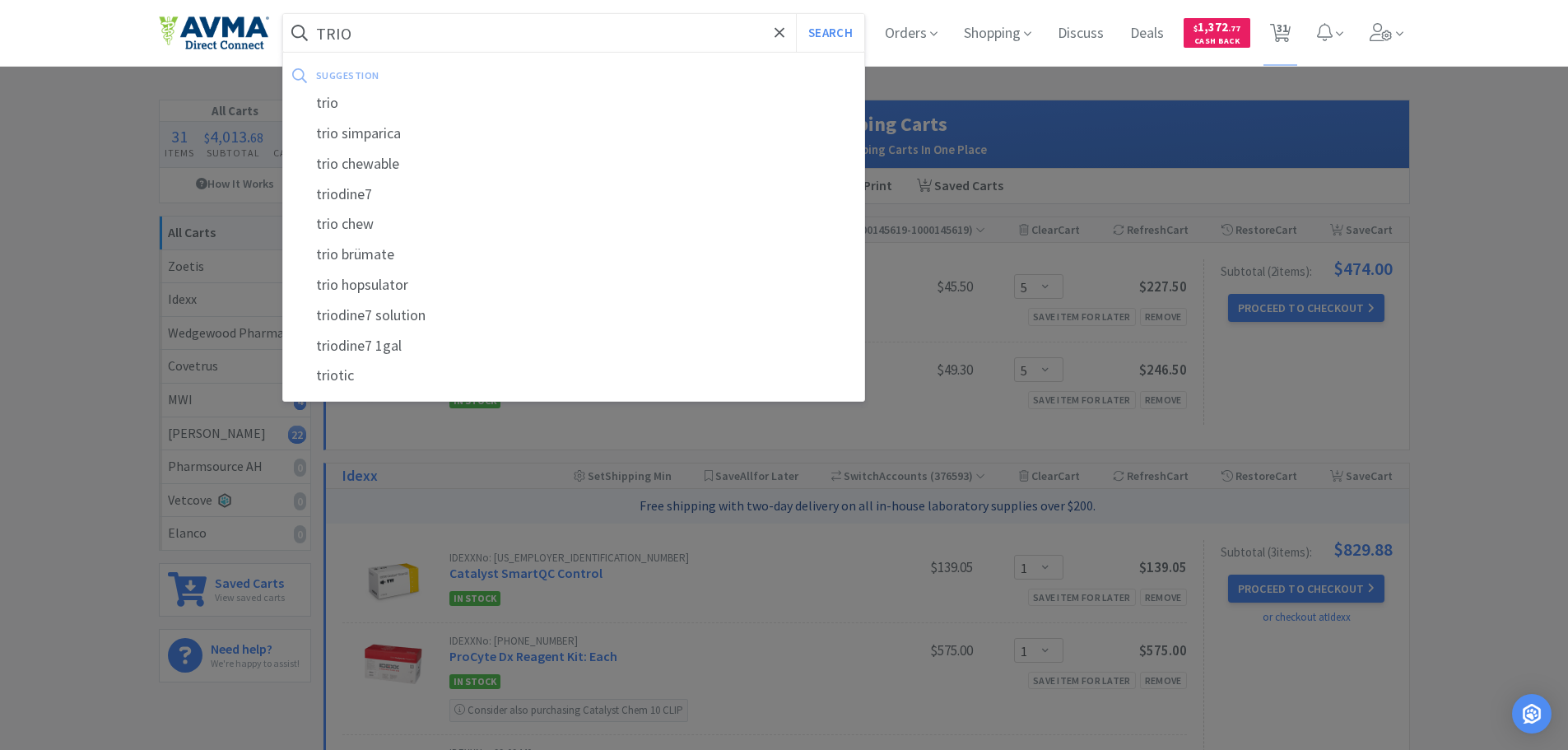
click at [795, 14] on button "Search" at bounding box center [829, 32] width 68 height 38
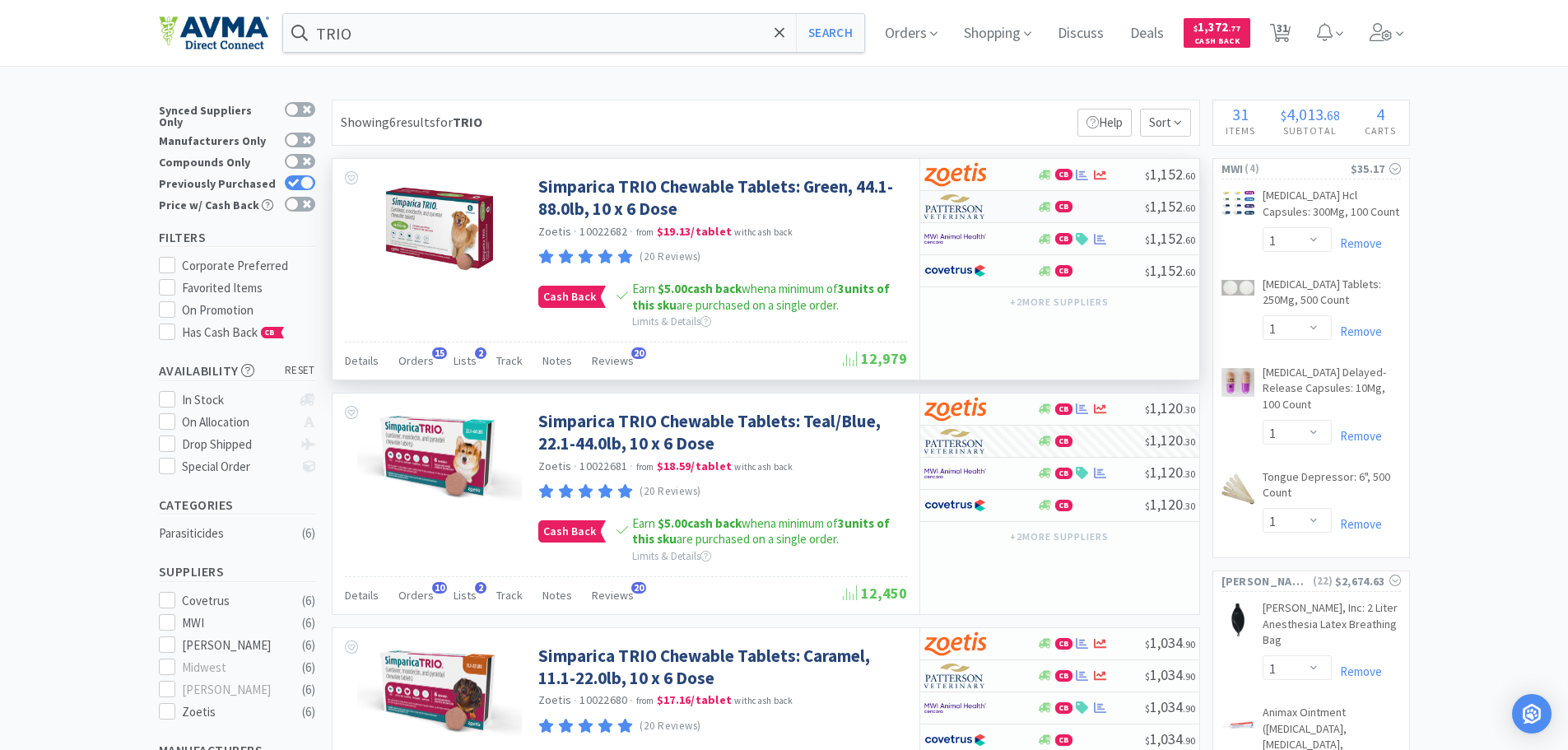
click at [972, 210] on img at bounding box center [955, 206] width 62 height 25
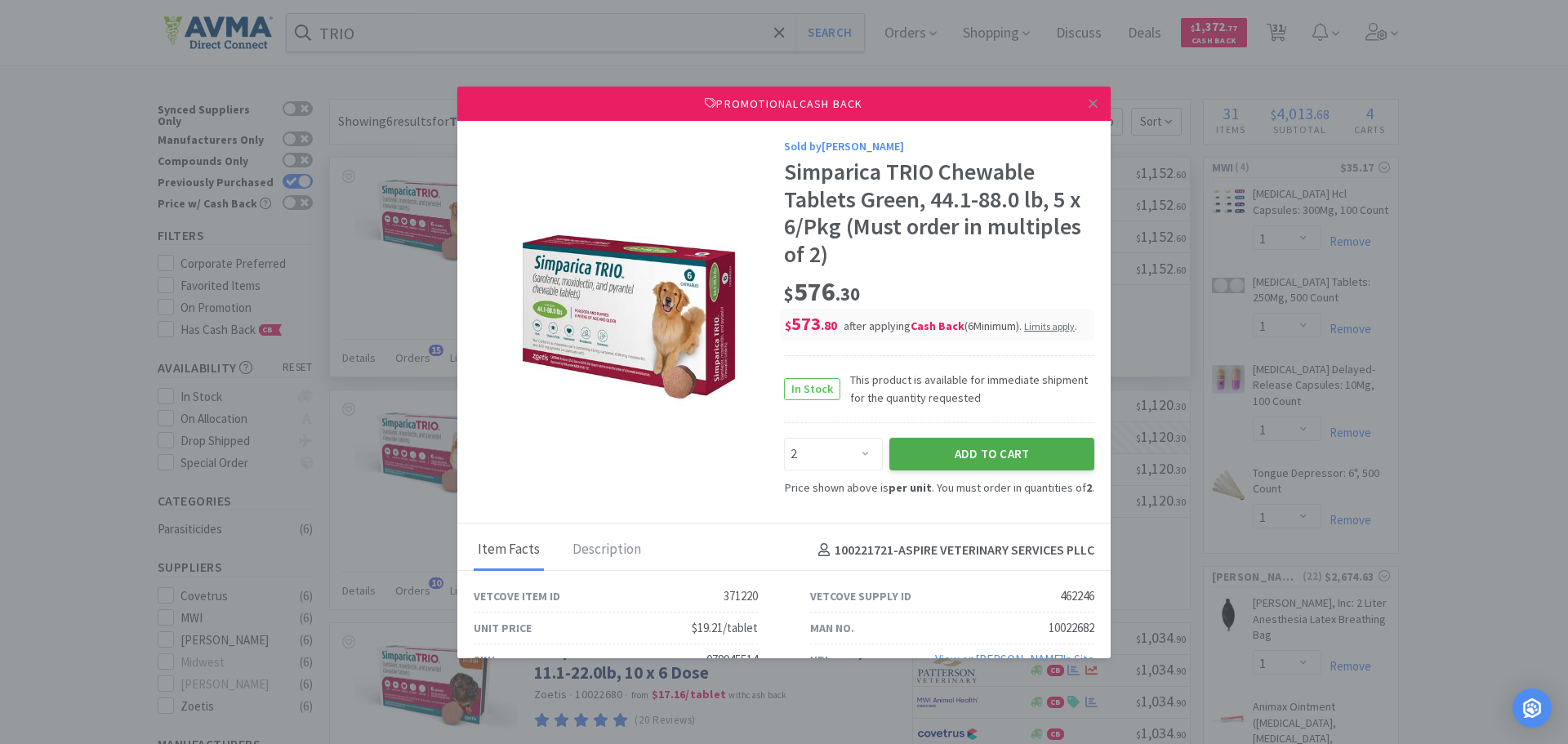
click at [950, 459] on button "Add to Cart" at bounding box center [992, 453] width 205 height 32
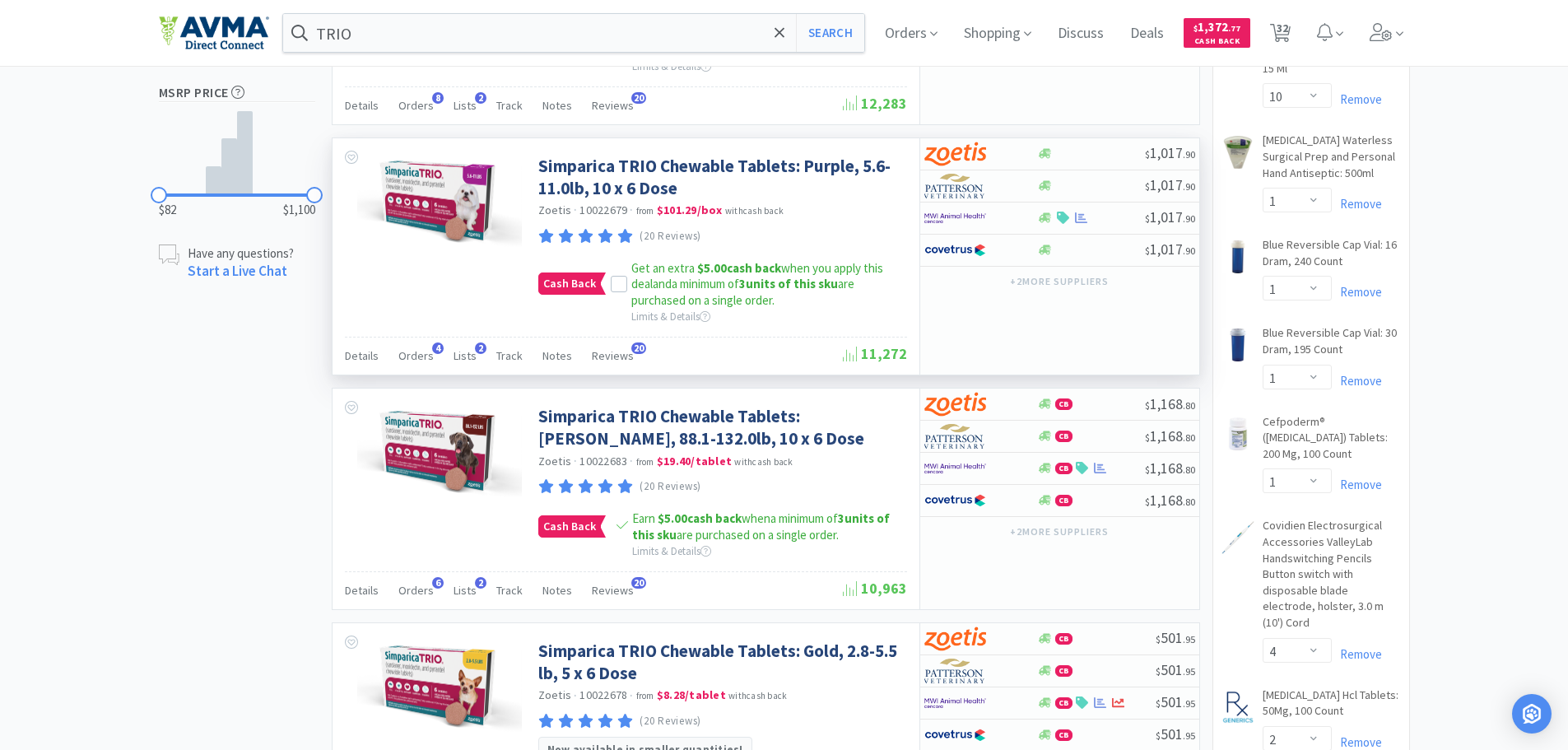
scroll to position [740, 0]
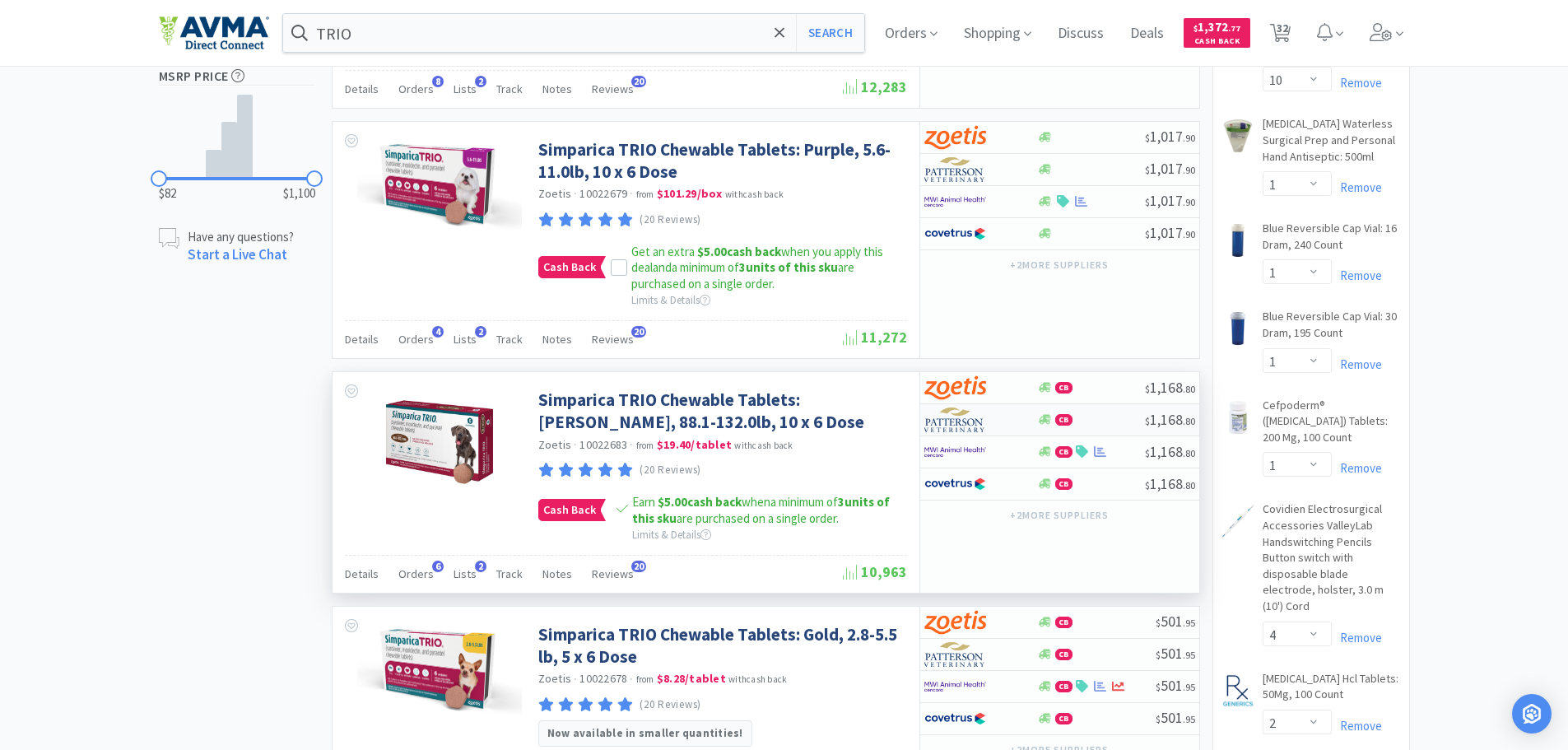
click at [962, 426] on img at bounding box center [955, 419] width 62 height 25
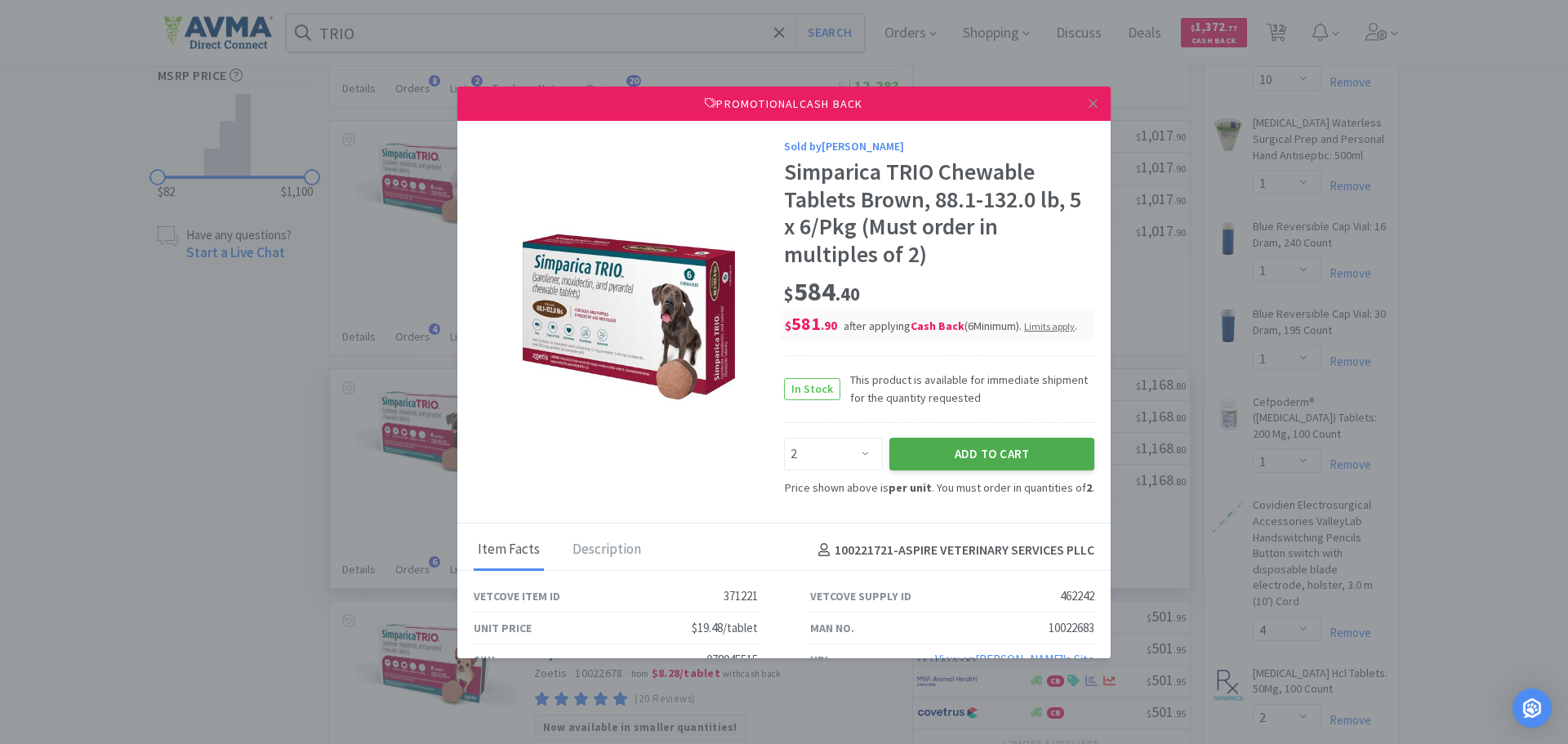
click at [960, 458] on button "Add to Cart" at bounding box center [992, 453] width 205 height 32
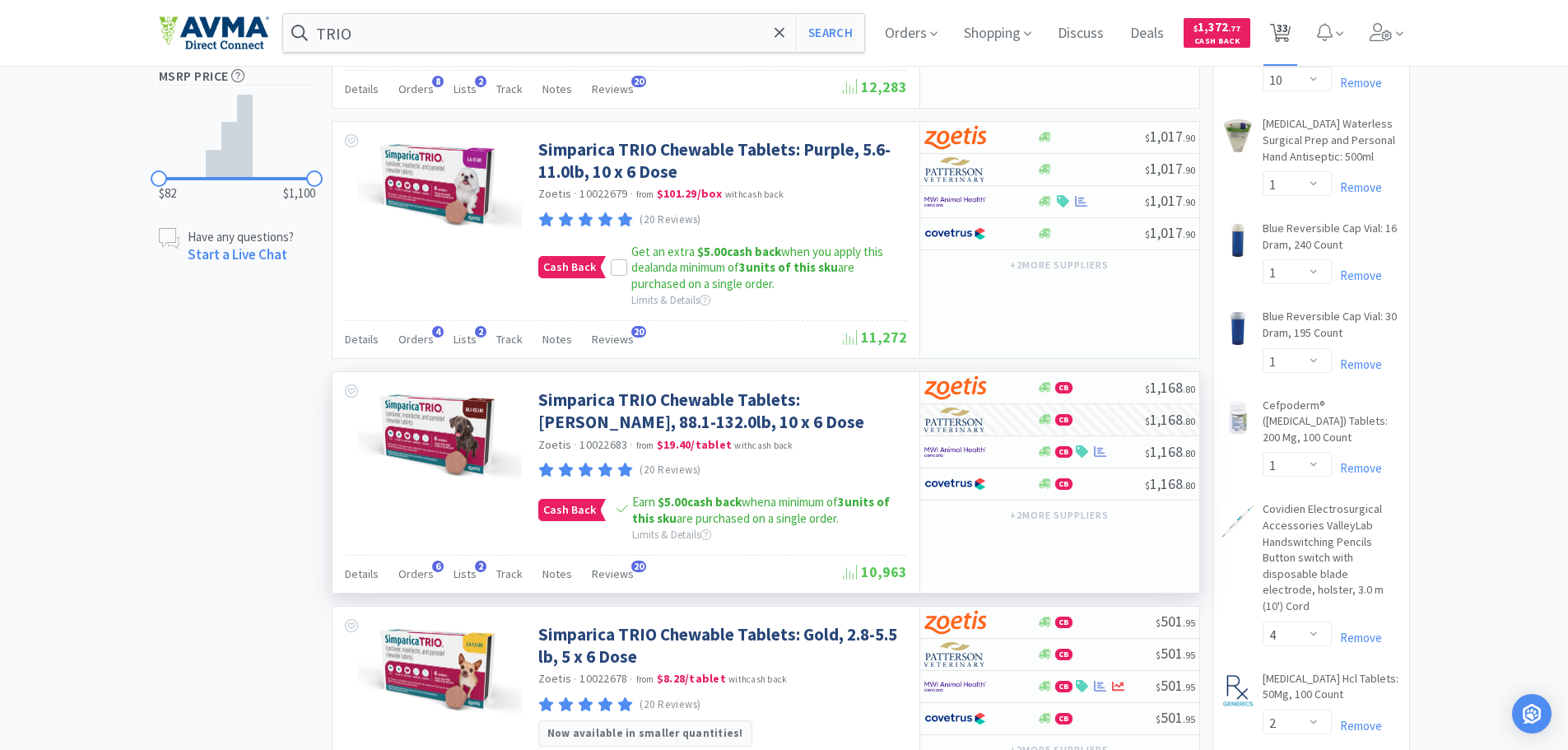
click at [1282, 34] on span "33" at bounding box center [1282, 28] width 12 height 66
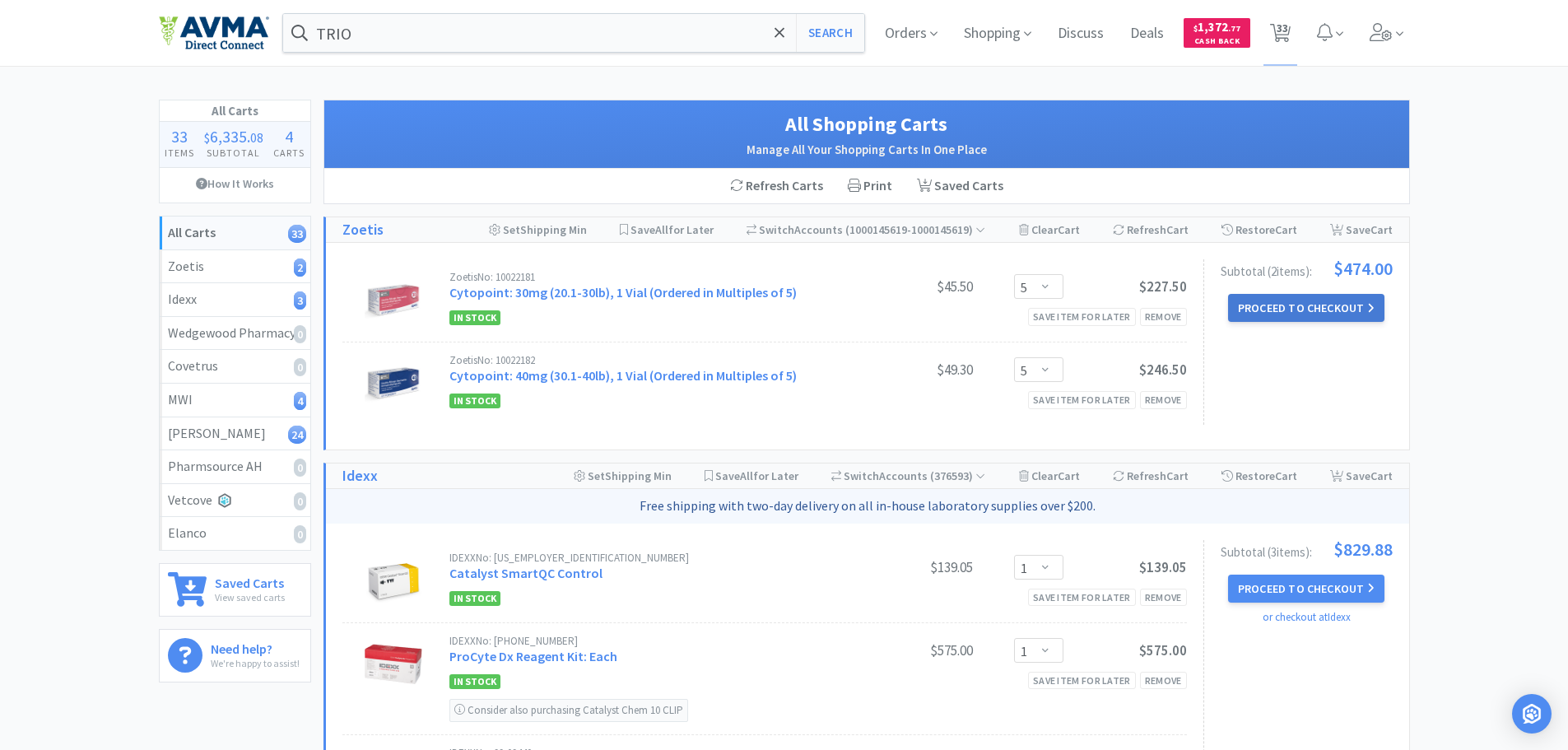
click at [1275, 301] on button "Proceed to Checkout" at bounding box center [1306, 308] width 156 height 28
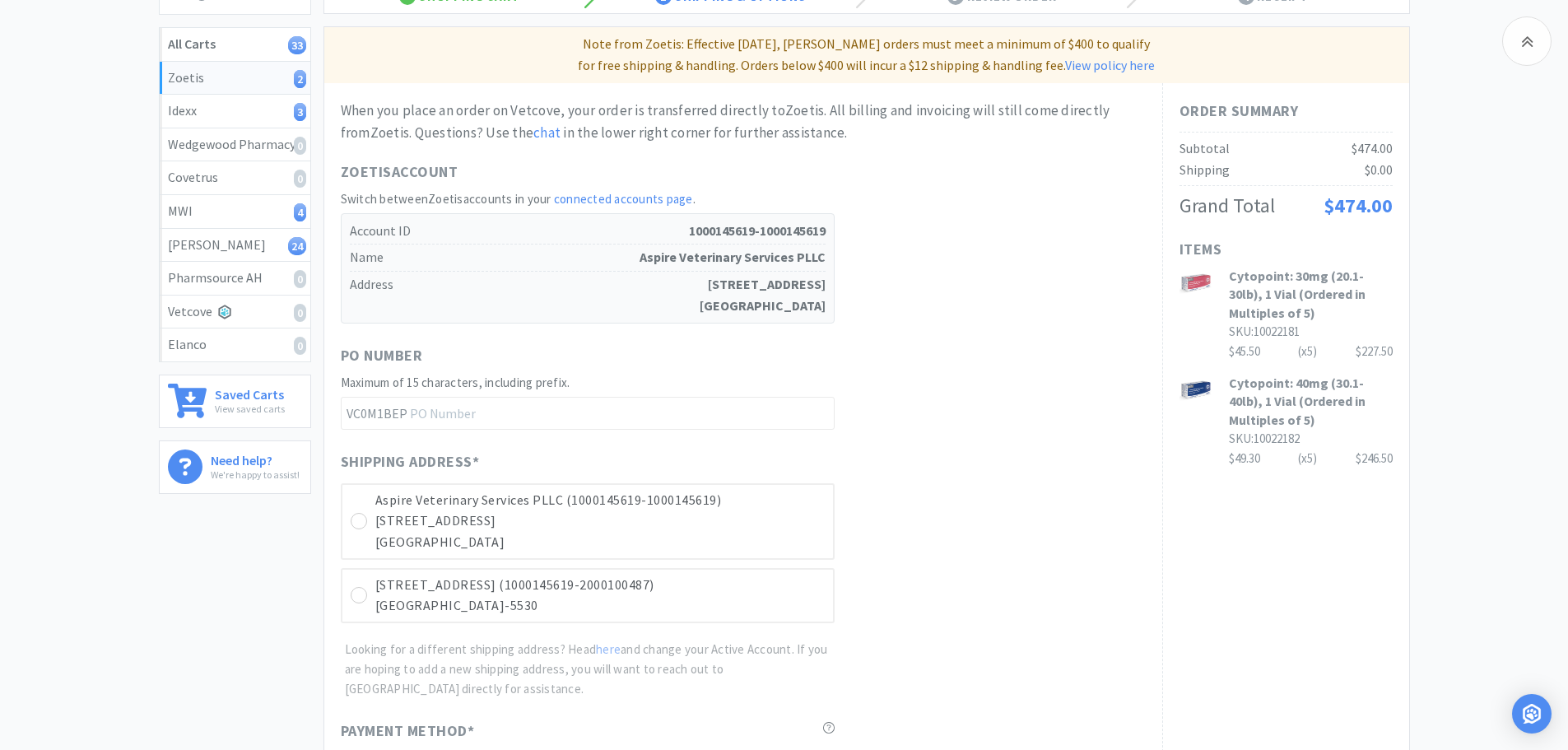
scroll to position [247, 0]
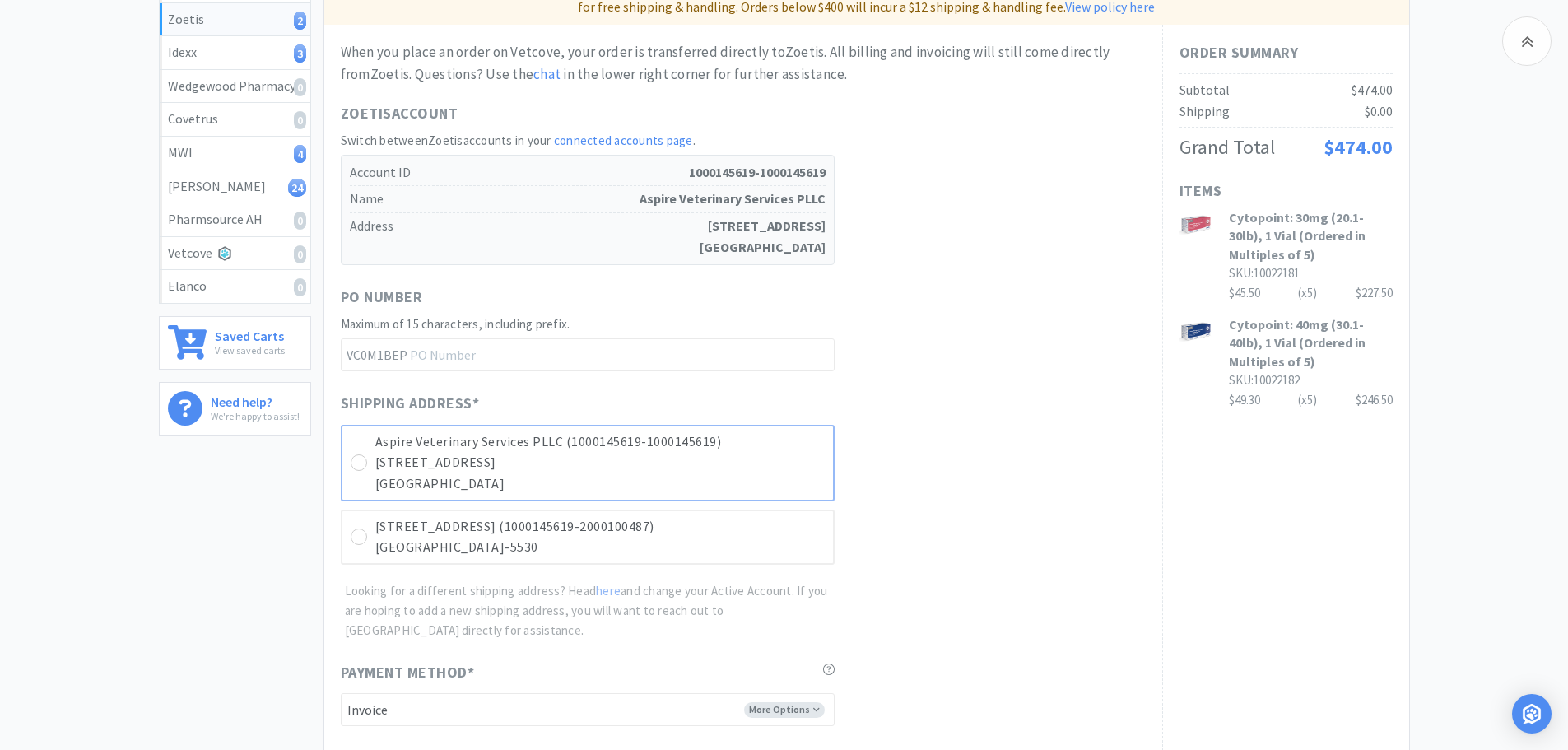
click at [410, 459] on p "[STREET_ADDRESS]" at bounding box center [600, 463] width 449 height 22
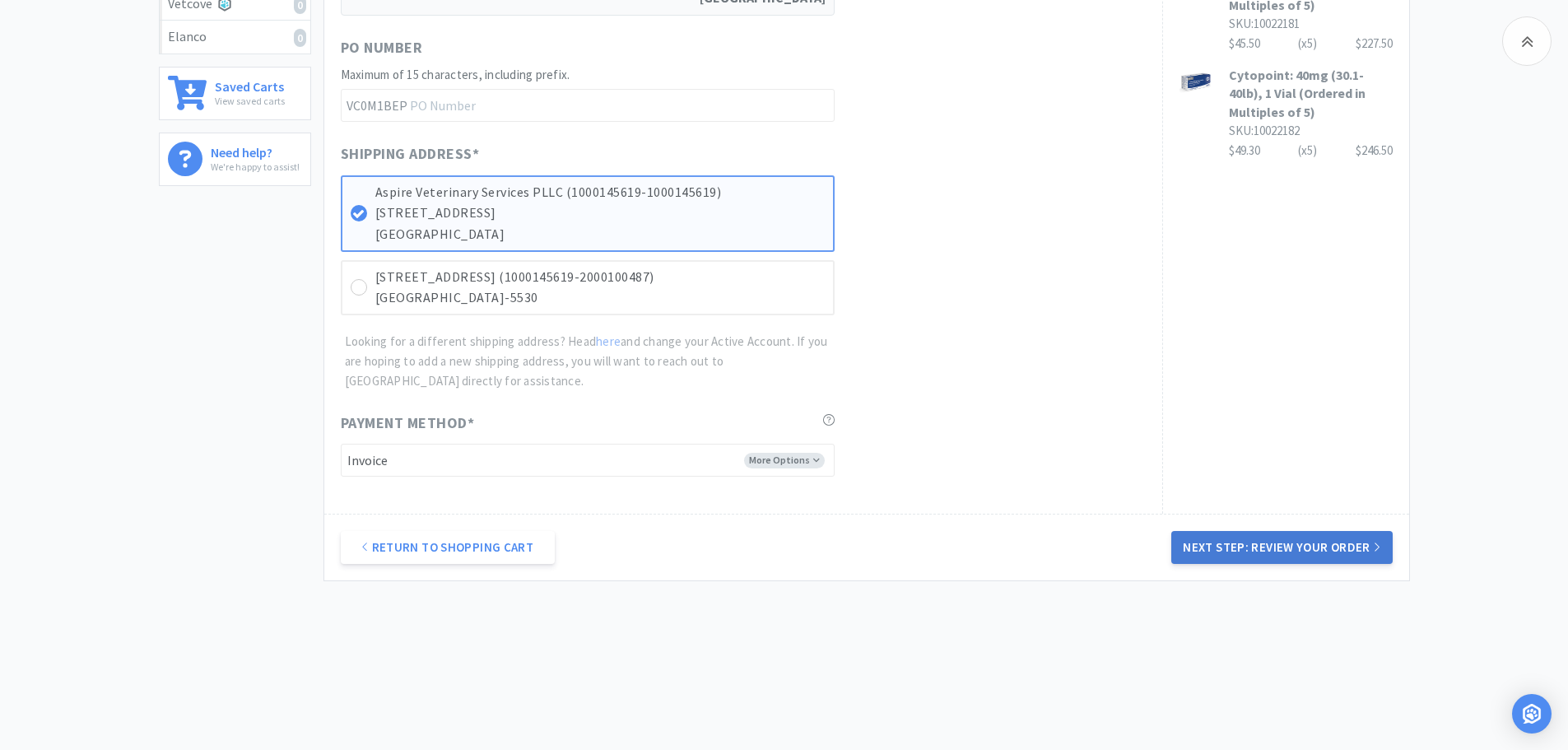
click at [1280, 543] on button "Next Step: Review Your Order" at bounding box center [1281, 547] width 220 height 32
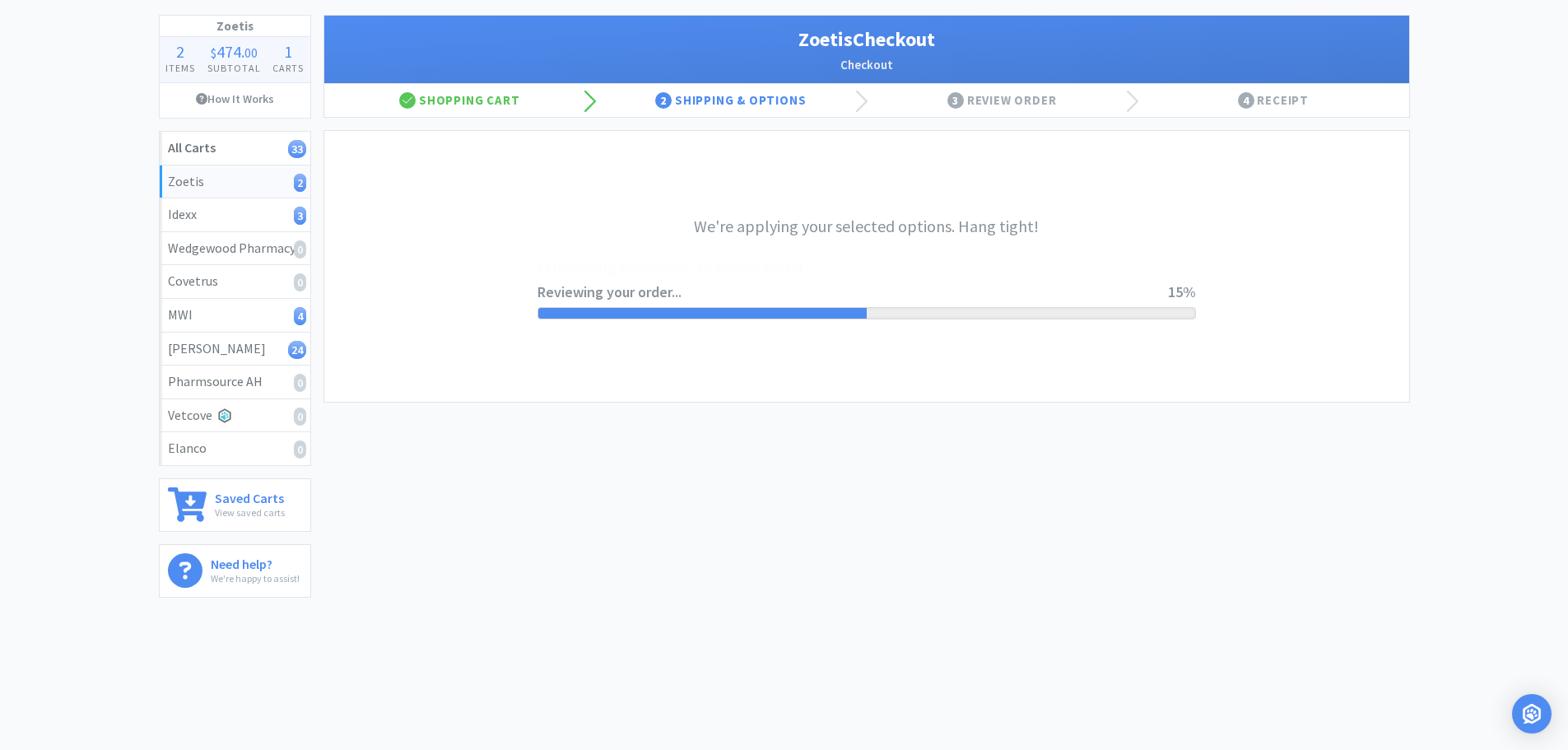
scroll to position [0, 0]
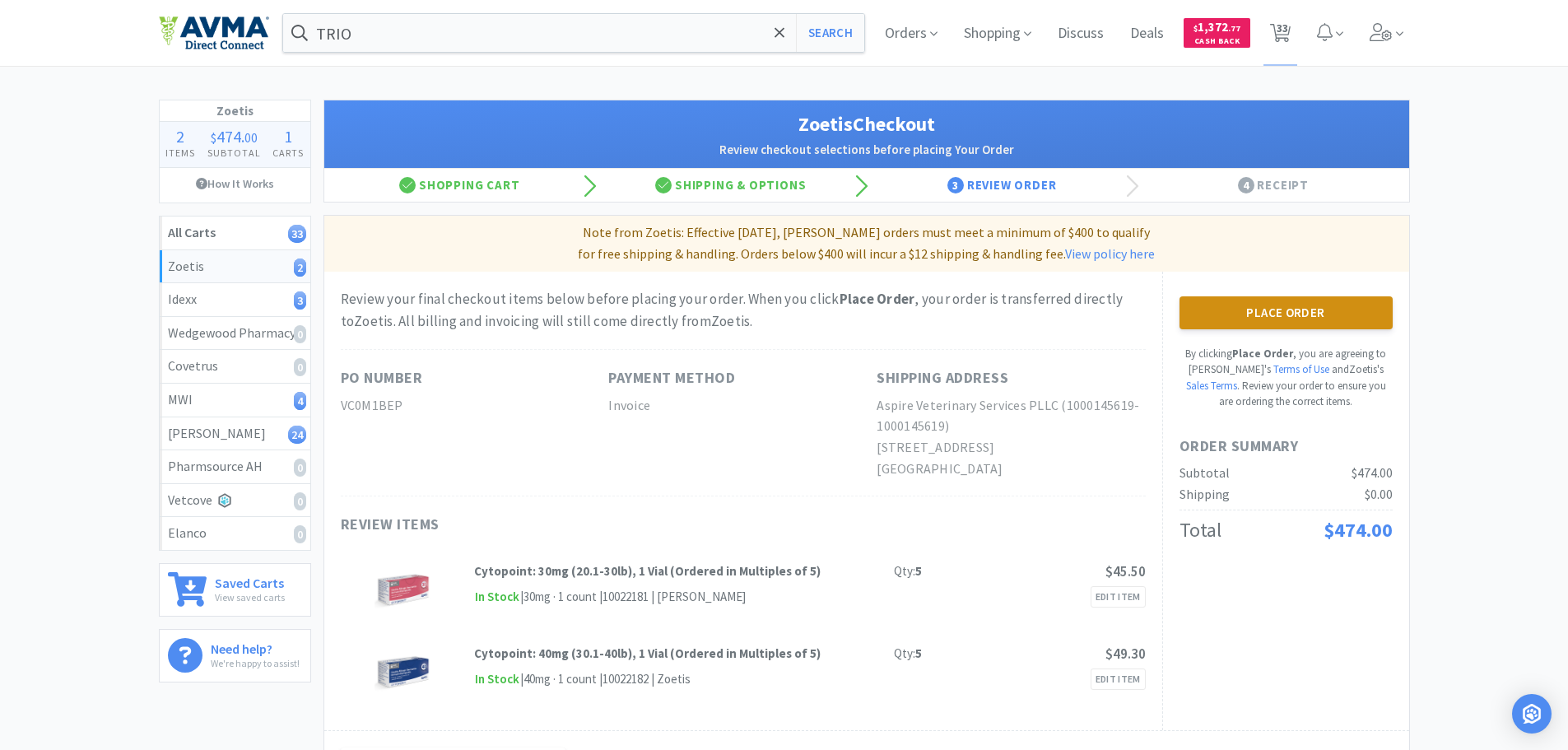
click at [1299, 320] on button "Place Order" at bounding box center [1286, 312] width 213 height 32
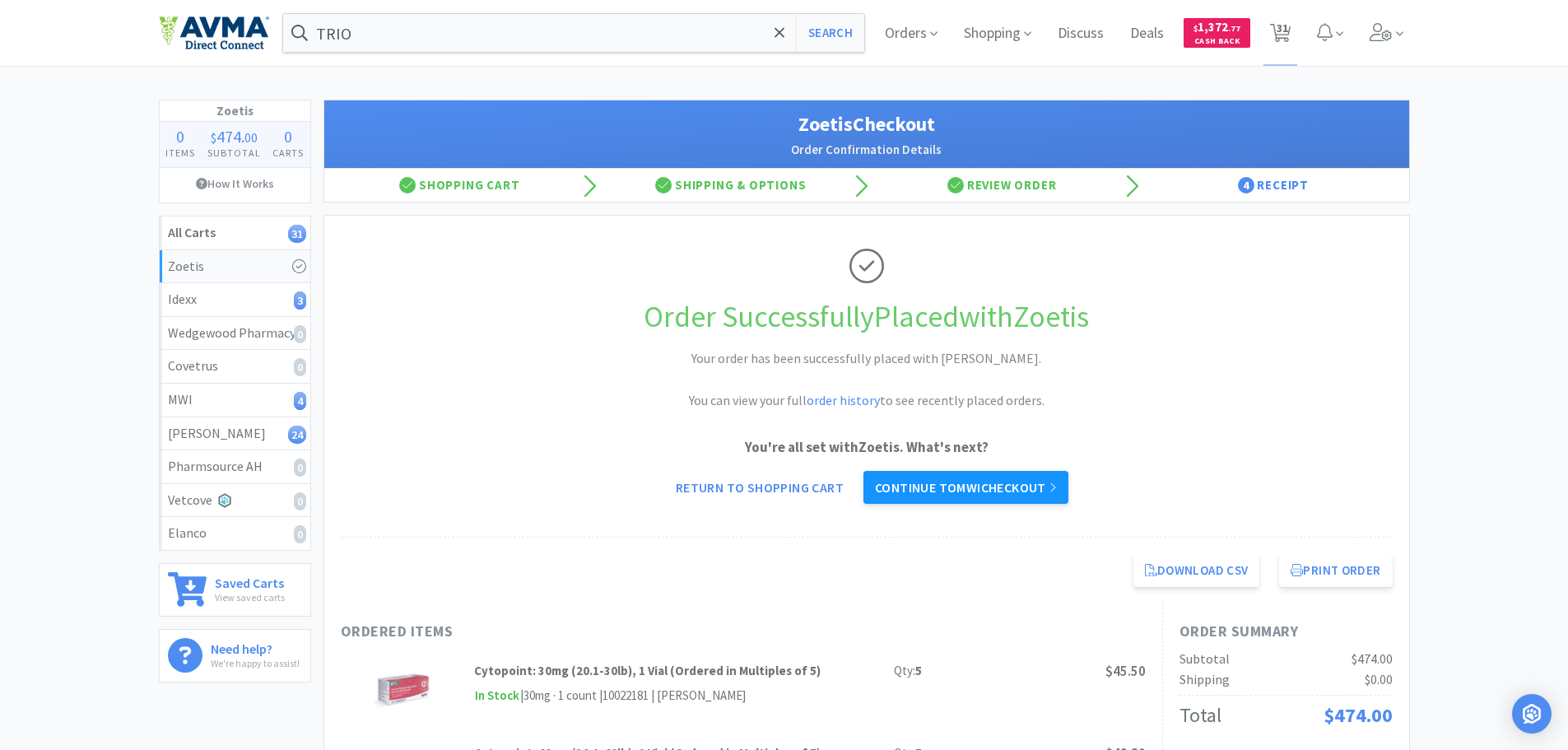
click at [988, 484] on link "Continue to MWI checkout" at bounding box center [965, 487] width 204 height 32
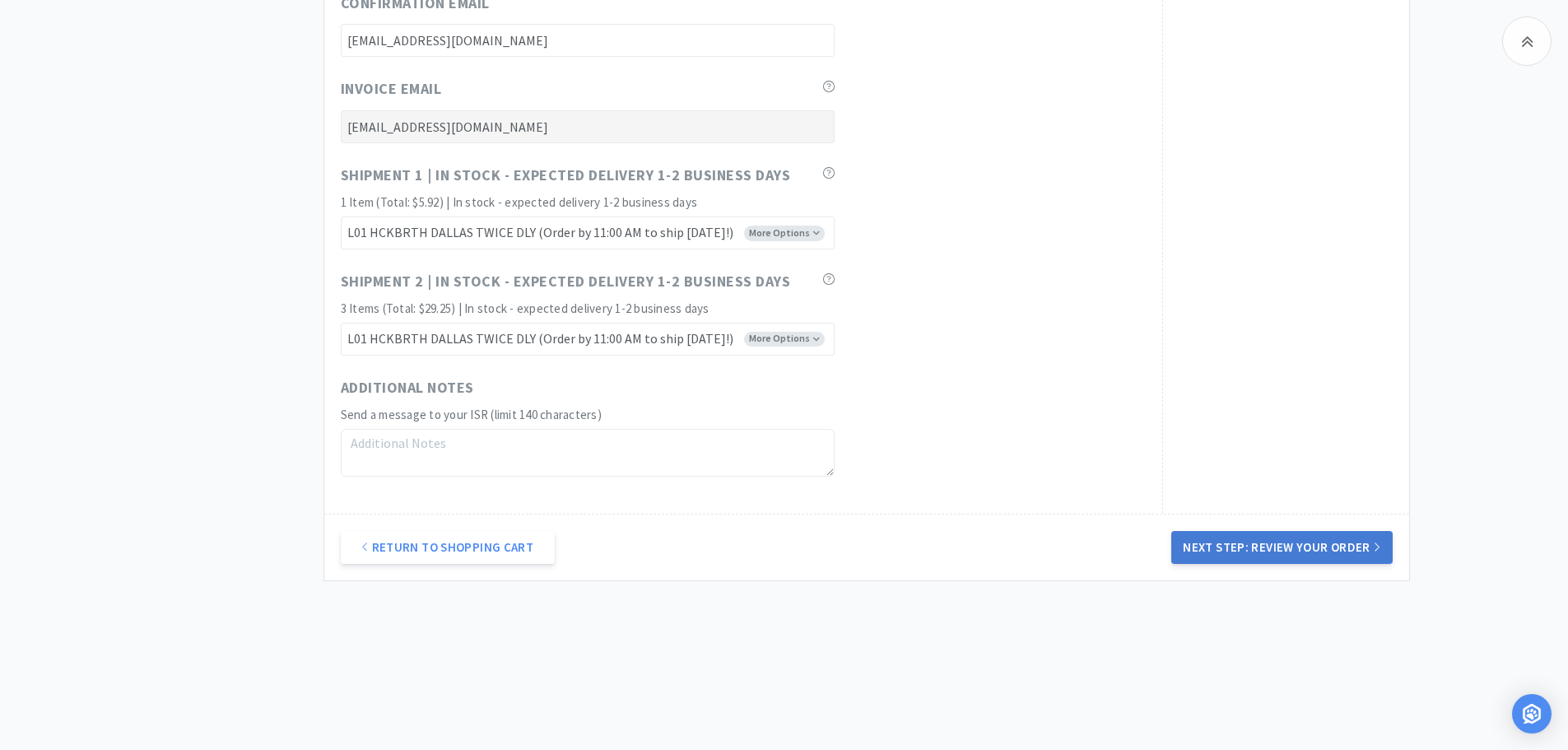
click at [1261, 552] on button "Next Step: Review Your Order" at bounding box center [1281, 547] width 220 height 32
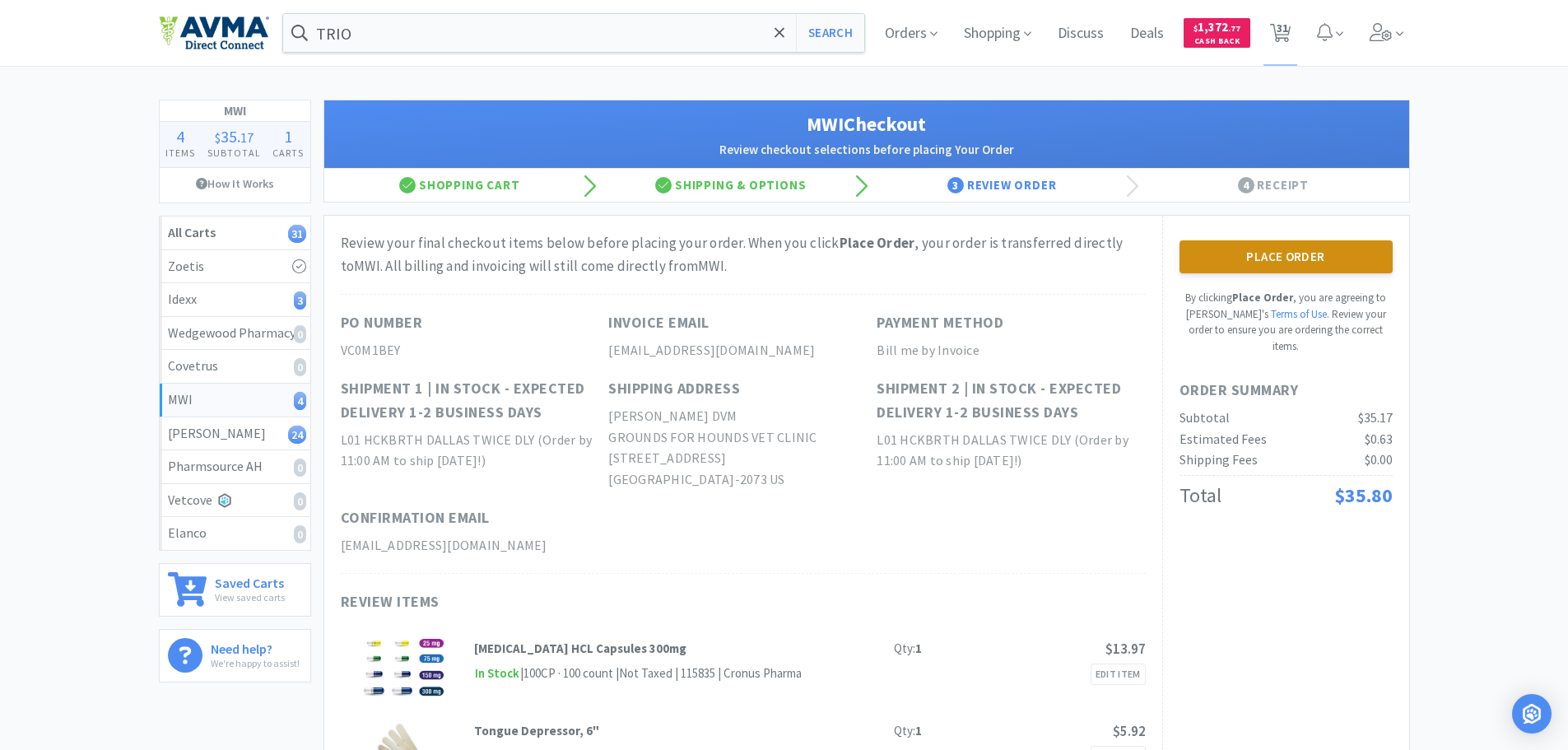
click at [1276, 263] on button "Place Order" at bounding box center [1286, 256] width 213 height 32
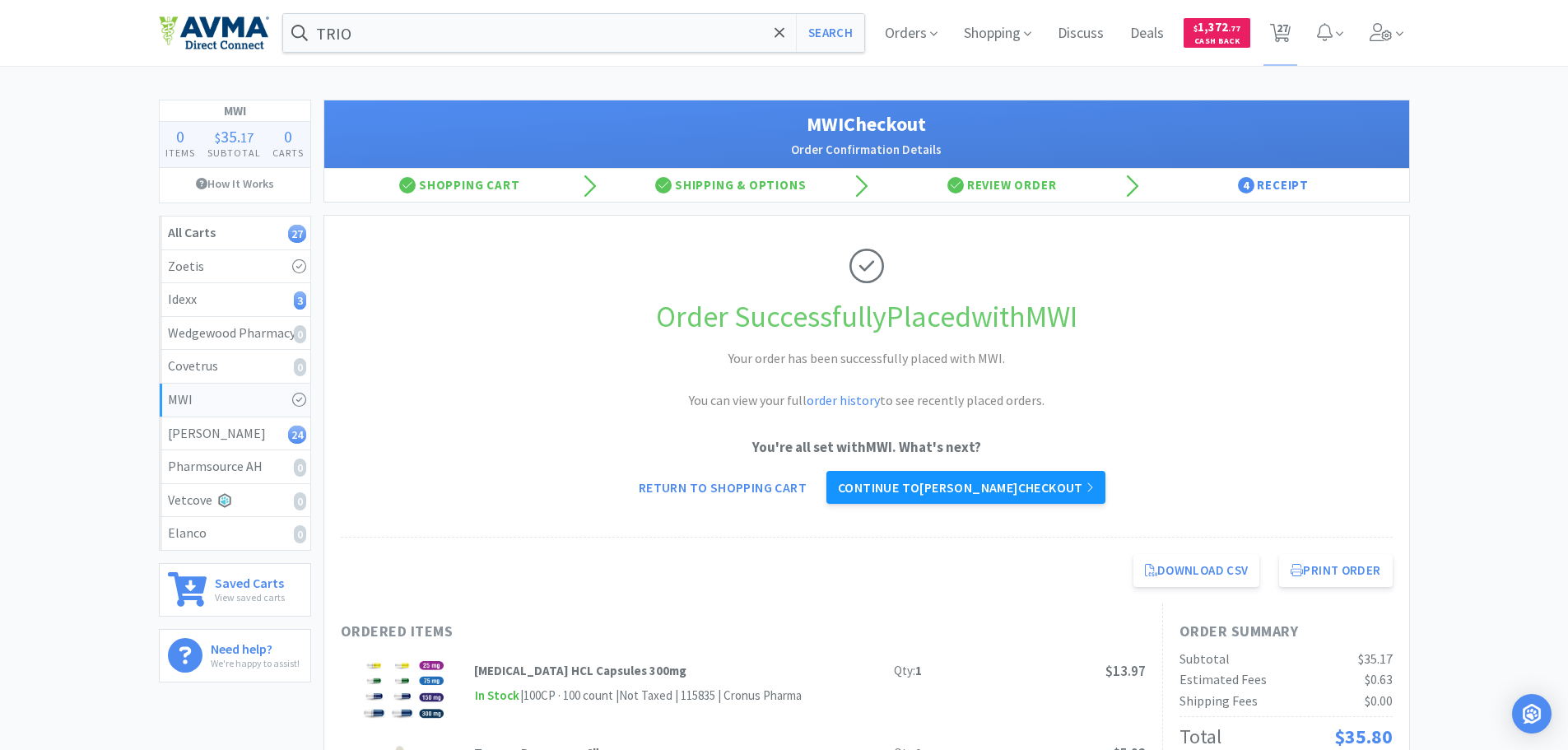
click at [972, 489] on link "Continue to [PERSON_NAME] checkout" at bounding box center [965, 487] width 279 height 32
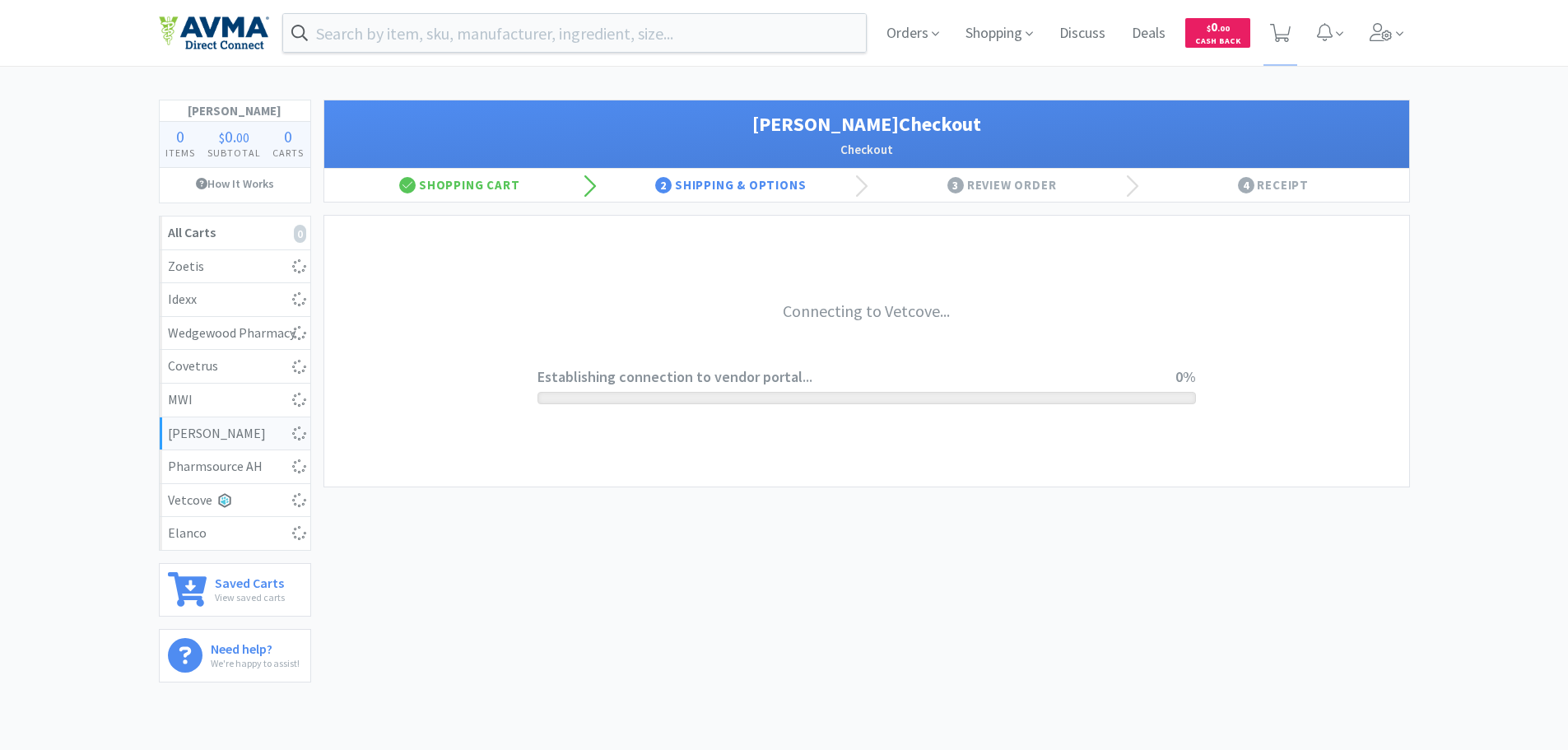
select select "1"
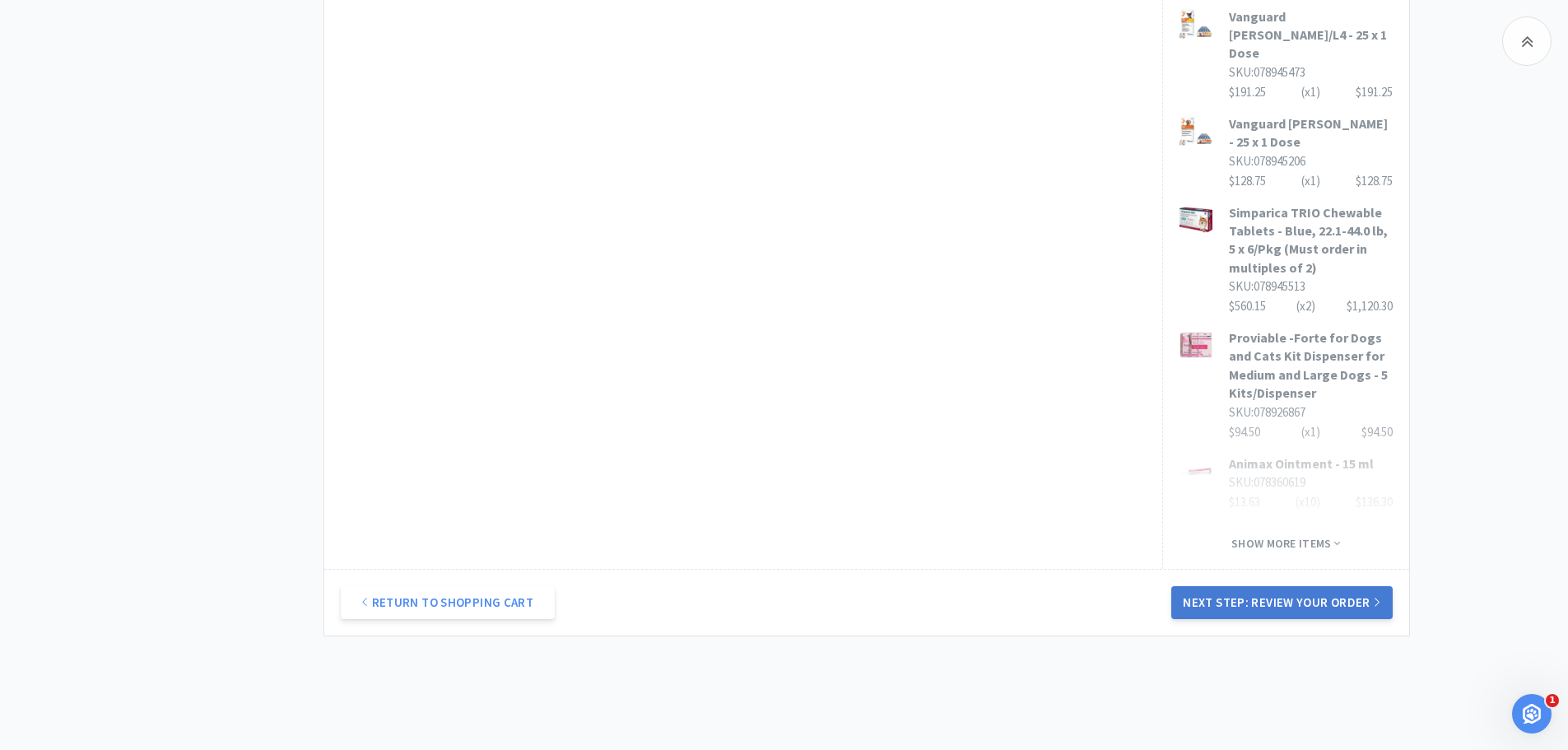
click at [1301, 586] on button "Next Step: Review Your Order" at bounding box center [1281, 602] width 220 height 32
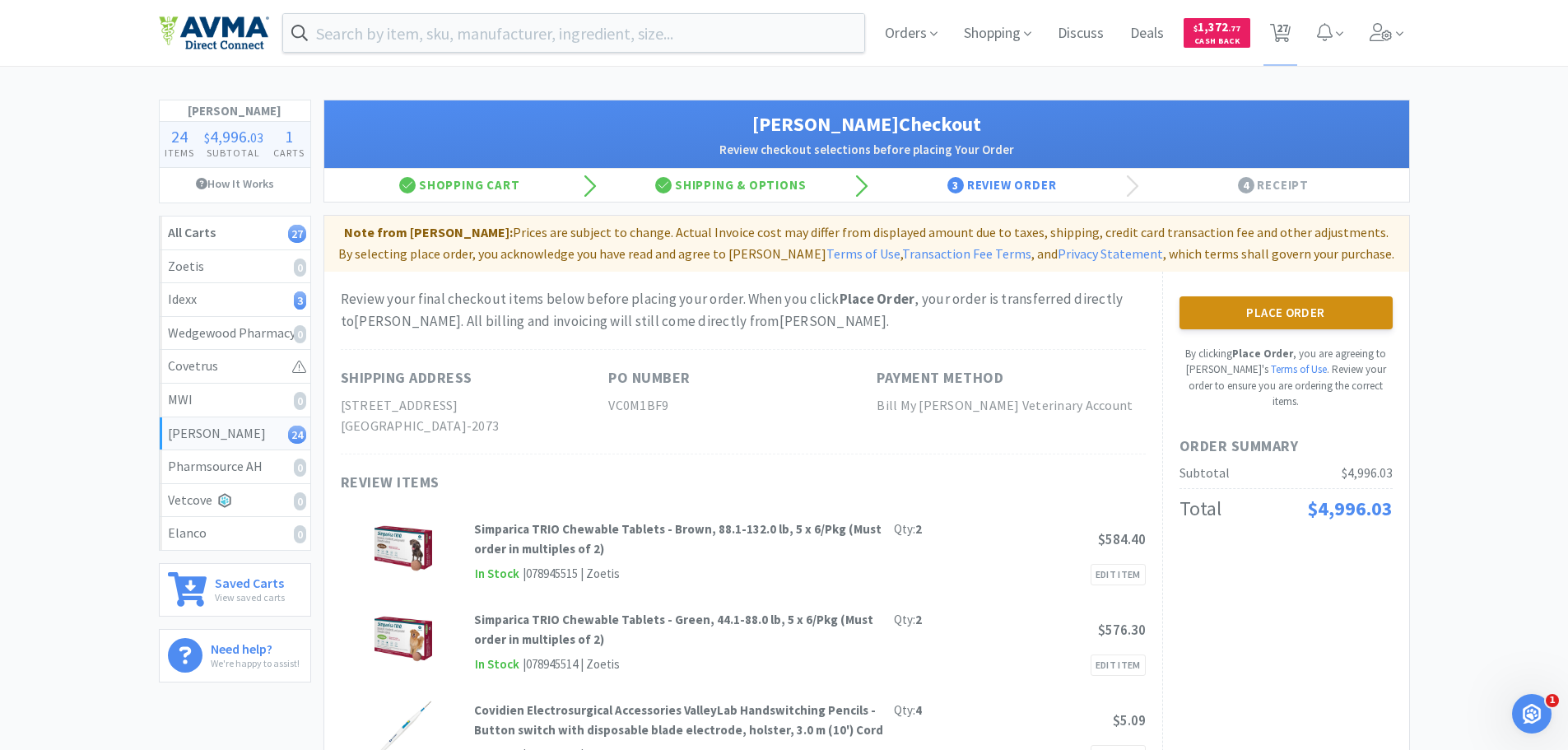
click at [1256, 317] on button "Place Order" at bounding box center [1286, 312] width 213 height 32
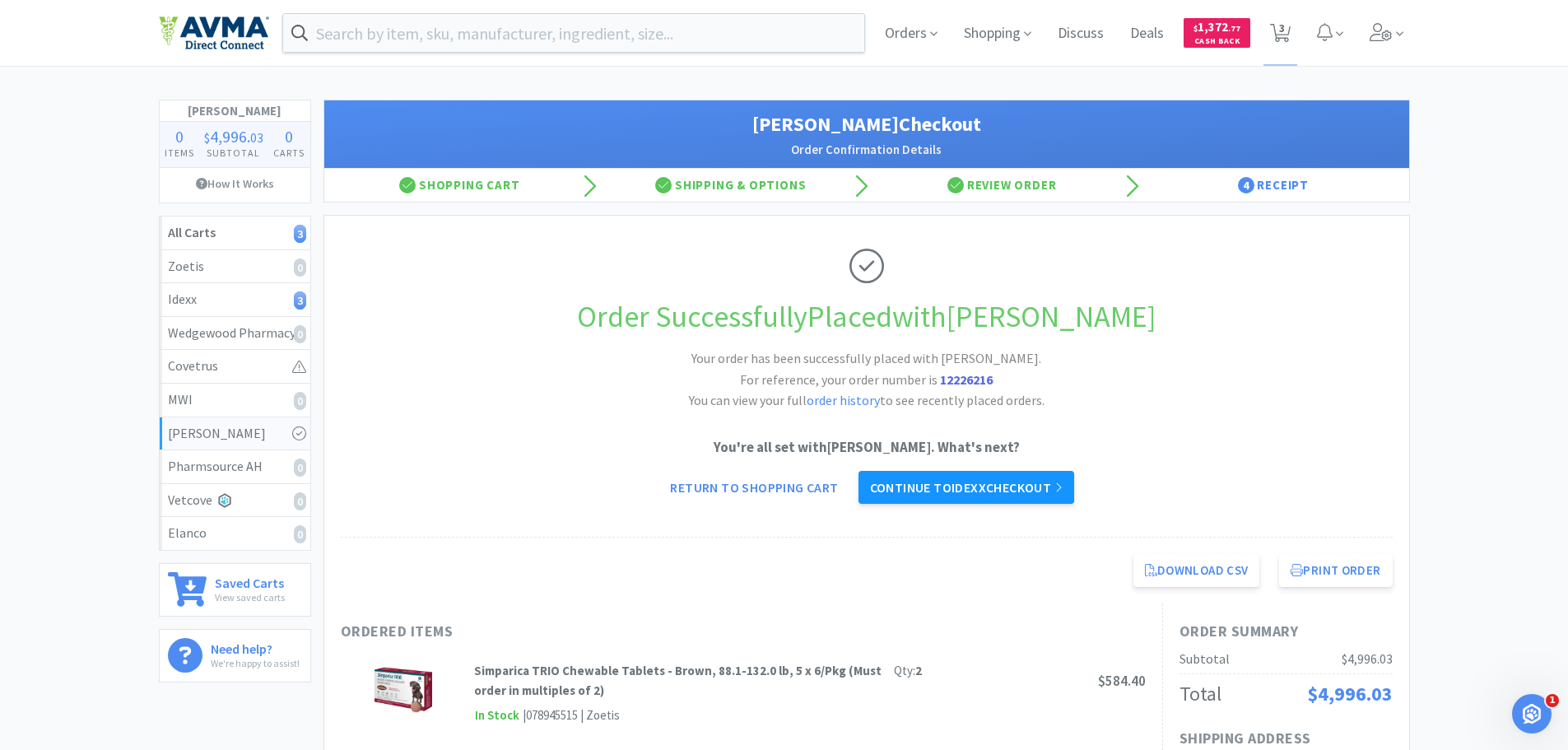
click at [958, 484] on link "Continue to Idexx checkout" at bounding box center [965, 487] width 215 height 32
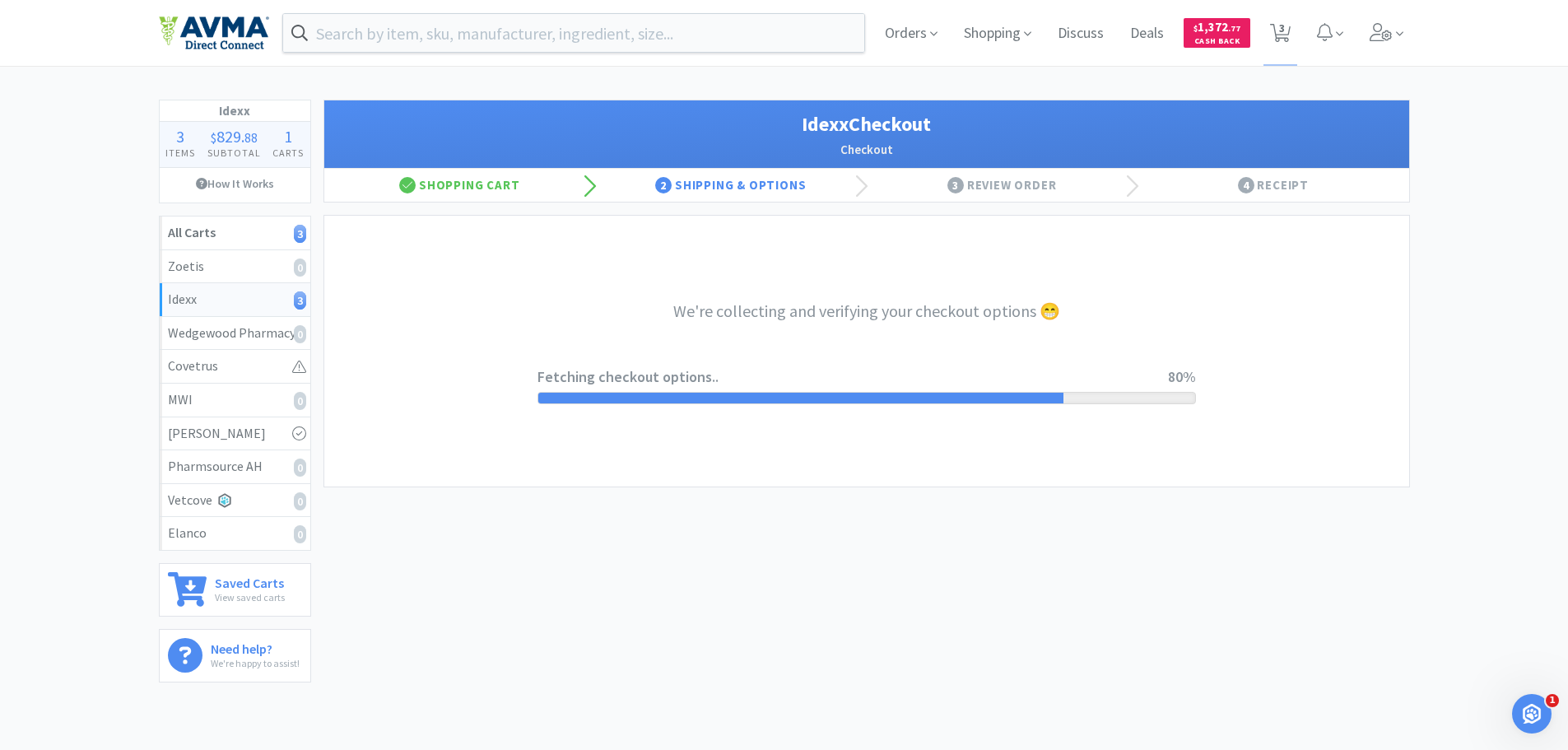
select select "904"
select select "003"
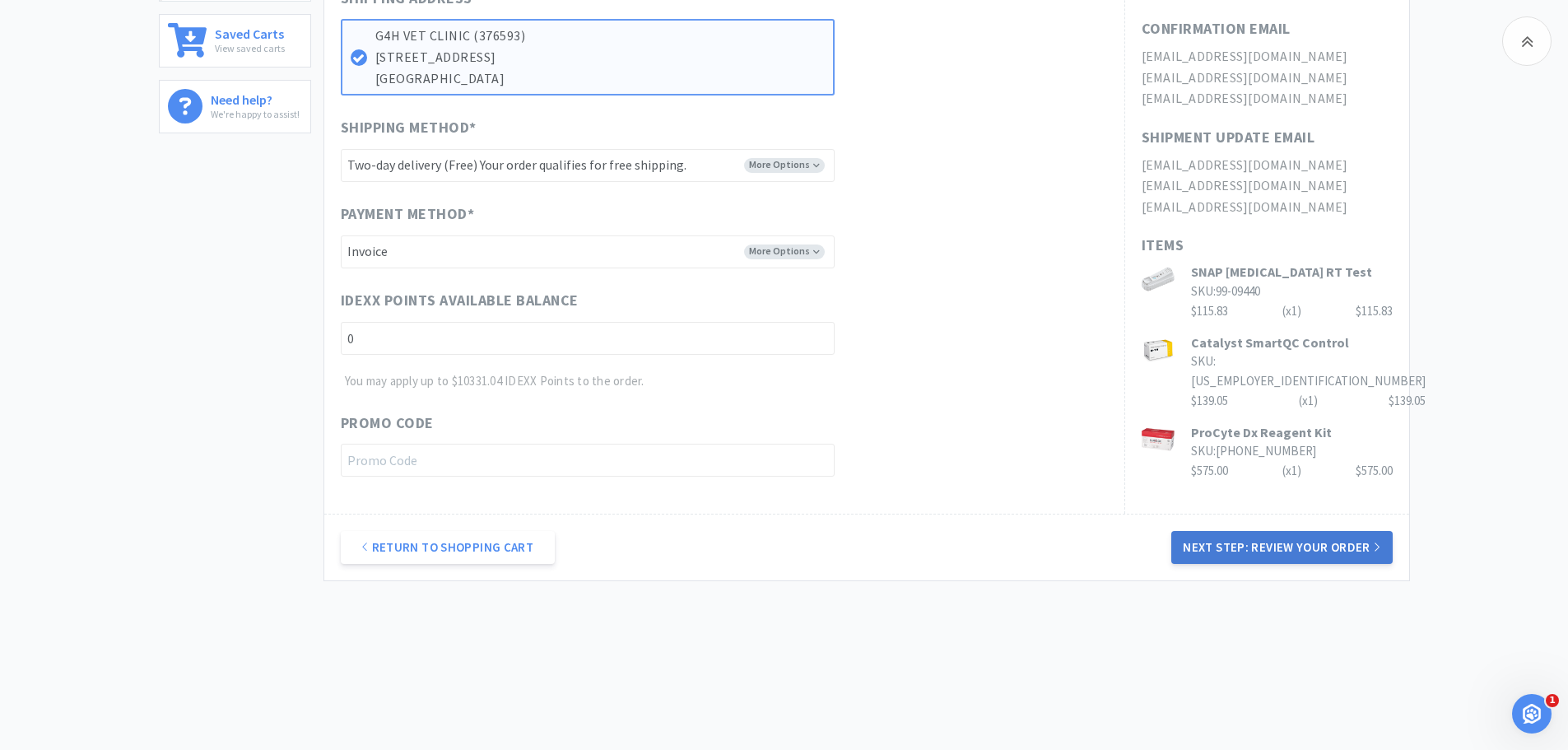
click at [1250, 552] on button "Next Step: Review Your Order" at bounding box center [1281, 547] width 220 height 32
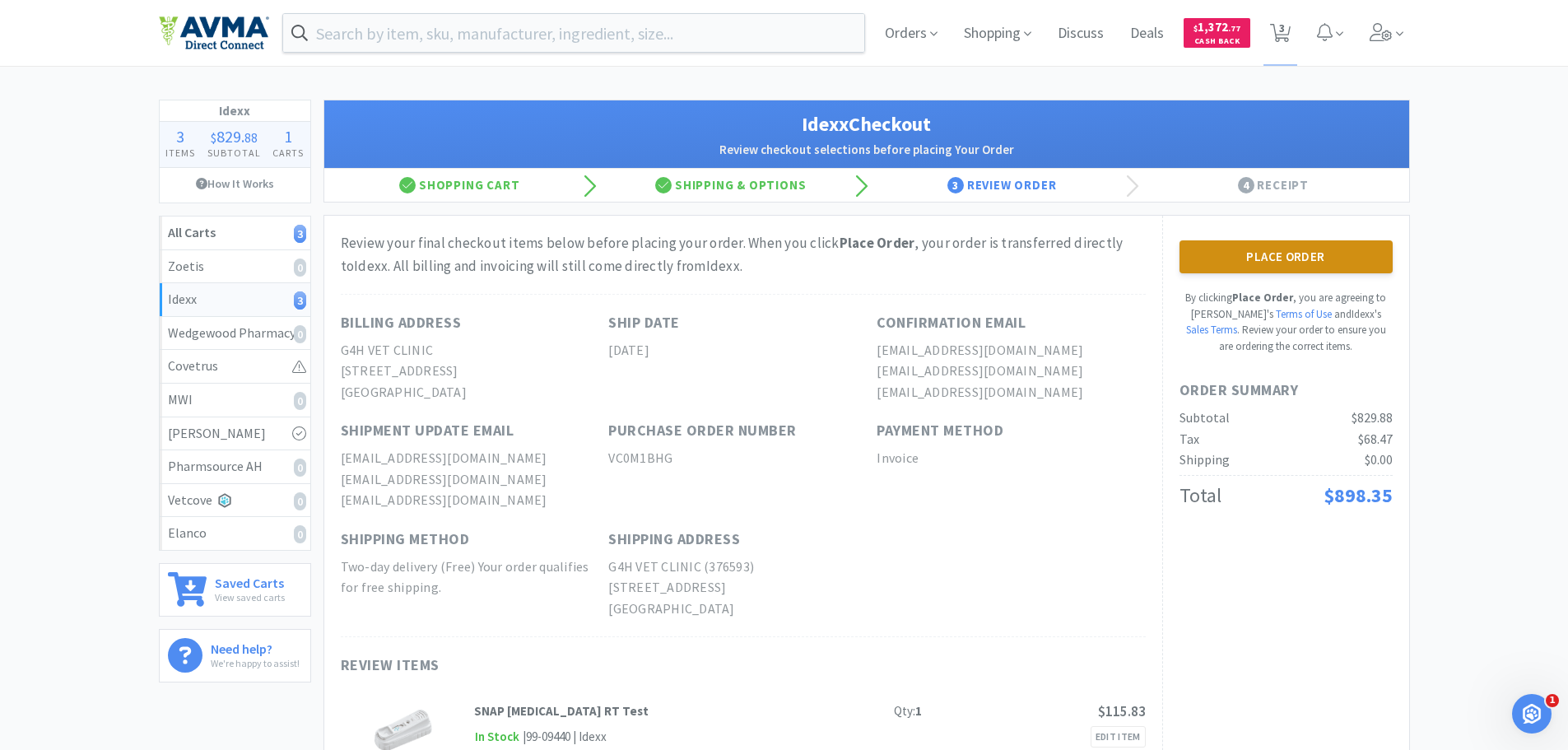
click at [1256, 256] on button "Place Order" at bounding box center [1286, 256] width 213 height 32
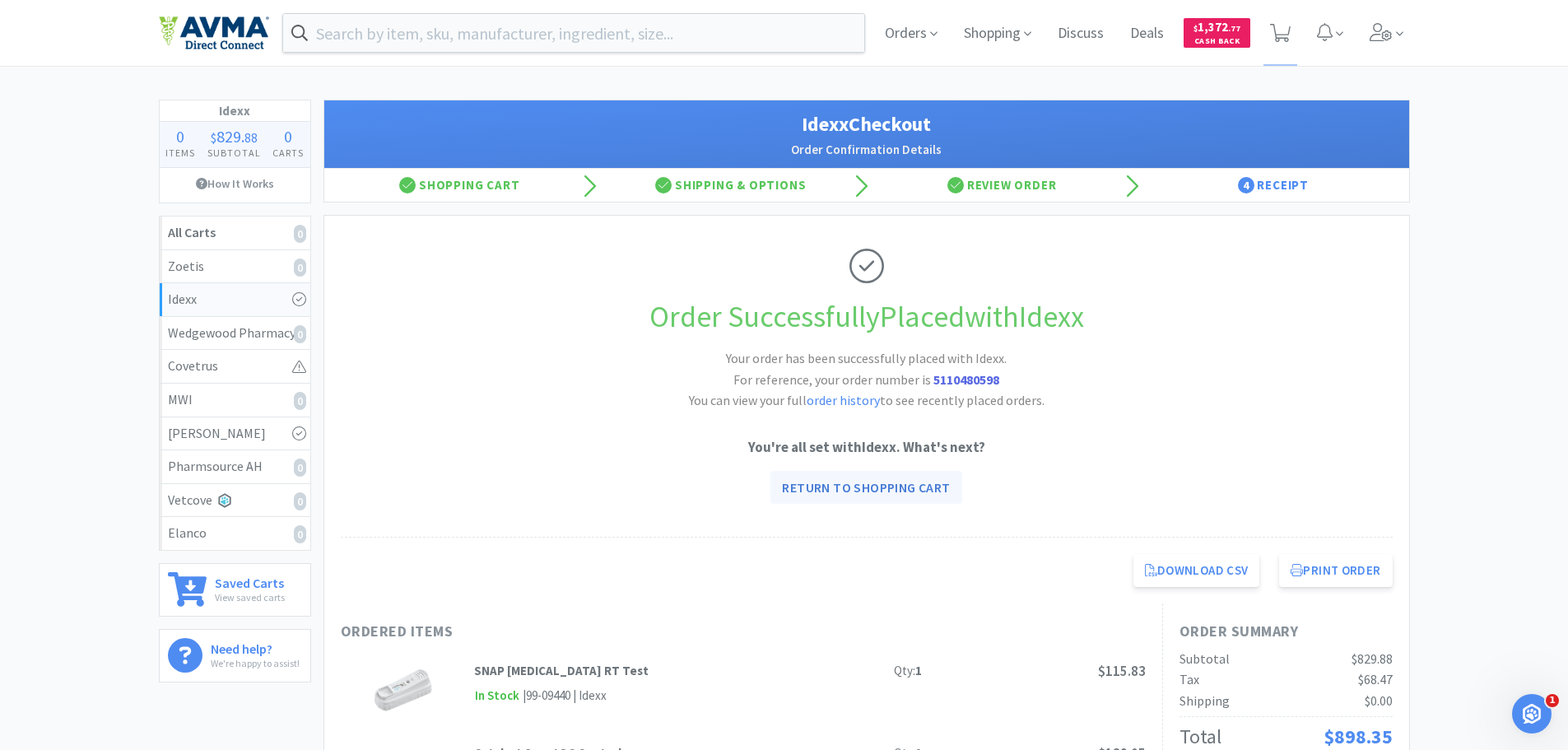
click at [922, 488] on link "Return to Shopping Cart" at bounding box center [866, 487] width 191 height 32
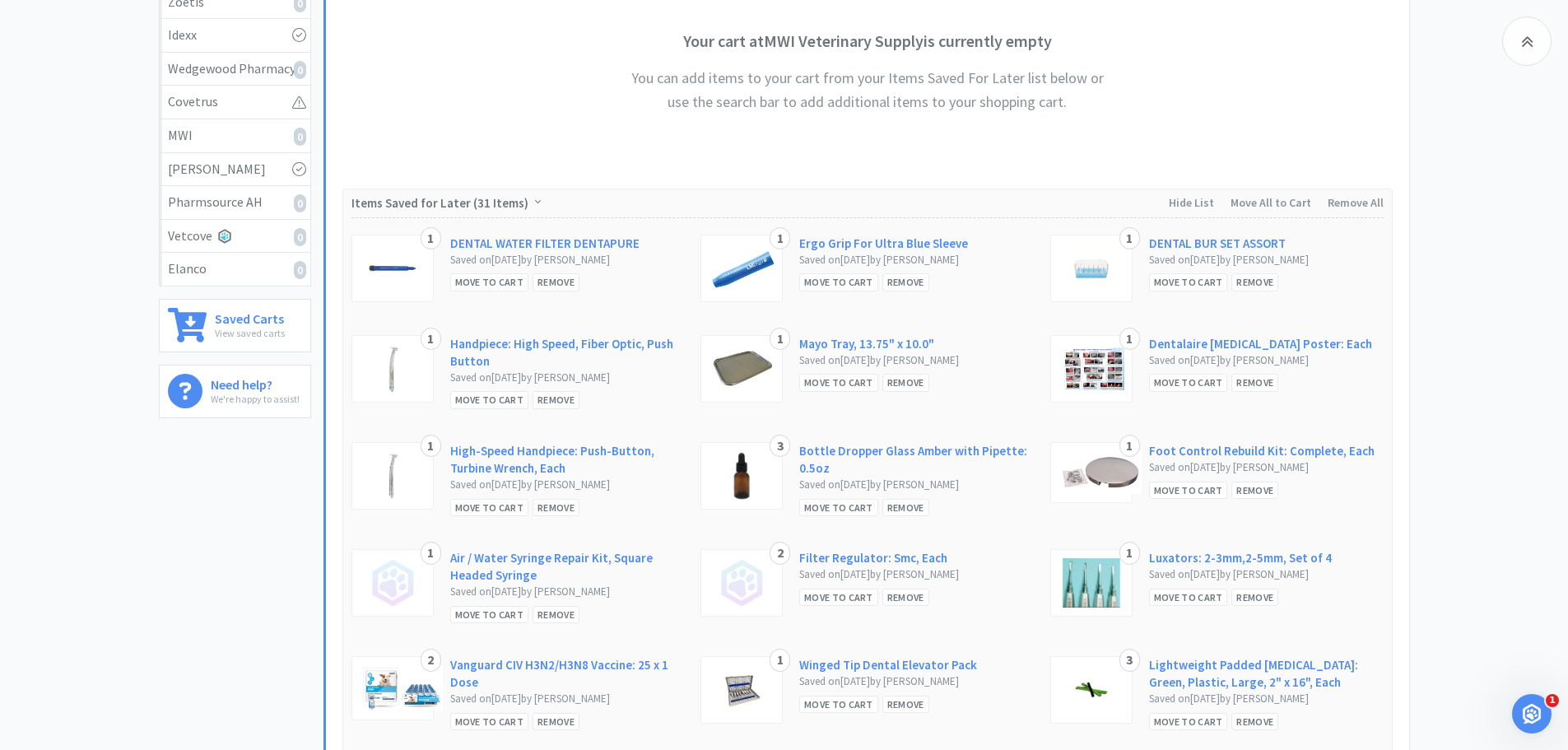
scroll to position [203, 0]
